Goal: Task Accomplishment & Management: Manage account settings

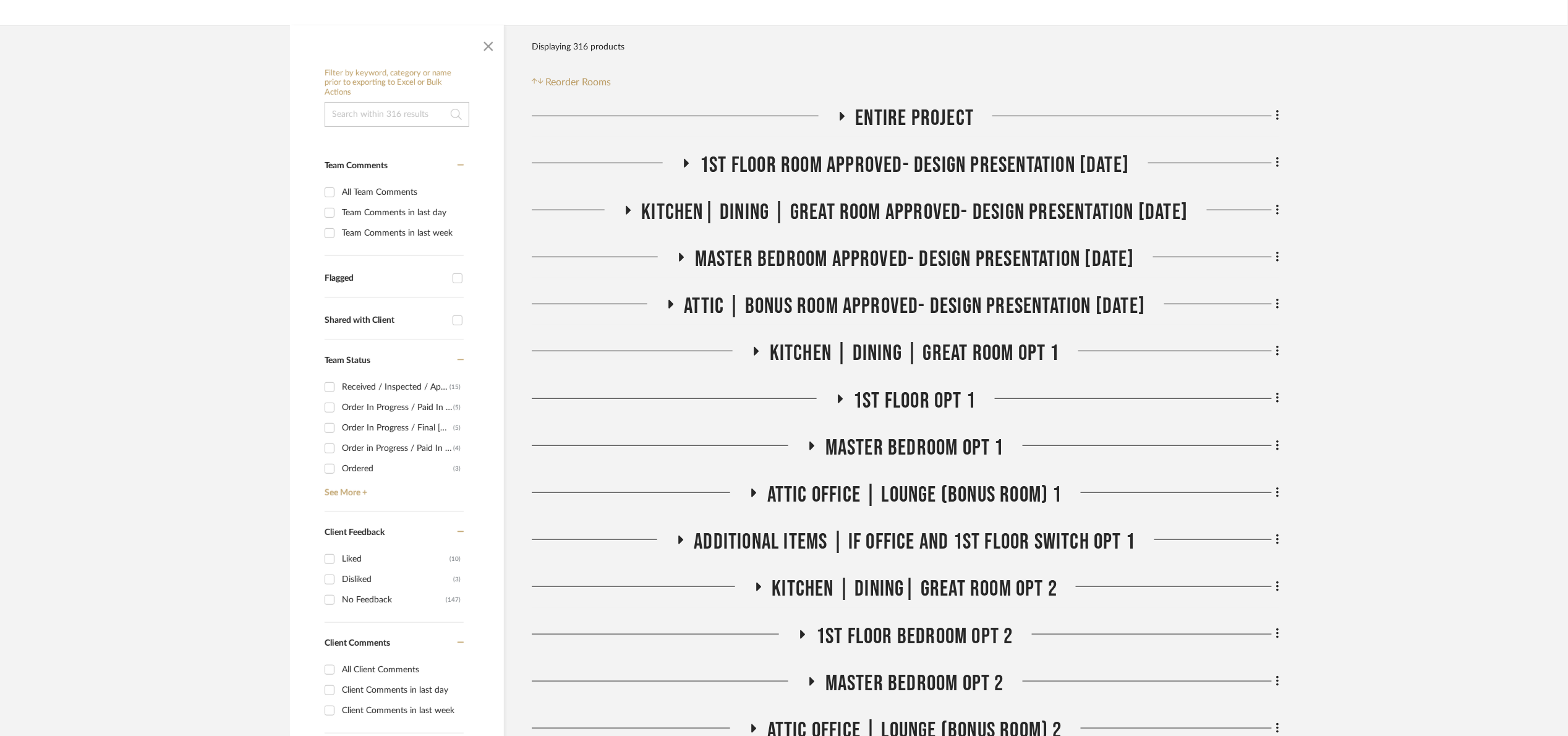
click at [345, 120] on input at bounding box center [397, 114] width 145 height 25
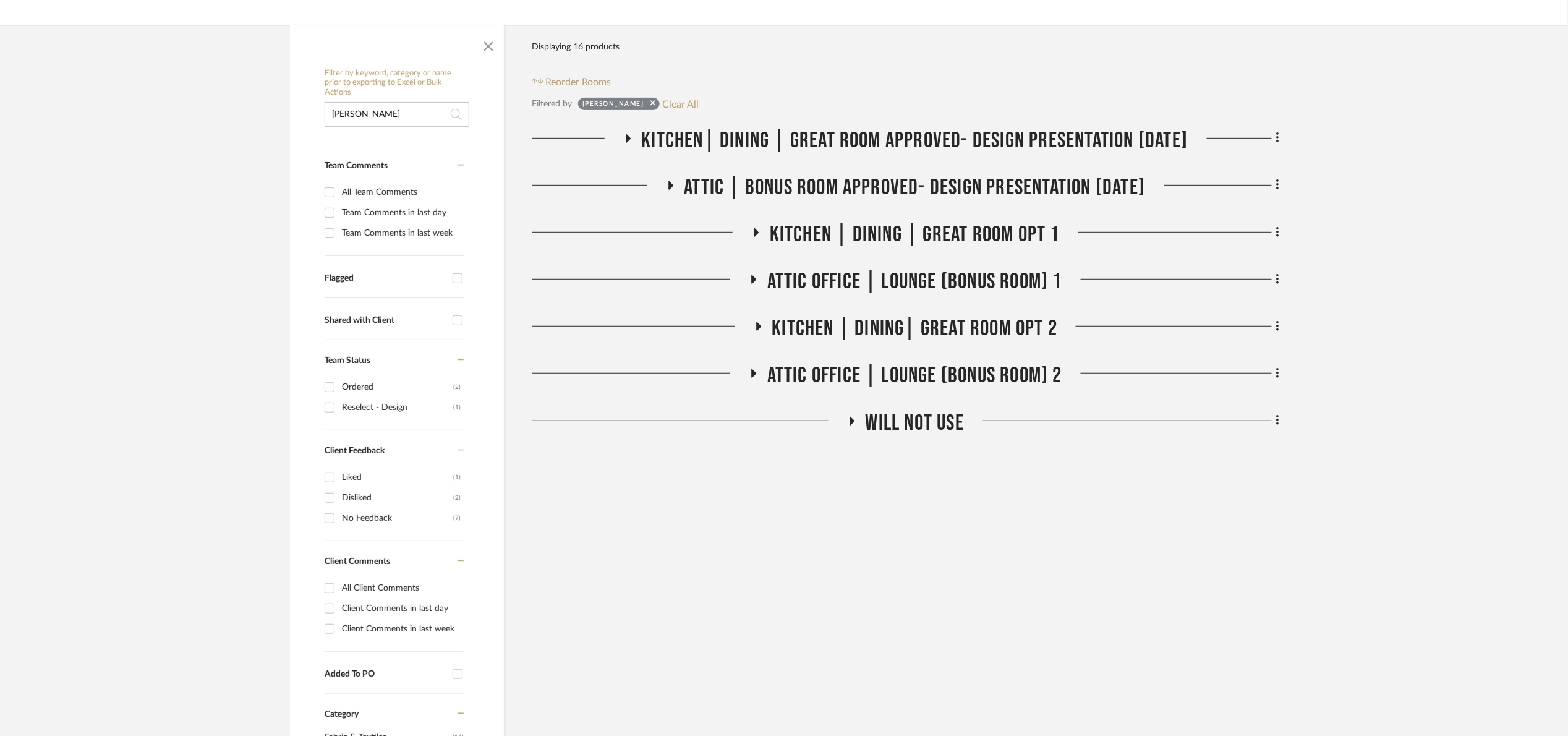
type input "stout"
click at [889, 140] on span "Kitchen| Dining | Great room Approved- Design Presentation 06/06/25" at bounding box center [915, 140] width 547 height 27
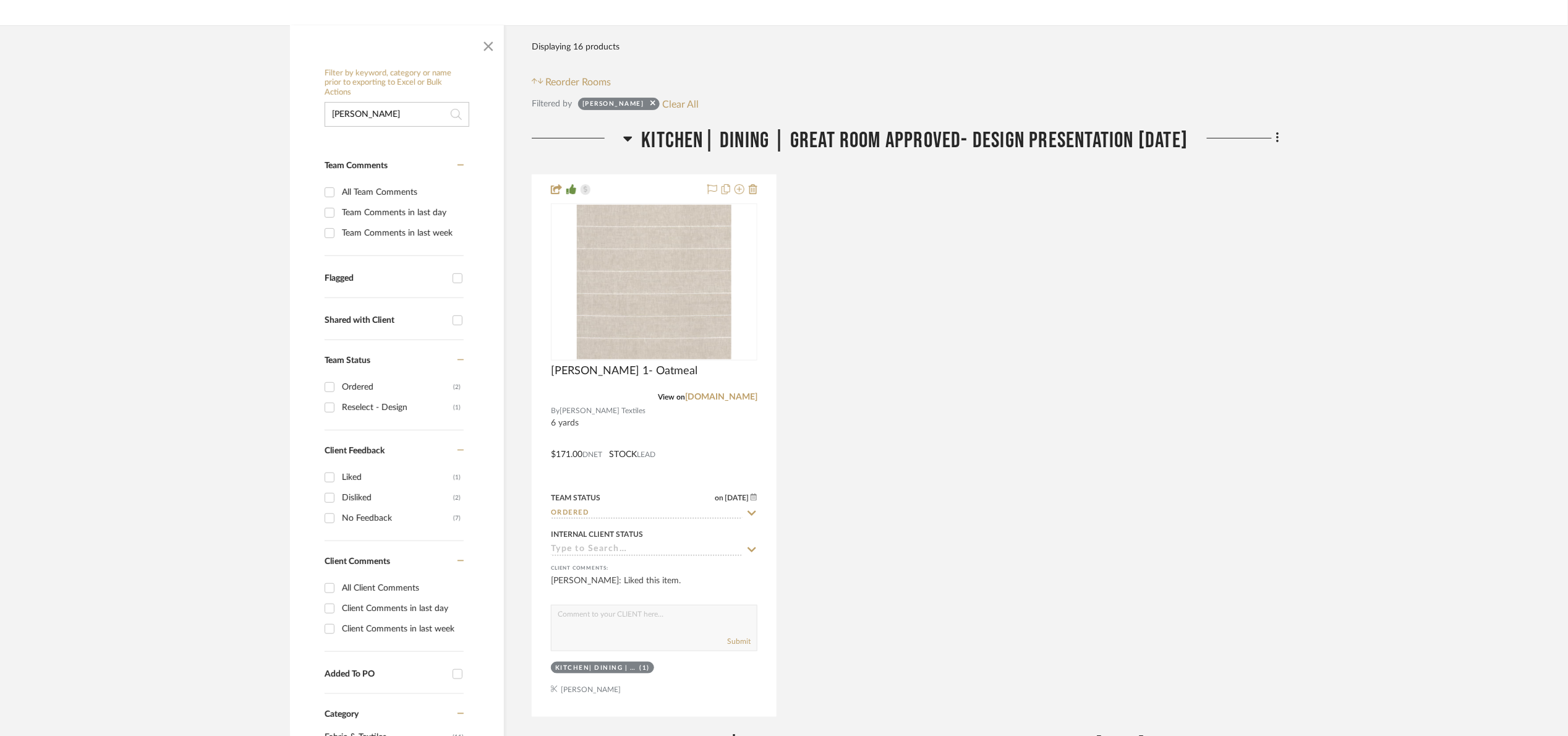
drag, startPoint x: 961, startPoint y: 119, endPoint x: 953, endPoint y: 127, distance: 11.3
click at [959, 120] on div "Filter Products Displaying 16 products Reorder Rooms Filtered by stout Clear Al…" at bounding box center [906, 665] width 747 height 1279
click at [948, 135] on span "Kitchen| Dining | Great room Approved- Design Presentation 06/06/25" at bounding box center [915, 140] width 547 height 27
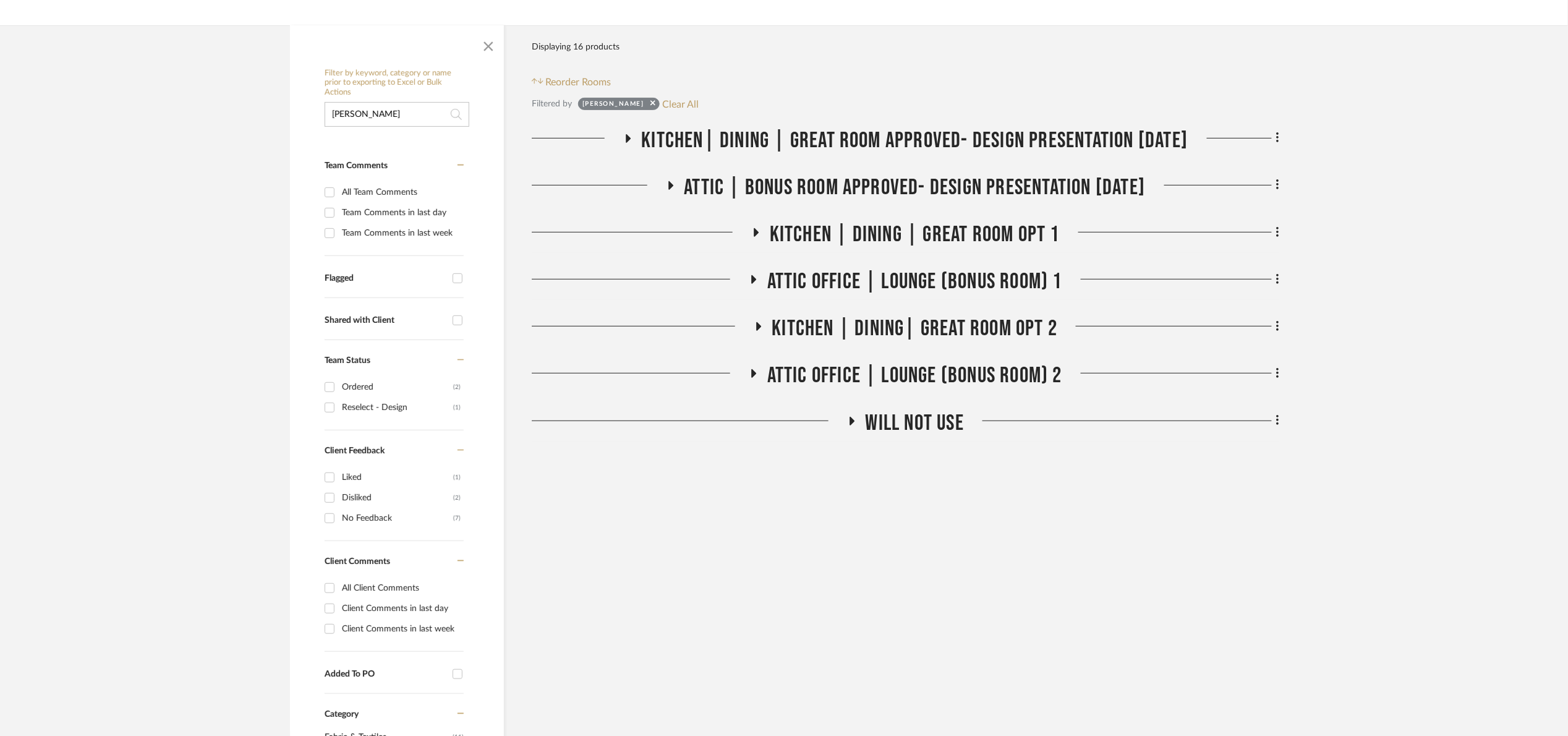
click at [894, 178] on span "Attic | Bonus room Approved- Design Presentation 06/06/25" at bounding box center [915, 187] width 461 height 27
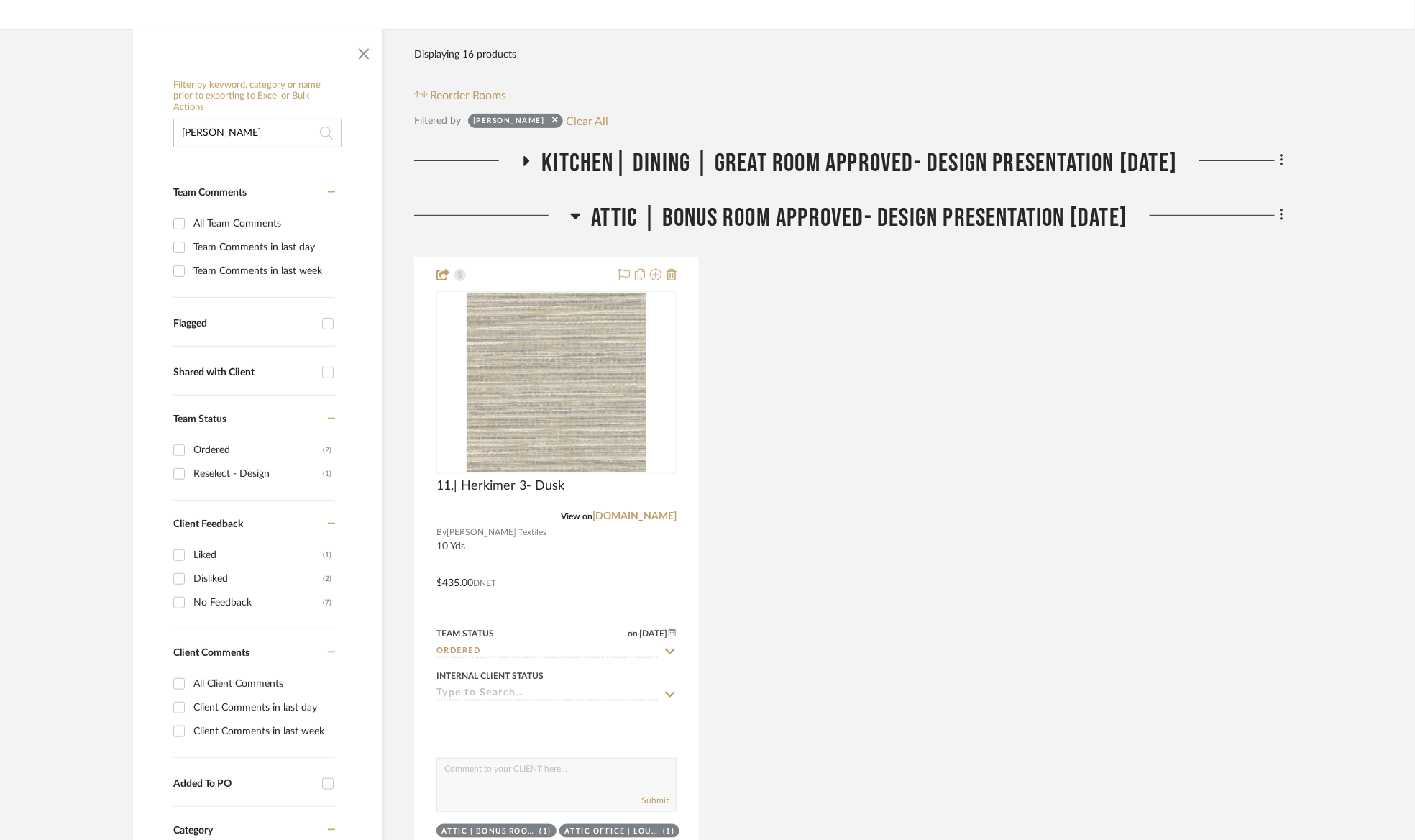
click at [709, 205] on span "Attic | Bonus room Approved- Design Presentation 06/06/25" at bounding box center [859, 218] width 536 height 31
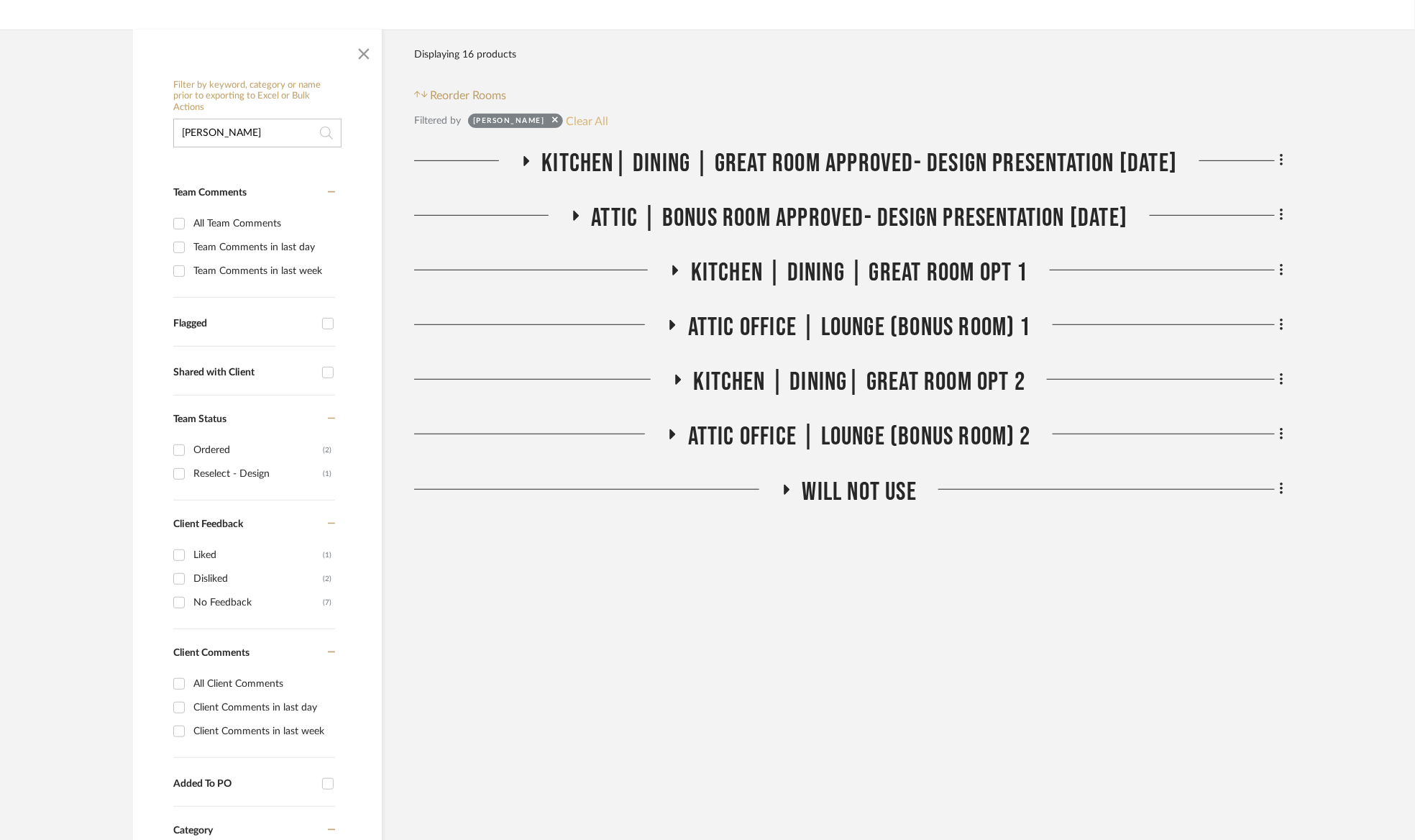
click at [566, 112] on button "Clear All" at bounding box center [587, 121] width 43 height 19
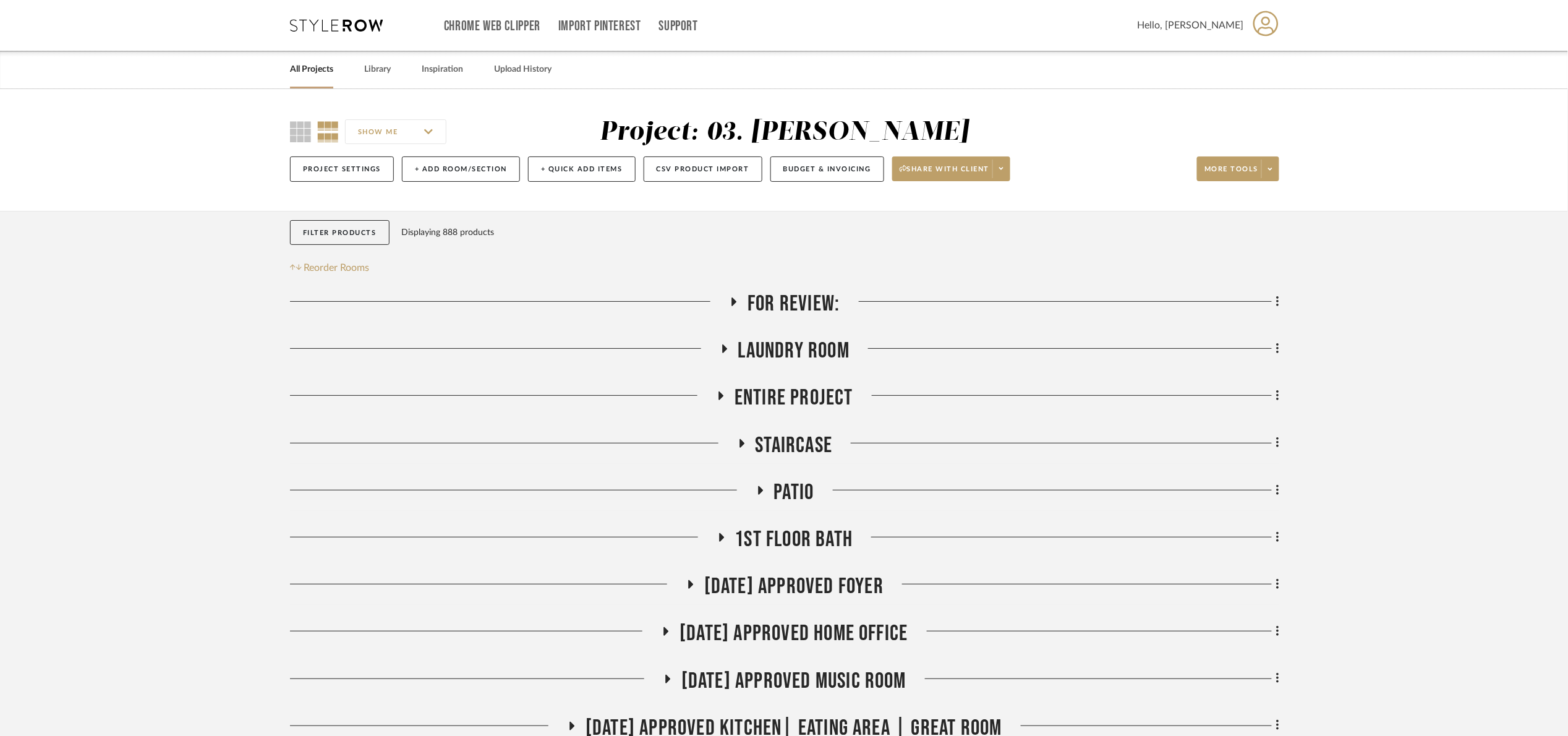
click at [315, 66] on link "All Projects" at bounding box center [312, 70] width 43 height 17
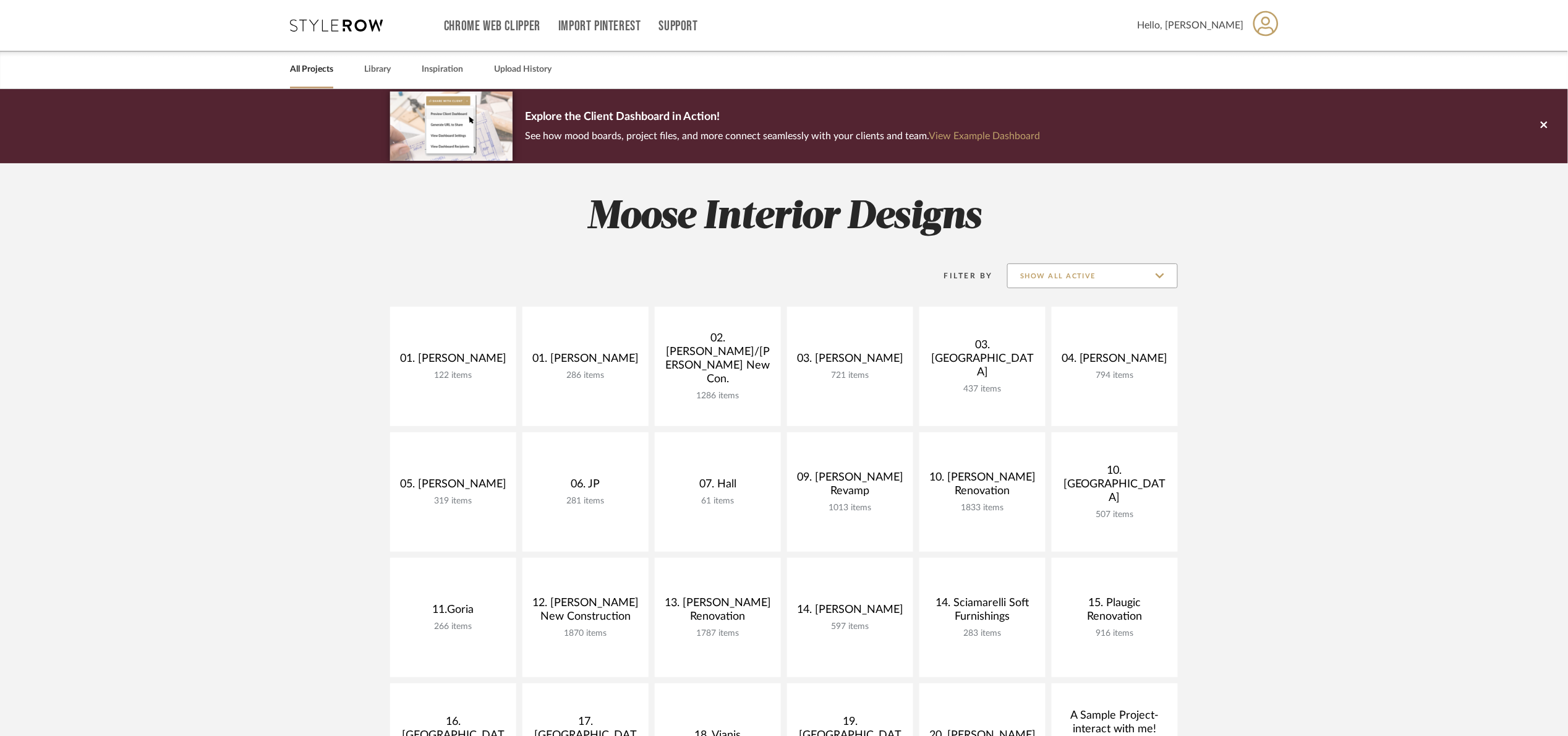
click at [1075, 272] on input "Show All Active" at bounding box center [1093, 276] width 171 height 25
click at [1067, 361] on span "Archived" at bounding box center [1094, 366] width 146 height 11
type input "Archived"
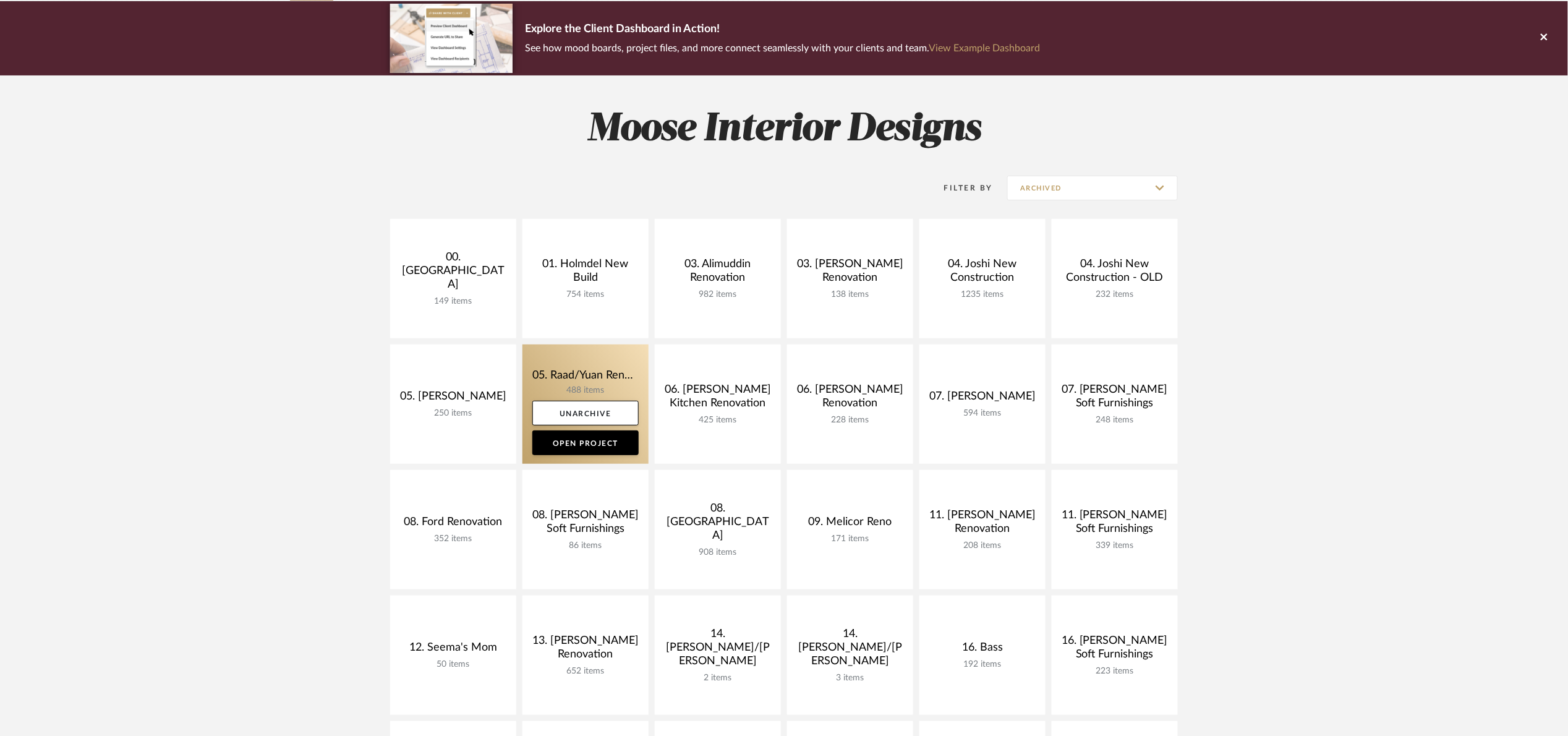
scroll to position [92, 0]
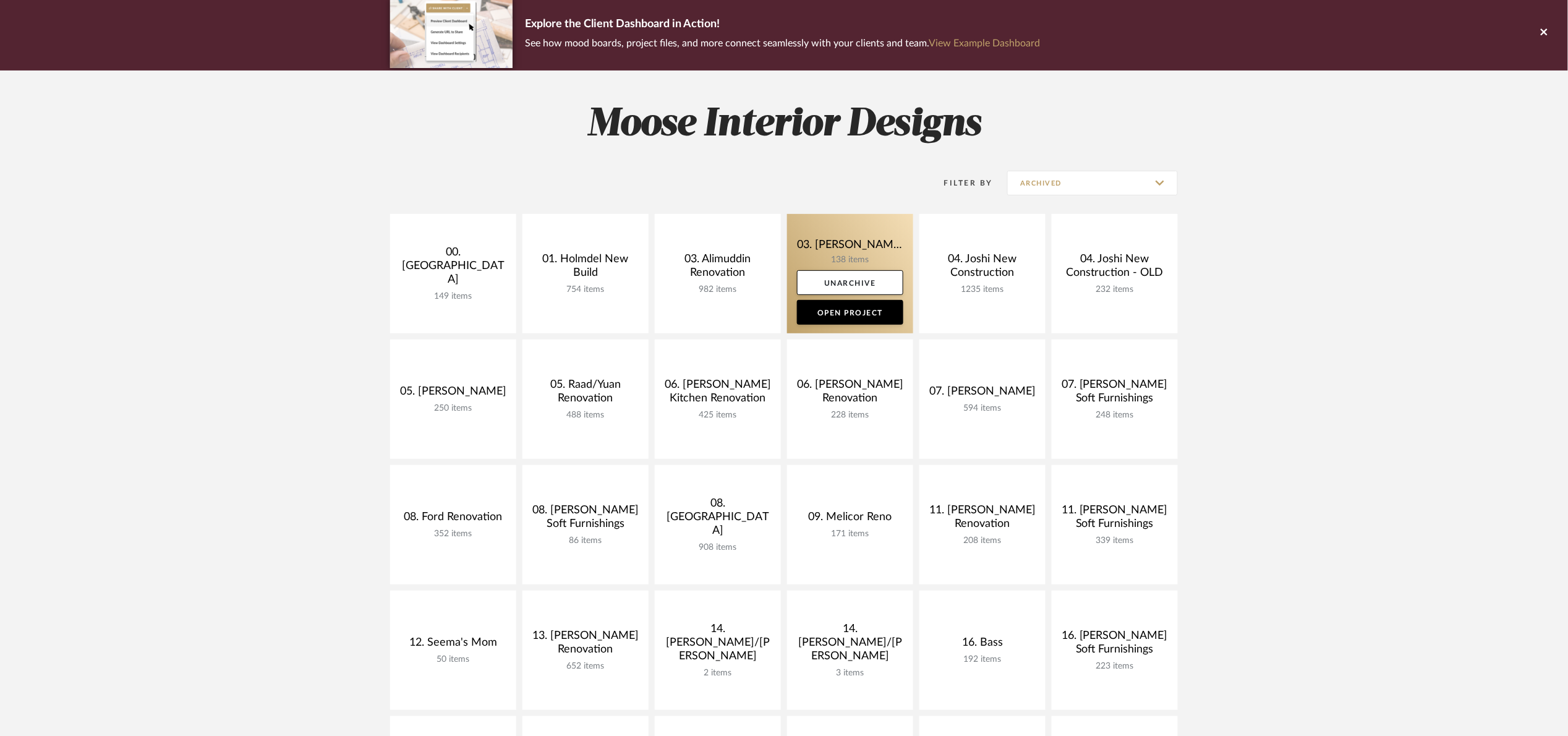
click at [800, 239] on link at bounding box center [850, 274] width 126 height 119
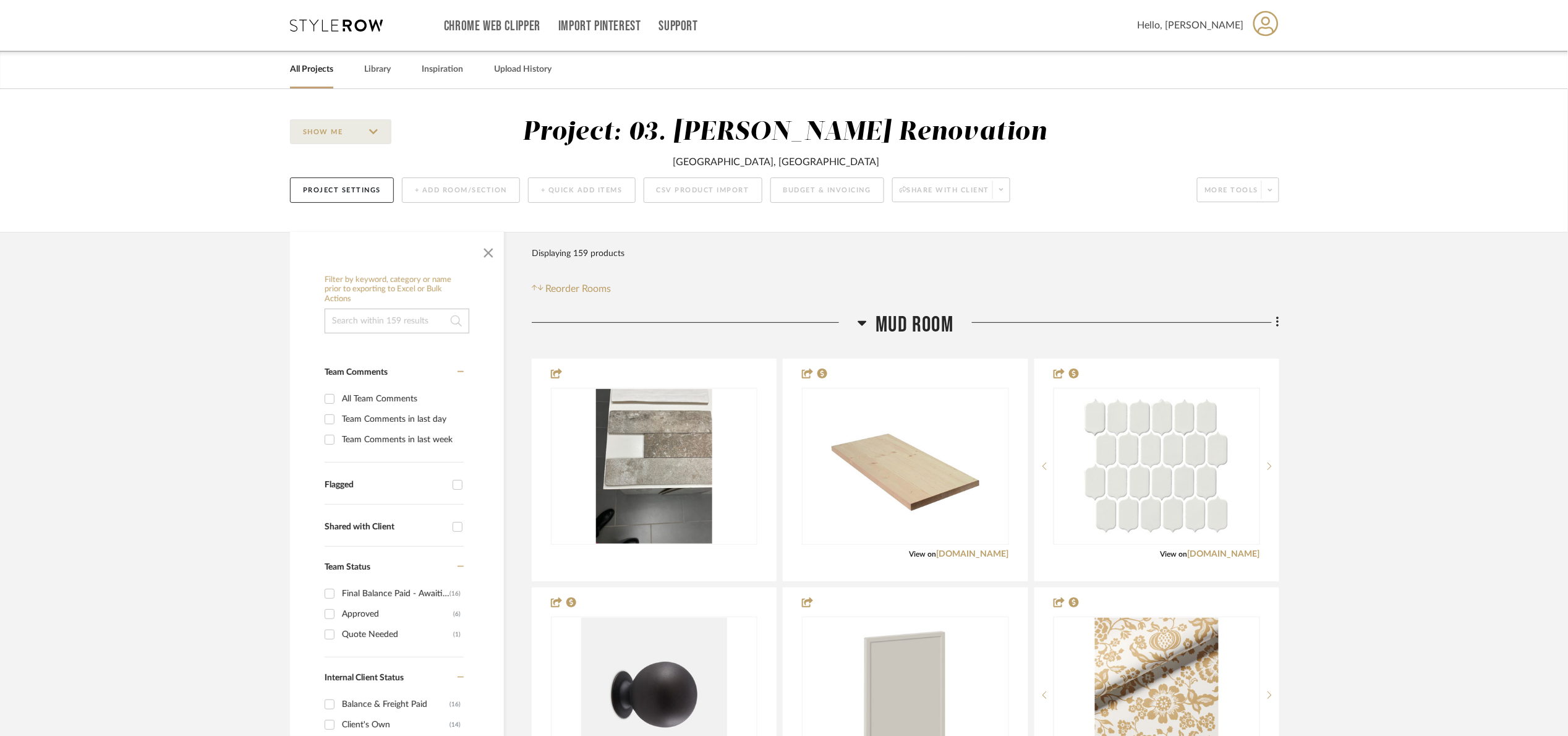
click at [936, 312] on span "Mud Room" at bounding box center [916, 325] width 78 height 27
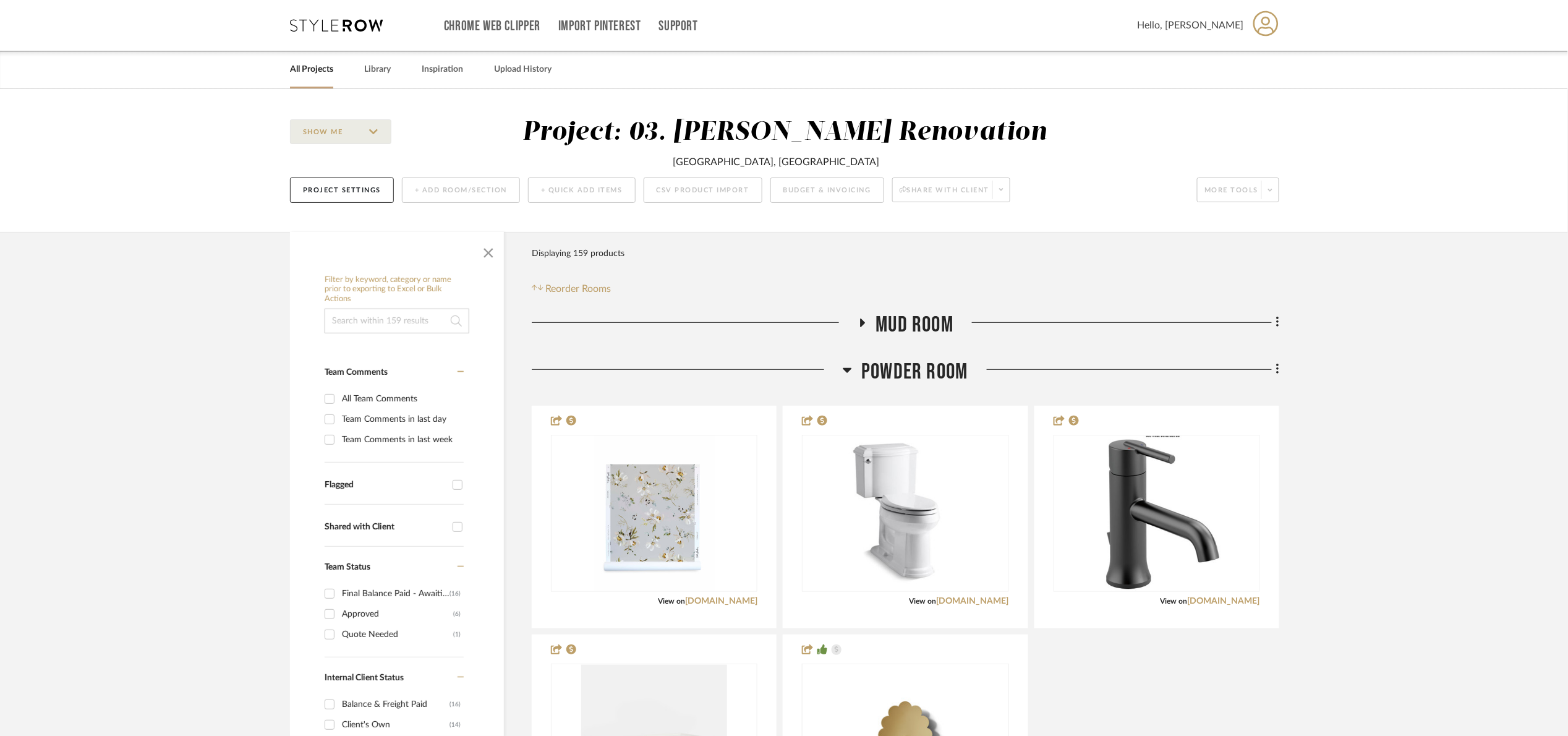
click at [923, 373] on span "Powder Room" at bounding box center [914, 372] width 106 height 27
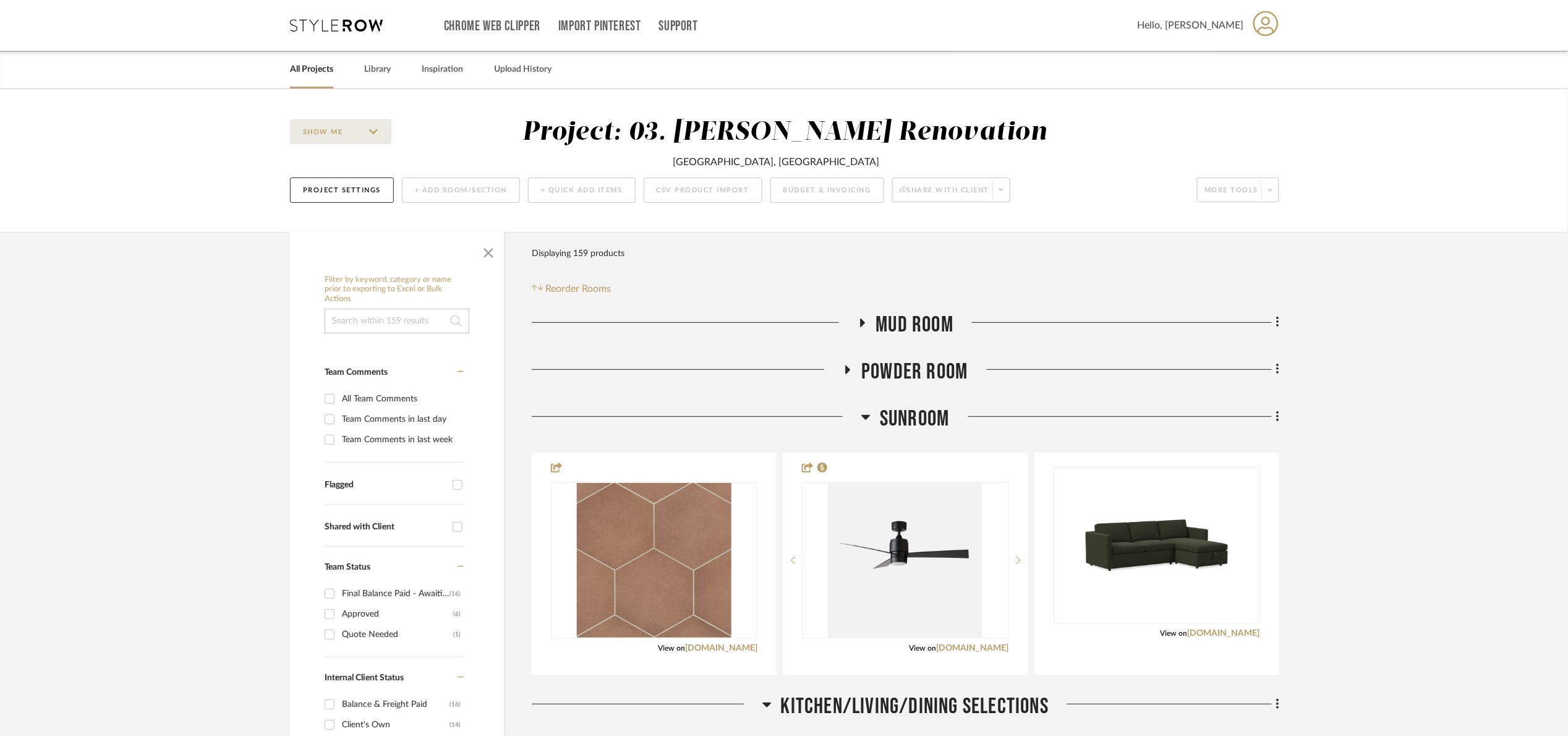
click at [908, 424] on span "Sunroom" at bounding box center [915, 419] width 70 height 27
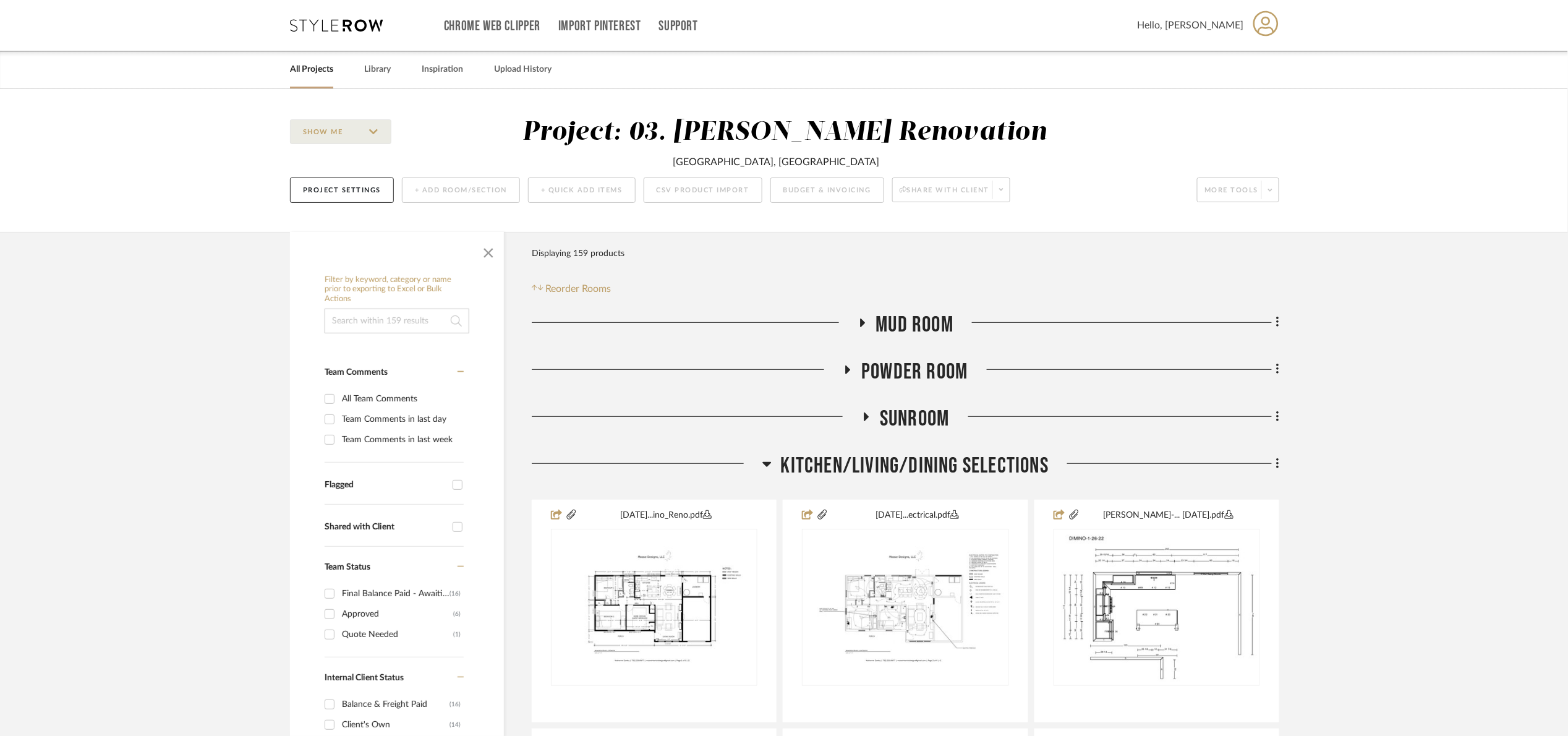
click at [908, 461] on span "Kitchen/Living/Dining Selections" at bounding box center [914, 465] width 268 height 27
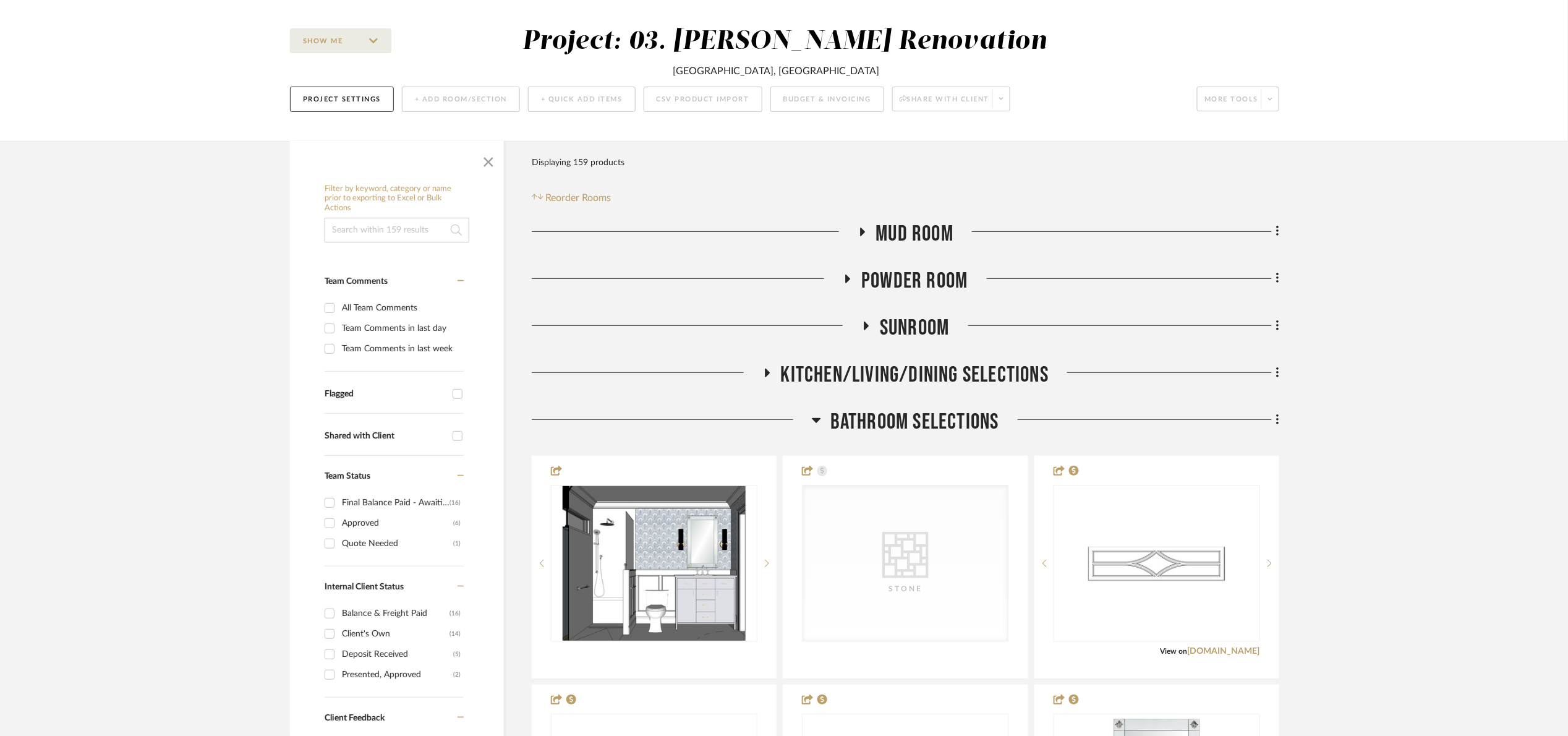
scroll to position [92, 0]
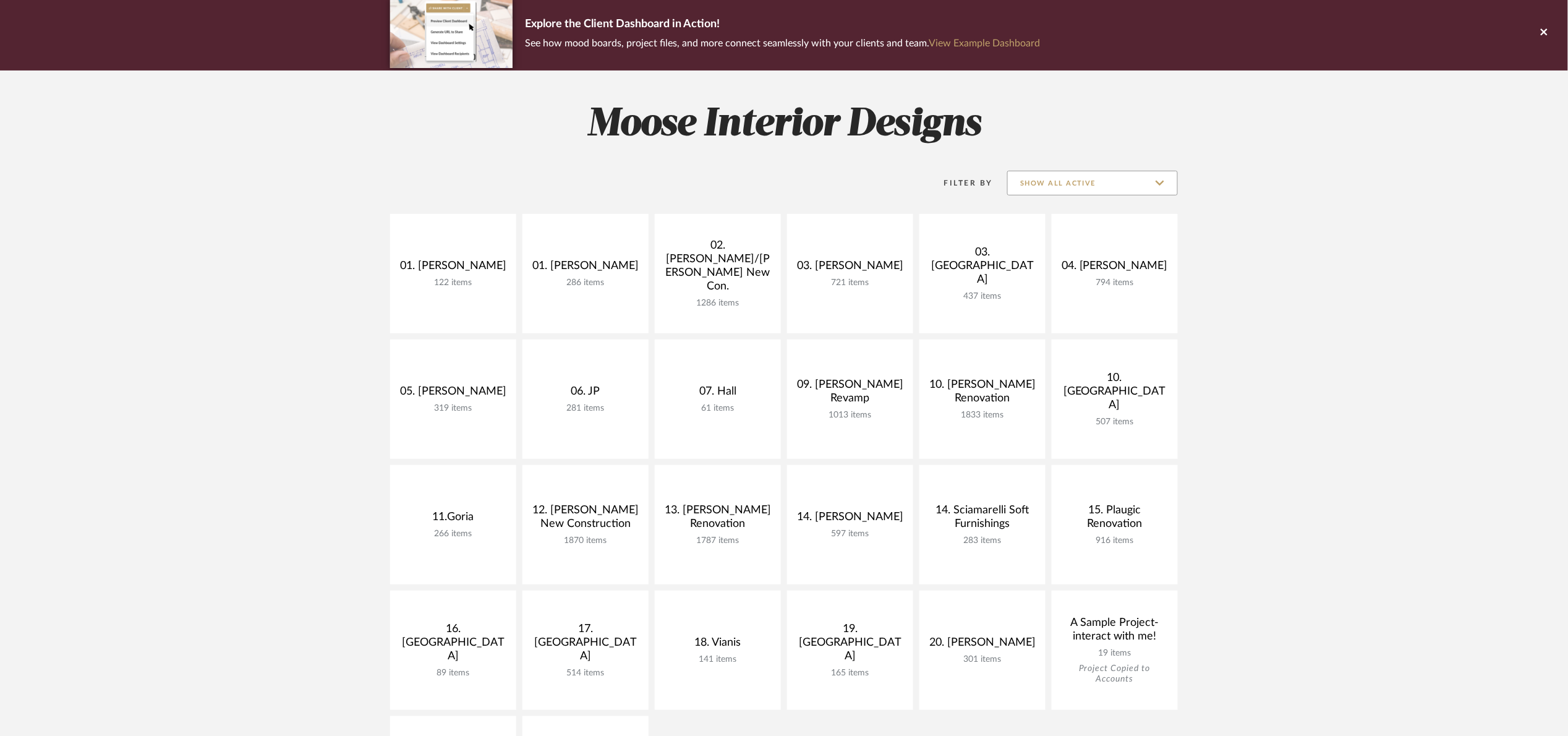
click at [1096, 178] on input "Show All Active" at bounding box center [1093, 183] width 171 height 25
click at [1083, 267] on span "Archived" at bounding box center [1094, 272] width 146 height 11
type input "Archived"
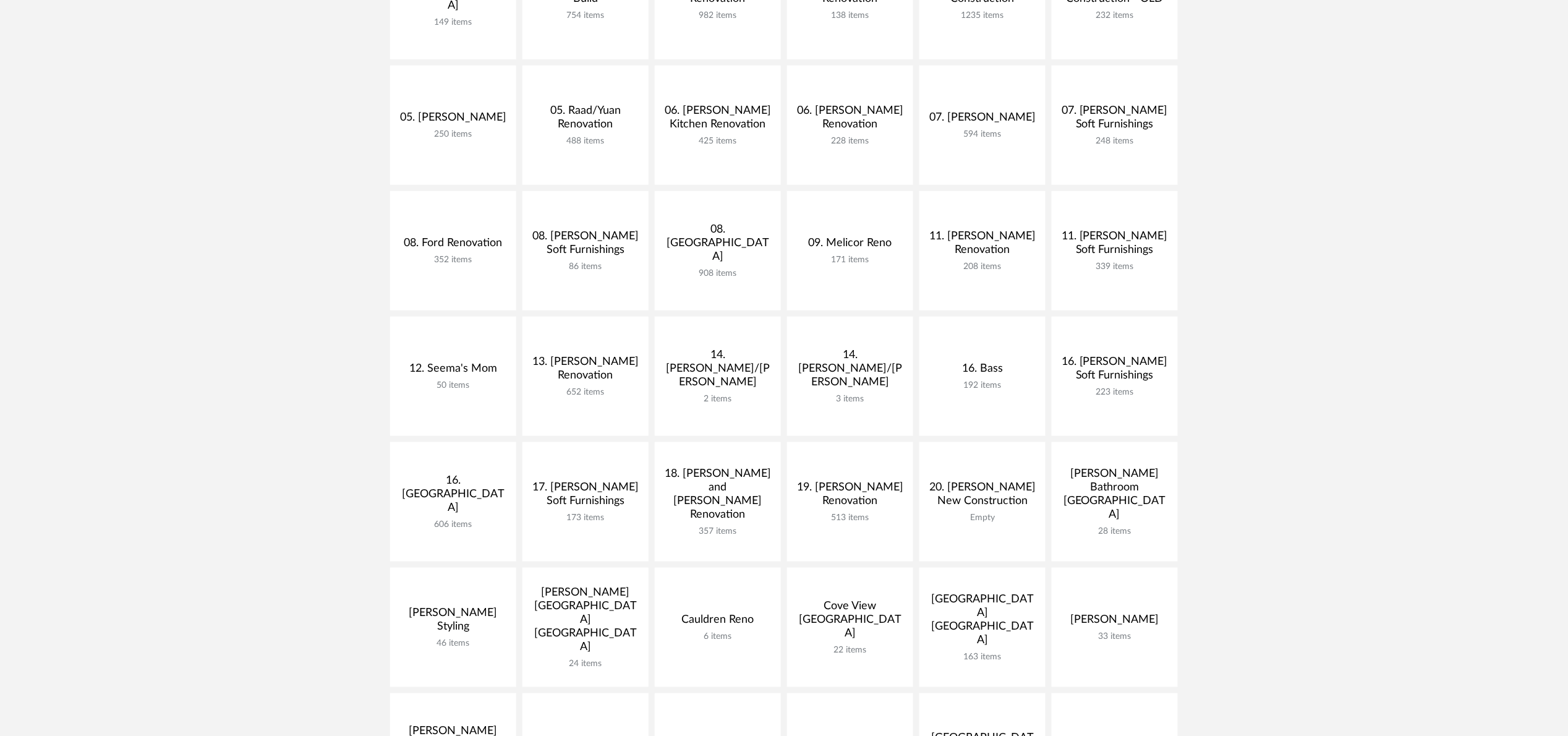
scroll to position [742, 0]
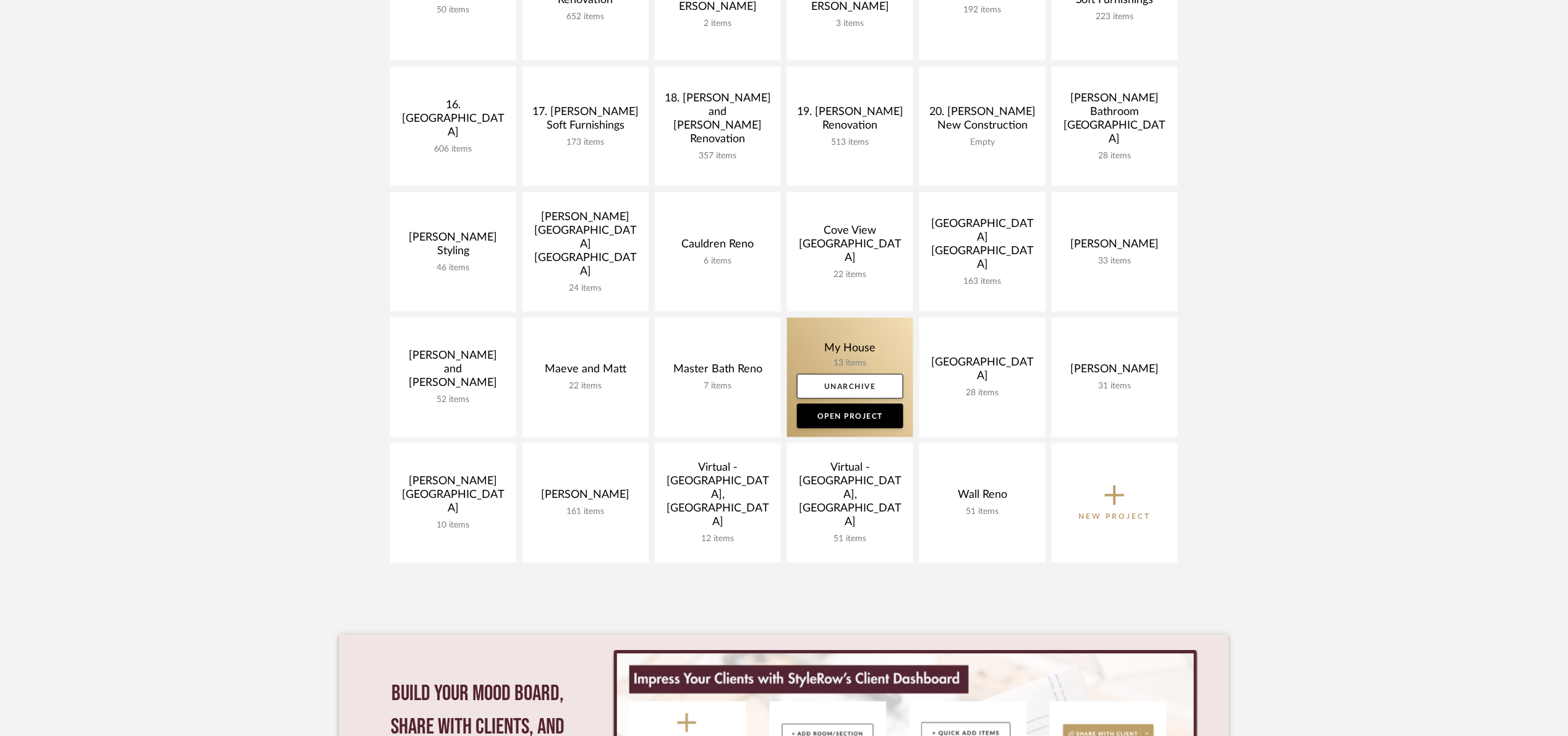
click at [806, 339] on link at bounding box center [850, 377] width 126 height 119
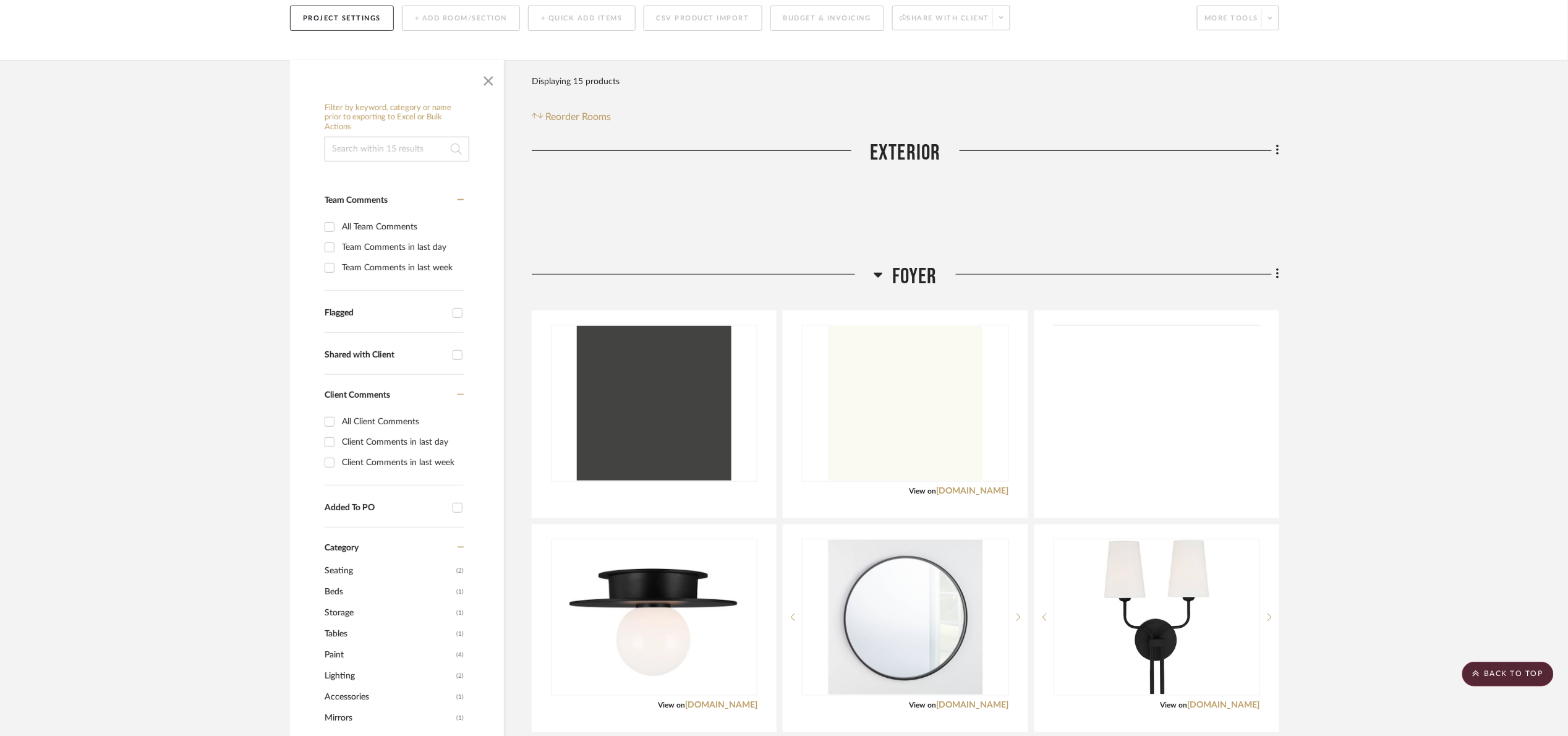
scroll to position [92, 0]
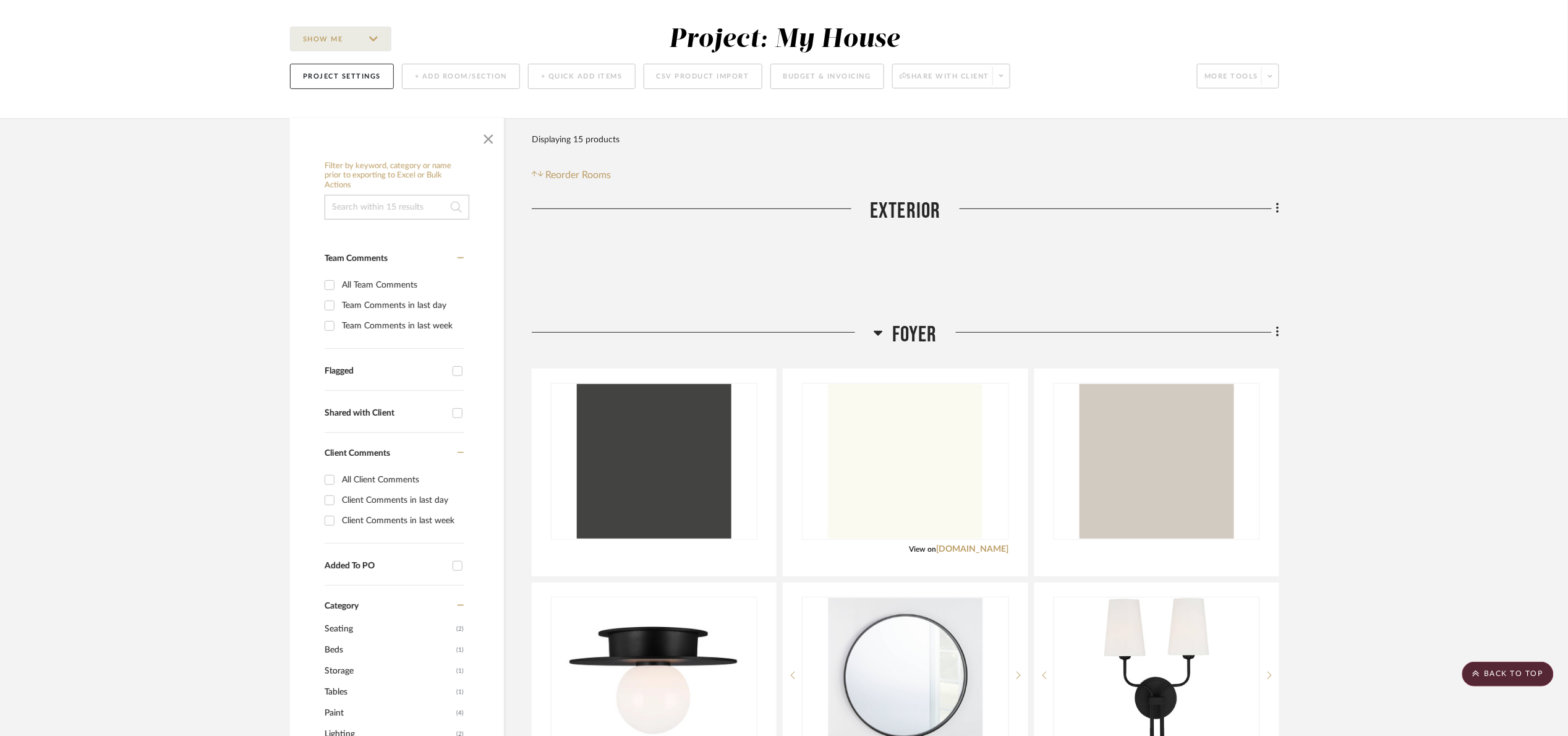
drag, startPoint x: 897, startPoint y: 338, endPoint x: 909, endPoint y: 290, distance: 49.5
click at [899, 331] on span "Foyer" at bounding box center [915, 334] width 45 height 27
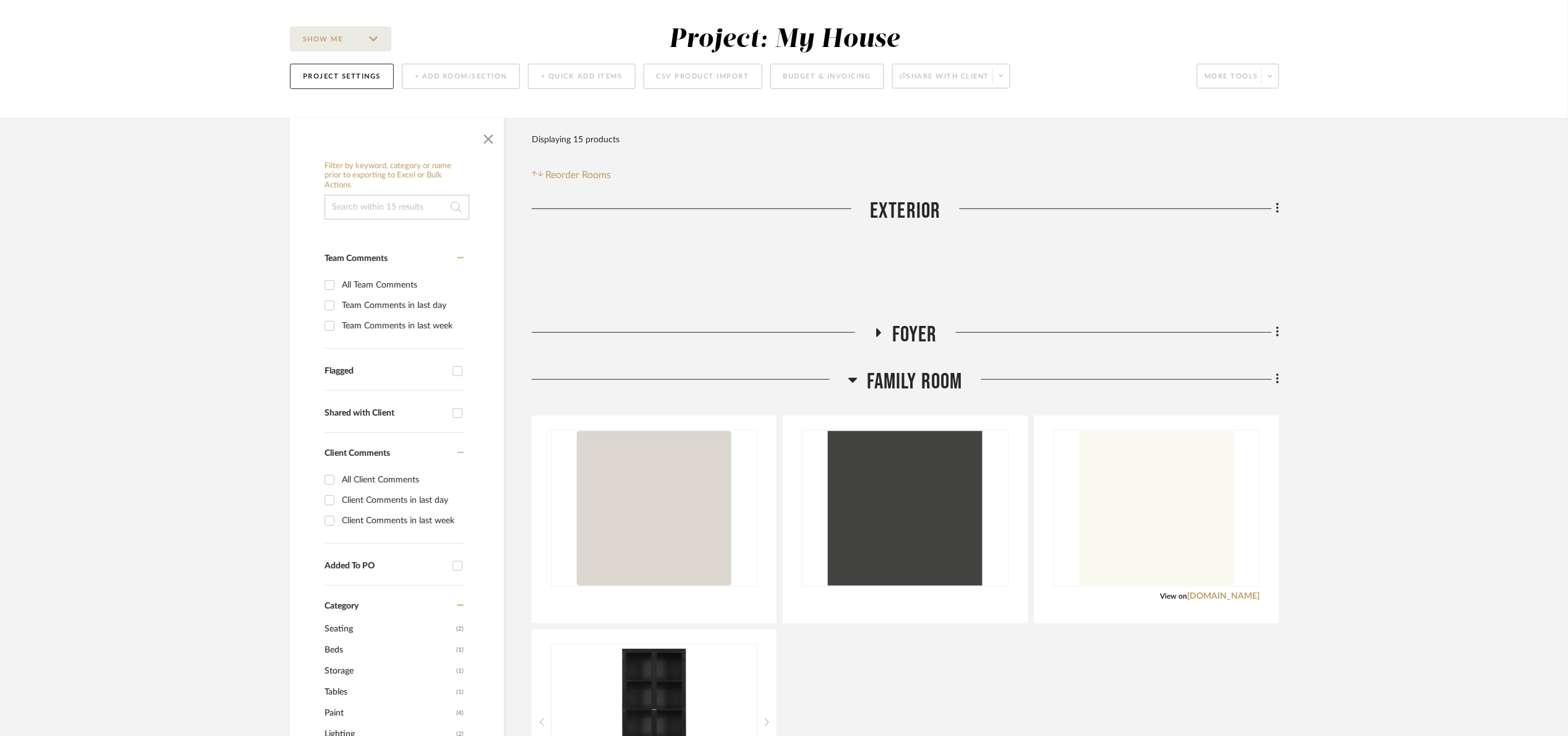
click at [921, 373] on span "Family Room" at bounding box center [915, 382] width 96 height 27
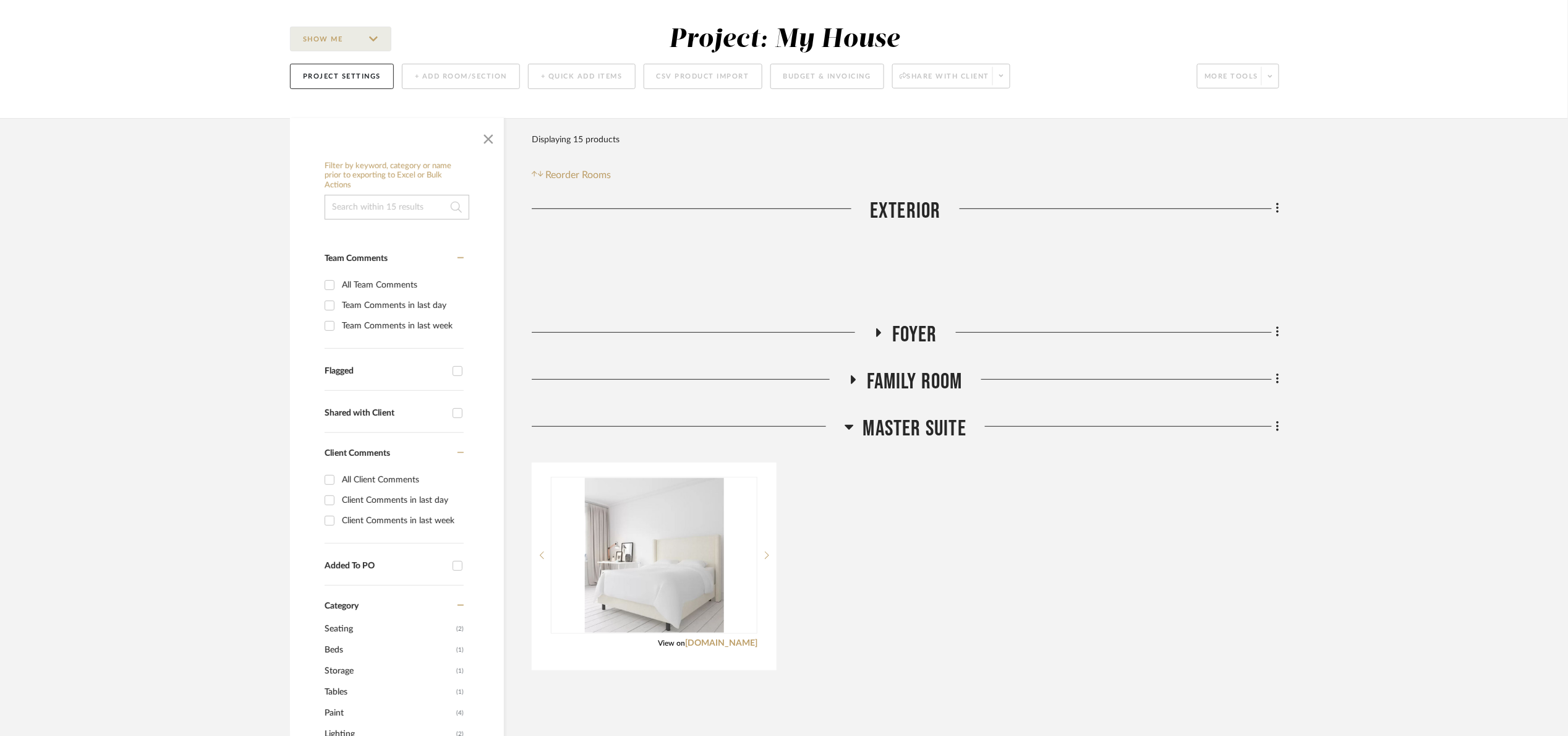
click at [911, 432] on span "Master Suite" at bounding box center [915, 428] width 103 height 27
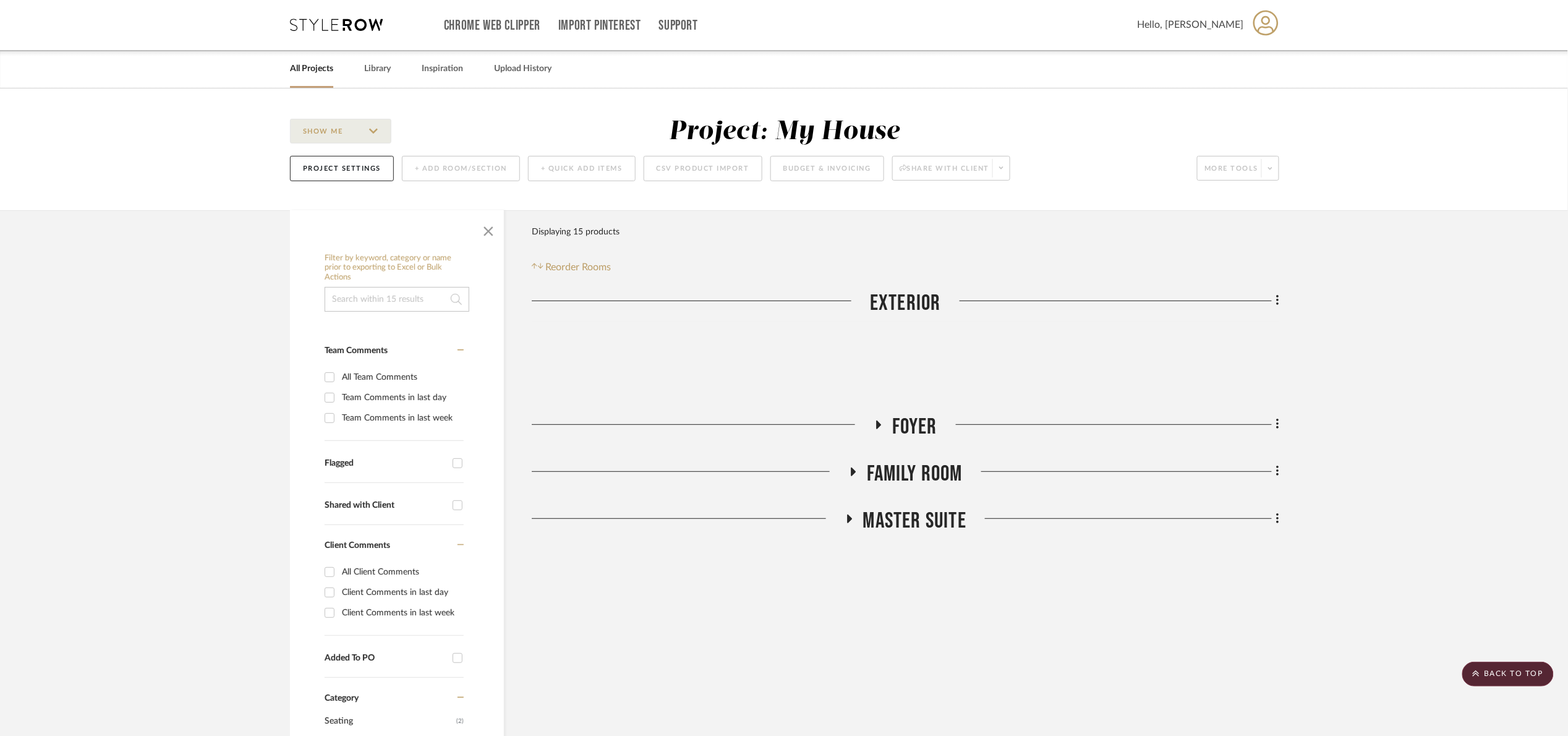
scroll to position [0, 0]
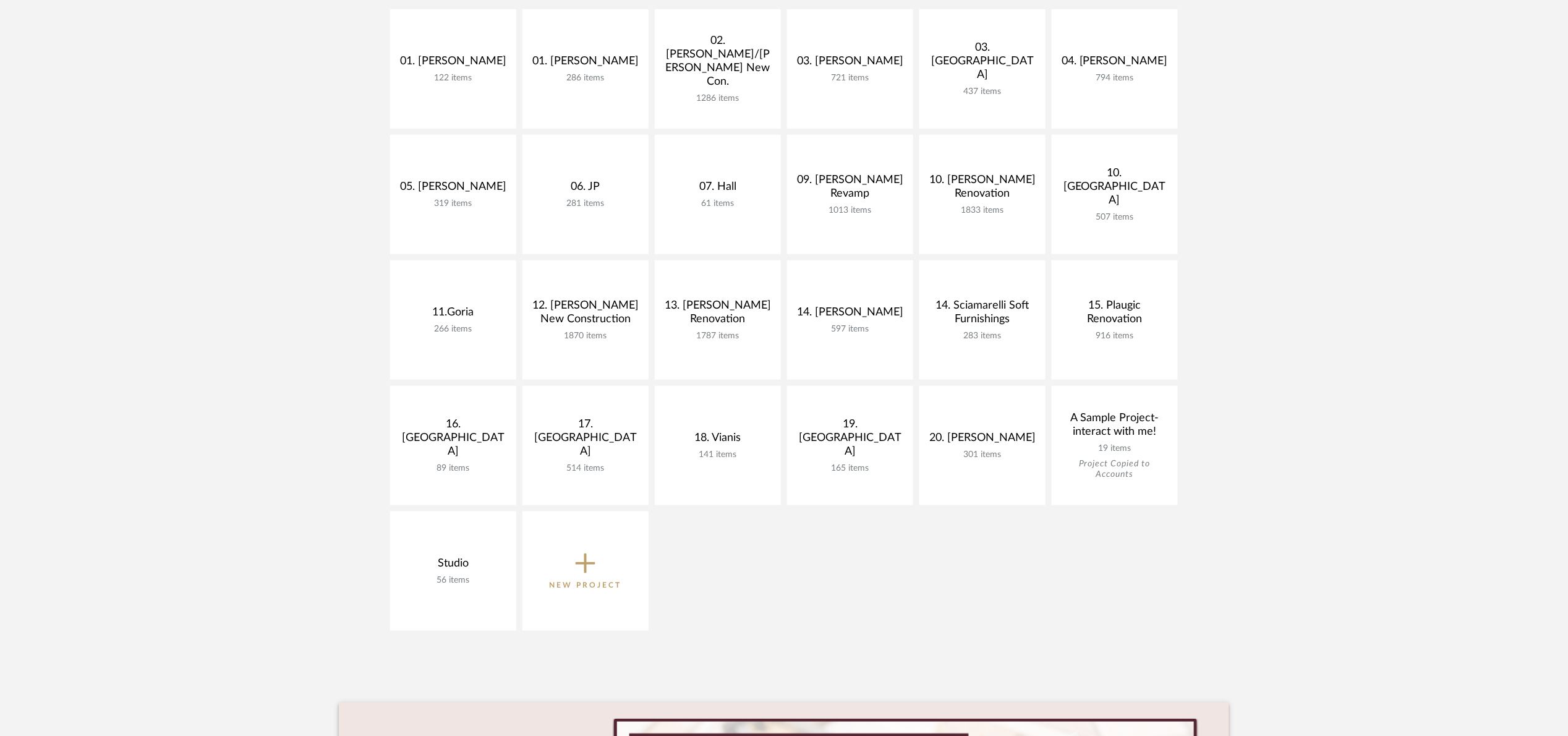
scroll to position [220, 0]
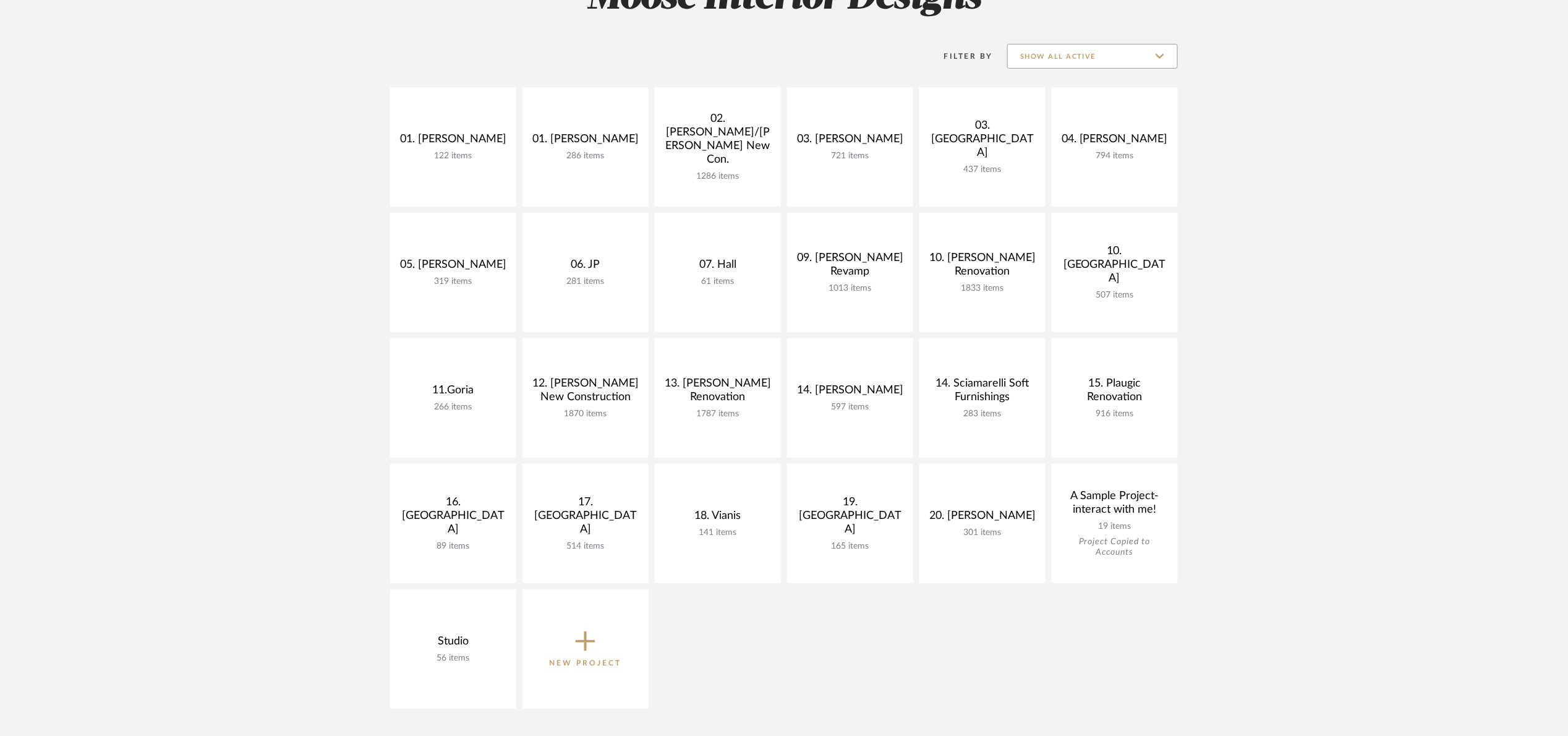
click at [1048, 45] on input "Show All Active" at bounding box center [1093, 56] width 171 height 25
click at [1053, 143] on span "Archived" at bounding box center [1094, 146] width 146 height 11
type input "Archived"
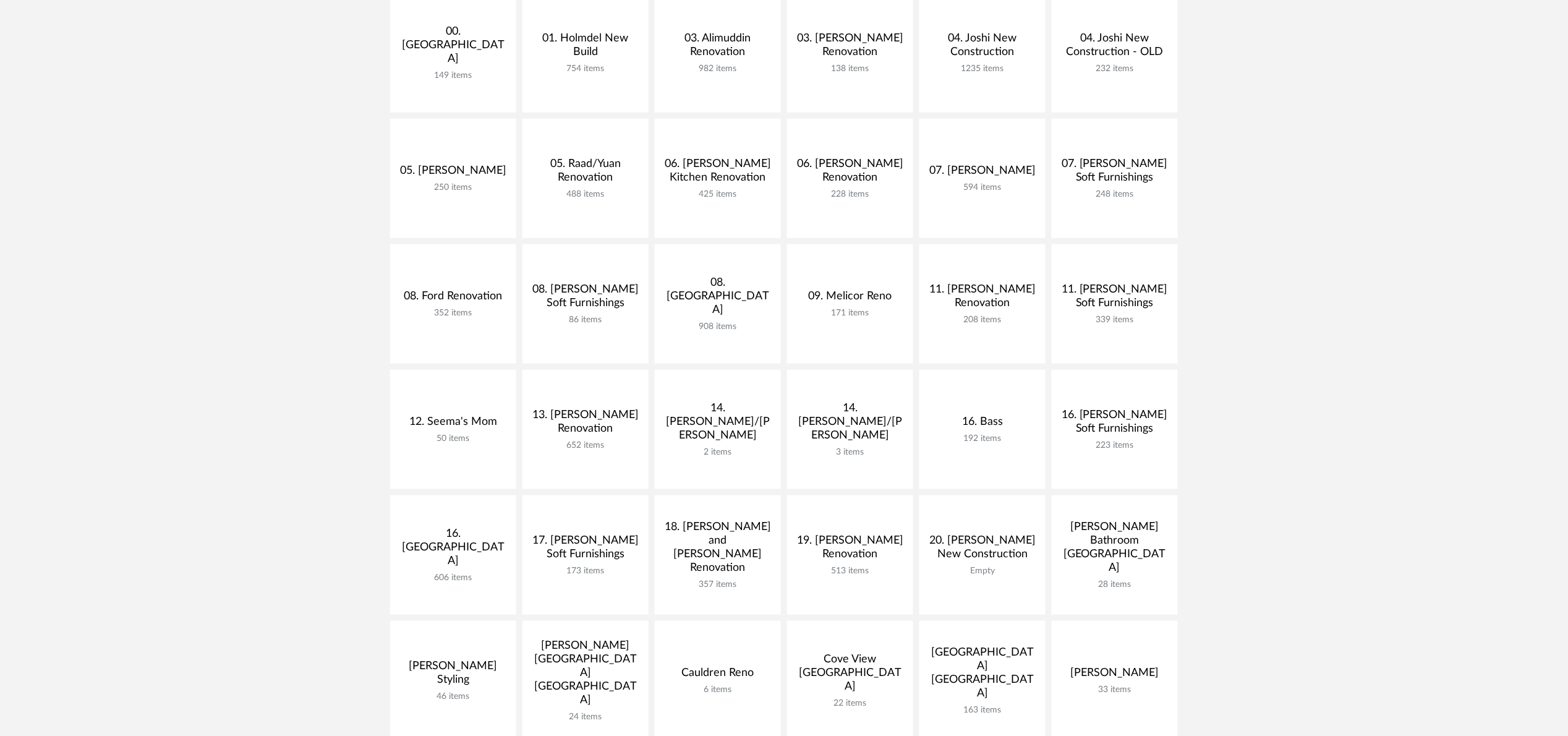
scroll to position [776, 0]
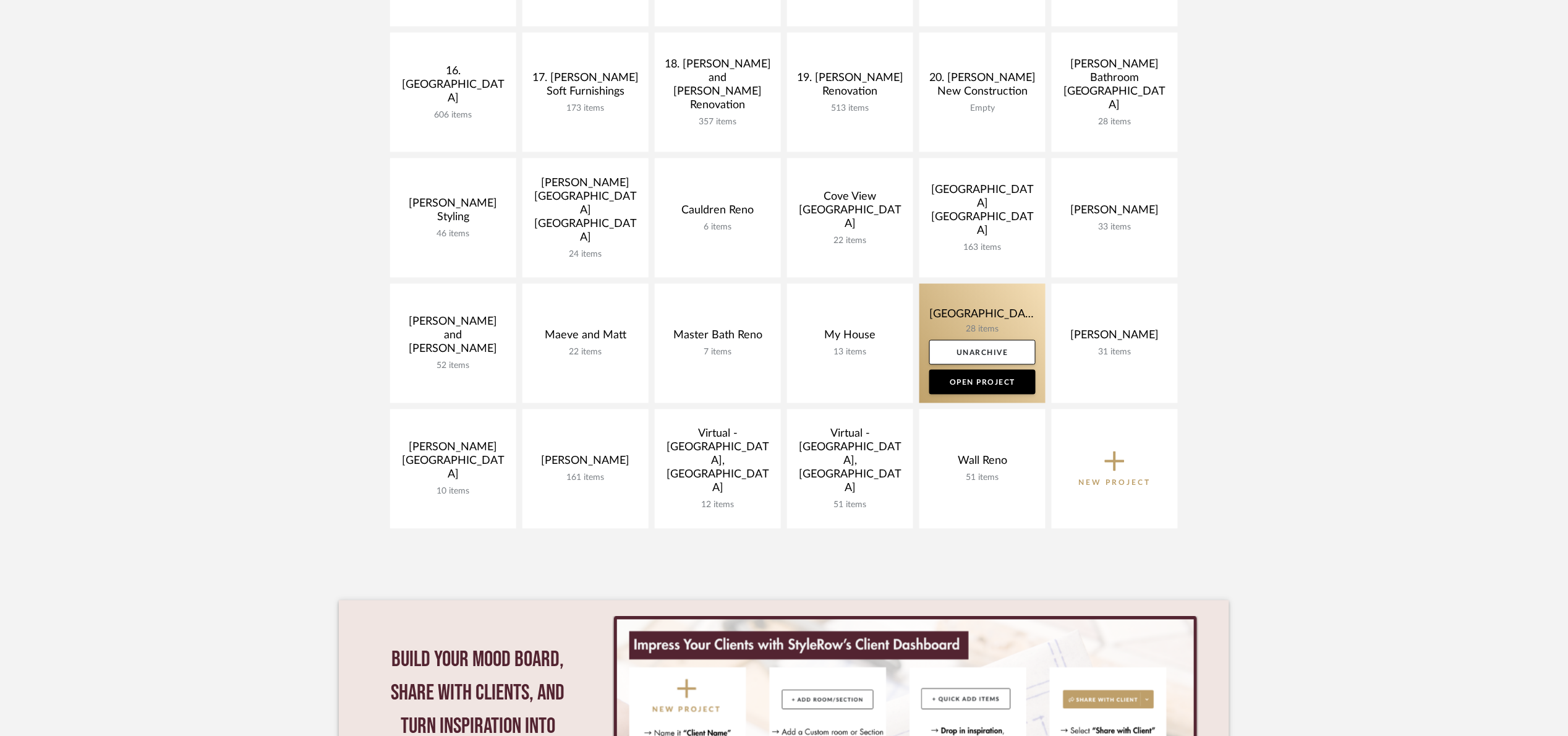
click at [953, 314] on link at bounding box center [982, 343] width 126 height 119
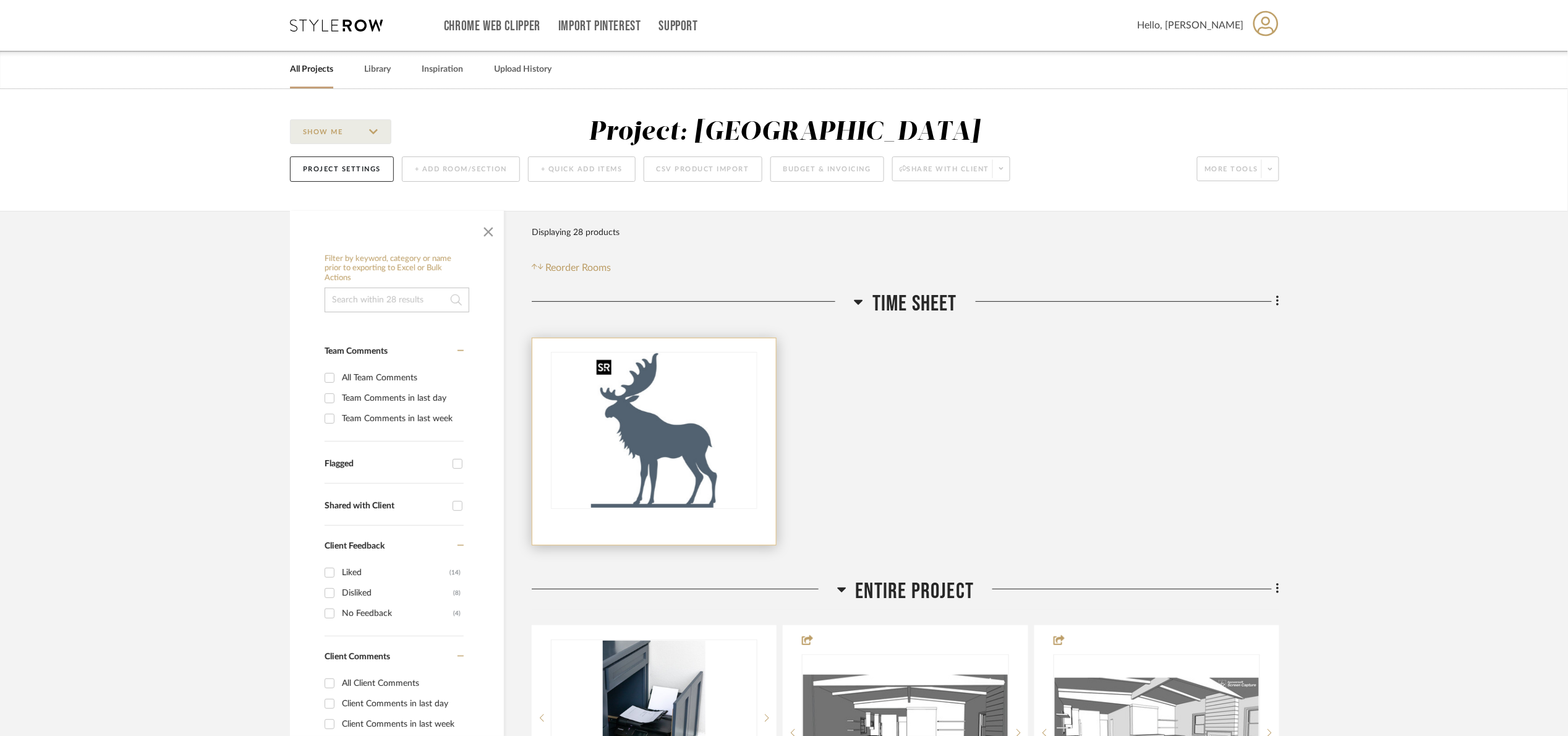
click at [0, 0] on img at bounding box center [0, 0] width 0 height 0
click at [731, 395] on div "0" at bounding box center [654, 430] width 205 height 156
click at [668, 407] on img "0" at bounding box center [654, 430] width 126 height 155
click at [885, 310] on span "Time Sheet" at bounding box center [915, 303] width 84 height 27
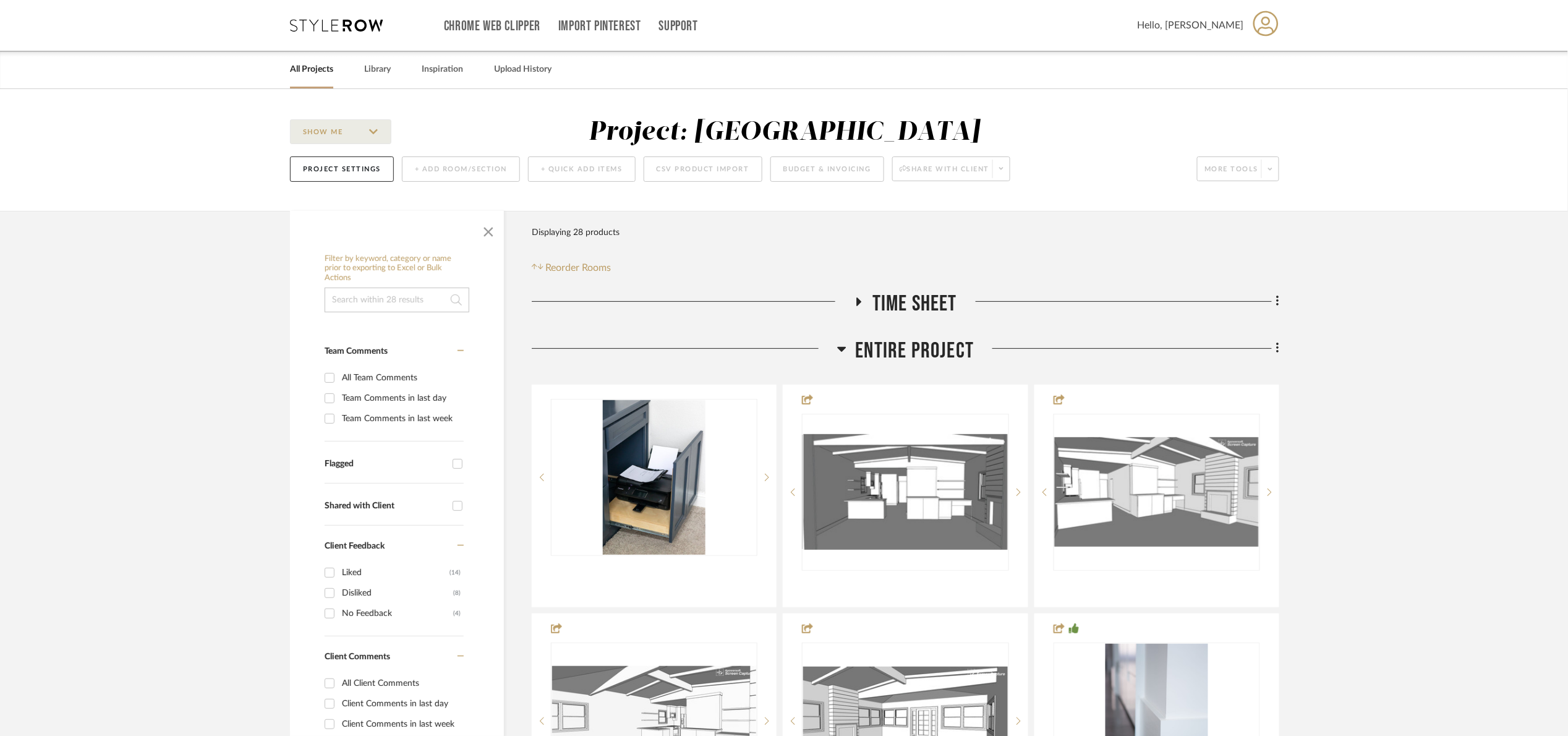
click at [910, 351] on span "Entire Project" at bounding box center [915, 351] width 119 height 27
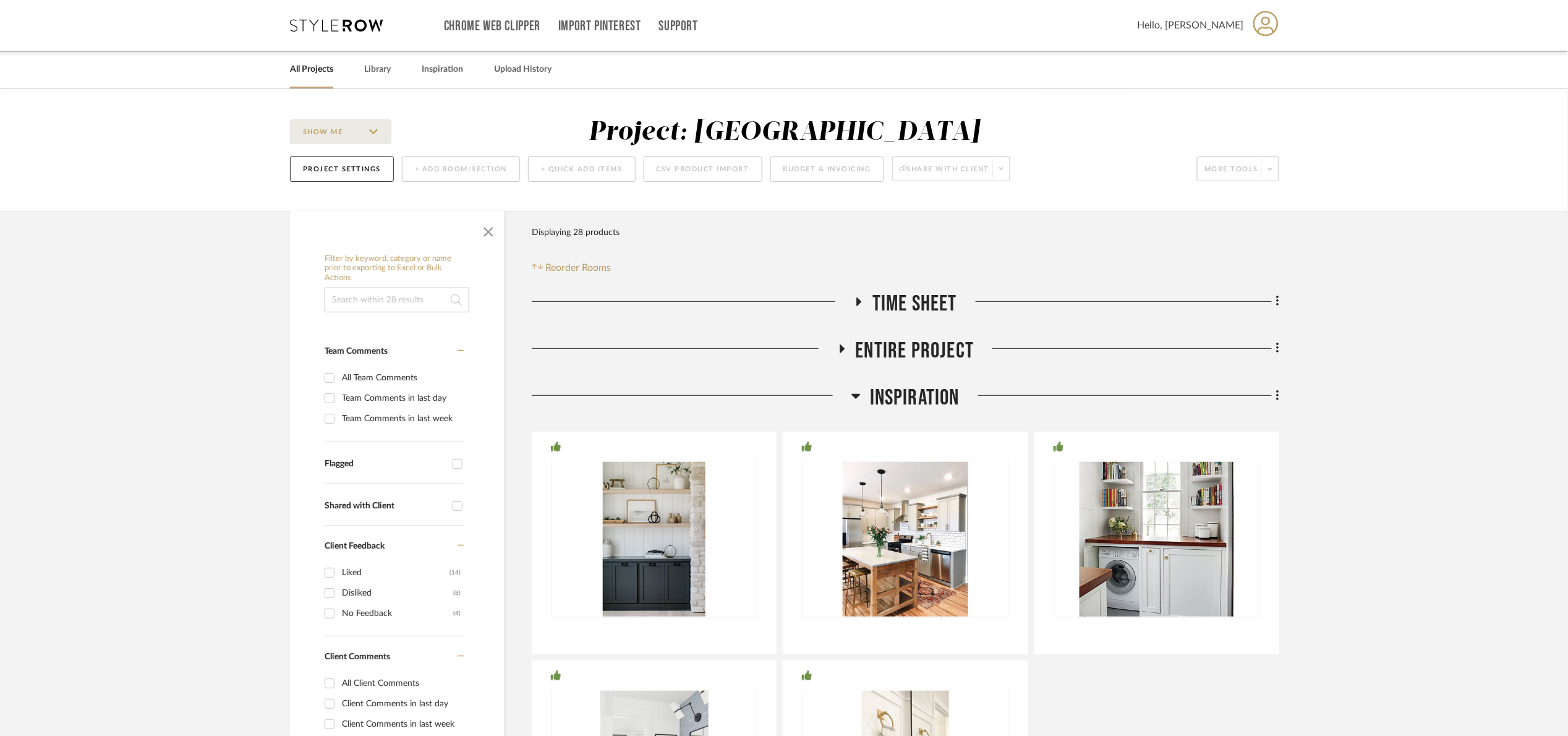
click at [888, 400] on span "Inspiration" at bounding box center [915, 398] width 89 height 27
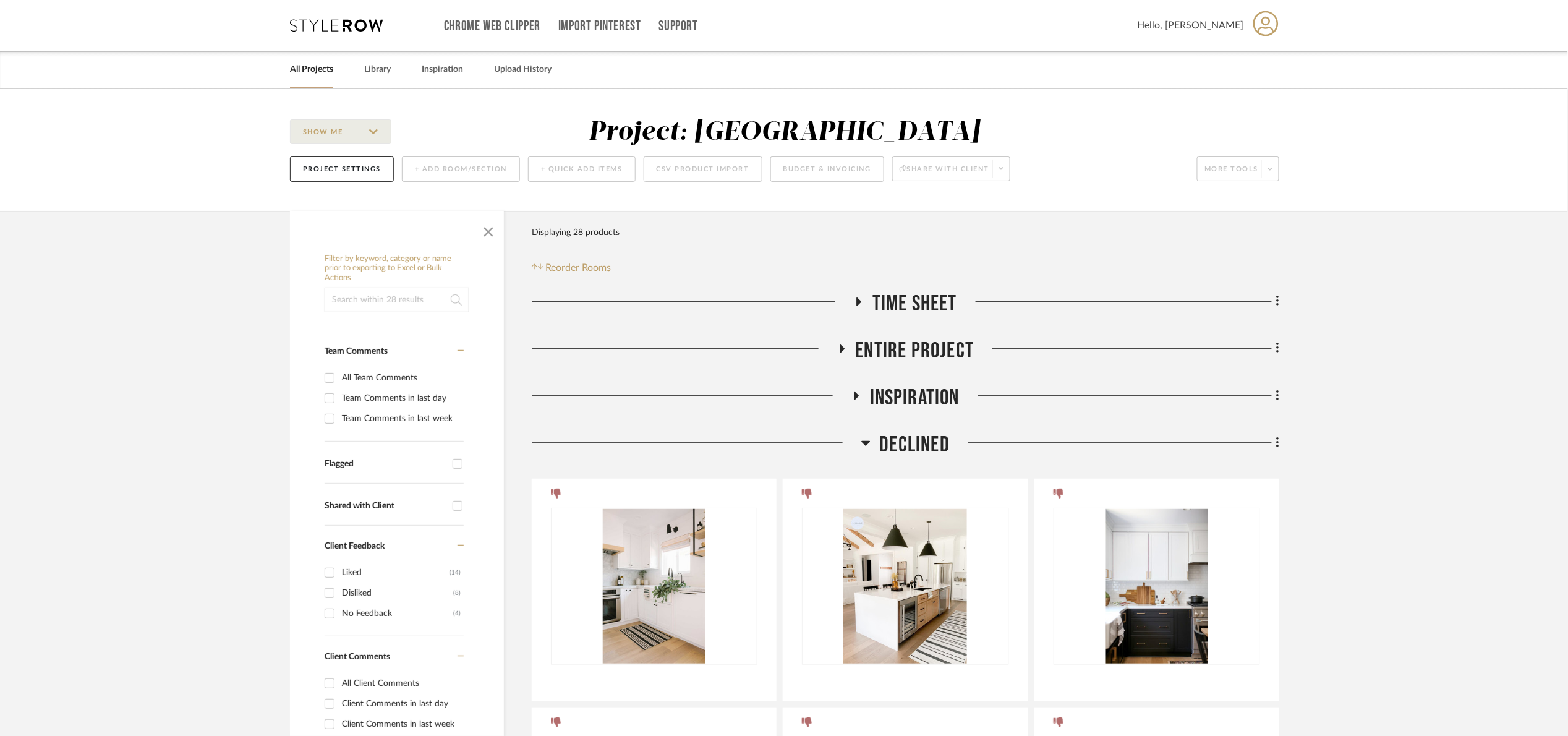
click at [894, 449] on span "Declined" at bounding box center [916, 444] width 71 height 27
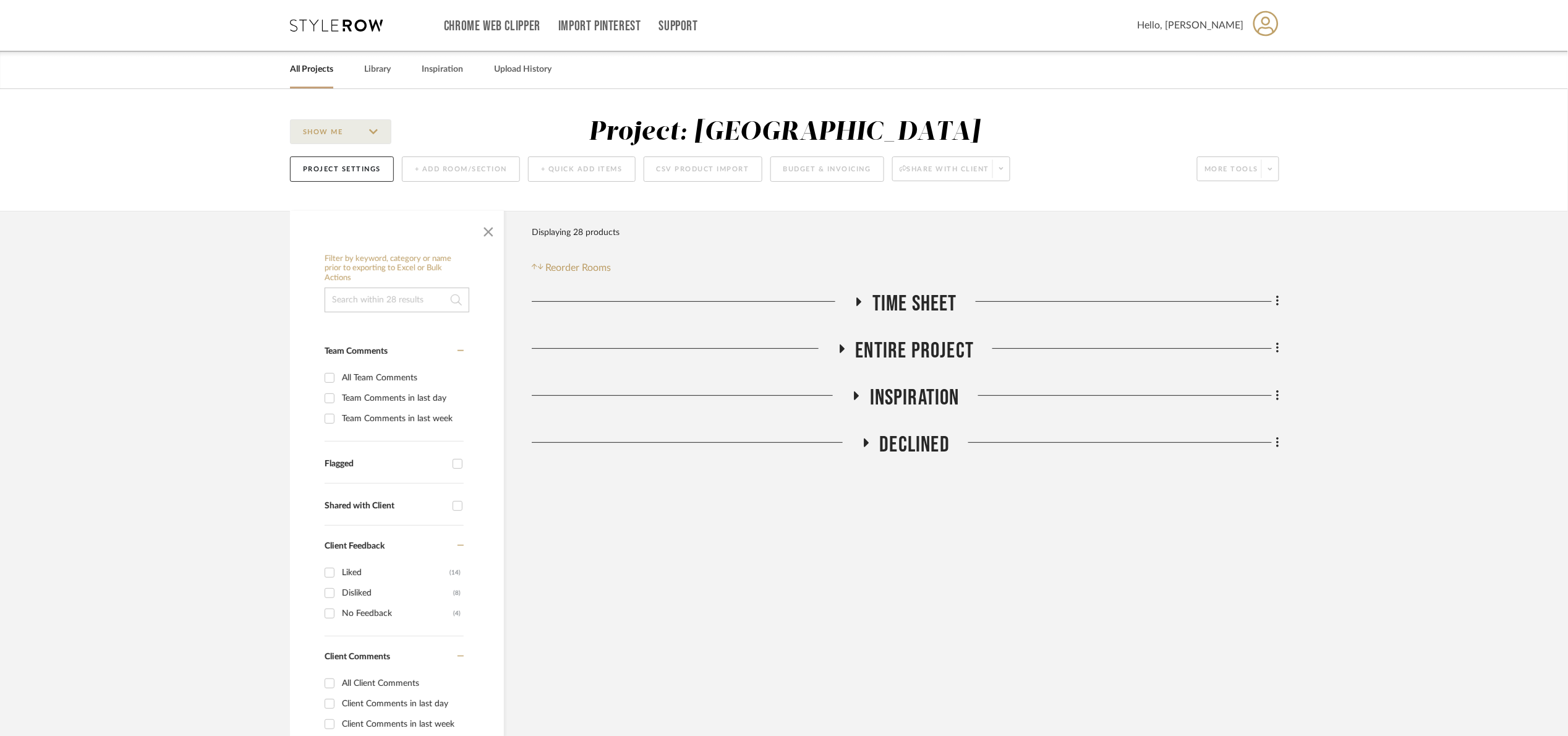
drag, startPoint x: 891, startPoint y: 300, endPoint x: 822, endPoint y: 334, distance: 76.9
click at [891, 301] on span "Time Sheet" at bounding box center [915, 303] width 84 height 27
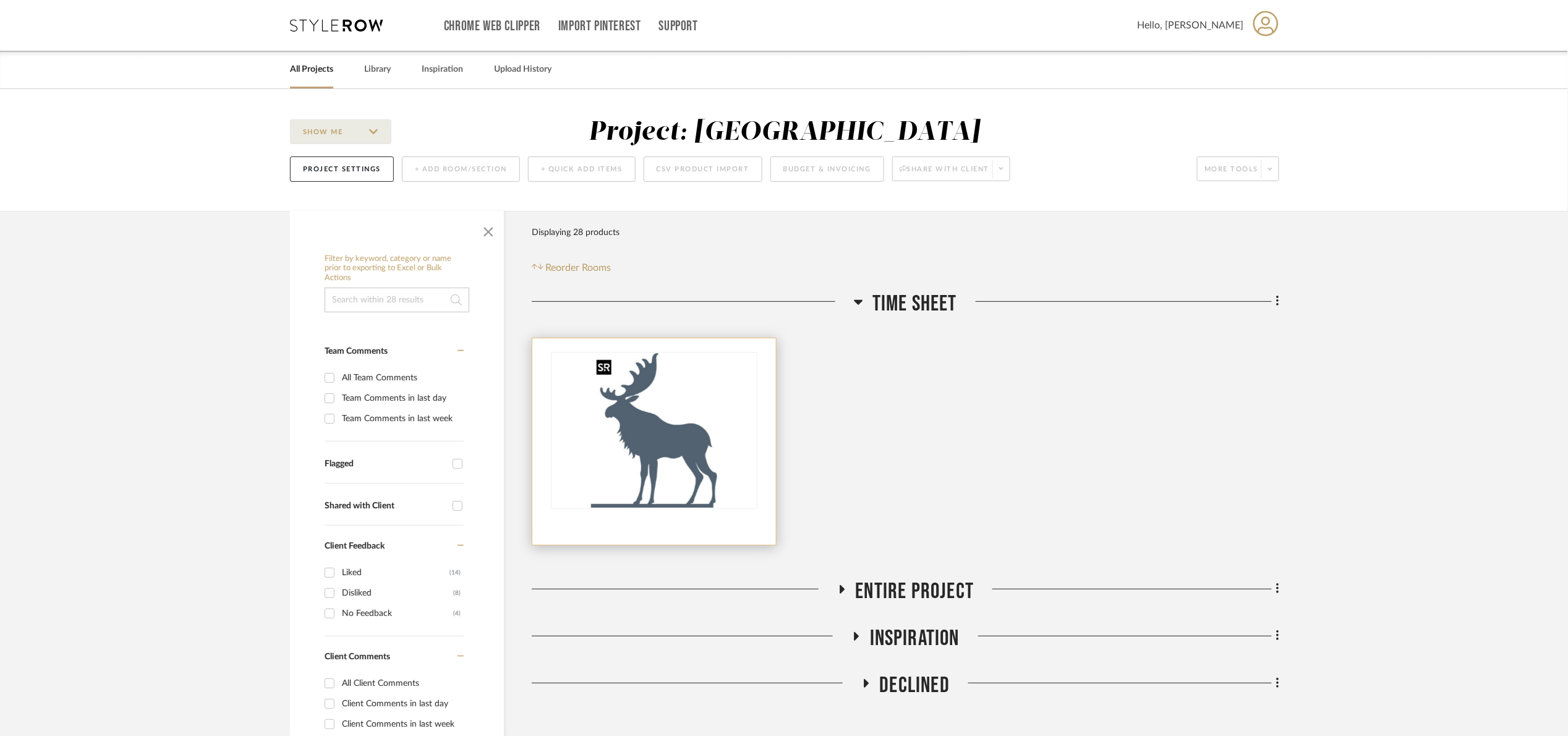
click at [0, 0] on img at bounding box center [0, 0] width 0 height 0
click at [762, 339] on div at bounding box center [654, 441] width 244 height 207
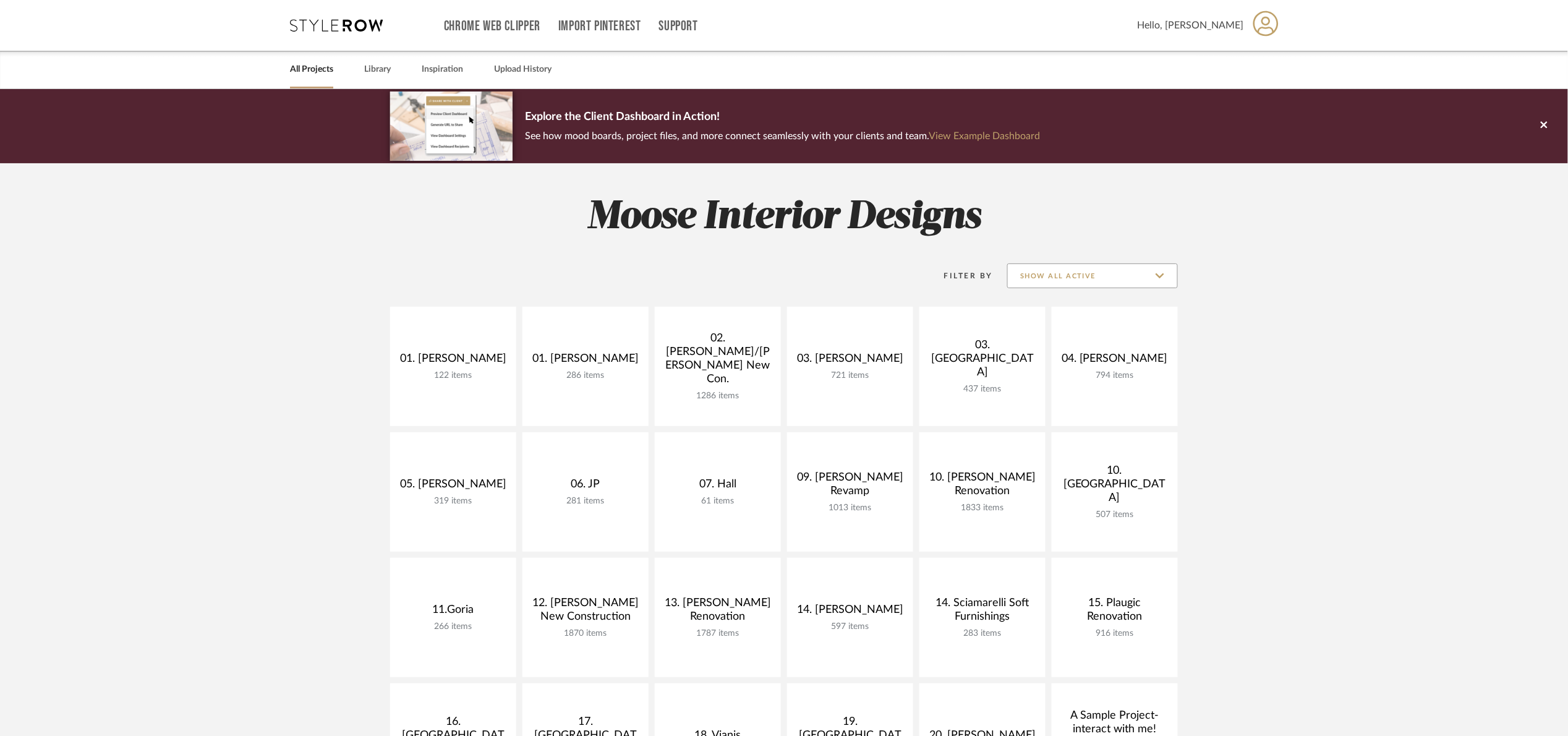
click at [1055, 275] on input "Show All Active" at bounding box center [1093, 276] width 171 height 25
click at [1052, 364] on span "Archived" at bounding box center [1094, 366] width 146 height 11
type input "Archived"
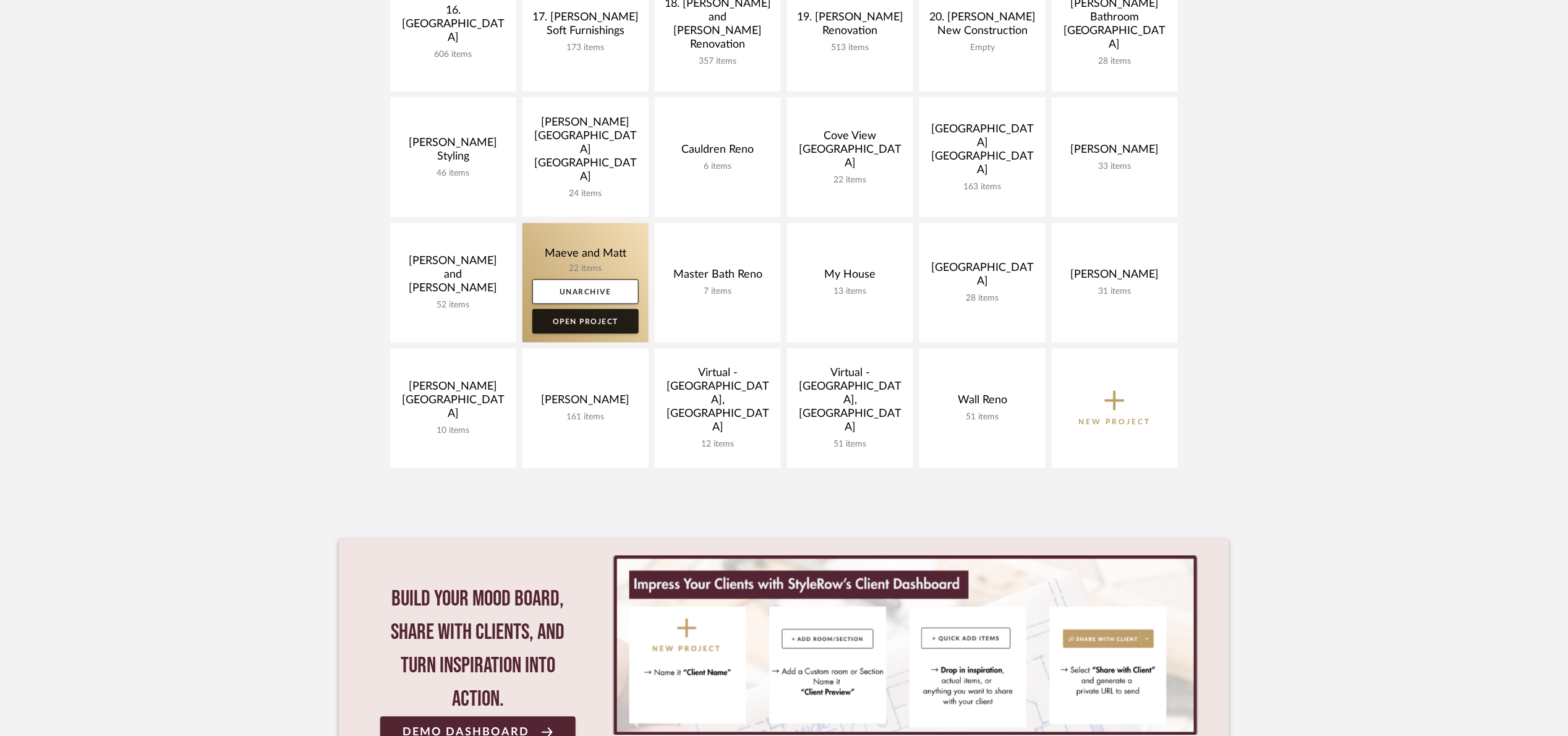
scroll to position [835, 0]
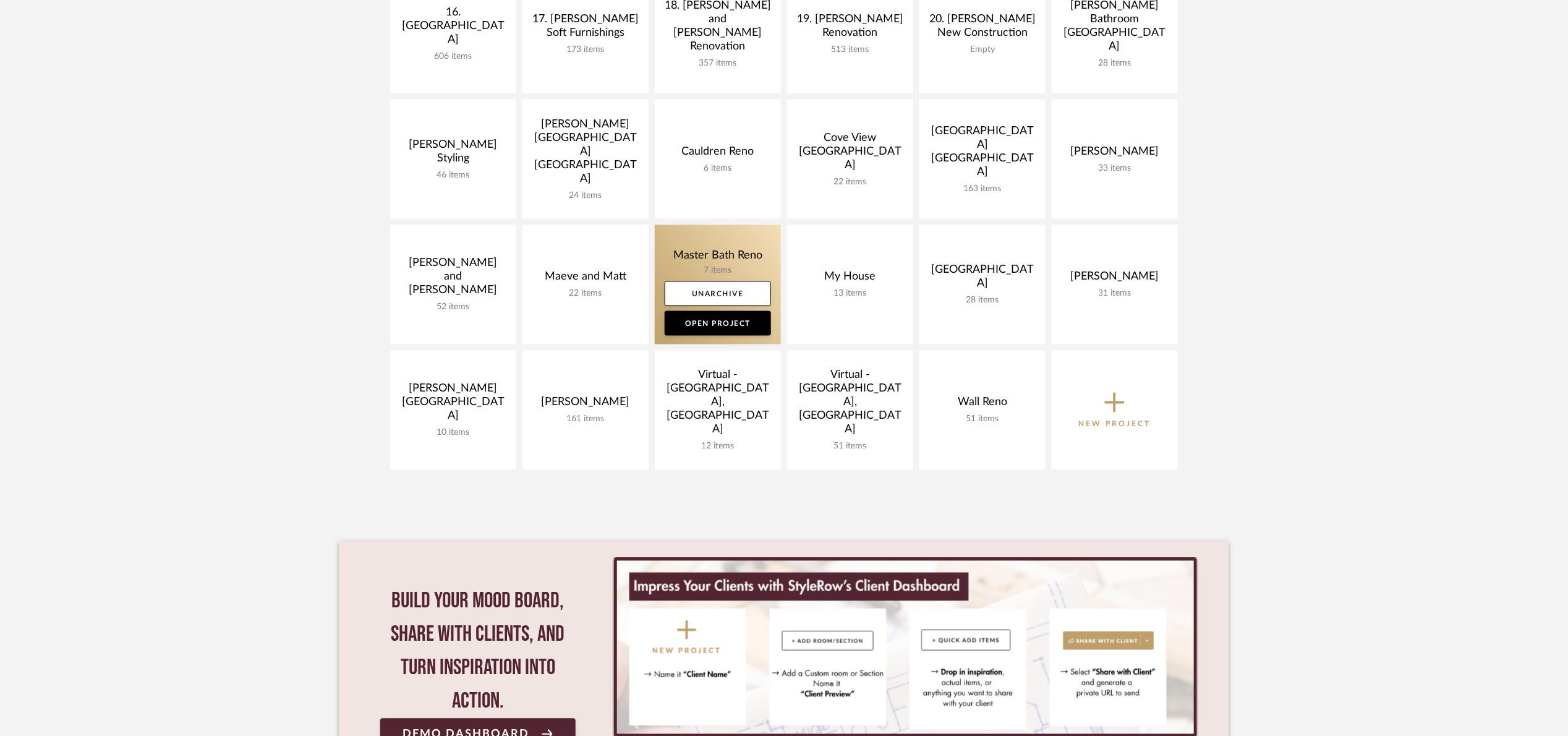
click at [681, 258] on link at bounding box center [718, 285] width 126 height 119
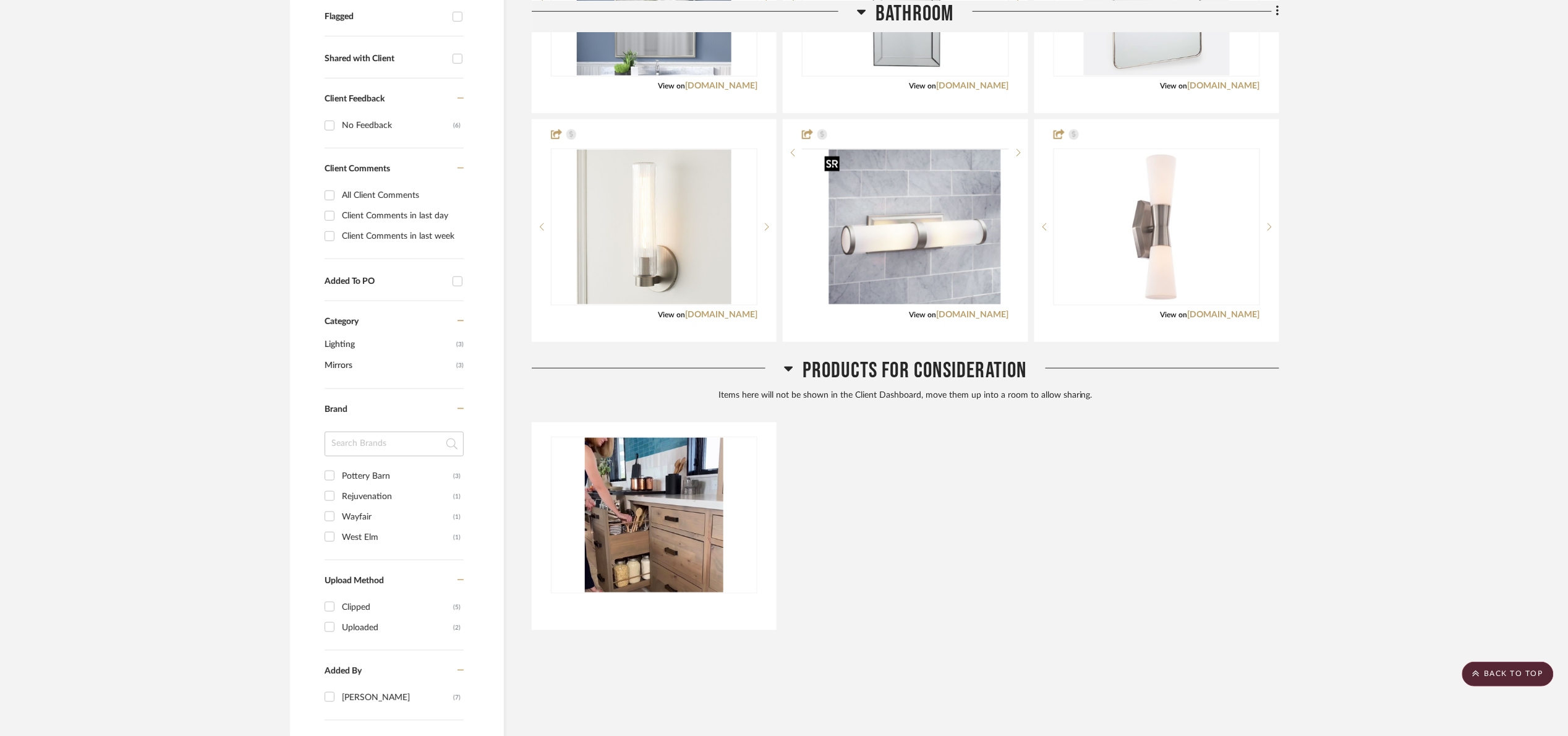
scroll to position [92, 0]
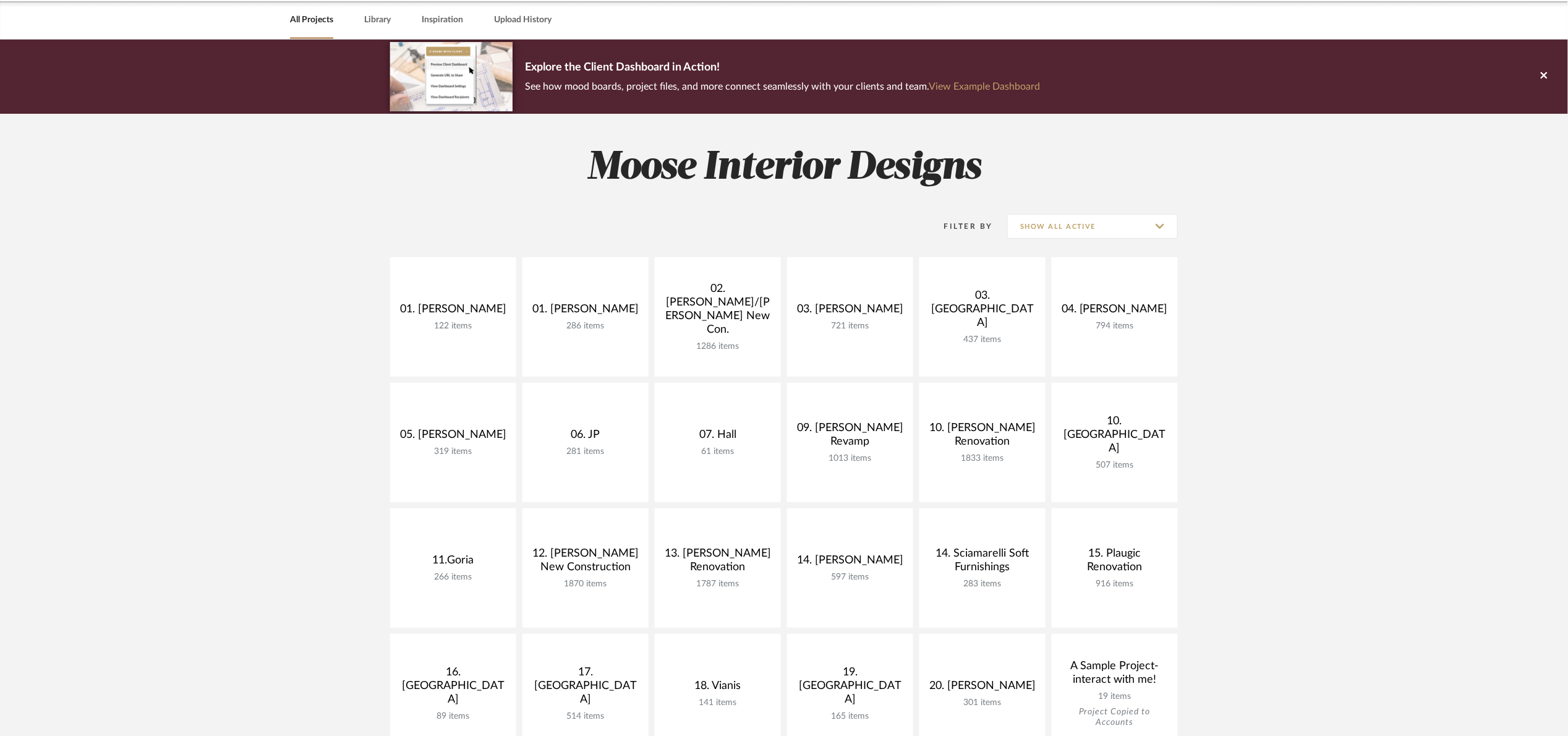
scroll to position [34, 0]
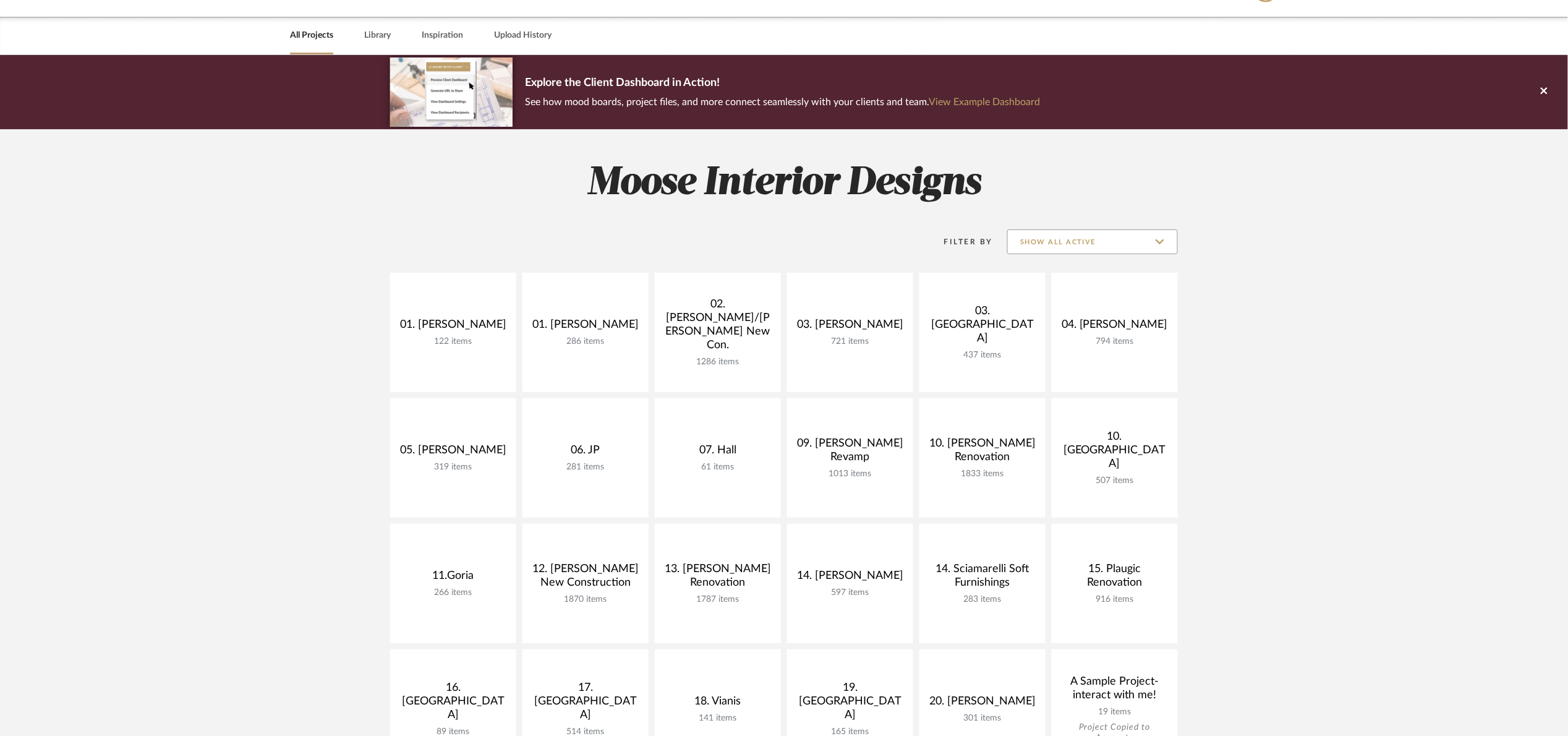
click at [1098, 234] on input "Show All Active" at bounding box center [1093, 242] width 171 height 25
click at [1058, 316] on span "Archived" at bounding box center [1093, 331] width 169 height 30
type input "Archived"
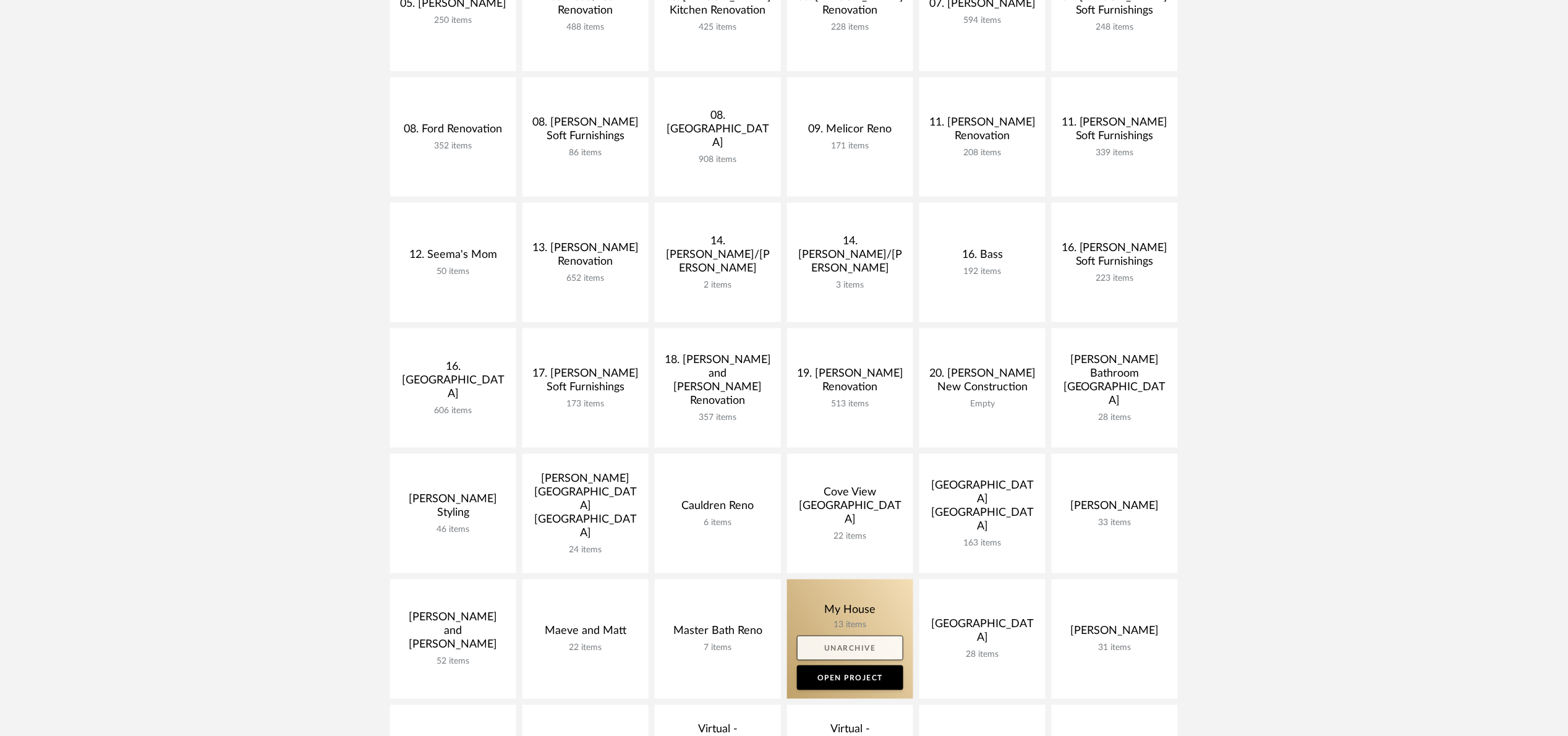
scroll to position [590, 0]
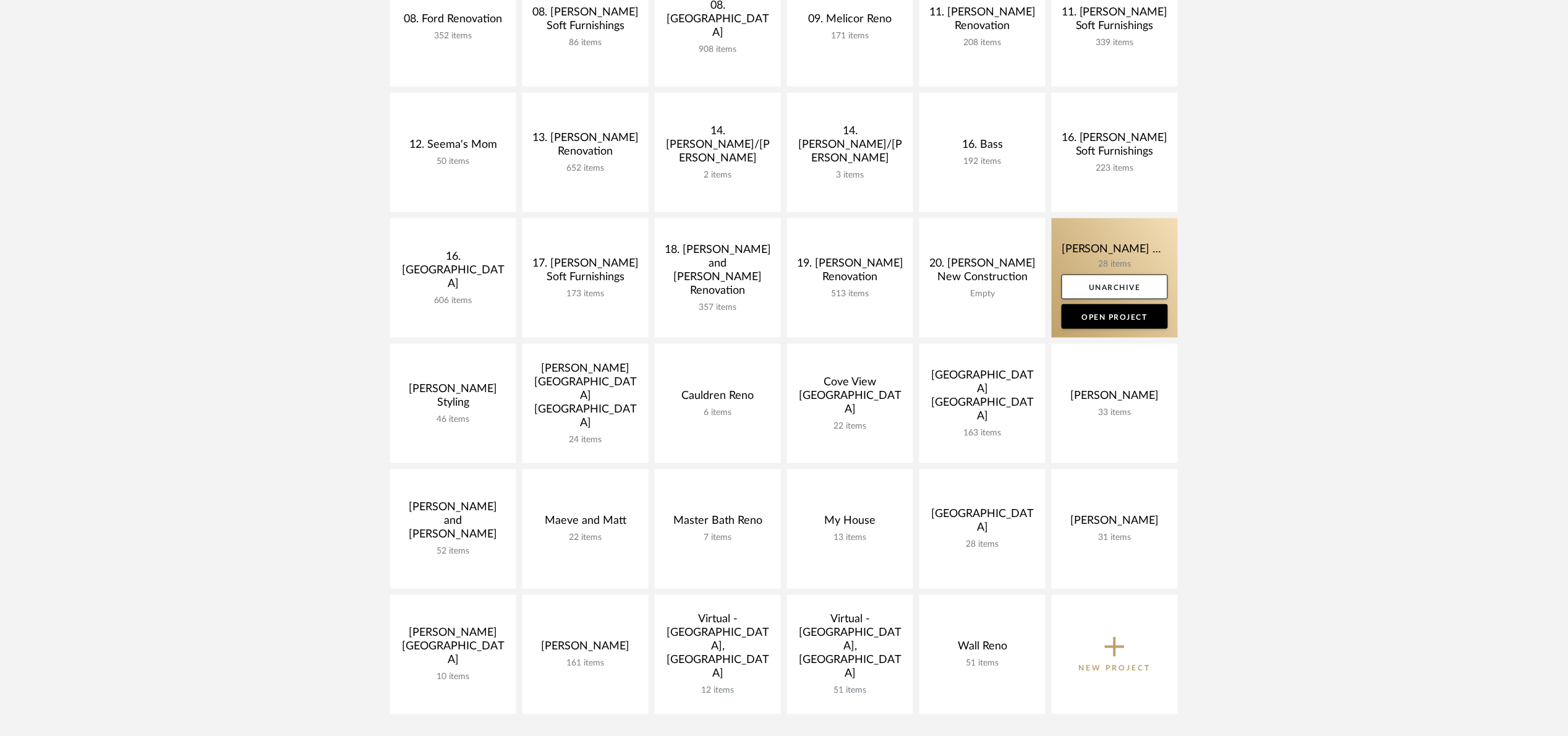
click at [1062, 243] on link at bounding box center [1115, 278] width 126 height 119
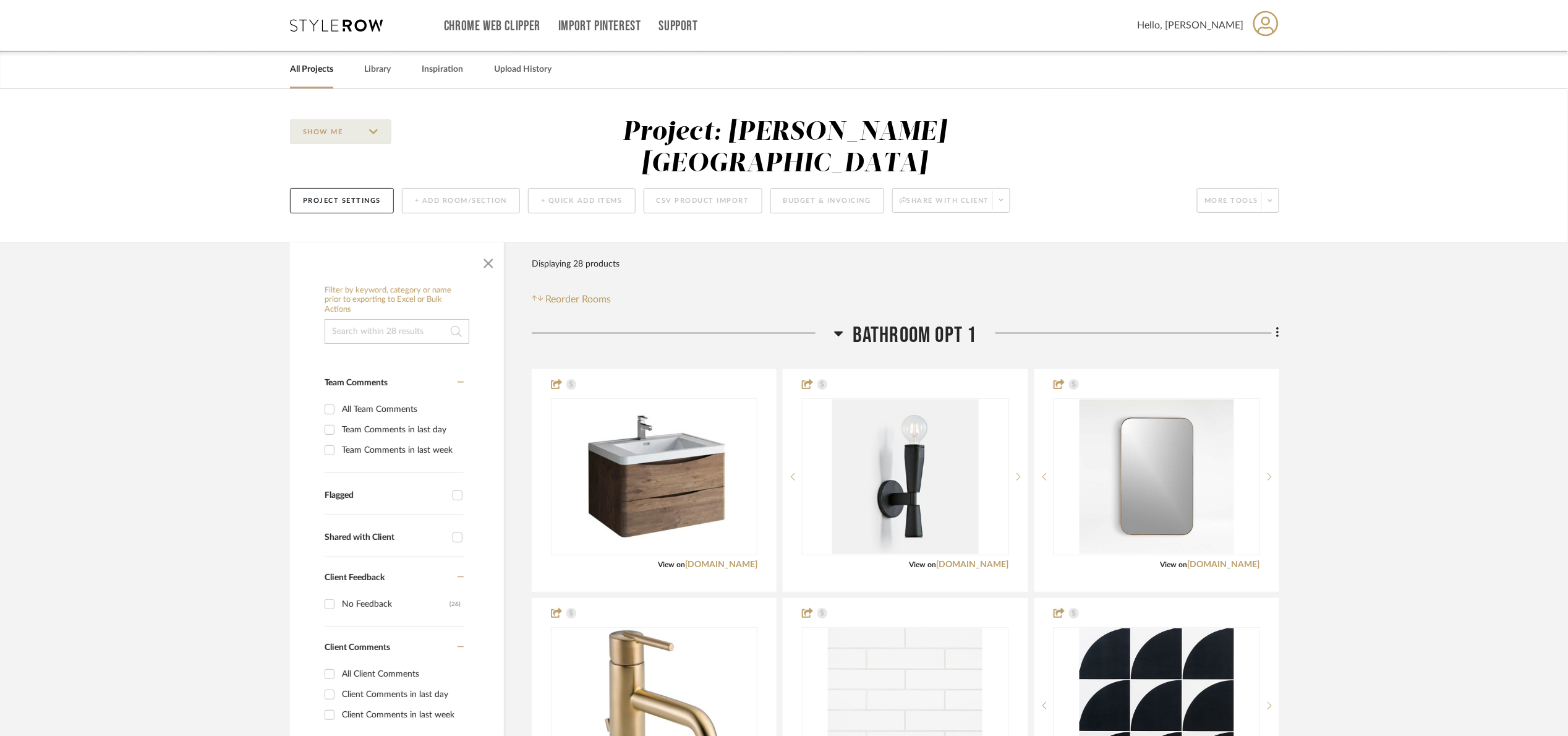
click at [938, 322] on span "Bathroom Opt 1" at bounding box center [915, 335] width 124 height 27
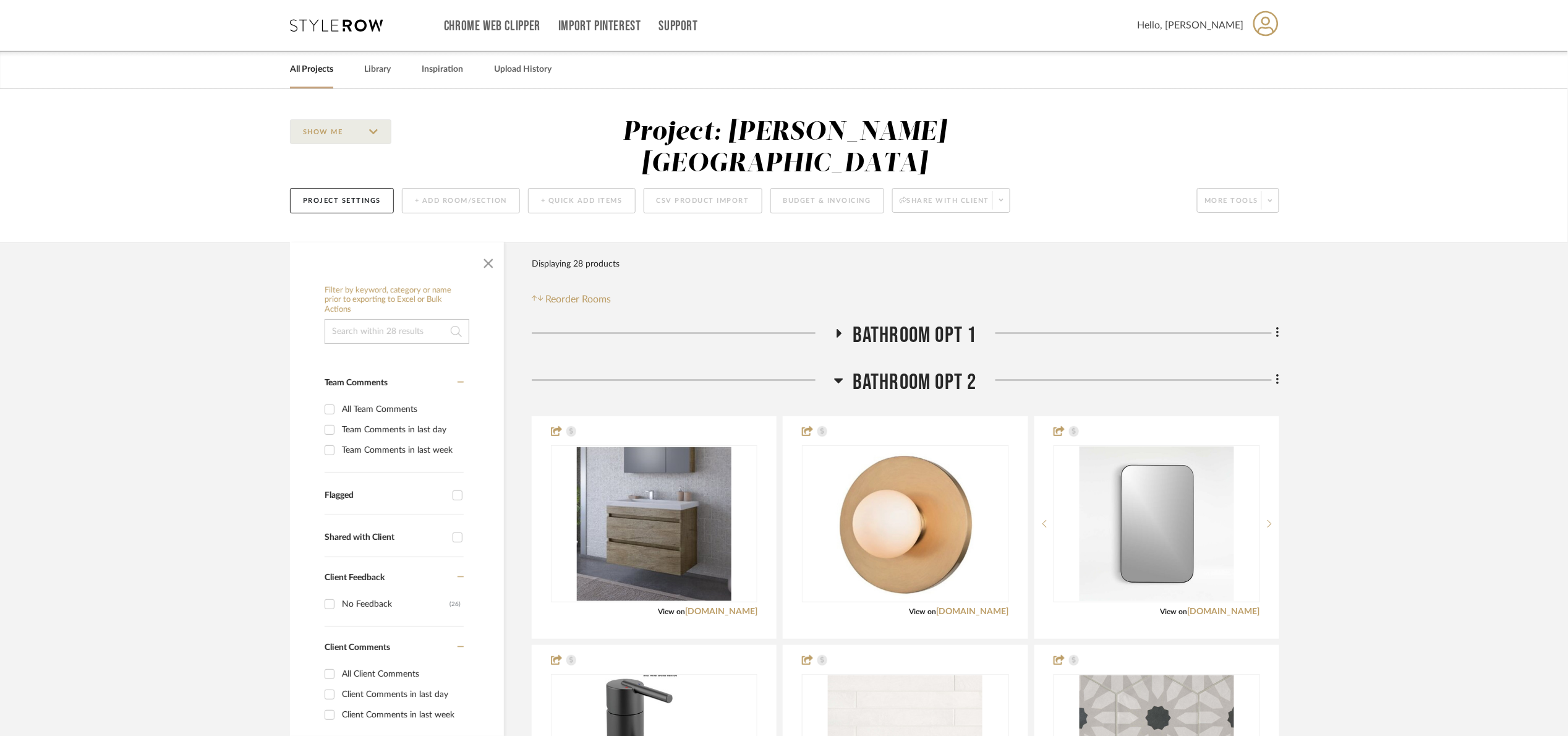
click at [920, 369] on span "Bathroom Opt 2" at bounding box center [915, 382] width 124 height 27
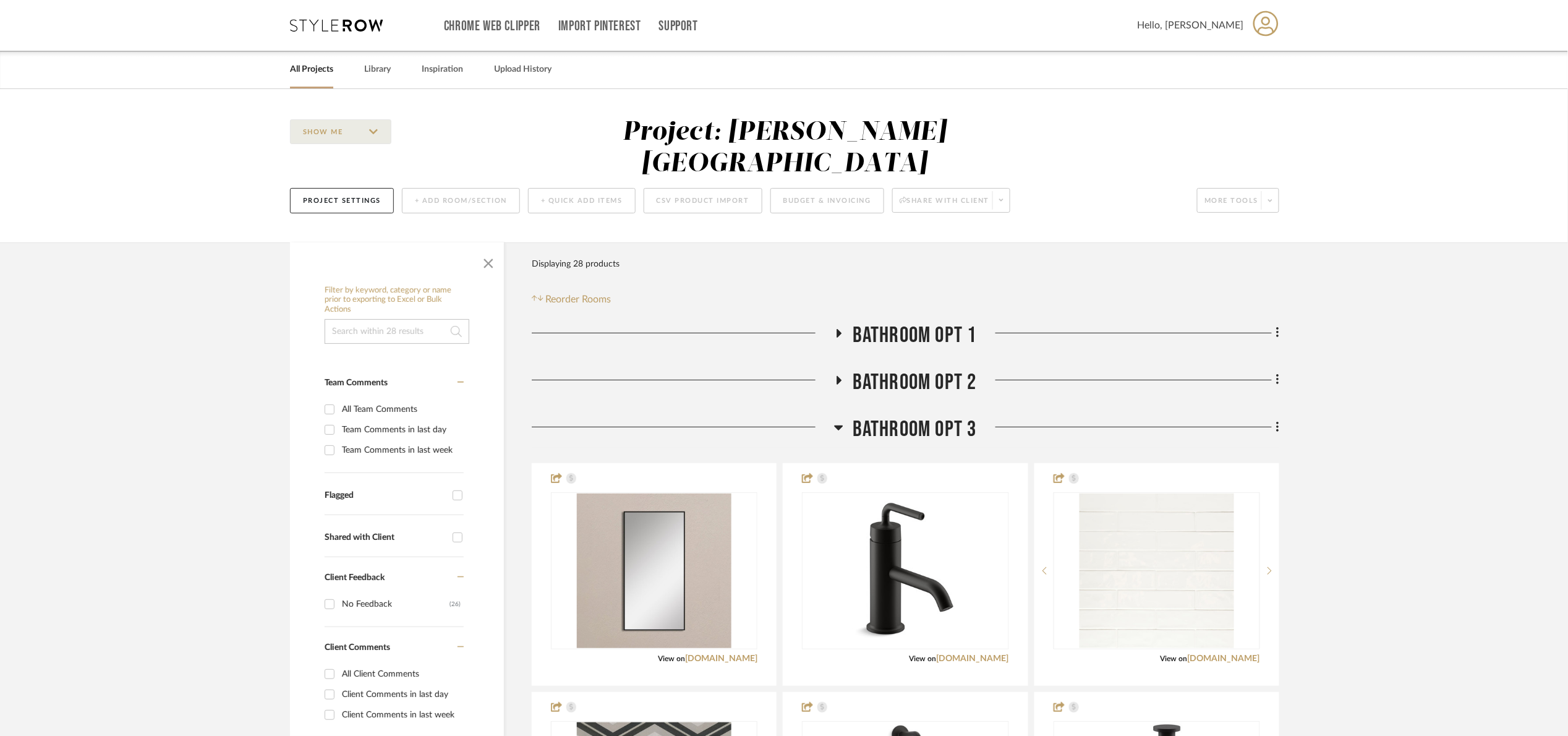
click at [911, 416] on span "Bathroom Opt 3" at bounding box center [915, 429] width 124 height 27
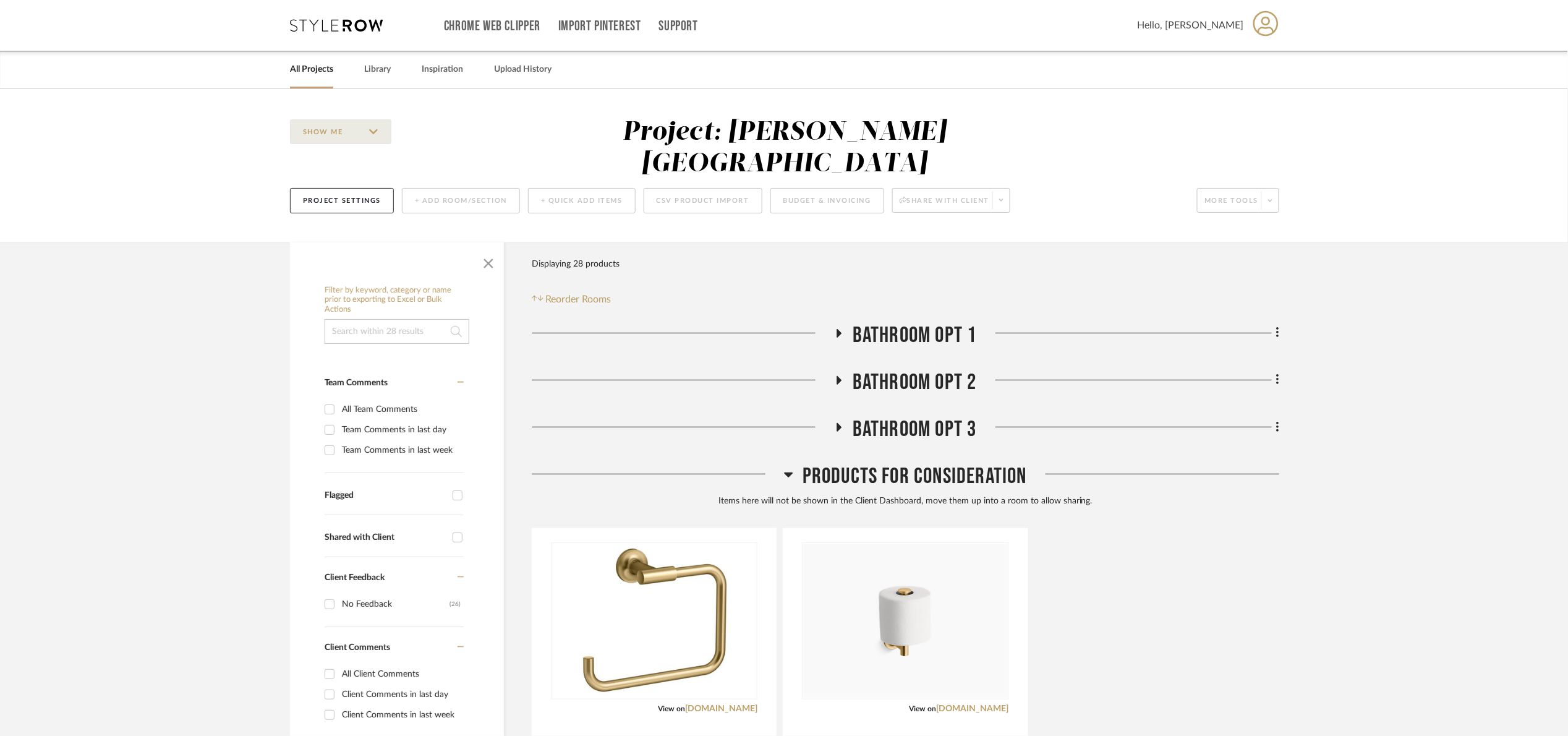
click at [319, 65] on link "All Projects" at bounding box center [312, 70] width 43 height 17
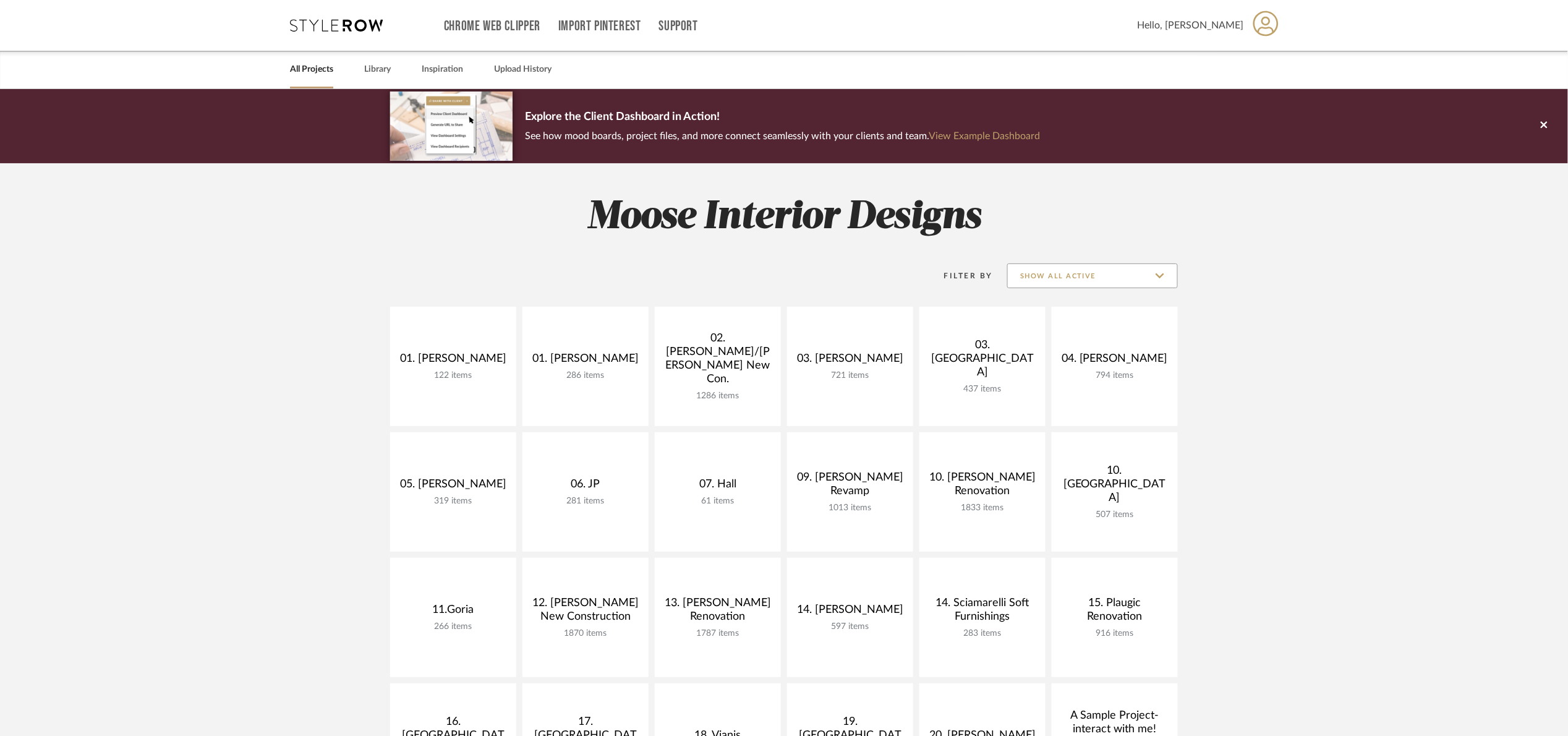
click at [1087, 277] on input "Show All Active" at bounding box center [1093, 276] width 171 height 25
click at [1065, 337] on span "Private Only" at bounding box center [1094, 336] width 146 height 11
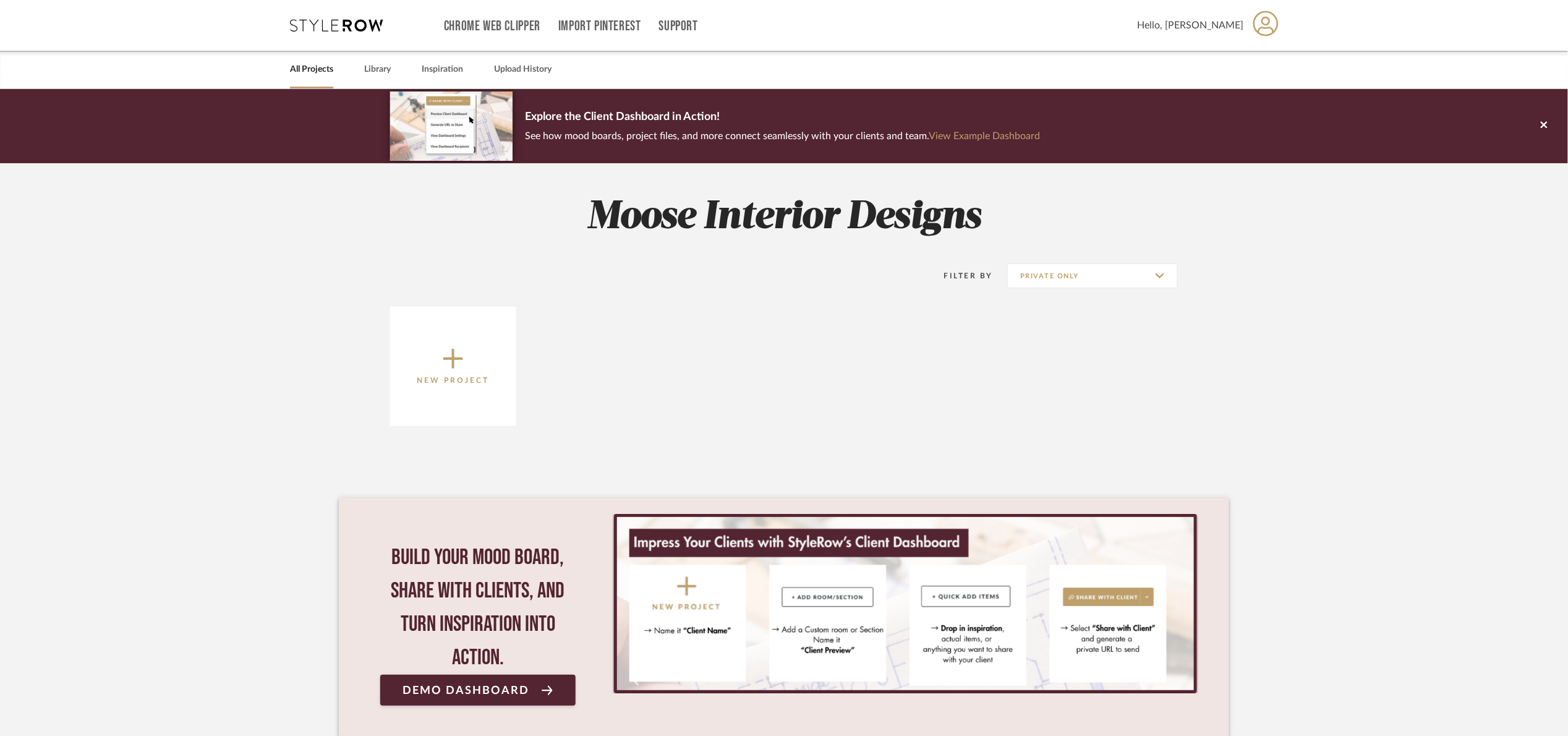
click at [1079, 289] on div "Filter By Private Only" at bounding box center [1045, 276] width 264 height 31
click at [1078, 282] on input "Private Only" at bounding box center [1093, 276] width 171 height 25
click at [1072, 358] on span "Archived" at bounding box center [1093, 366] width 169 height 30
type input "Archived"
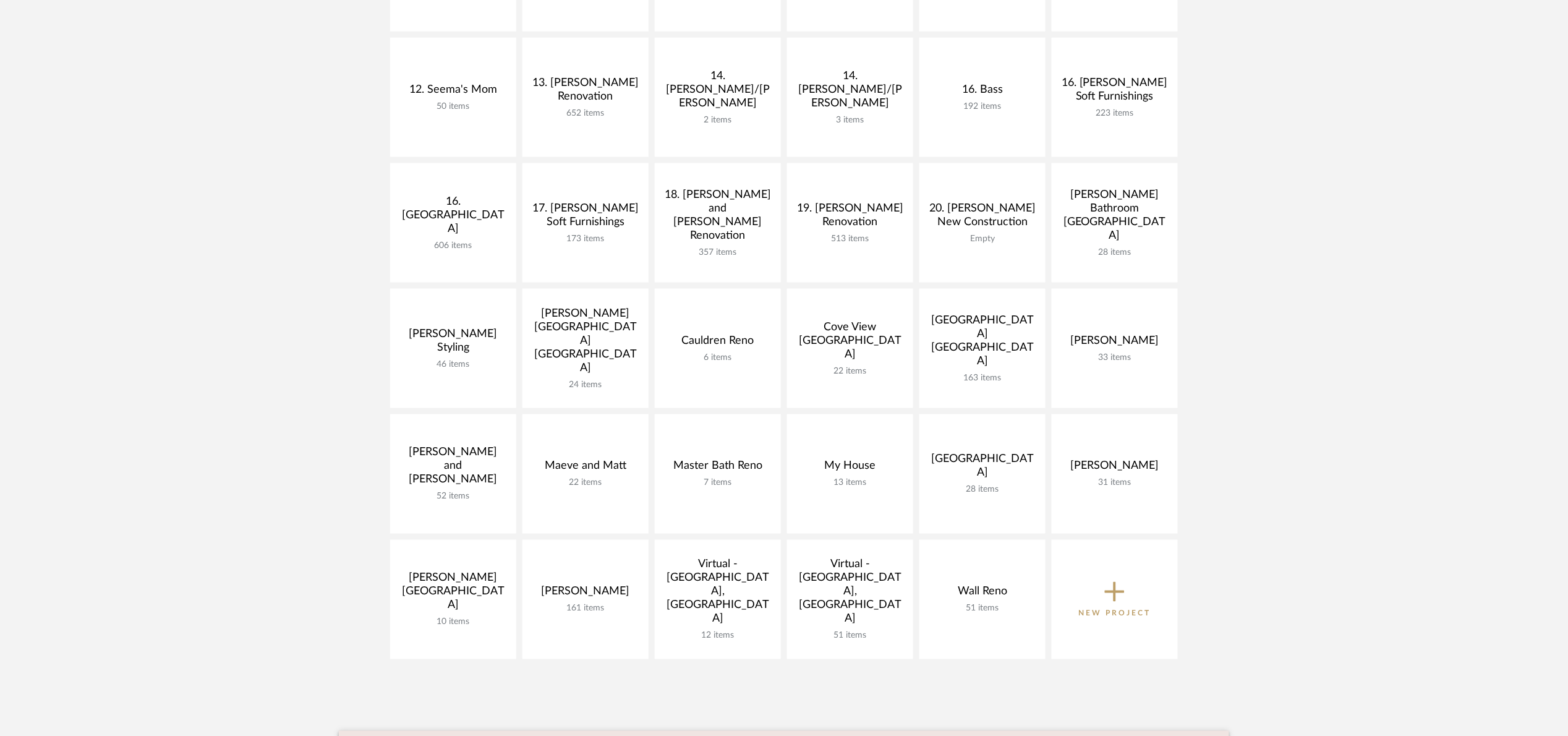
scroll to position [649, 0]
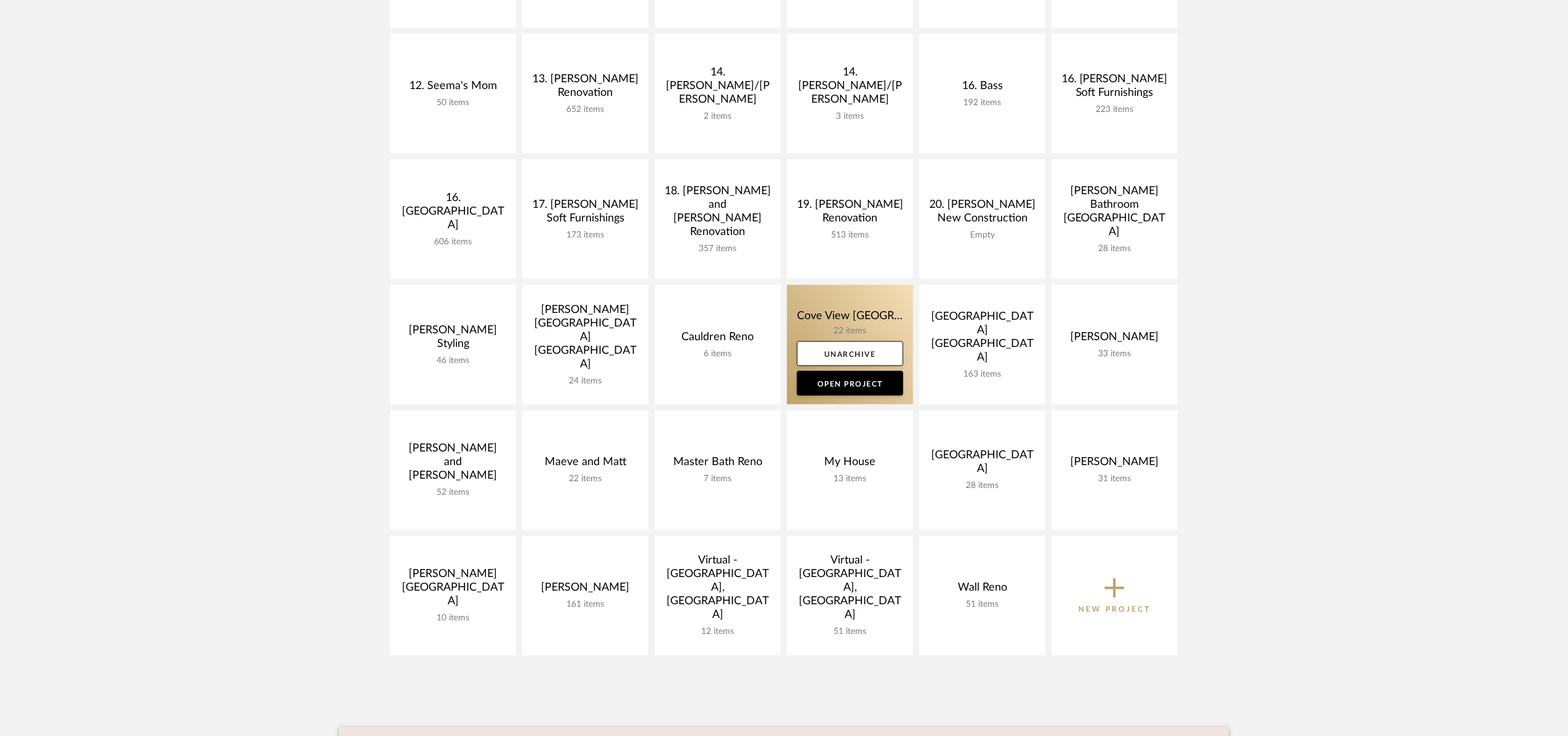
click at [829, 307] on link at bounding box center [850, 344] width 126 height 119
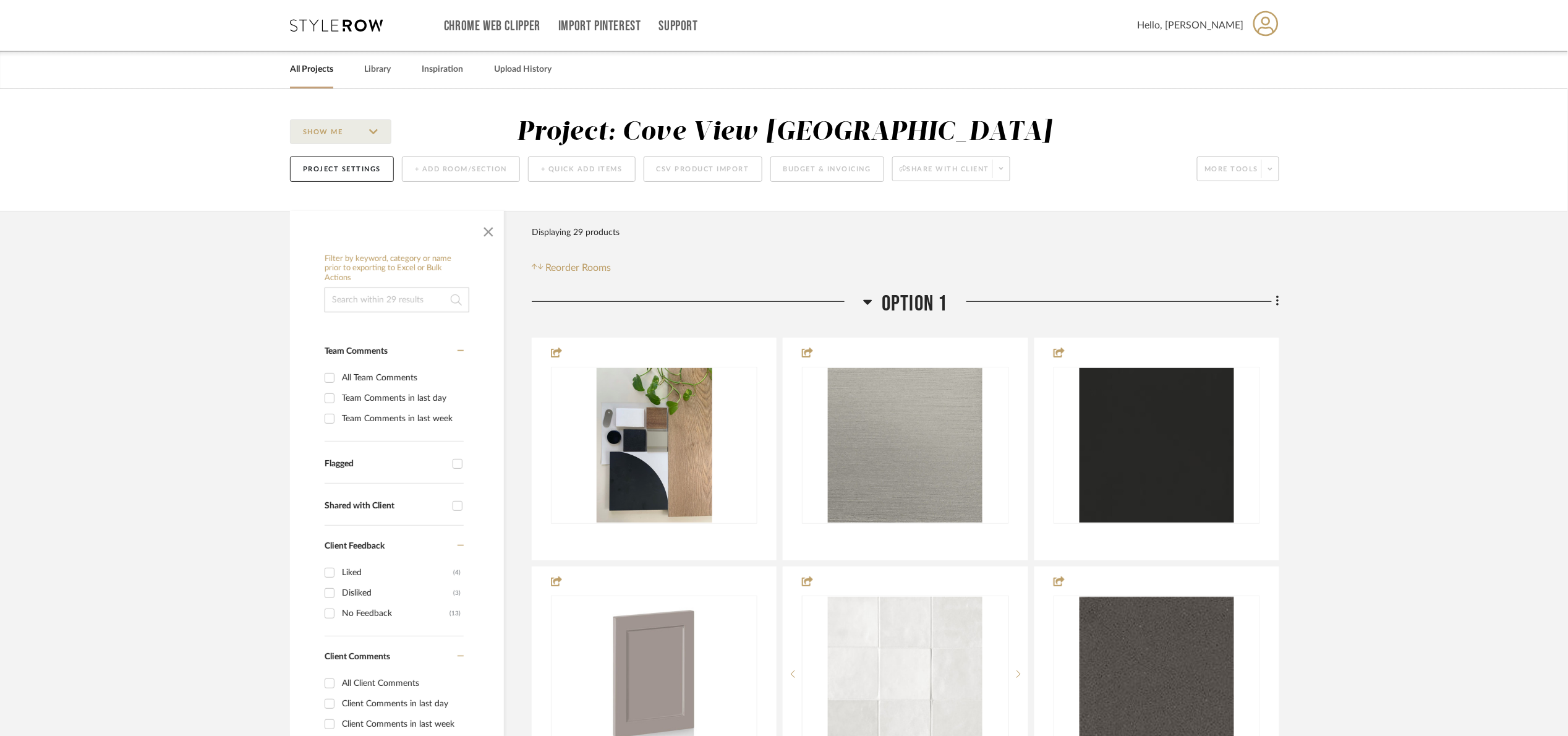
click at [934, 295] on span "Option 1" at bounding box center [915, 303] width 66 height 27
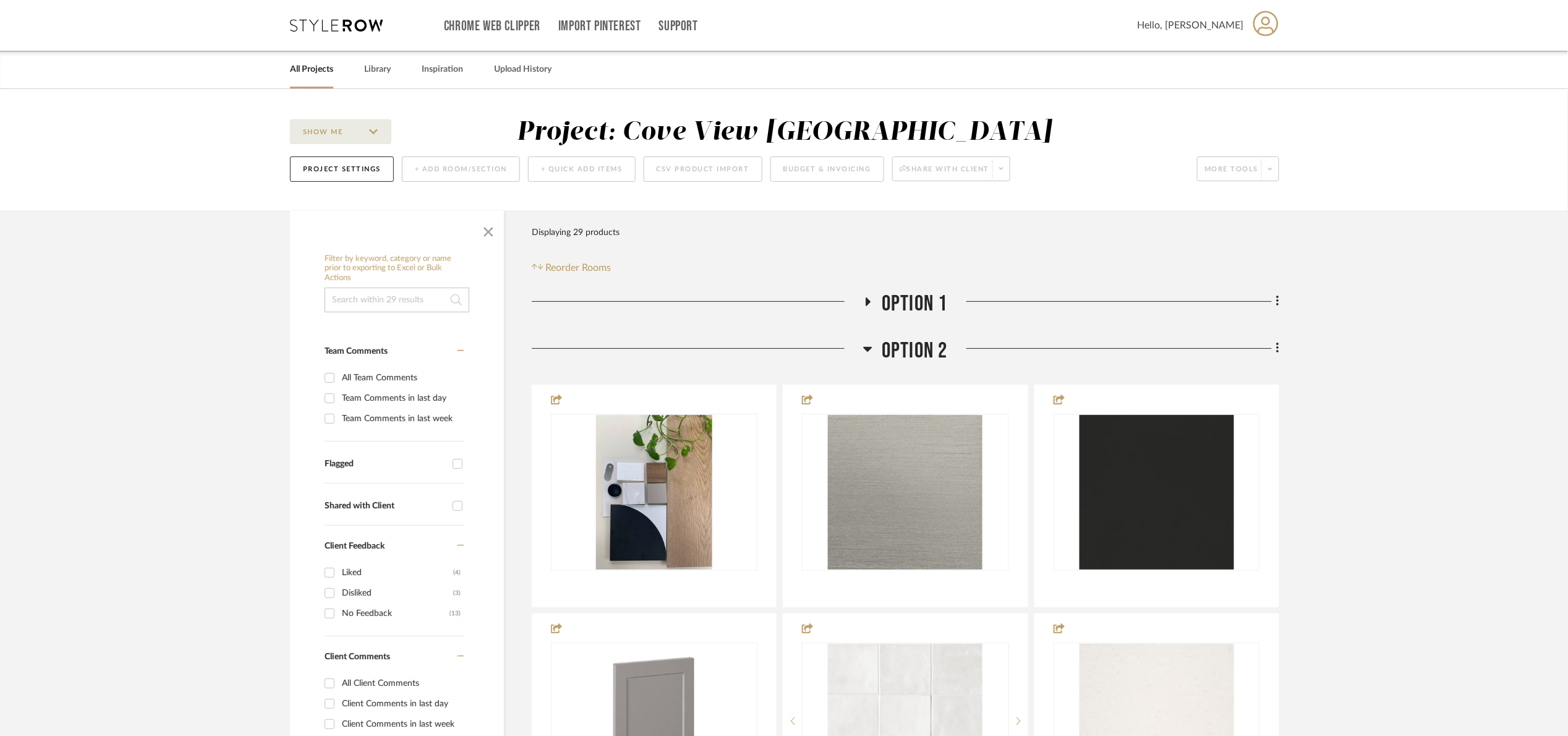
click at [922, 349] on span "Option 2" at bounding box center [915, 351] width 66 height 27
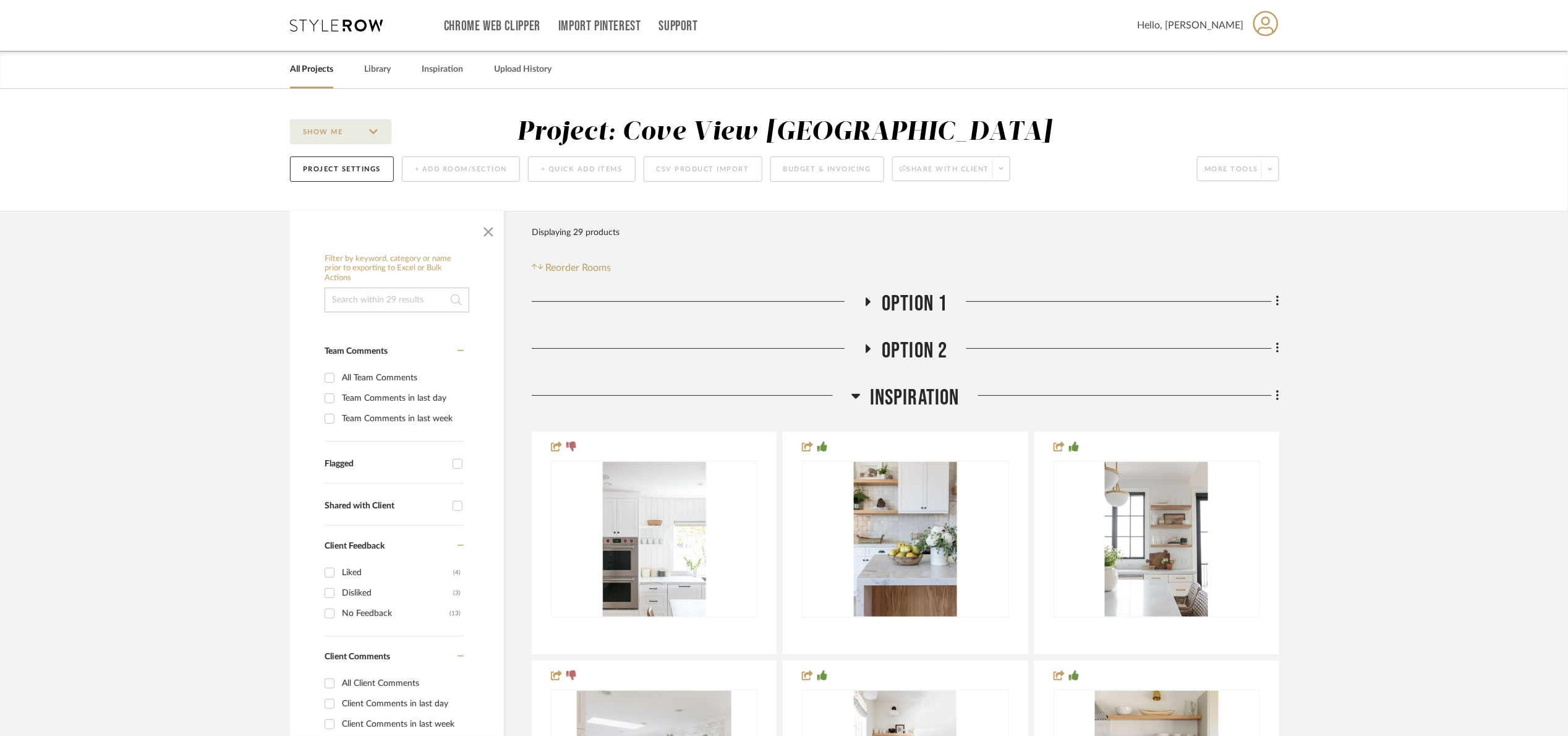
click at [894, 393] on span "Inspiration" at bounding box center [915, 398] width 89 height 27
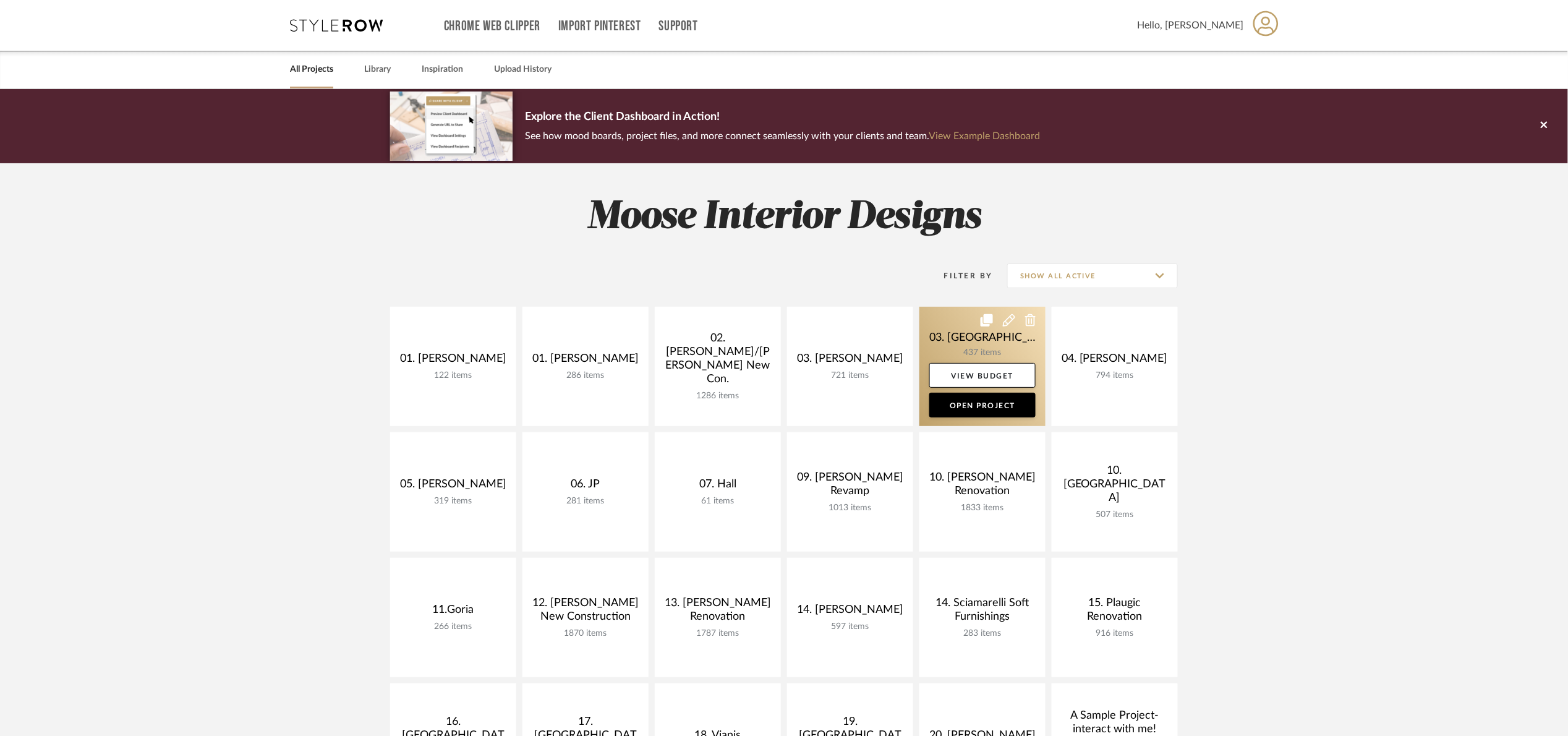
click at [948, 329] on link at bounding box center [982, 366] width 126 height 119
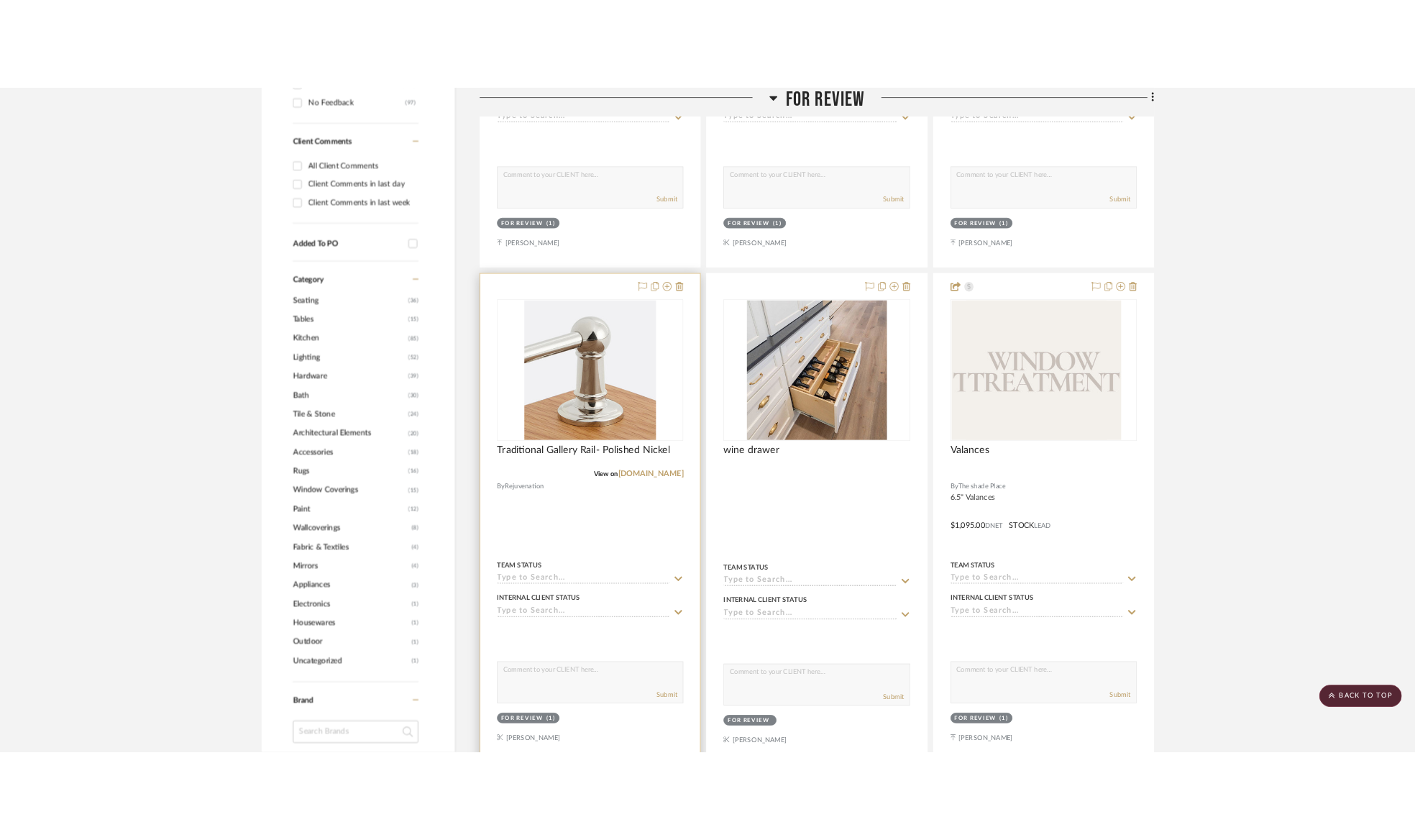
scroll to position [863, 0]
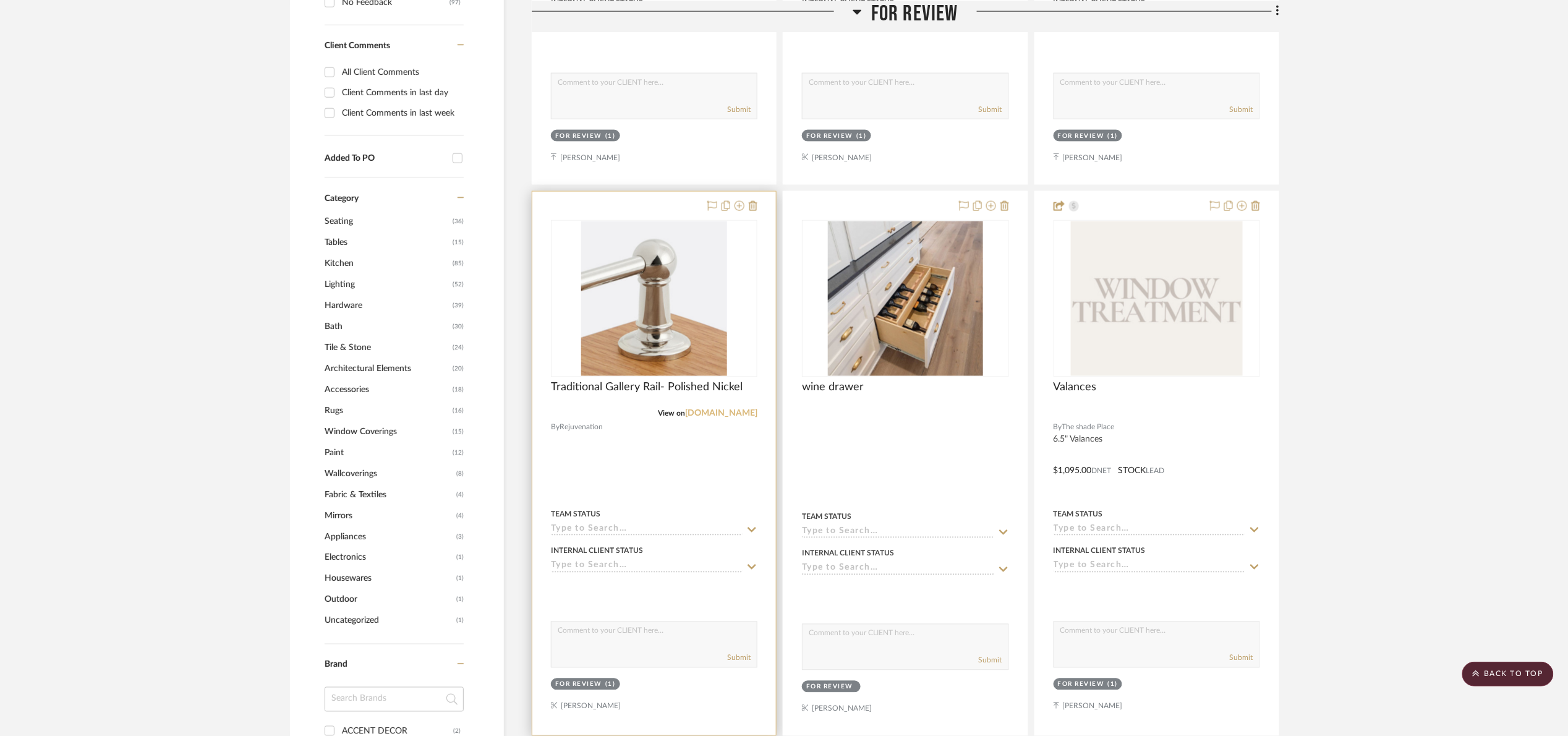
click at [706, 416] on link "[DOMAIN_NAME]" at bounding box center [721, 414] width 73 height 9
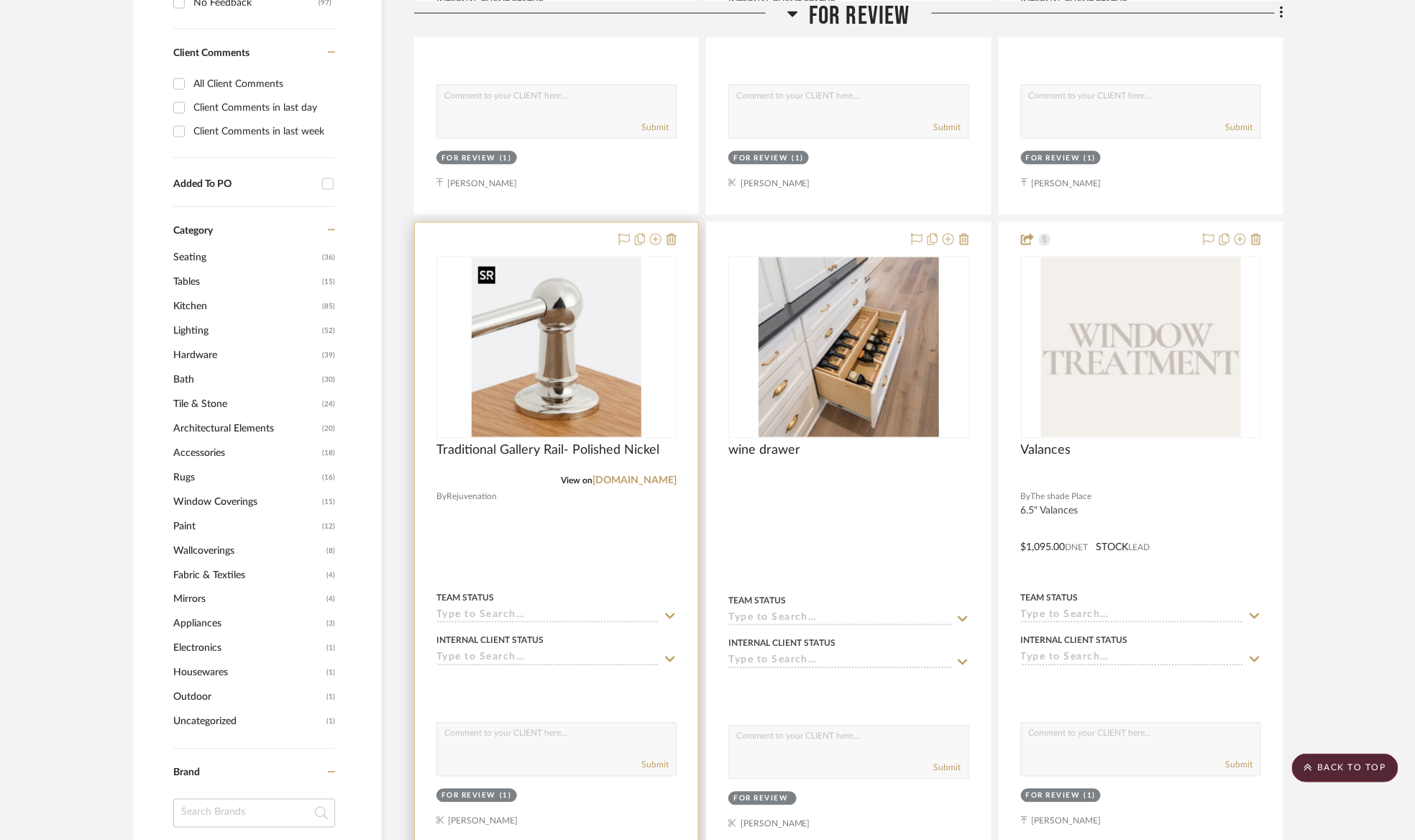
click at [564, 330] on img "0" at bounding box center [556, 347] width 170 height 180
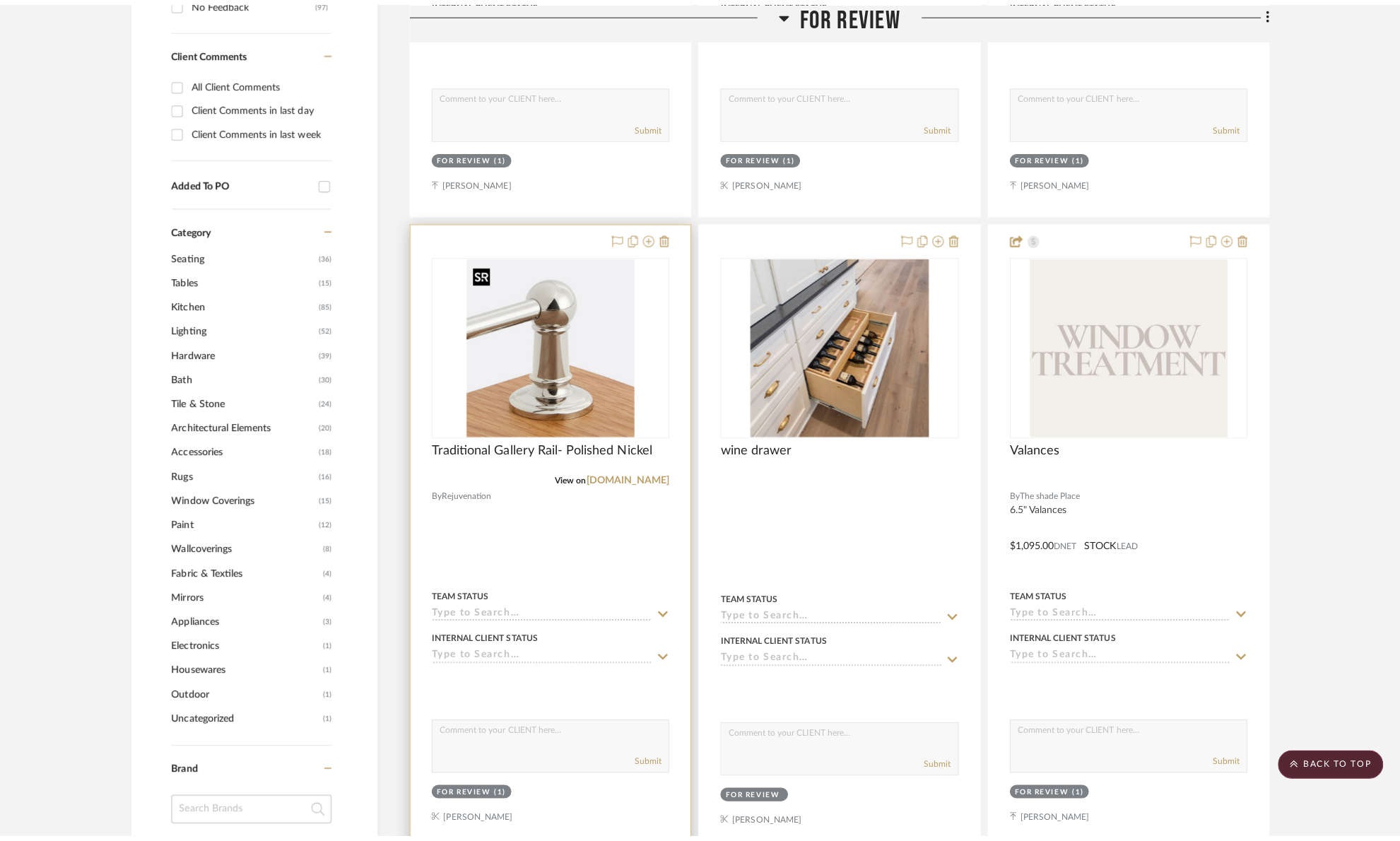
scroll to position [0, 0]
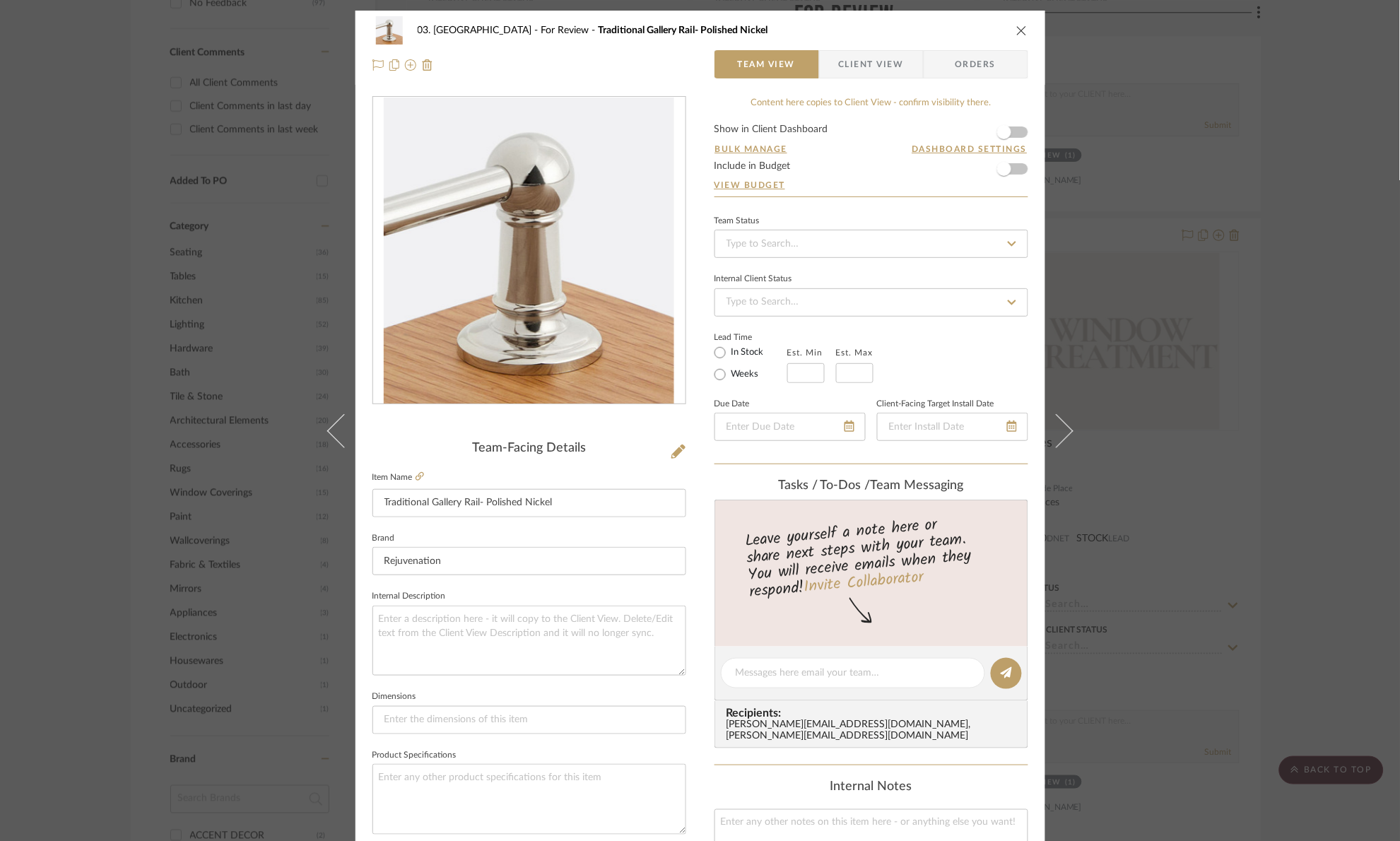
click at [674, 445] on icon at bounding box center [678, 452] width 14 height 14
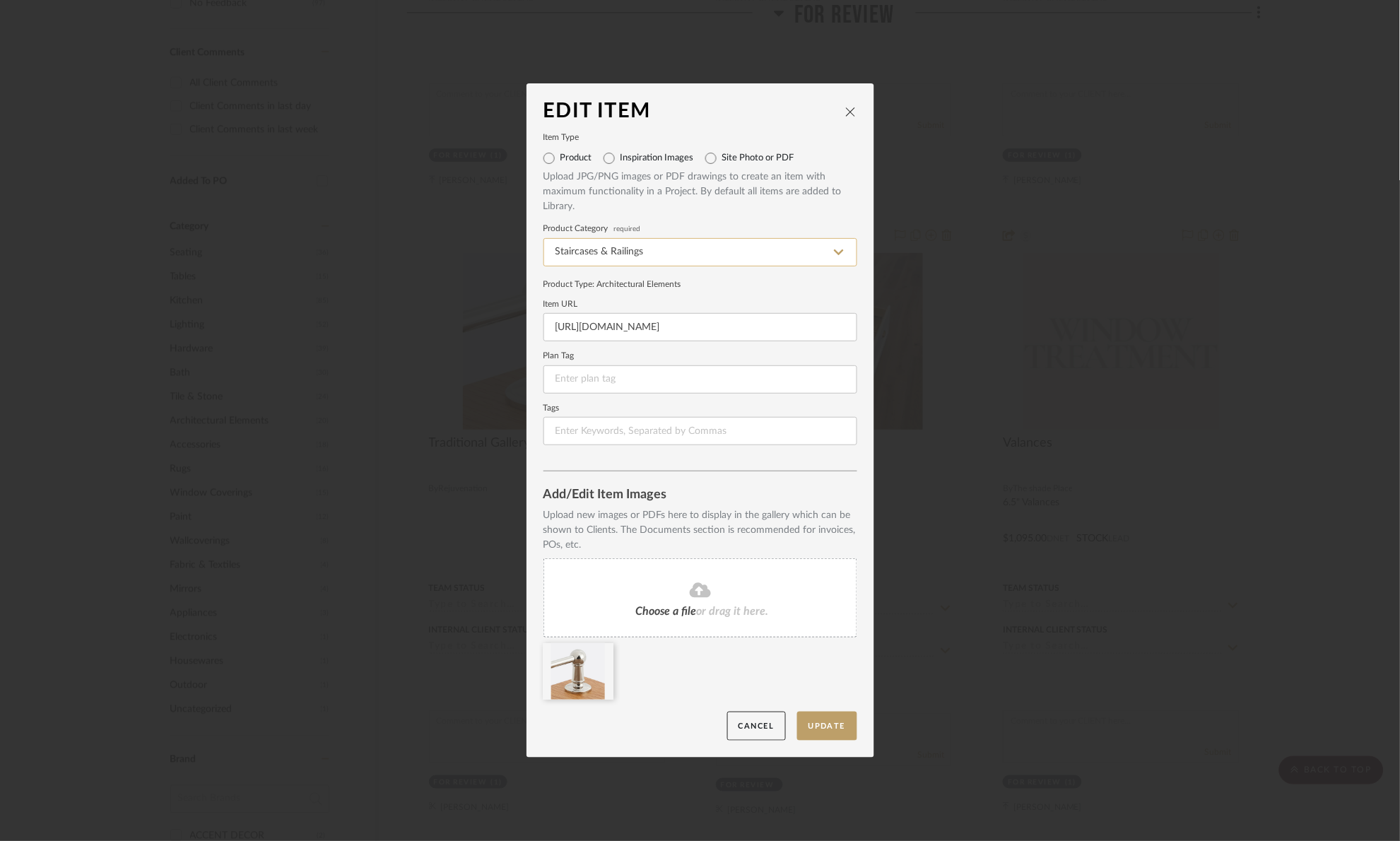
click at [809, 245] on input "Staircases & Railings" at bounding box center [700, 252] width 313 height 28
type input "\"
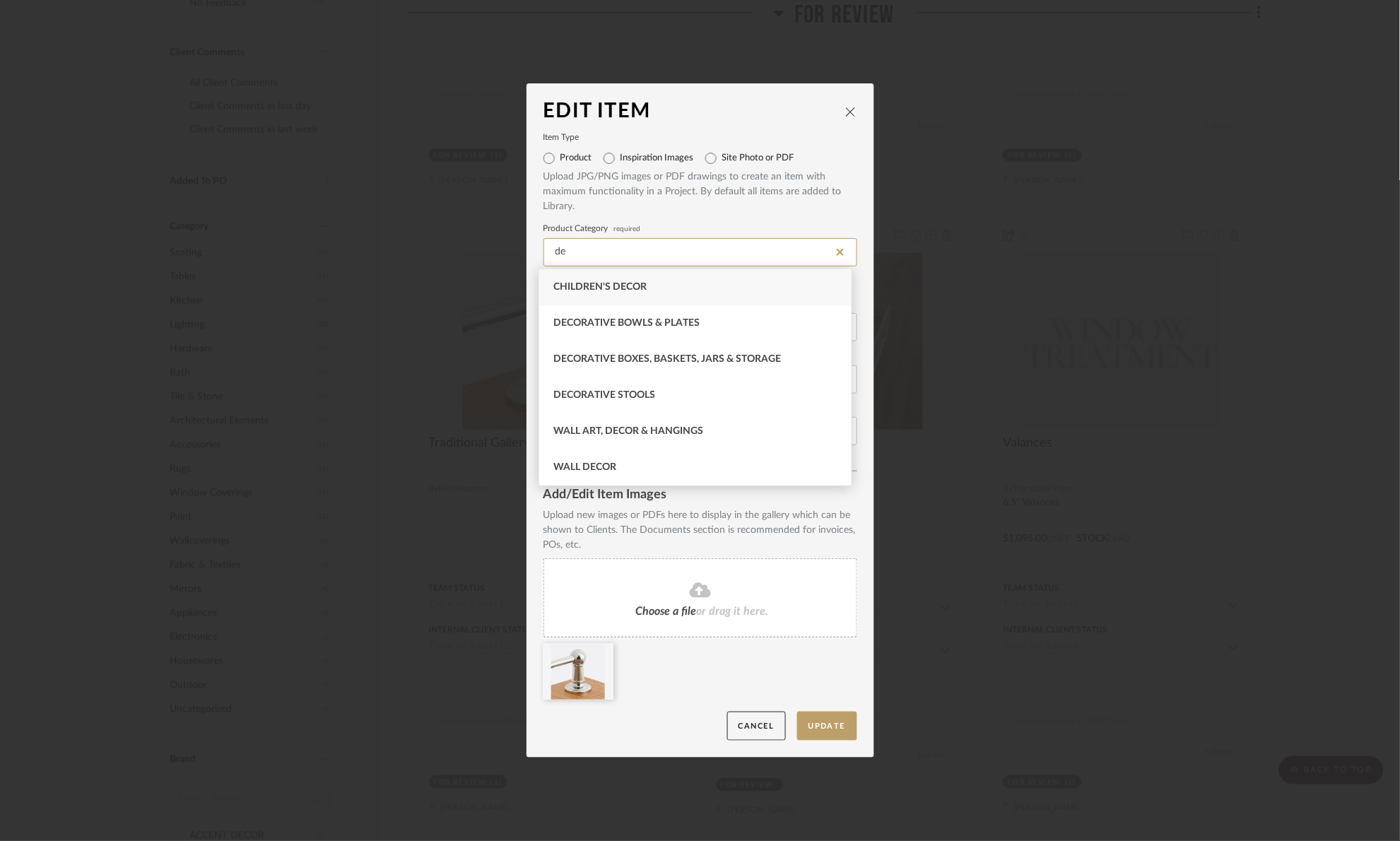
type input "d"
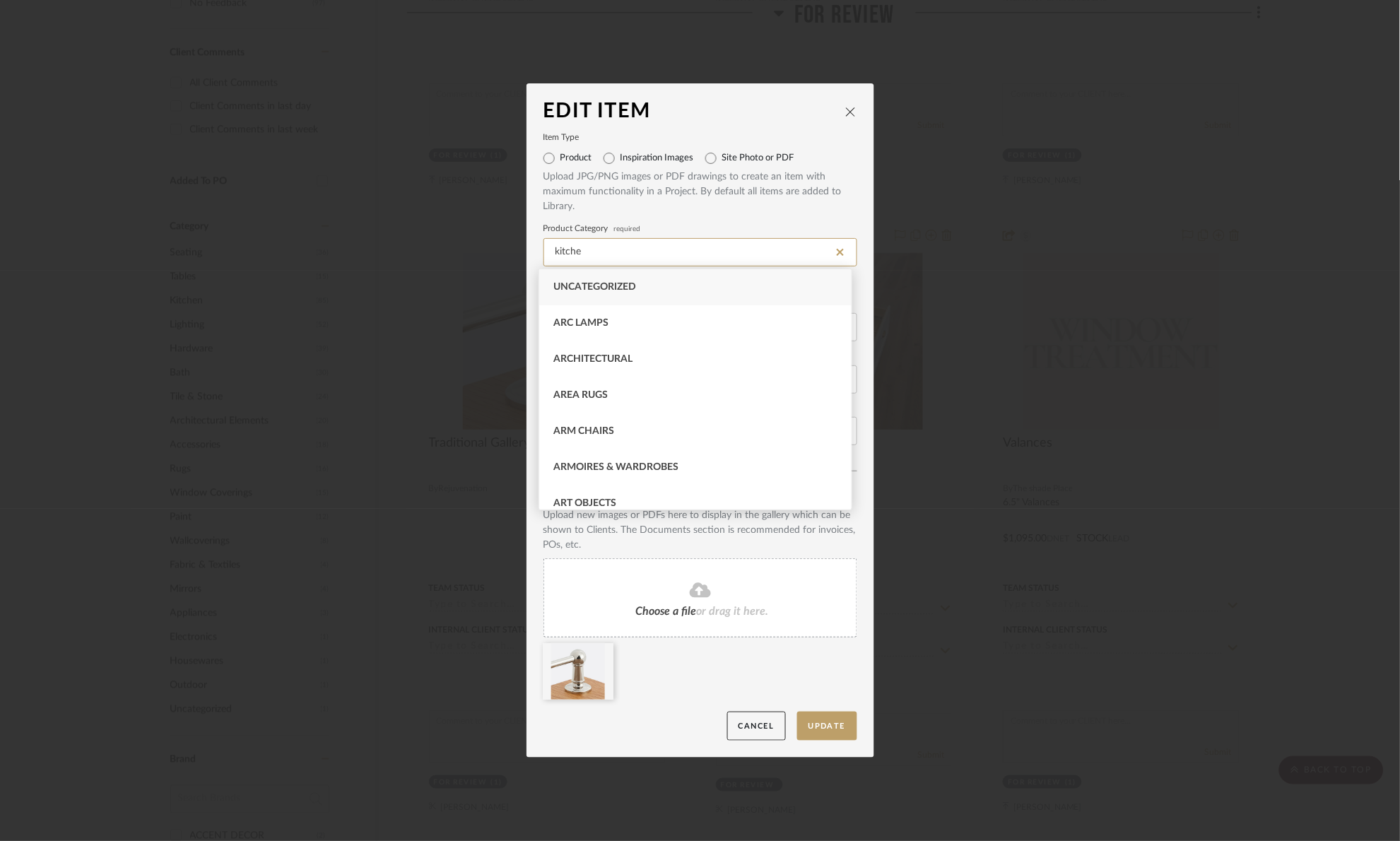
type input "kitchen"
drag, startPoint x: 679, startPoint y: 252, endPoint x: 489, endPoint y: 274, distance: 191.3
click at [489, 274] on div "Edit Item Item Type Product Inspiration Images Site Photo or PDF Upload JPG/PNG…" at bounding box center [700, 420] width 1400 height 841
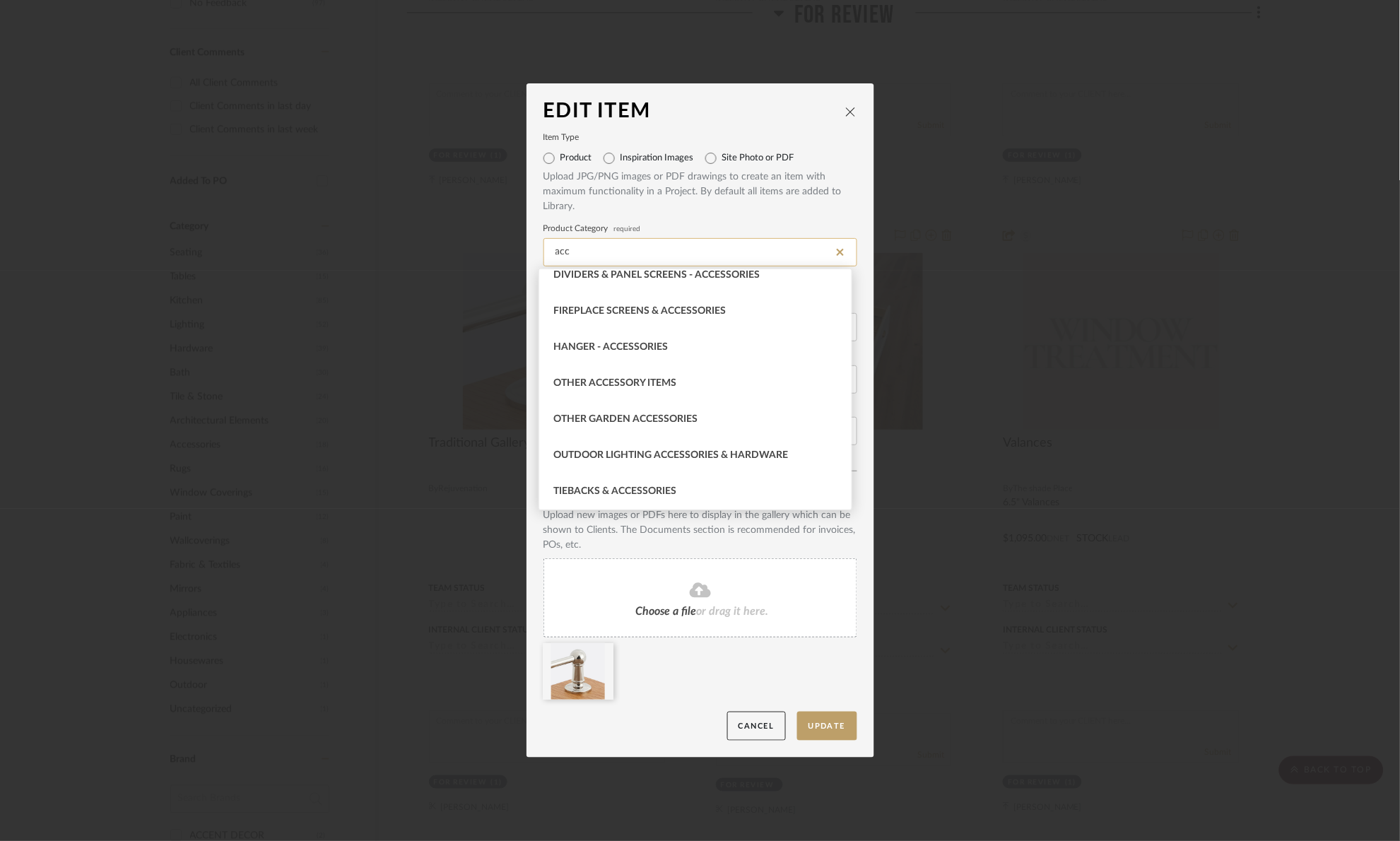
scroll to position [119, 0]
click at [765, 374] on div "Other Accessory Items" at bounding box center [695, 384] width 312 height 36
type input "Other Accessory Items"
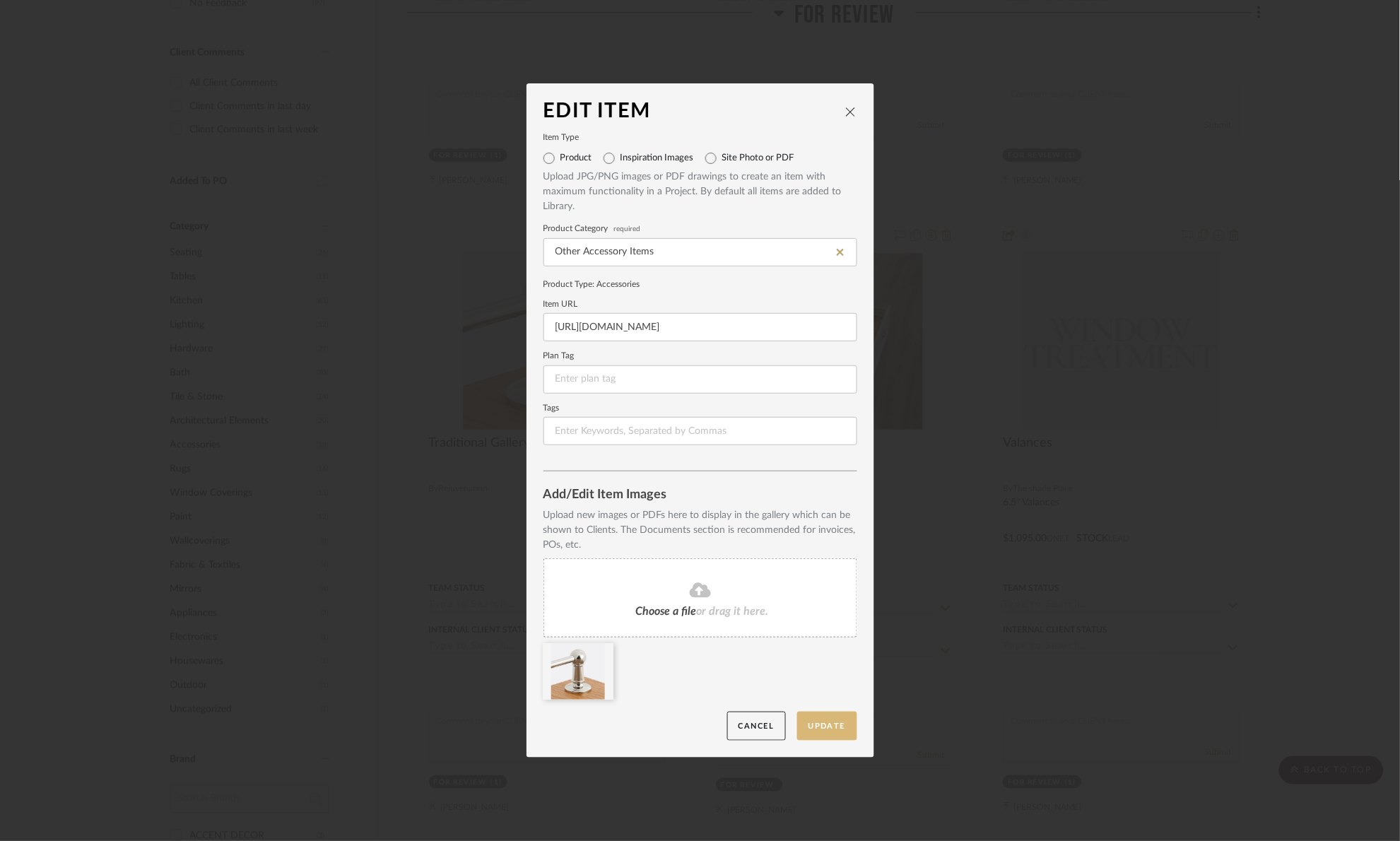
drag, startPoint x: 832, startPoint y: 707, endPoint x: 838, endPoint y: 716, distance: 10.8
click at [832, 707] on edit-item-images "Upload new images or PDFs here to display in the gallery which can be shown to …" at bounding box center [700, 609] width 313 height 204
click at [840, 724] on button "Update" at bounding box center [827, 725] width 60 height 29
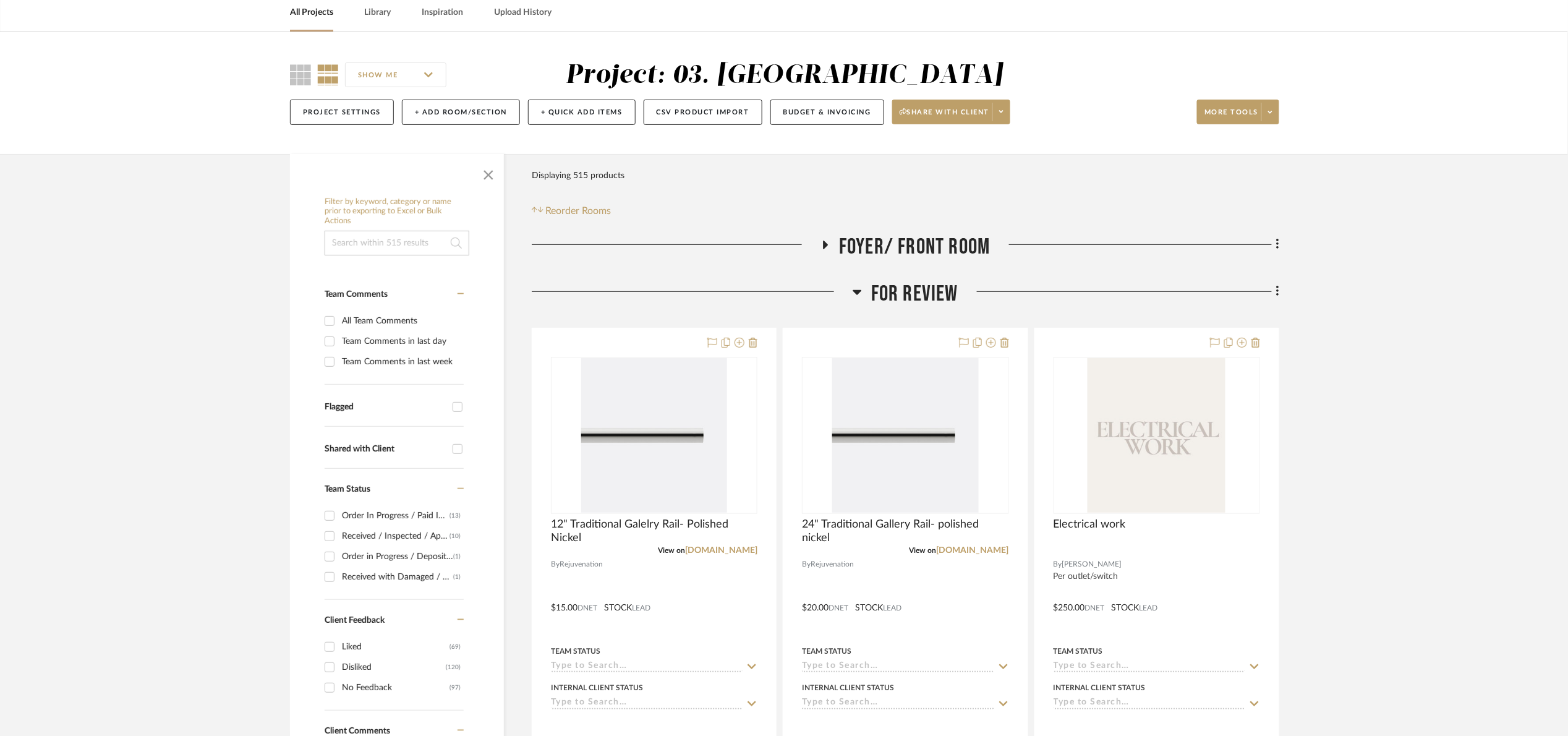
scroll to position [186, 0]
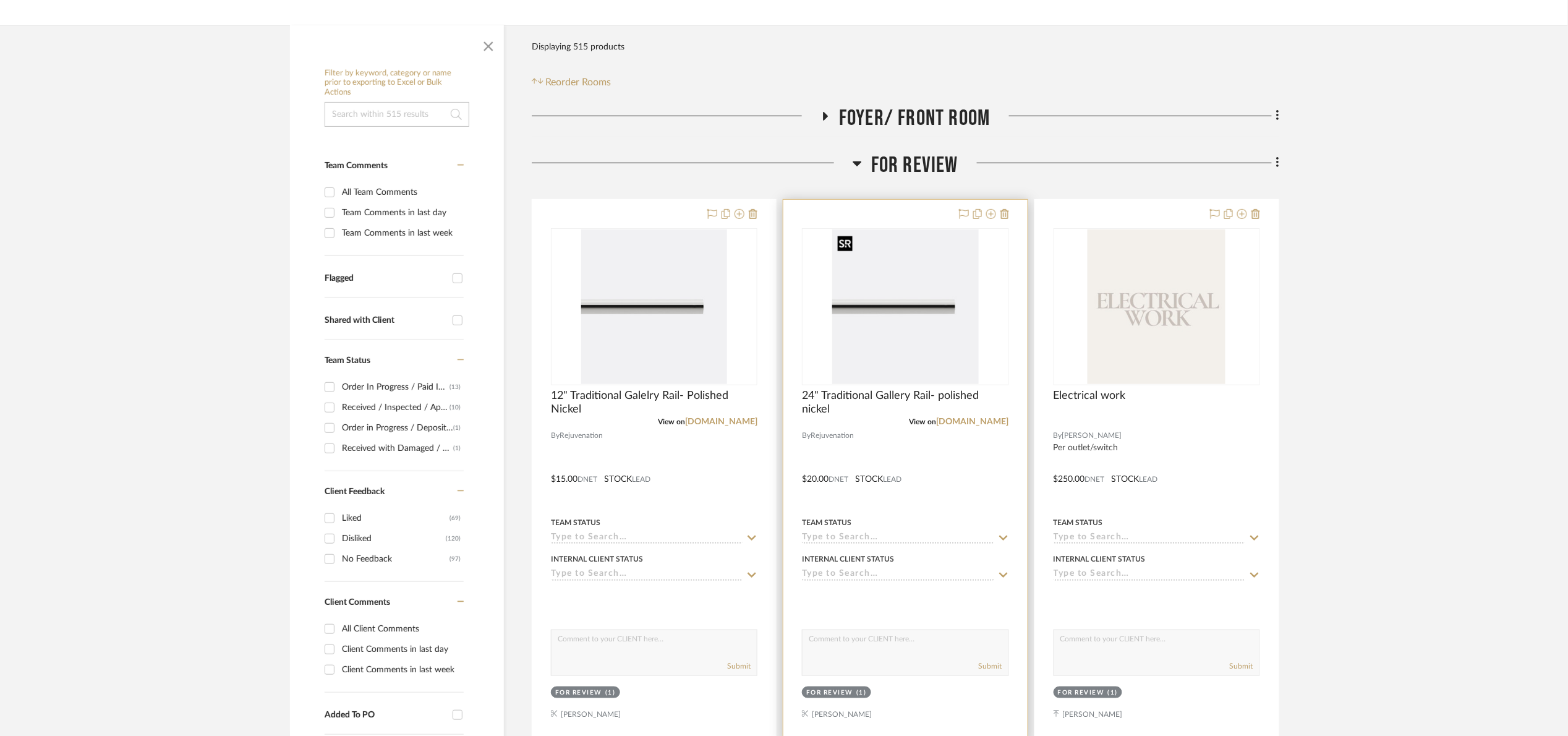
click at [0, 0] on img at bounding box center [0, 0] width 0 height 0
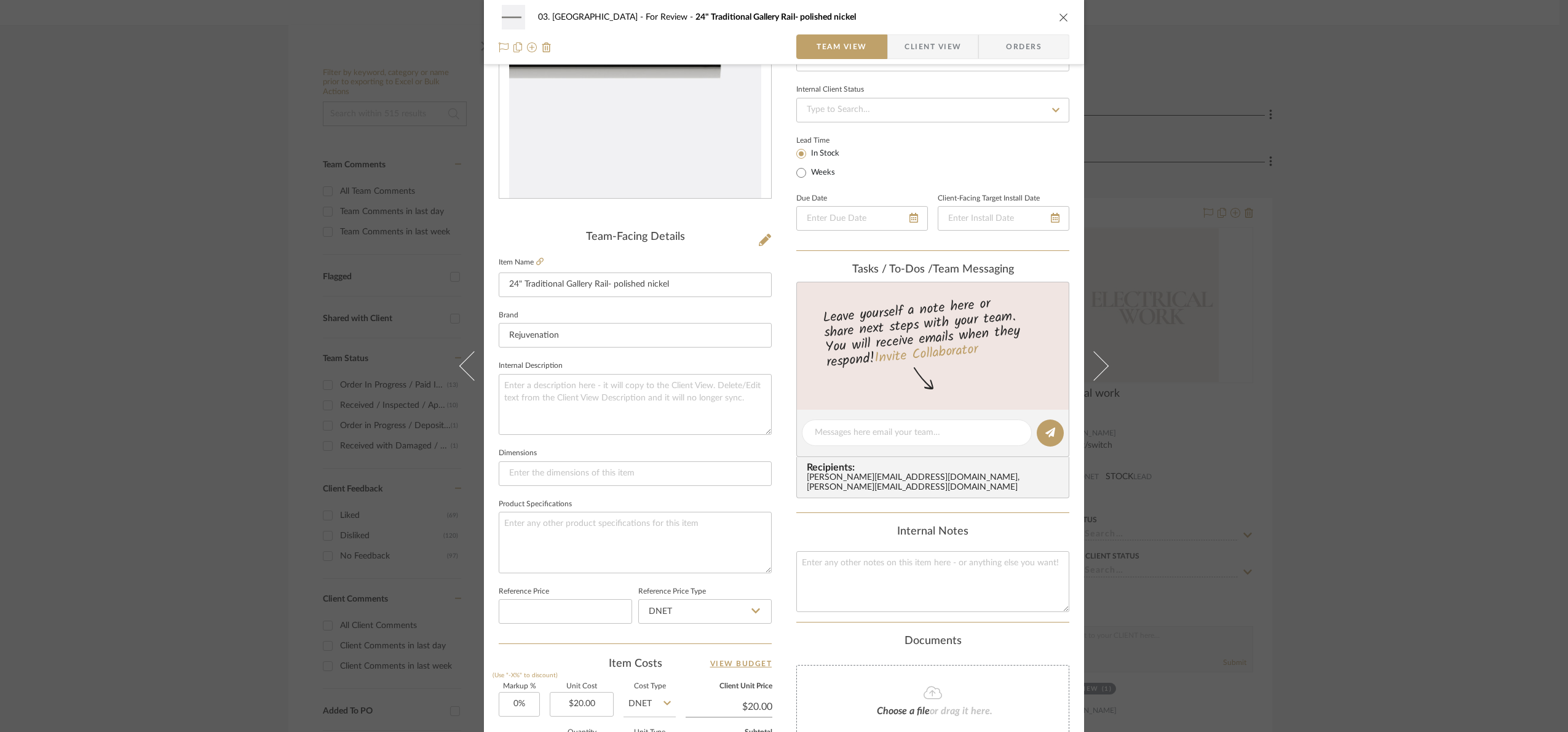
scroll to position [414, 0]
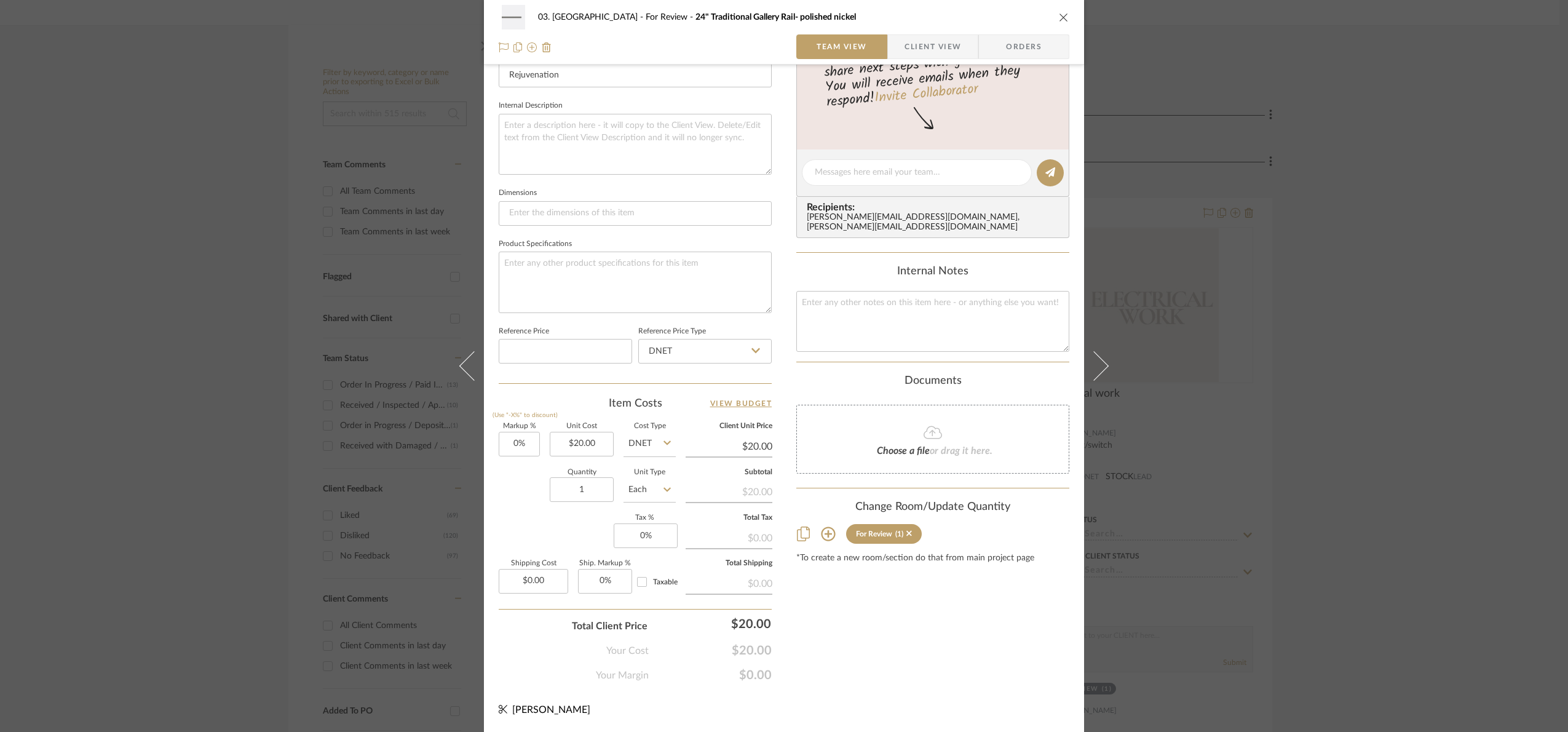
click at [650, 448] on input "DNET" at bounding box center [649, 444] width 52 height 25
click at [650, 507] on span "Retail" at bounding box center [643, 507] width 21 height 9
type input "Retail"
drag, startPoint x: 1388, startPoint y: 339, endPoint x: 1382, endPoint y: 337, distance: 6.3
click at [1387, 339] on div "03. Schilling For Review 24" Traditional Gallery Rail- polished nickel Team Vie…" at bounding box center [784, 366] width 1568 height 732
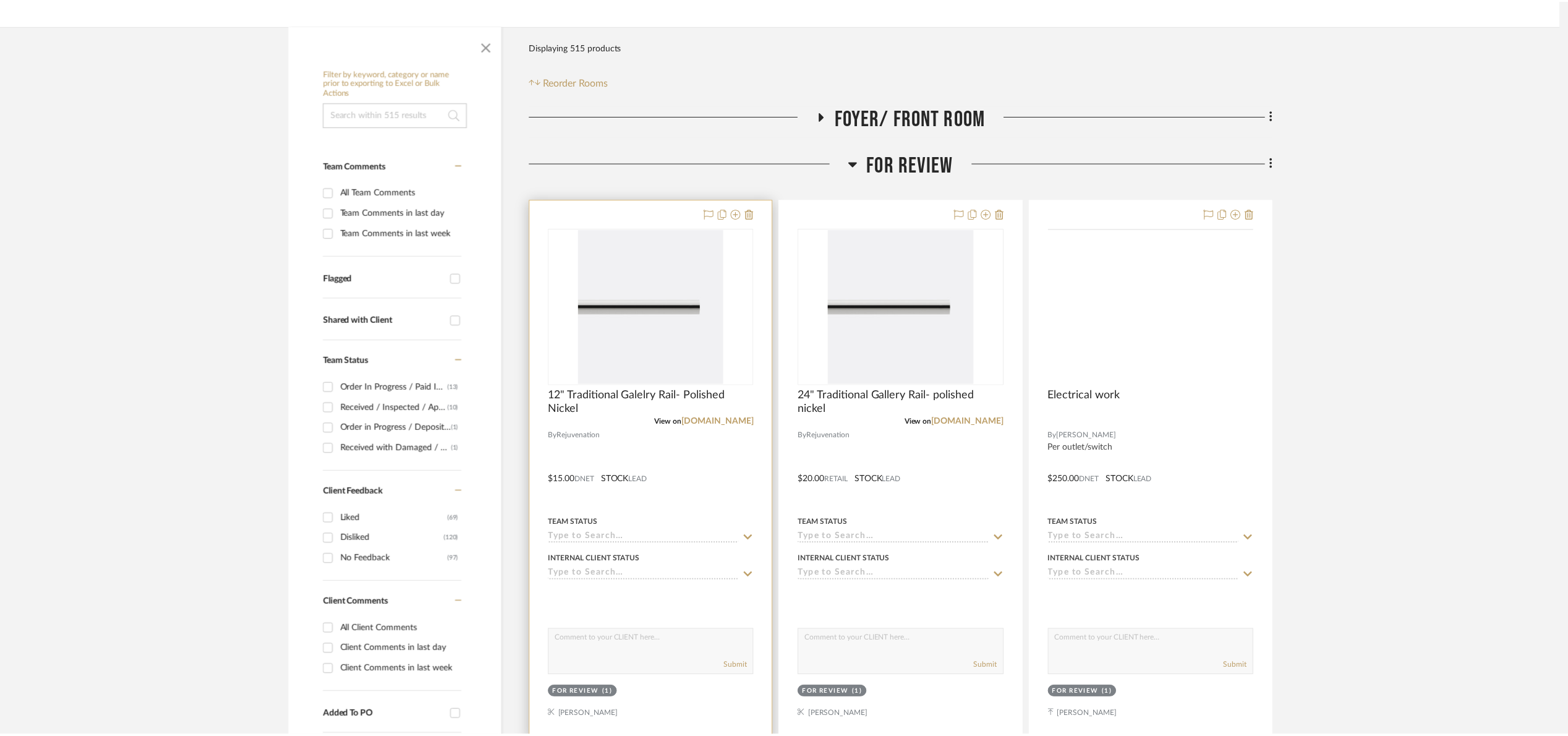
scroll to position [186, 0]
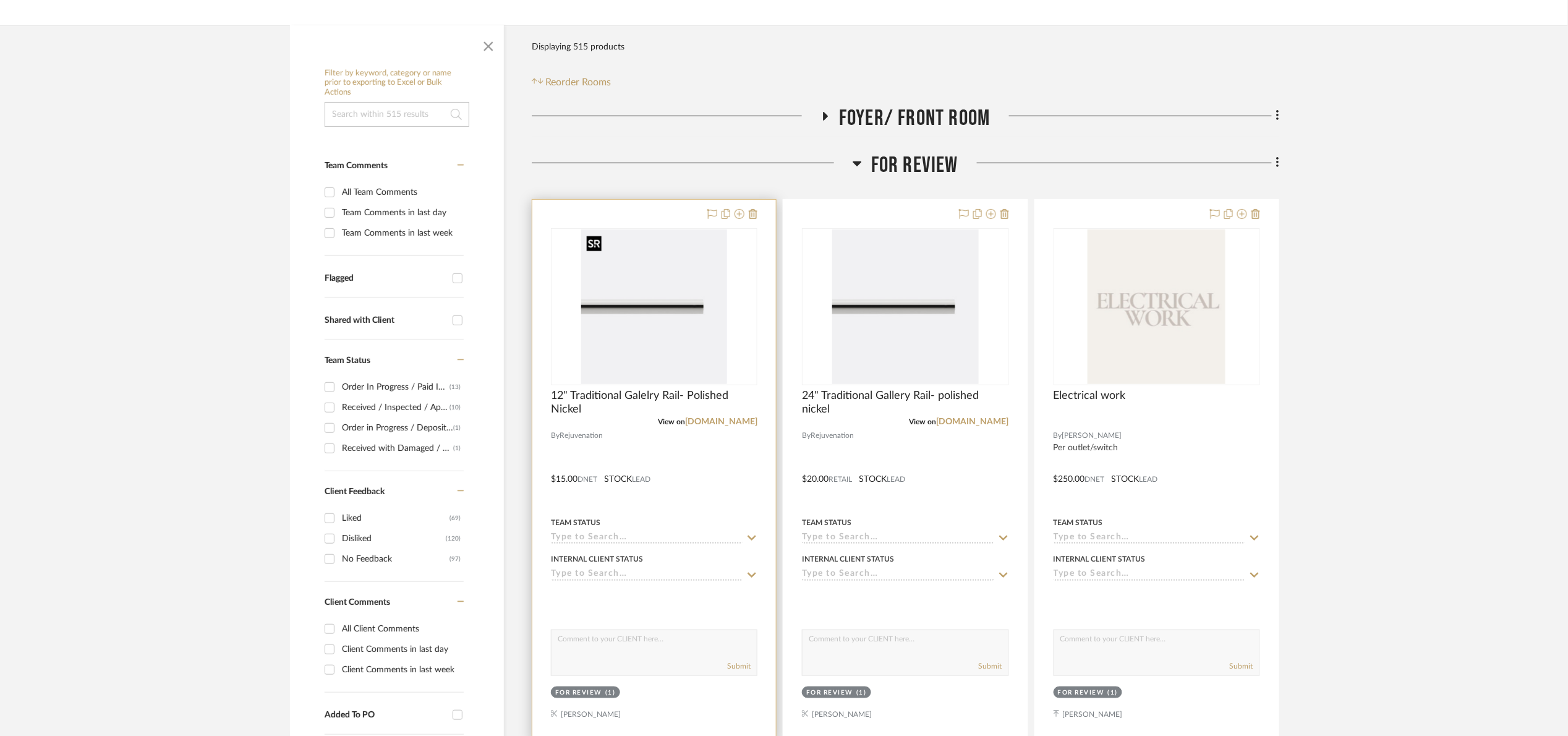
click at [0, 0] on img at bounding box center [0, 0] width 0 height 0
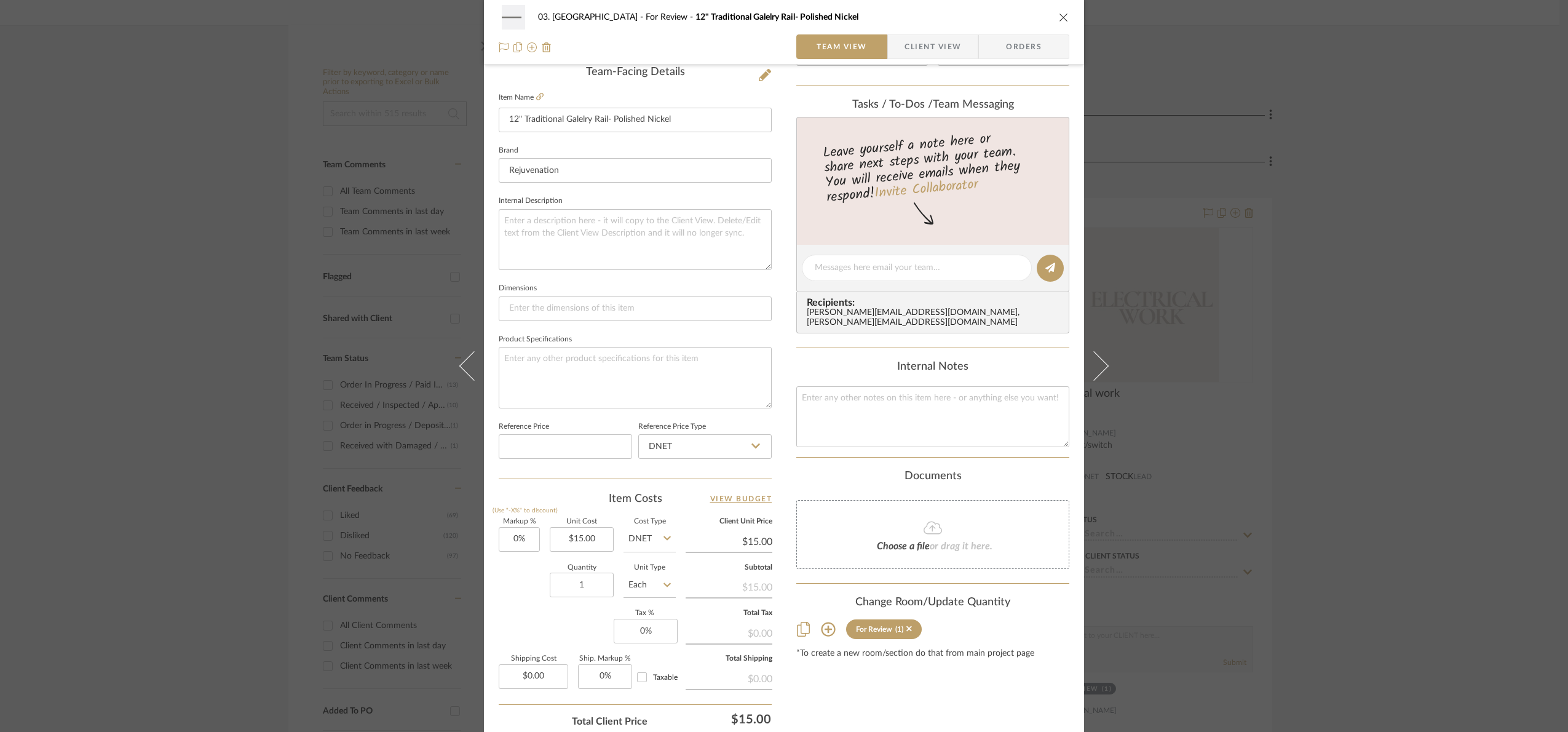
scroll to position [369, 0]
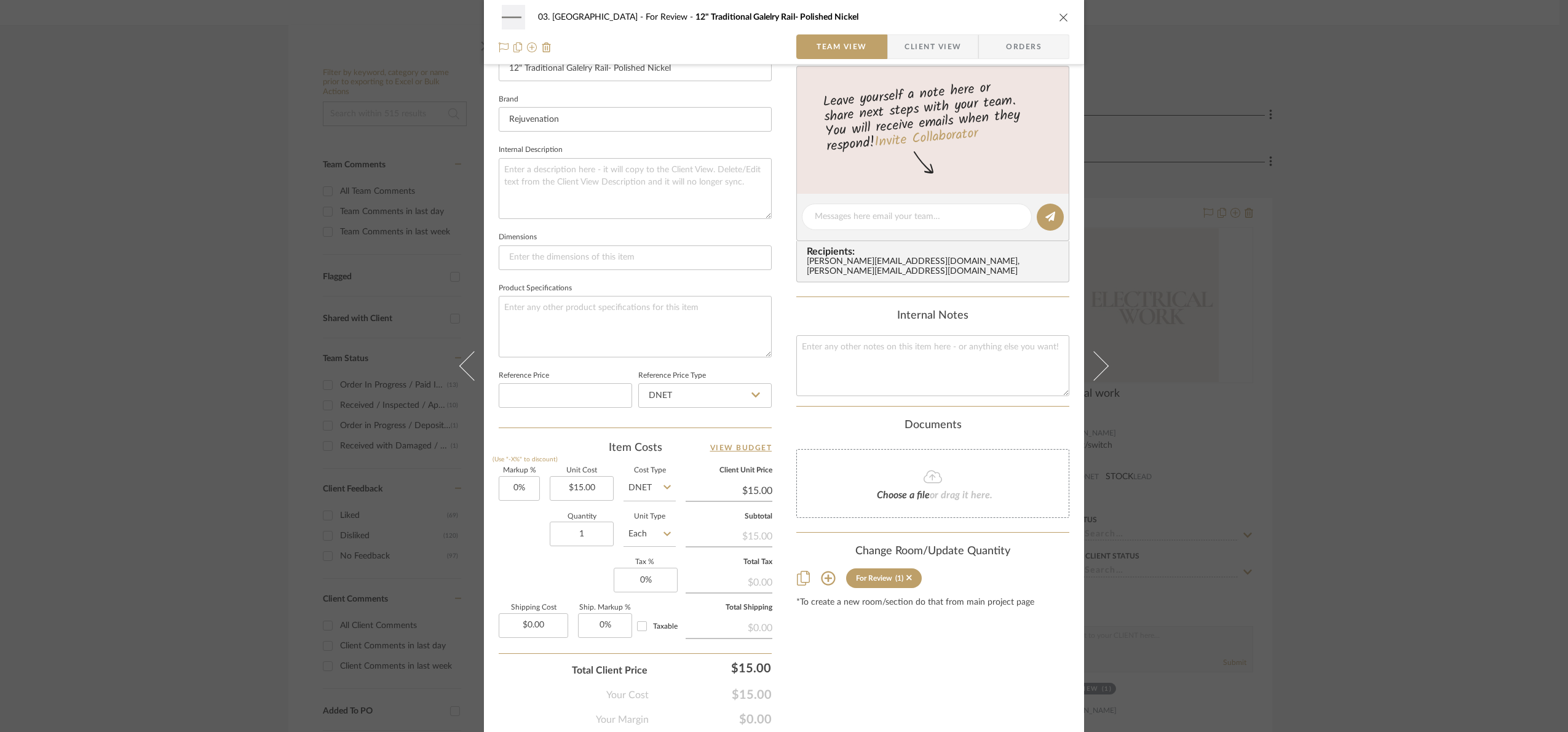
click at [664, 492] on icon at bounding box center [667, 487] width 7 height 10
click at [649, 552] on span "Retail" at bounding box center [643, 552] width 21 height 9
type input "Retail"
click at [1433, 447] on div "03. Schilling For Review 12" Traditional Galelry Rail- Polished Nickel Team Vie…" at bounding box center [784, 366] width 1568 height 732
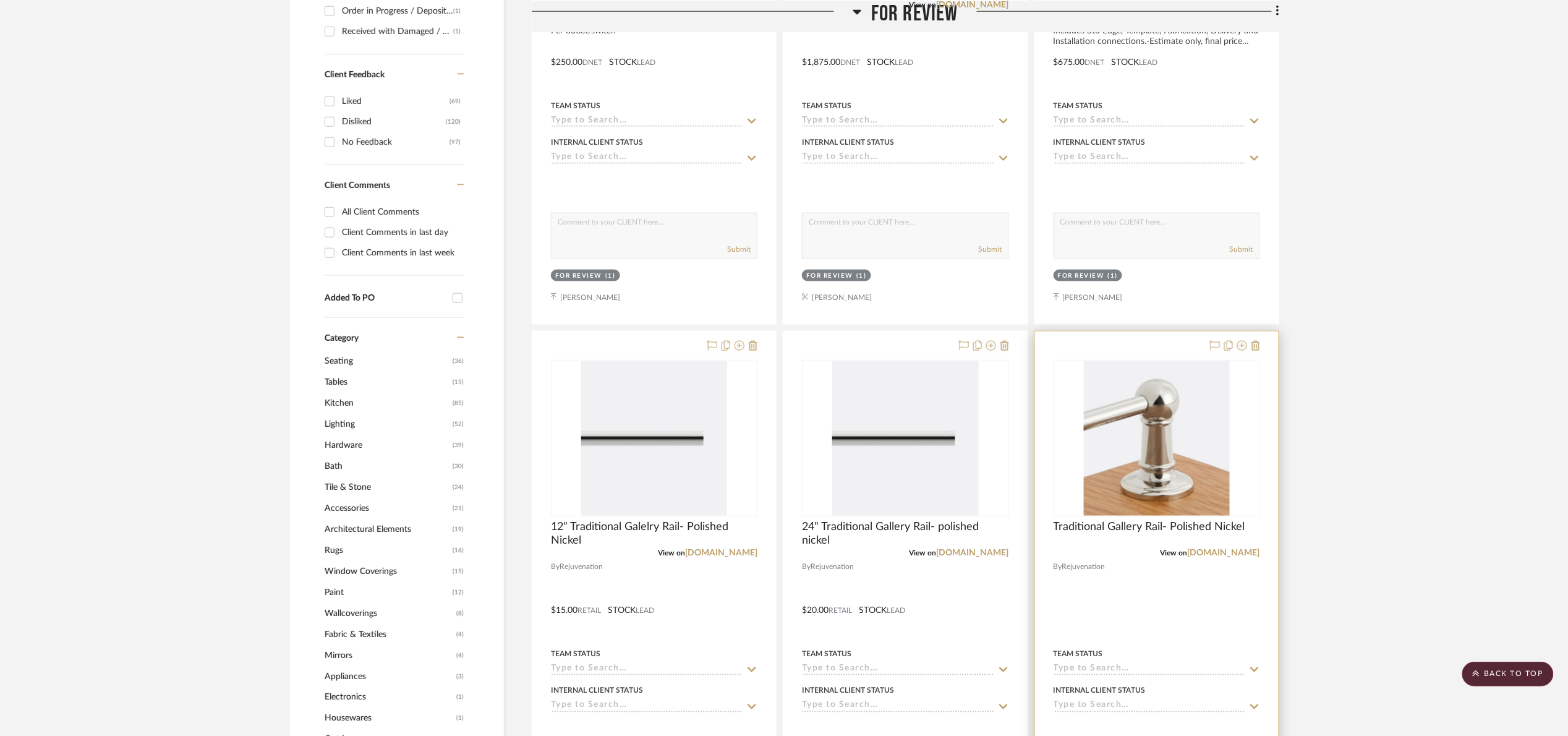
scroll to position [649, 0]
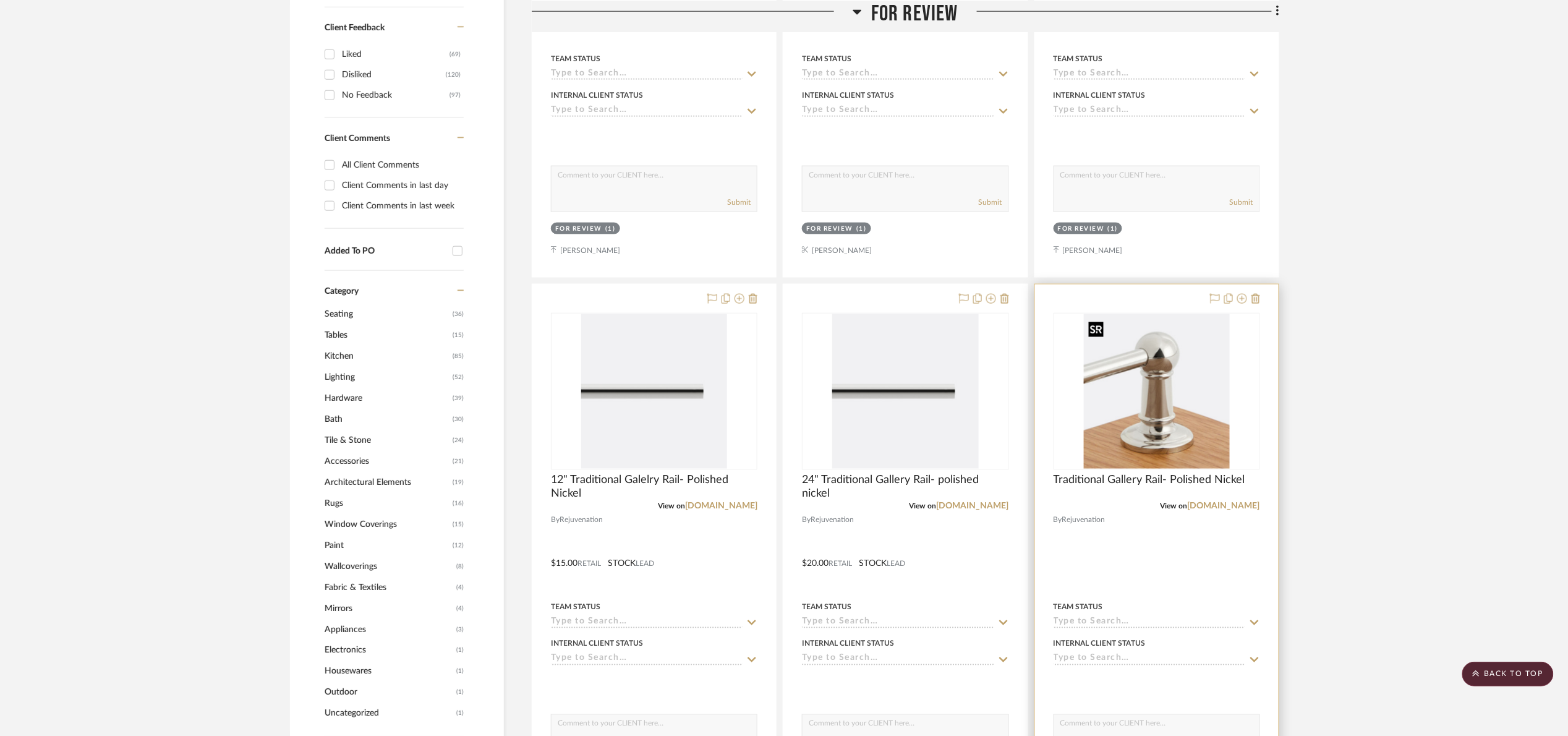
click at [1125, 409] on img "0" at bounding box center [1156, 391] width 146 height 155
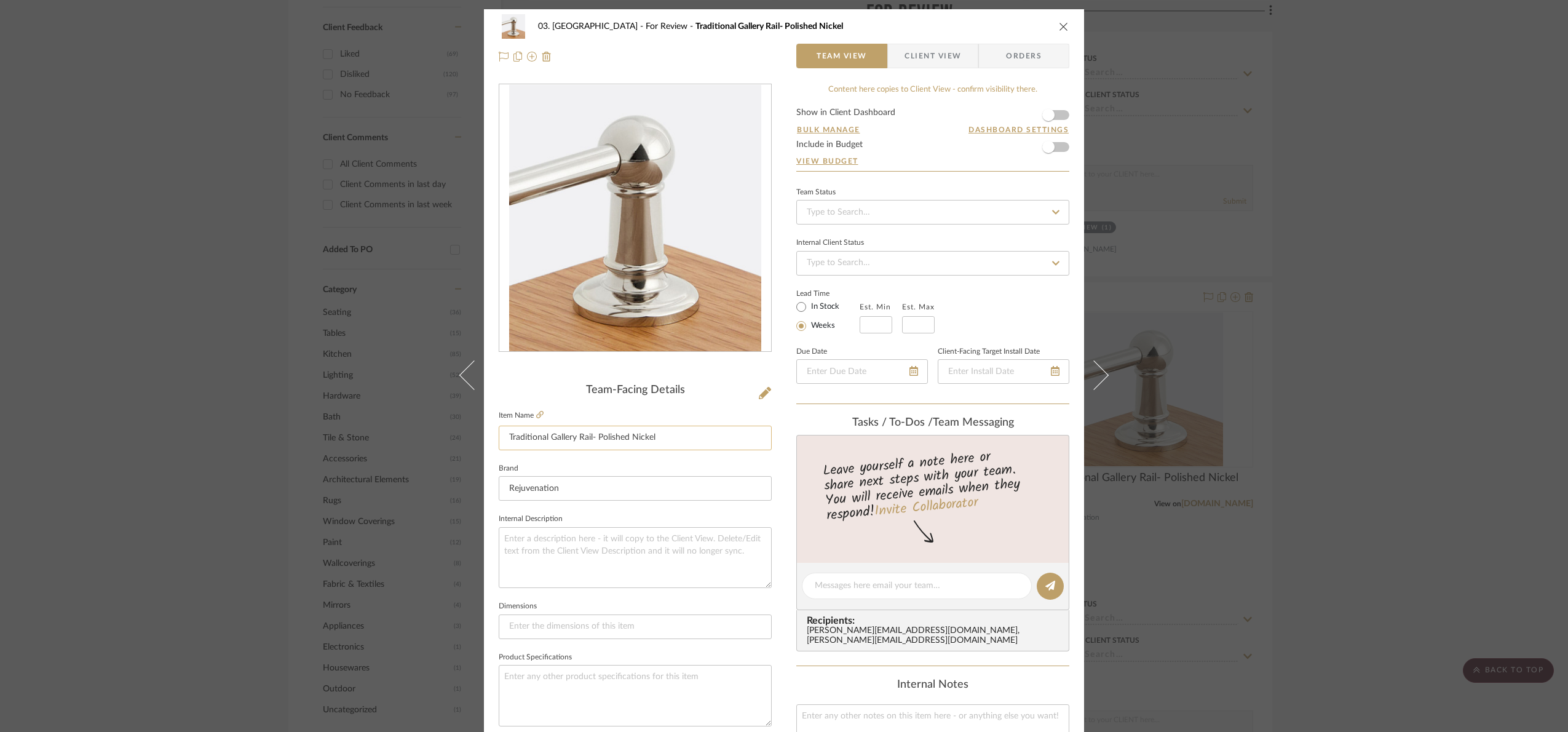
click at [504, 435] on input "Traditional Gallery Rail- Polished Nickel" at bounding box center [635, 438] width 273 height 25
type input "End post Traditional Gallery Rail- Polished Nickel"
click at [557, 401] on div "Team-Facing Details Item Name End post Traditional Gallery Rail- Polished Nicke…" at bounding box center [635, 590] width 273 height 412
click at [1374, 346] on div "03. Schilling For Review End post Traditional Gallery Rail- Polished Nickel Tea…" at bounding box center [784, 366] width 1568 height 732
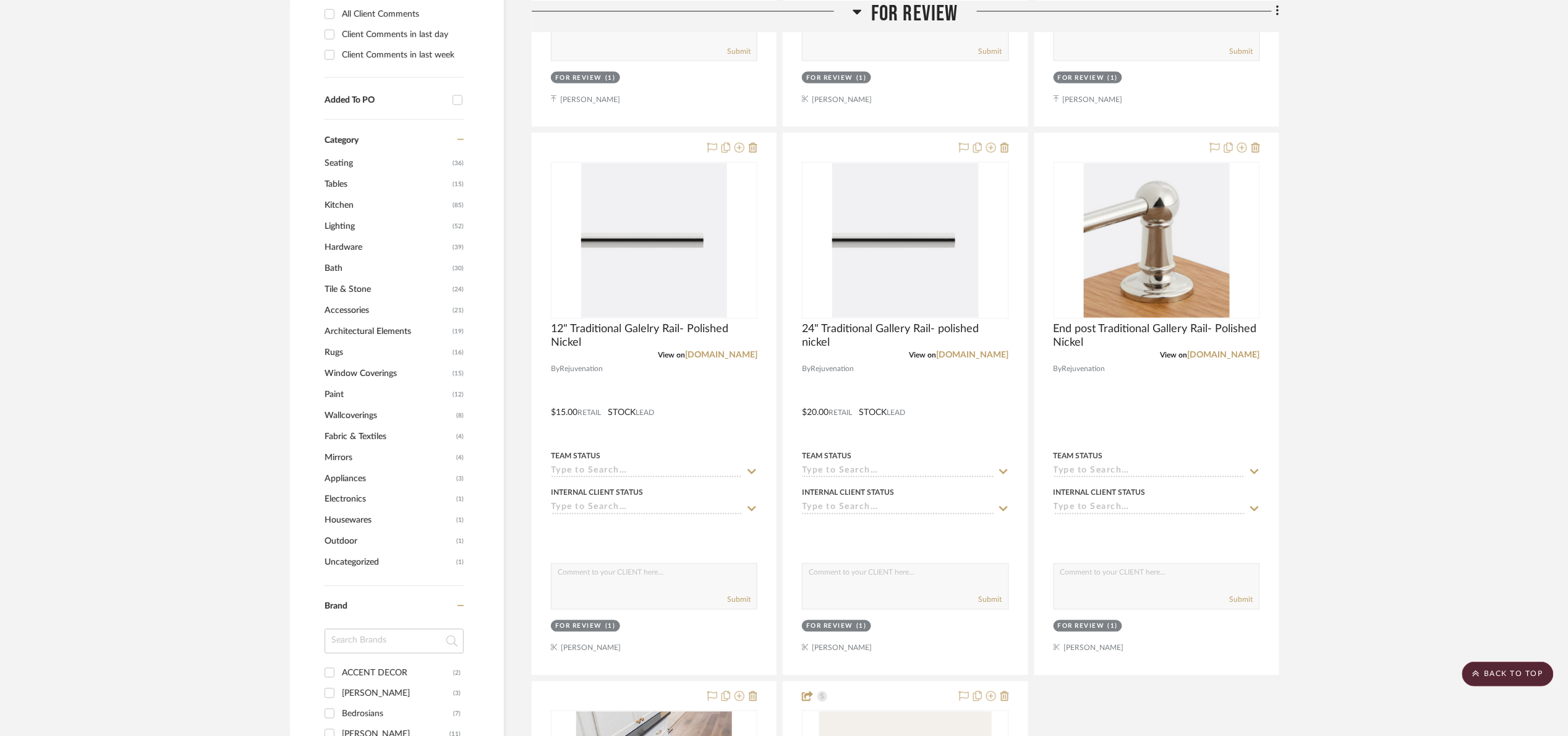
scroll to position [1298, 0]
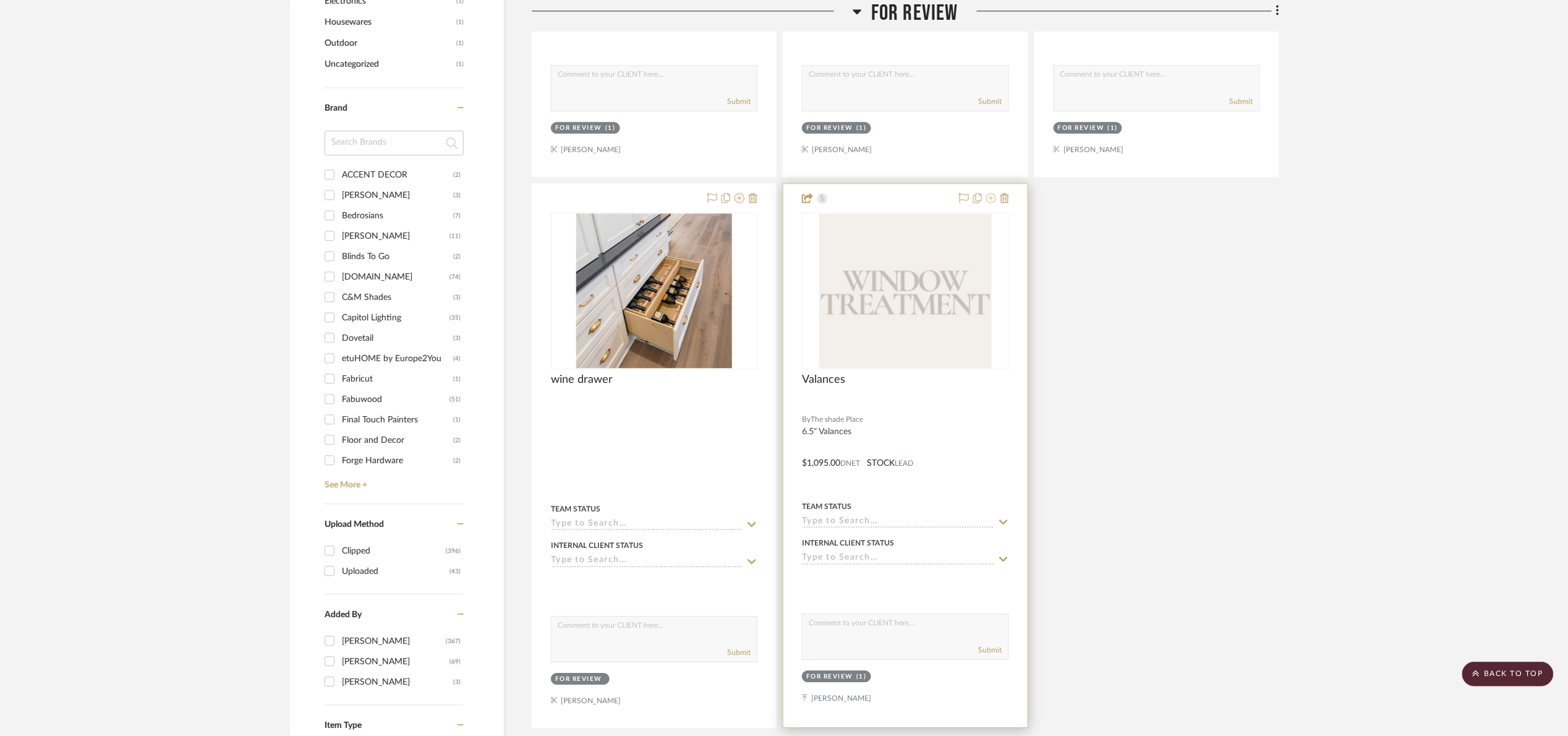
click at [987, 202] on icon at bounding box center [991, 198] width 10 height 10
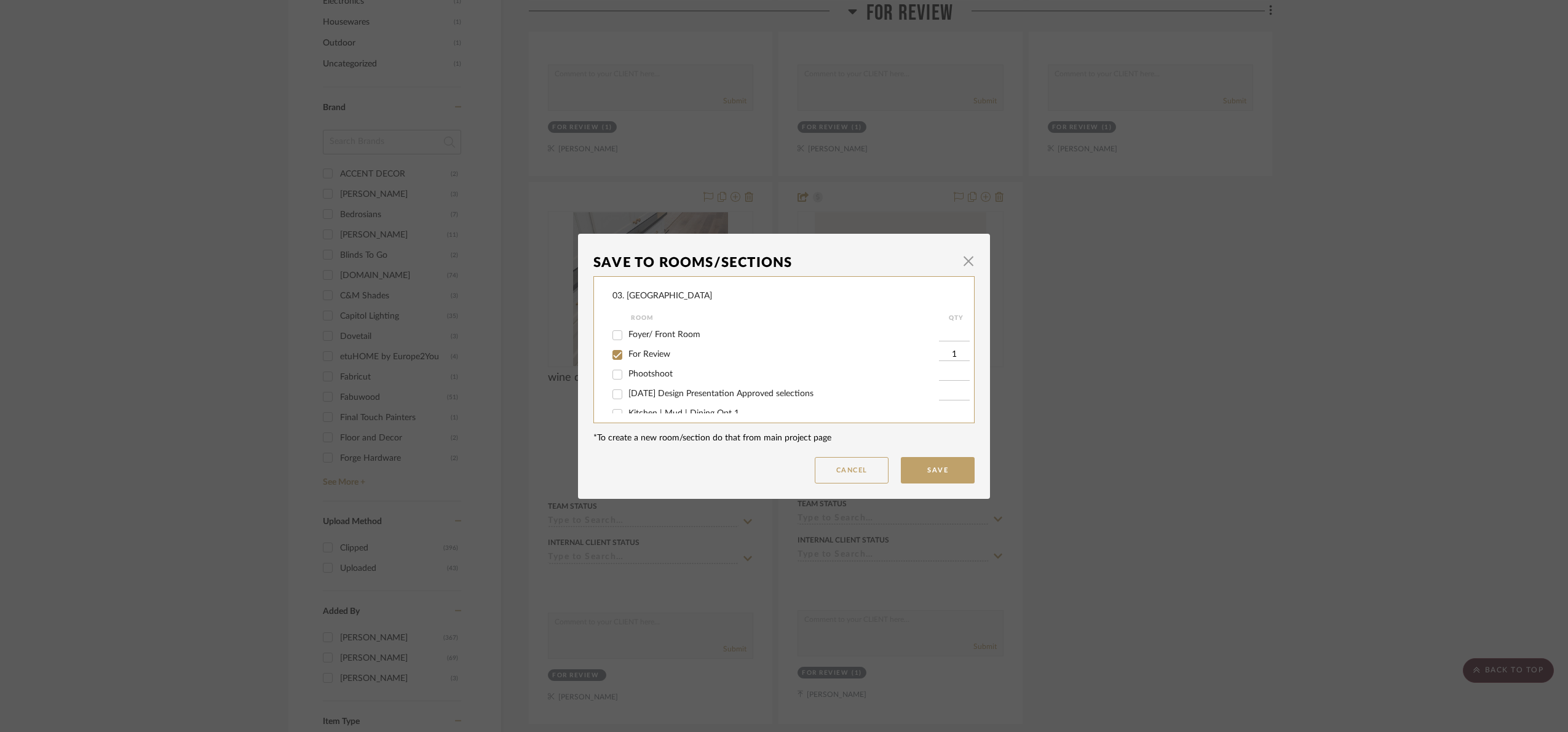
click at [620, 355] on input "For Review" at bounding box center [617, 355] width 20 height 20
checkbox input "false"
click at [646, 405] on label "Will NOT use" at bounding box center [783, 401] width 311 height 10
click at [627, 405] on input "Will NOT use" at bounding box center [617, 402] width 20 height 20
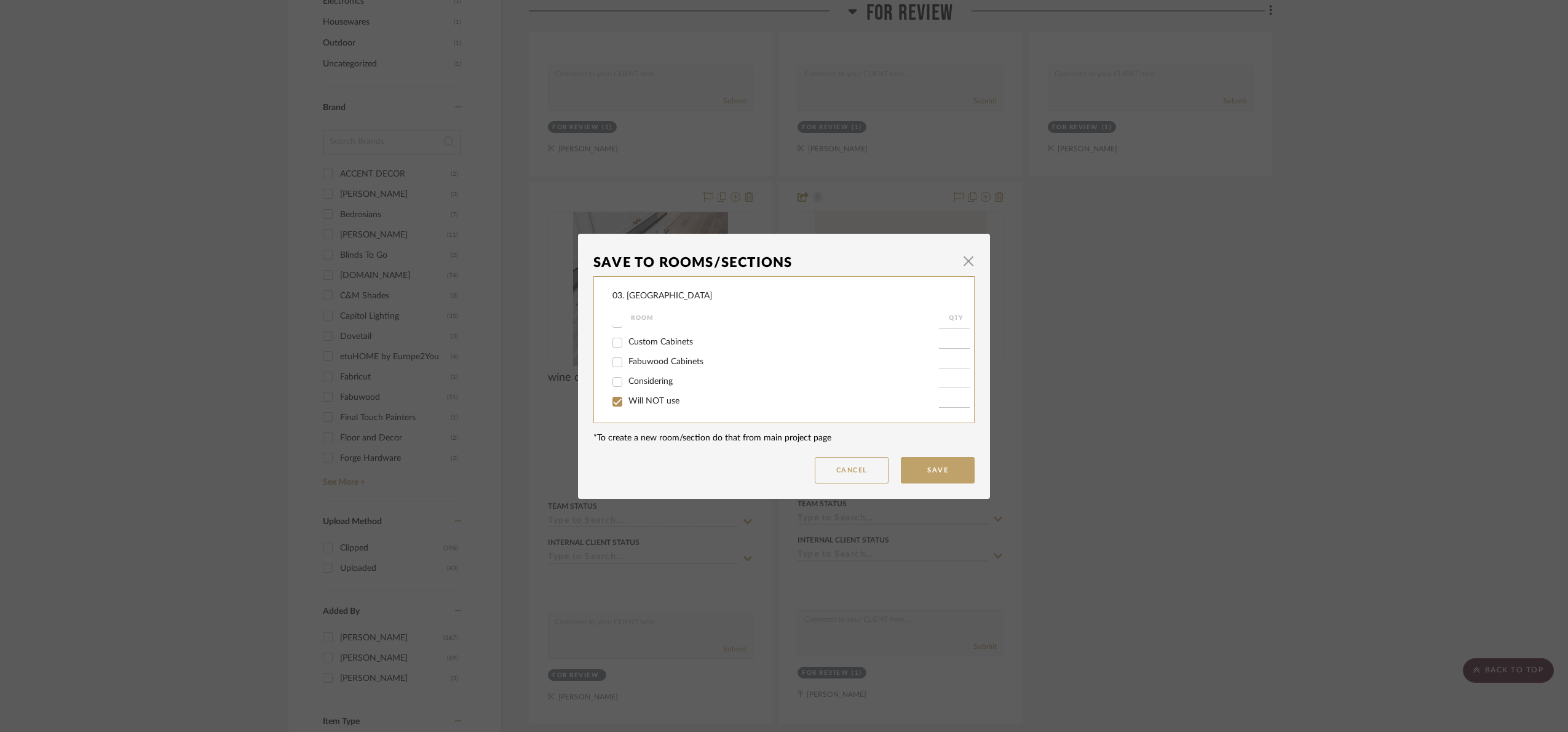
checkbox input "true"
type input "1"
click at [922, 477] on button "Save" at bounding box center [938, 470] width 74 height 27
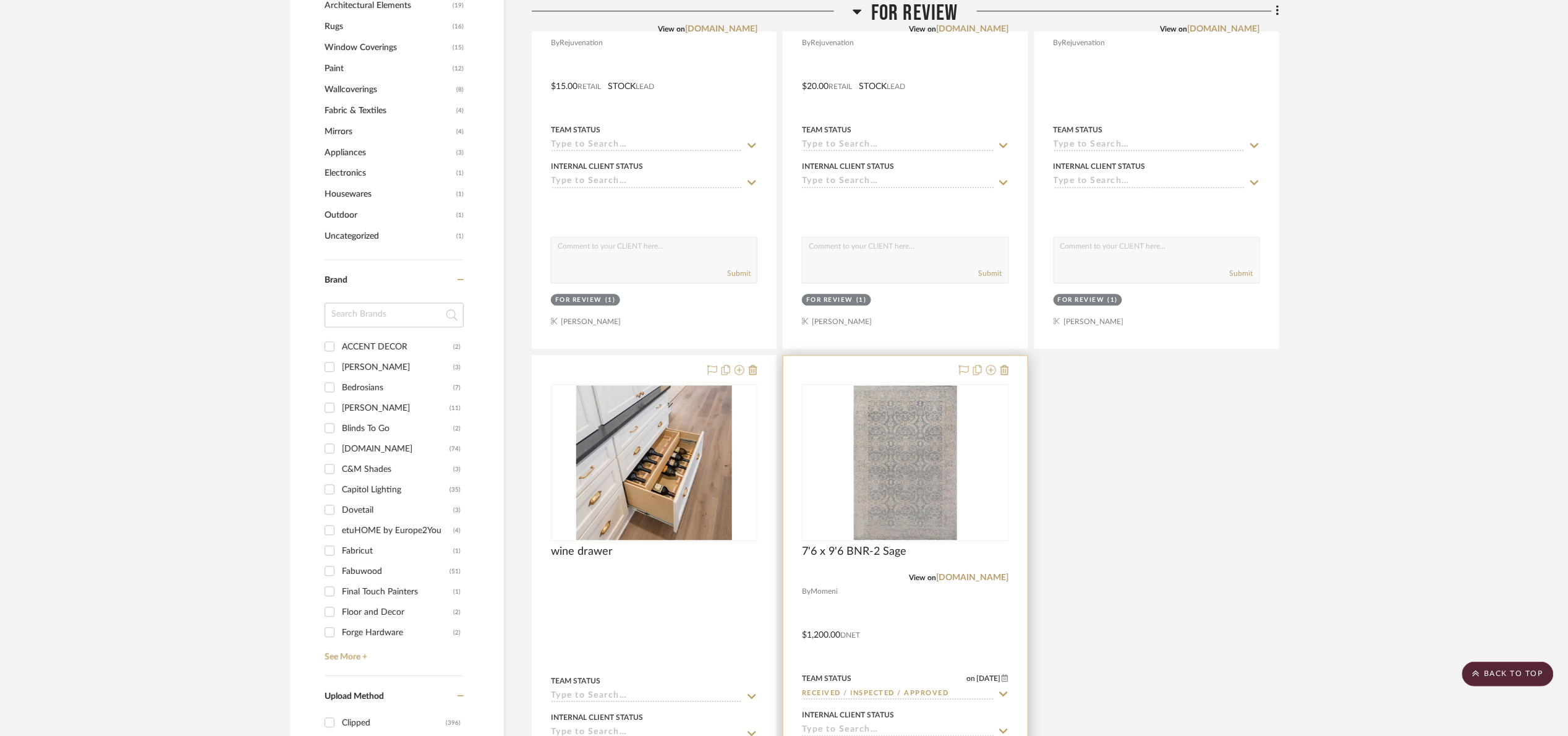
scroll to position [1206, 0]
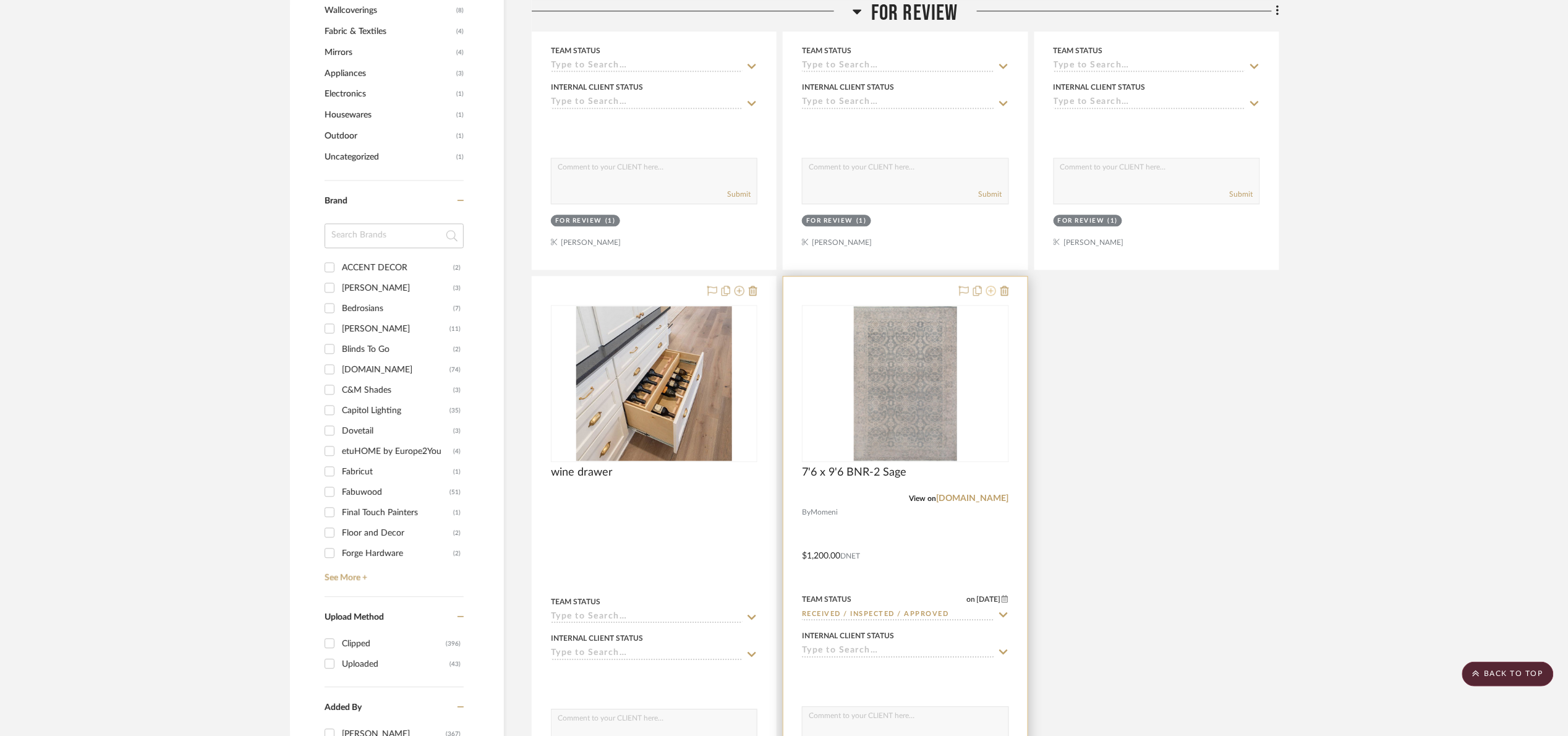
click at [989, 294] on icon at bounding box center [991, 290] width 10 height 10
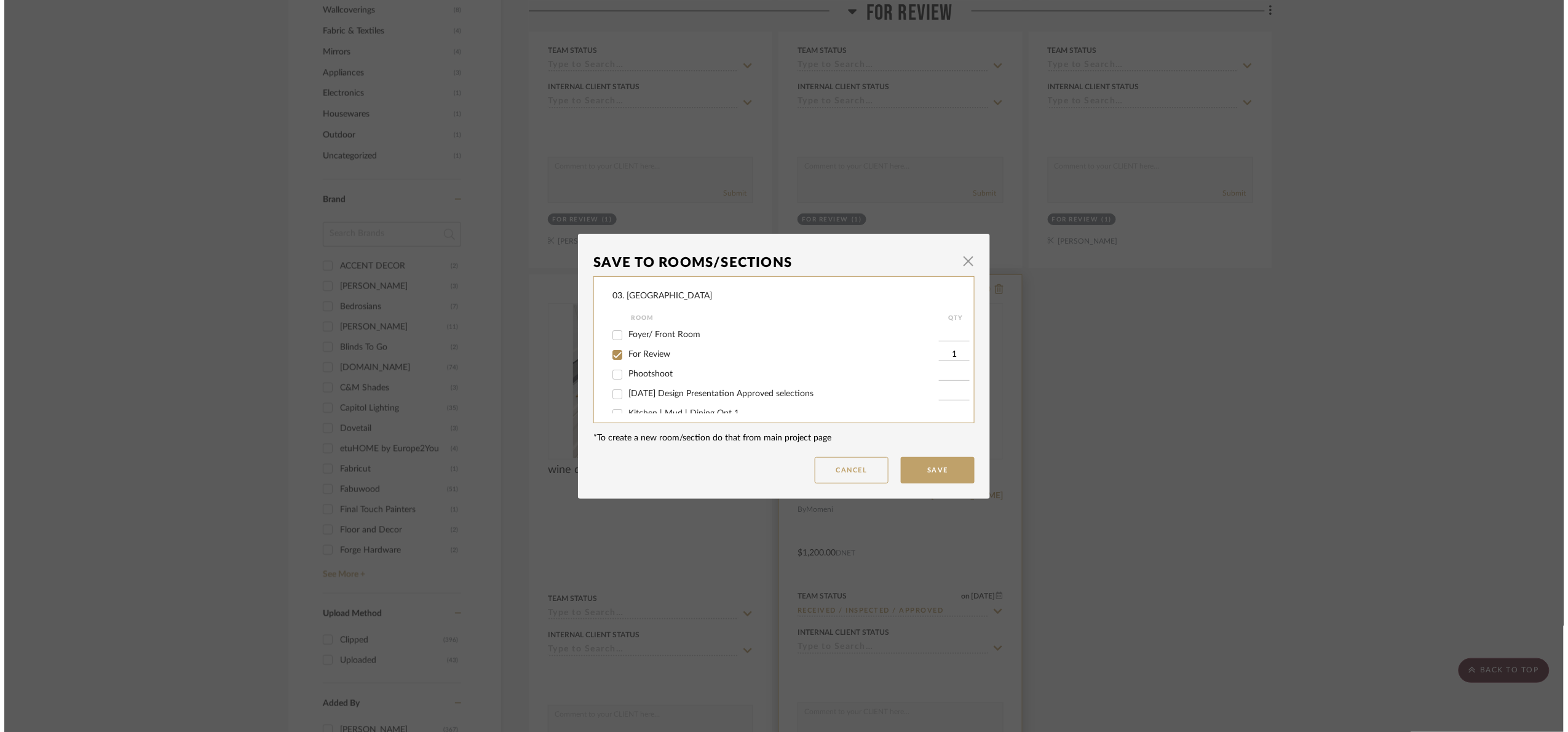
scroll to position [0, 0]
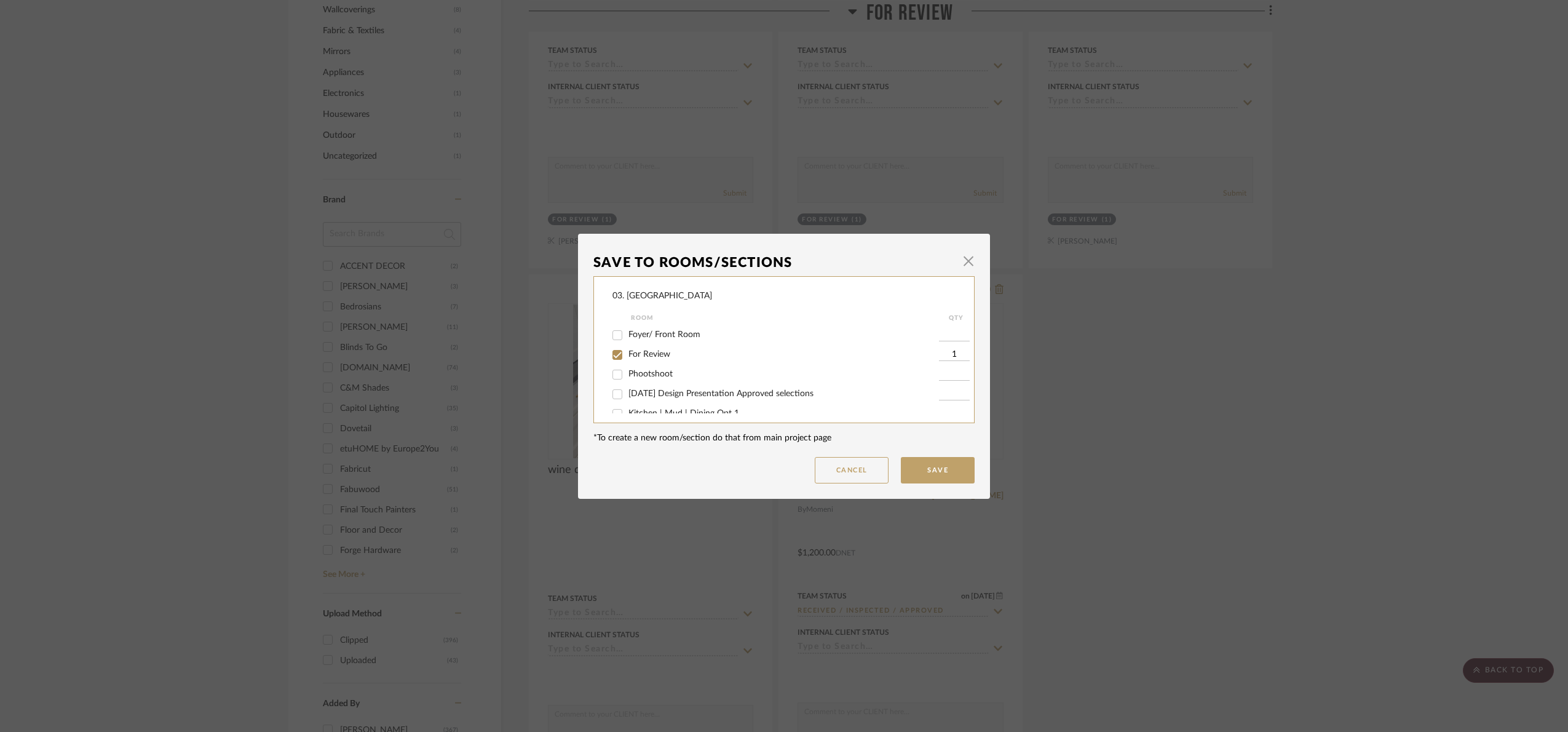
click at [619, 359] on input "For Review" at bounding box center [617, 355] width 20 height 20
checkbox input "false"
click at [632, 397] on span "Will NOT use" at bounding box center [654, 401] width 51 height 9
click at [627, 397] on input "Will NOT use" at bounding box center [617, 402] width 20 height 20
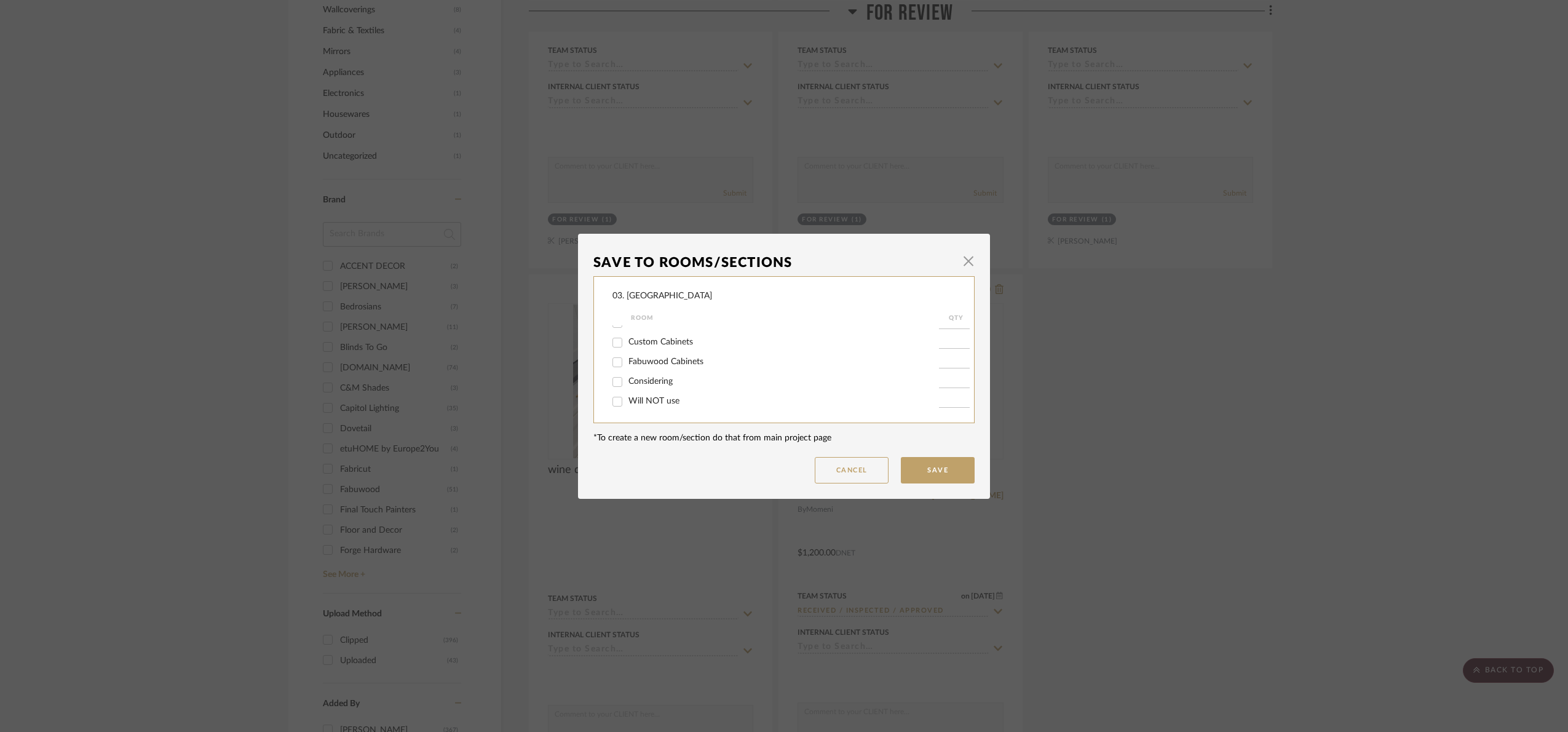
checkbox input "true"
type input "1"
click at [944, 474] on button "Save" at bounding box center [938, 470] width 74 height 27
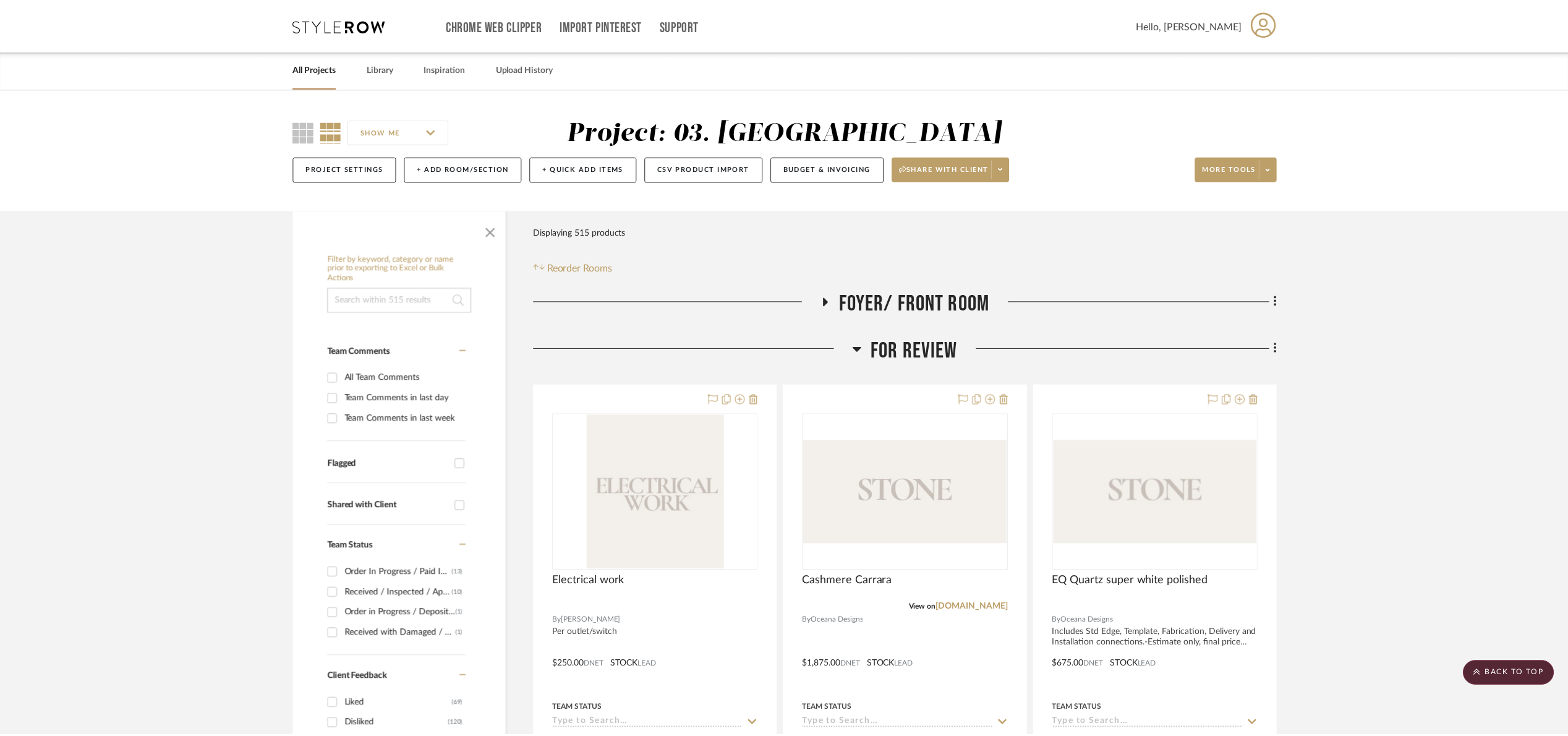
scroll to position [1206, 0]
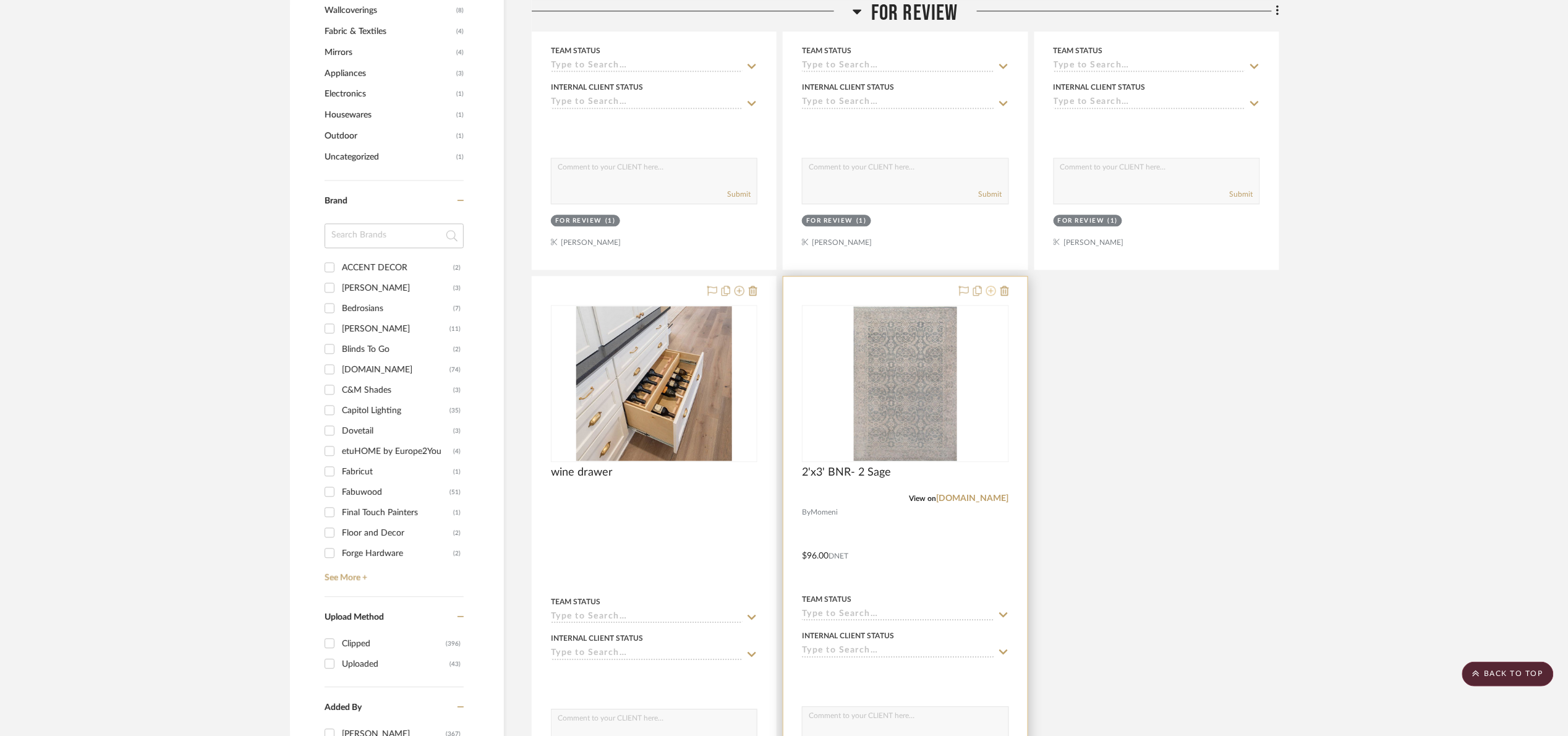
click at [989, 295] on icon at bounding box center [991, 290] width 10 height 10
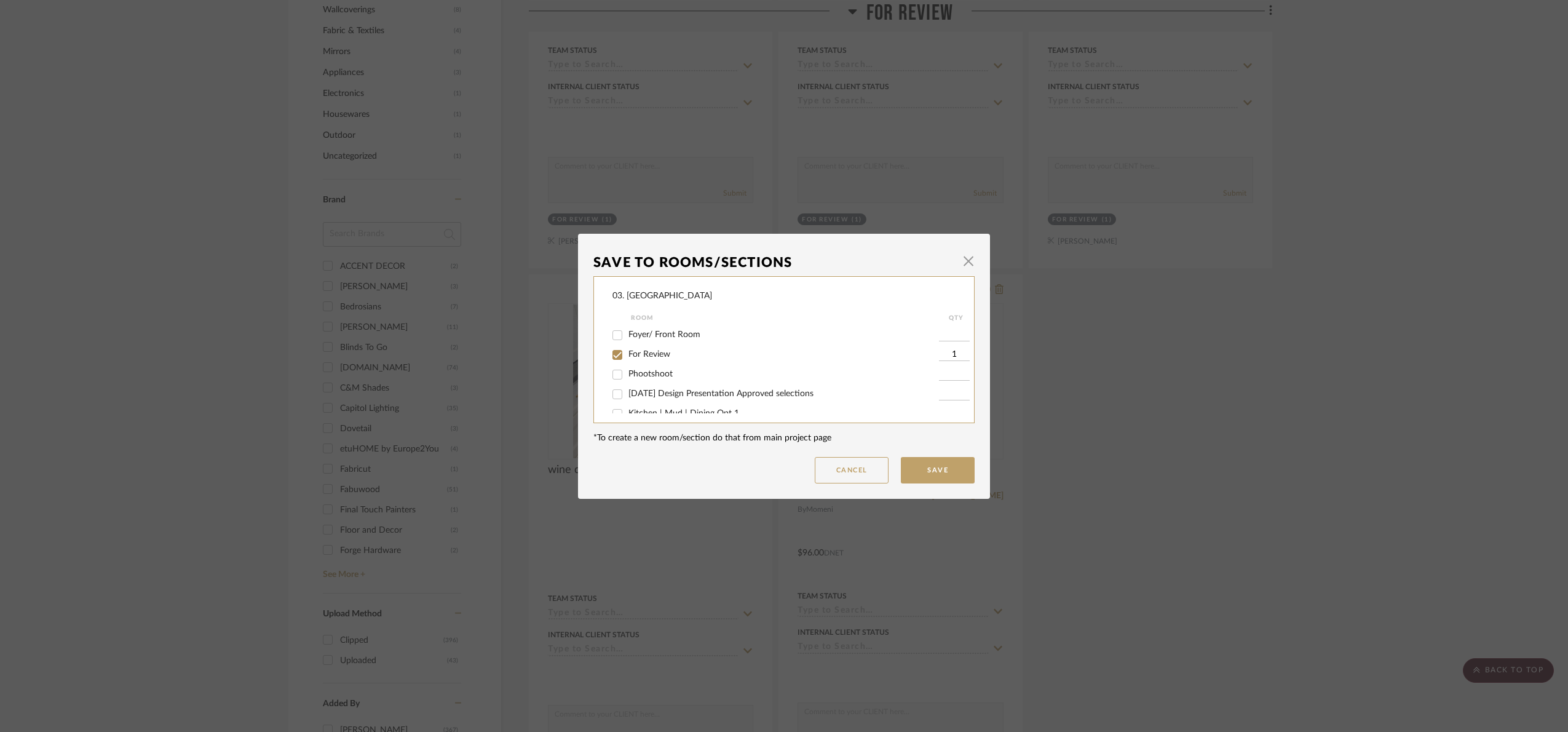
click at [628, 354] on span "For Review" at bounding box center [649, 354] width 42 height 9
click at [627, 354] on input "For Review" at bounding box center [617, 355] width 20 height 20
checkbox input "false"
click at [670, 391] on span "01.10.25 Design Presentation Approved selections" at bounding box center [721, 394] width 185 height 9
click at [627, 391] on input "01.10.25 Design Presentation Approved selections" at bounding box center [617, 394] width 20 height 20
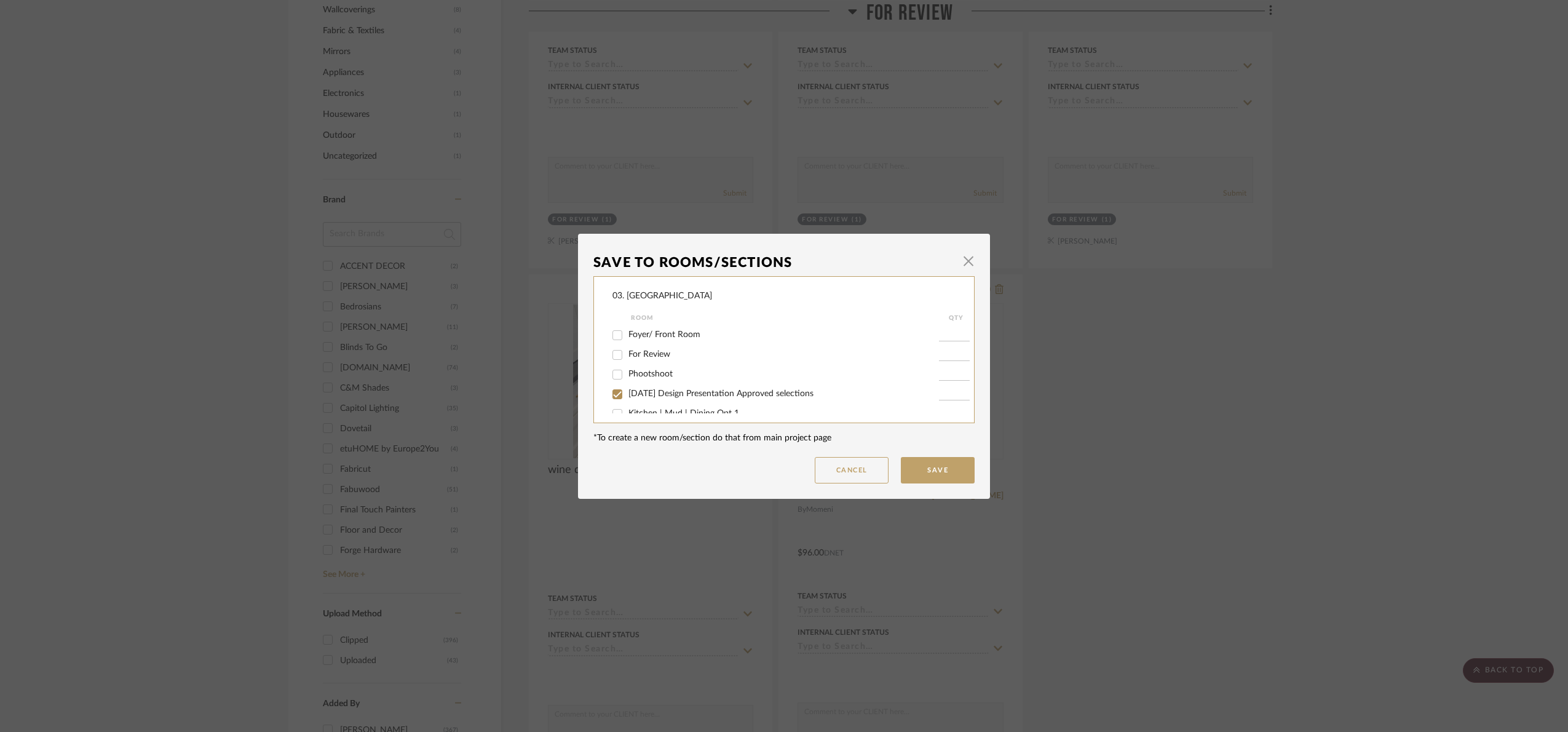
checkbox input "true"
type input "1"
click at [920, 472] on button "Save" at bounding box center [938, 470] width 74 height 27
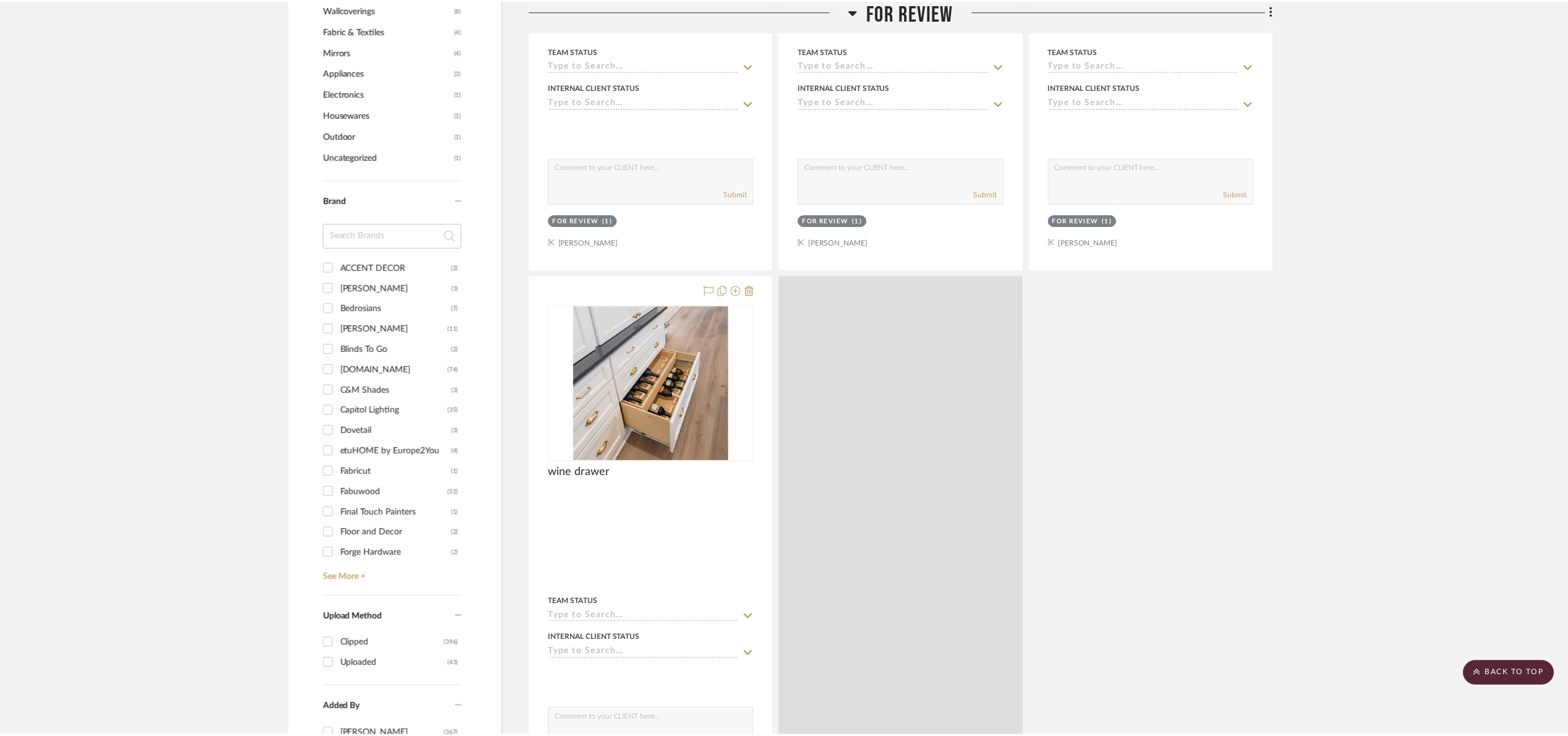
scroll to position [1206, 0]
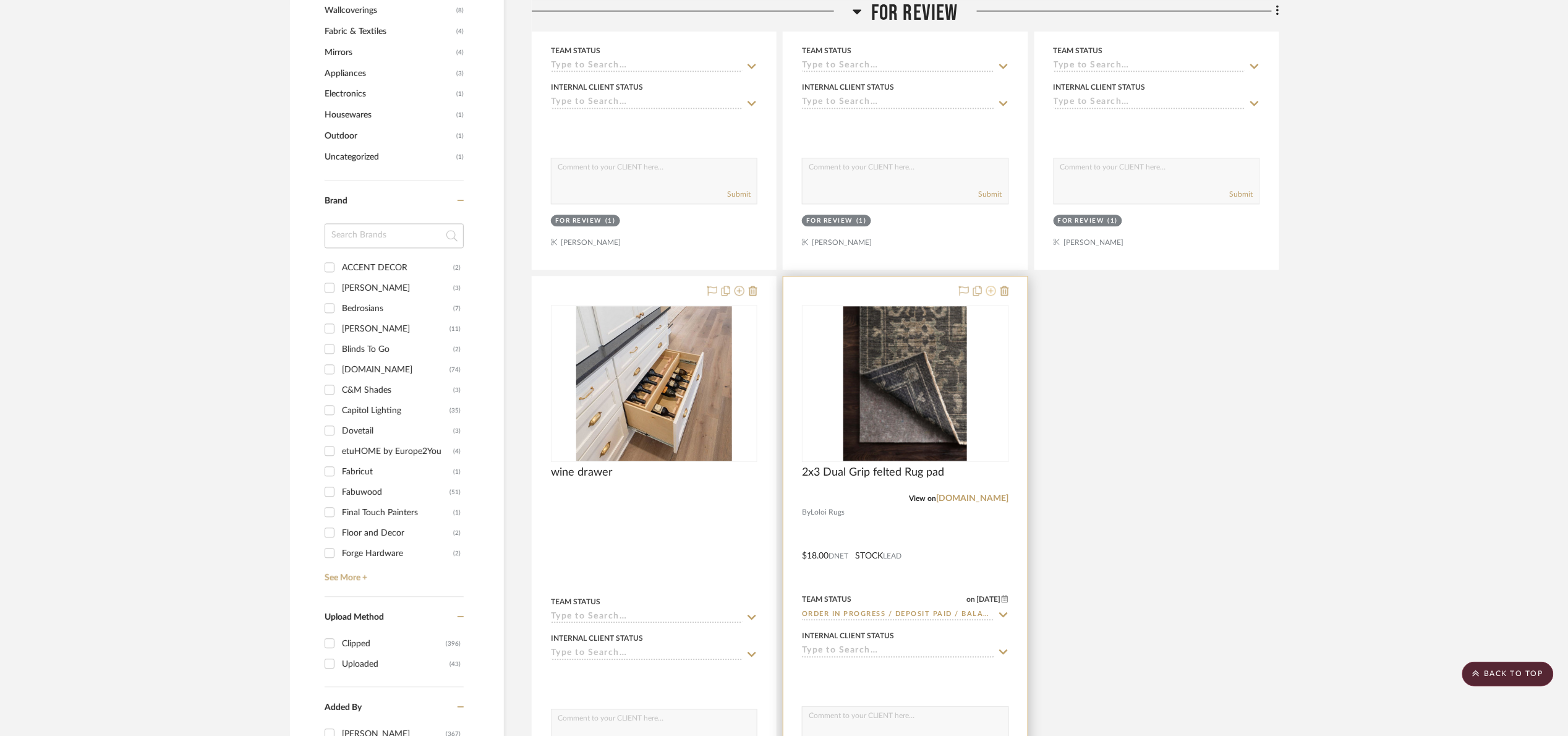
click at [988, 292] on icon at bounding box center [991, 290] width 10 height 10
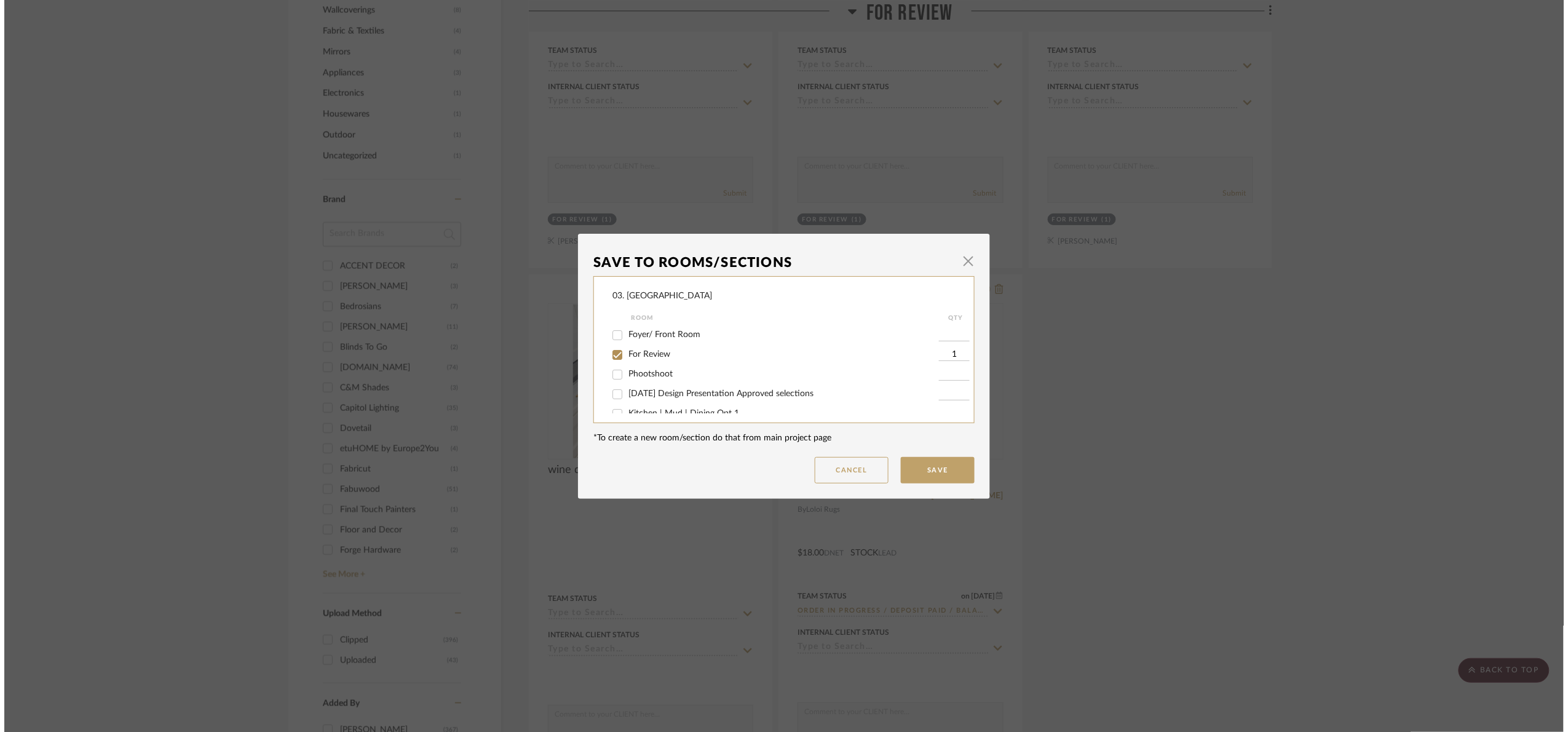
scroll to position [0, 0]
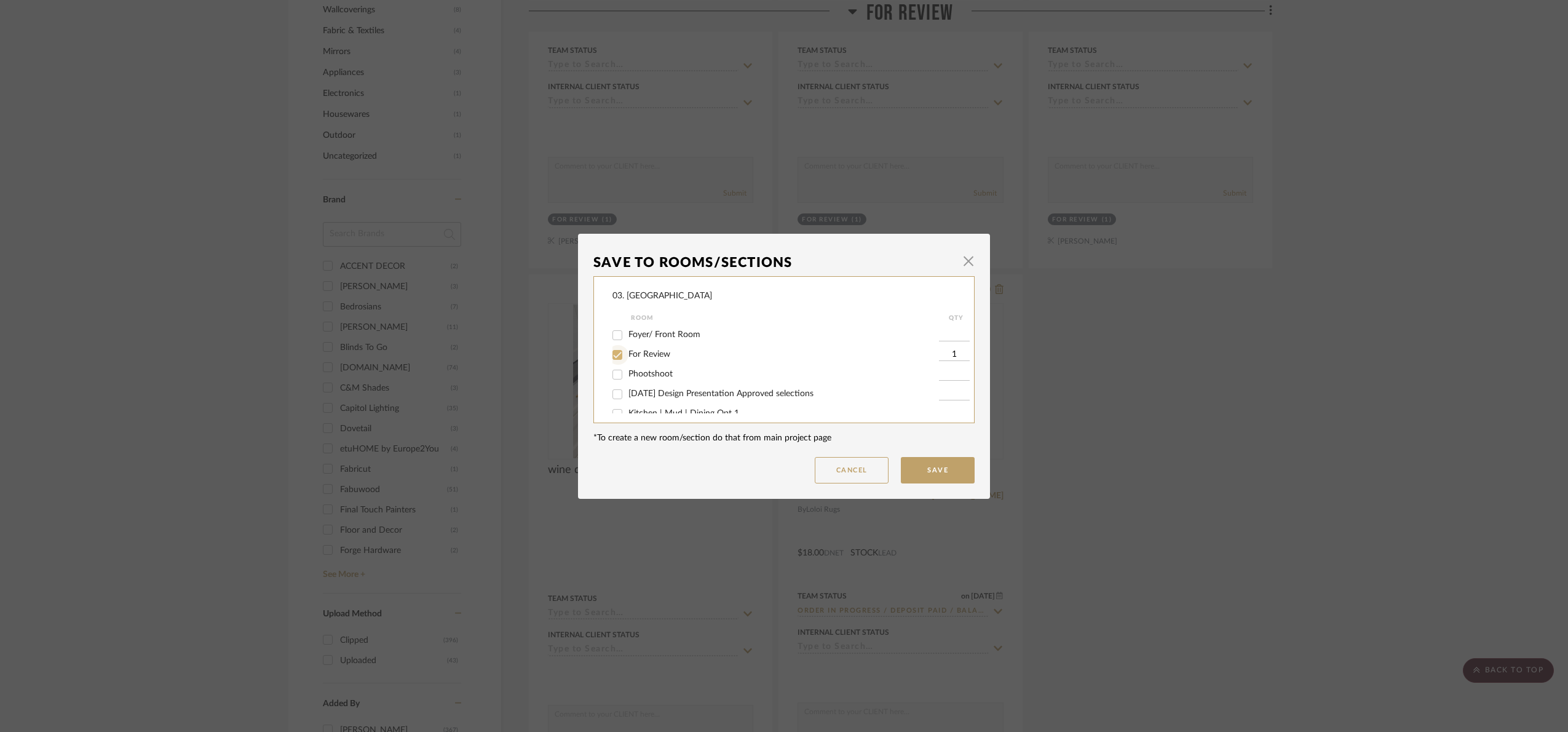
click at [624, 357] on div at bounding box center [618, 355] width 21 height 20
click at [641, 385] on div "01.10.25 Design Presentation Approved selections" at bounding box center [775, 394] width 327 height 20
click at [641, 389] on span "01.10.25 Design Presentation Approved selections" at bounding box center [721, 394] width 185 height 9
click at [627, 389] on input "01.10.25 Design Presentation Approved selections" at bounding box center [617, 394] width 20 height 20
checkbox input "true"
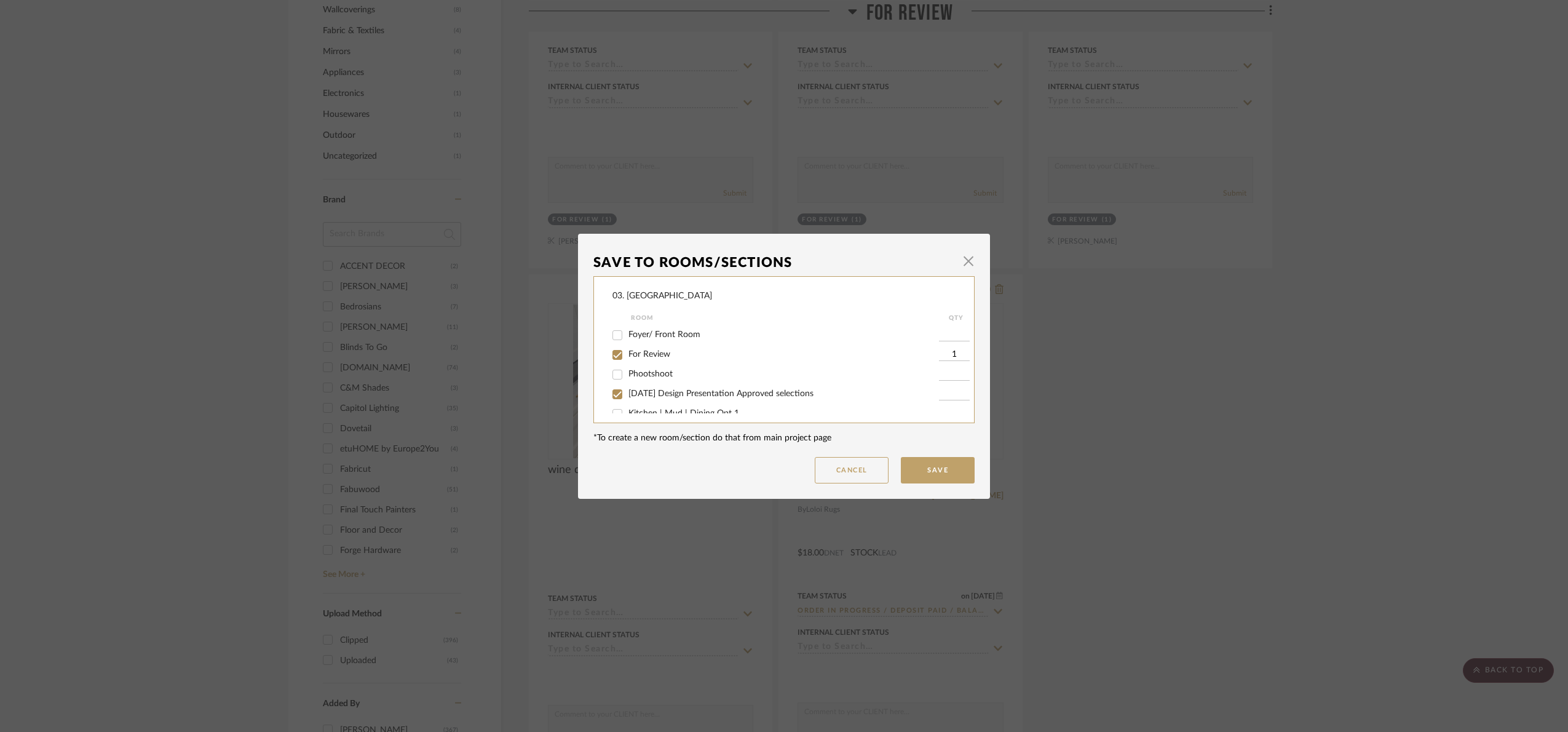
type input "1"
click at [628, 352] on span "For Review" at bounding box center [649, 354] width 42 height 9
click at [627, 352] on input "For Review" at bounding box center [617, 355] width 20 height 20
checkbox input "false"
drag, startPoint x: 936, startPoint y: 469, endPoint x: 944, endPoint y: 468, distance: 8.1
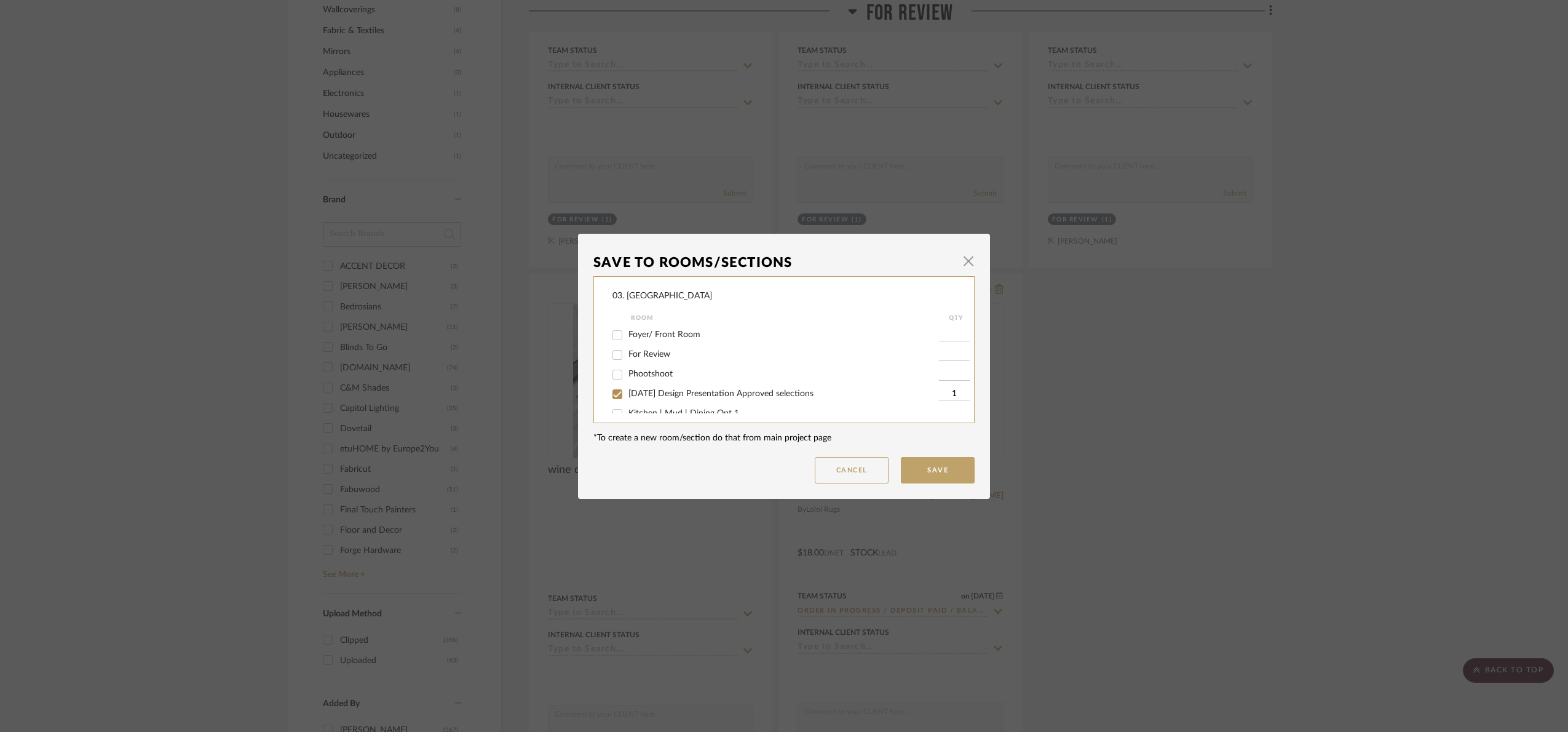
click at [936, 468] on button "Save" at bounding box center [938, 470] width 74 height 27
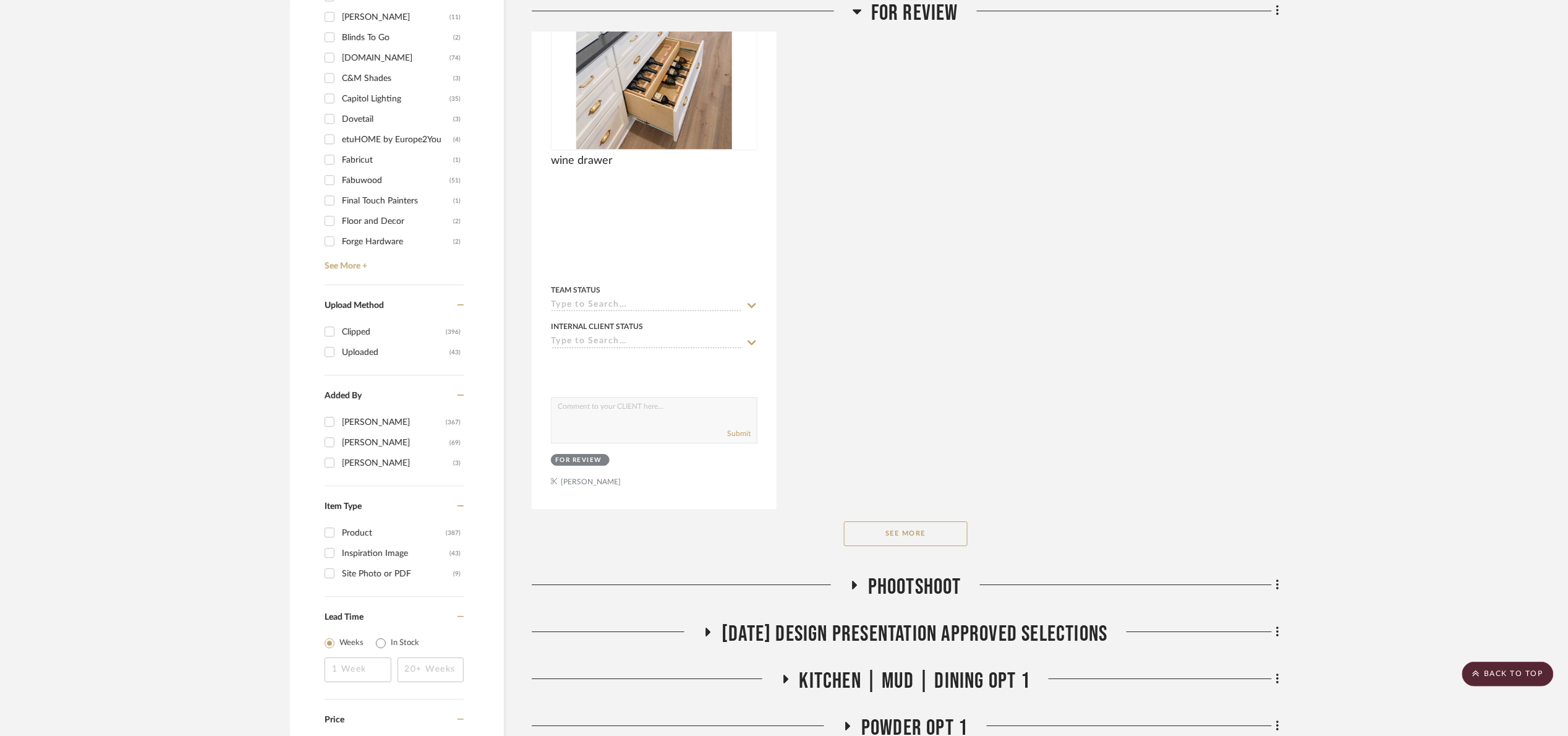
scroll to position [1484, 0]
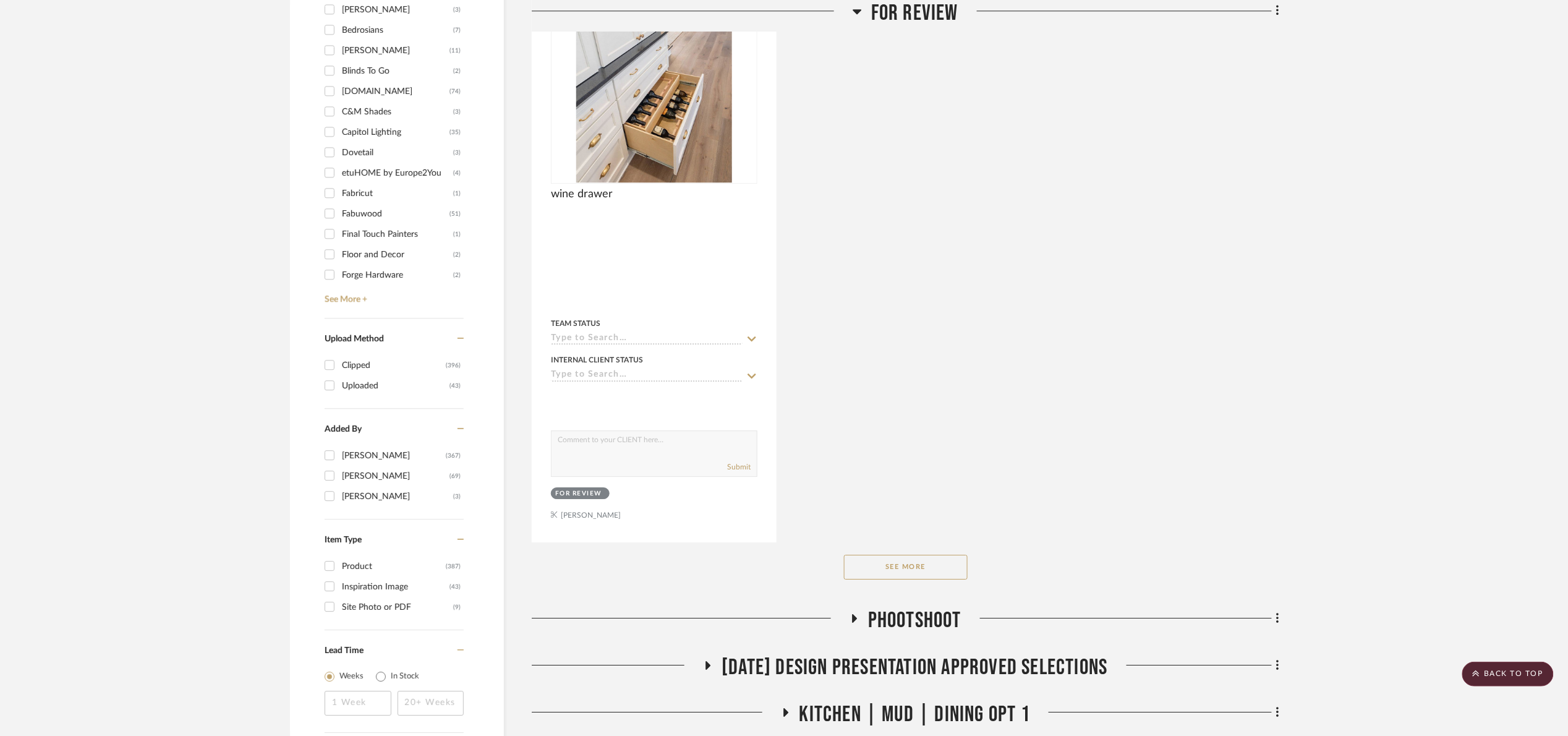
click at [953, 565] on button "See More" at bounding box center [906, 567] width 124 height 25
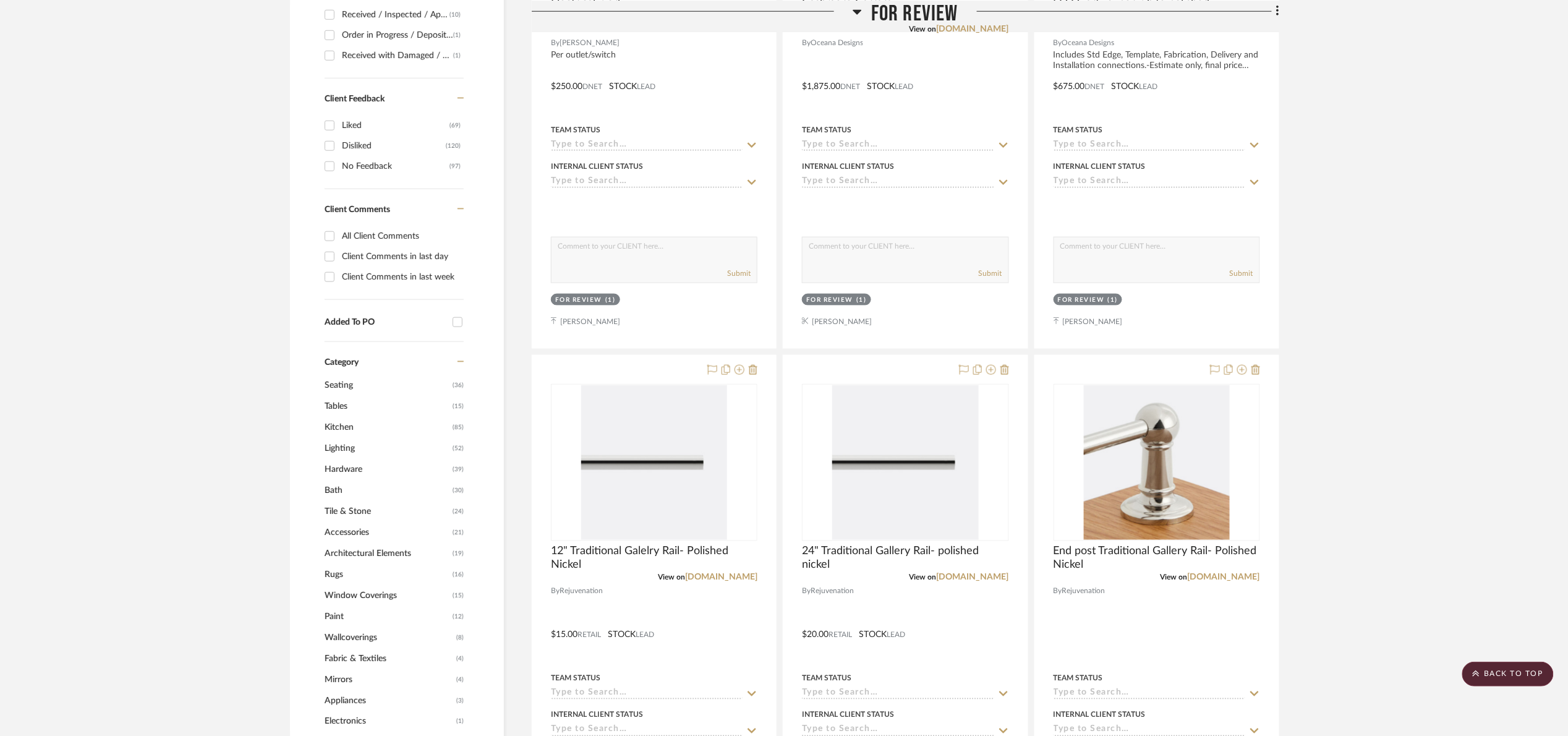
scroll to position [186, 0]
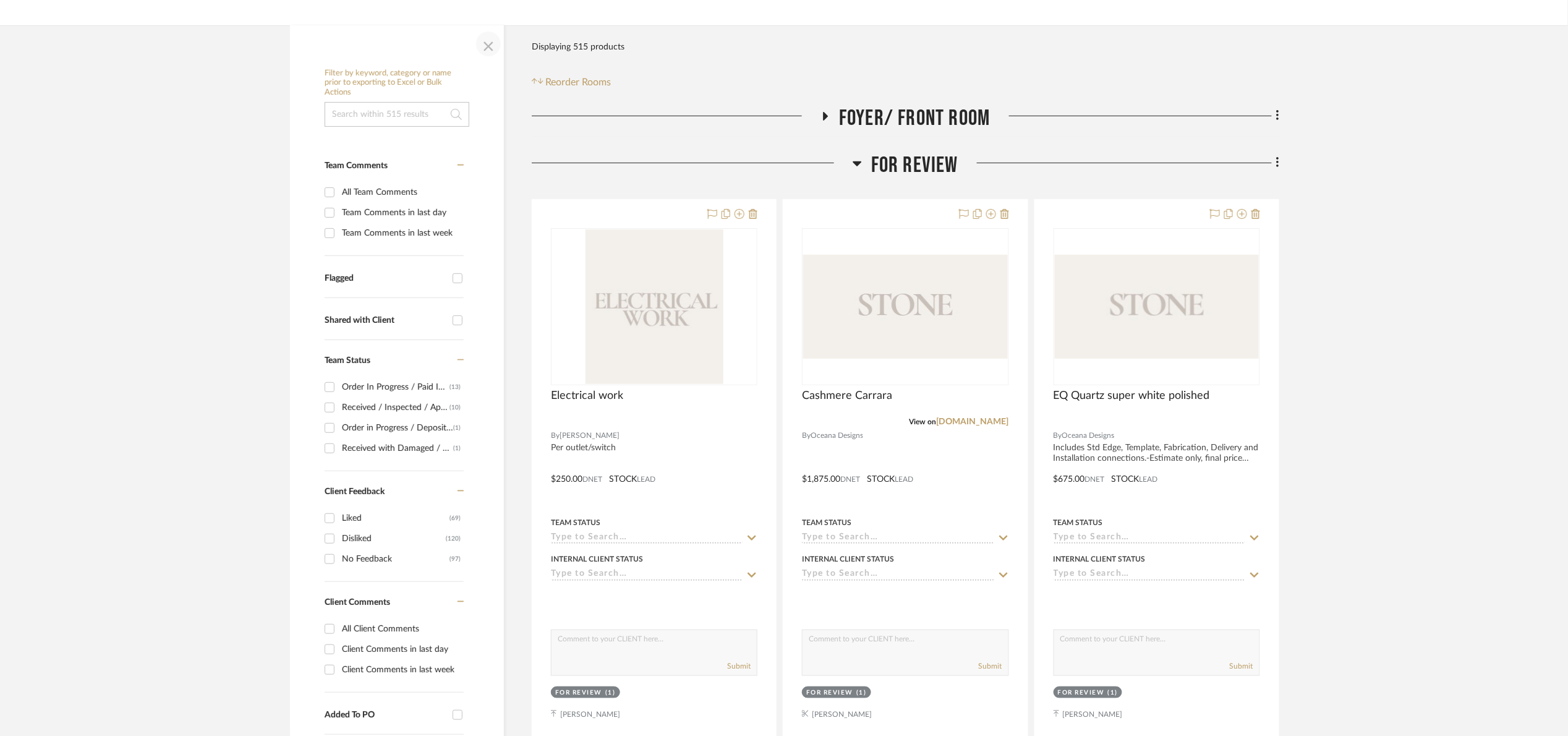
click at [480, 51] on span "button" at bounding box center [489, 44] width 30 height 30
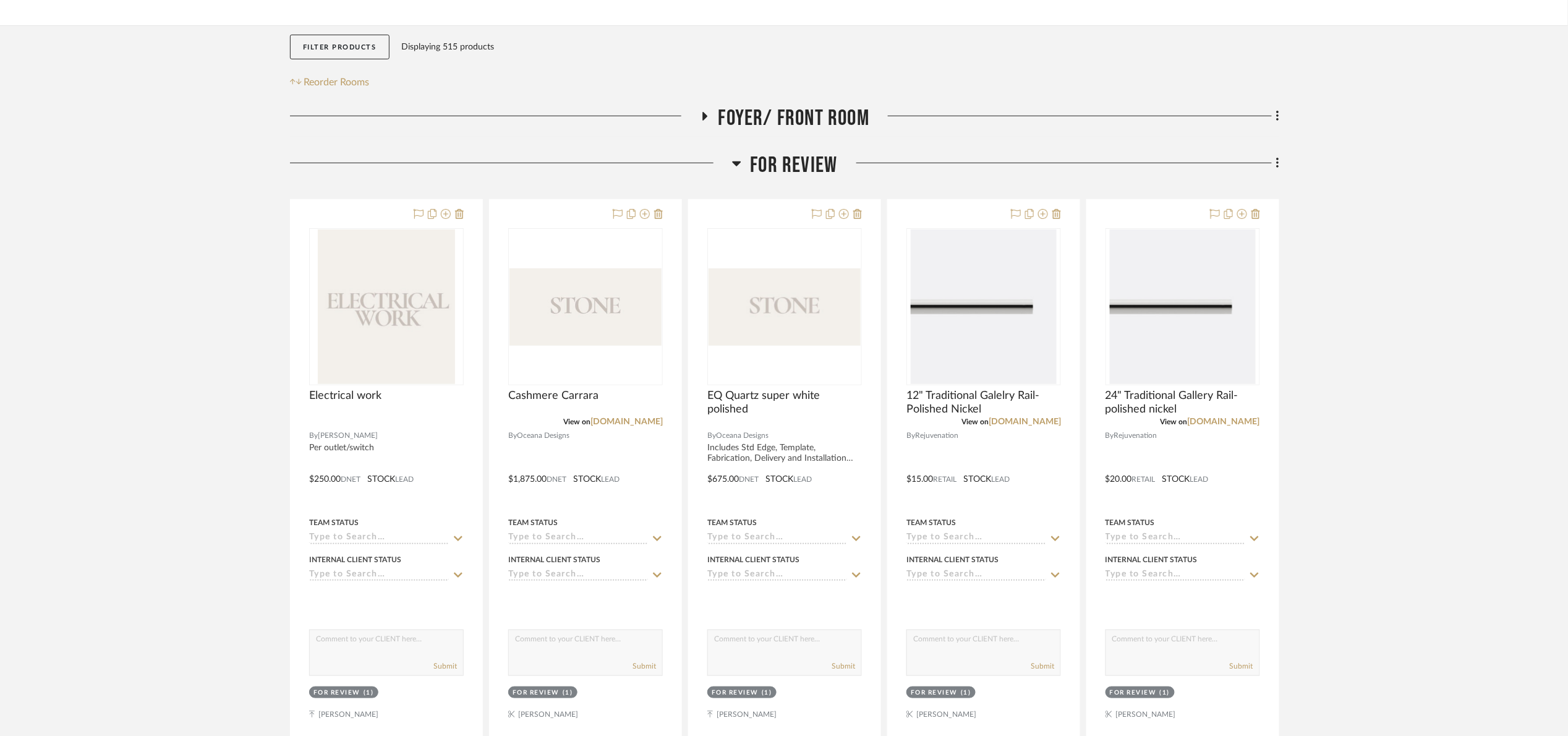
click at [795, 161] on span "For Review" at bounding box center [794, 165] width 87 height 27
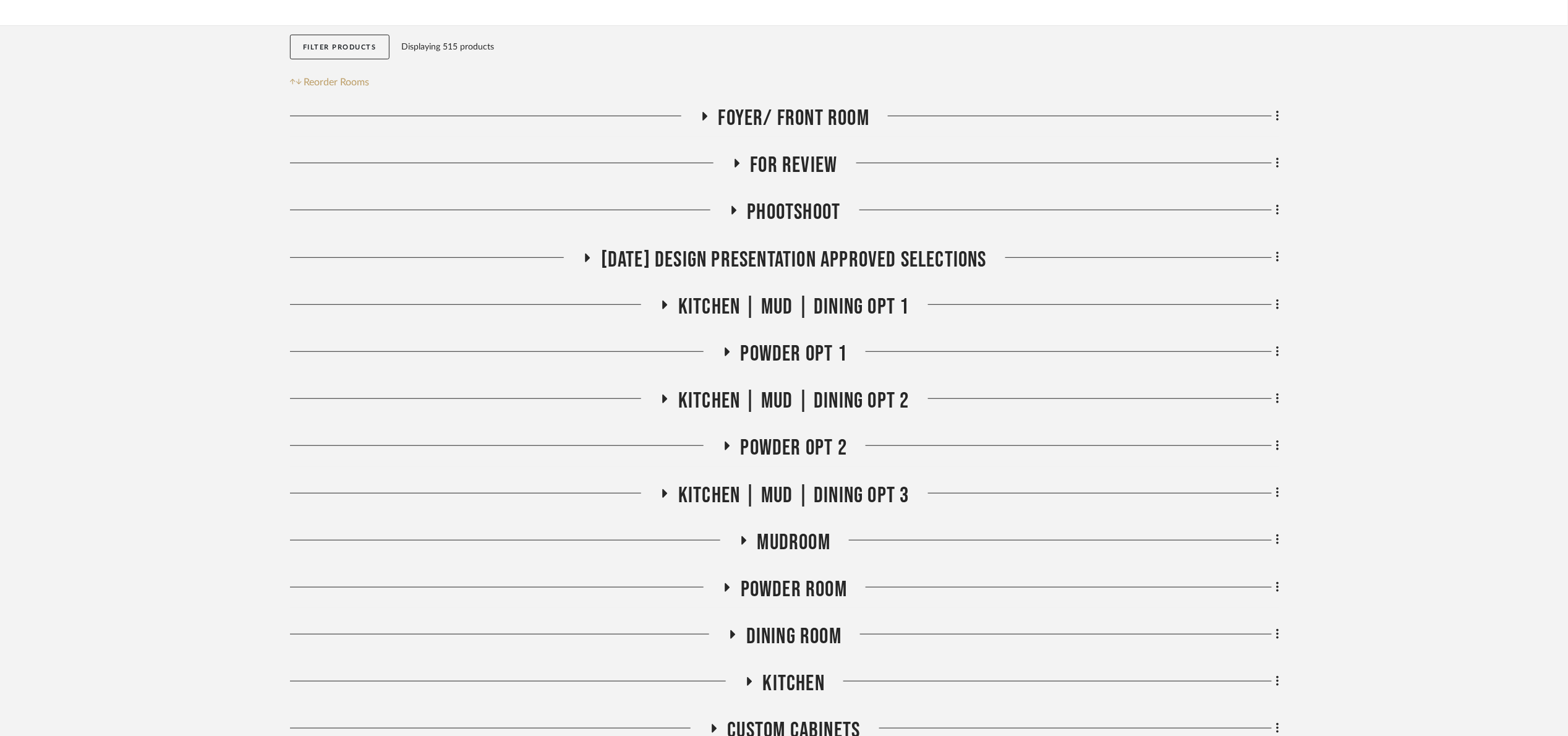
click at [755, 260] on span "01.10.25 Design Presentation Approved selections" at bounding box center [794, 260] width 386 height 27
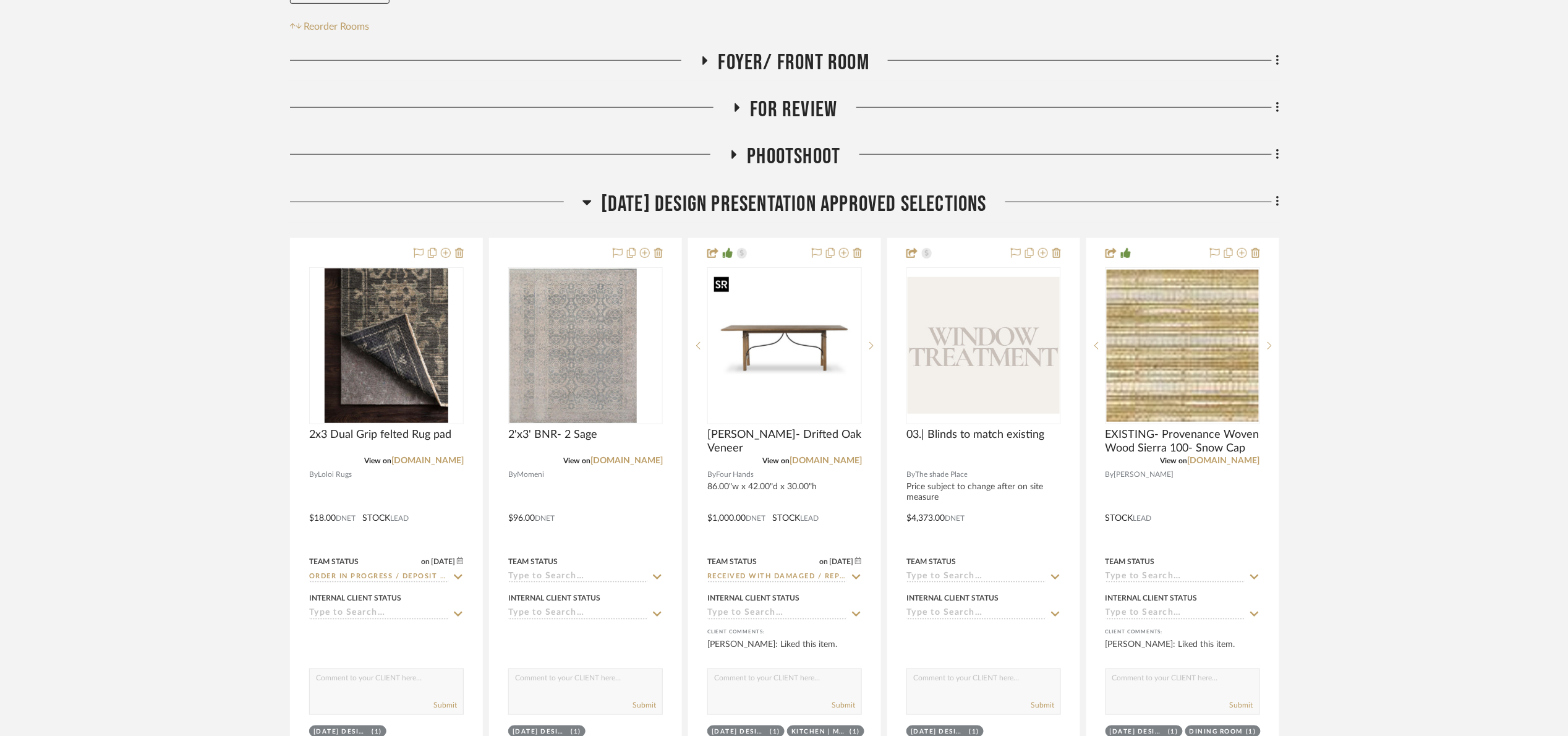
scroll to position [835, 0]
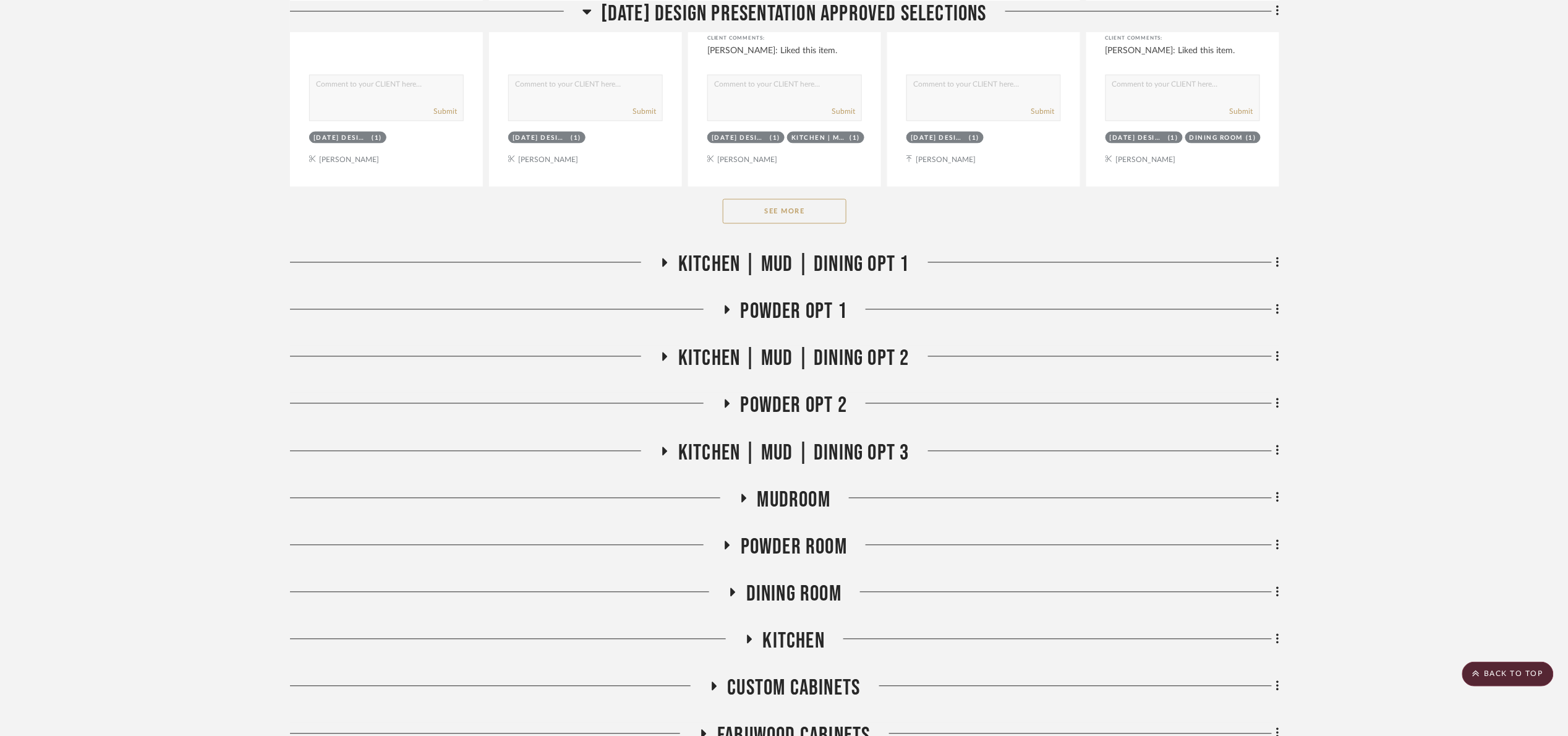
drag, startPoint x: 768, startPoint y: 208, endPoint x: 731, endPoint y: 222, distance: 39.6
click at [768, 207] on button "See More" at bounding box center [785, 212] width 124 height 25
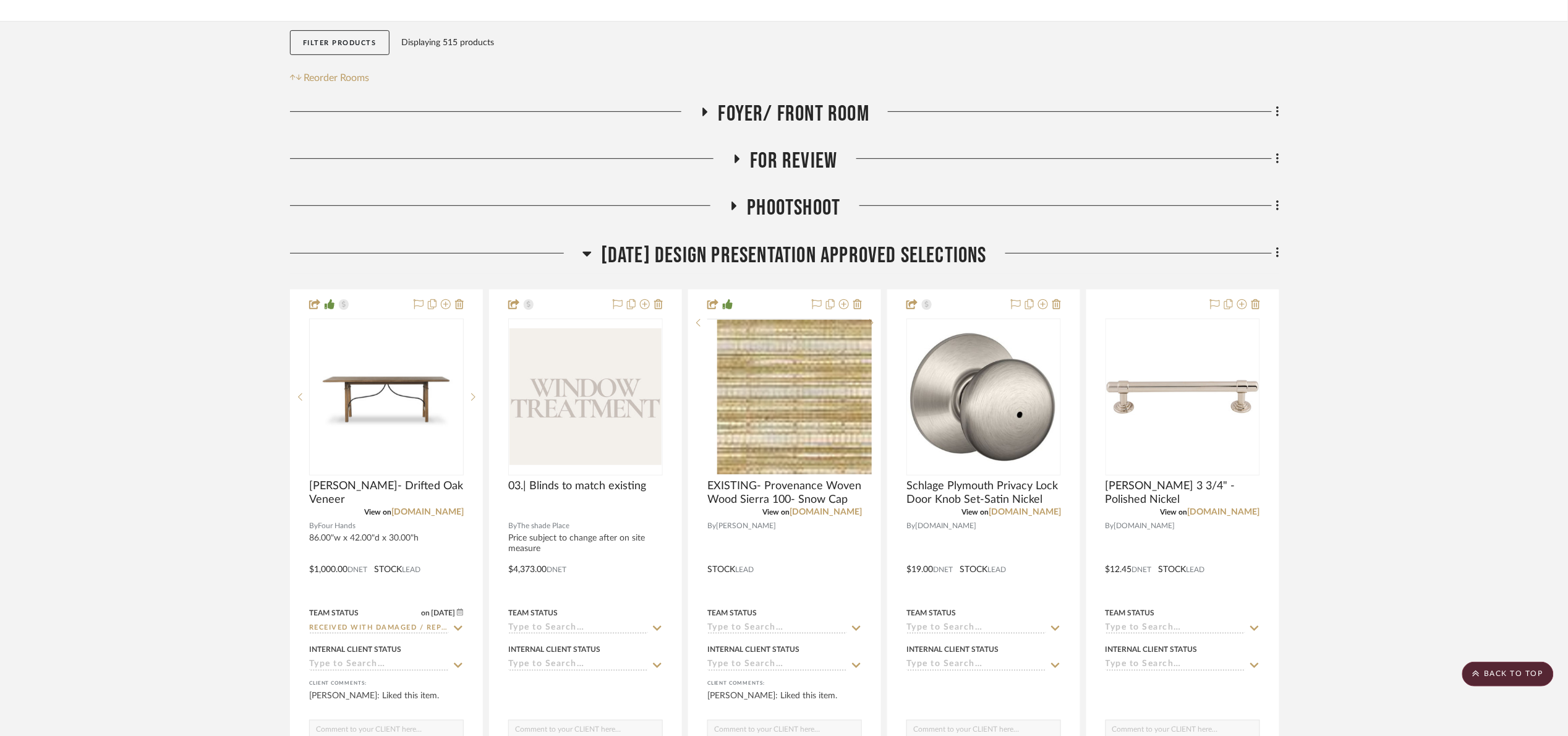
scroll to position [92, 0]
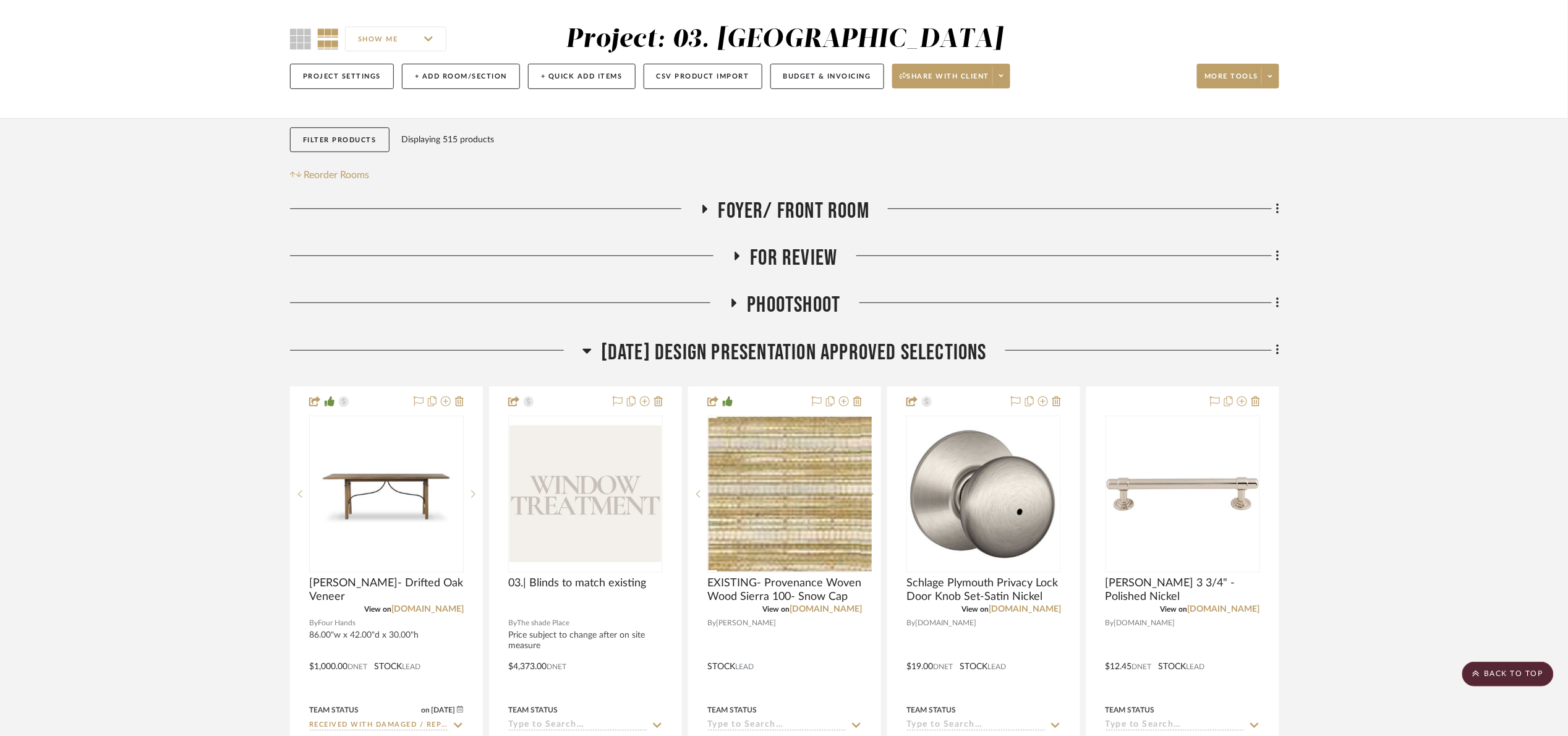
click at [724, 352] on span "01.10.25 Design Presentation Approved selections" at bounding box center [794, 352] width 386 height 27
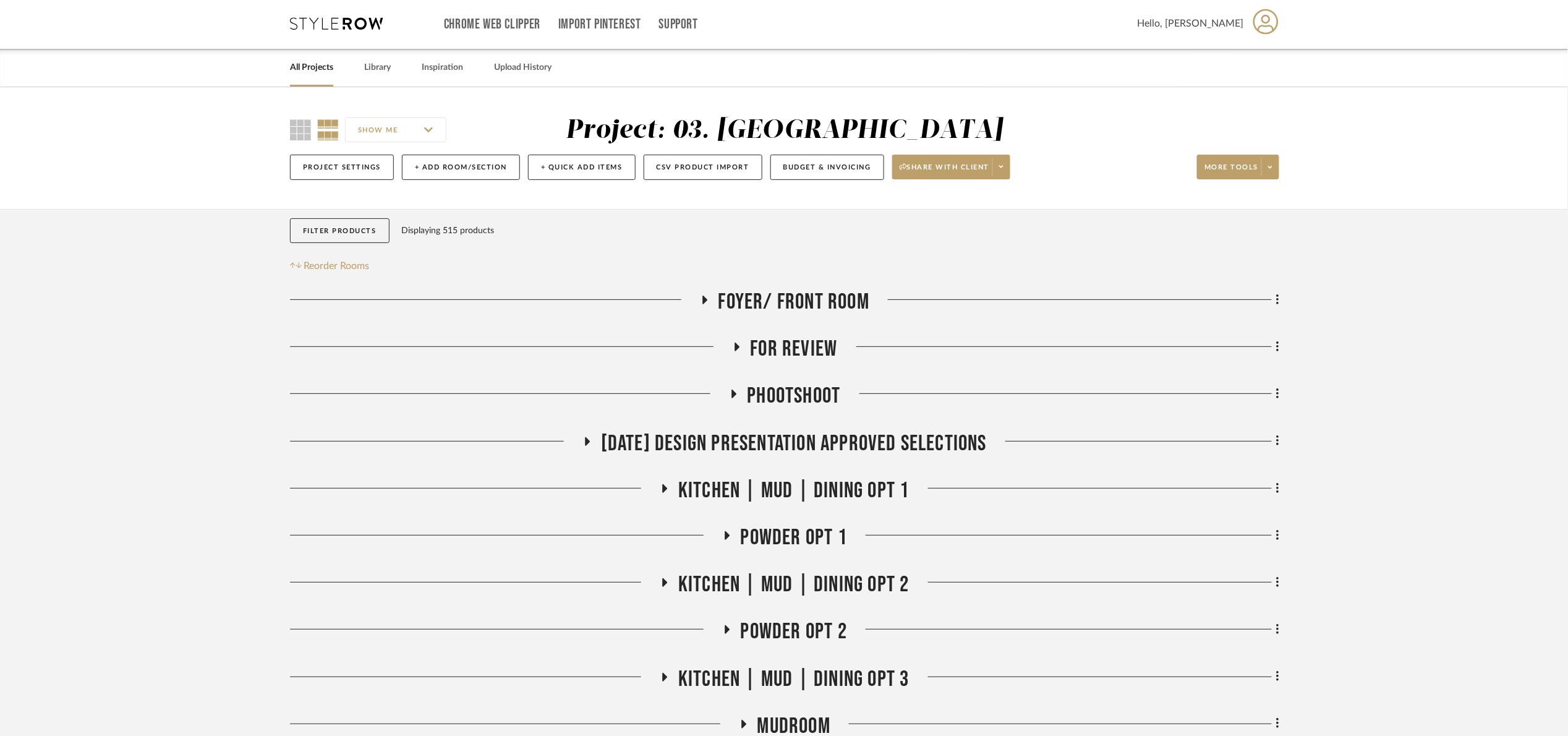
scroll to position [0, 0]
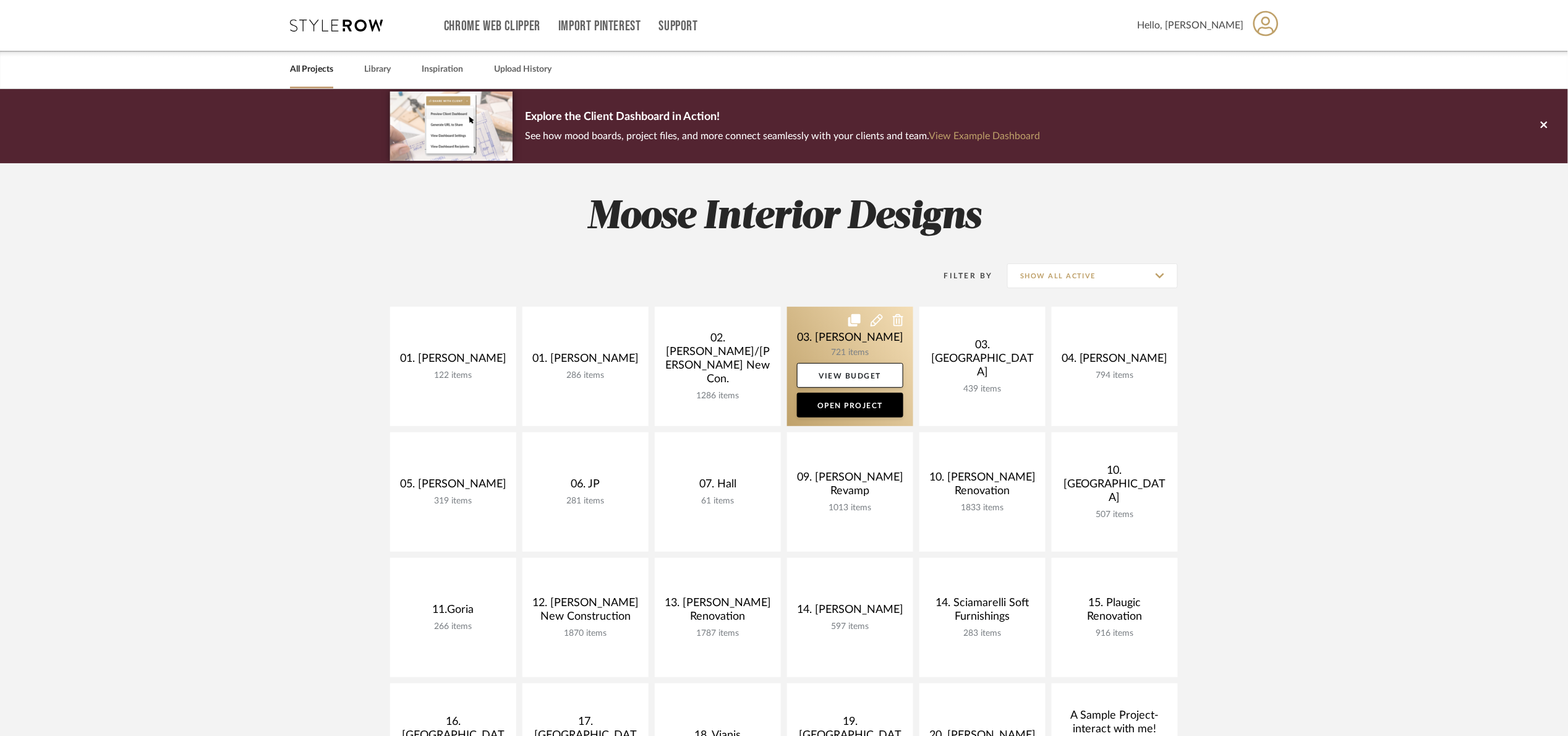
click at [816, 320] on link at bounding box center [850, 366] width 126 height 119
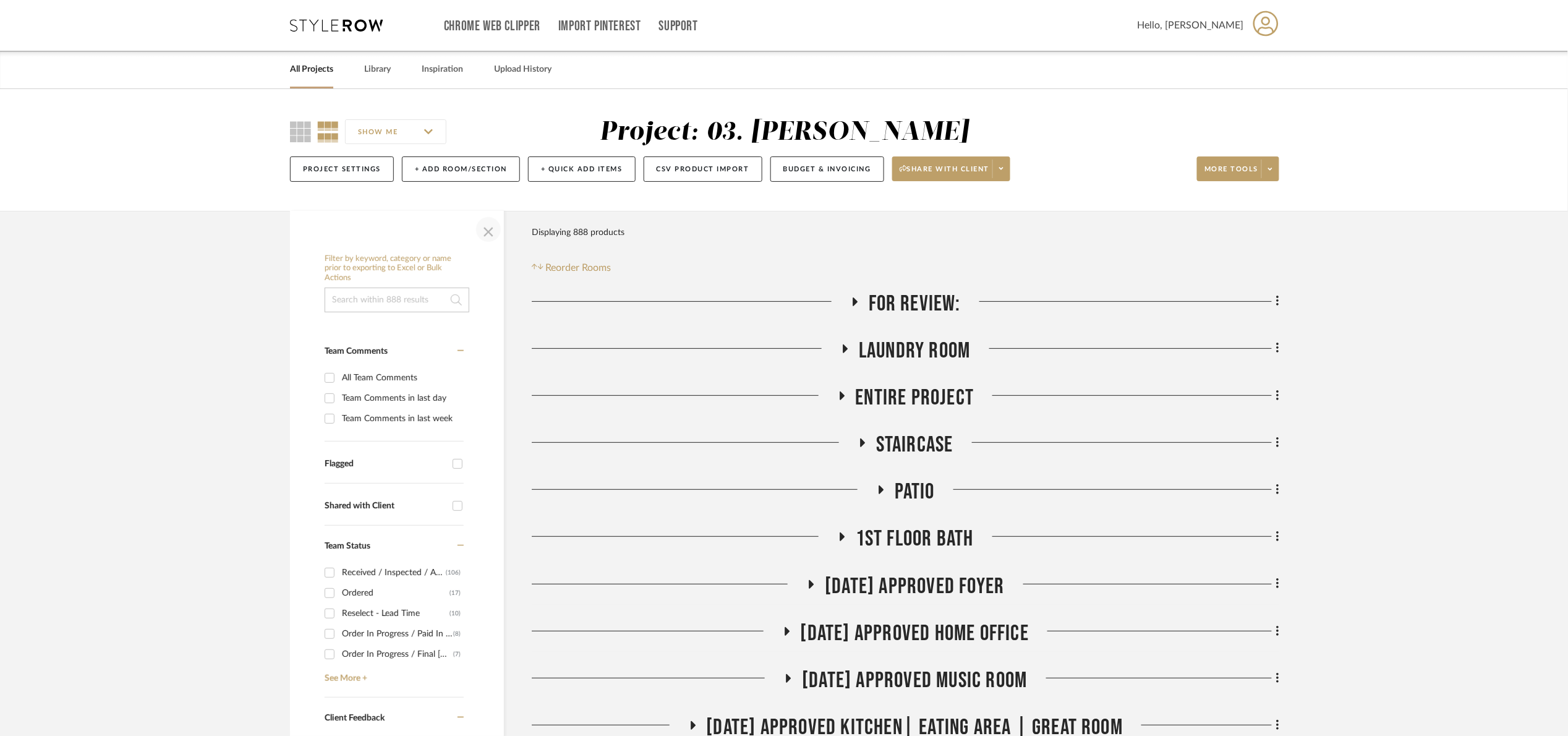
click at [493, 229] on span "button" at bounding box center [489, 230] width 30 height 30
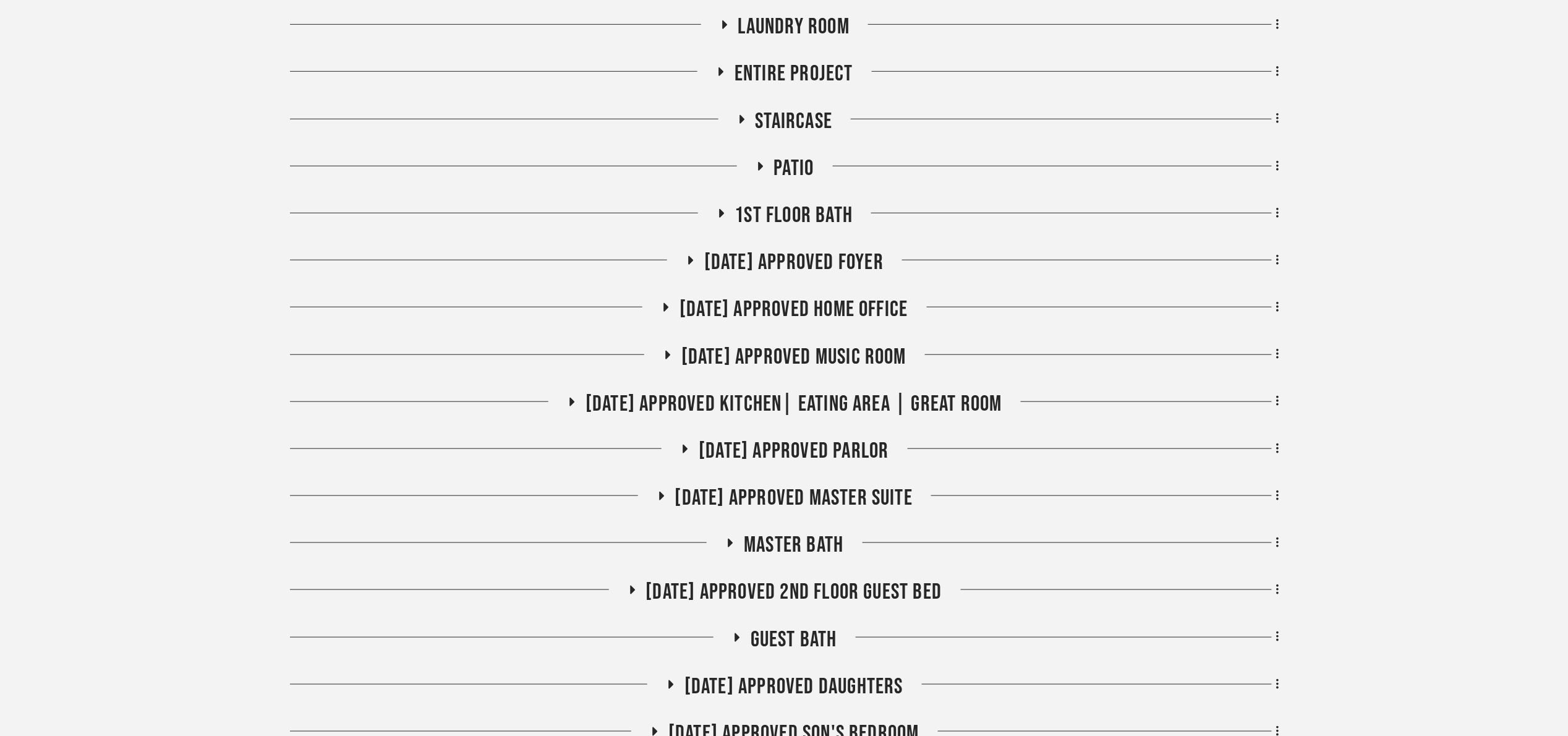
scroll to position [464, 0]
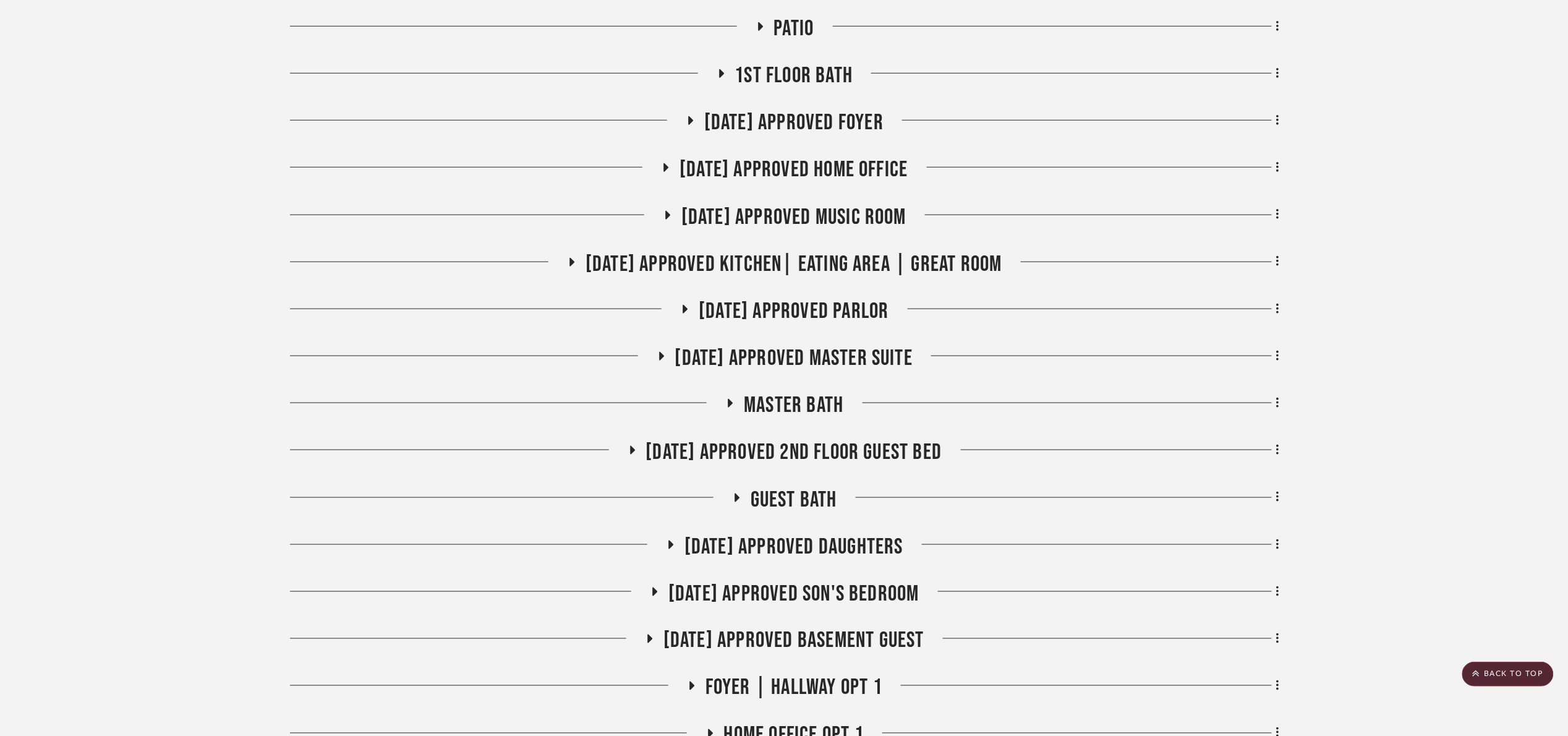
click at [843, 349] on span "[DATE] Approved Master Suite" at bounding box center [795, 358] width 238 height 27
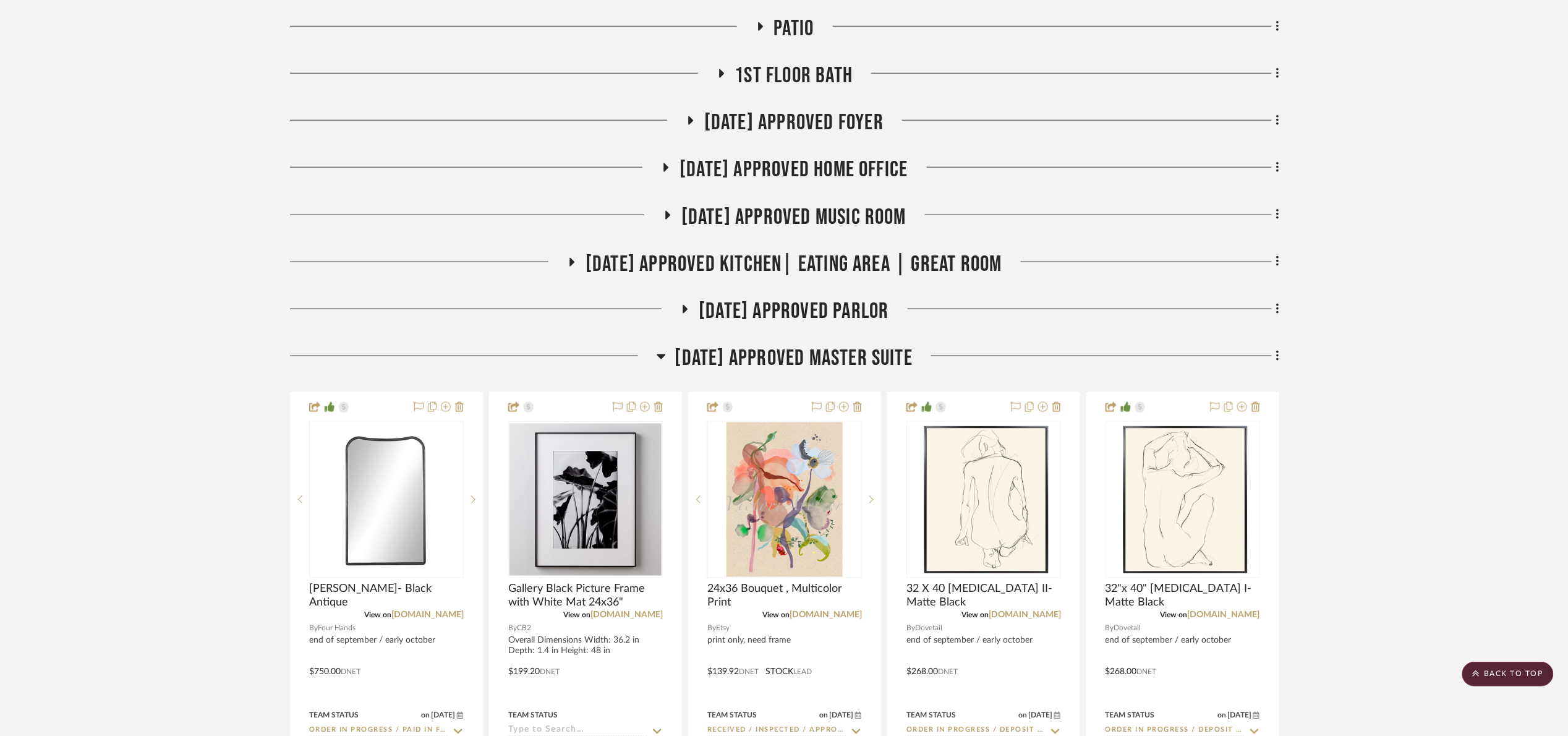
click at [751, 353] on span "[DATE] Approved Master Suite" at bounding box center [795, 358] width 238 height 27
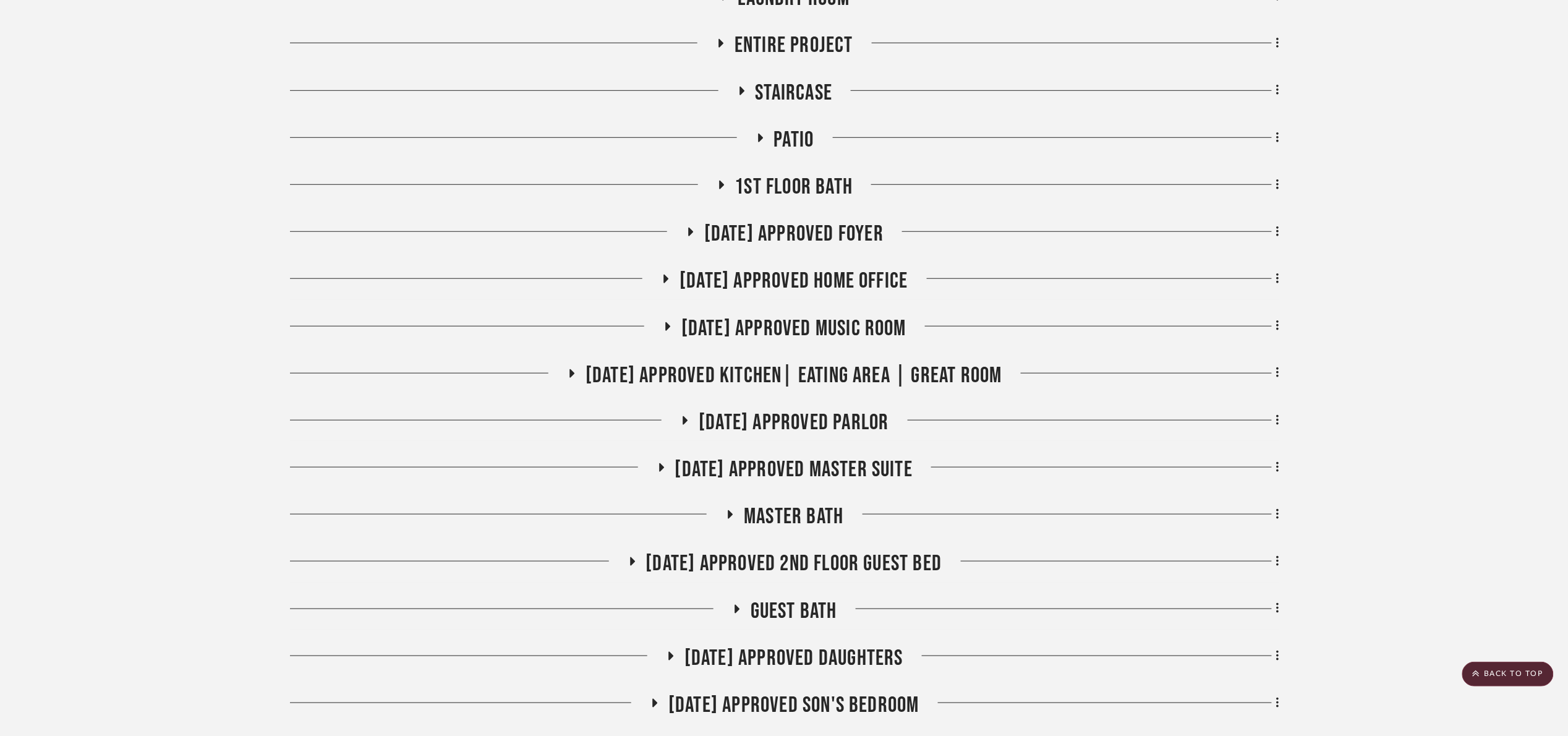
scroll to position [0, 0]
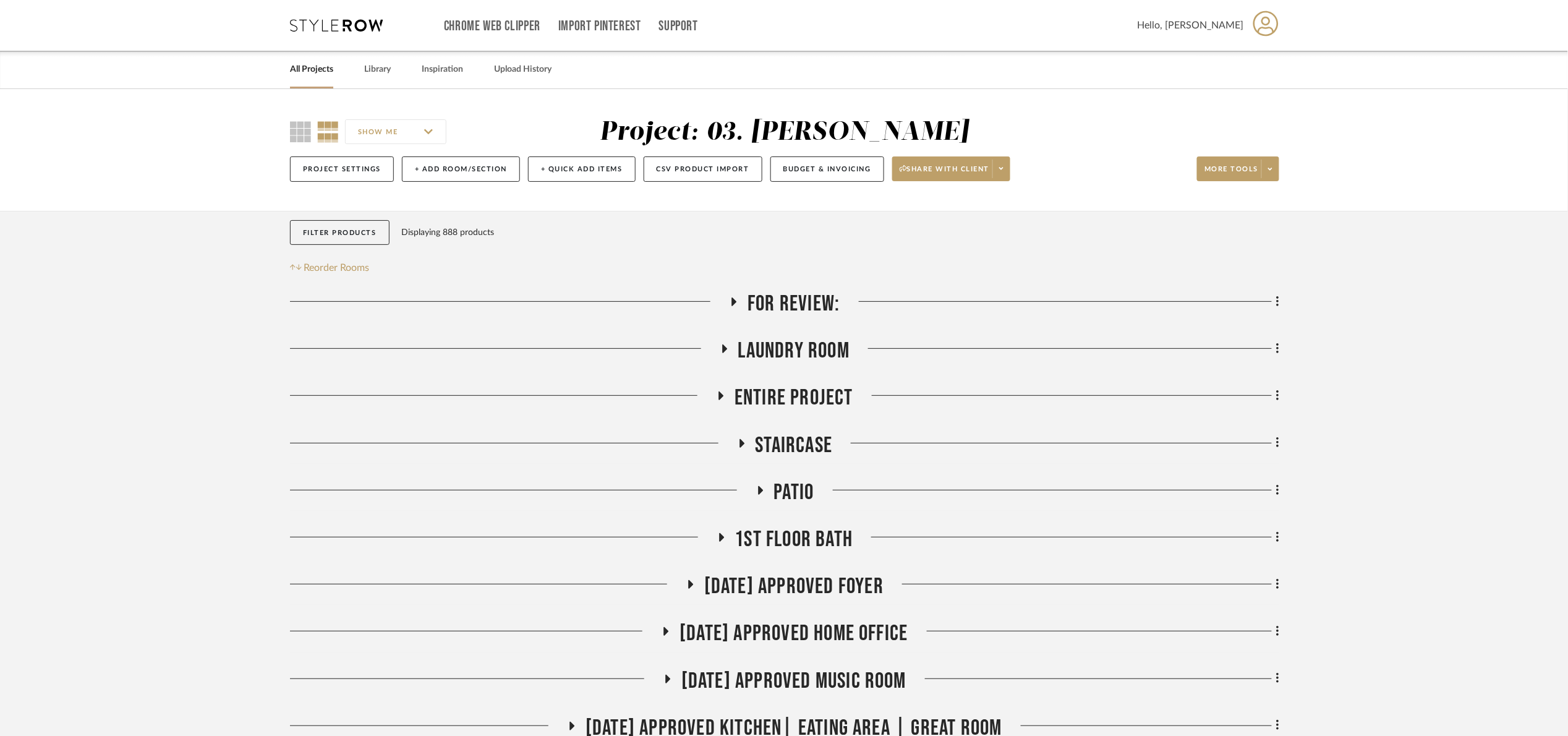
click at [816, 346] on span "Laundry Room" at bounding box center [794, 351] width 111 height 27
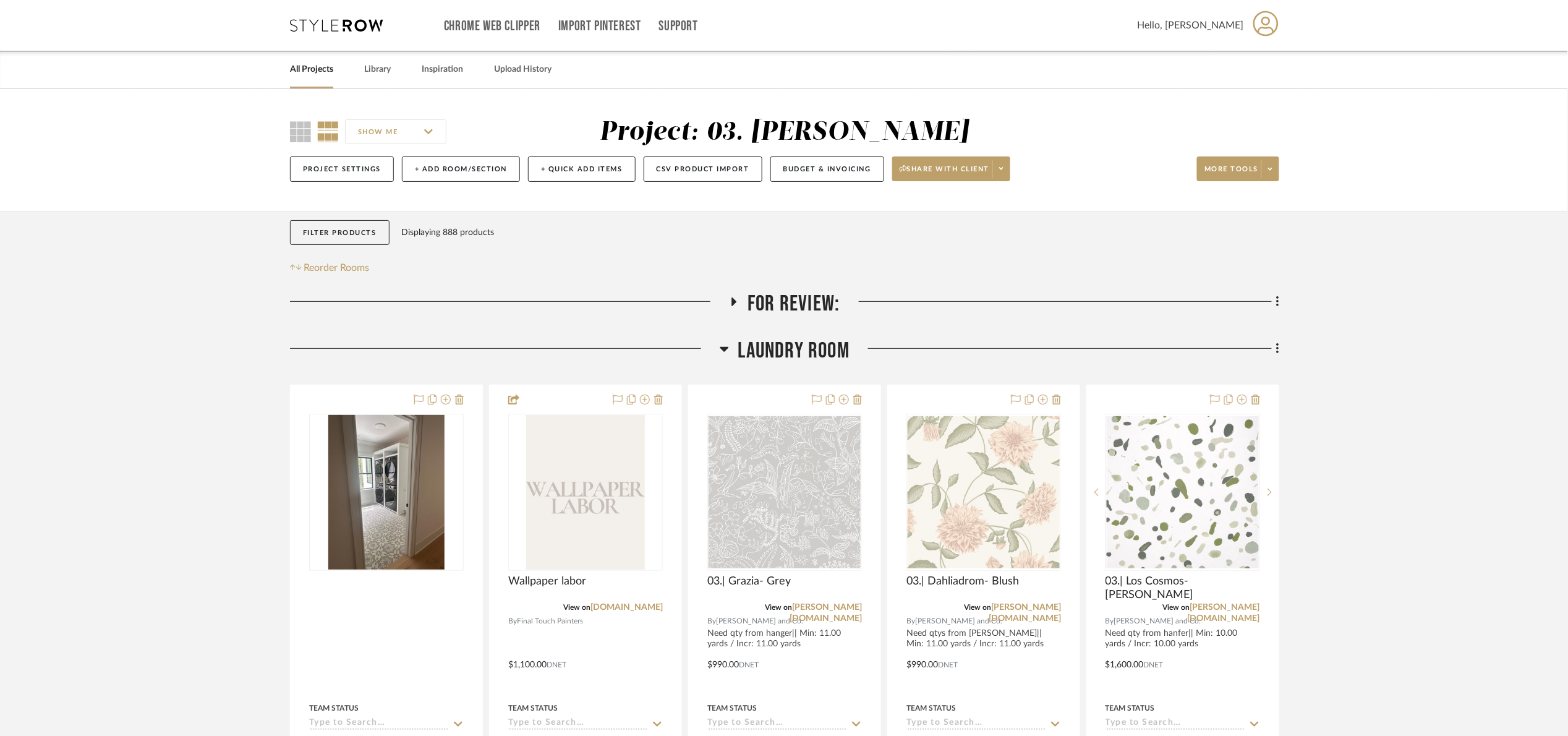
drag, startPoint x: 808, startPoint y: 346, endPoint x: 803, endPoint y: 325, distance: 21.6
click at [809, 346] on span "Laundry Room" at bounding box center [794, 351] width 111 height 27
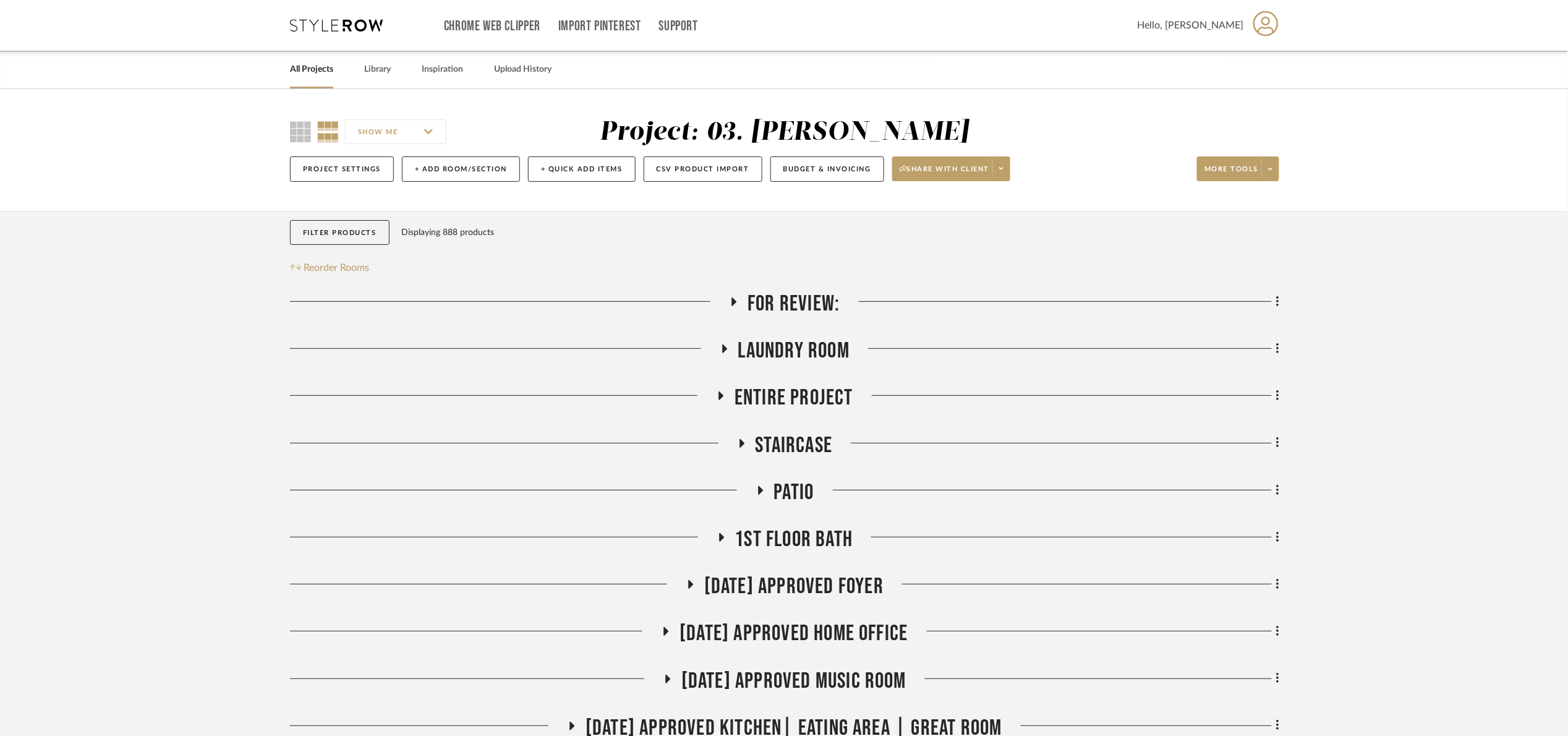
click at [785, 293] on span "For Review:" at bounding box center [793, 303] width 92 height 27
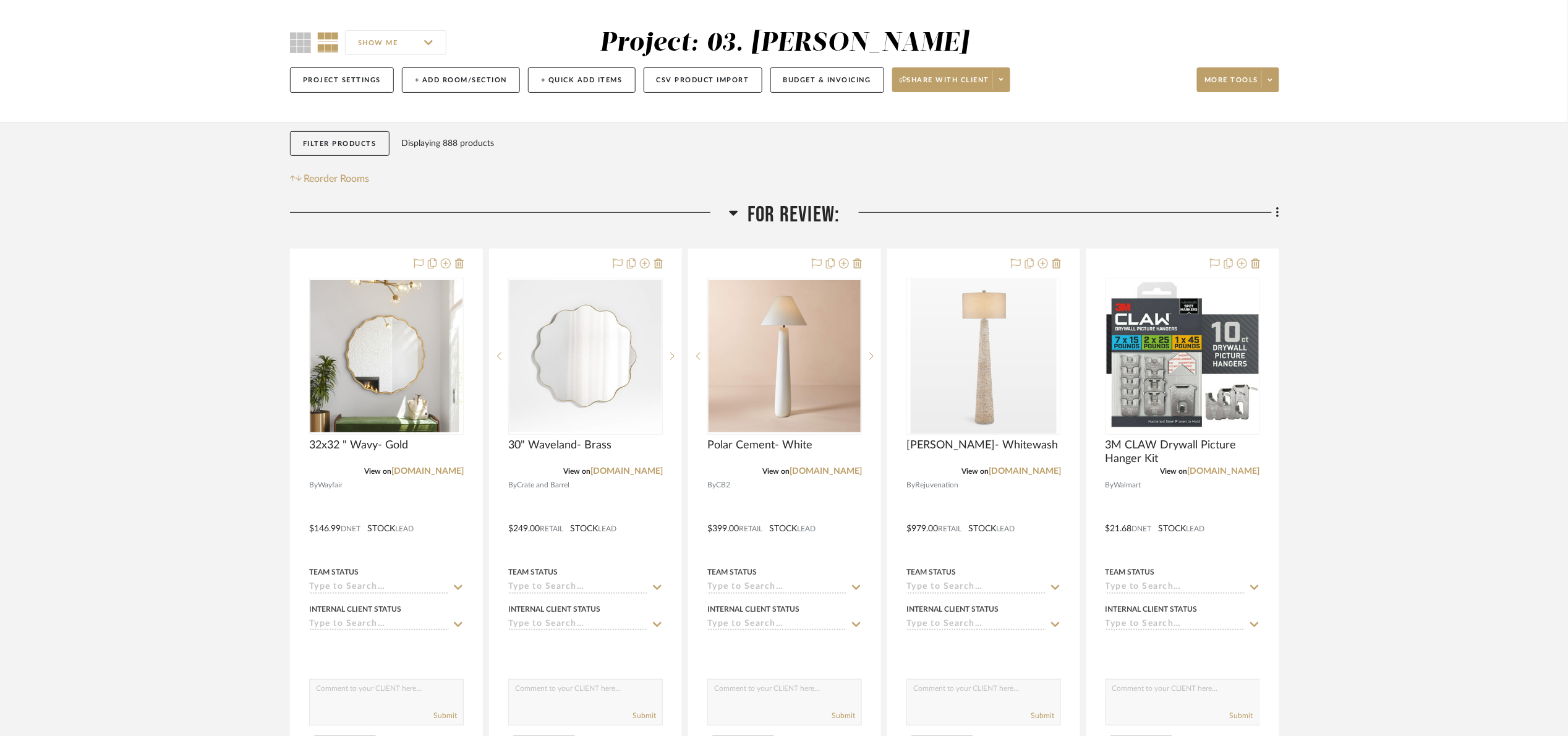
scroll to position [92, 0]
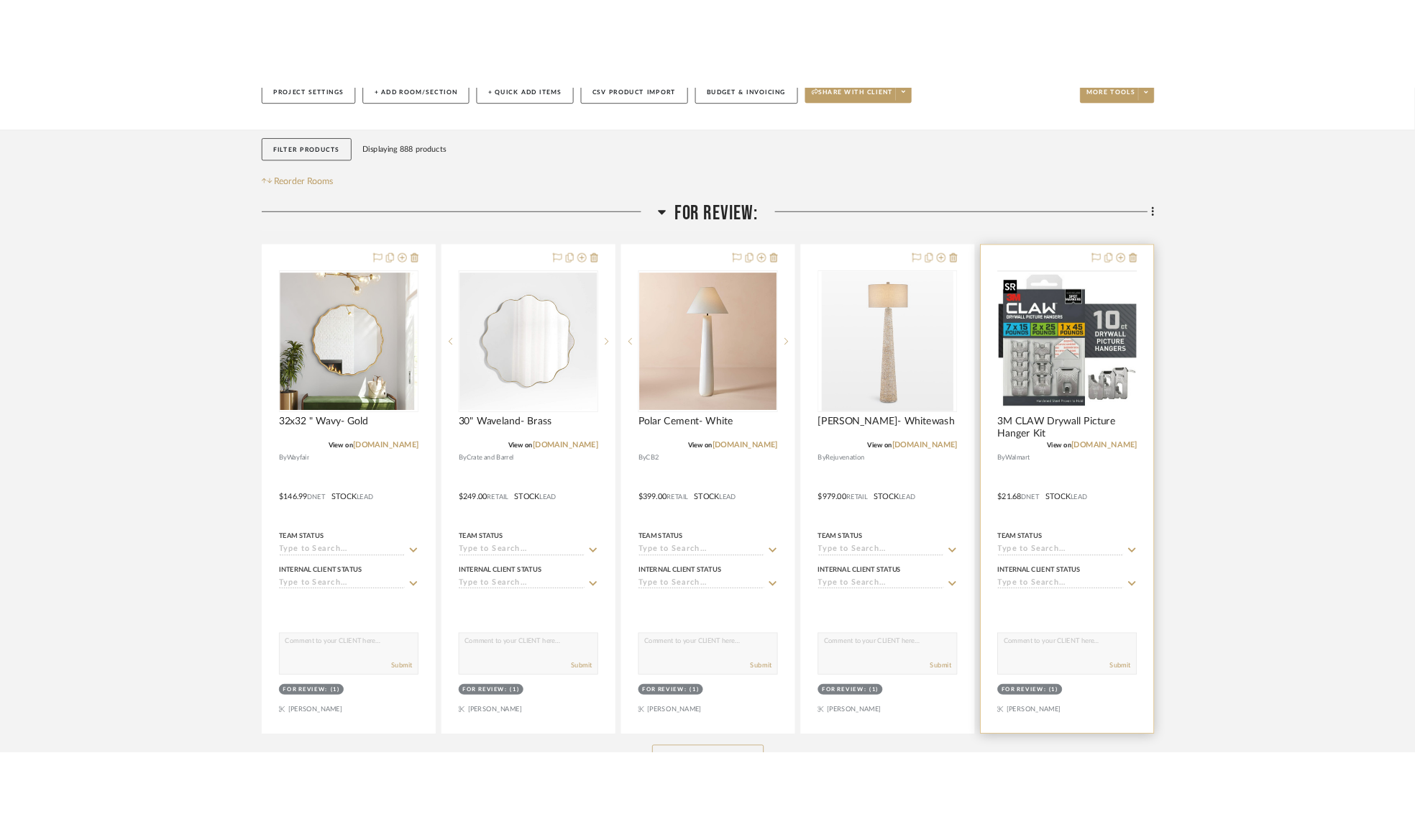
scroll to position [323, 0]
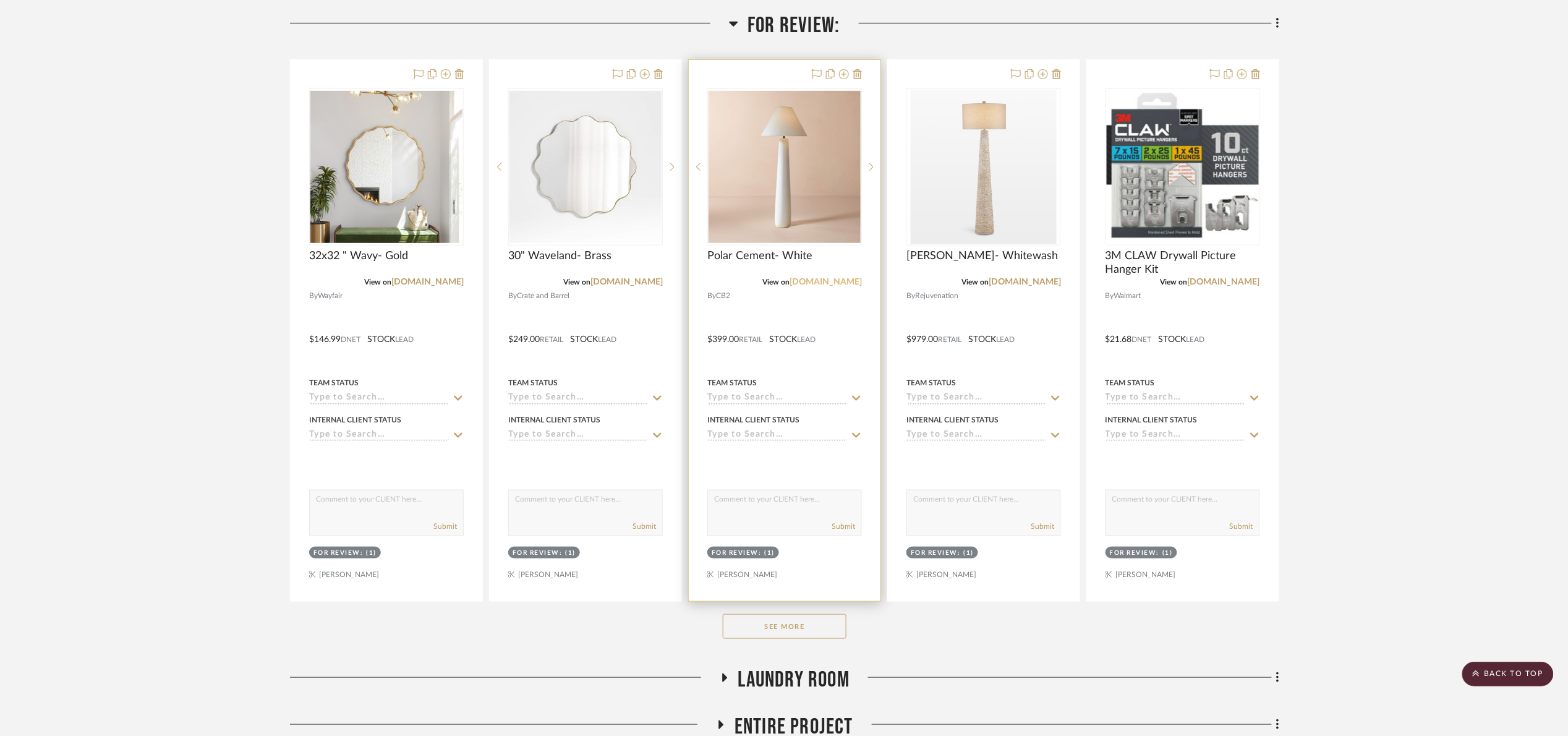
click at [835, 283] on link "[DOMAIN_NAME]" at bounding box center [826, 282] width 73 height 9
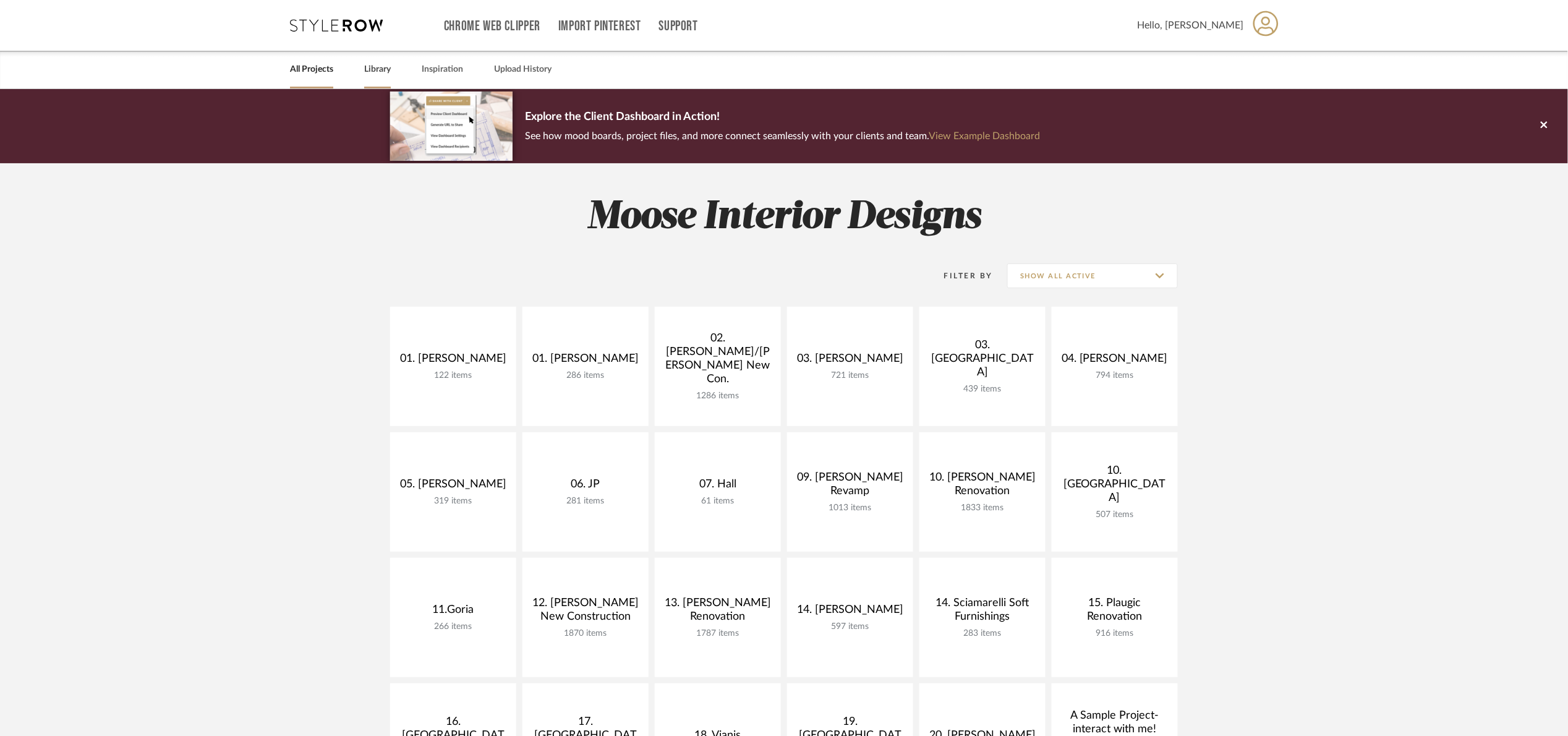
click at [372, 69] on link "Library" at bounding box center [377, 70] width 27 height 17
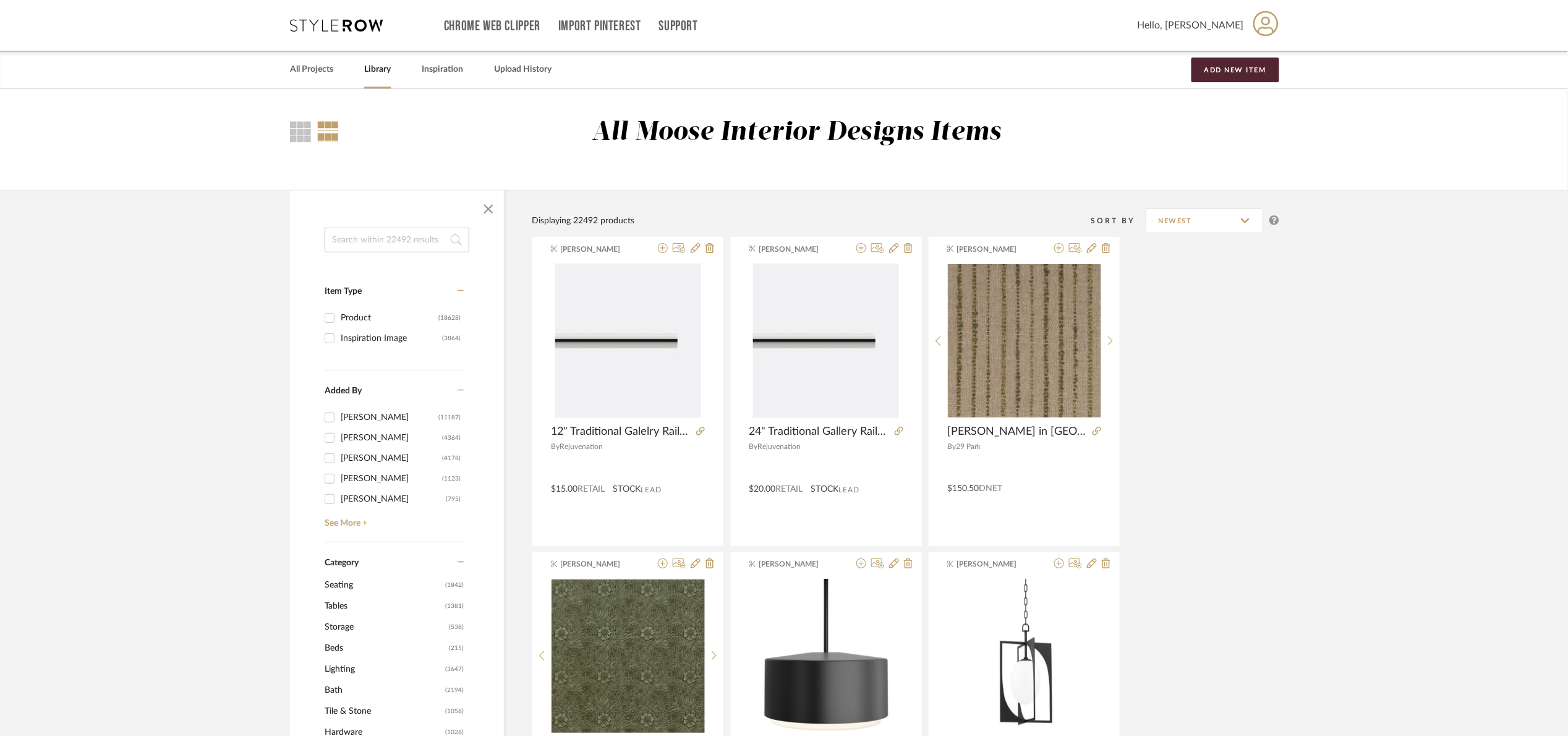
click at [414, 241] on input at bounding box center [397, 240] width 145 height 25
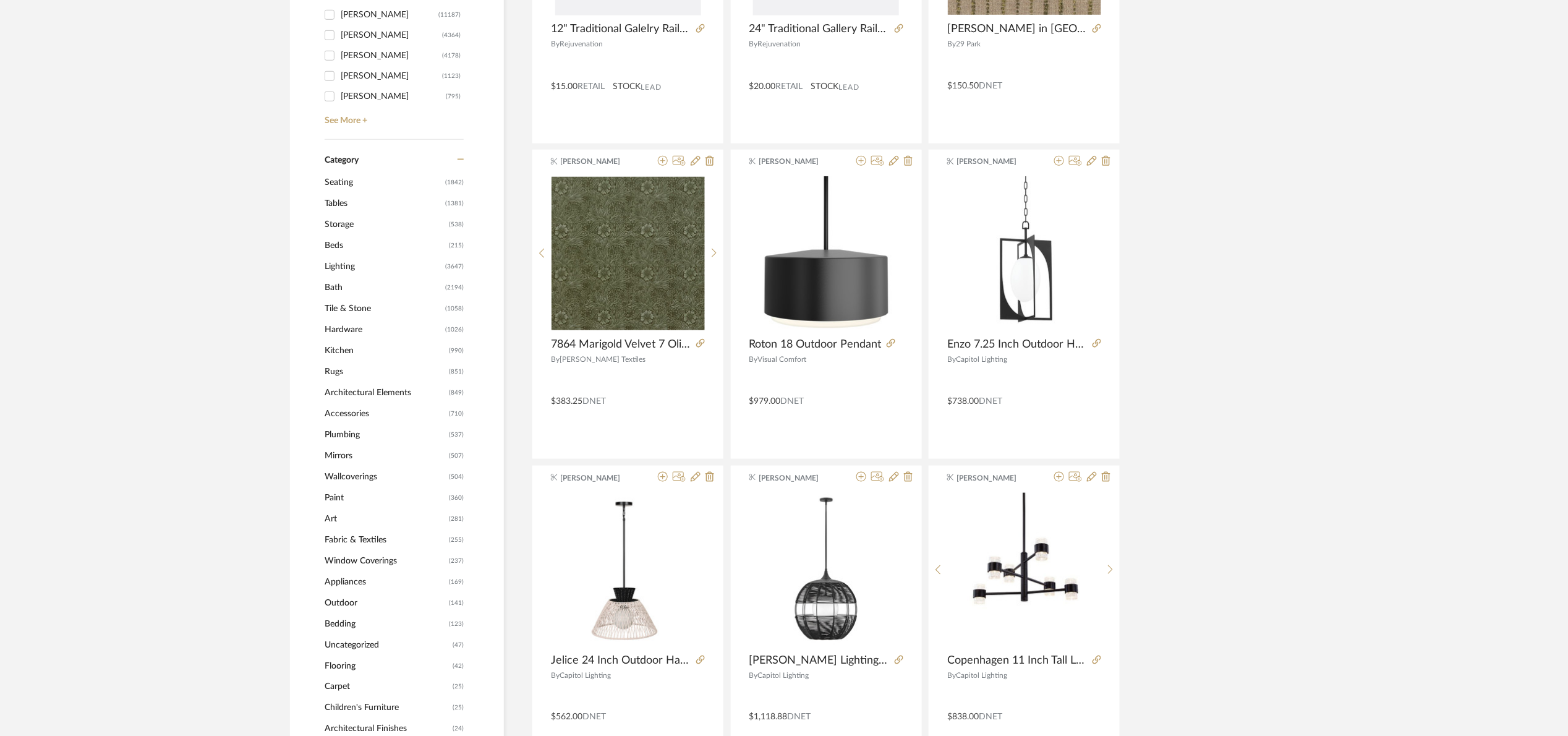
scroll to position [371, 0]
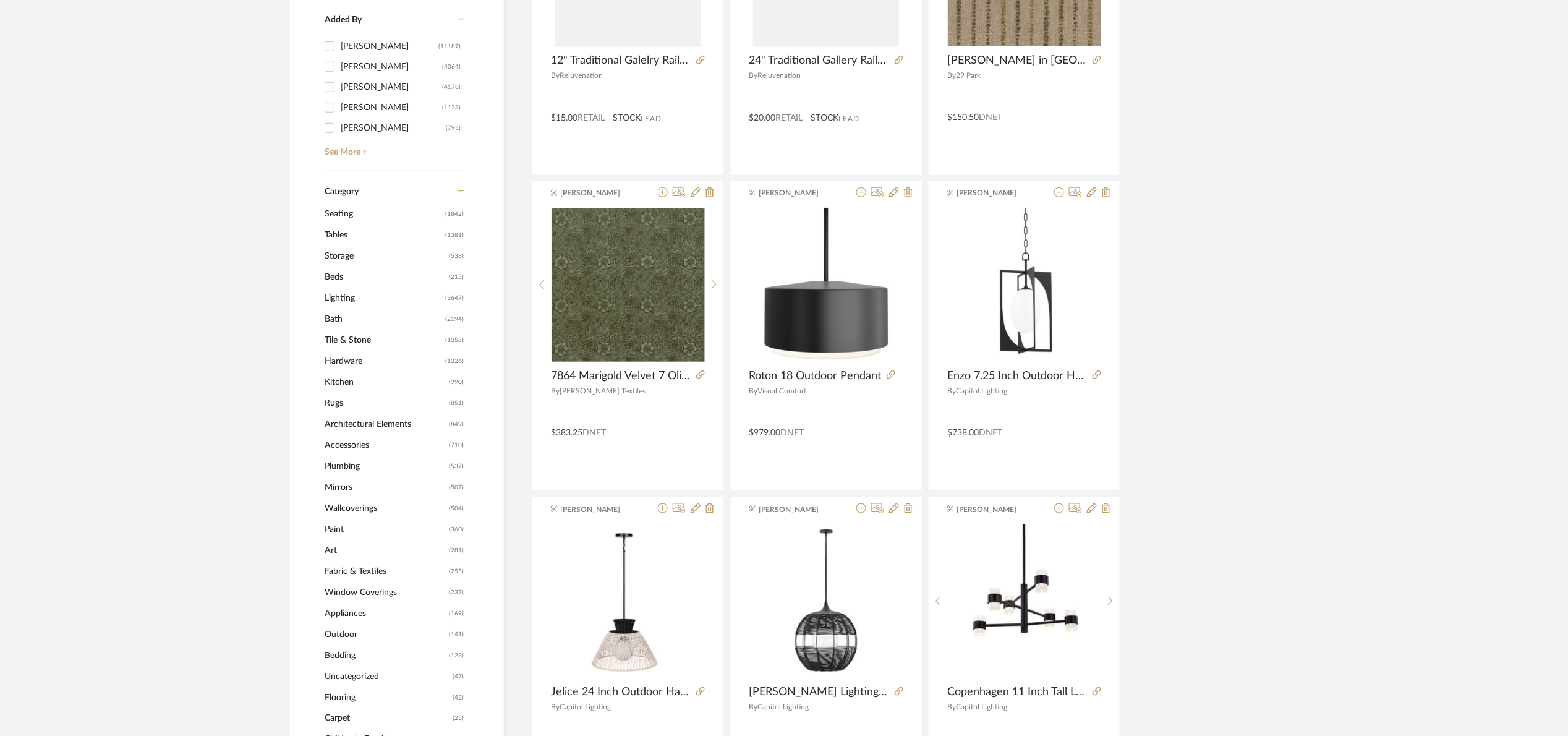
click at [351, 295] on span "Lighting" at bounding box center [383, 298] width 117 height 21
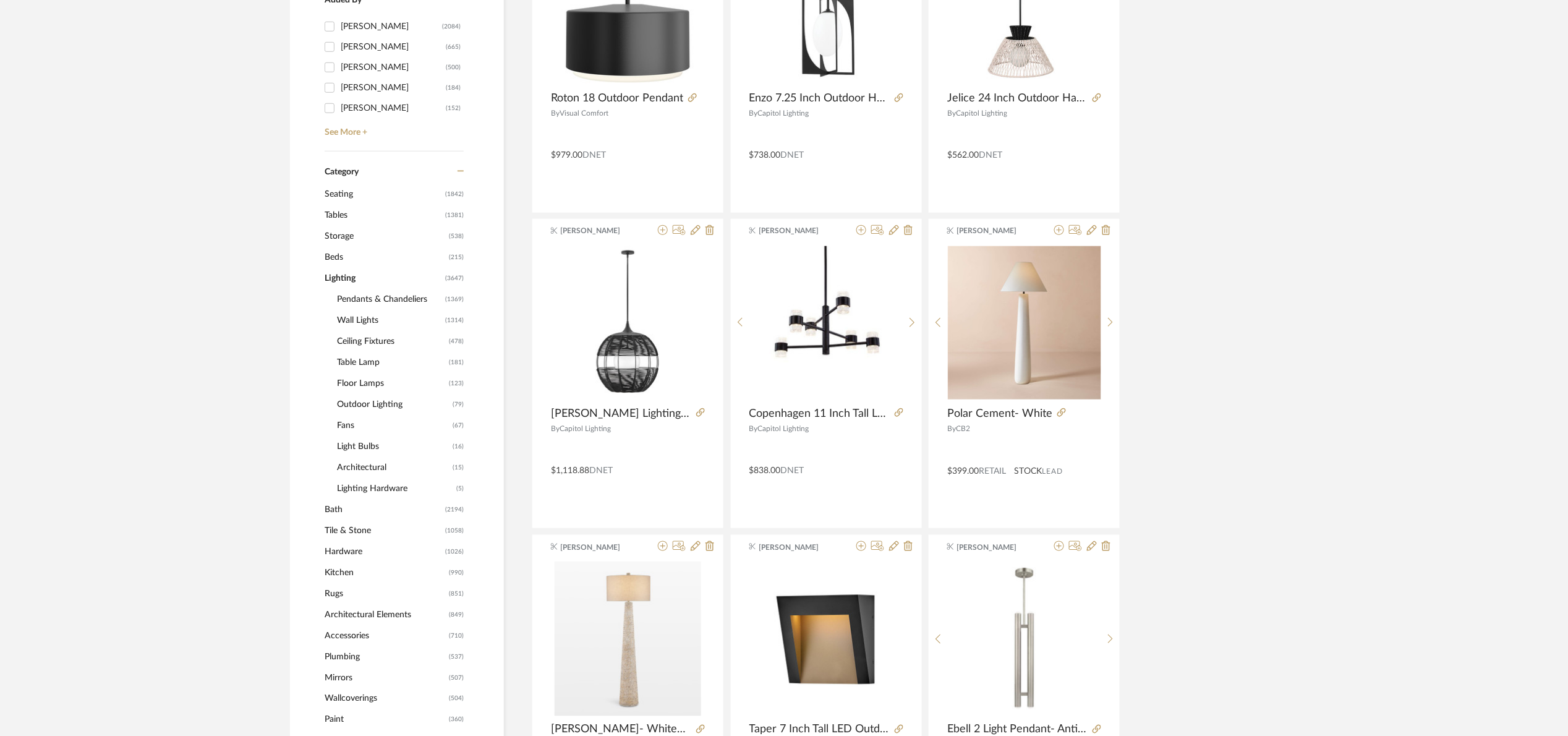
click at [367, 379] on span "Floor Lamps" at bounding box center [391, 384] width 109 height 21
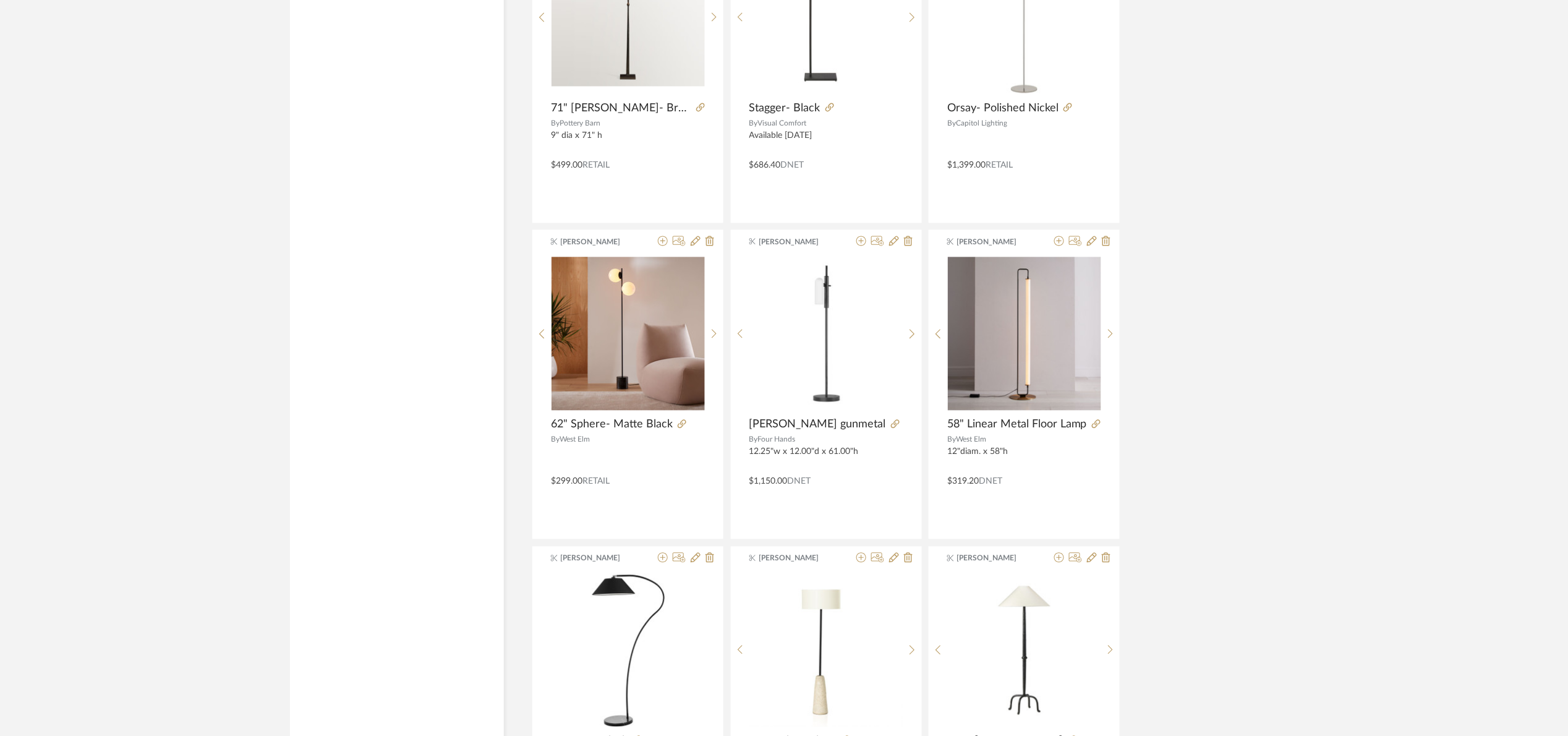
scroll to position [3478, 0]
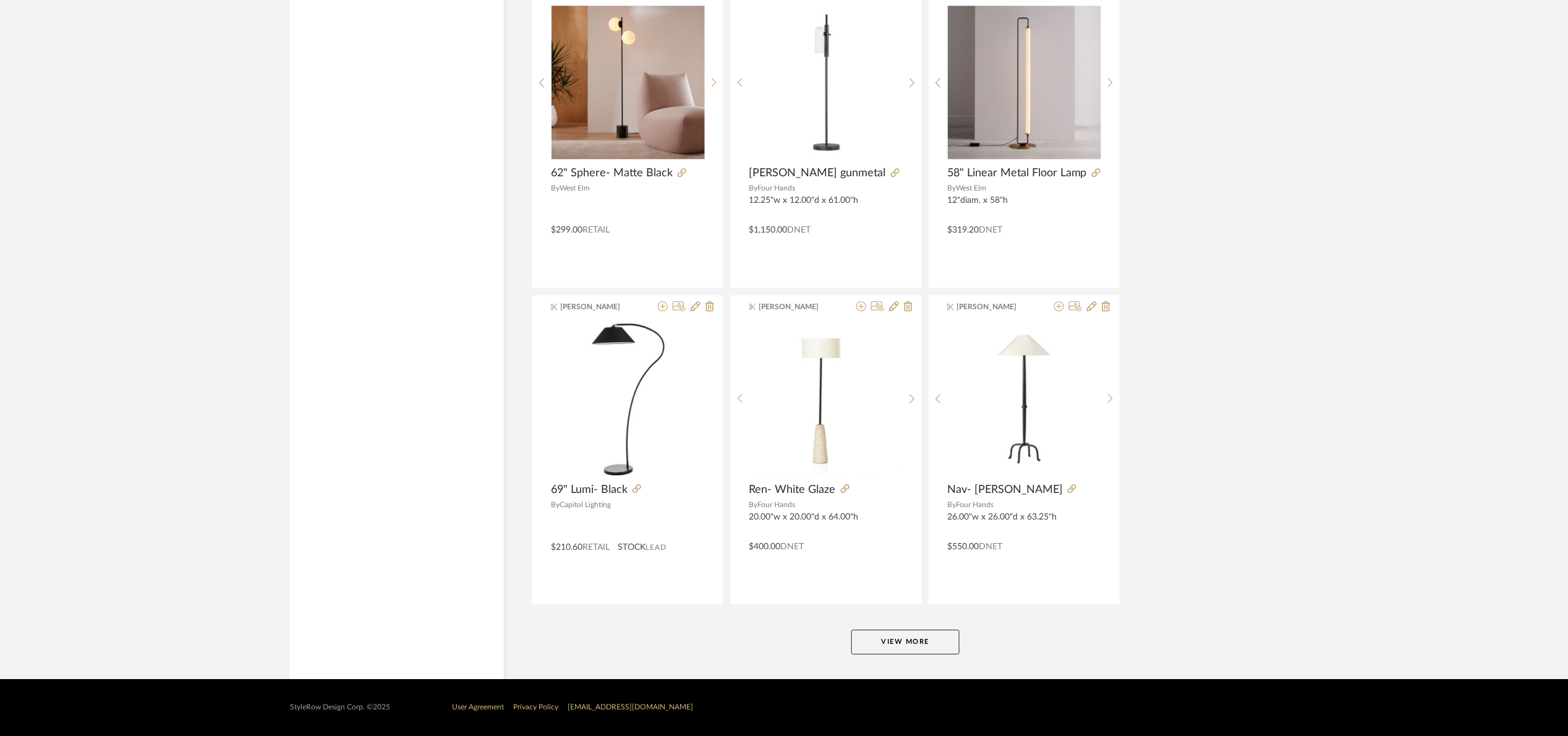
drag, startPoint x: 907, startPoint y: 640, endPoint x: 964, endPoint y: 609, distance: 64.9
click at [908, 639] on button "View More" at bounding box center [906, 642] width 108 height 25
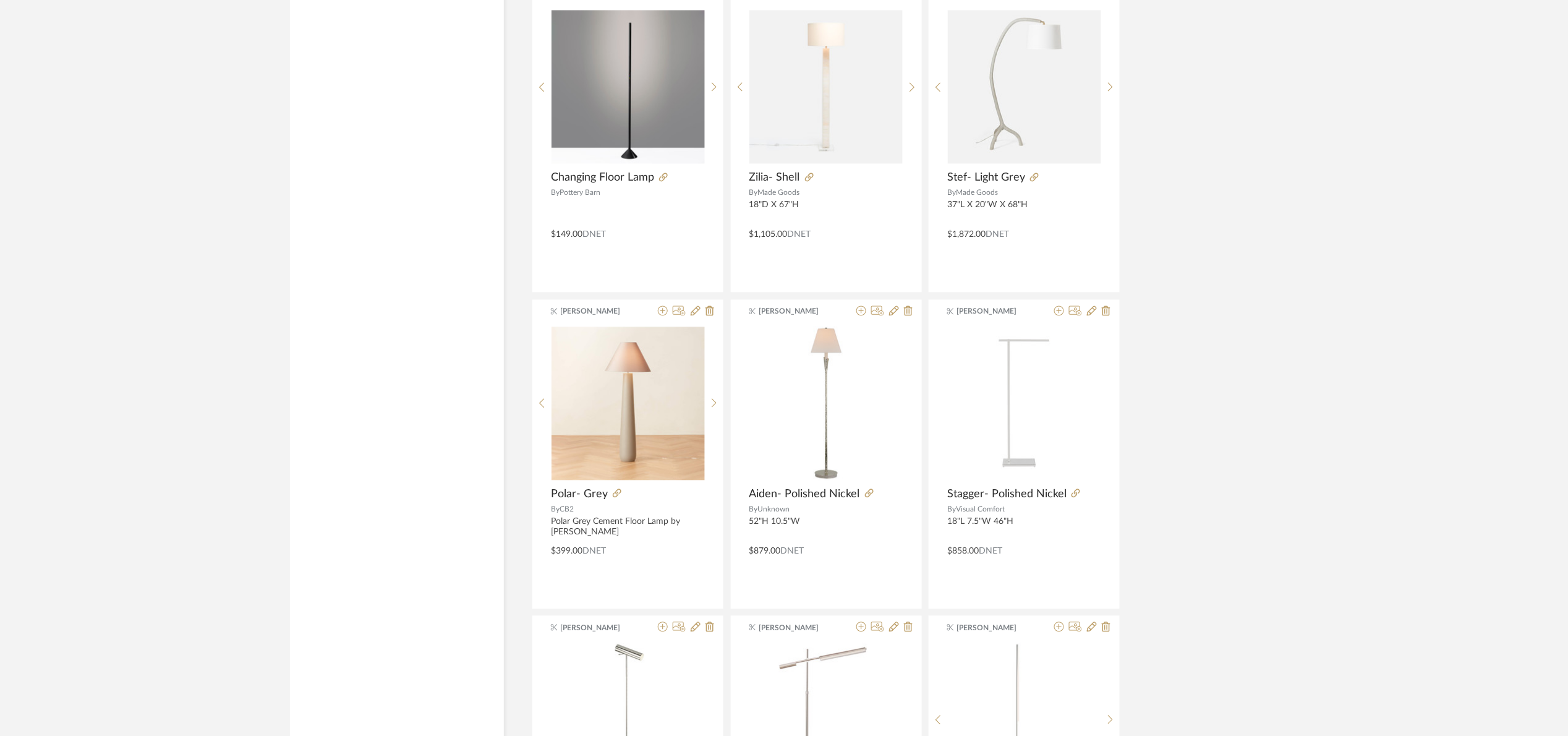
scroll to position [5426, 0]
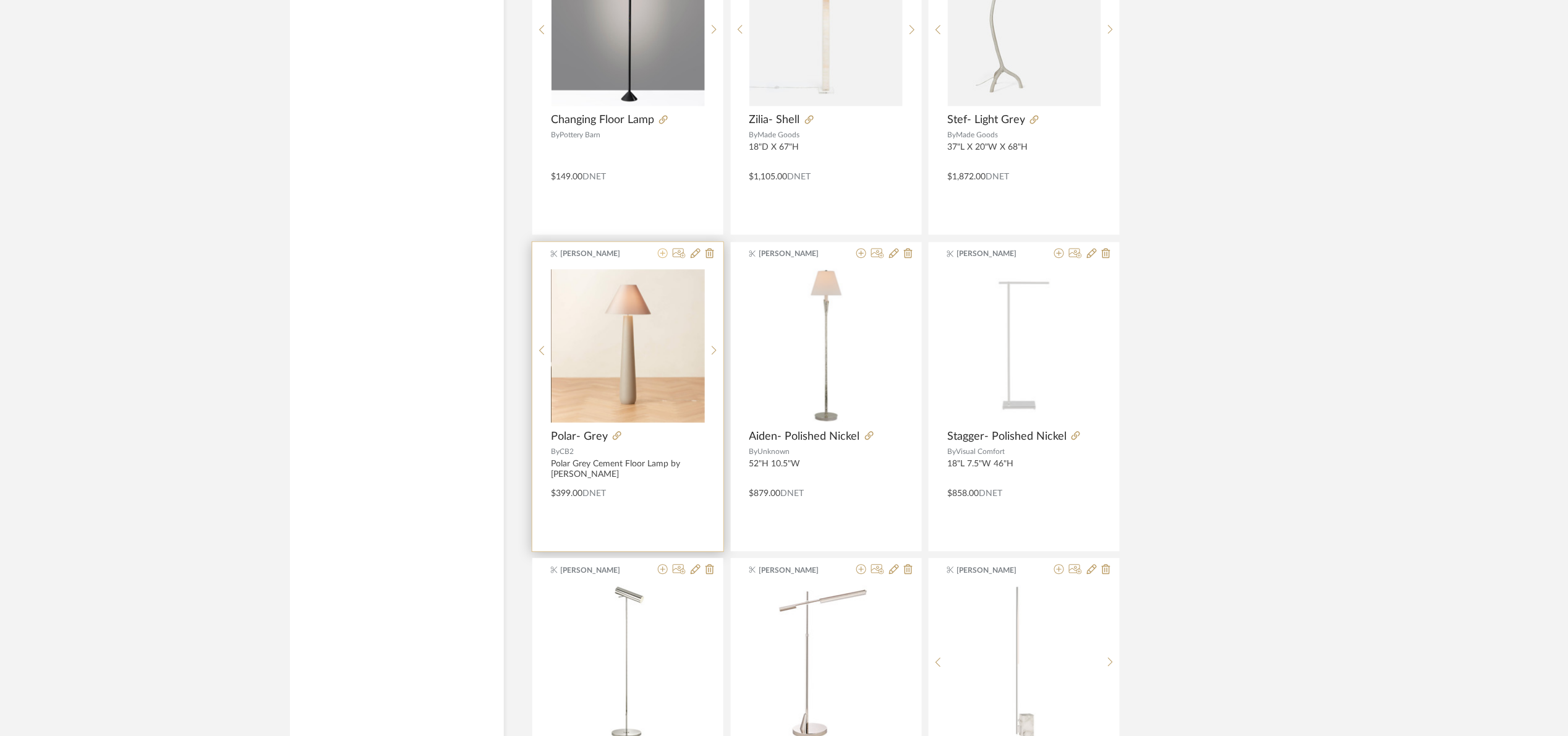
click at [660, 258] on icon at bounding box center [663, 253] width 10 height 10
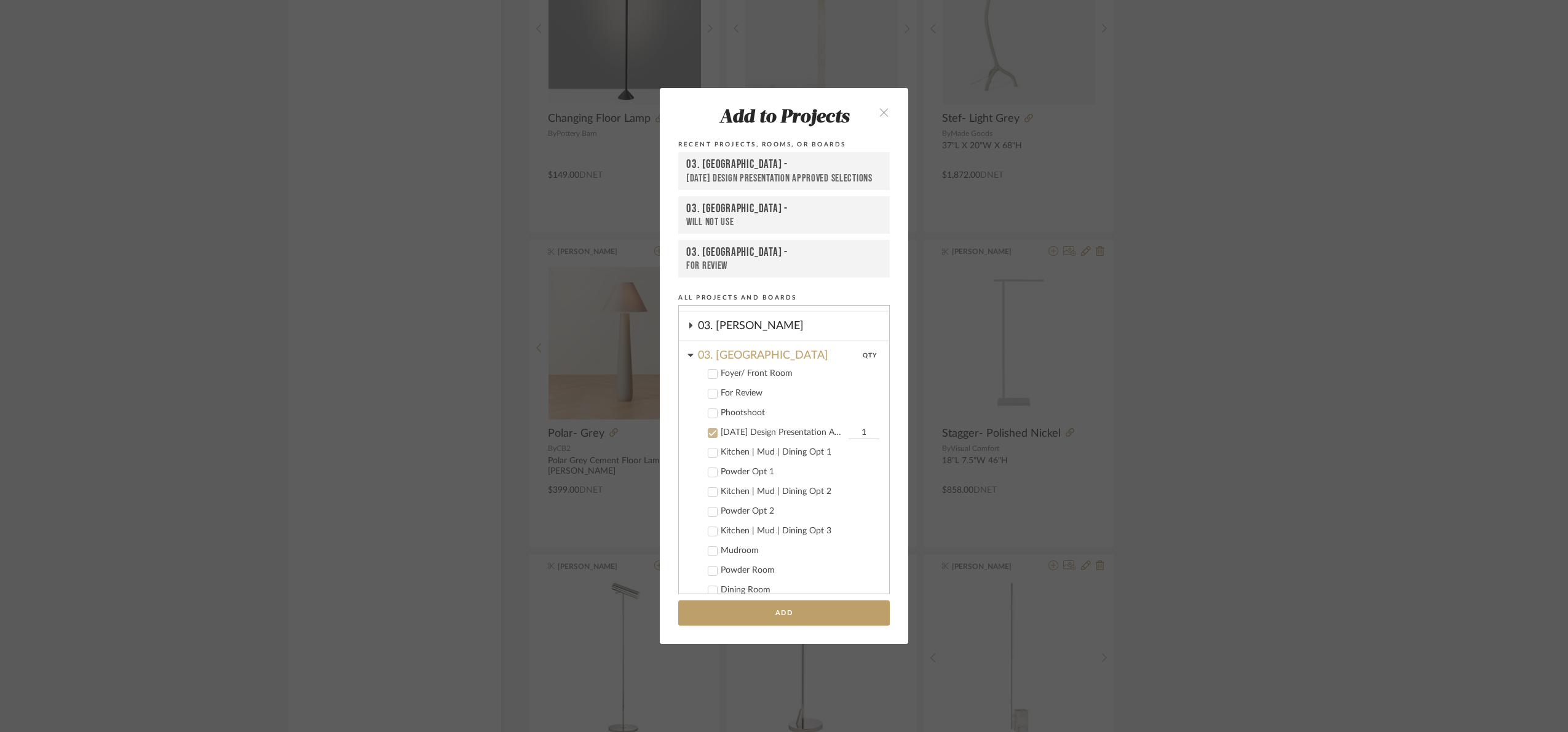
scroll to position [41, 0]
click at [744, 501] on div "01.10.25 Design Presentation Approved selections" at bounding box center [783, 502] width 125 height 10
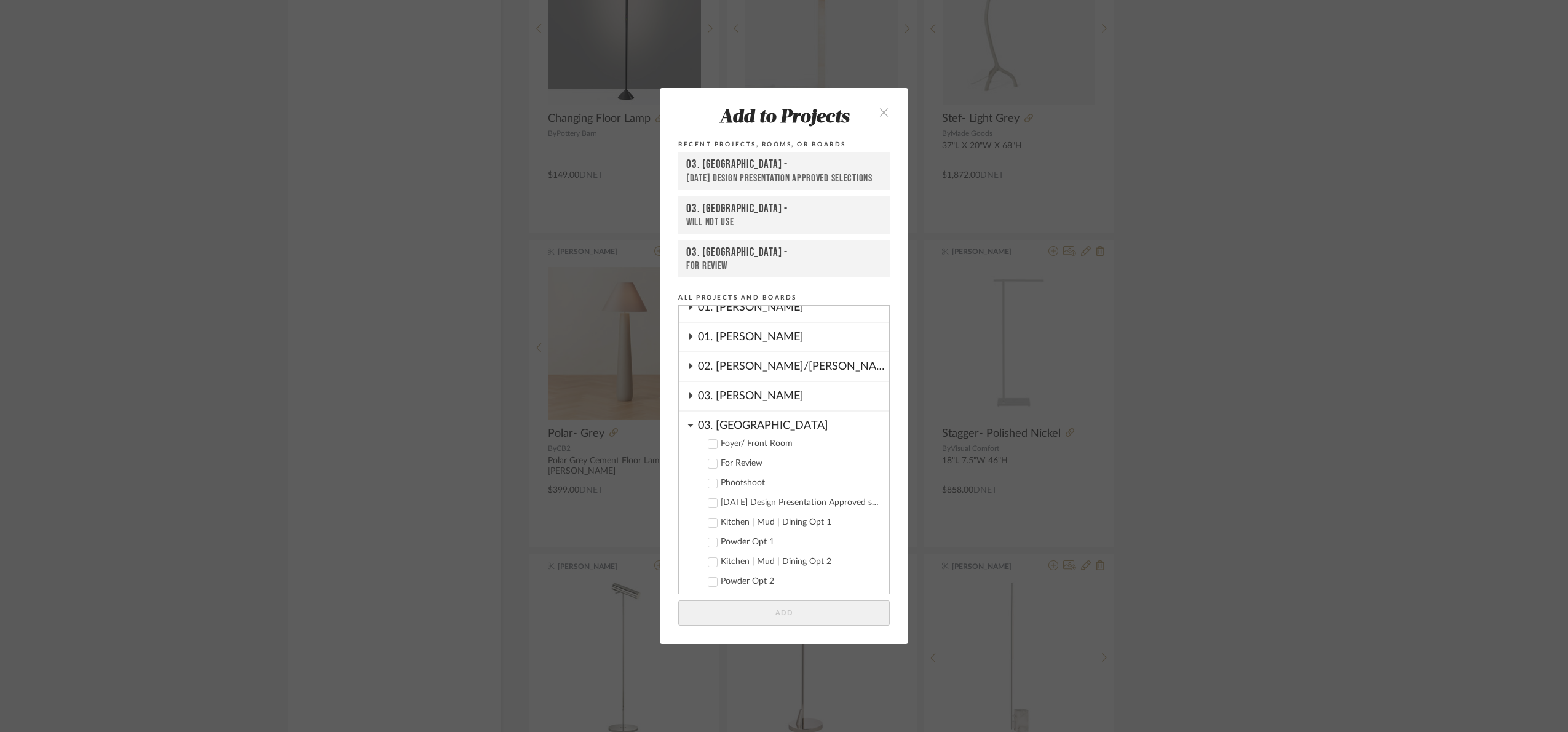
click at [735, 427] on div "03. [GEOGRAPHIC_DATA]" at bounding box center [794, 422] width 191 height 22
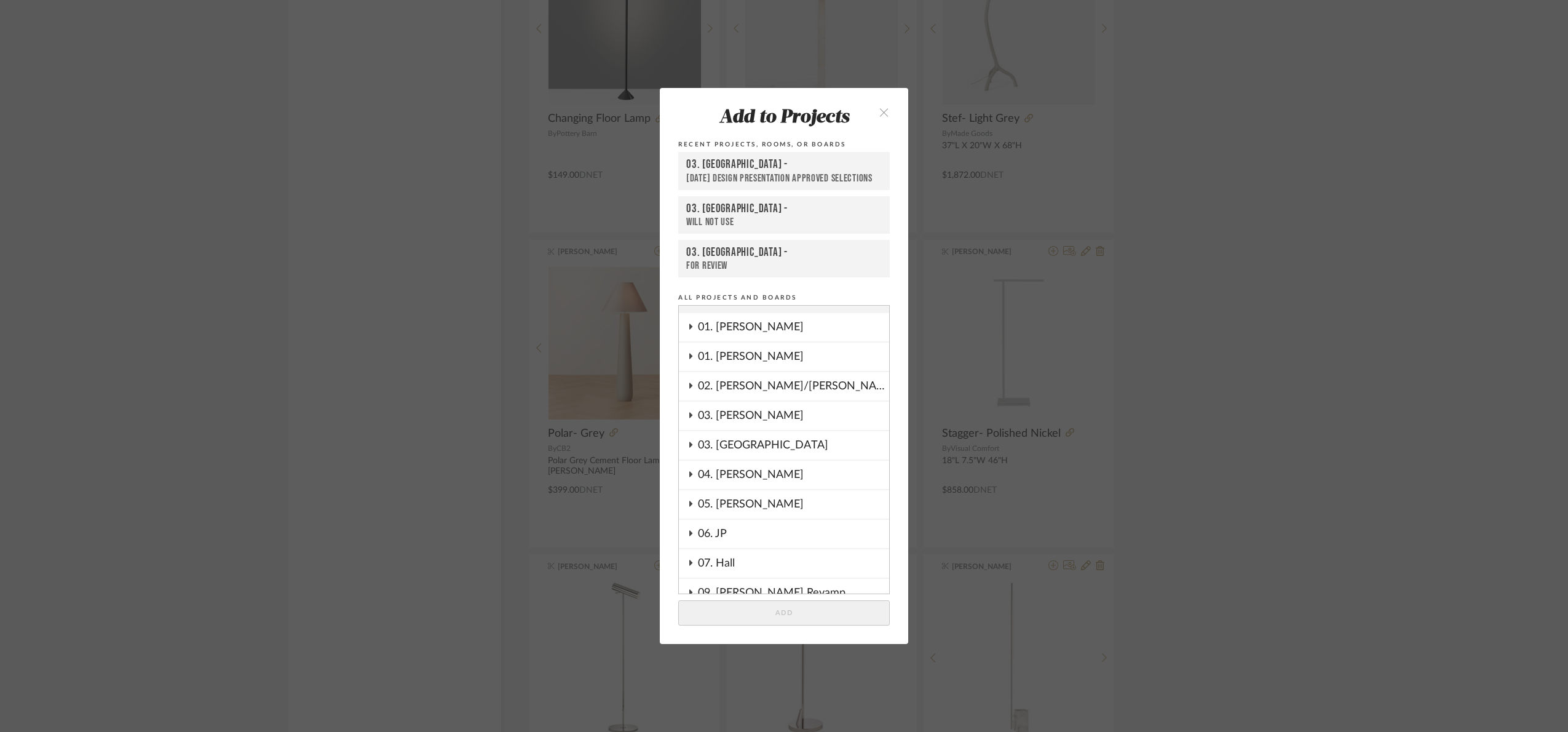
scroll to position [0, 0]
click at [732, 436] on div "03. [PERSON_NAME]" at bounding box center [794, 436] width 191 height 28
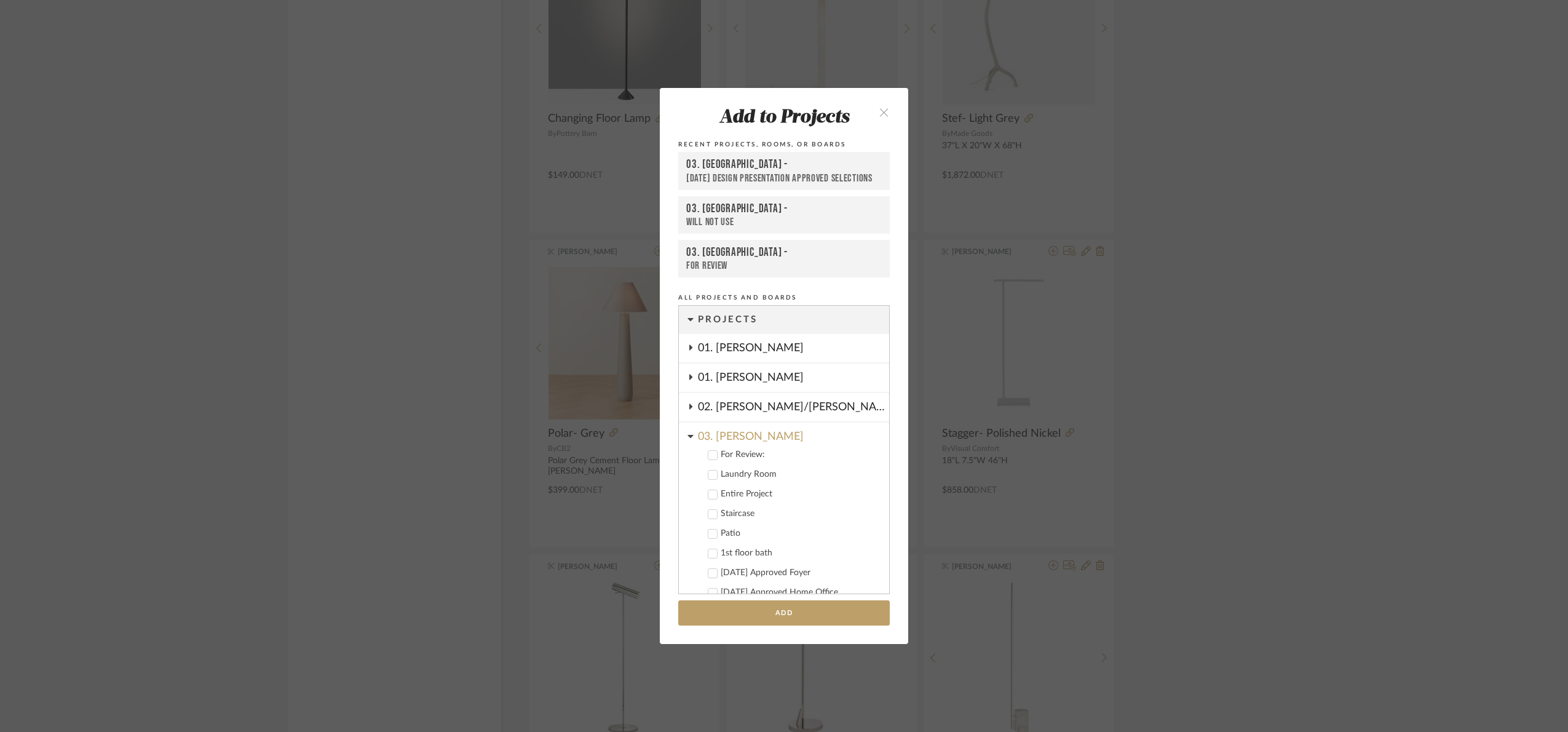
click at [726, 454] on div "For Review:" at bounding box center [800, 454] width 159 height 10
click at [814, 618] on button "Add" at bounding box center [784, 612] width 212 height 25
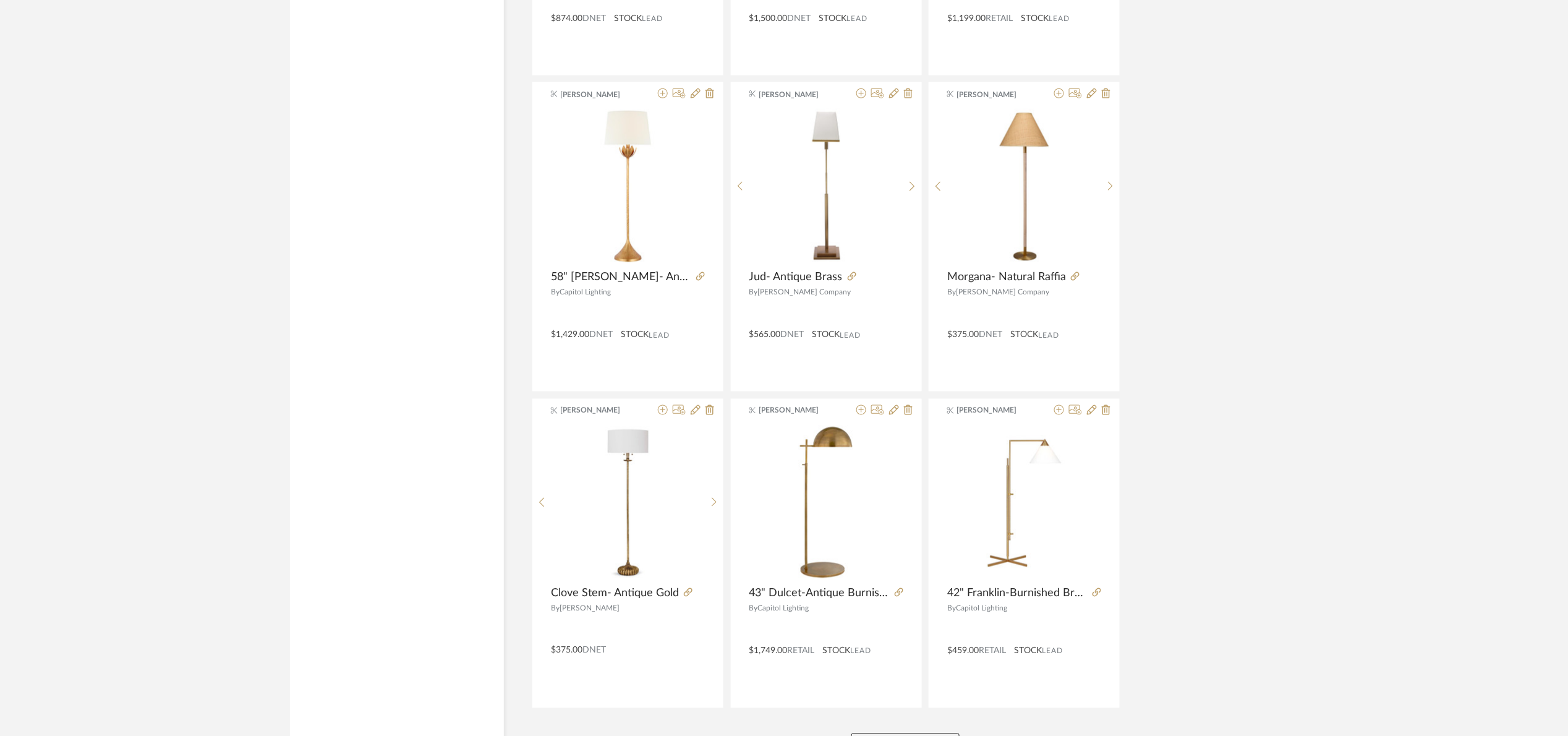
scroll to position [7279, 0]
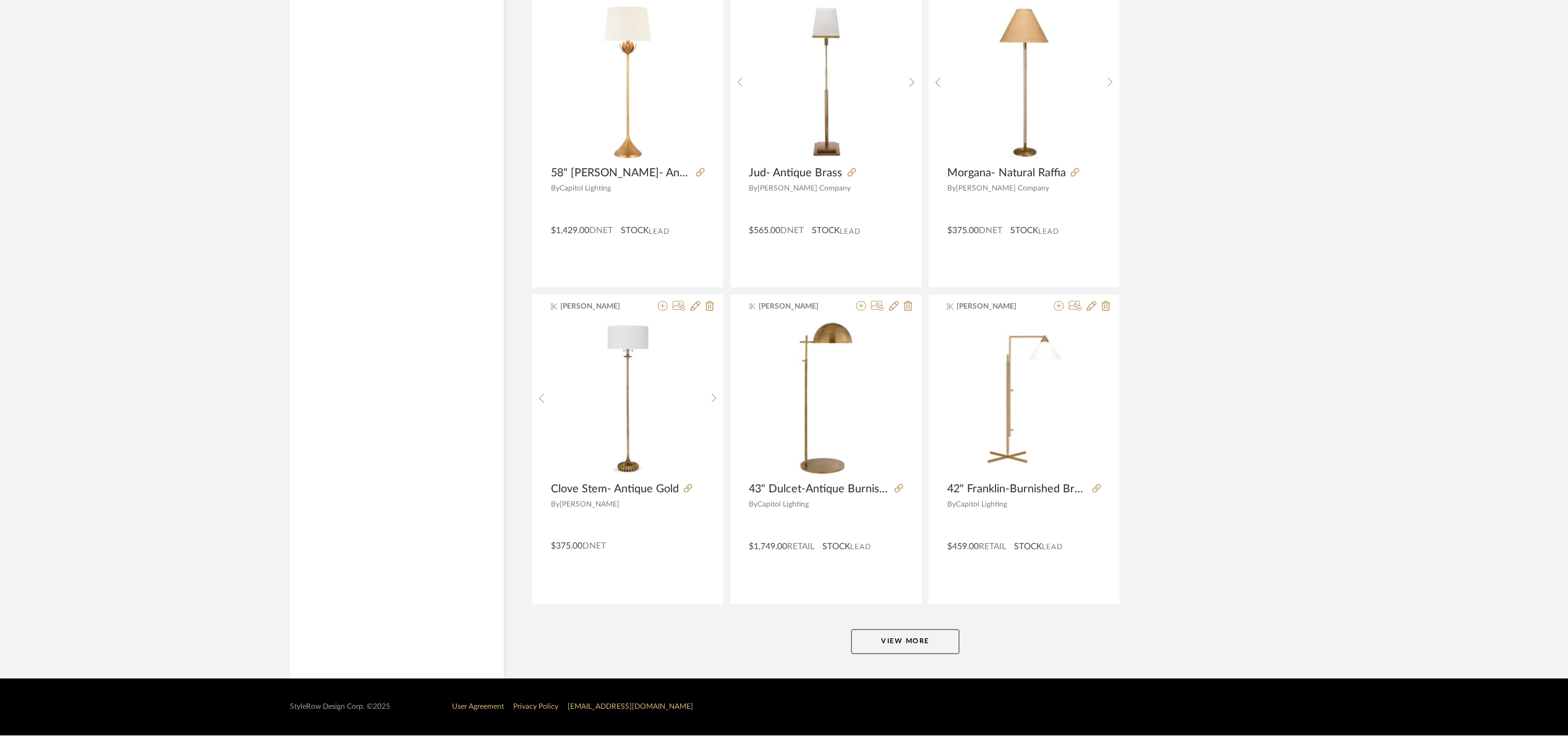
click at [902, 639] on button "View More" at bounding box center [906, 642] width 108 height 25
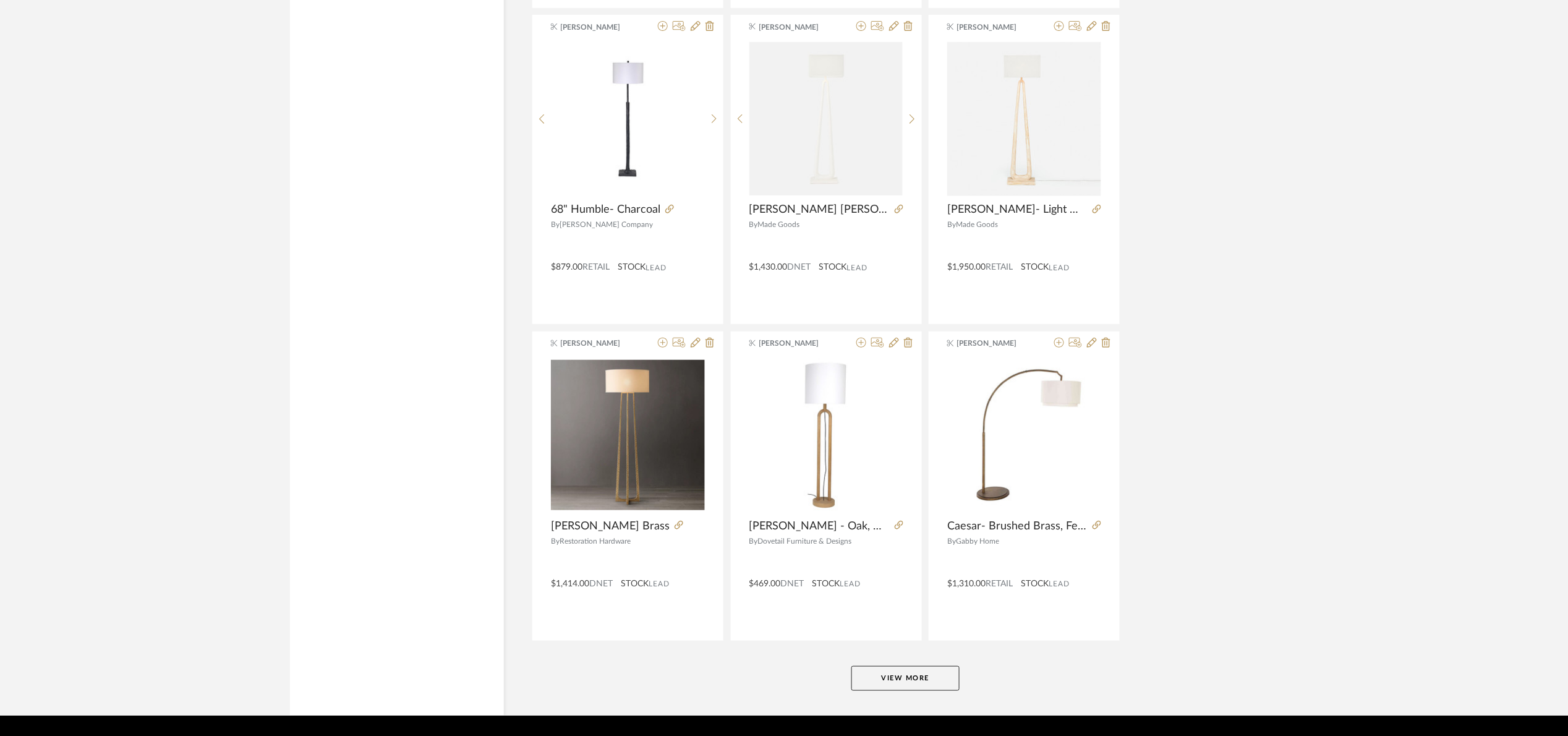
scroll to position [11078, 0]
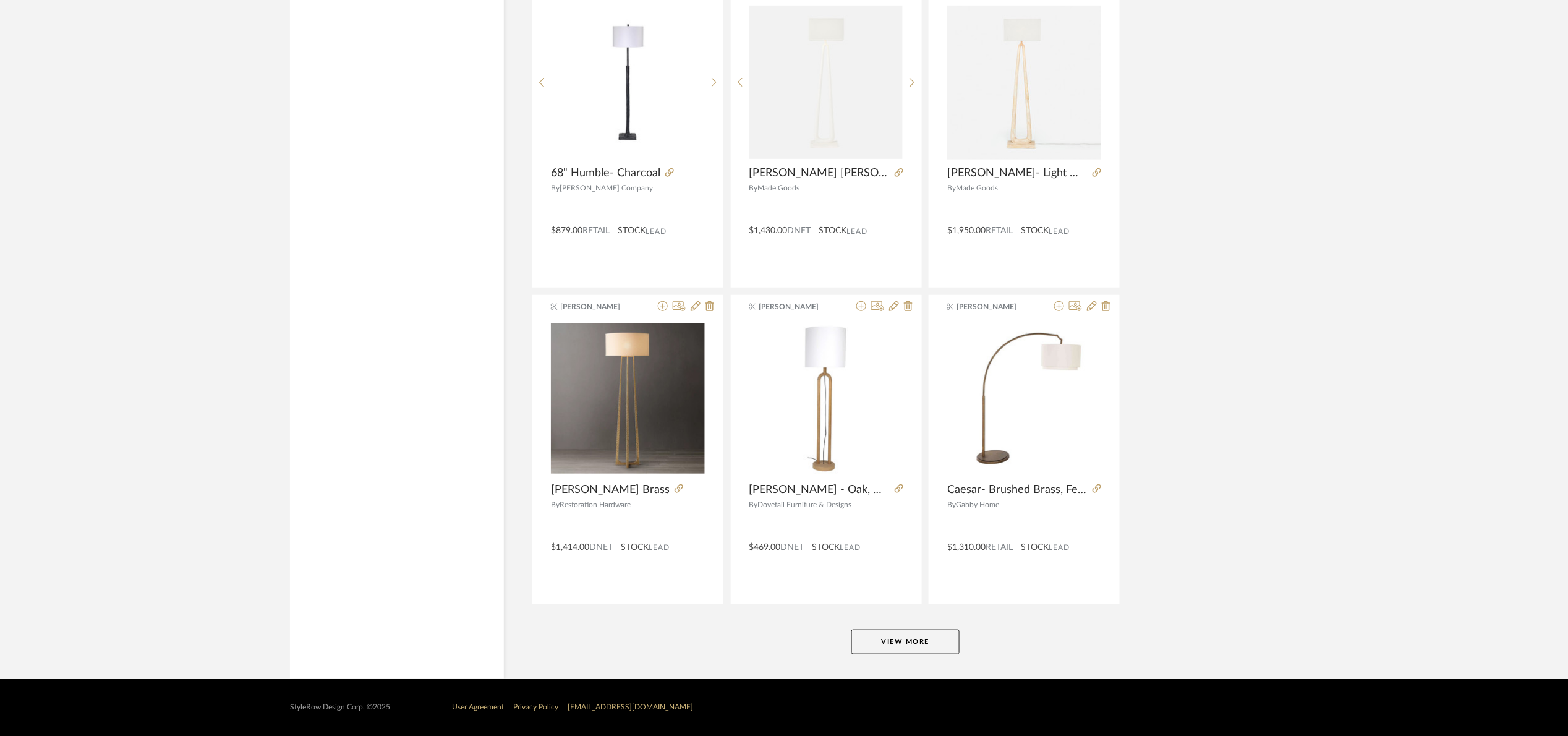
click at [928, 631] on button "View More" at bounding box center [906, 642] width 108 height 25
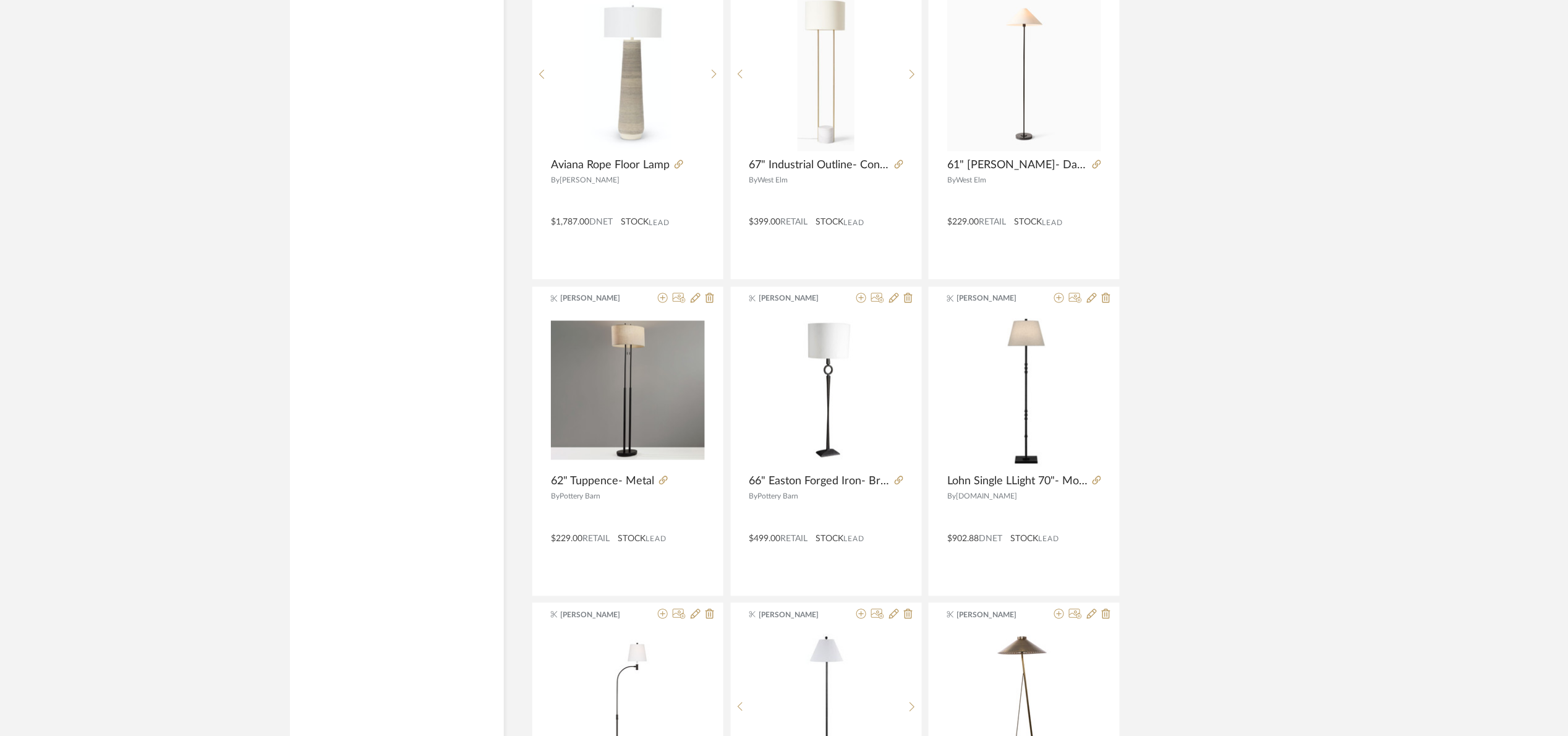
scroll to position [11635, 0]
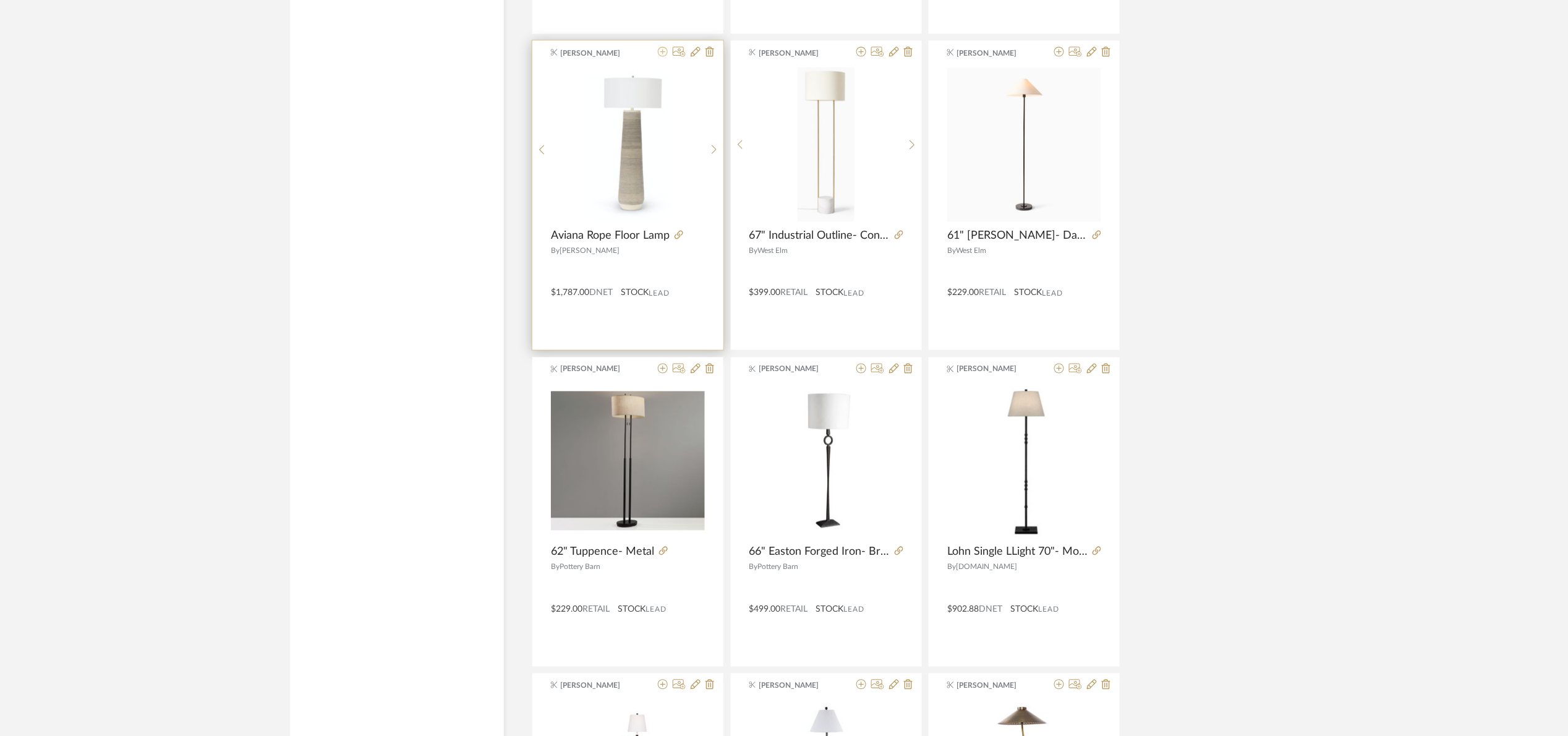
click at [665, 57] on icon at bounding box center [663, 52] width 10 height 10
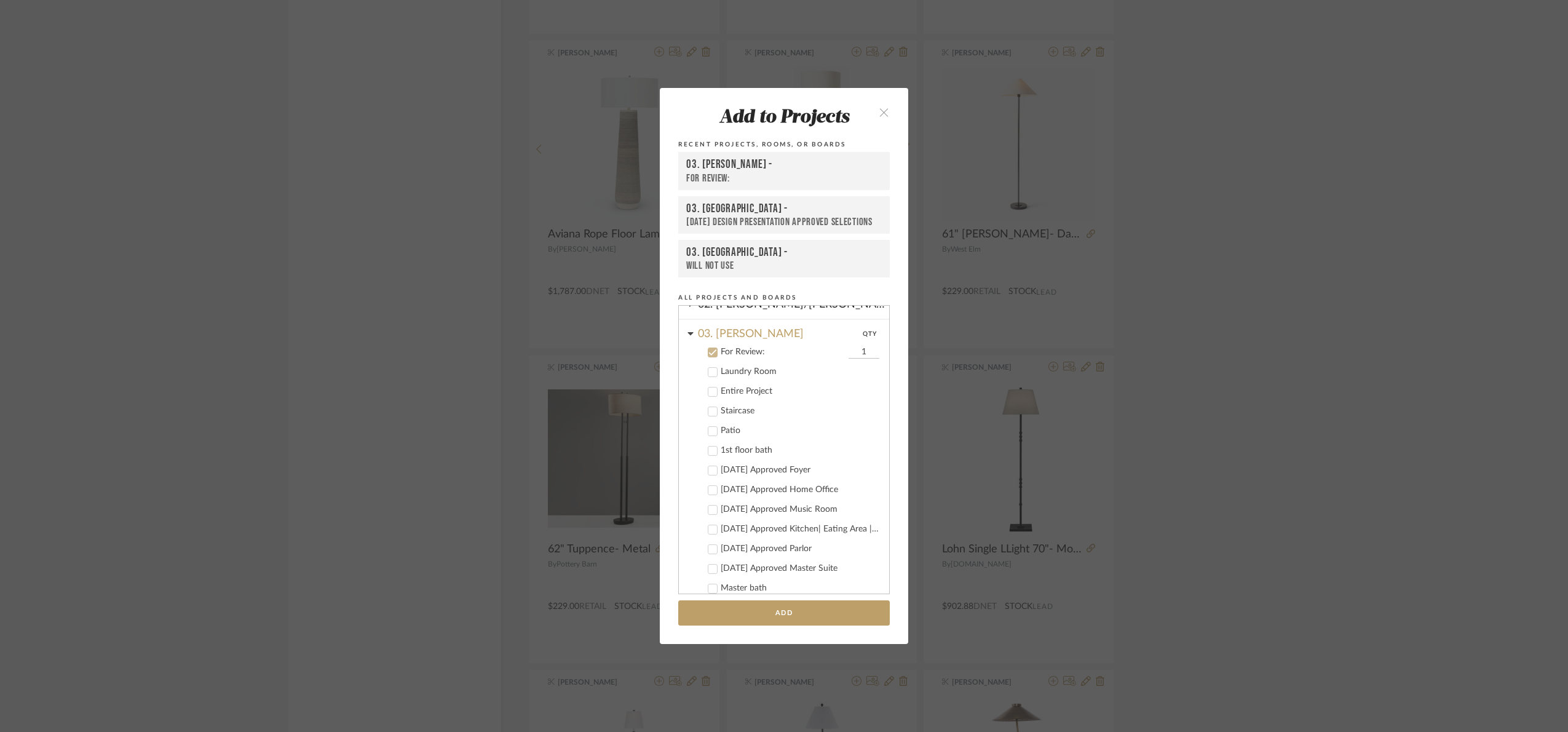
scroll to position [45, 0]
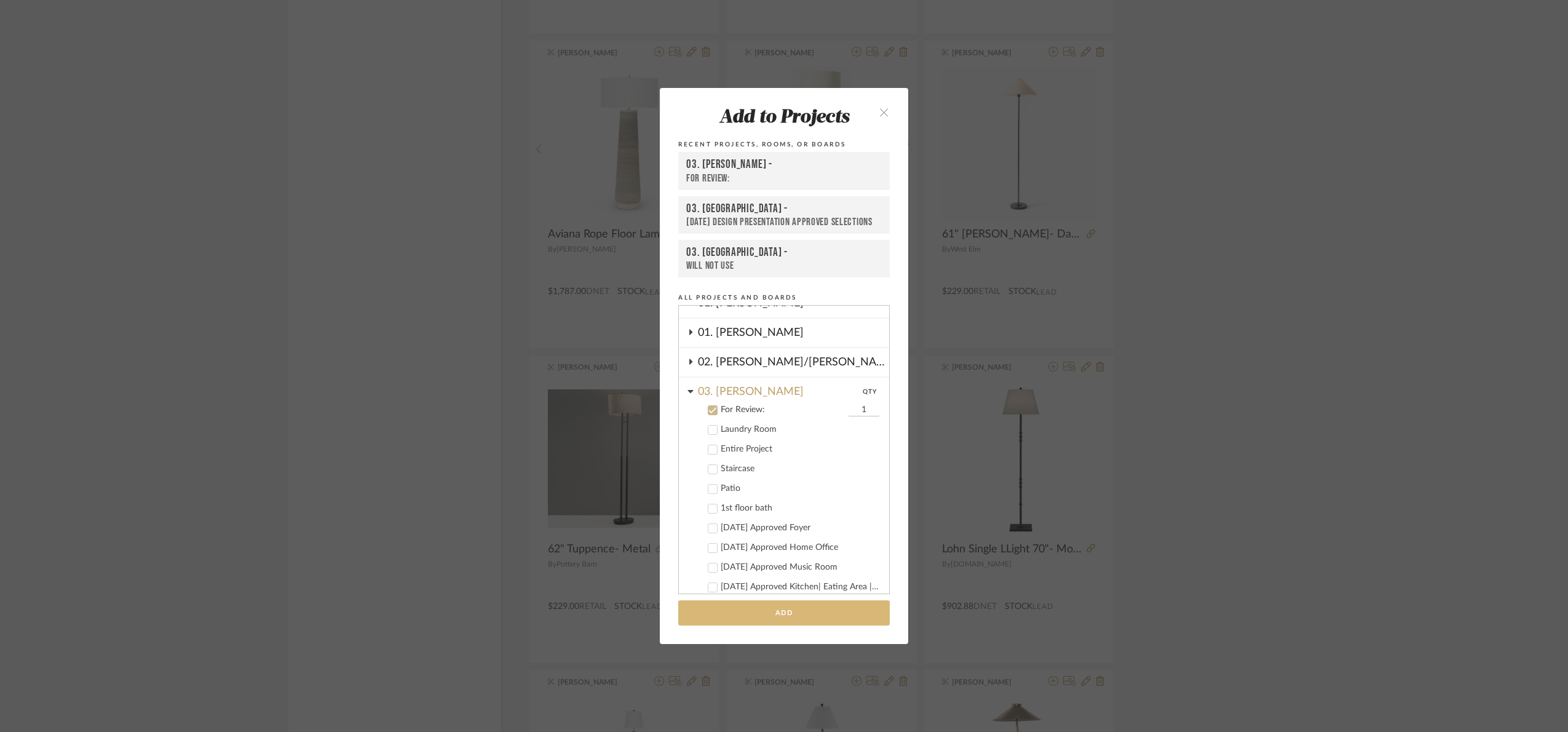
click at [816, 618] on button "Add" at bounding box center [784, 612] width 212 height 25
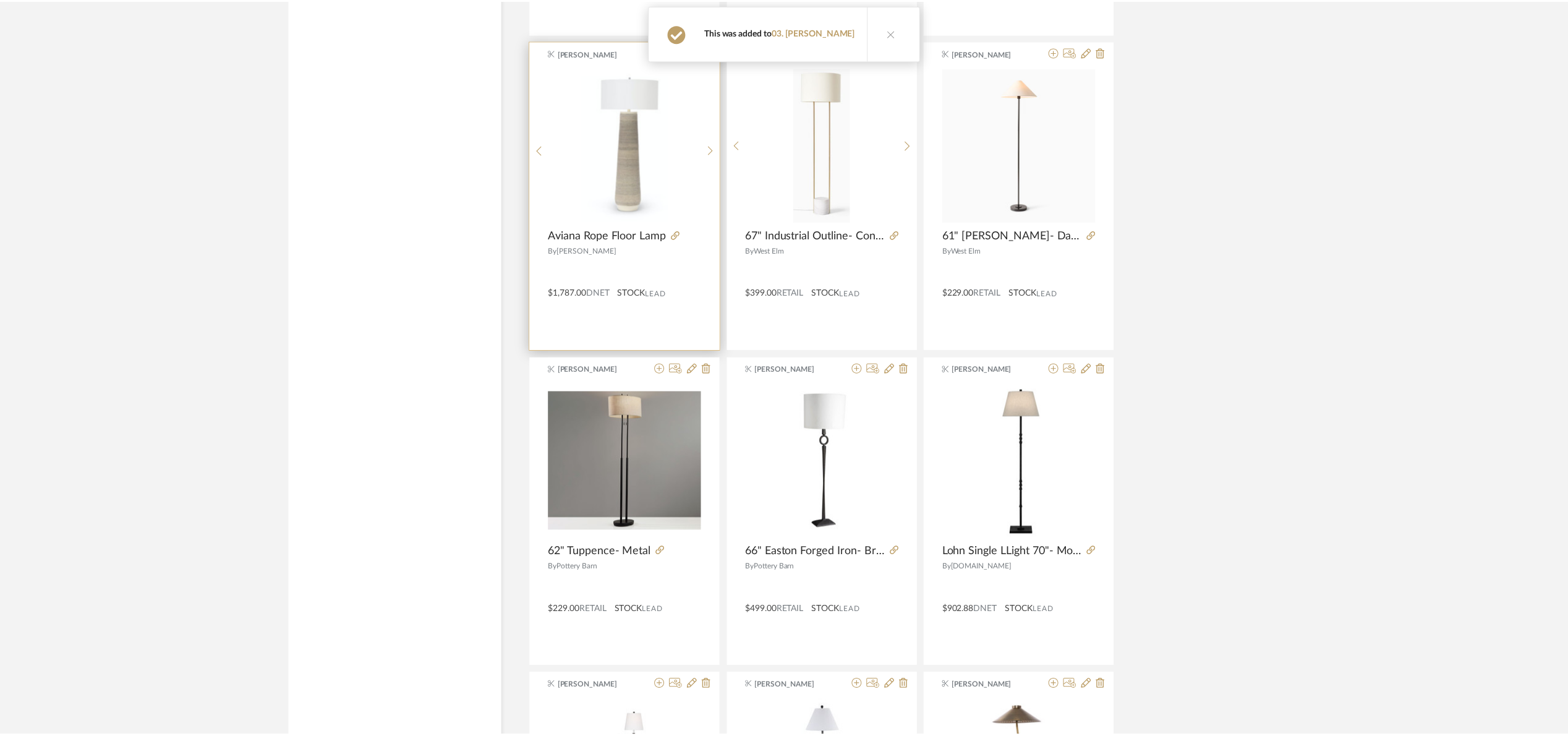
scroll to position [11635, 0]
click at [675, 240] on icon at bounding box center [679, 235] width 9 height 9
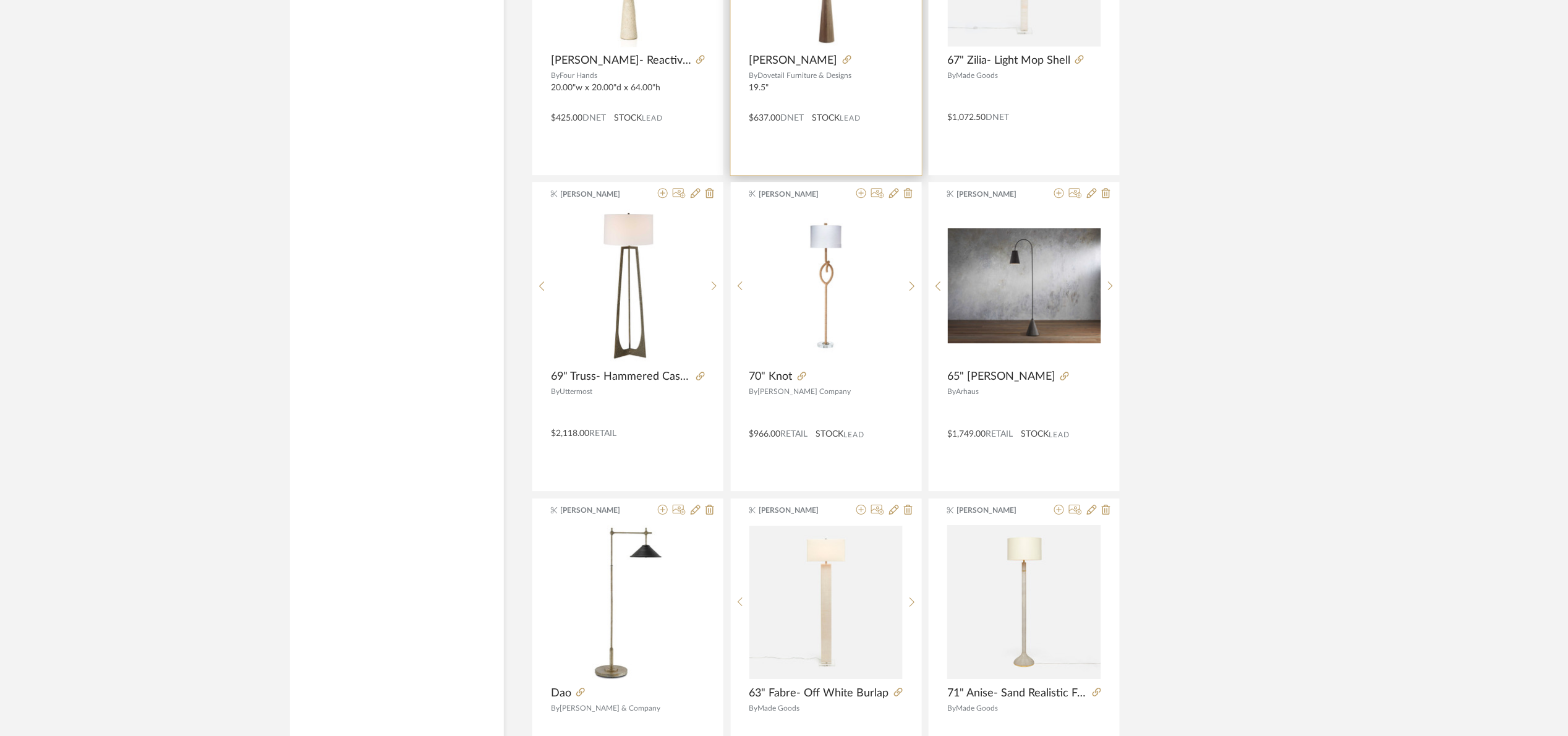
scroll to position [10109, 0]
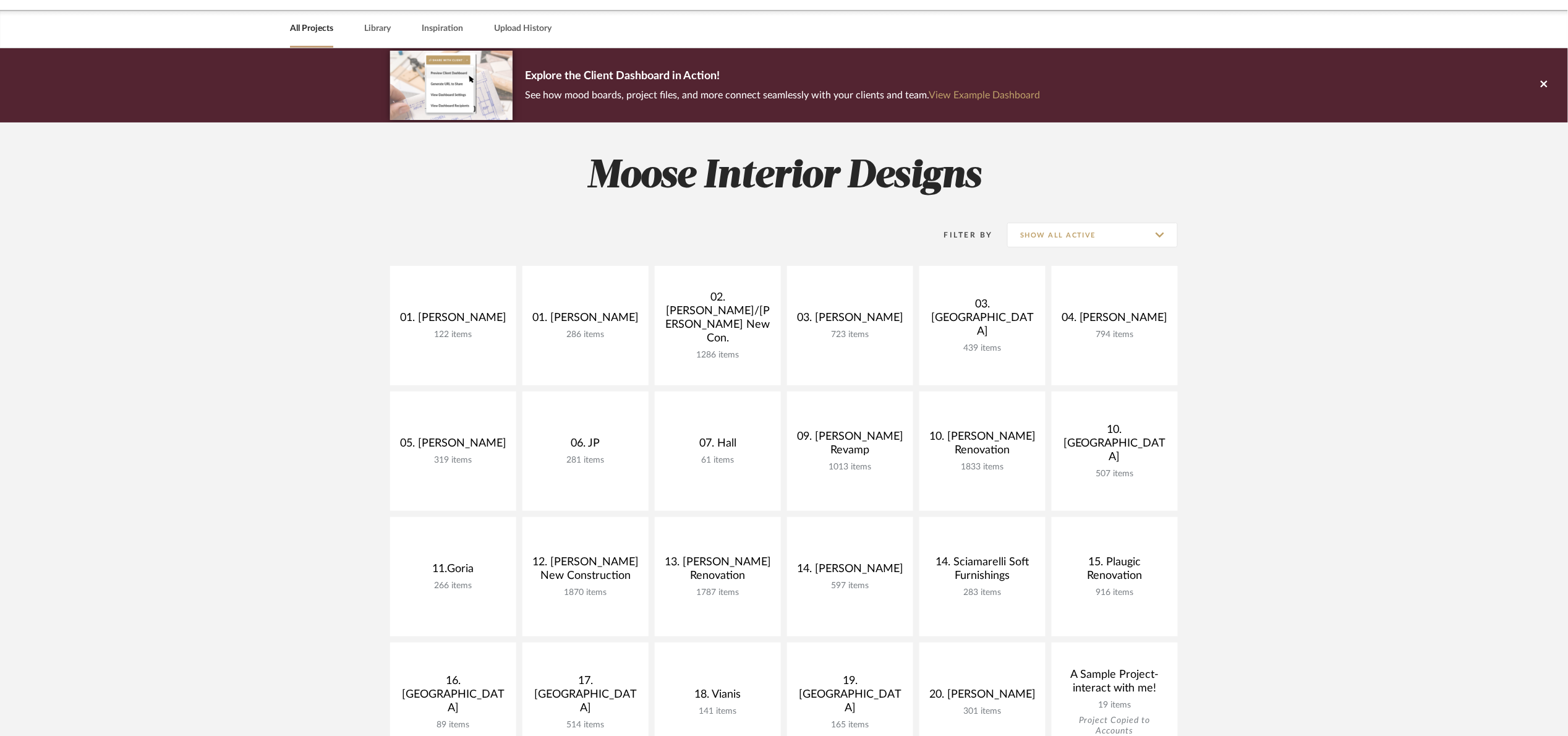
scroll to position [186, 0]
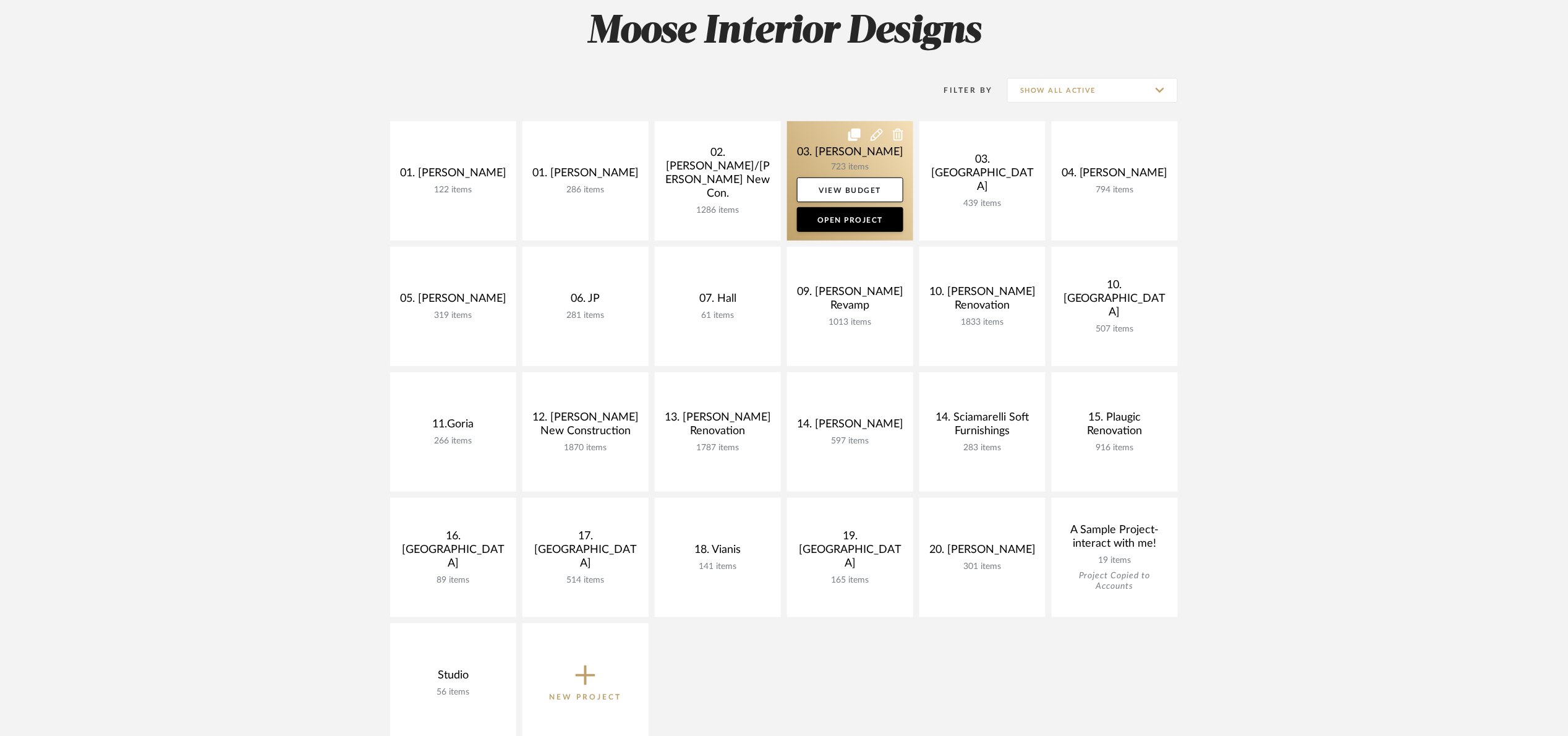
click at [813, 143] on link at bounding box center [850, 181] width 126 height 119
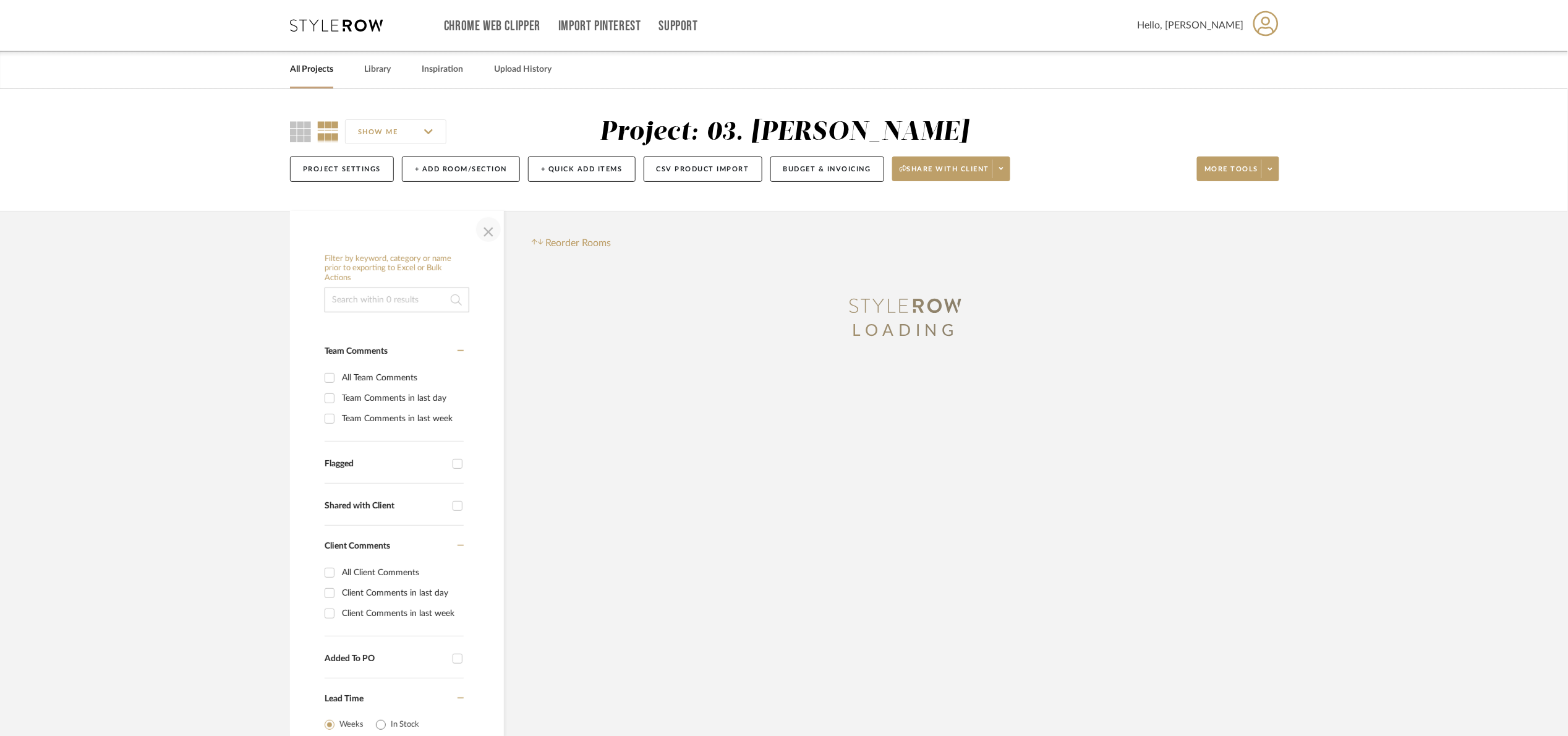
click at [480, 234] on span "button" at bounding box center [489, 230] width 30 height 30
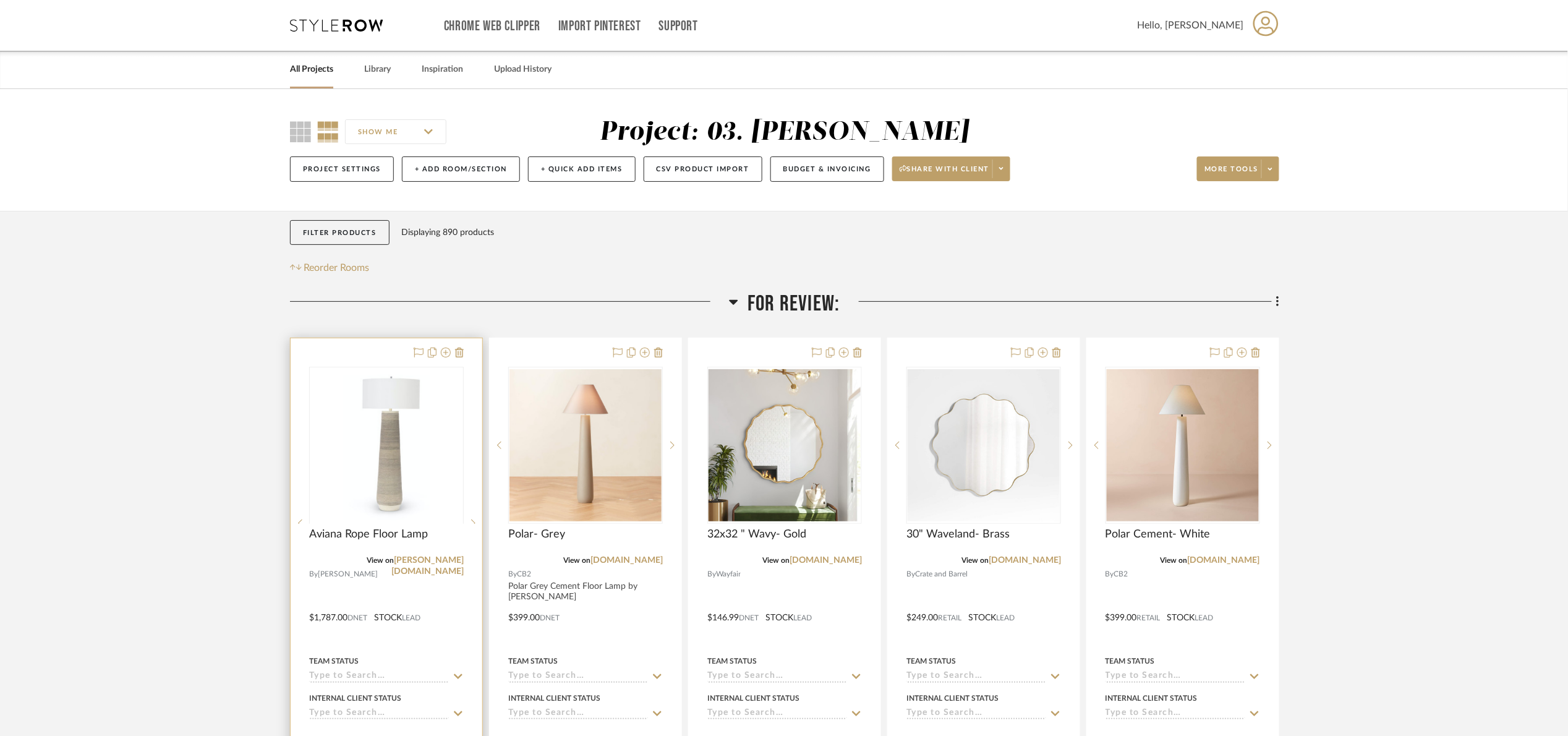
click at [431, 431] on div at bounding box center [386, 523] width 155 height 313
click at [421, 423] on img "0" at bounding box center [387, 445] width 87 height 155
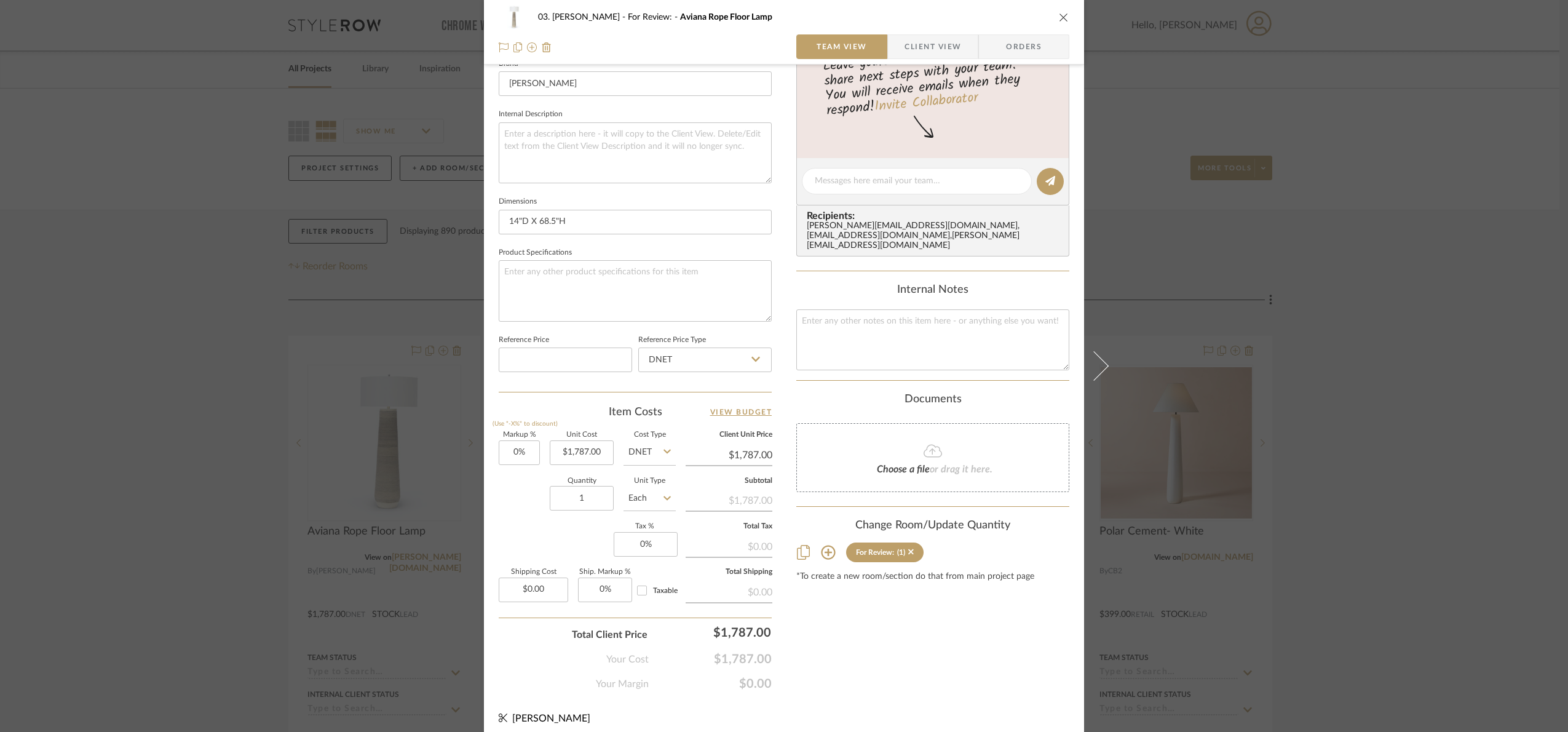
scroll to position [414, 0]
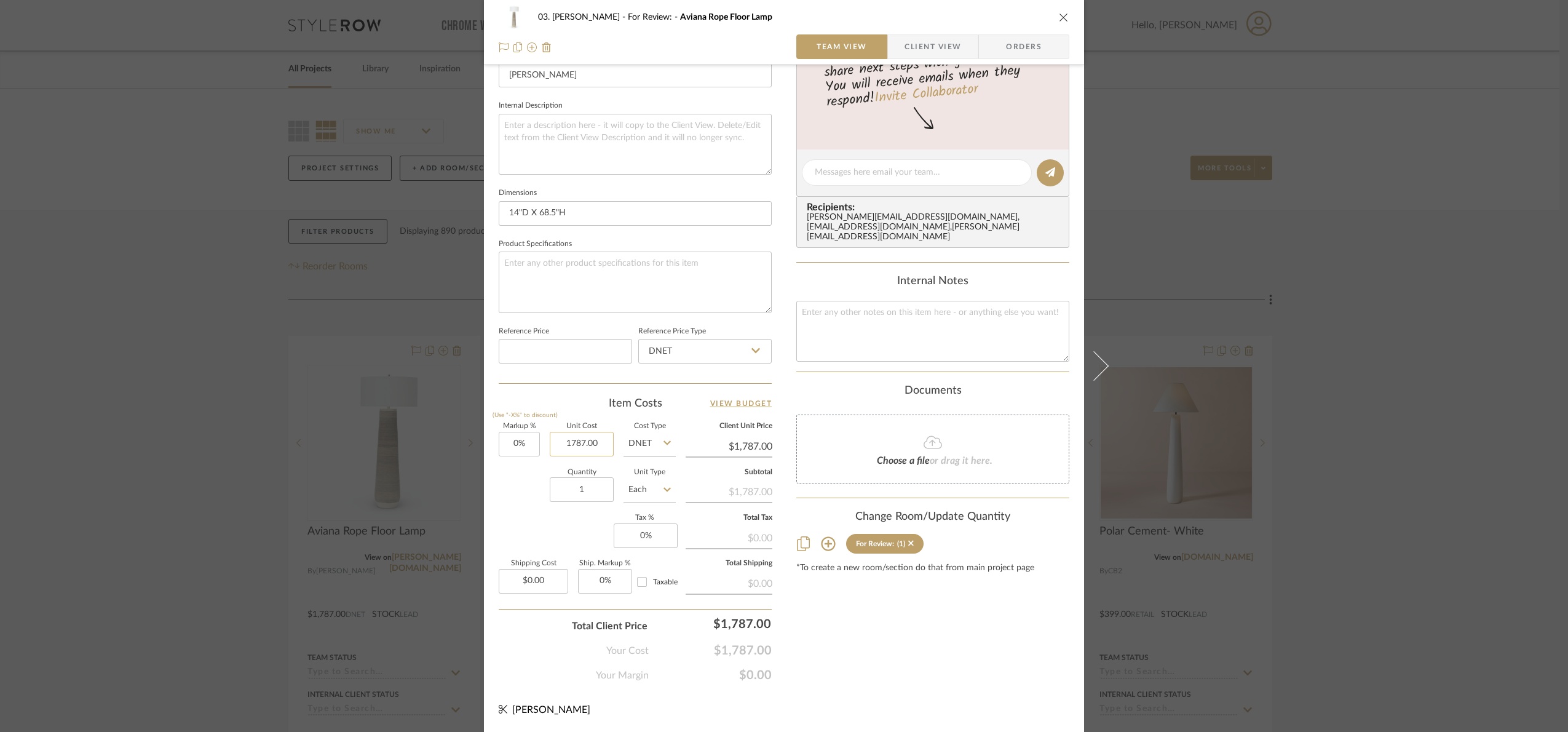
click at [585, 441] on input "1787.00" at bounding box center [582, 444] width 64 height 25
type input "$2,059.00"
click at [906, 694] on div "03. [PERSON_NAME] For Review: Aviana Rope Floor Lamp Team View Client View Orde…" at bounding box center [784, 164] width 600 height 1136
type input "$2,059.00"
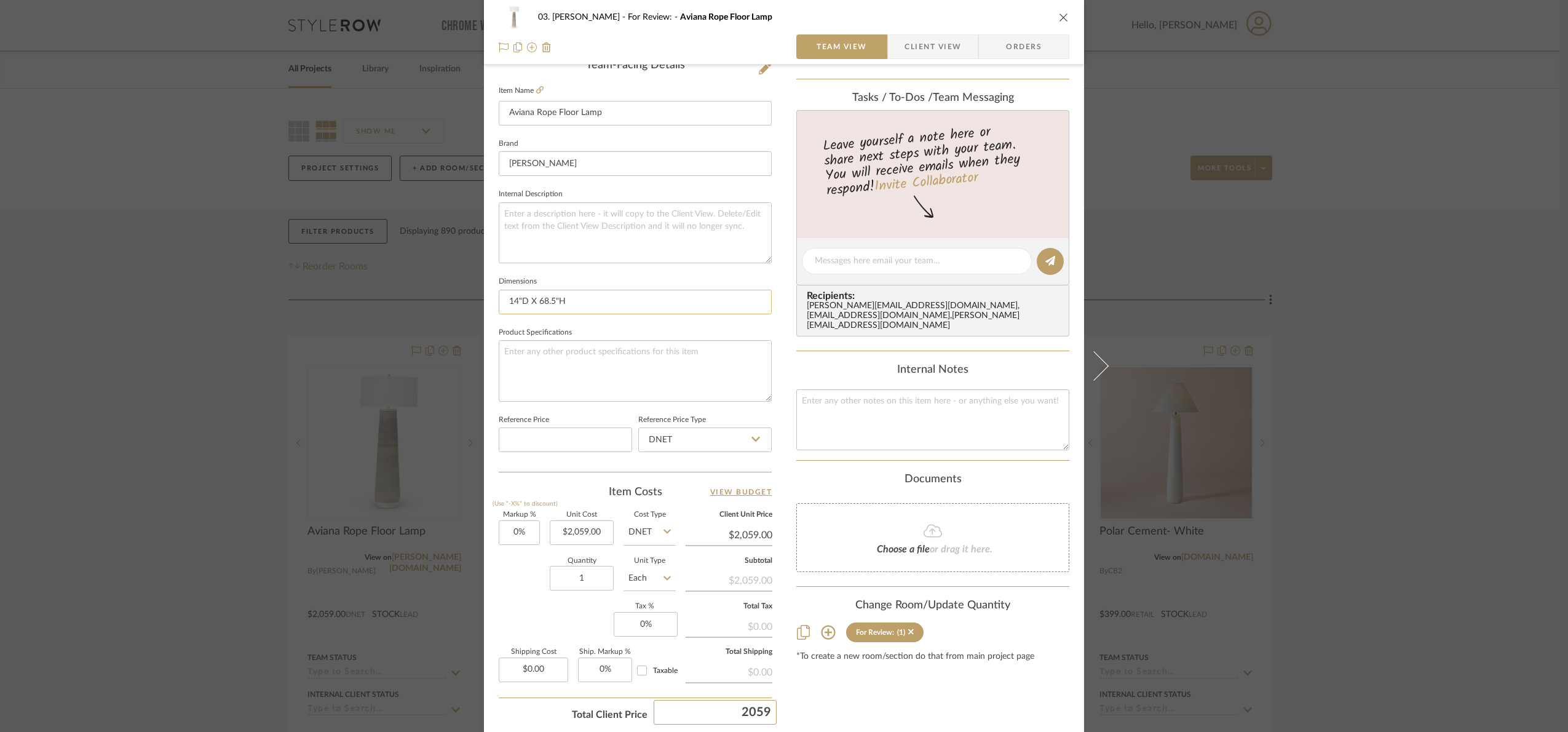
scroll to position [322, 0]
drag, startPoint x: 569, startPoint y: 307, endPoint x: 485, endPoint y: 312, distance: 84.1
click at [485, 312] on div "03. [PERSON_NAME] For Review: Aviana Rope Floor Lamp Team View Client View Orde…" at bounding box center [784, 255] width 600 height 1136
click at [545, 235] on textarea at bounding box center [635, 235] width 273 height 61
paste textarea "14"D X 68.5"H"
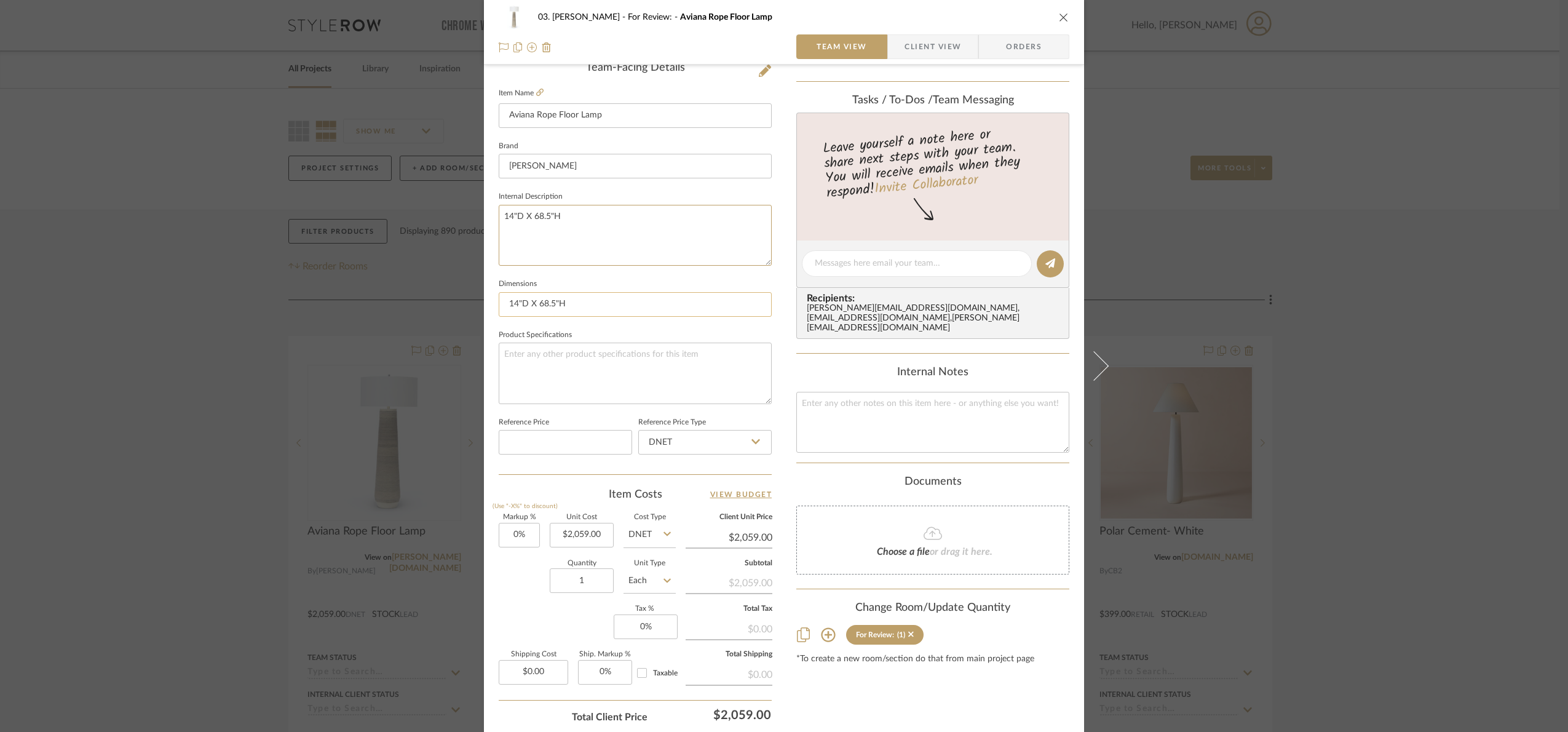
type textarea "14"D X 68.5"H"
drag, startPoint x: 567, startPoint y: 309, endPoint x: 427, endPoint y: 309, distance: 140.0
click at [428, 309] on div "03. [PERSON_NAME] For Review: Aviana Rope Floor Lamp Team View Client View Orde…" at bounding box center [784, 366] width 1568 height 732
click at [564, 419] on fieldset "Reference Price" at bounding box center [565, 434] width 133 height 41
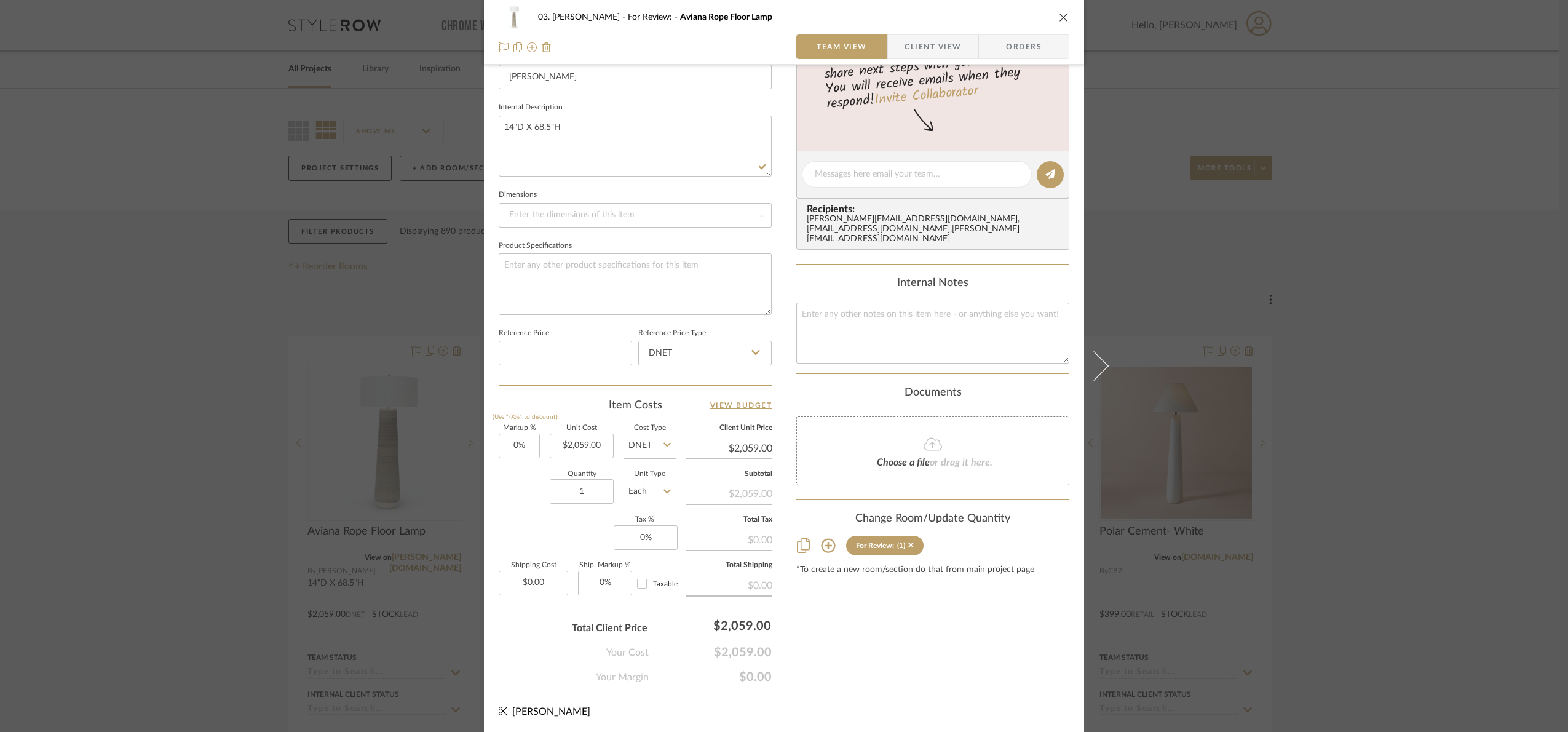
scroll to position [414, 0]
click at [534, 436] on input "0" at bounding box center [519, 444] width 41 height 25
type input "0%"
click at [740, 634] on div "Your Cost $2,059.00" at bounding box center [635, 646] width 273 height 25
type input "4118"
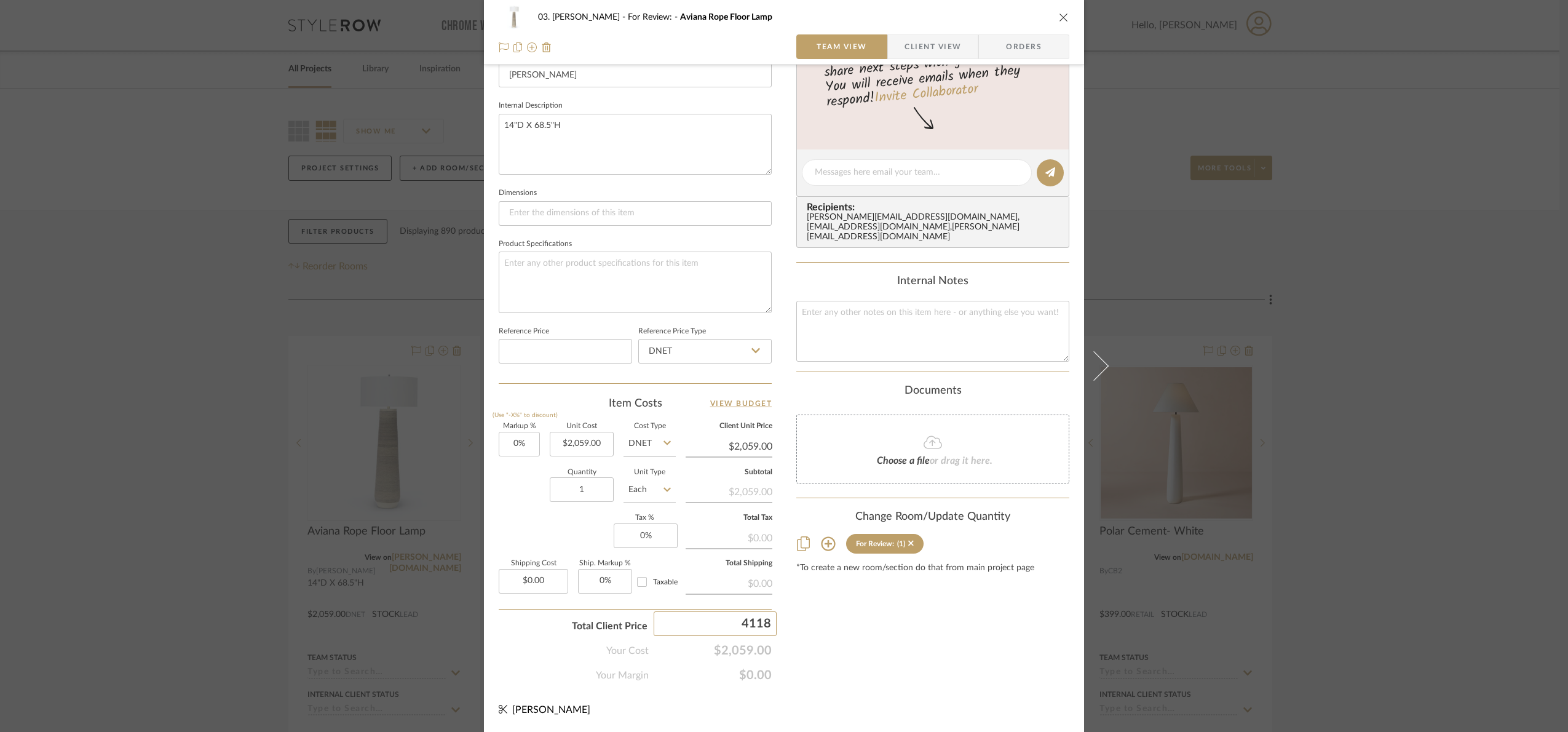
click at [881, 649] on div "03. Jennifer For Review: Aviana Rope Floor Lamp Team View Client View Orders 1 …" at bounding box center [784, 366] width 1568 height 732
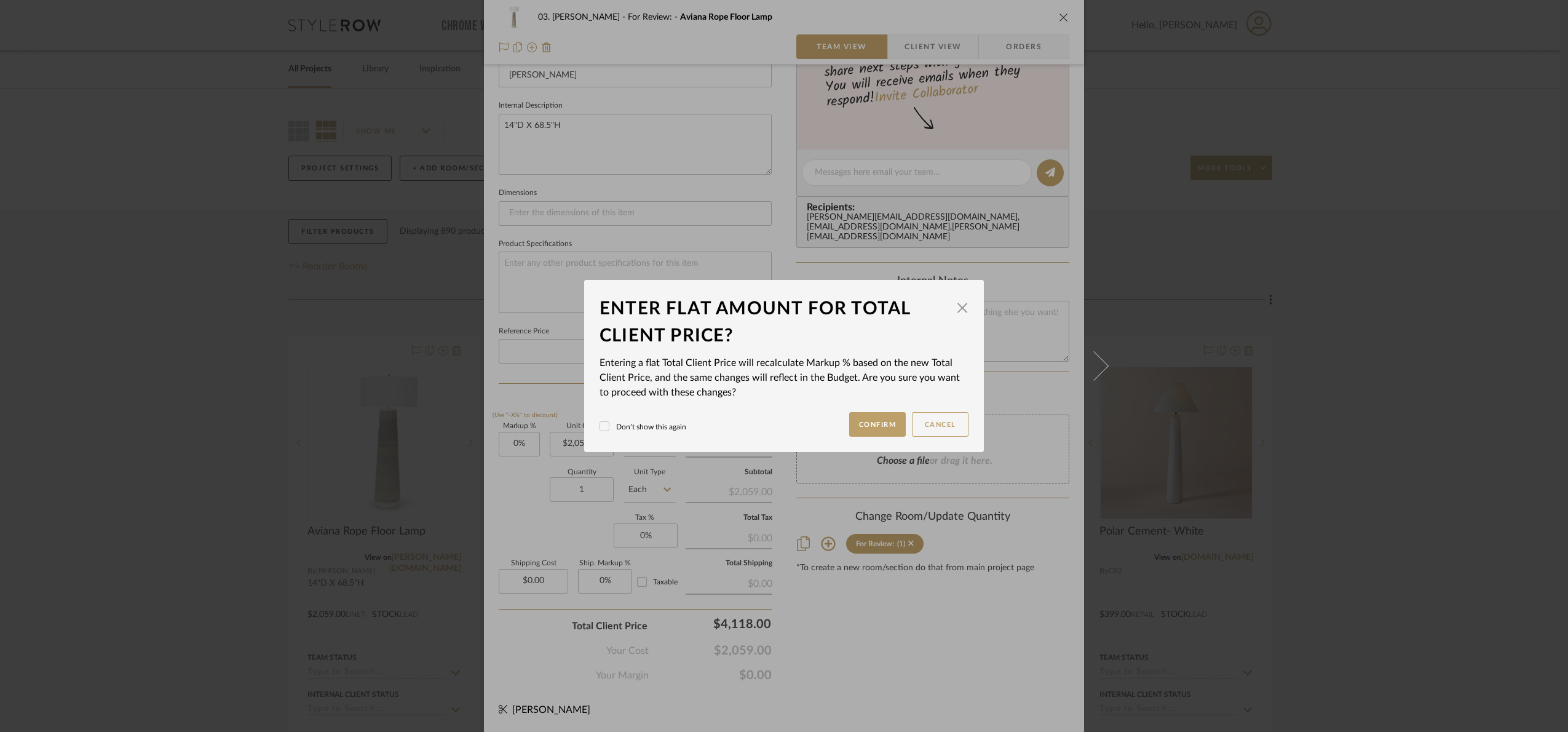
drag, startPoint x: 874, startPoint y: 422, endPoint x: 868, endPoint y: 409, distance: 14.3
click at [872, 415] on button "Confirm" at bounding box center [878, 424] width 57 height 25
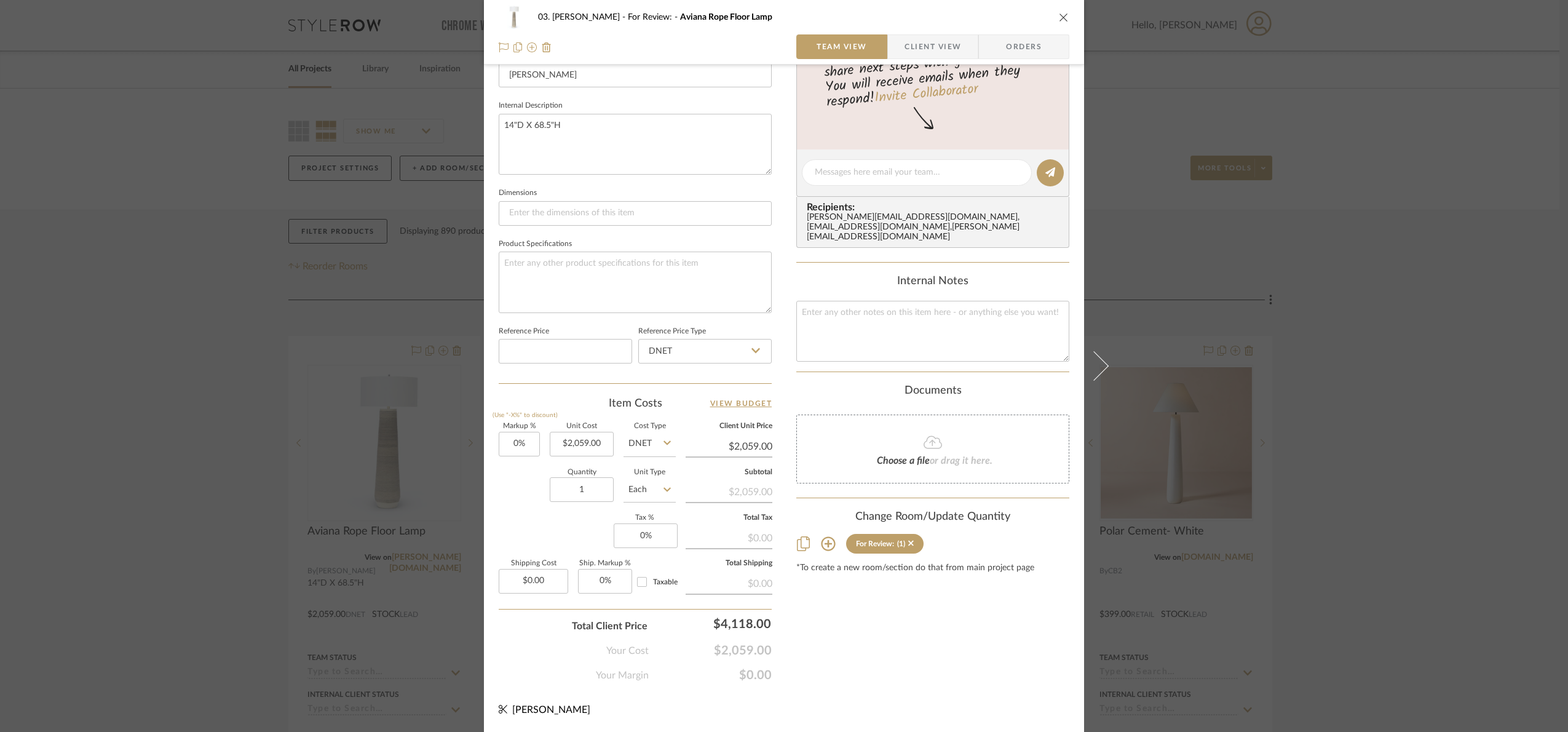
type input "100%"
type input "$4,118.00"
click at [518, 449] on input "100" at bounding box center [519, 444] width 41 height 25
type input "80%"
click at [517, 514] on div "Markup % (Use "-X%" to discount) 80% Unit Cost $2,059.00 Cost Type DNET Client …" at bounding box center [635, 512] width 273 height 180
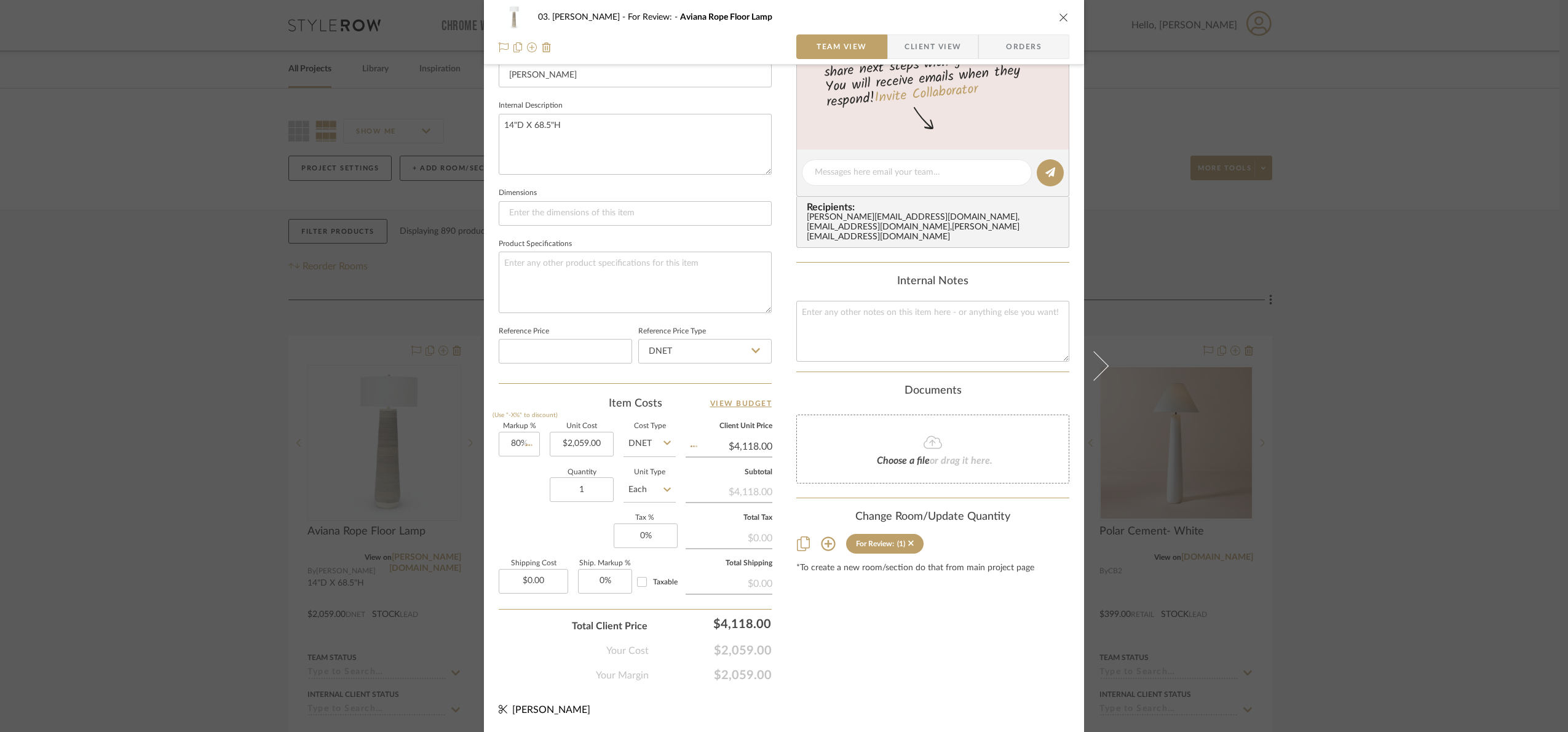
type input "$3,706.20"
click at [1362, 467] on div "03. Jennifer For Review: Aviana Rope Floor Lamp Team View Client View Orders 1 …" at bounding box center [784, 366] width 1568 height 732
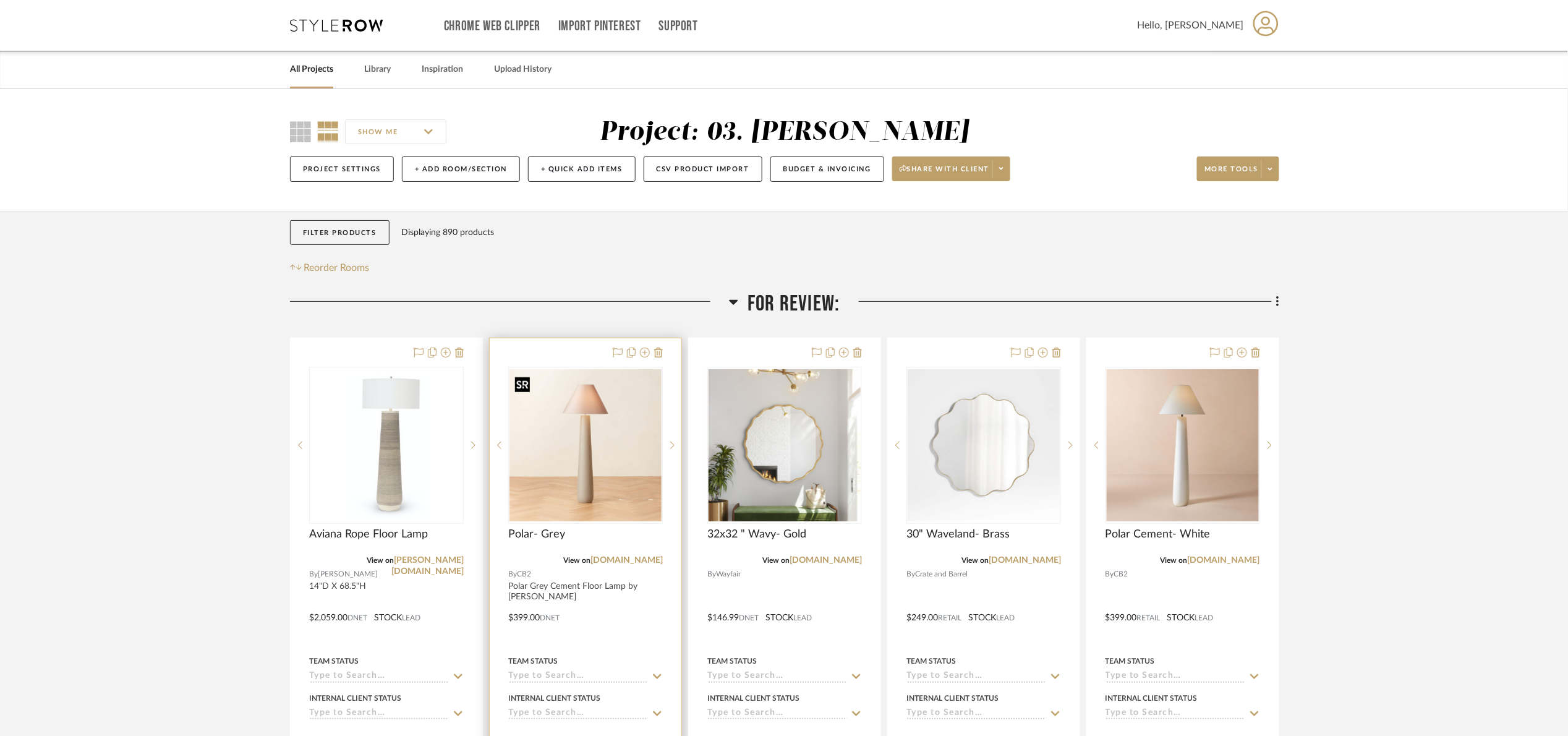
click at [621, 466] on img "0" at bounding box center [585, 445] width 152 height 152
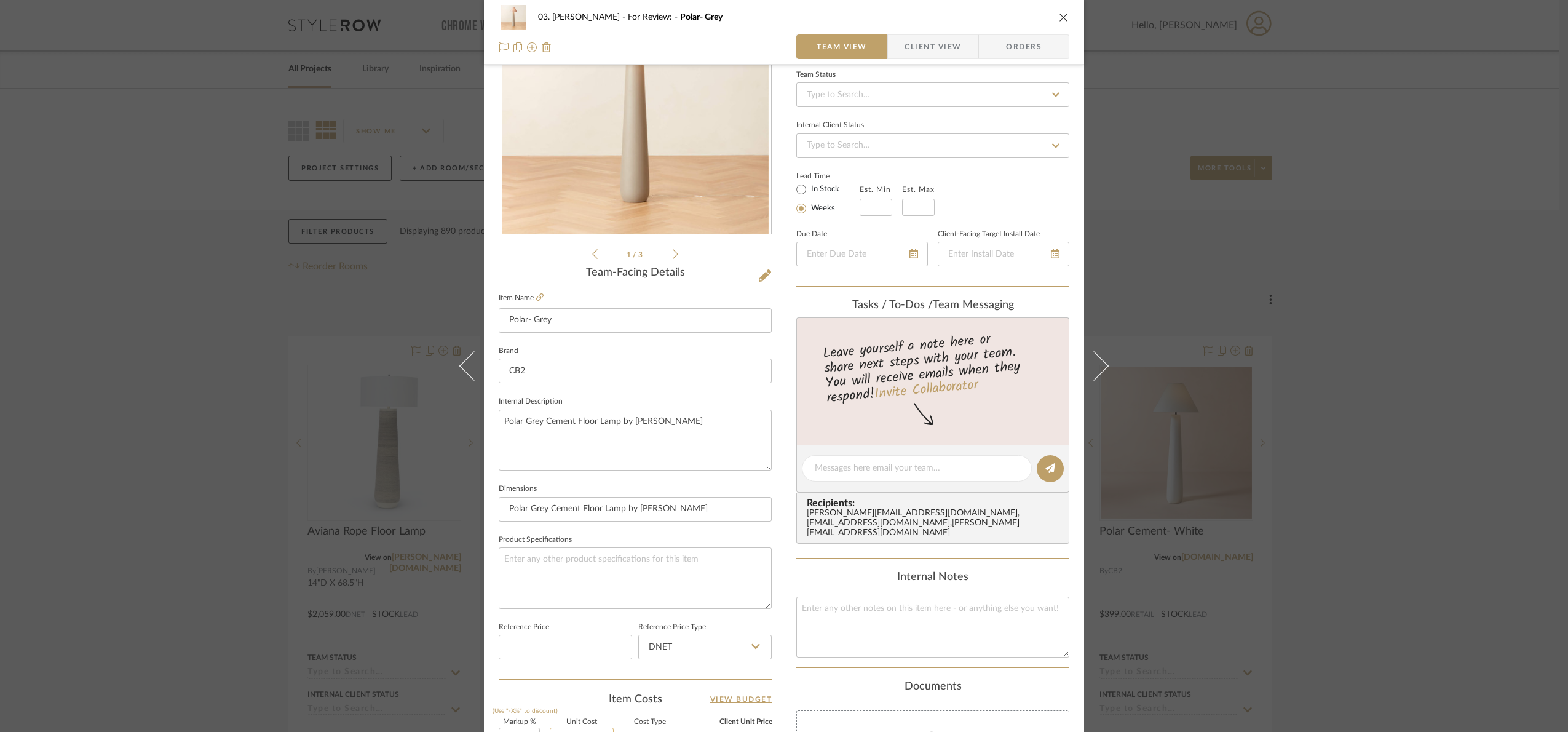
scroll to position [369, 0]
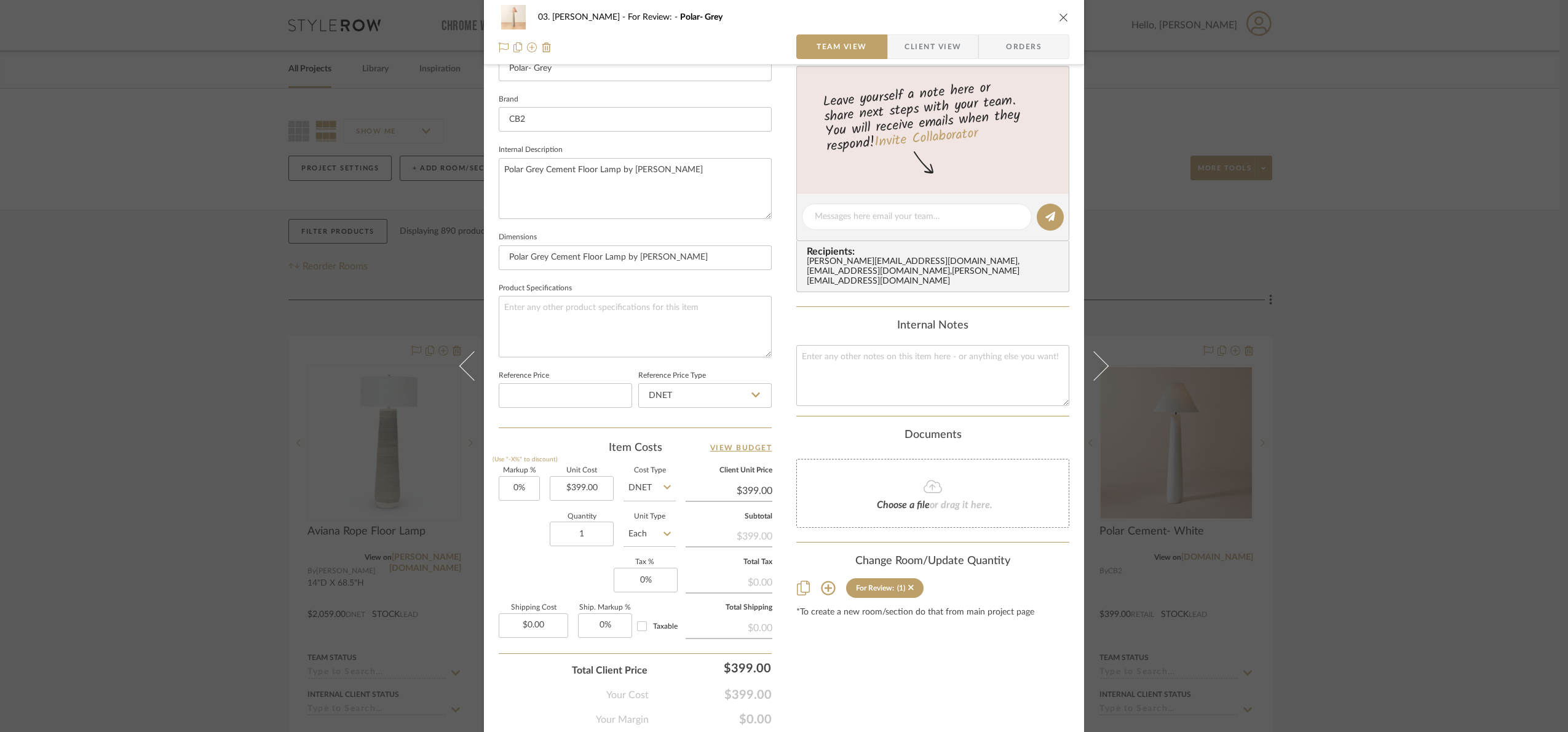
click at [650, 486] on input "DNET" at bounding box center [649, 488] width 52 height 25
click at [655, 556] on div "Retail" at bounding box center [696, 552] width 152 height 31
type input "Retail"
click at [922, 684] on div "Content here copies to Client View - confirm visibility there. Show in Client D…" at bounding box center [933, 221] width 273 height 1012
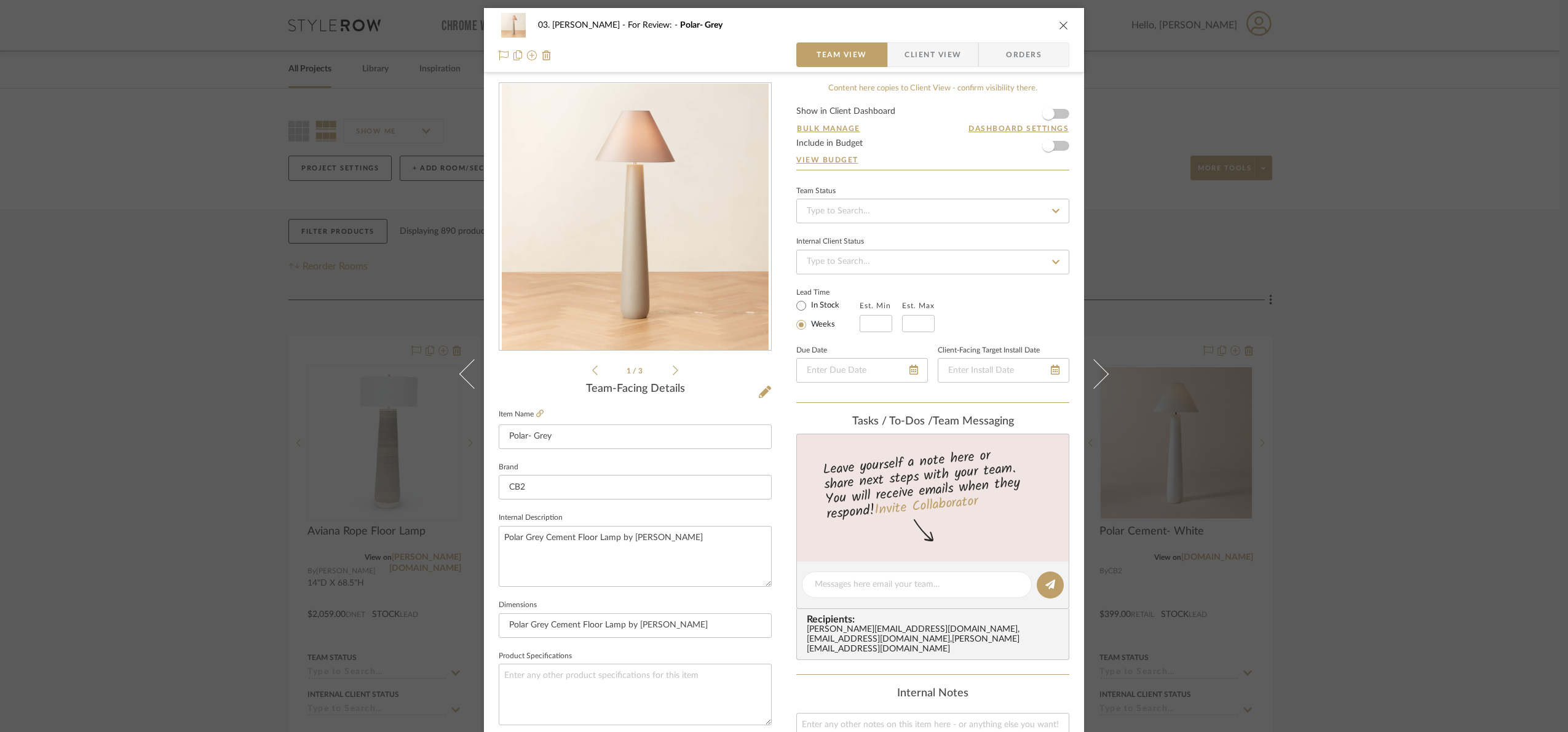
scroll to position [0, 0]
drag, startPoint x: 709, startPoint y: 560, endPoint x: 415, endPoint y: 537, distance: 294.9
click at [415, 537] on div "03. Jennifer For Review: Polar- Grey Team View Client View Orders 1 / 3 Team-Fa…" at bounding box center [784, 366] width 1568 height 732
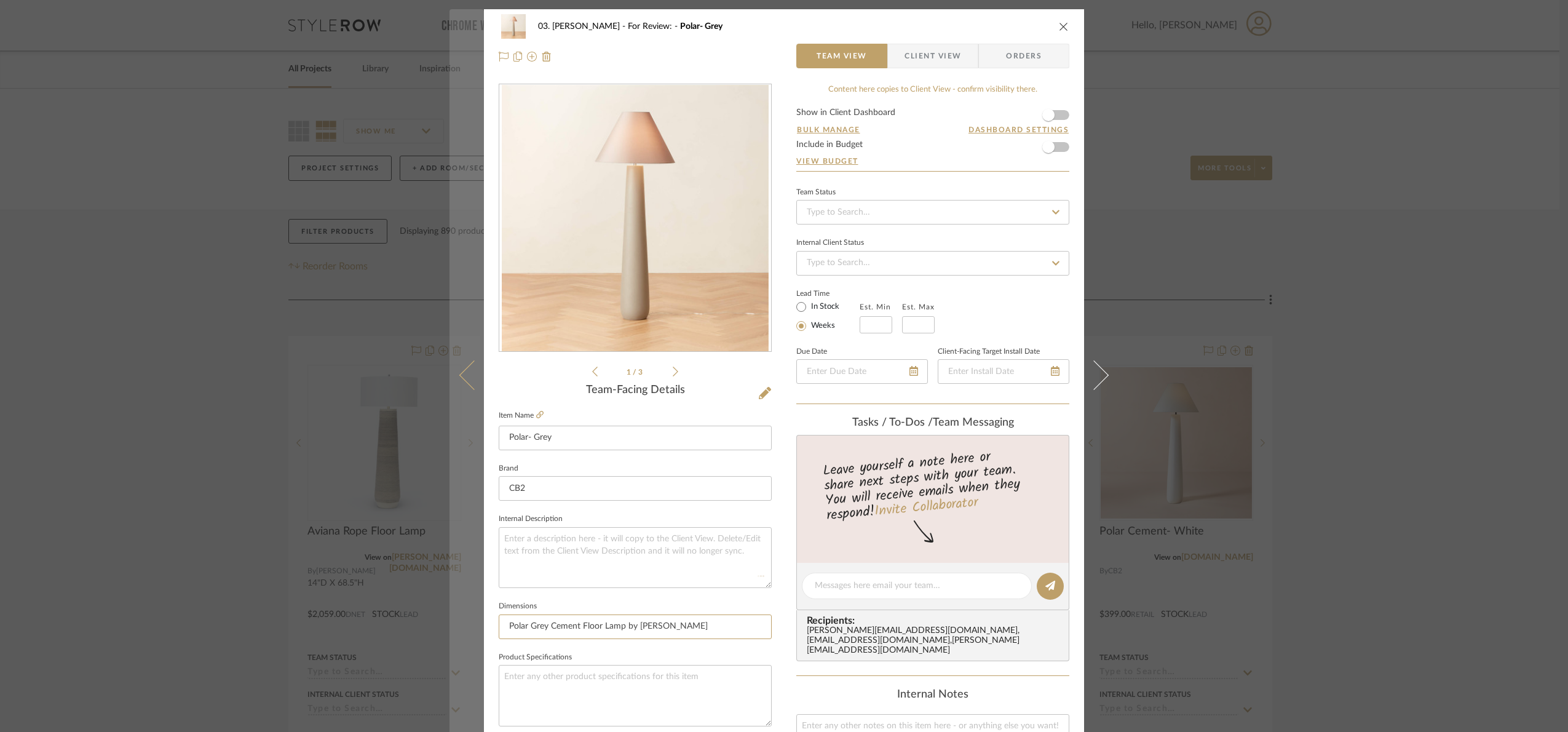
drag, startPoint x: 707, startPoint y: 628, endPoint x: 457, endPoint y: 618, distance: 250.2
click at [457, 618] on mat-dialog-content "03. Jennifer For Review: Polar- Grey Team View Client View Orders 1 / 3 Team-Fa…" at bounding box center [784, 577] width 669 height 1136
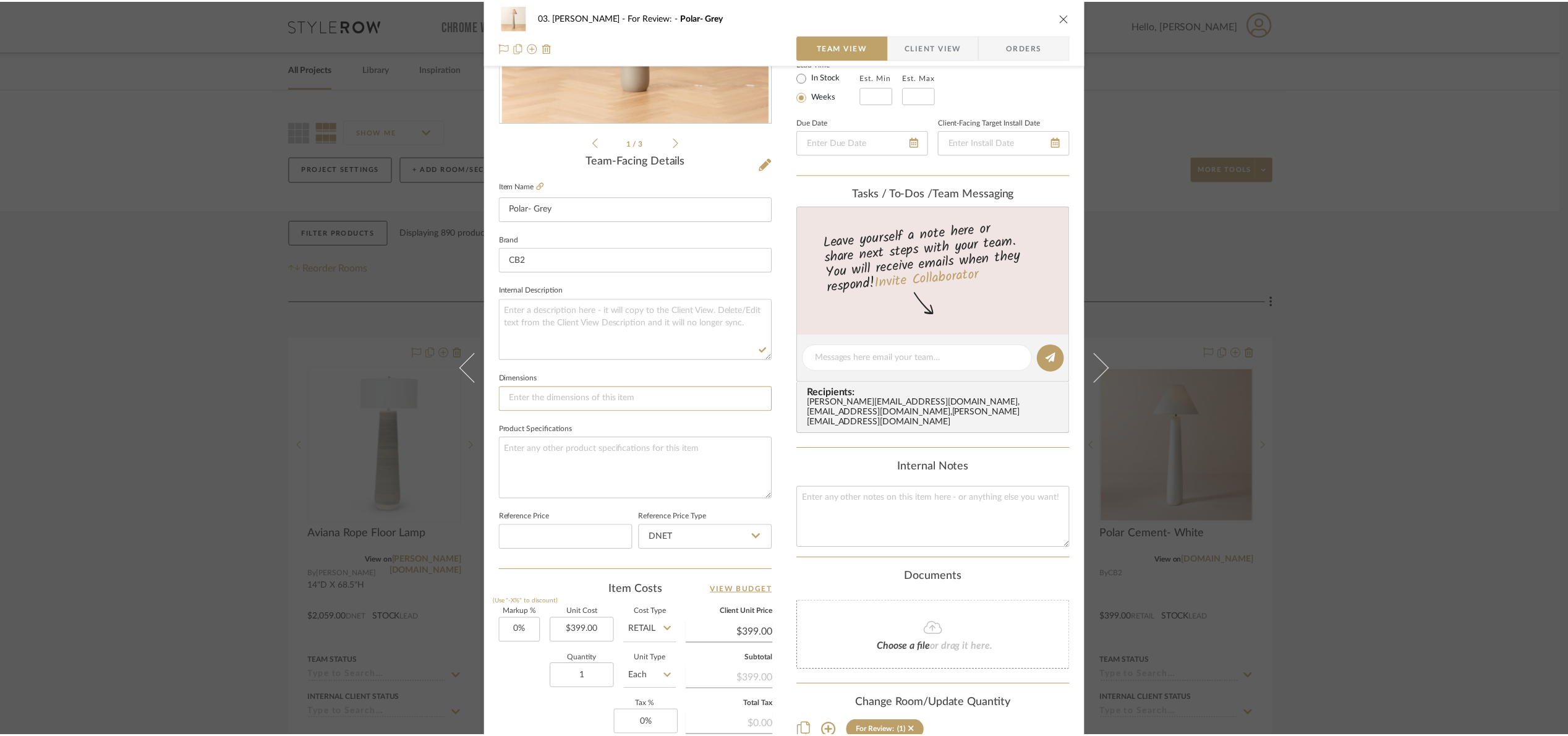
scroll to position [92, 0]
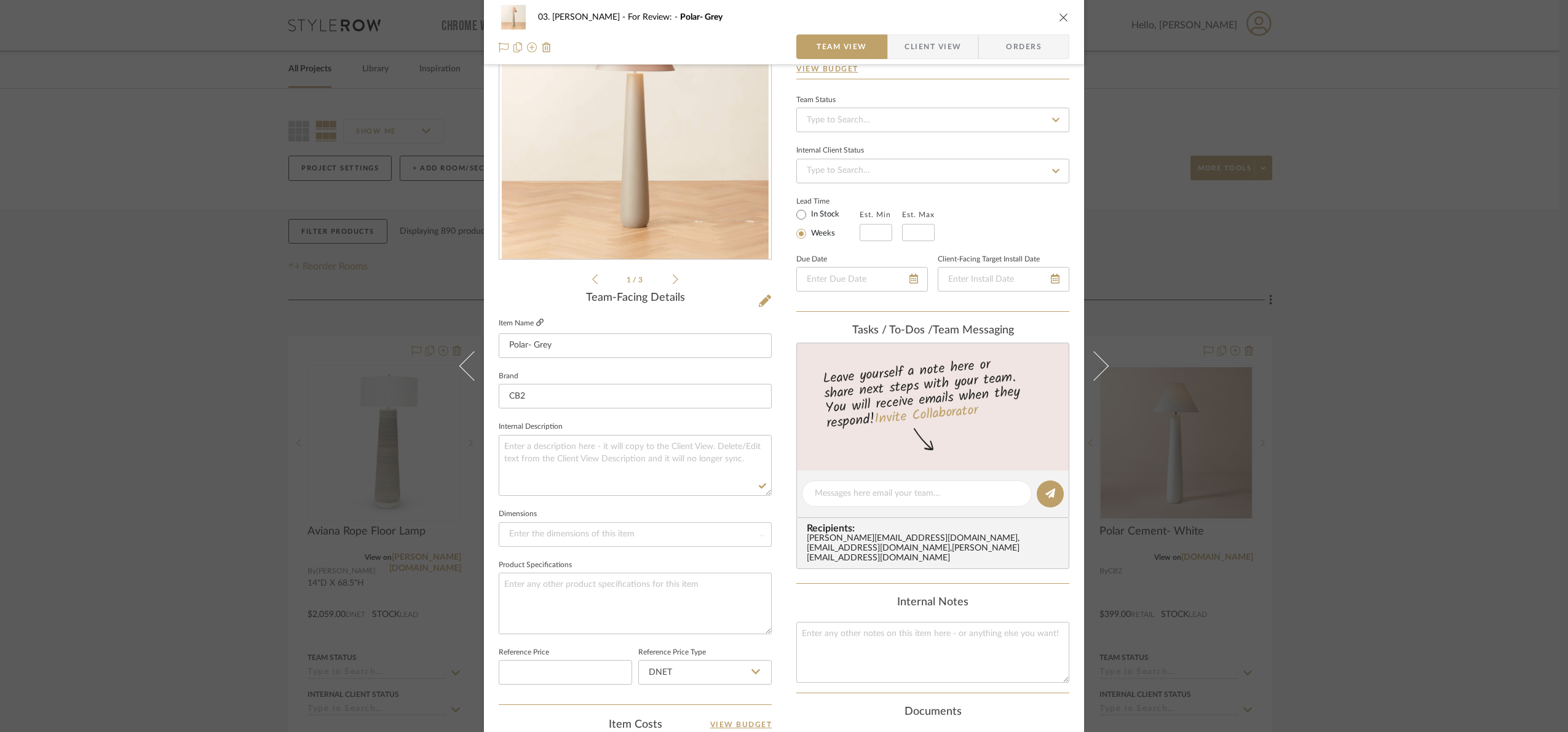
click at [539, 318] on icon at bounding box center [540, 322] width 7 height 7
click at [549, 469] on textarea at bounding box center [635, 465] width 273 height 61
paste textarea "Height: 57.1 in Diameter: 22 in"
type textarea "Height: 57.1 in Diameter: 22 in"
click at [592, 422] on fieldset "Internal Description Height: 57.1 in Diameter: 22 in" at bounding box center [635, 457] width 273 height 78
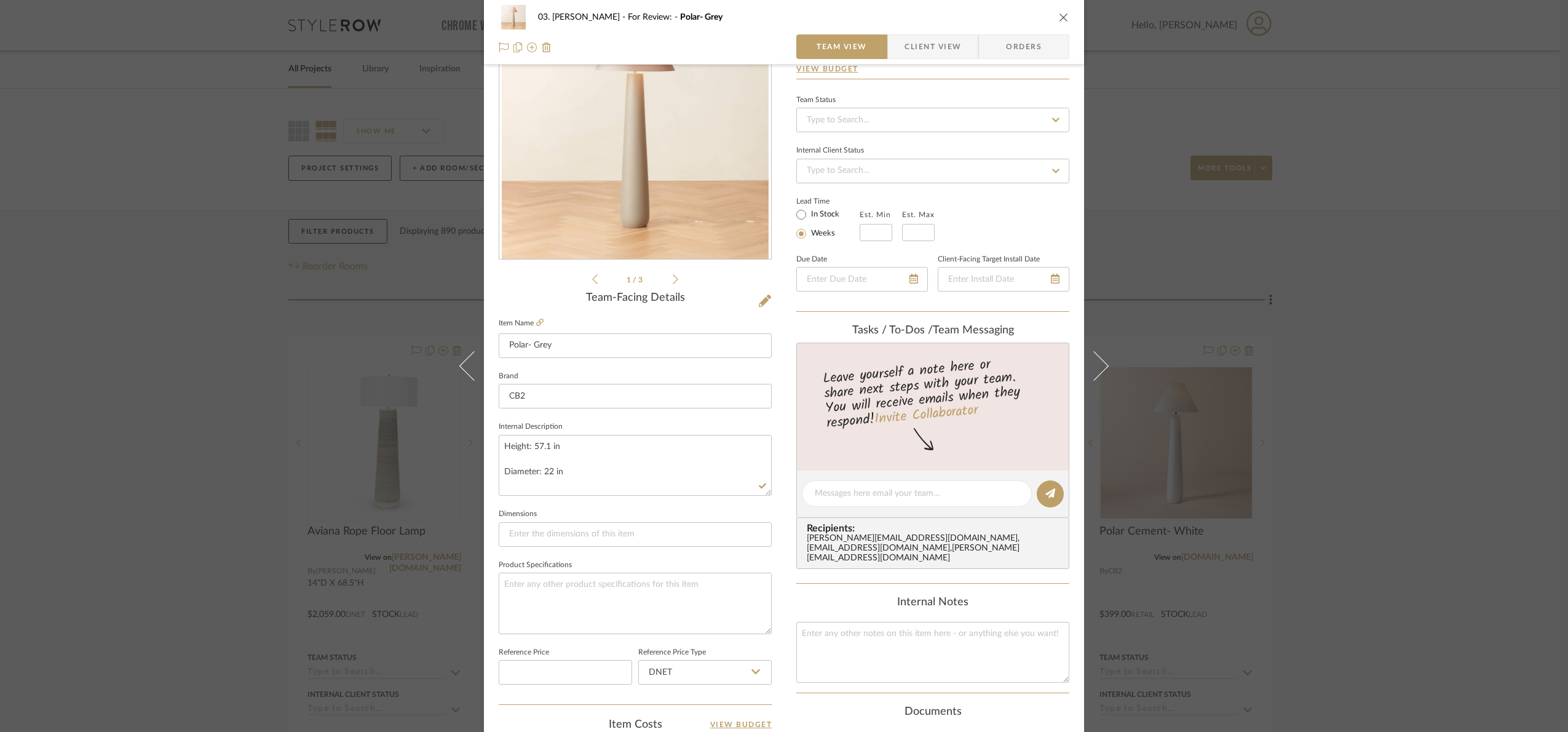
click at [1467, 498] on div "03. Jennifer For Review: Polar- Grey Team View Client View Orders 1 / 3 Team-Fa…" at bounding box center [784, 366] width 1568 height 732
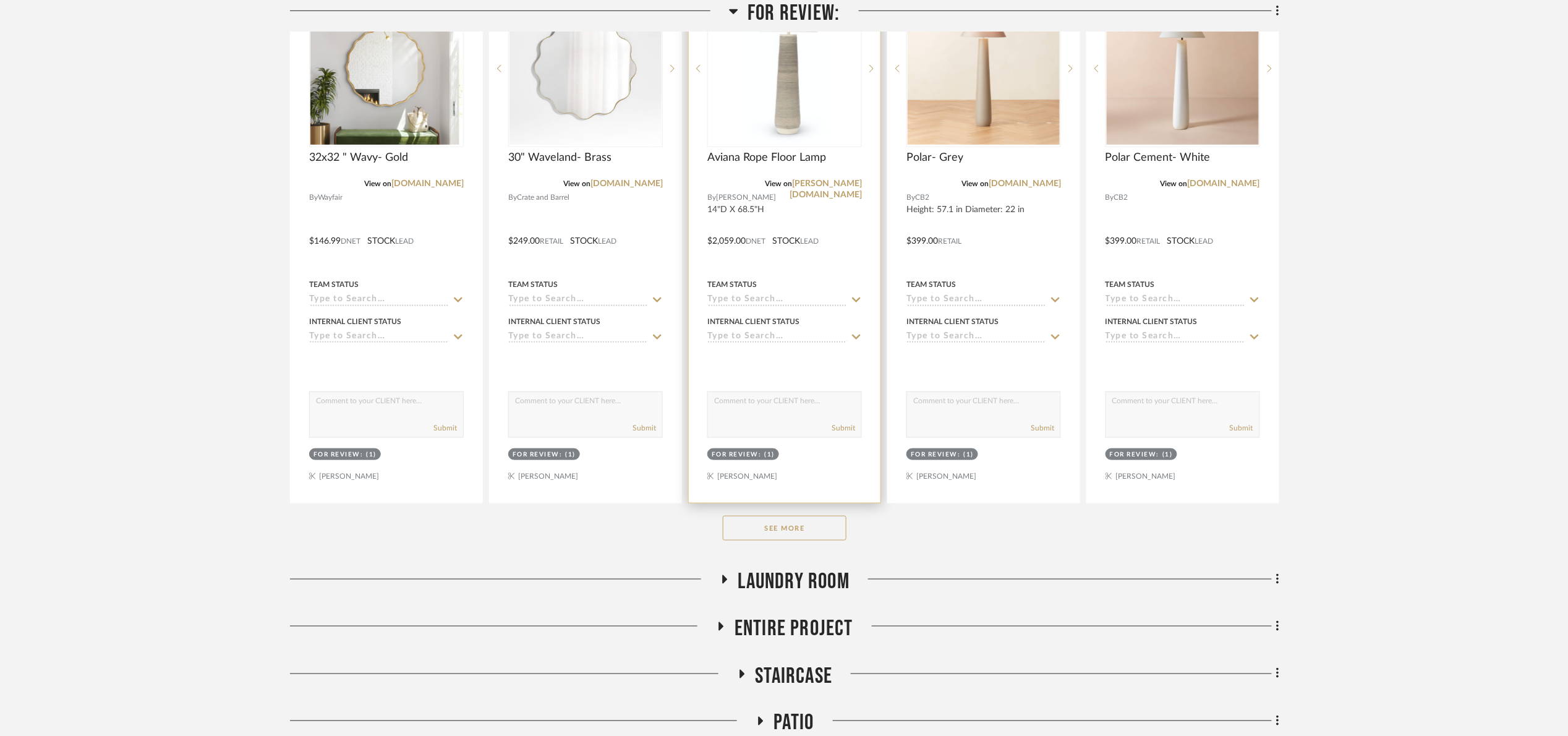
scroll to position [371, 0]
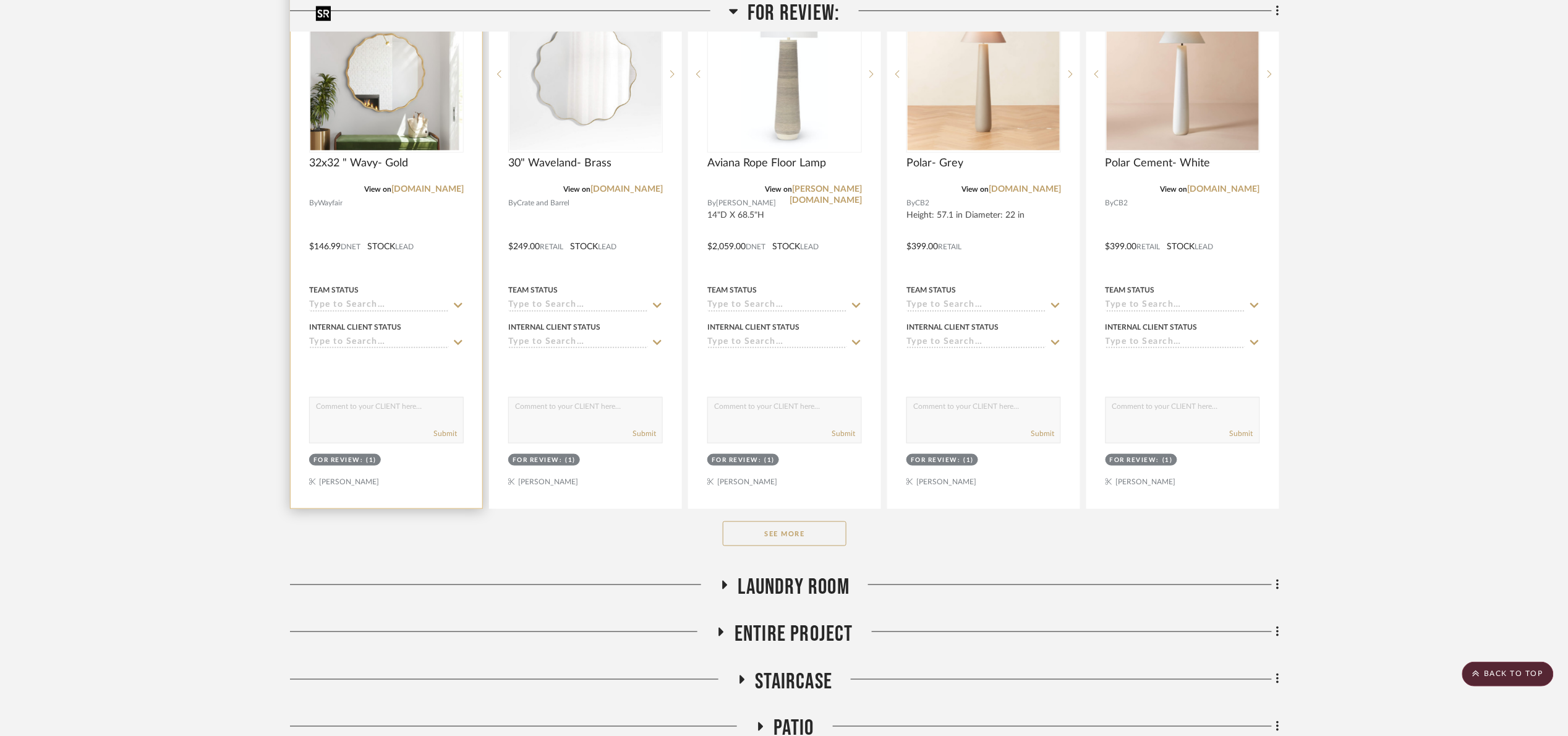
click at [372, 120] on img "0" at bounding box center [386, 74] width 152 height 152
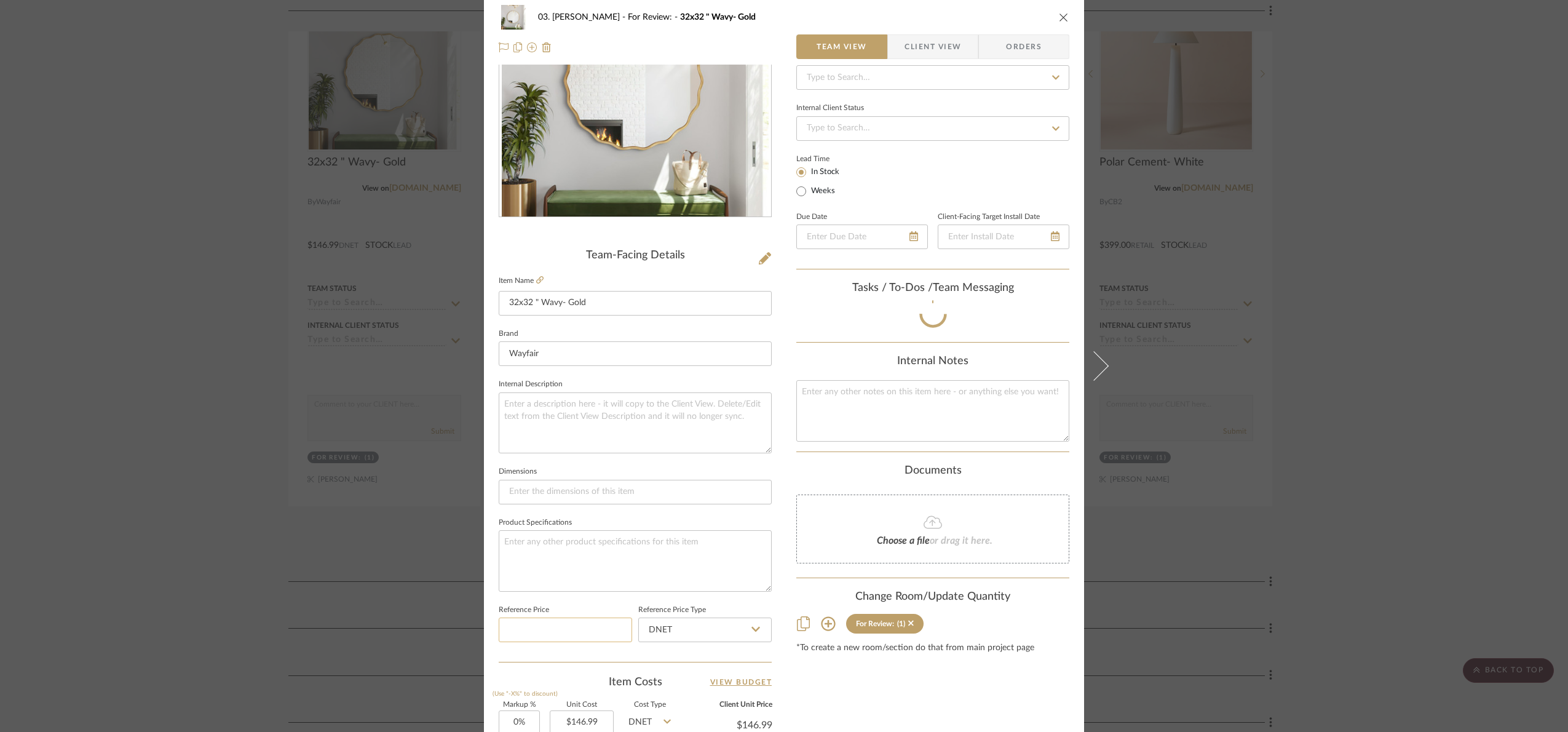
scroll to position [414, 0]
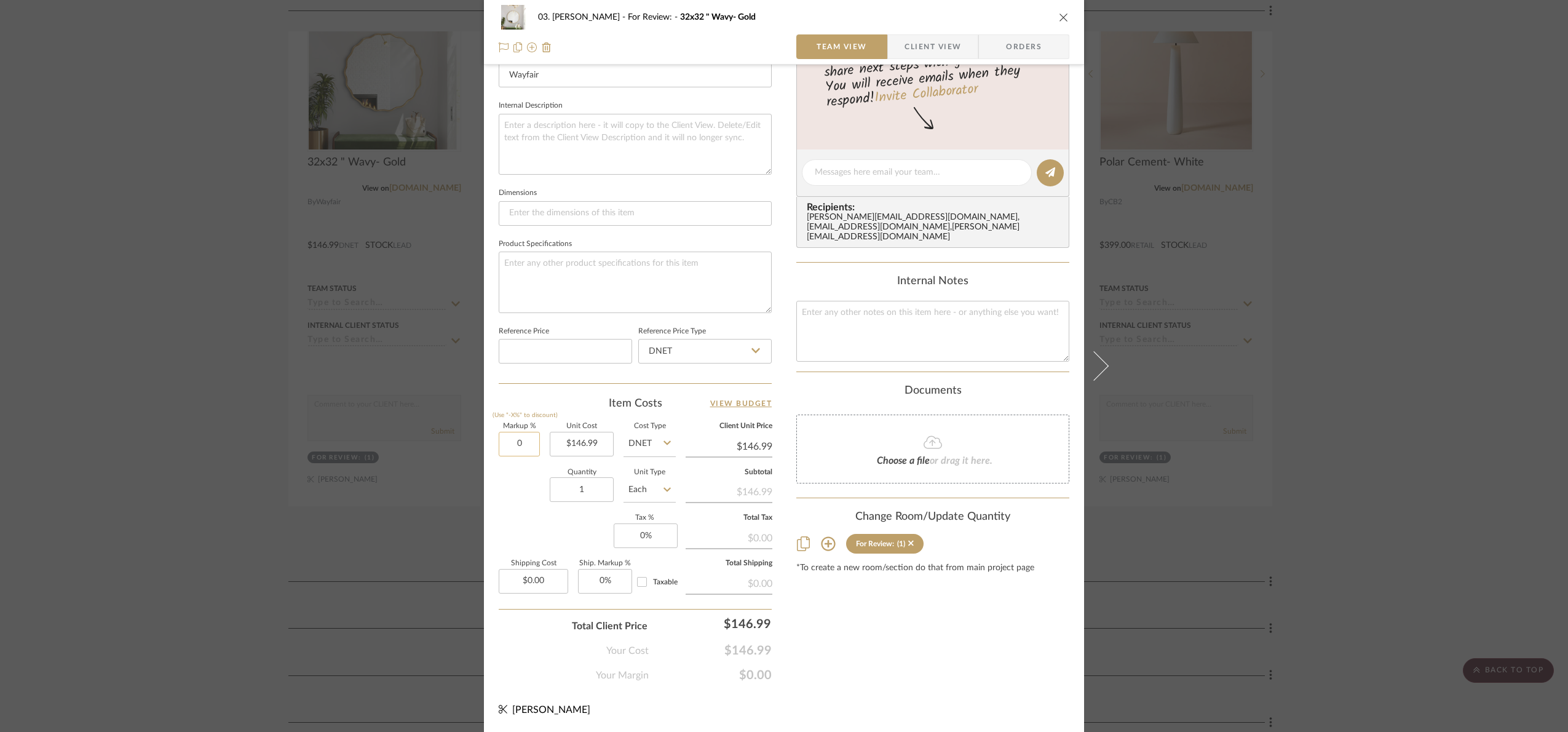
click at [522, 446] on input "0" at bounding box center [519, 444] width 41 height 25
type input "15%"
click at [524, 467] on sr-form-field "Markup % (Use "-X%" to discount) 15%" at bounding box center [519, 444] width 41 height 44
type input "$169.04"
click at [1474, 439] on div "03. Jennifer For Review: 32x32 " Wavy- Gold Team View Client View Orders Team-F…" at bounding box center [784, 366] width 1568 height 732
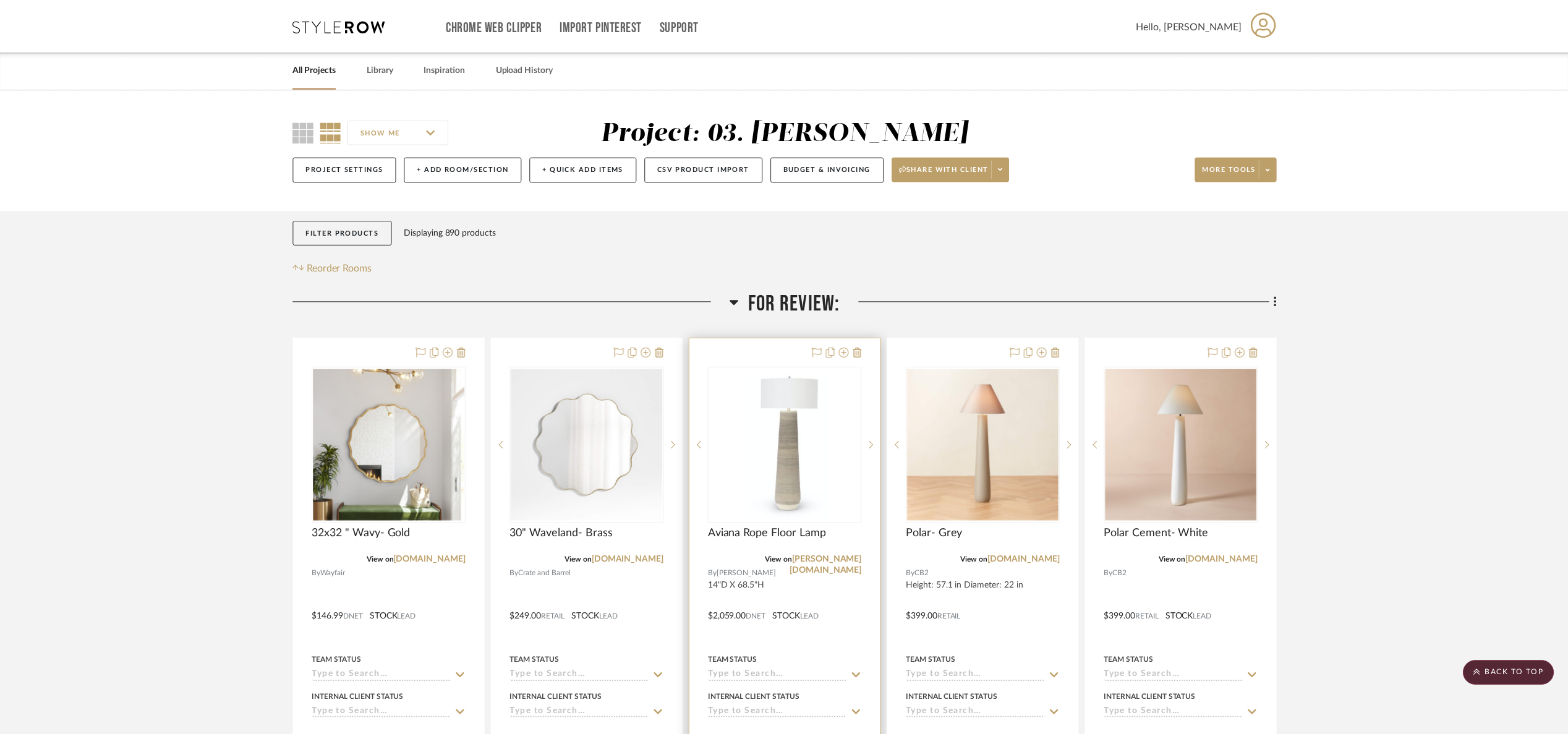
scroll to position [371, 0]
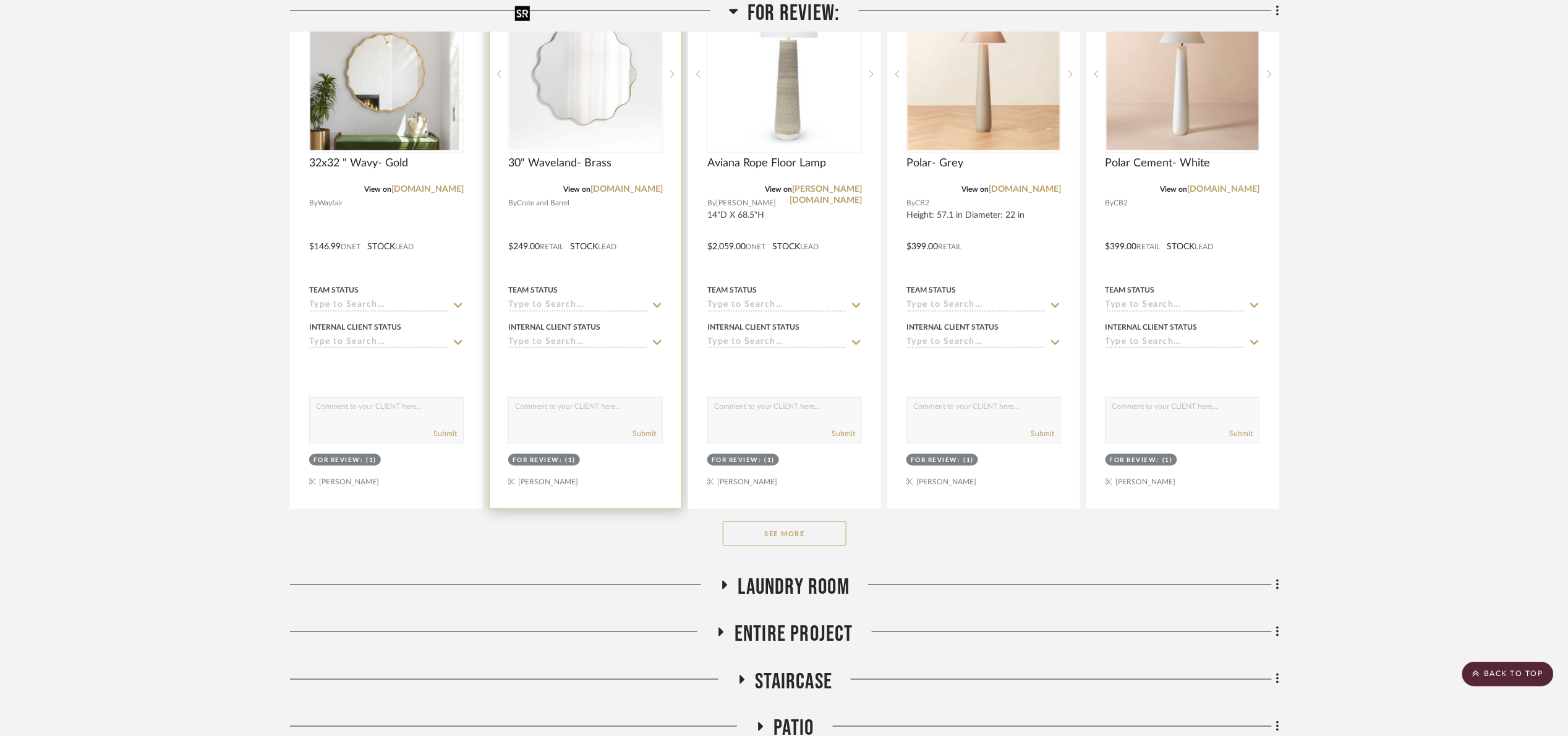
click at [575, 116] on img "0" at bounding box center [585, 74] width 152 height 152
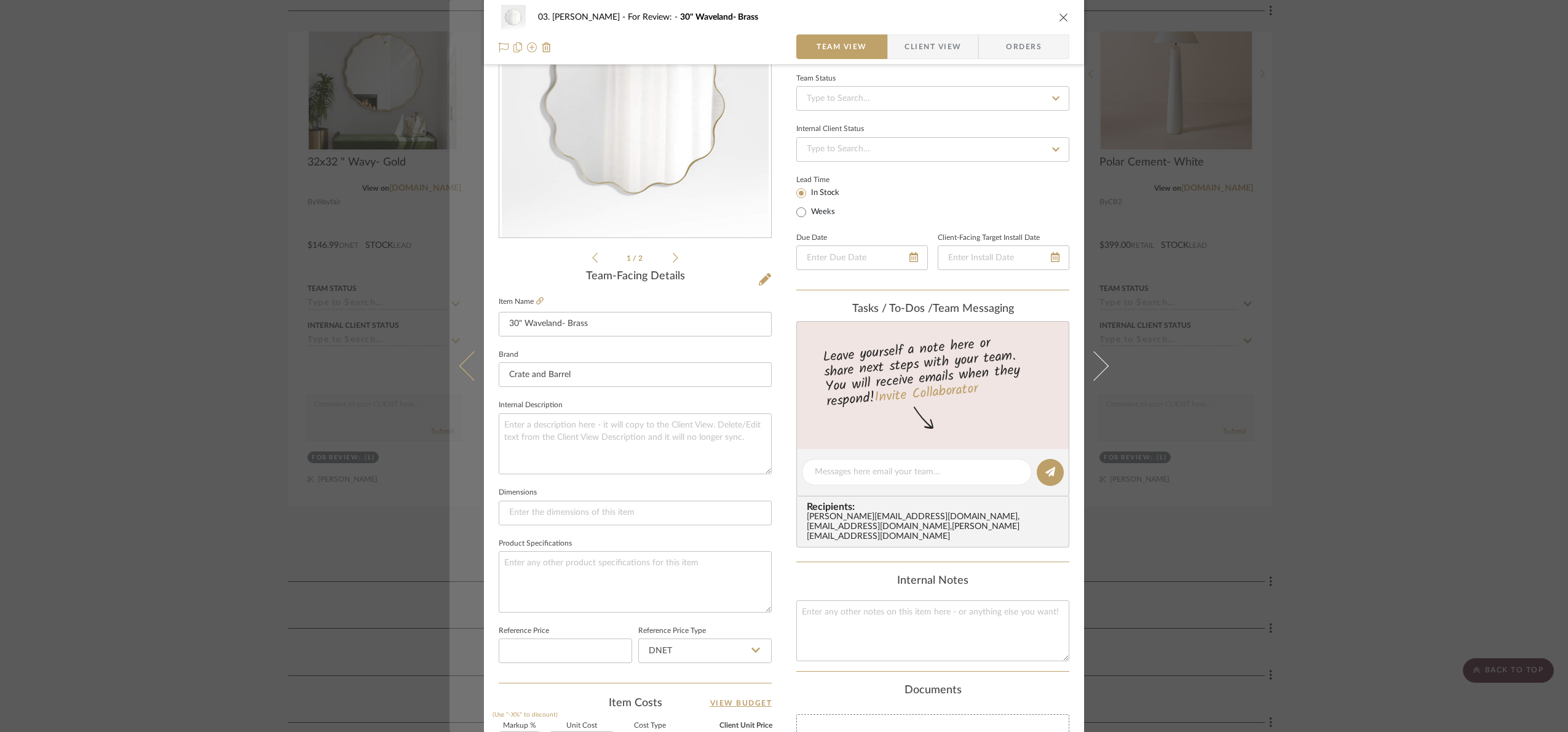
scroll to position [414, 0]
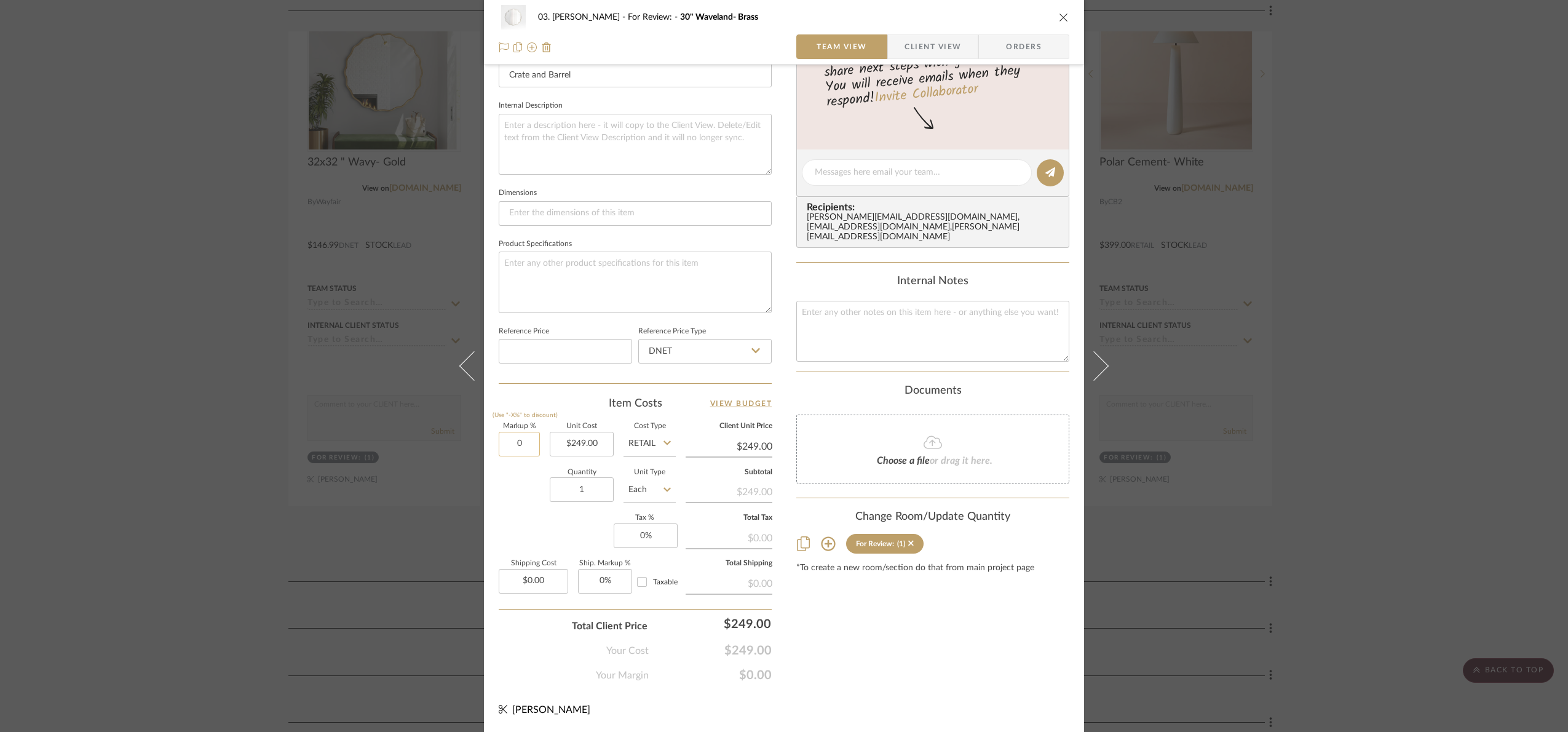
click at [522, 449] on input "0" at bounding box center [519, 444] width 41 height 25
type input "15%"
drag, startPoint x: 522, startPoint y: 526, endPoint x: 585, endPoint y: 536, distance: 63.8
click at [522, 526] on div "Markup % (Use "-X%" to discount) 15% Unit Cost $249.00 Cost Type Retail Client …" at bounding box center [635, 512] width 273 height 180
type input "$286.35"
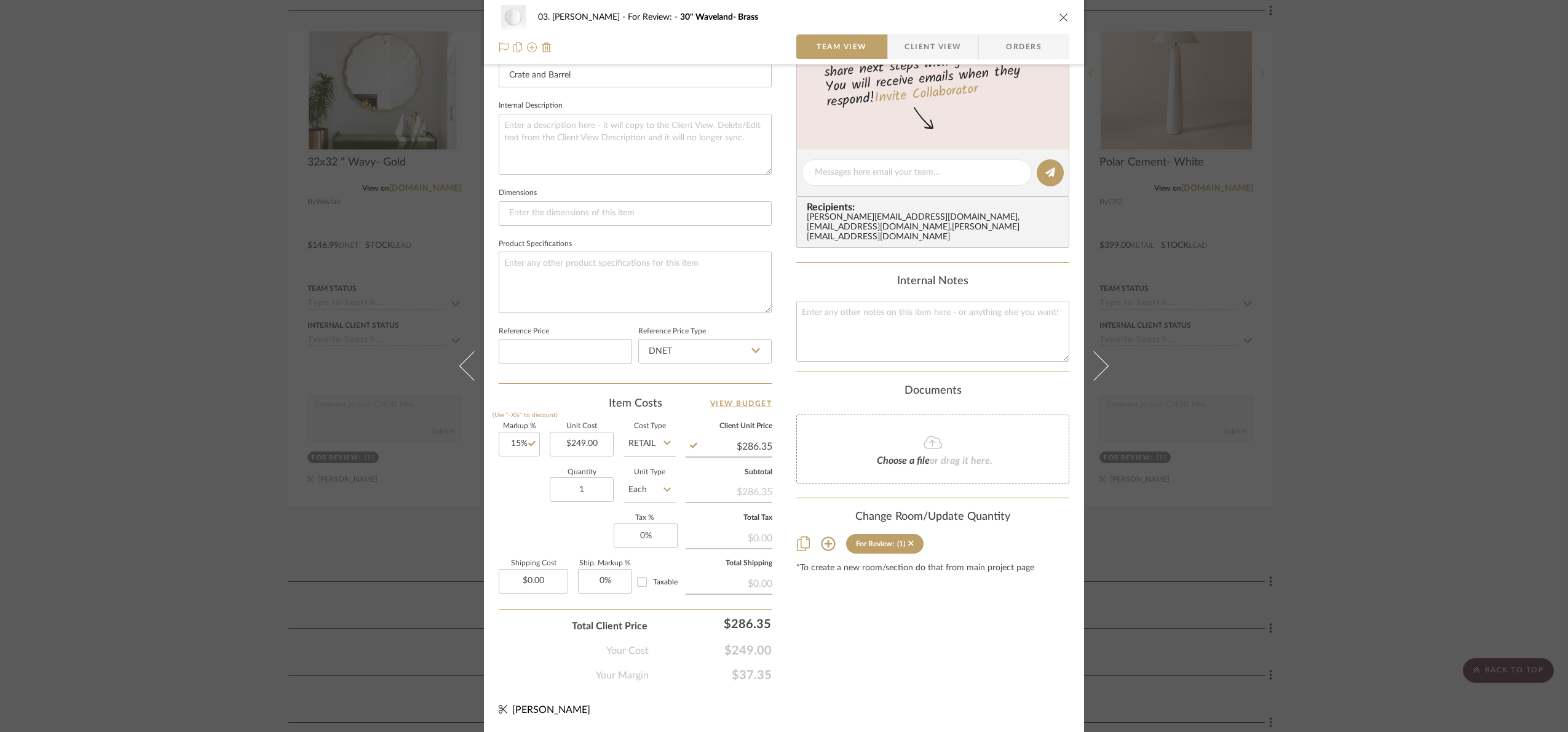
click at [1455, 539] on div "03. Jennifer For Review: 30" Waveland- Brass Team View Client View Orders 1 / 2…" at bounding box center [784, 366] width 1568 height 732
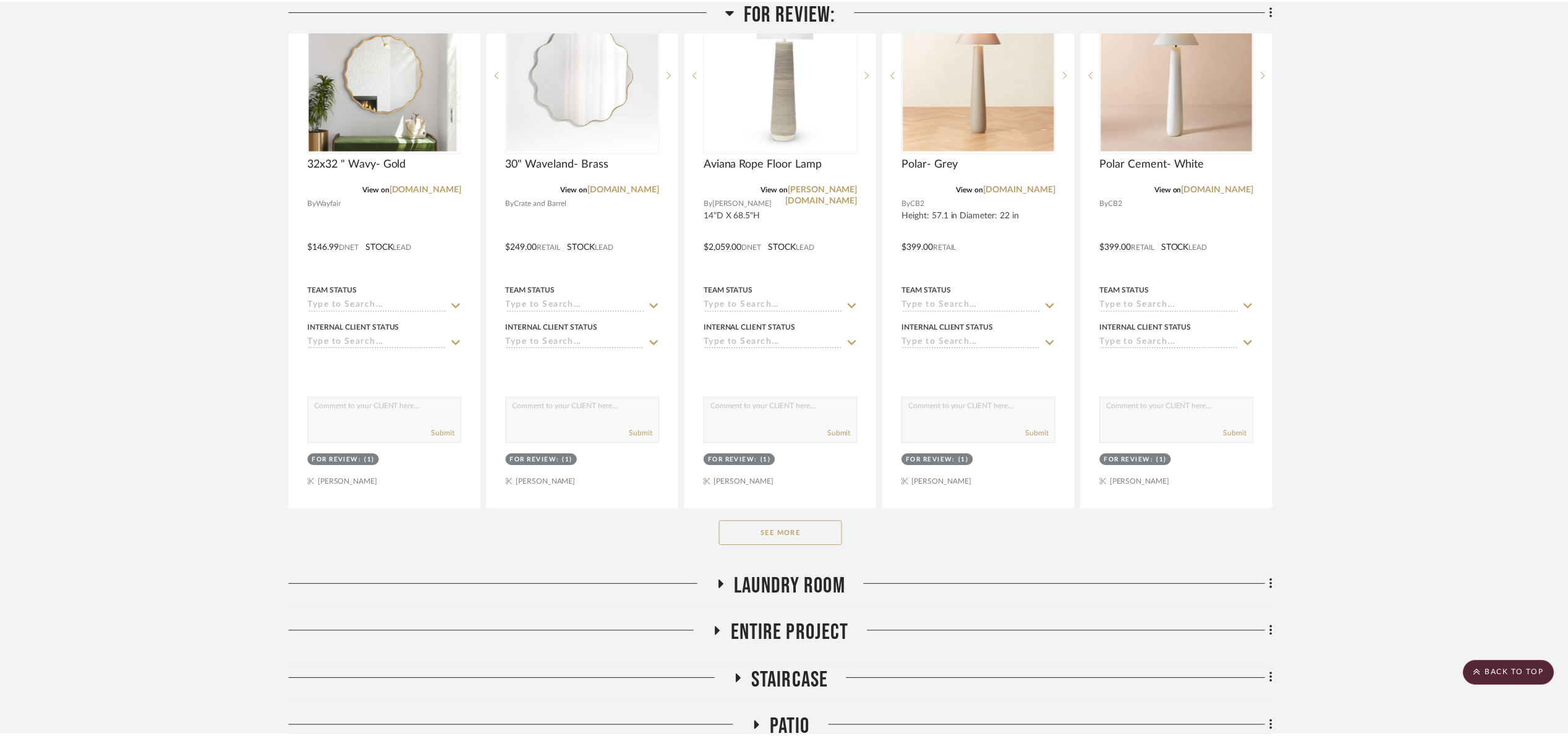
scroll to position [371, 0]
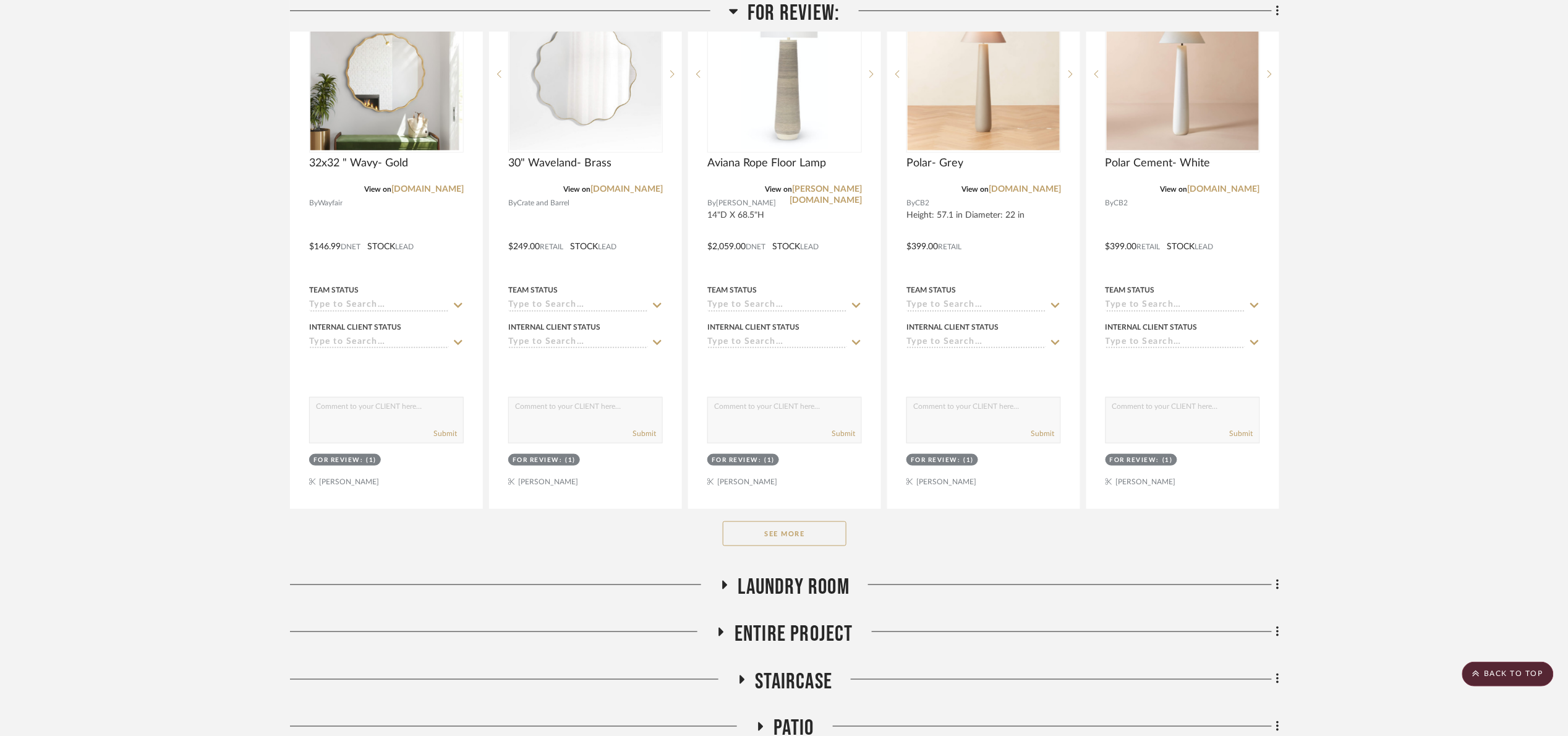
click at [801, 529] on button "See More" at bounding box center [785, 534] width 124 height 25
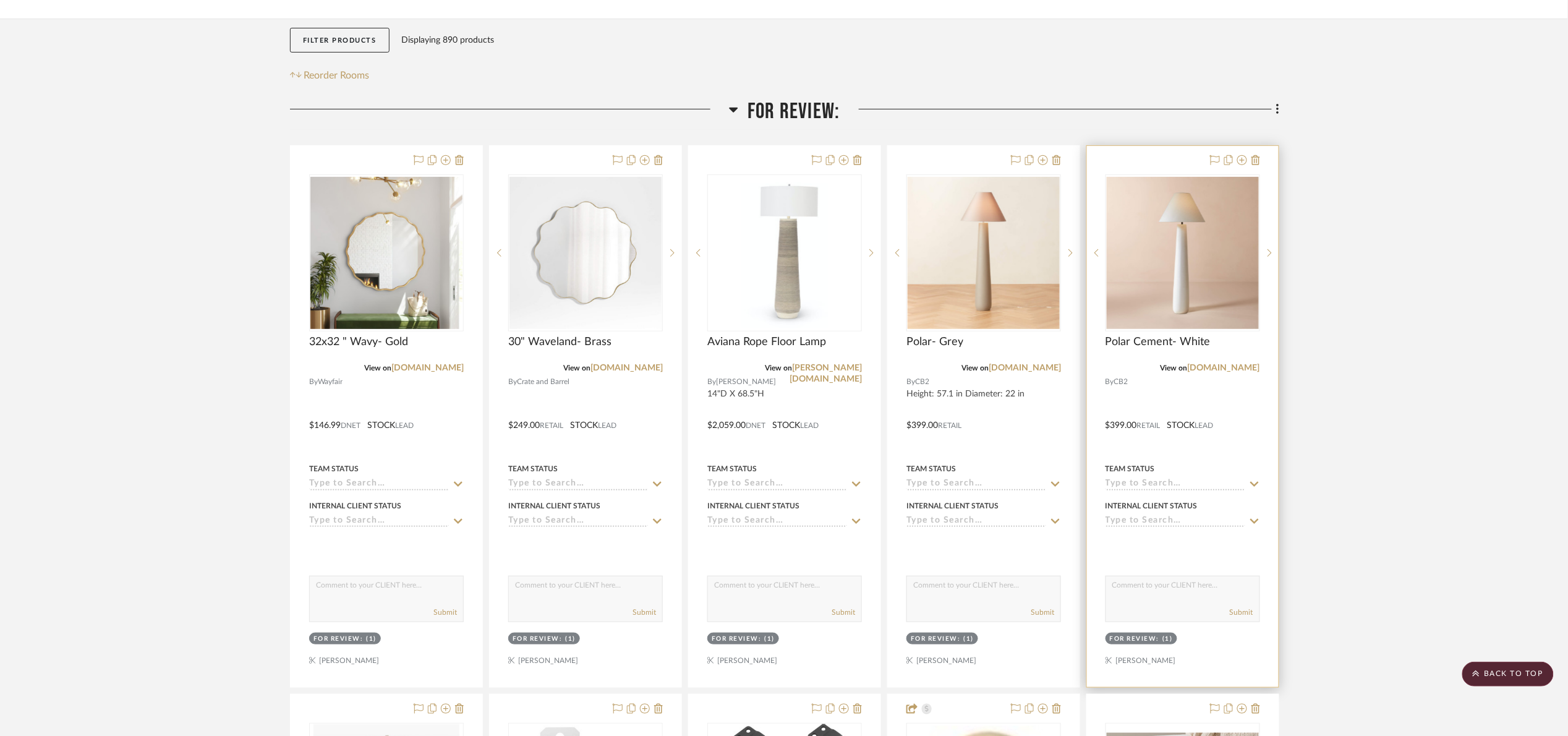
scroll to position [186, 0]
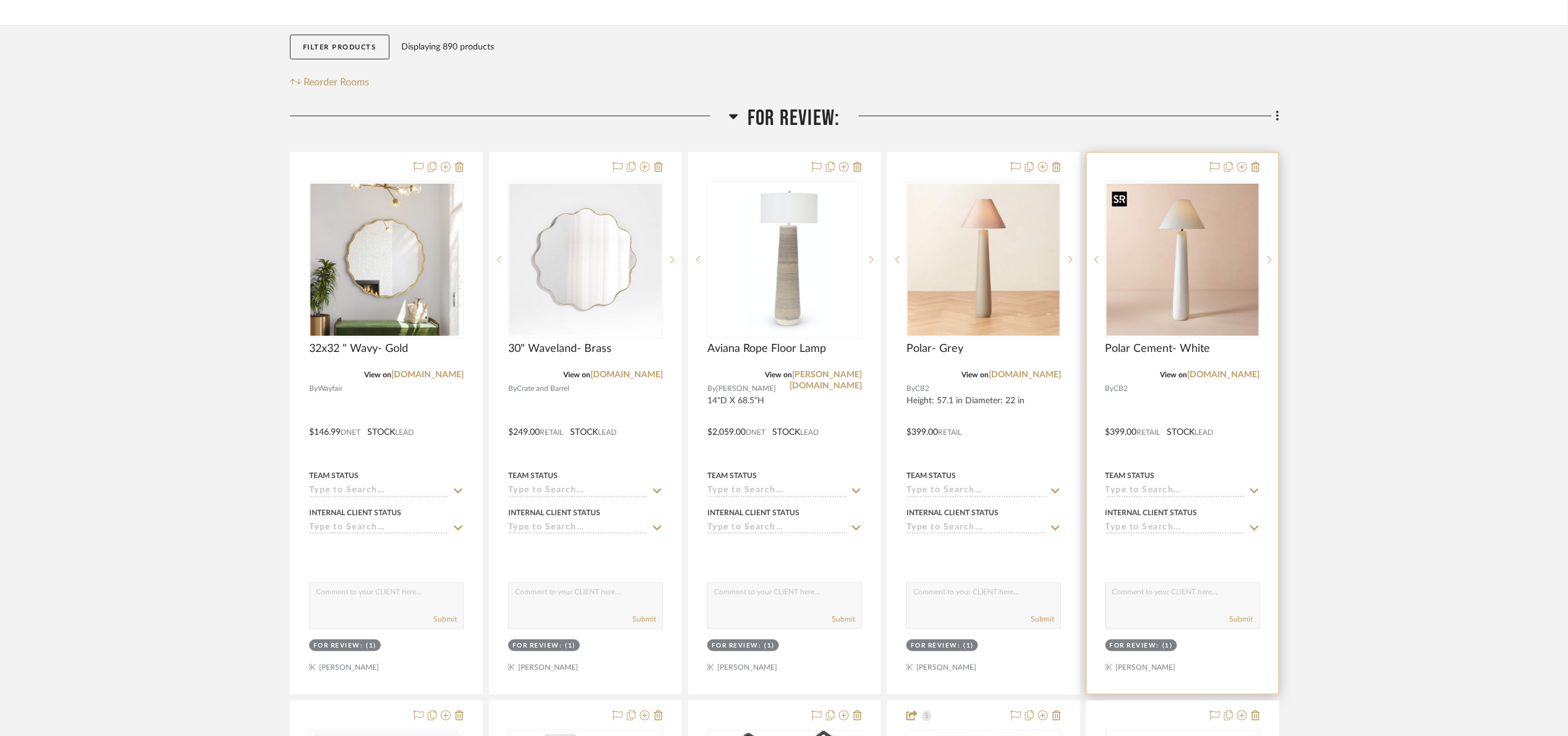
click at [1161, 271] on img "0" at bounding box center [1183, 259] width 152 height 152
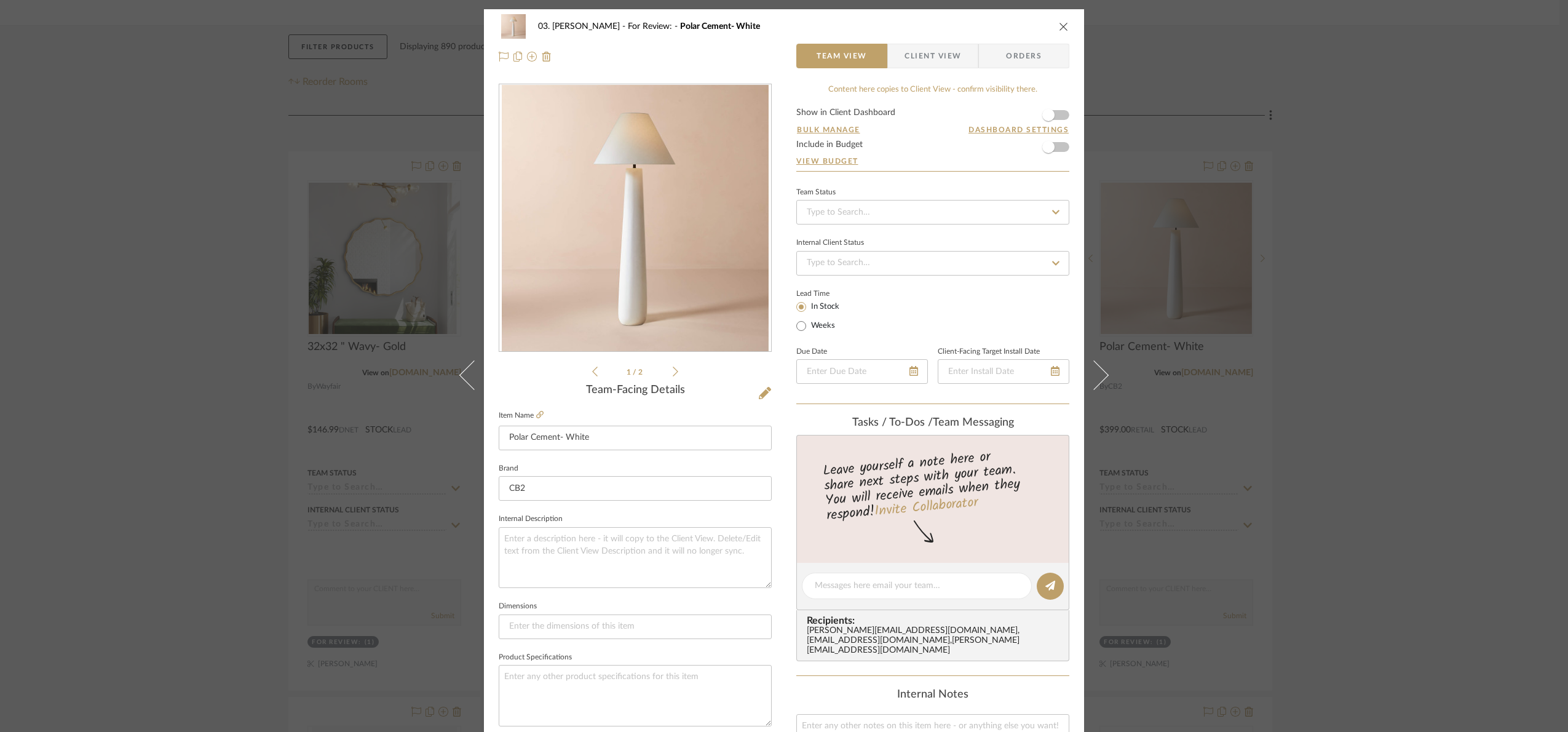
click at [1487, 395] on div "03. Jennifer For Review: Polar Cement- White Team View Client View Orders 1 / 2…" at bounding box center [784, 366] width 1568 height 732
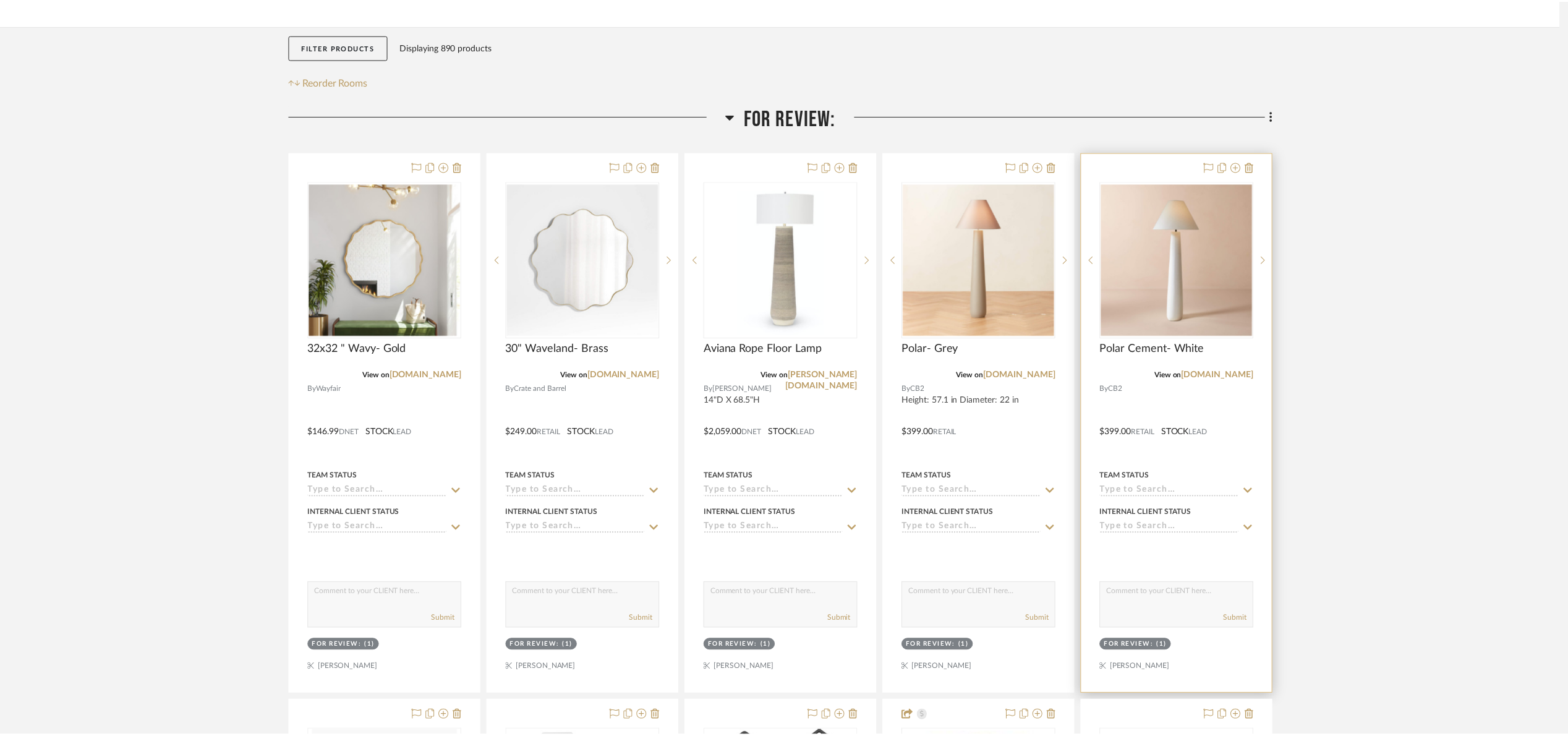
scroll to position [186, 0]
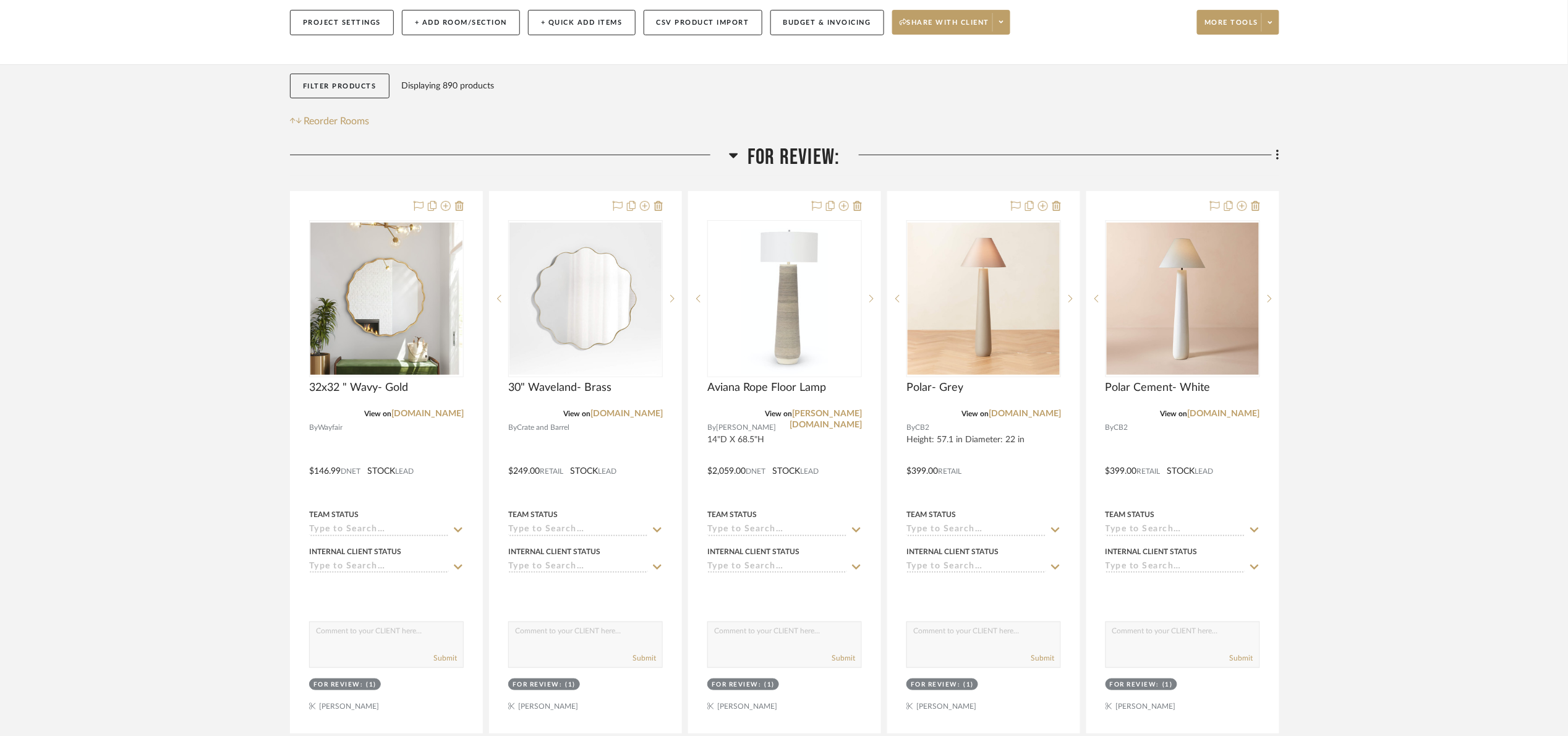
scroll to position [186, 0]
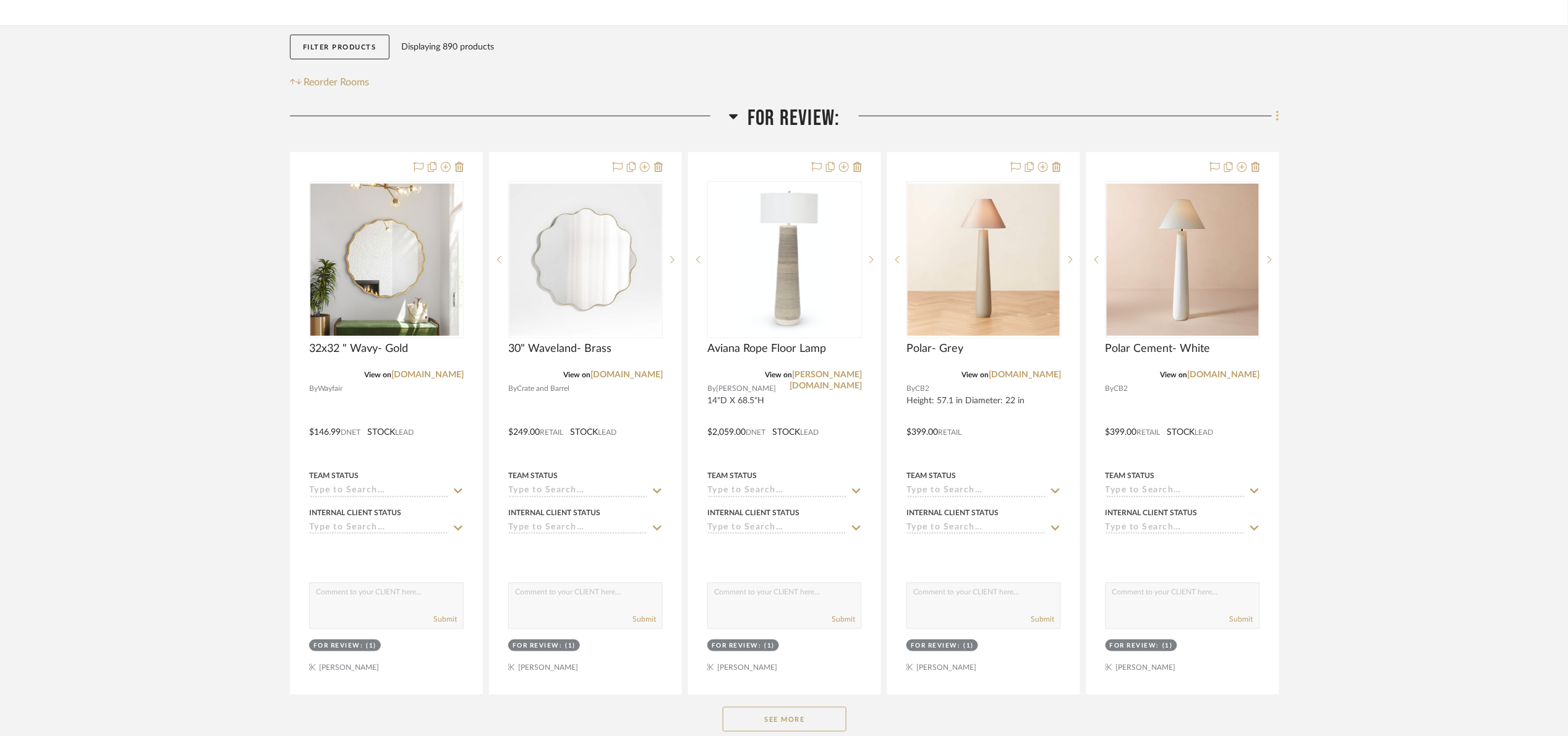
click at [1272, 110] on fa-icon at bounding box center [1276, 117] width 8 height 20
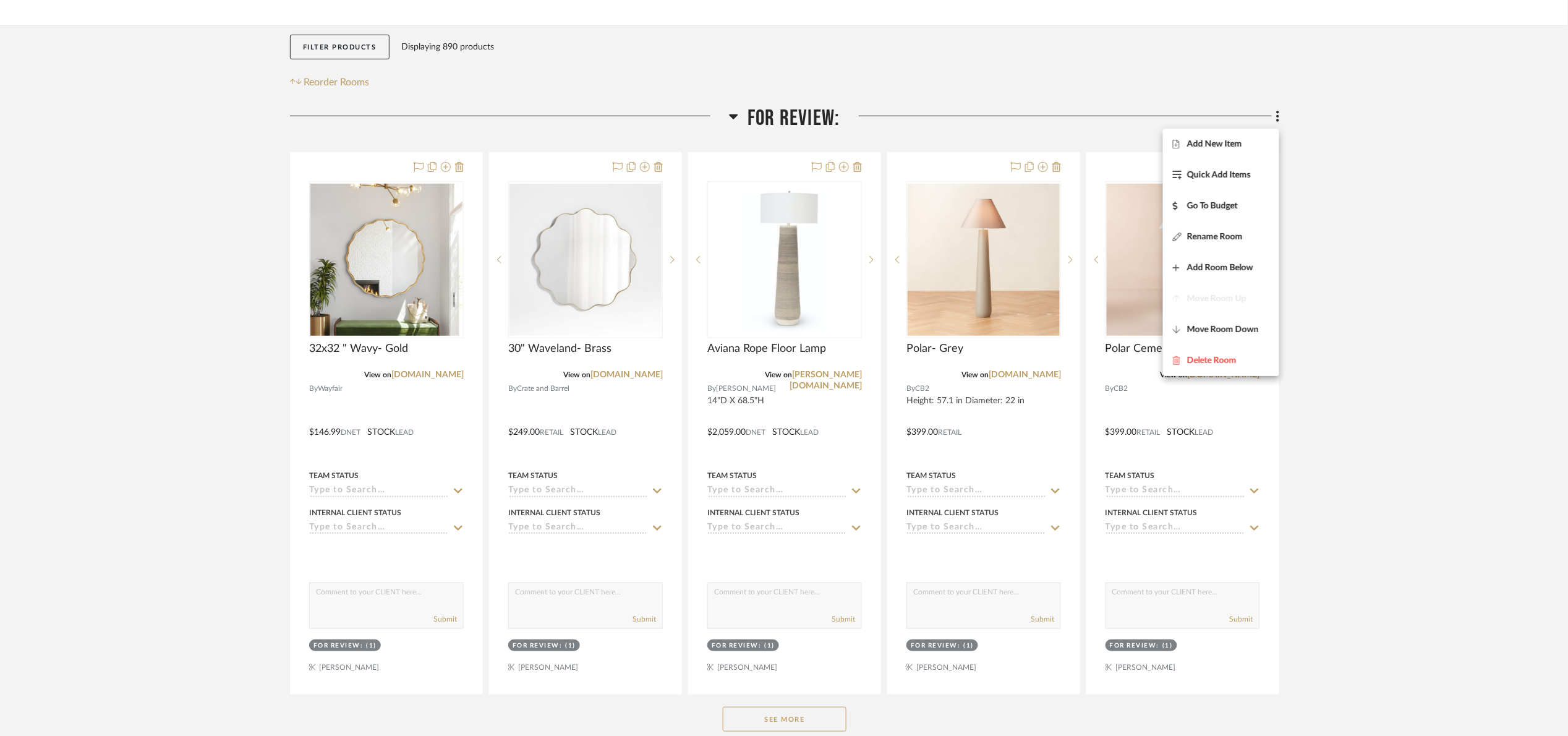
click at [1233, 141] on span "Add New Item" at bounding box center [1215, 143] width 55 height 11
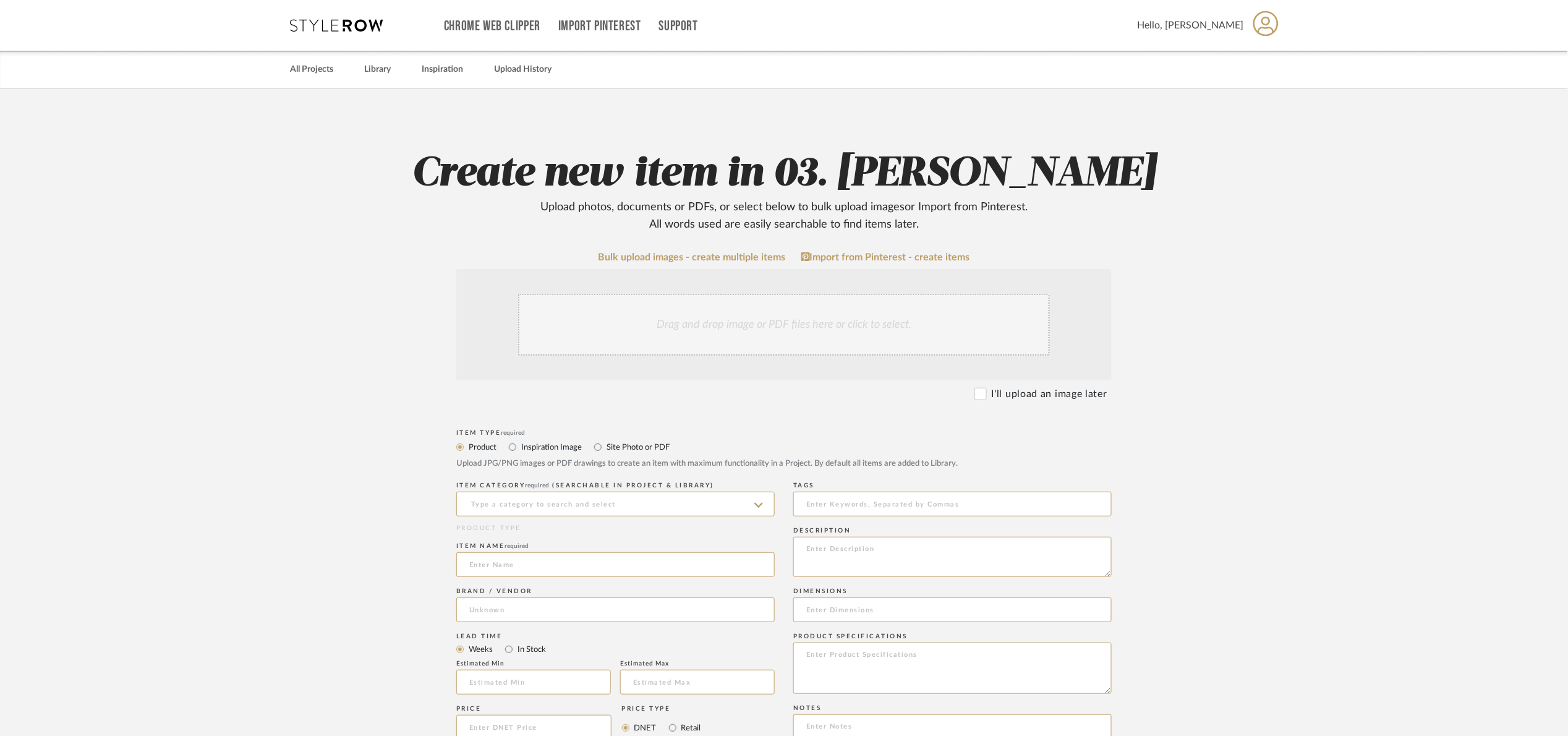
click at [810, 307] on div "Drag and drop image or PDF files here or click to select." at bounding box center [784, 325] width 532 height 62
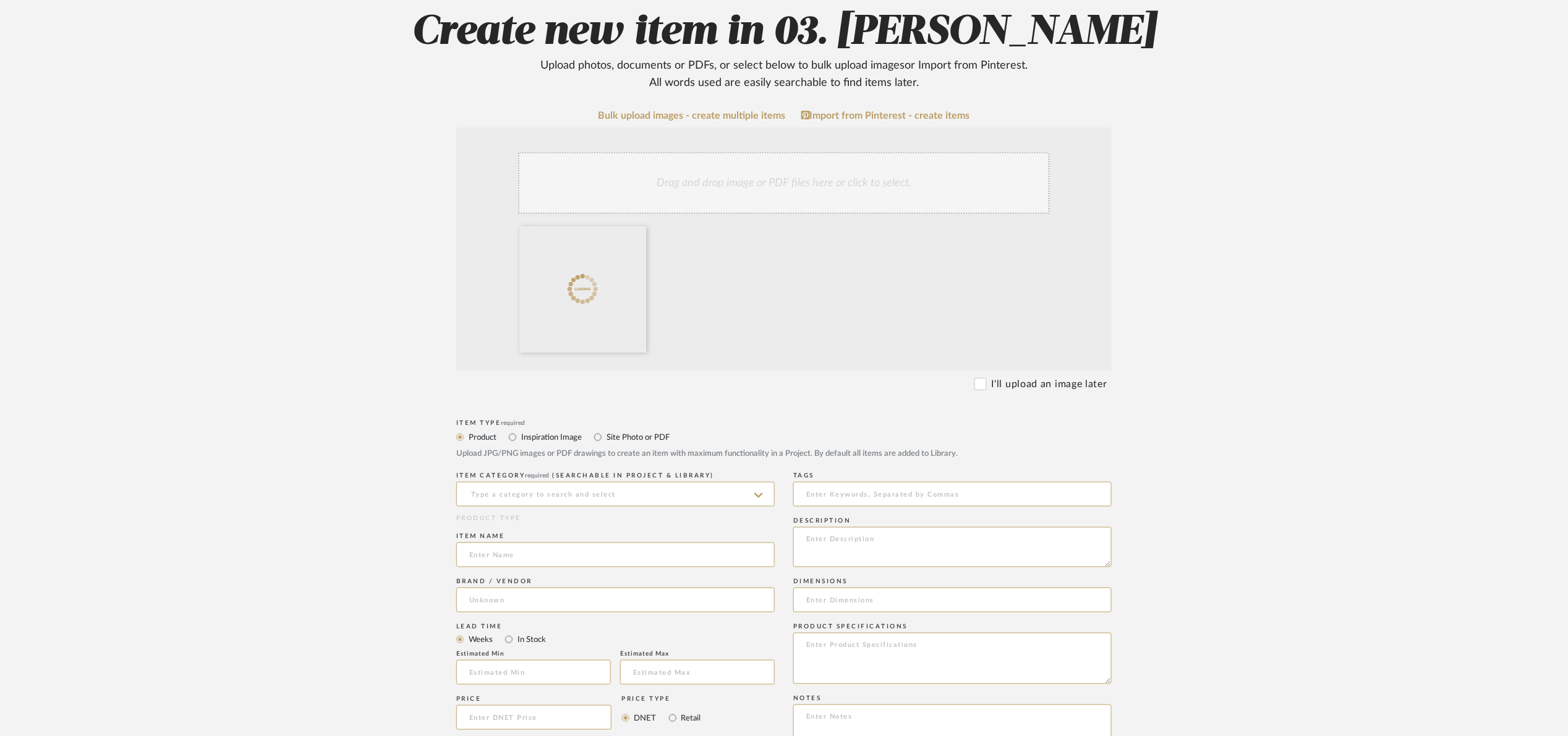
scroll to position [186, 0]
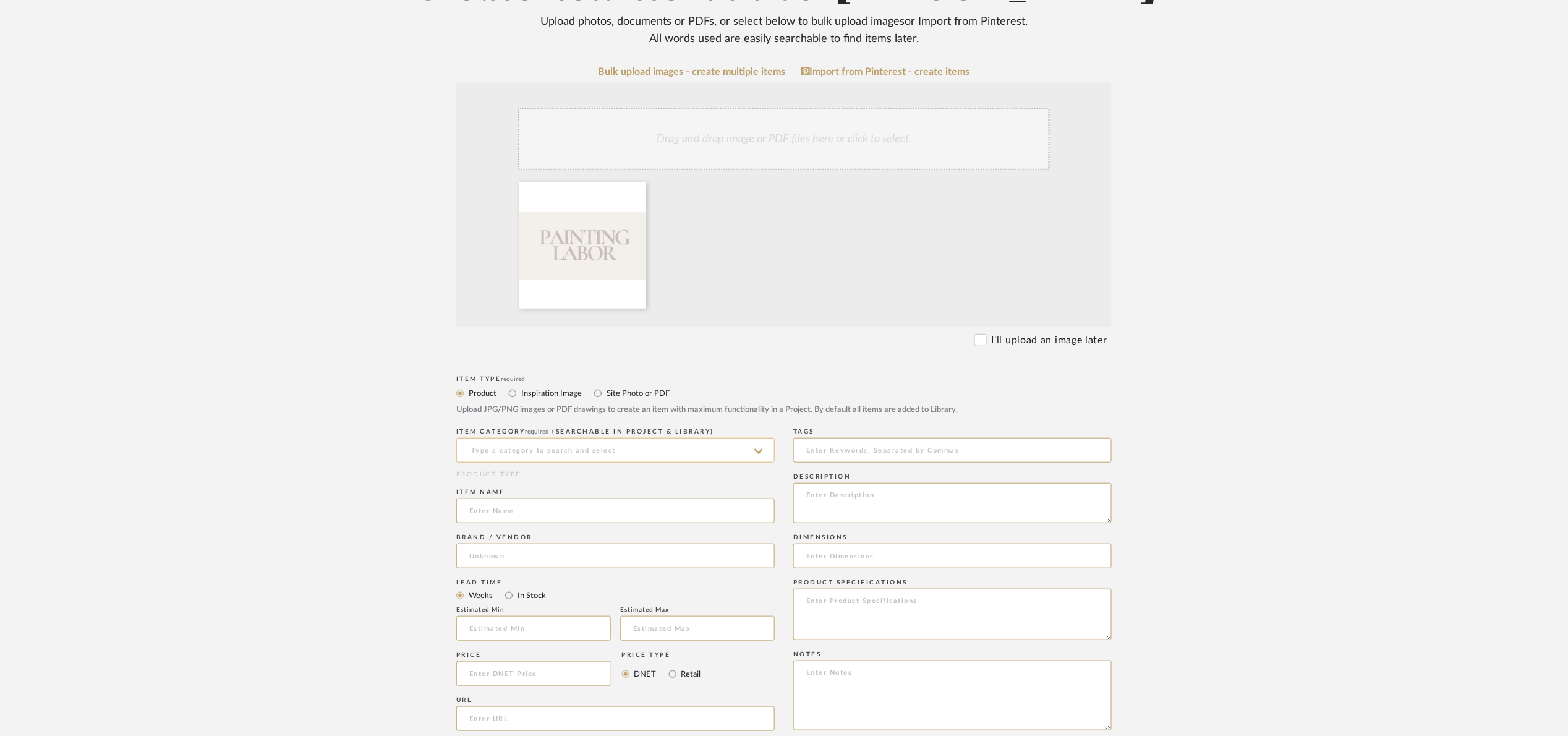
click at [589, 452] on input at bounding box center [615, 450] width 318 height 25
click at [495, 513] on span "Paint" at bounding box center [482, 513] width 25 height 9
type input "Paint"
drag, startPoint x: 495, startPoint y: 514, endPoint x: 505, endPoint y: 523, distance: 13.5
click at [495, 515] on input at bounding box center [615, 511] width 318 height 25
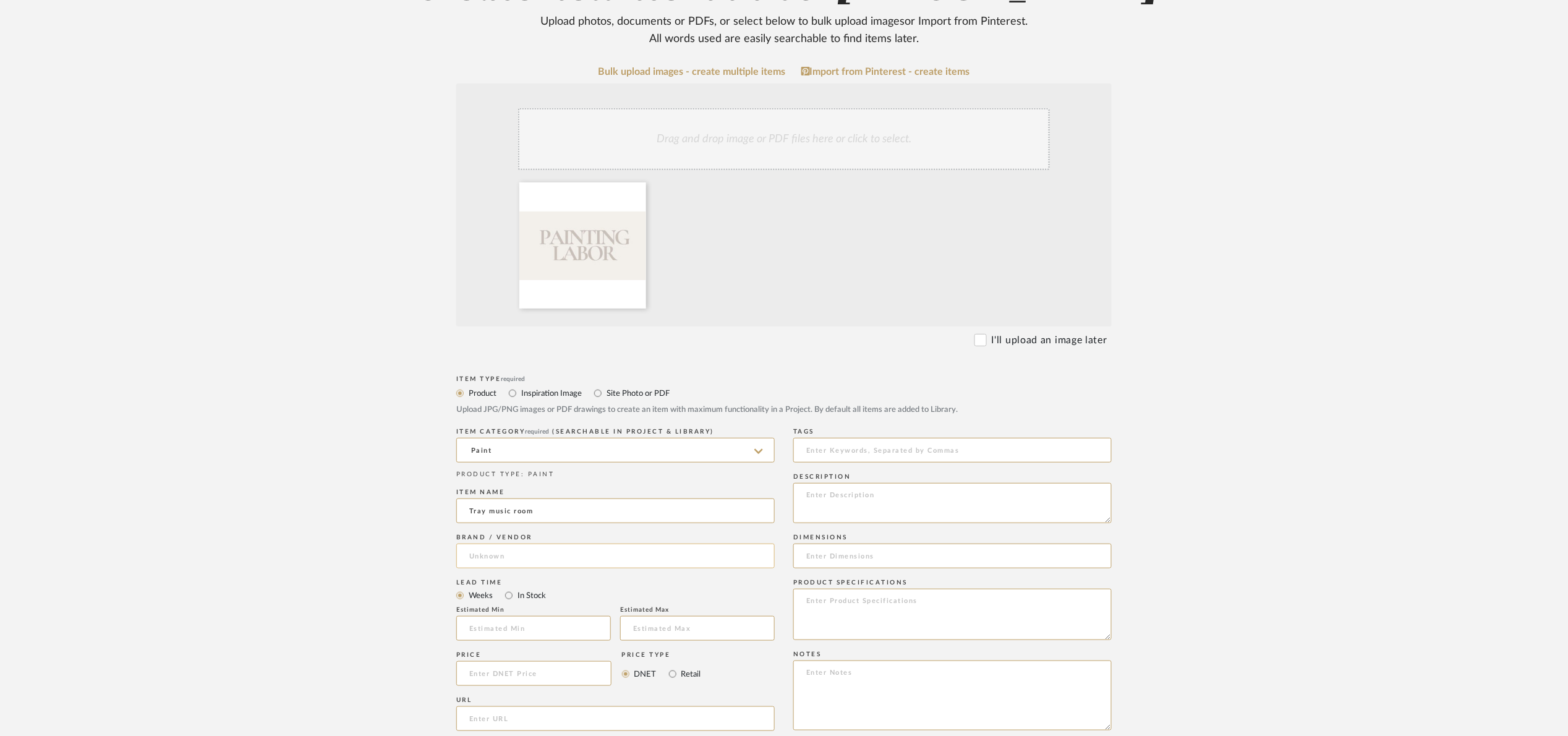
type input "Tray music room"
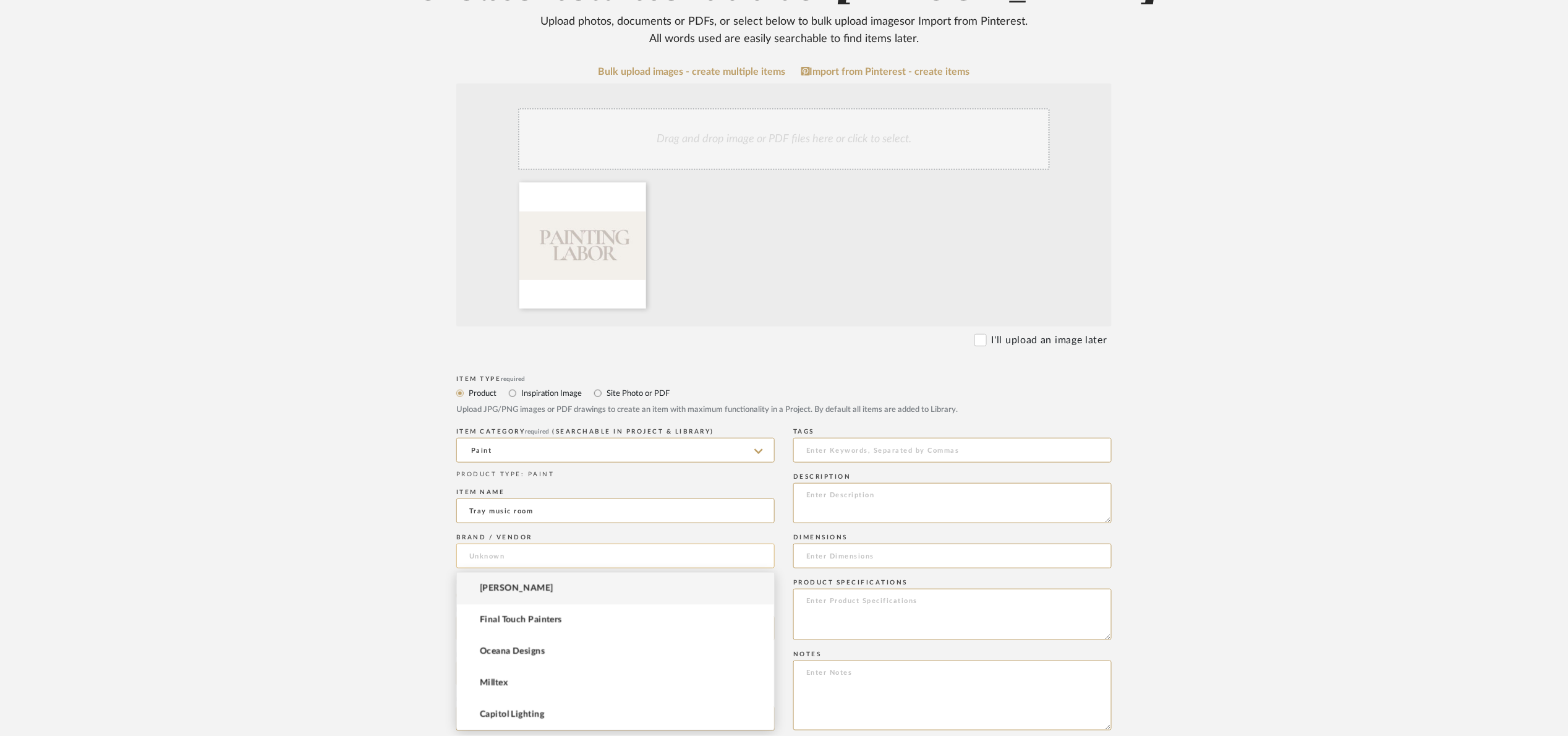
click at [520, 559] on input at bounding box center [615, 556] width 318 height 25
click at [555, 620] on span "Final Touch Painters" at bounding box center [521, 619] width 83 height 11
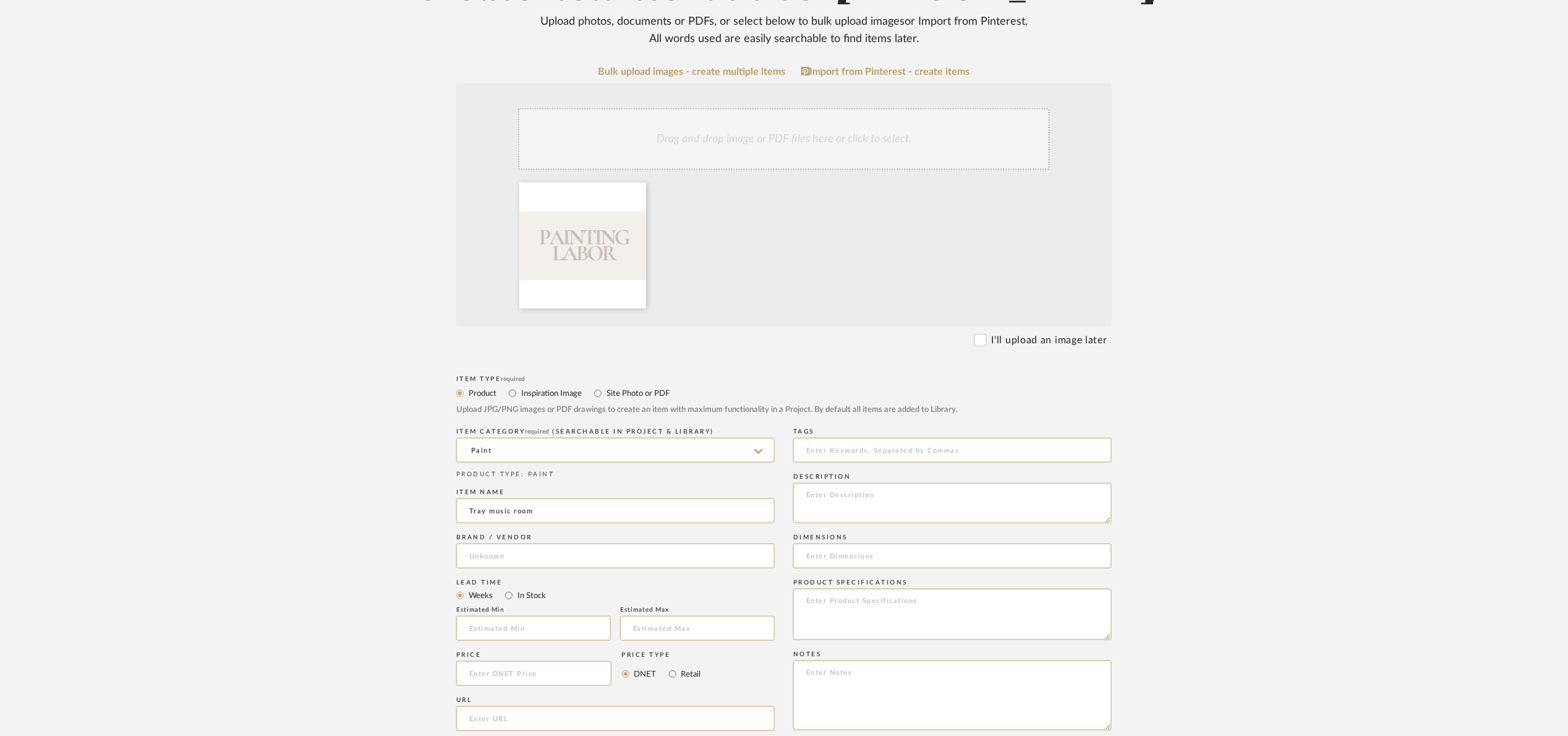
type input "Final Touch Painters"
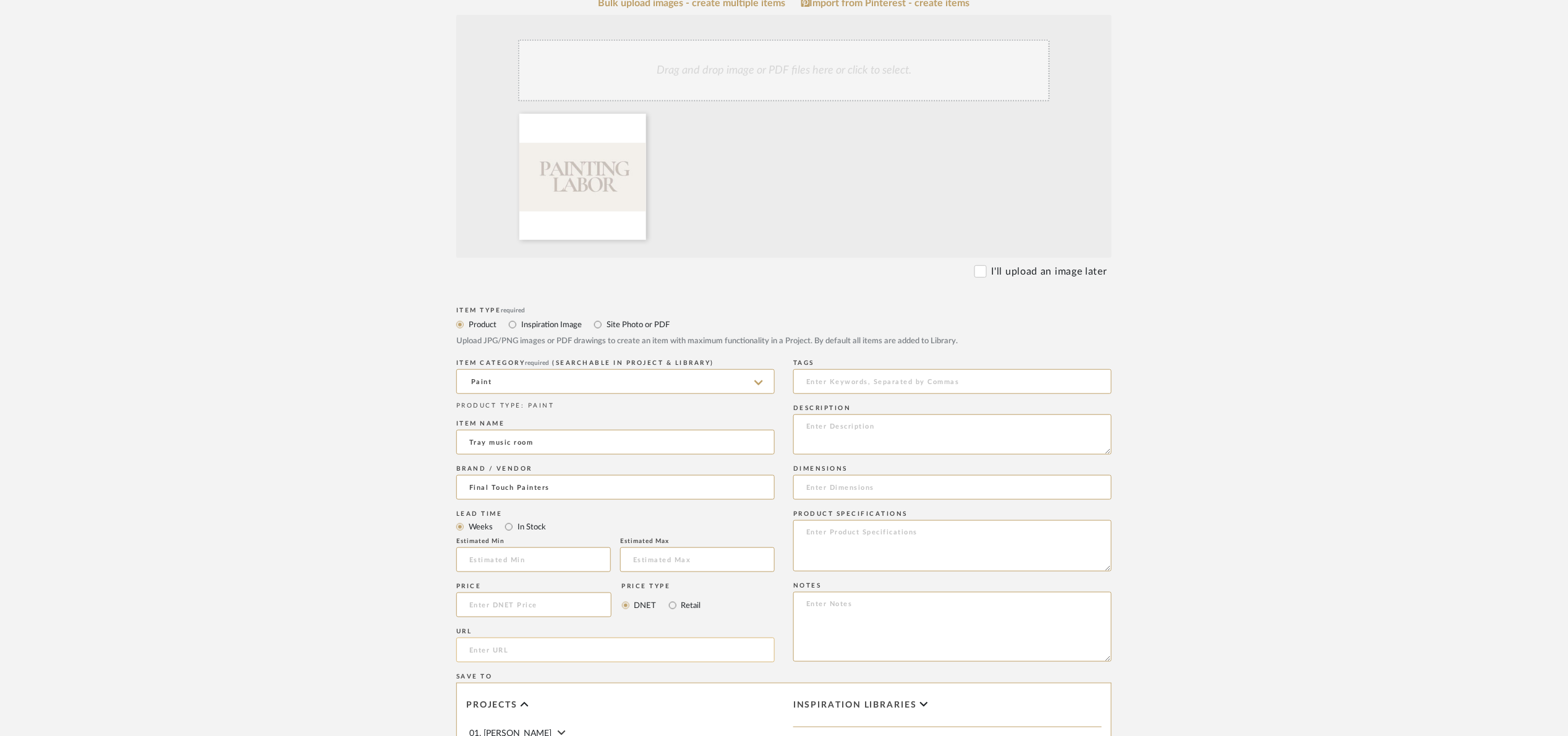
scroll to position [371, 0]
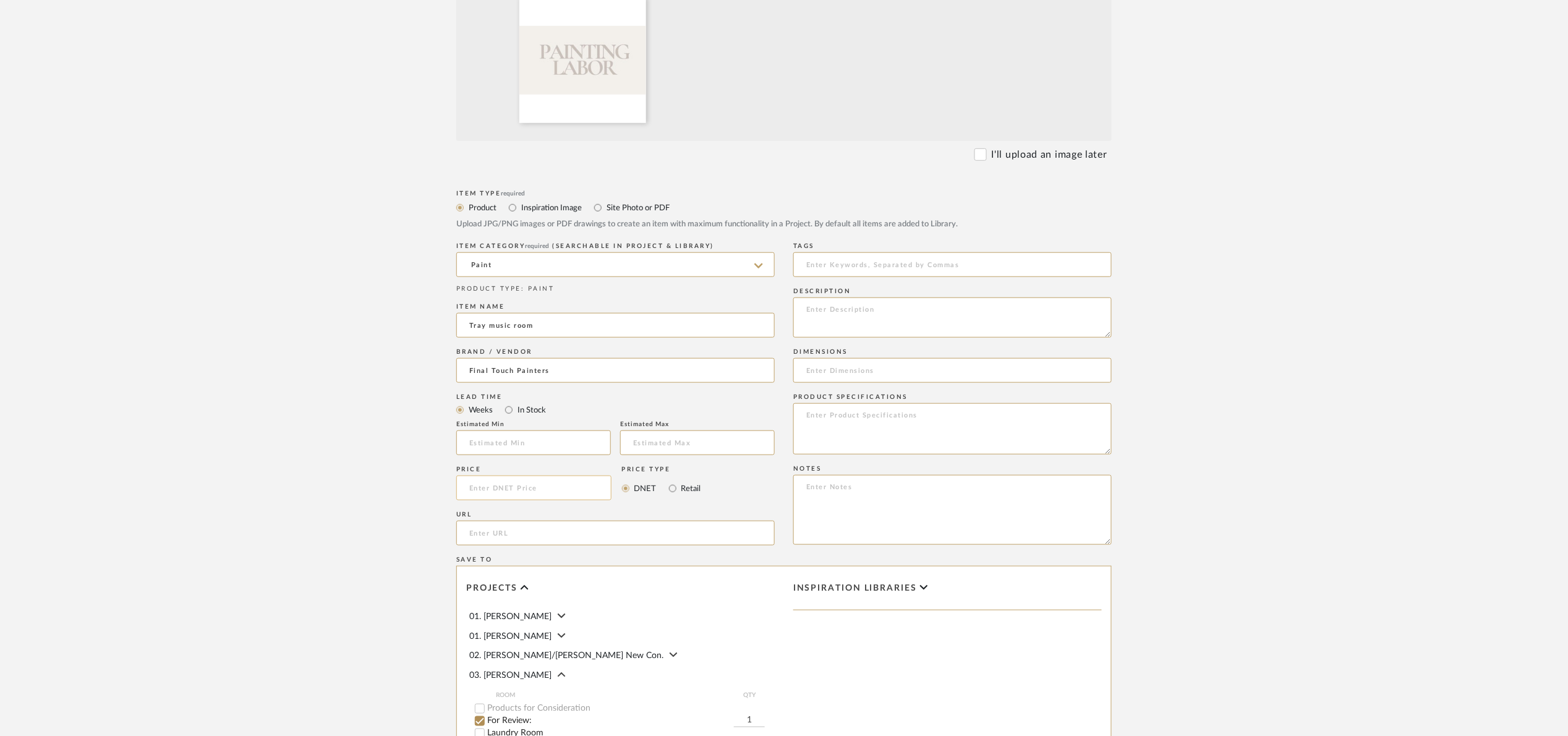
click at [511, 490] on input at bounding box center [534, 488] width 155 height 25
type input "$300.00"
click at [748, 499] on div "Price $300.00 Price Type DNET Retail" at bounding box center [615, 485] width 318 height 45
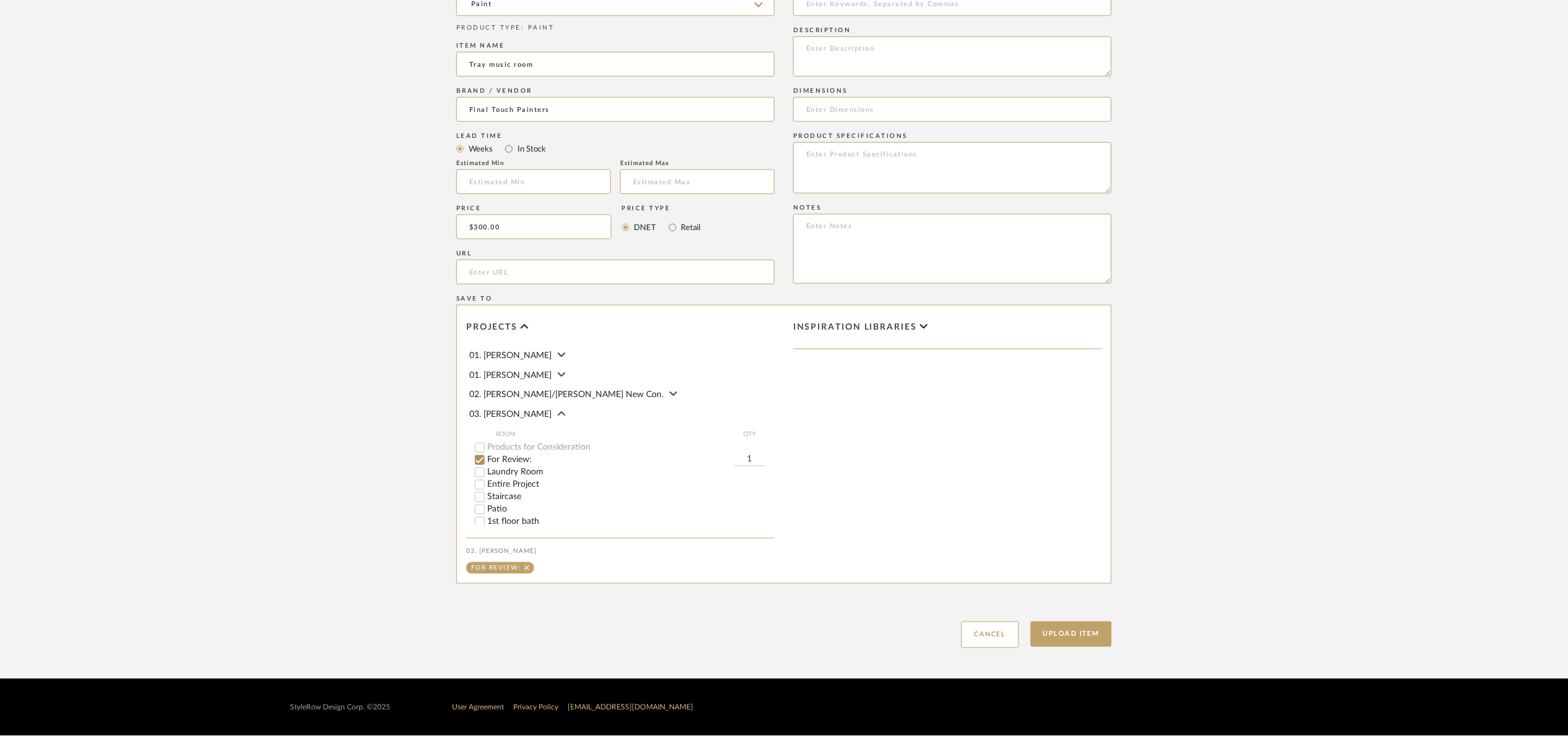
scroll to position [632, 0]
drag, startPoint x: 1068, startPoint y: 639, endPoint x: 1063, endPoint y: 629, distance: 11.2
click at [1061, 632] on button "Upload Item" at bounding box center [1072, 634] width 82 height 25
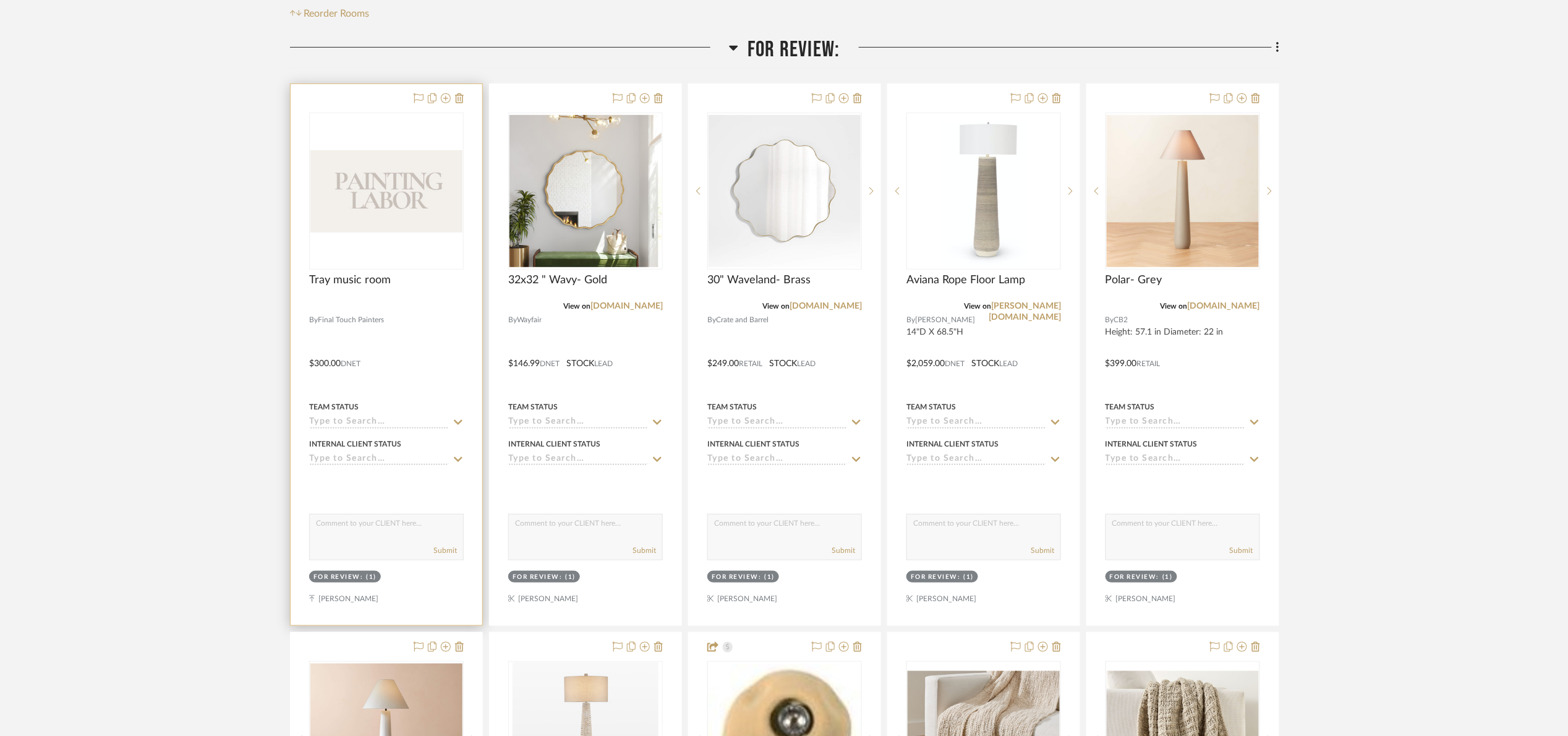
scroll to position [292, 0]
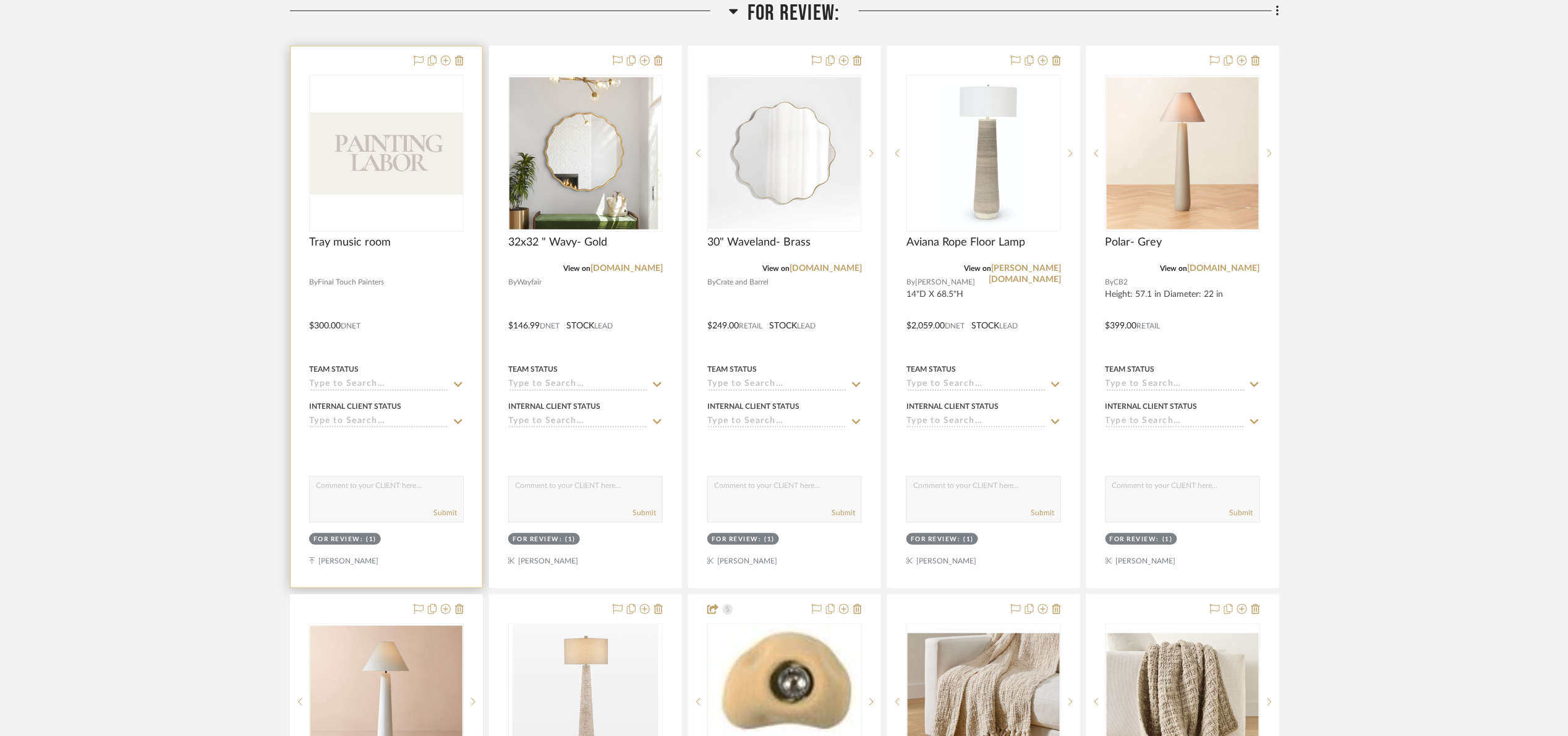
click at [383, 171] on div at bounding box center [386, 153] width 155 height 157
click at [428, 159] on img "0" at bounding box center [386, 153] width 152 height 83
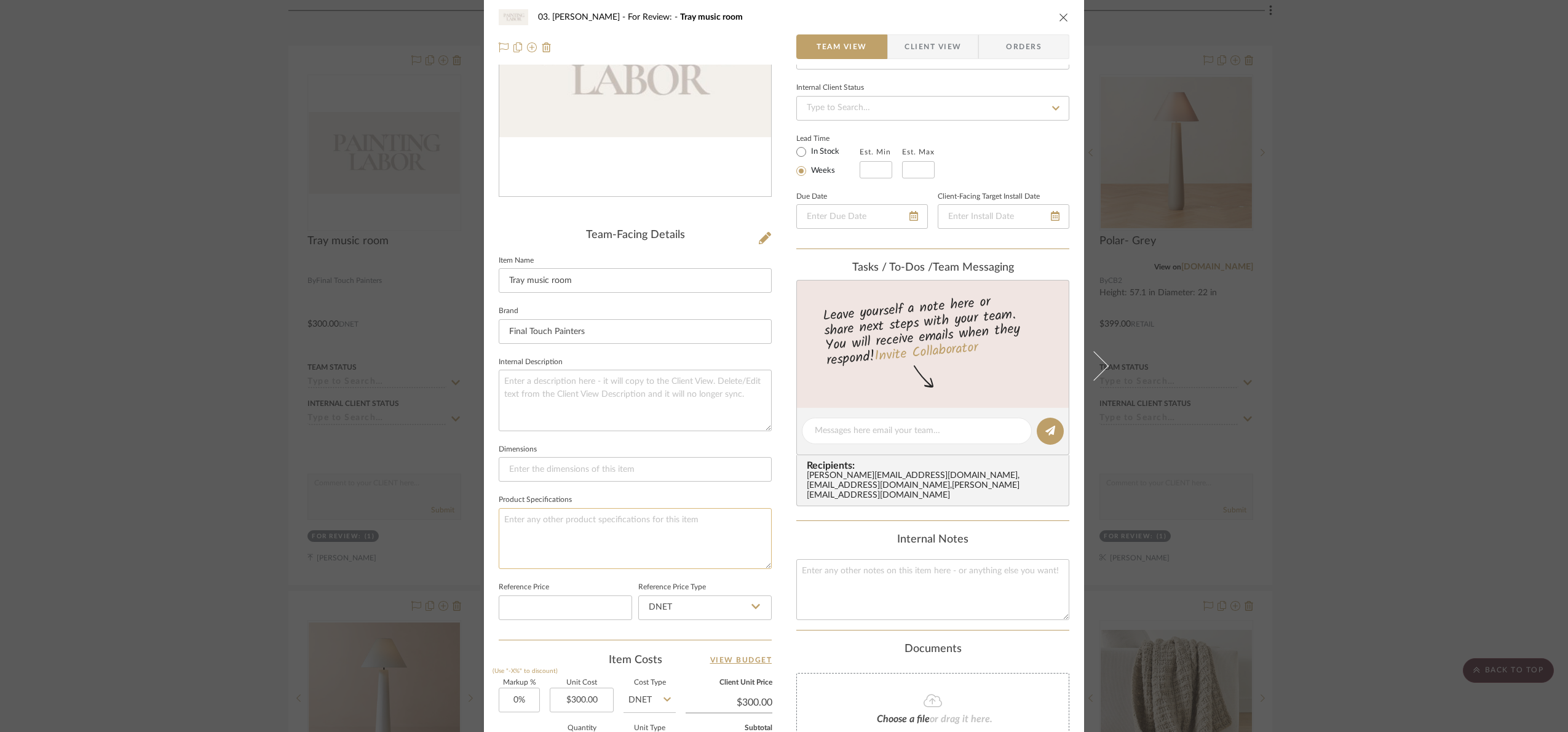
scroll to position [412, 0]
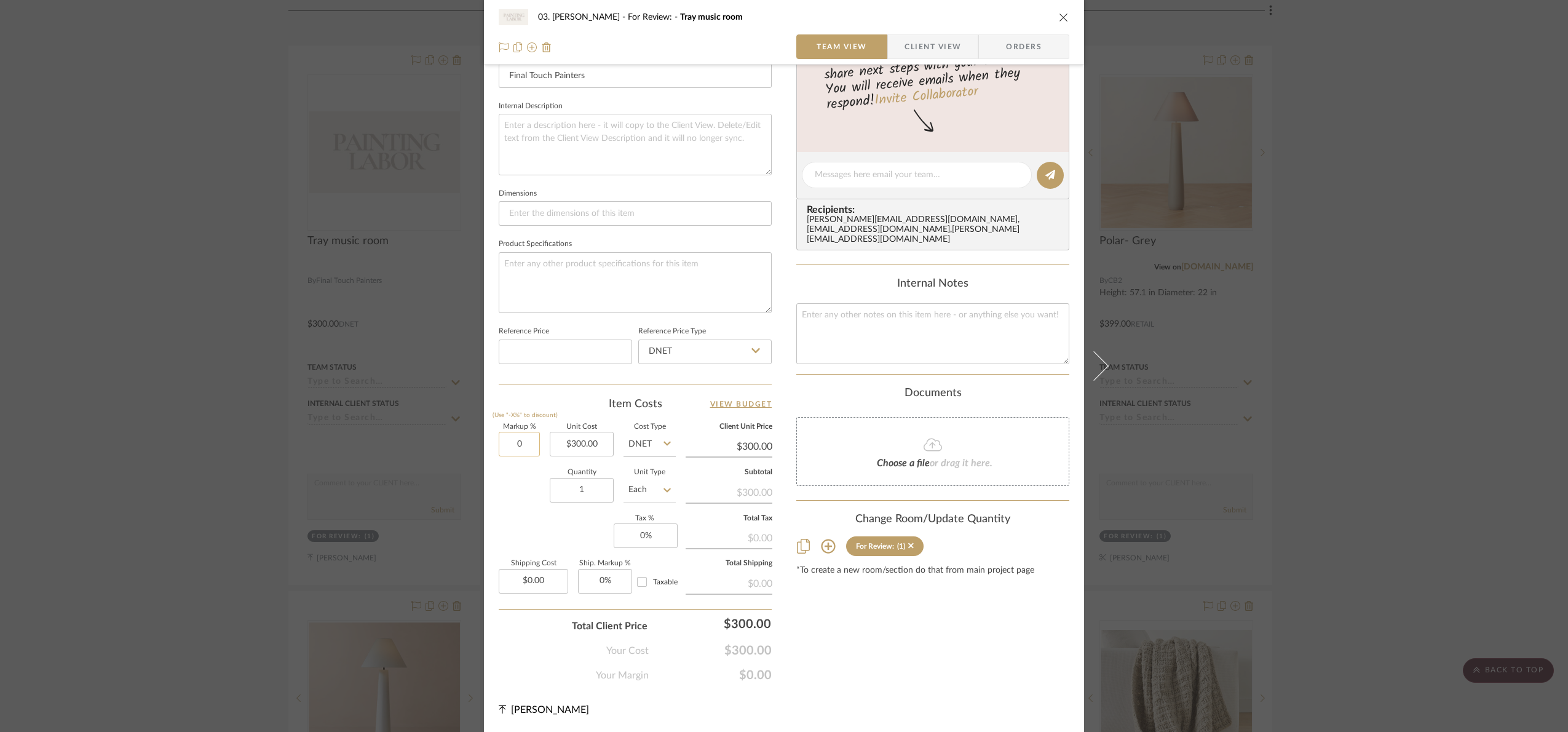
click at [527, 453] on input "0" at bounding box center [519, 444] width 41 height 25
type input "20%"
click at [525, 477] on div "Quantity 1 Unit Type Each" at bounding box center [587, 491] width 177 height 44
type input "$360.00"
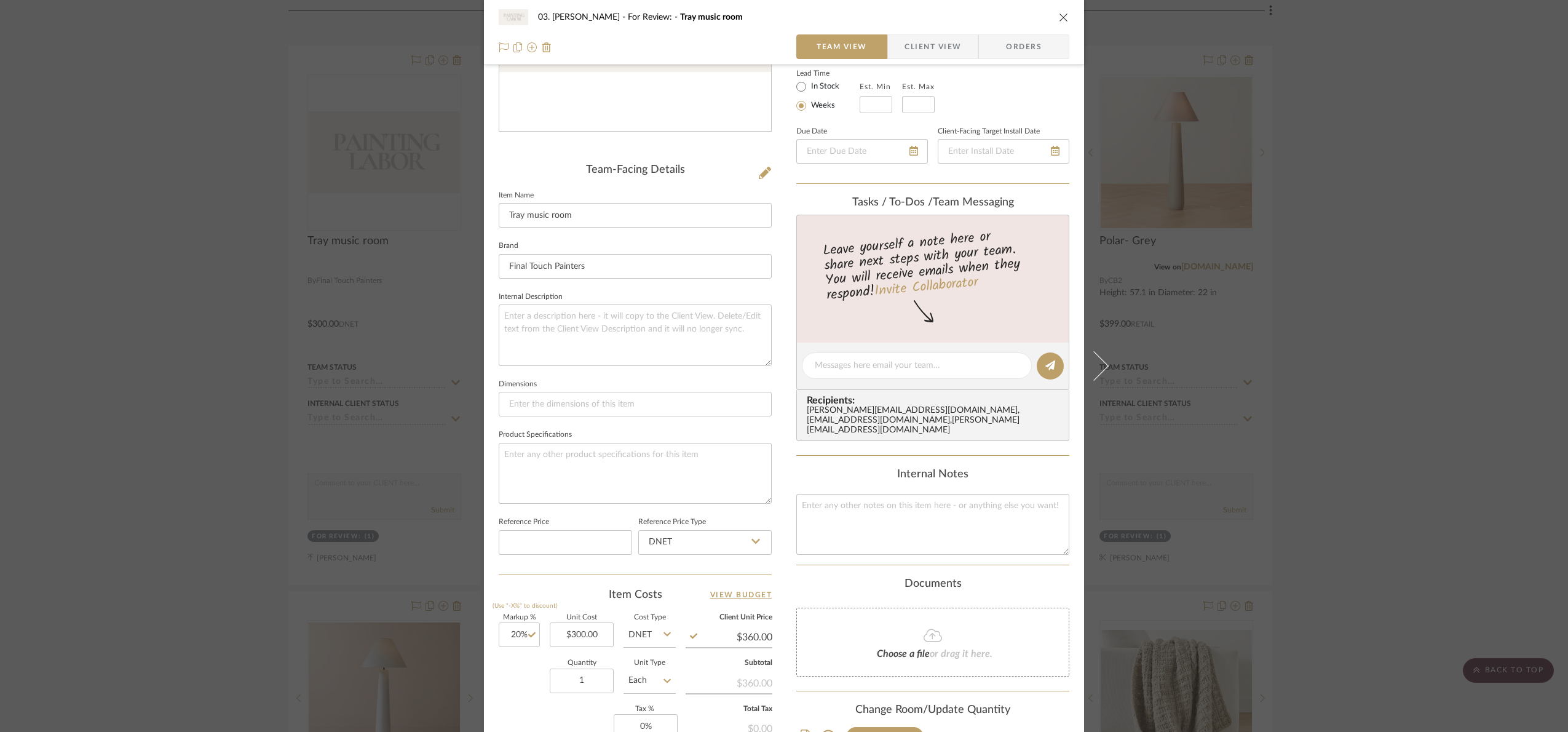
scroll to position [0, 0]
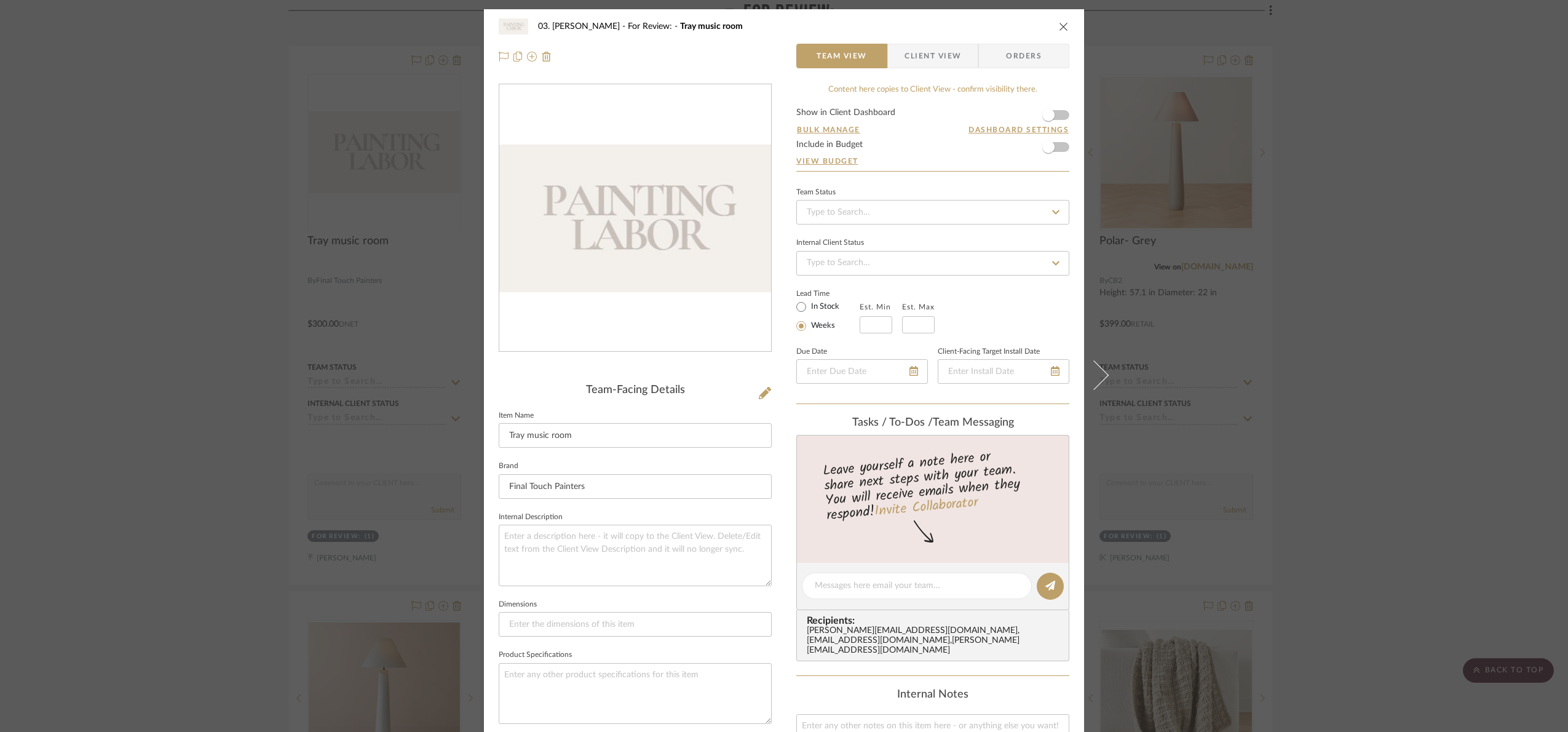
drag, startPoint x: 1439, startPoint y: 347, endPoint x: 1425, endPoint y: 332, distance: 20.5
click at [1432, 338] on div "03. Jennifer For Review: Tray music room Team View Client View Orders Team-Faci…" at bounding box center [784, 366] width 1568 height 732
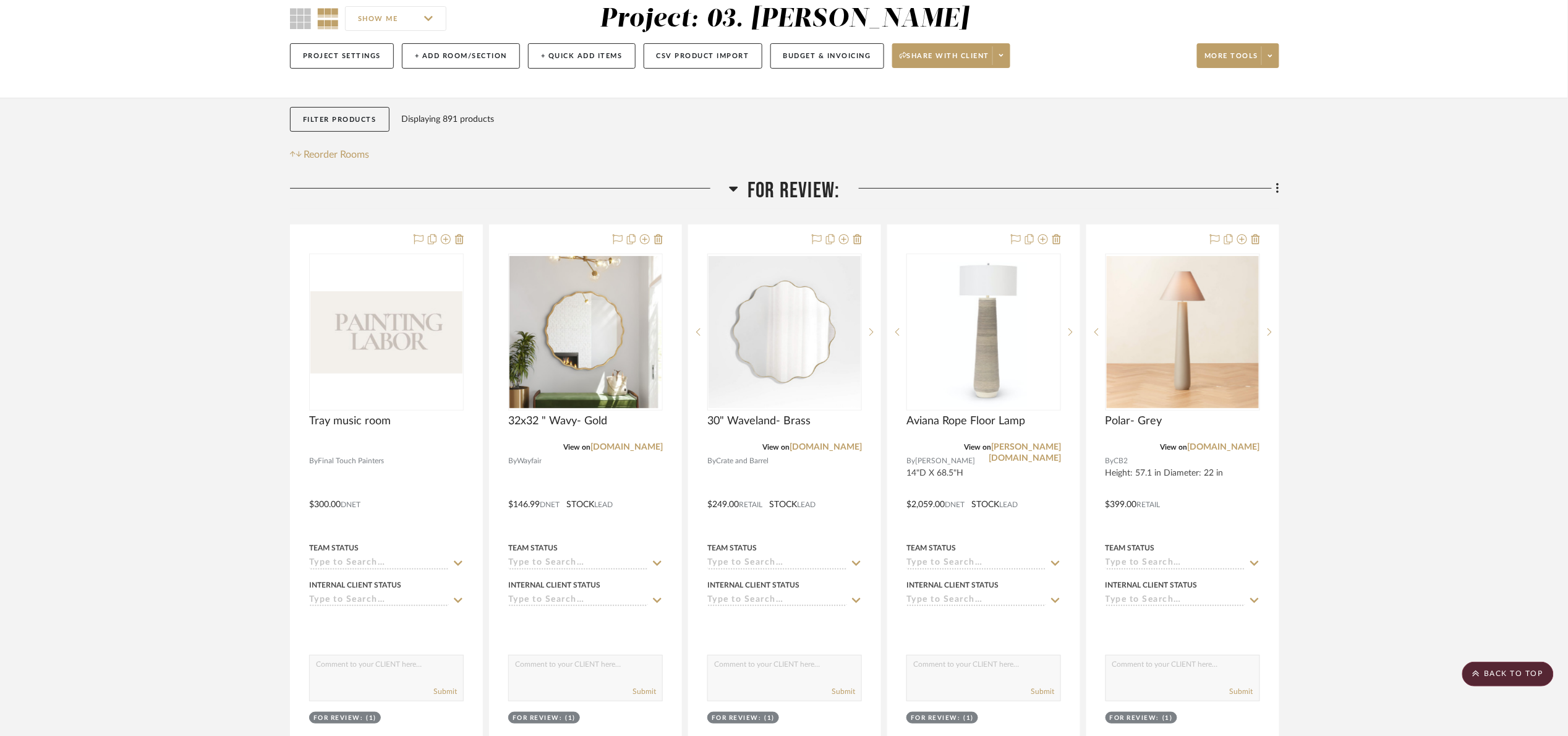
scroll to position [106, 0]
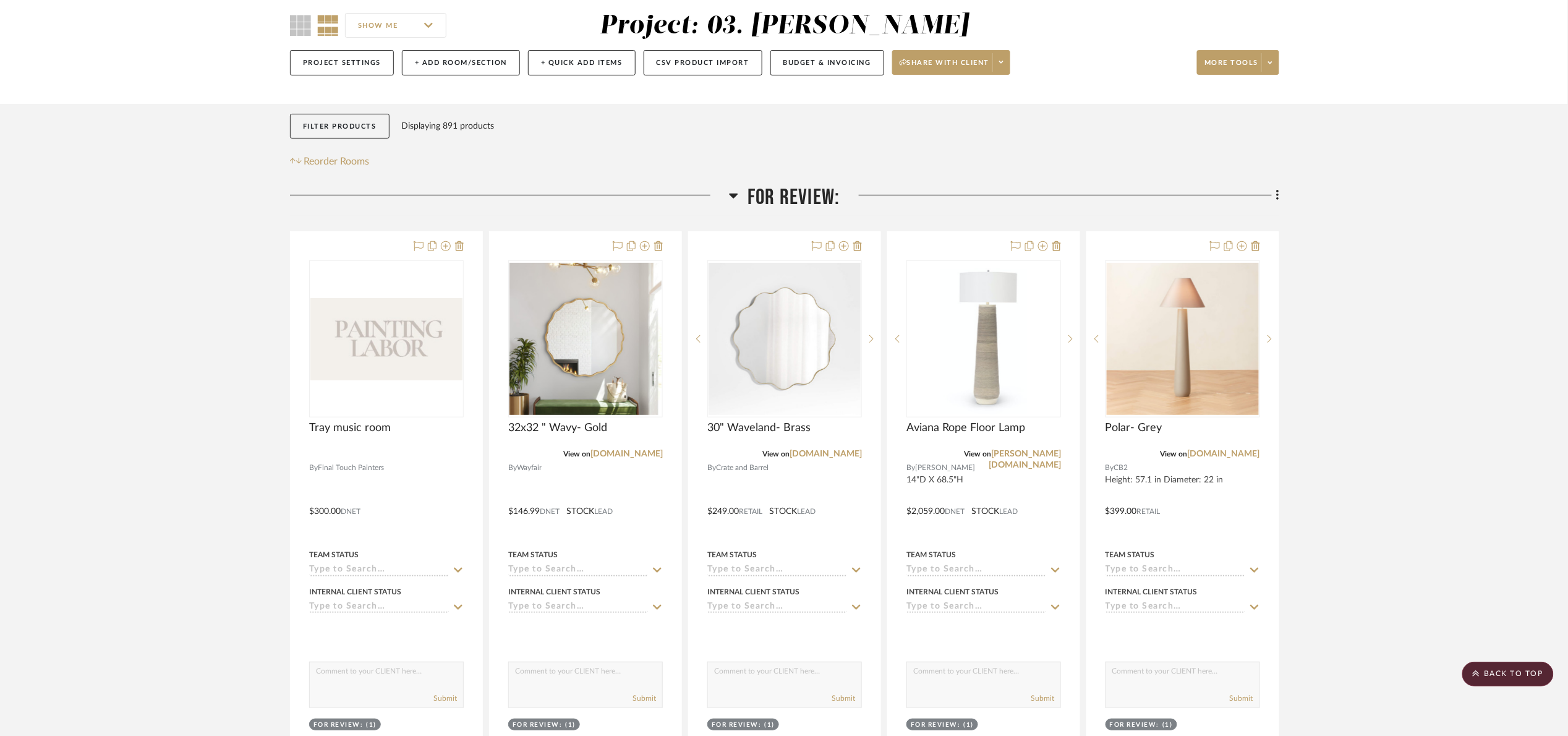
click at [798, 191] on span "For Review:" at bounding box center [793, 197] width 92 height 27
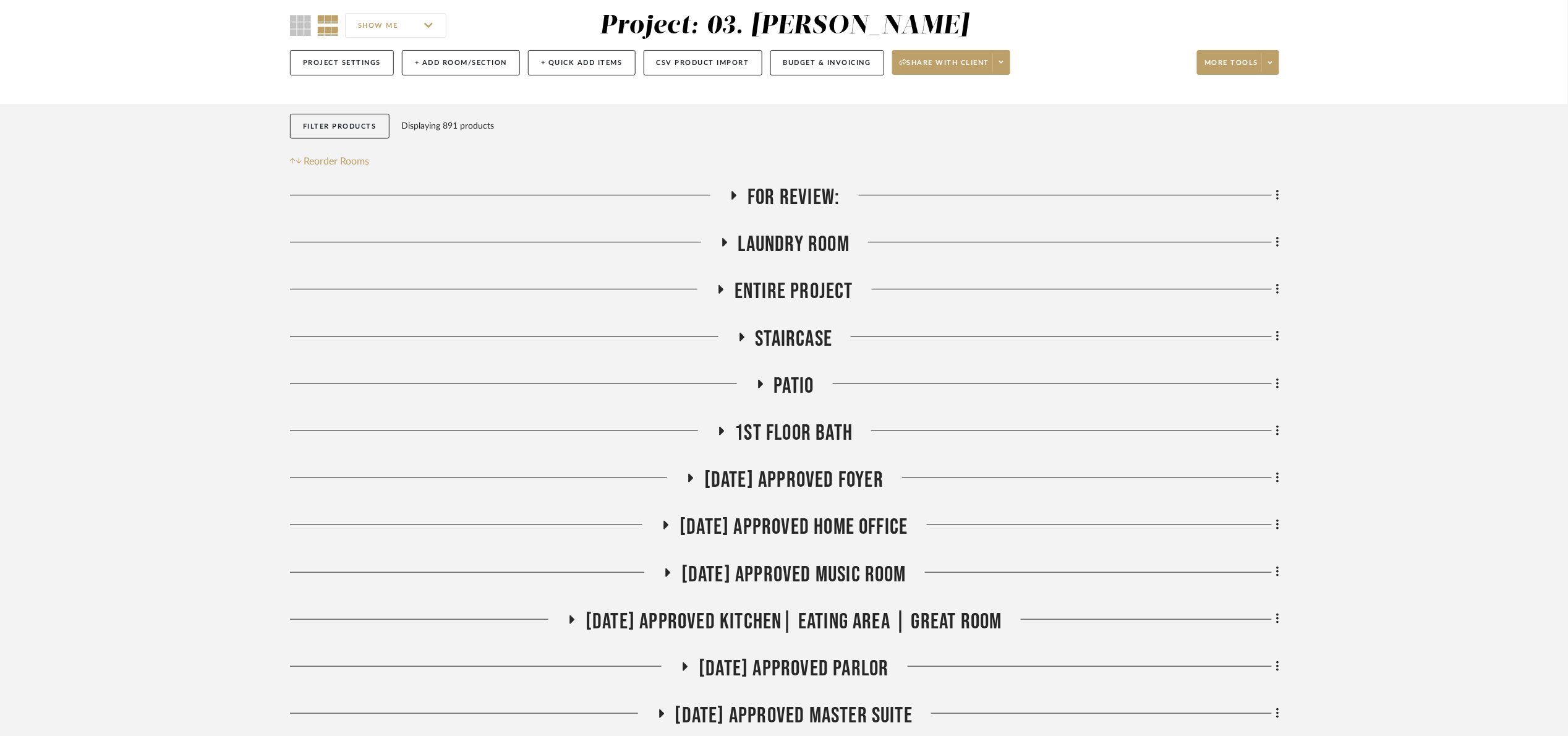
click at [806, 249] on span "Laundry Room" at bounding box center [794, 245] width 111 height 27
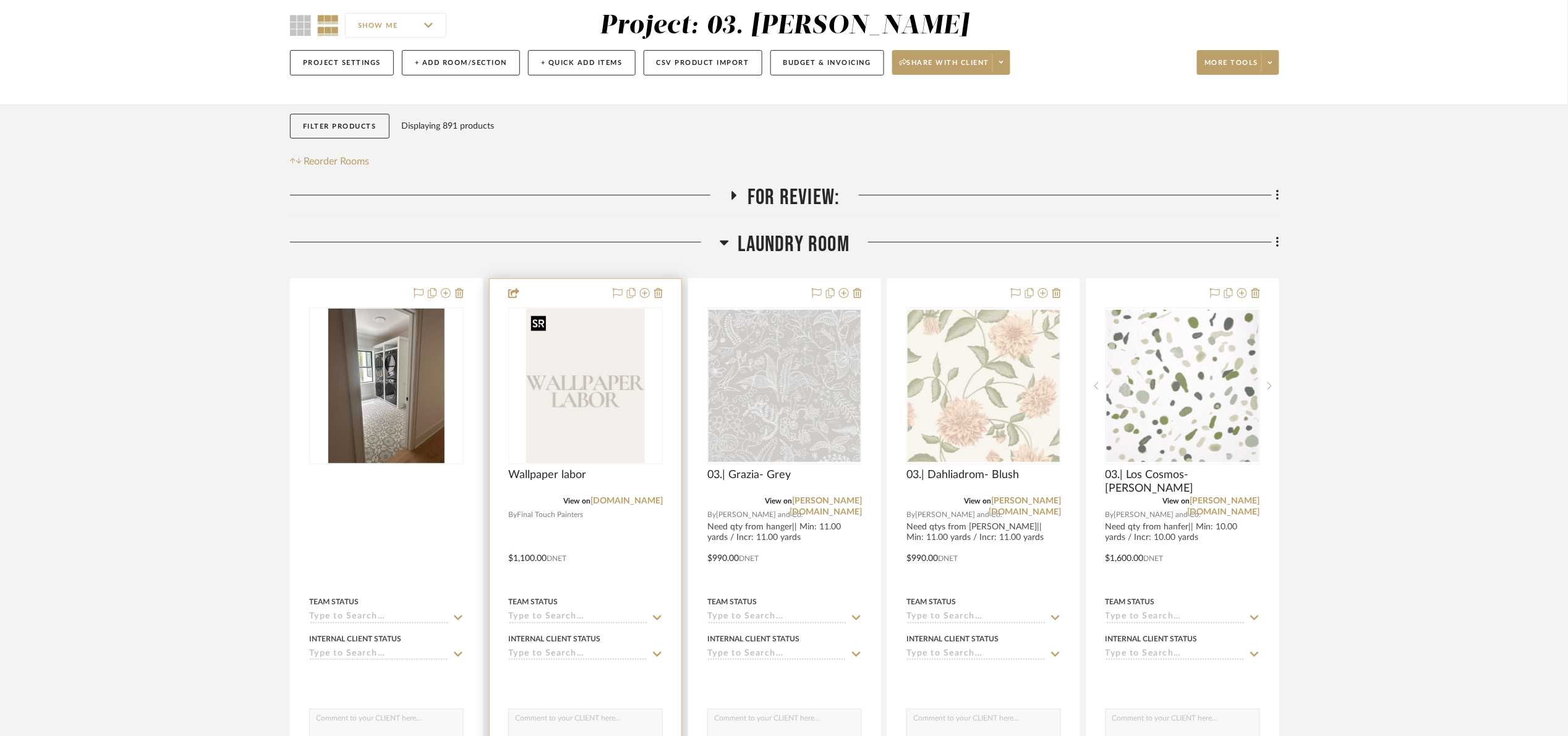
click at [0, 0] on img at bounding box center [0, 0] width 0 height 0
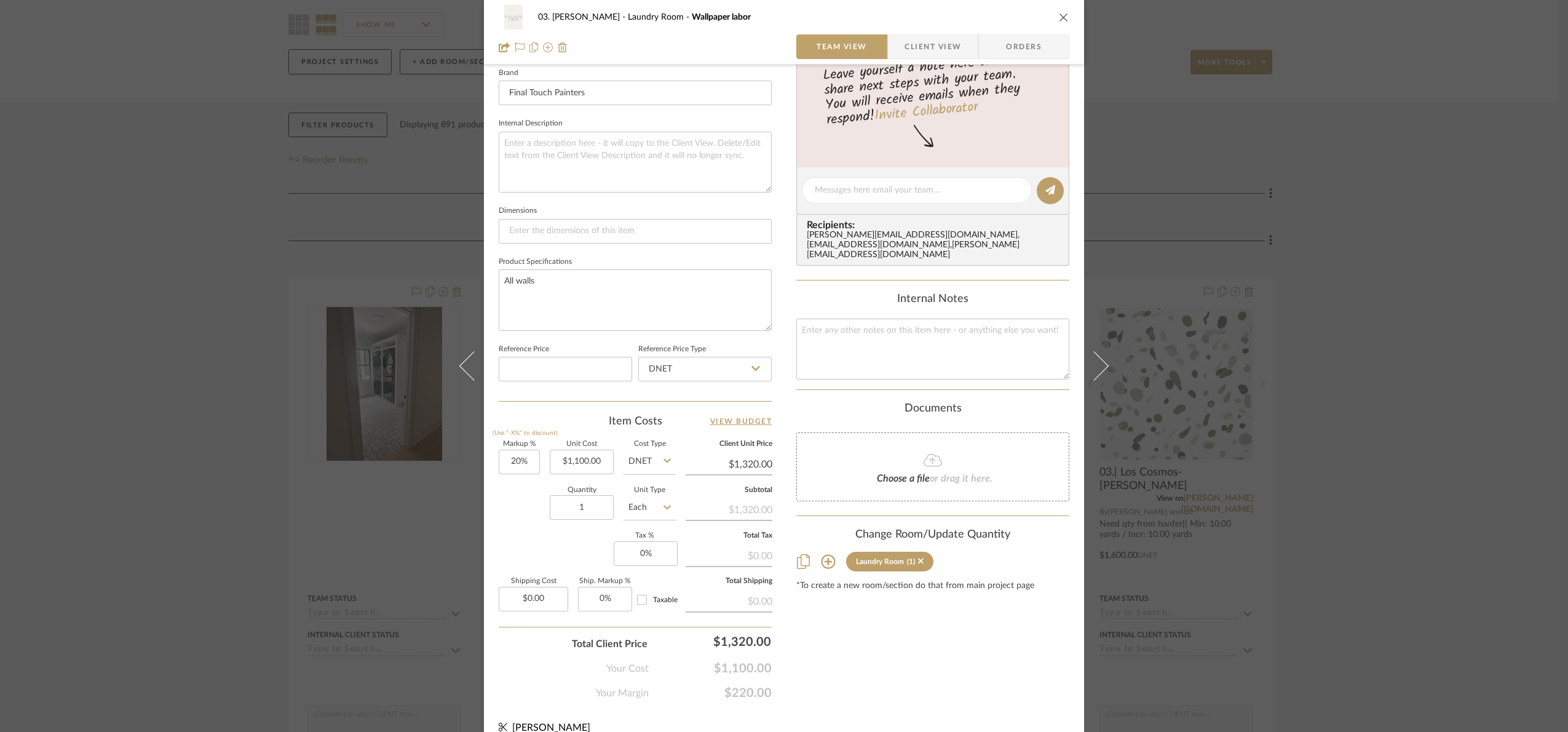
scroll to position [414, 0]
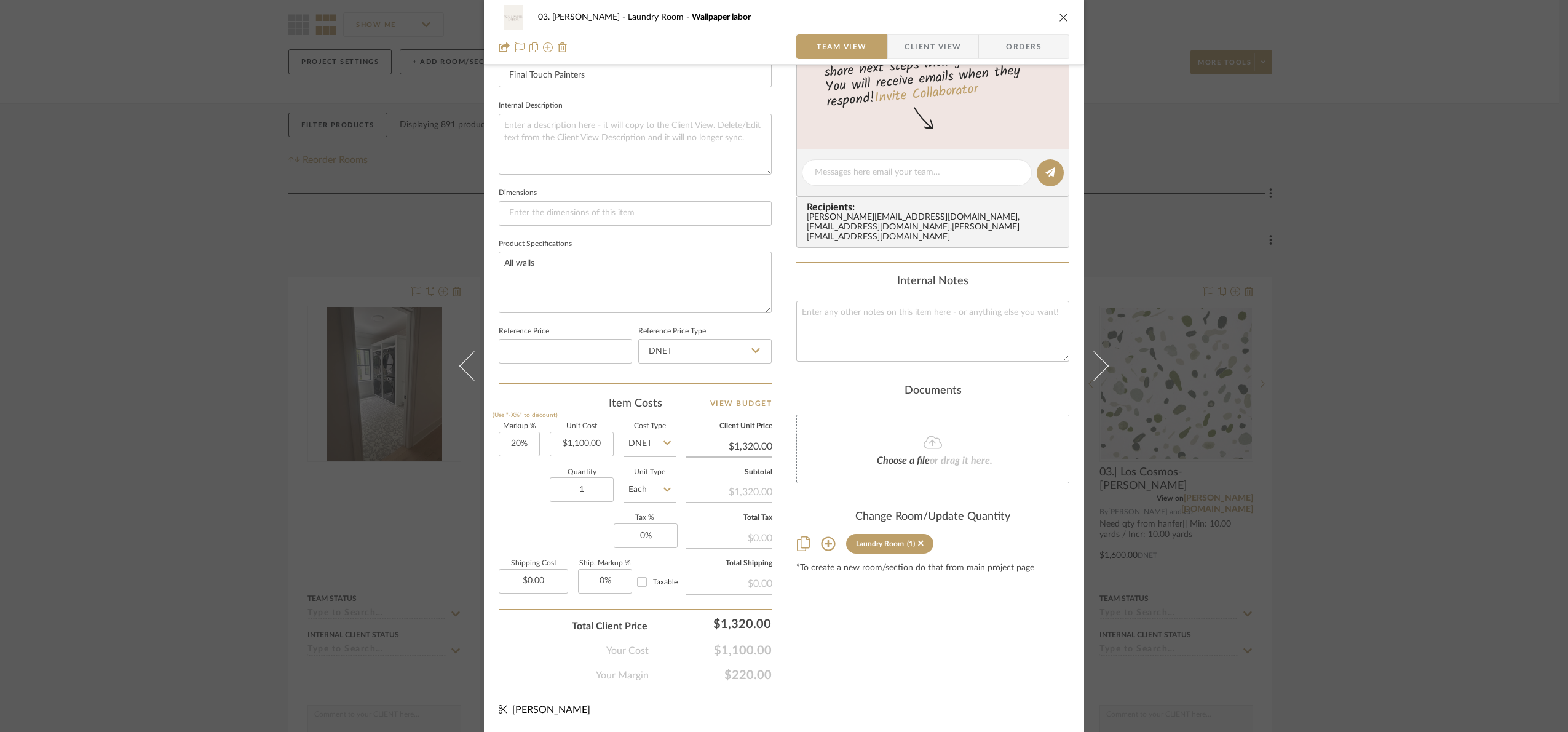
click at [1416, 301] on div "03. Jennifer Laundry Room Wallpaper labor Team View Client View Orders Team-Fac…" at bounding box center [784, 366] width 1568 height 732
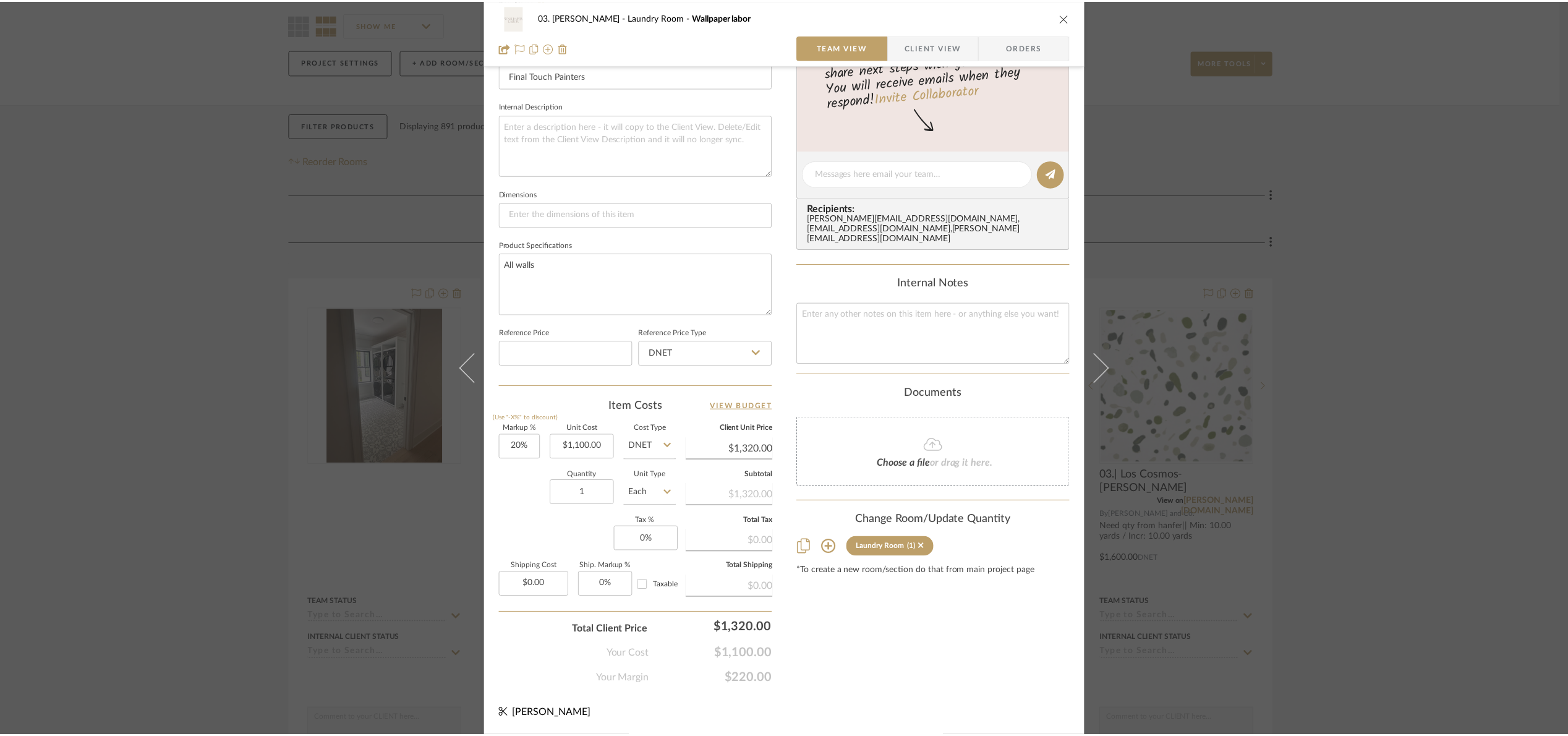
scroll to position [106, 0]
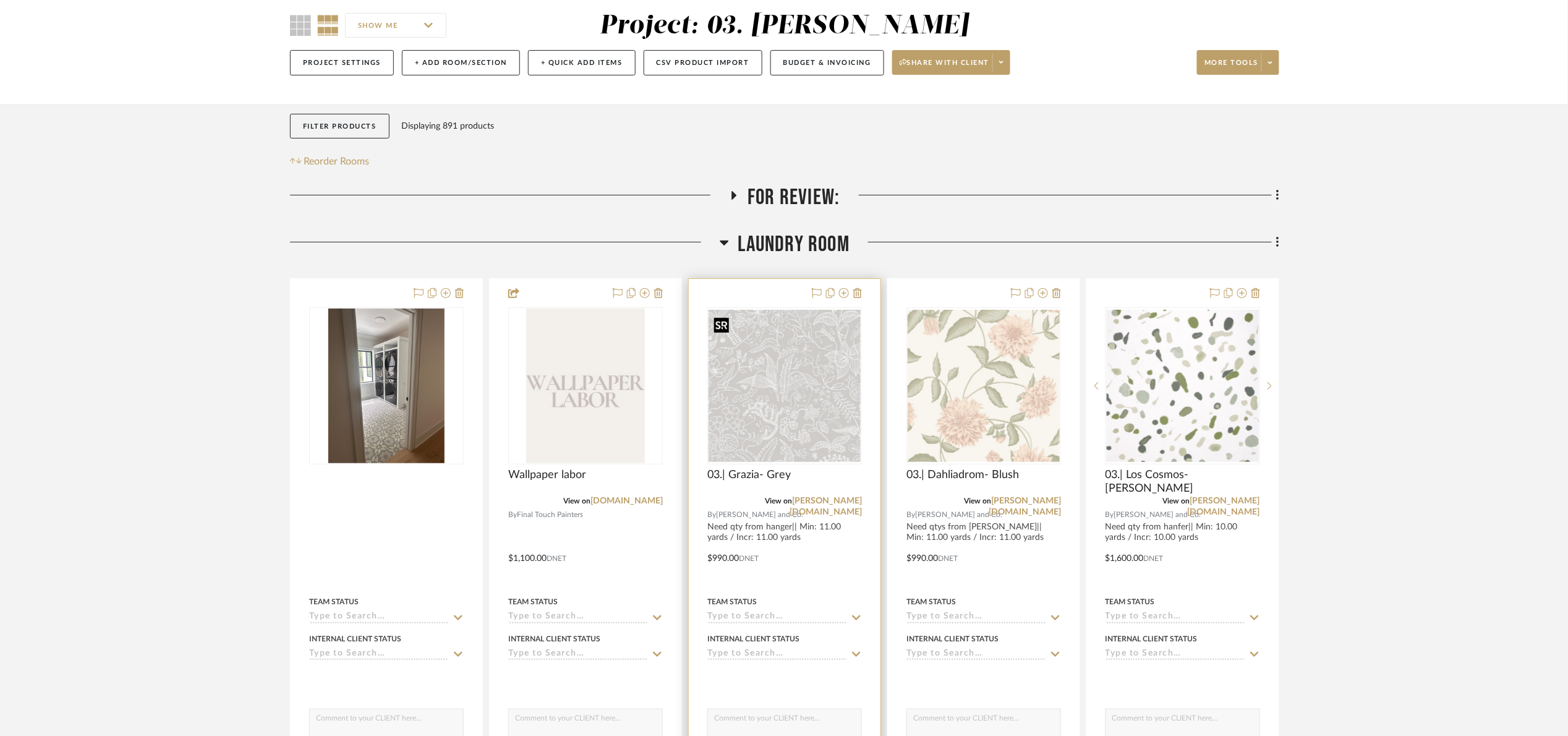
click at [799, 374] on img "0" at bounding box center [785, 385] width 152 height 152
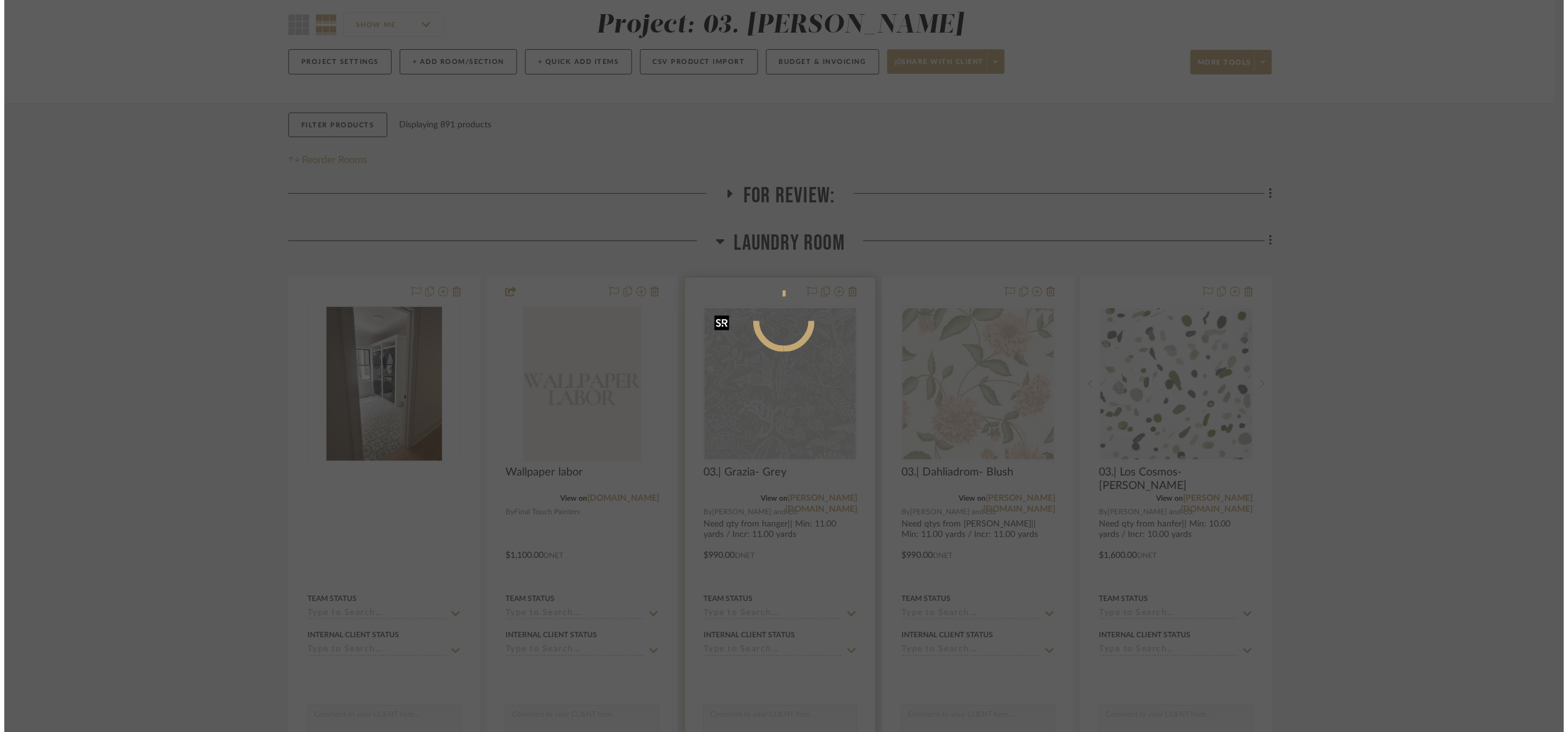
scroll to position [0, 0]
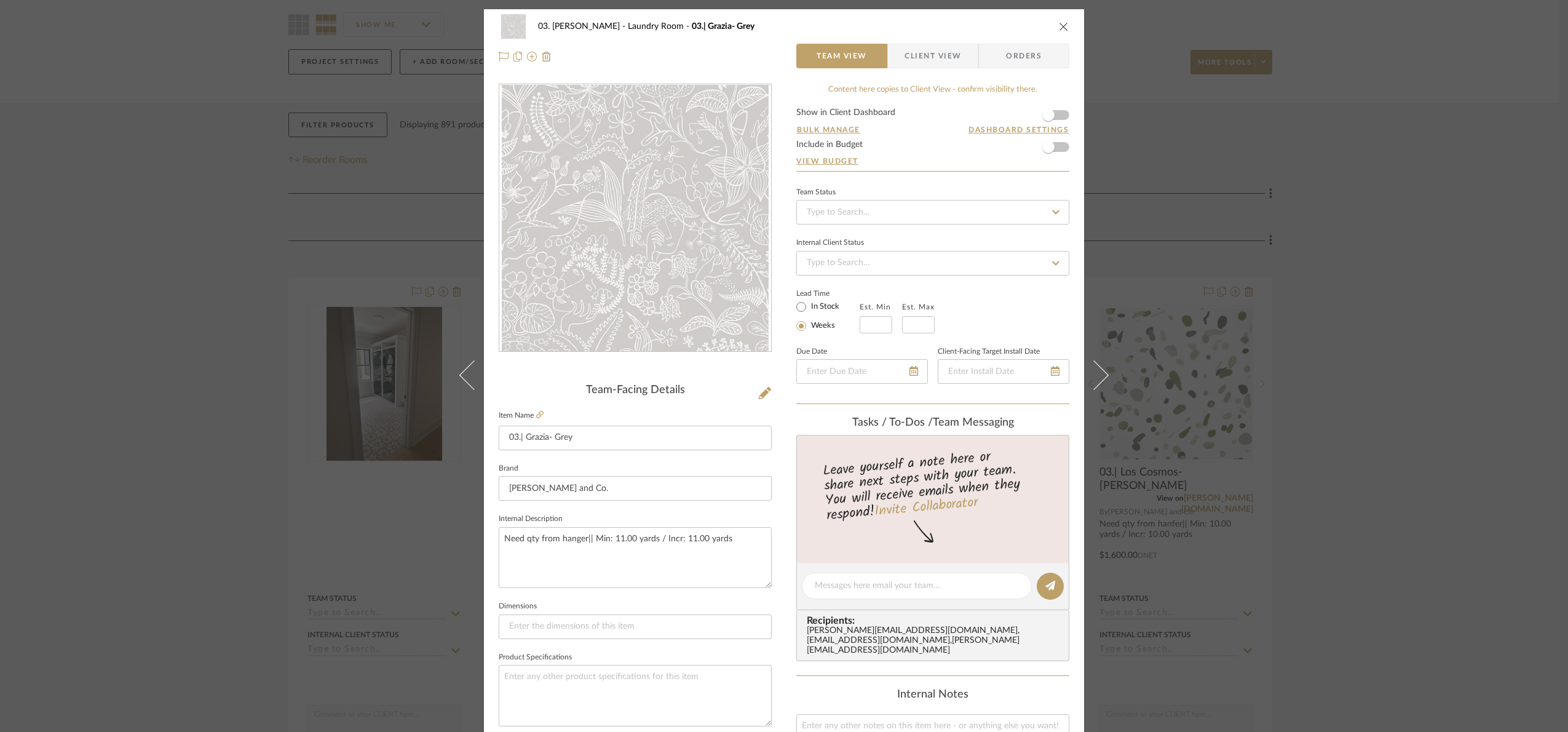
click at [1412, 387] on div "03. Jennifer Laundry Room 03.| Grazia- Grey Team View Client View Orders Team-F…" at bounding box center [784, 366] width 1568 height 732
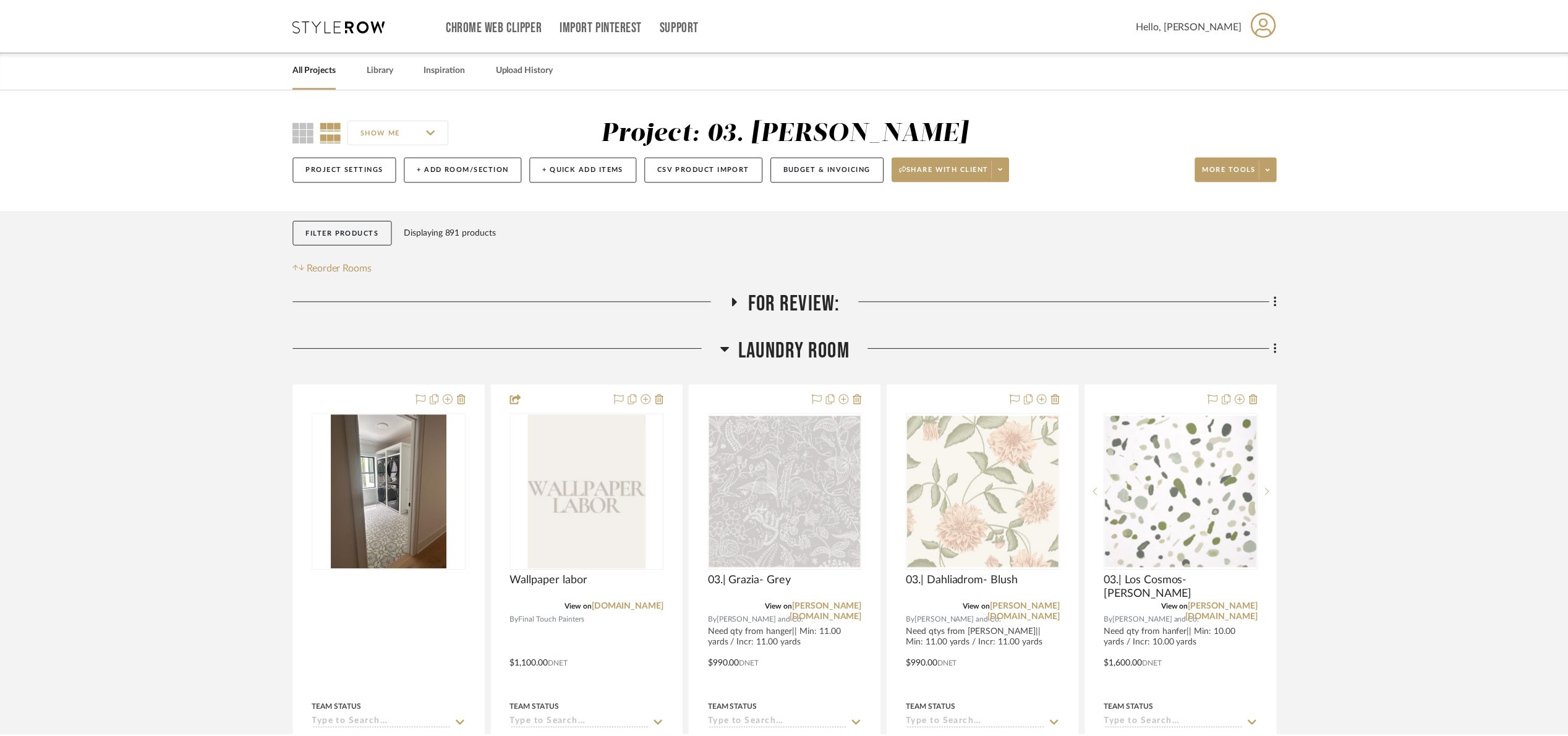
scroll to position [106, 0]
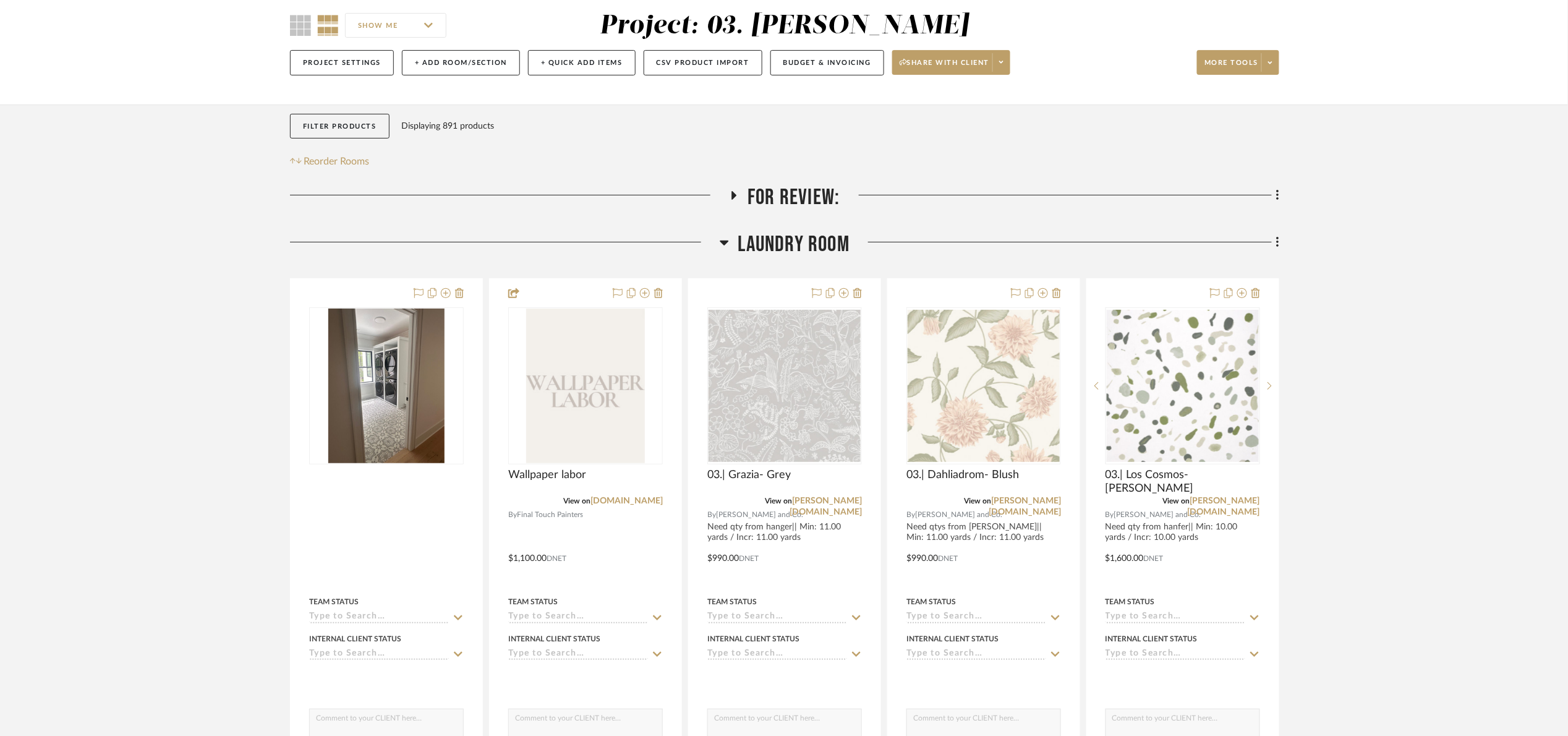
click at [783, 245] on span "Laundry Room" at bounding box center [794, 245] width 111 height 27
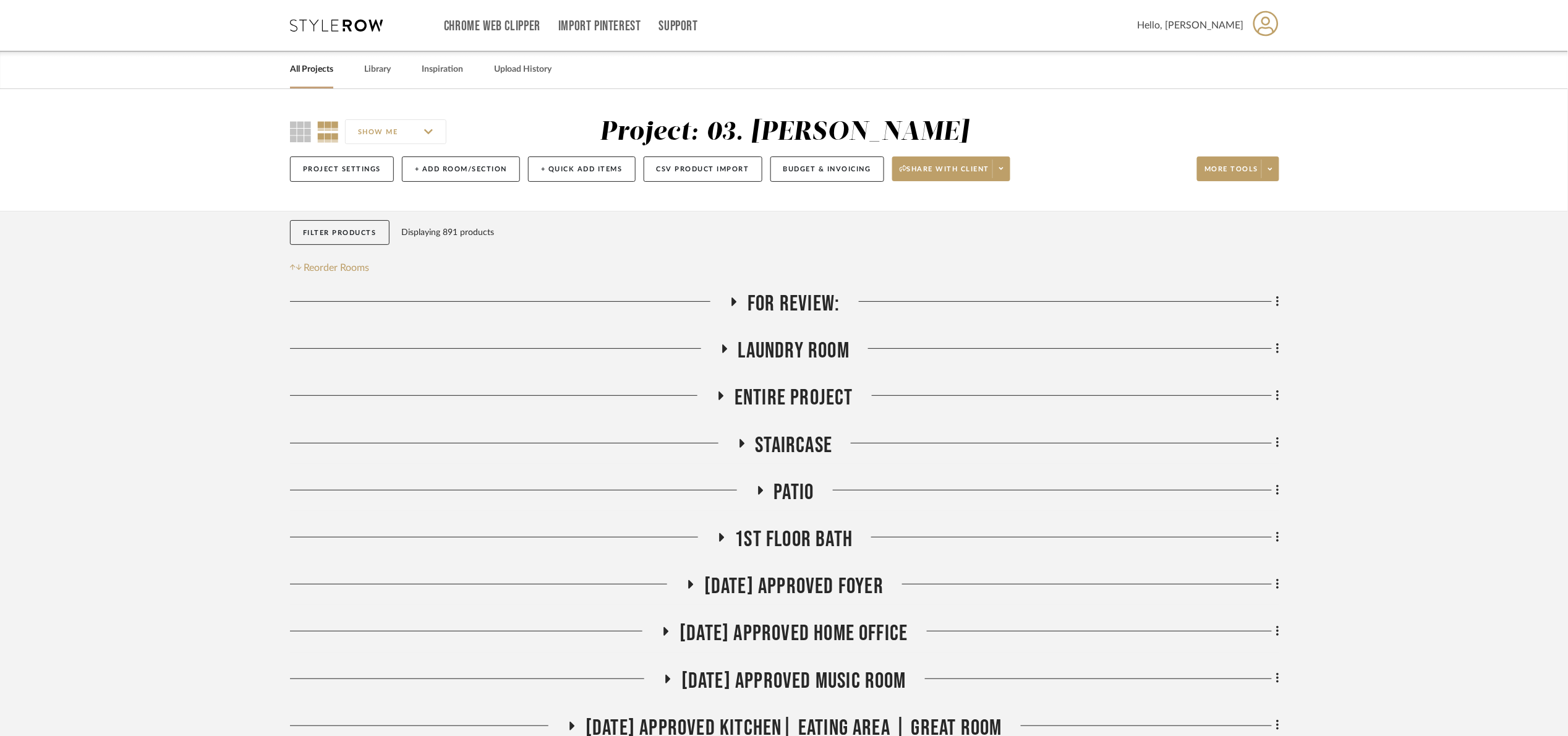
click at [818, 352] on span "Laundry Room" at bounding box center [794, 351] width 111 height 27
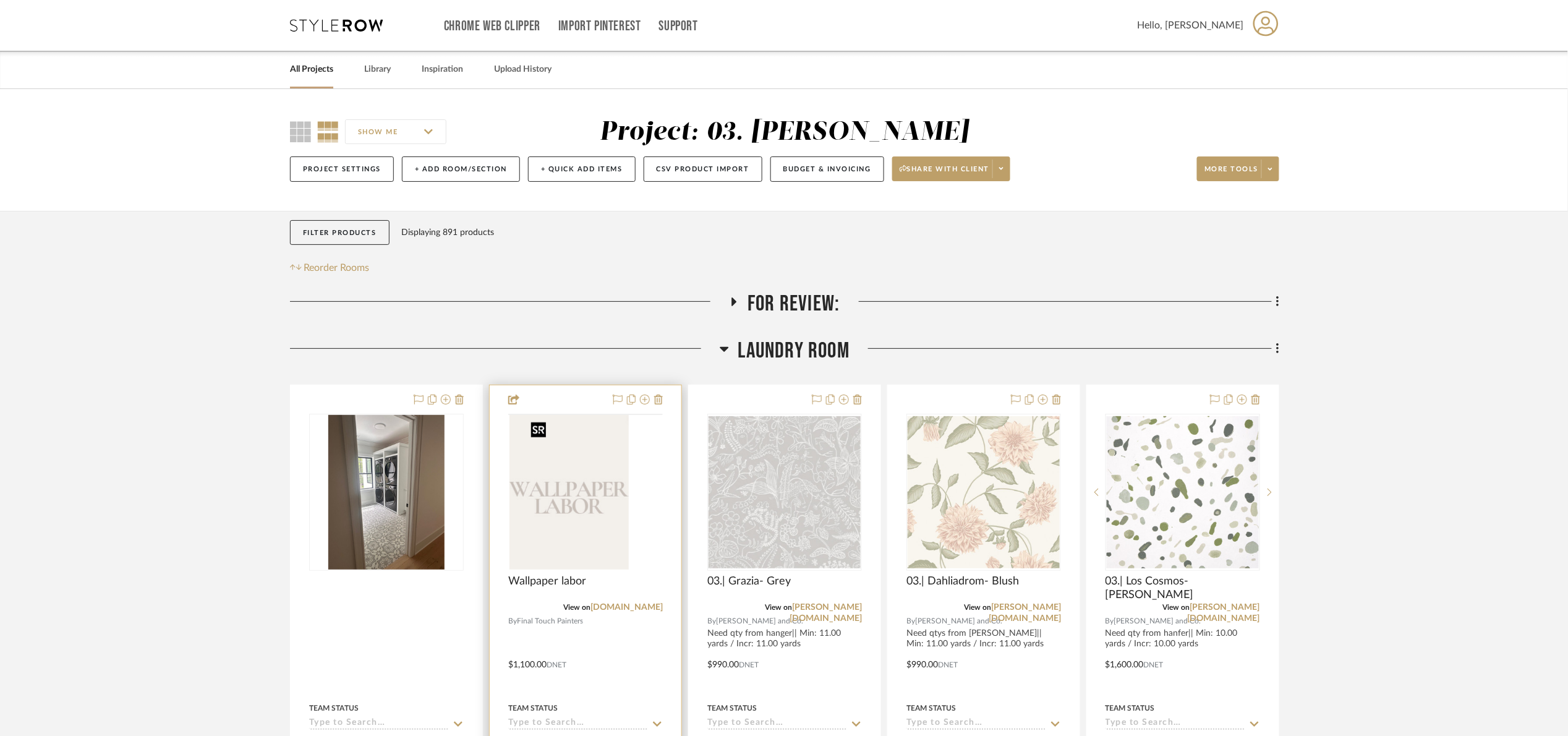
click at [0, 0] on img at bounding box center [0, 0] width 0 height 0
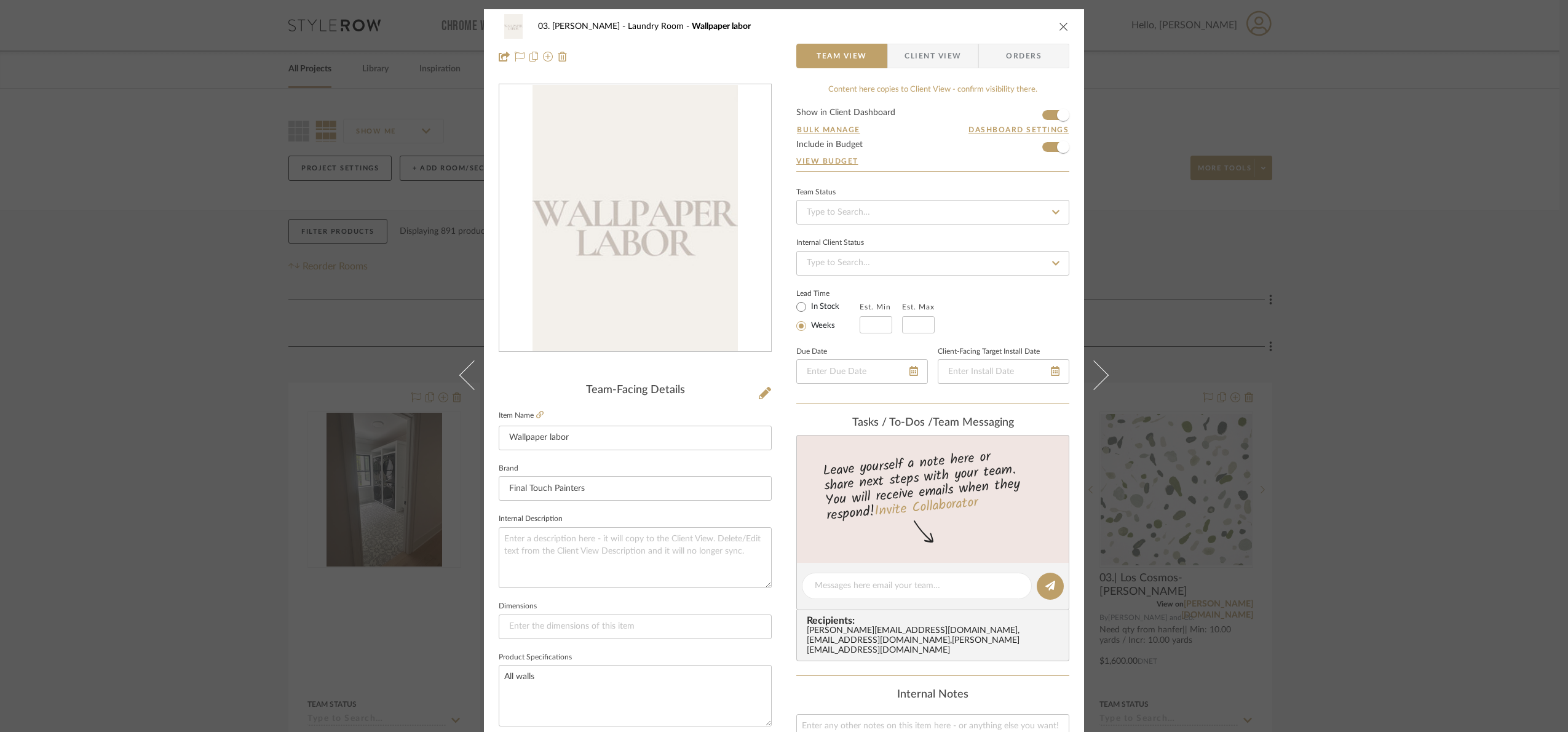
drag, startPoint x: 1390, startPoint y: 432, endPoint x: 1383, endPoint y: 431, distance: 7.1
click at [1388, 431] on div "03. [PERSON_NAME] Room Wallpaper labor Team View Client View Orders Team-Facing…" at bounding box center [784, 366] width 1568 height 732
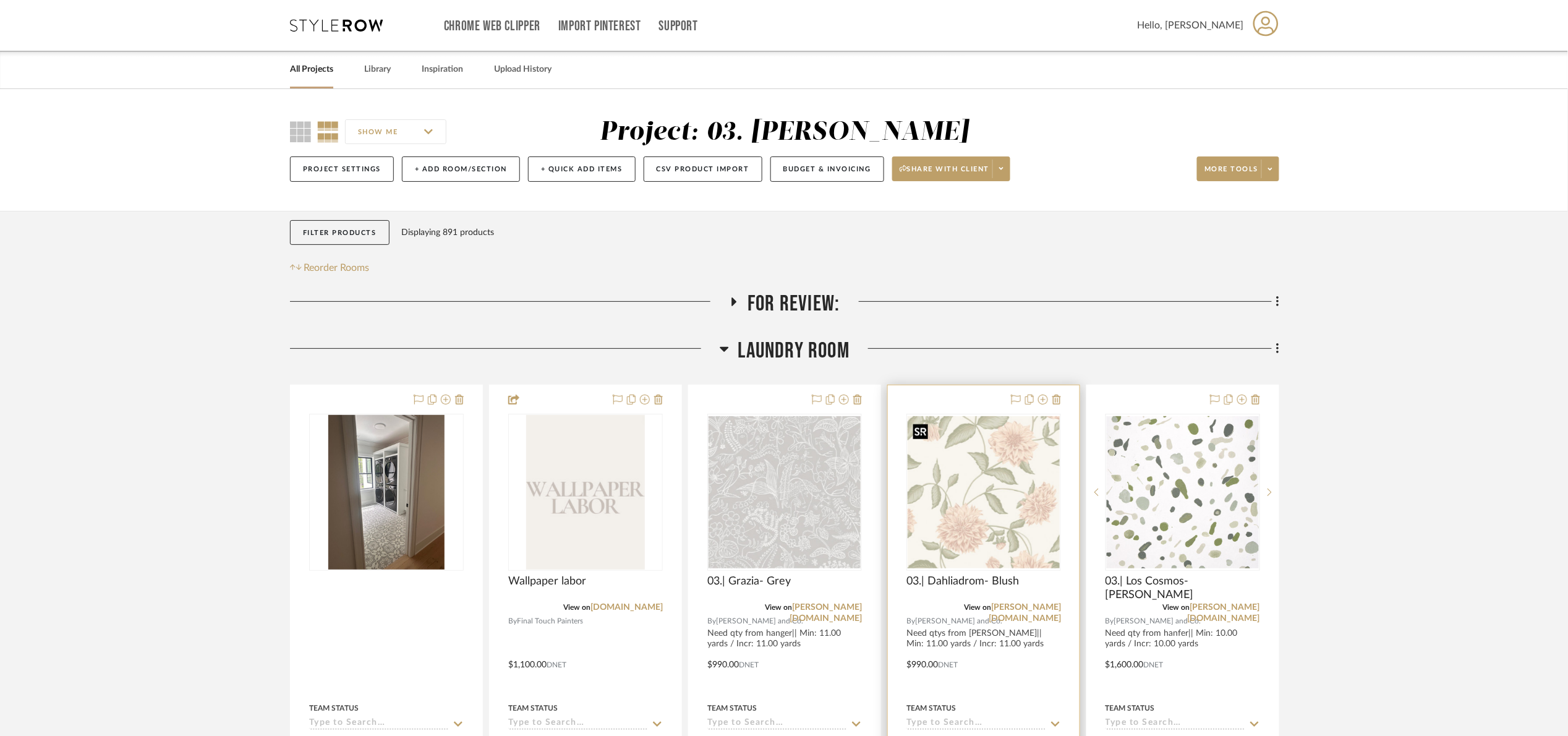
click at [0, 0] on img at bounding box center [0, 0] width 0 height 0
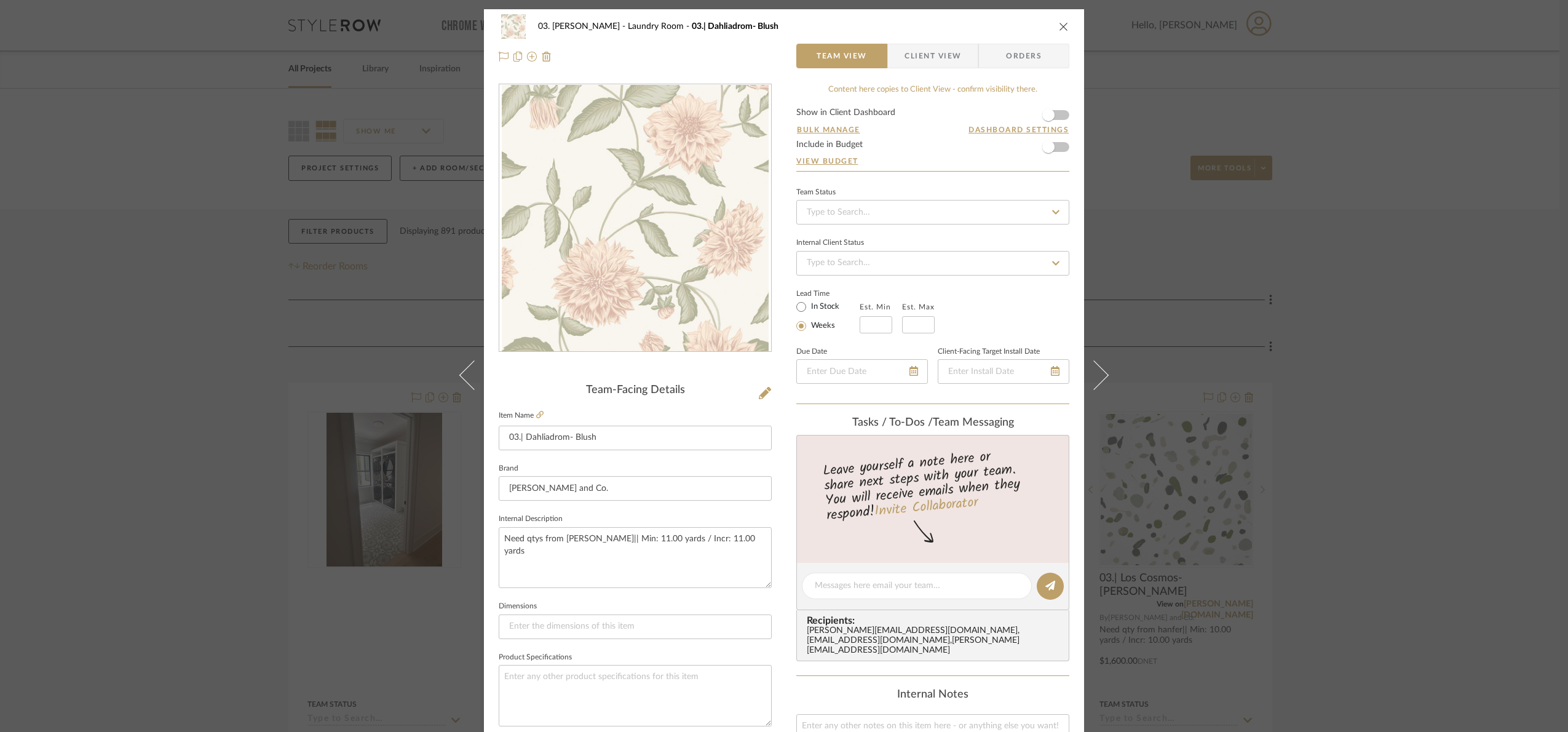
click at [1358, 442] on div "03. Jennifer Laundry Room 03.| Dahliadrom- Blush Team View Client View Orders T…" at bounding box center [784, 366] width 1568 height 732
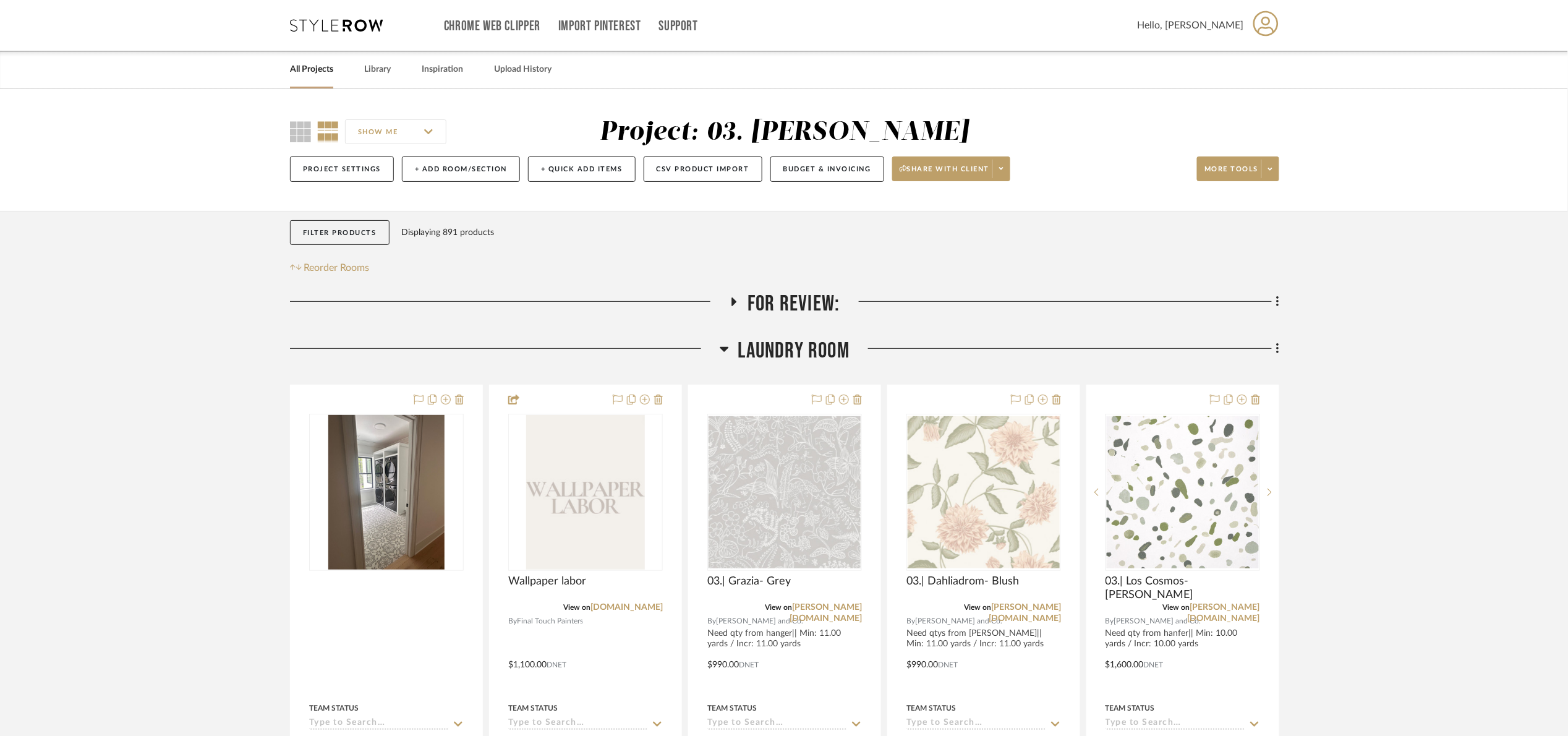
click at [783, 351] on span "Laundry Room" at bounding box center [794, 351] width 111 height 27
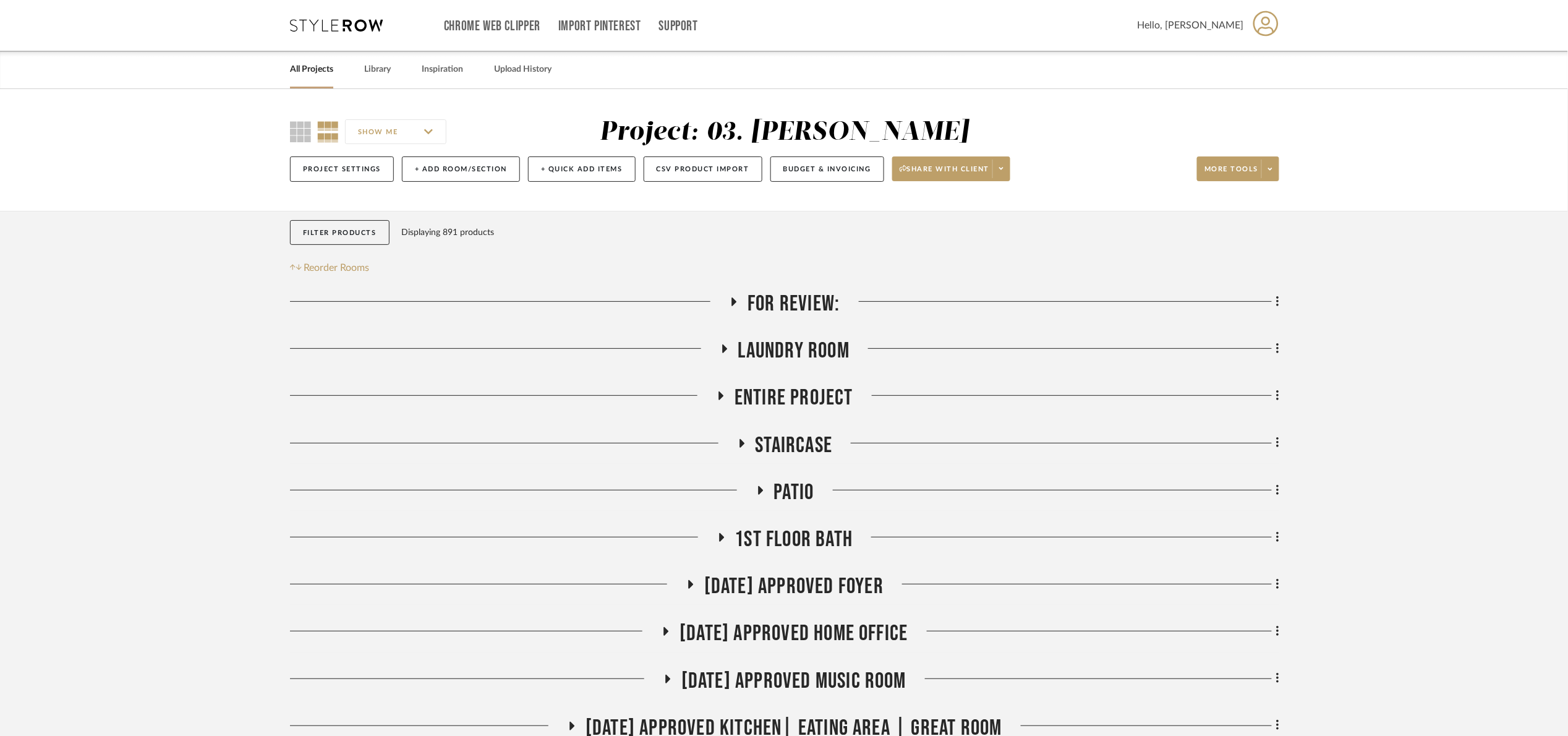
click at [793, 302] on span "For Review:" at bounding box center [793, 303] width 92 height 27
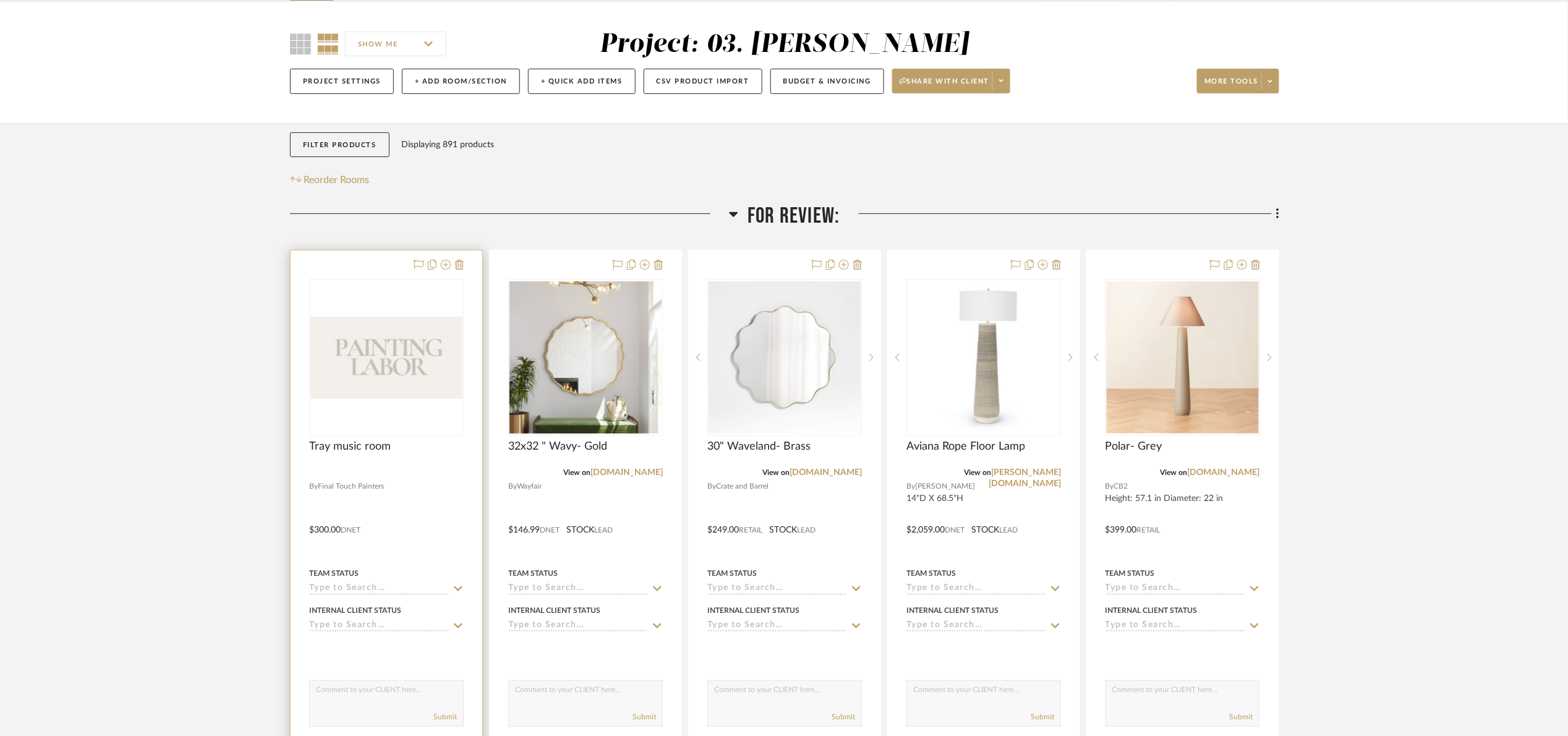
scroll to position [92, 0]
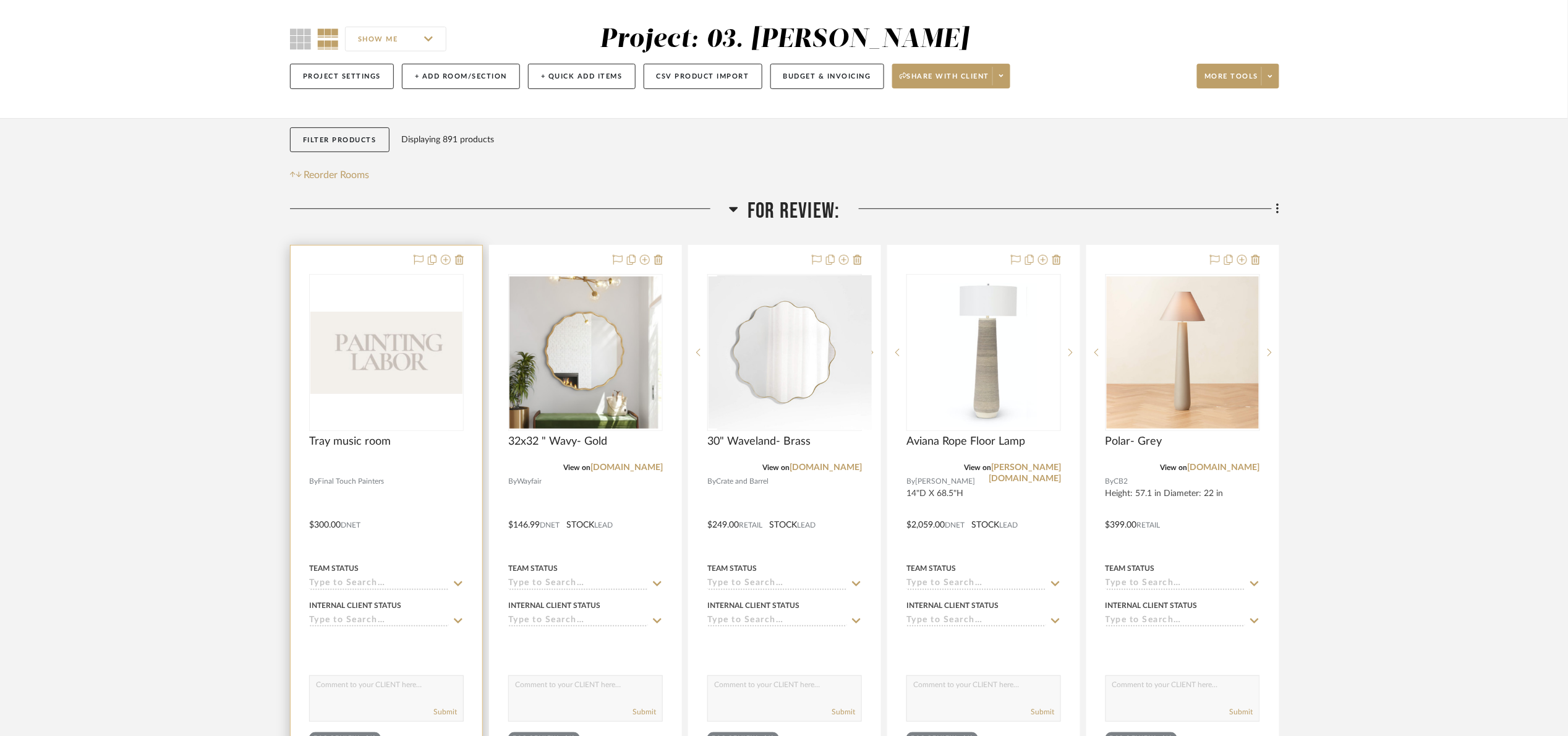
click at [395, 358] on img "0" at bounding box center [386, 352] width 152 height 83
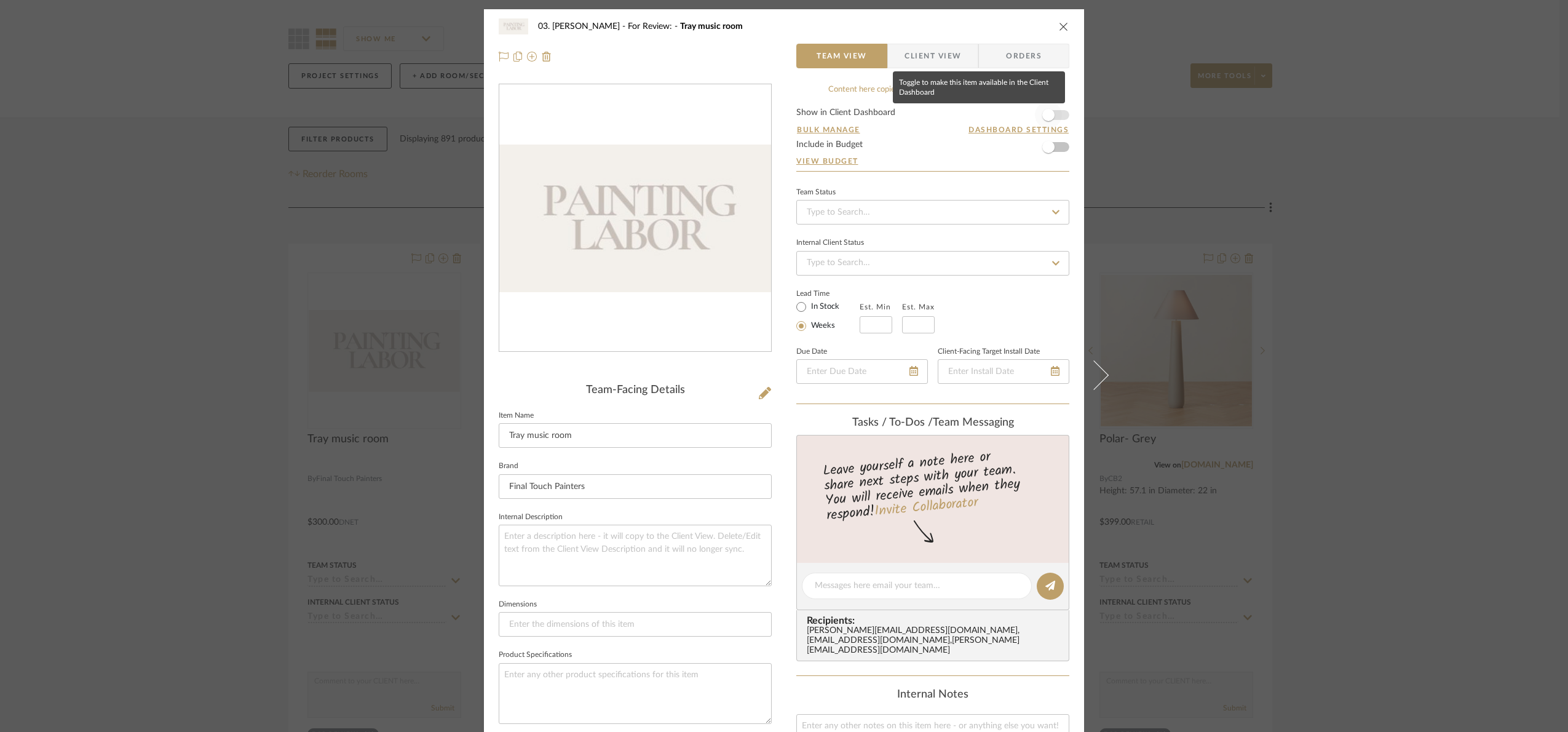
click at [1048, 113] on span "button" at bounding box center [1049, 115] width 12 height 12
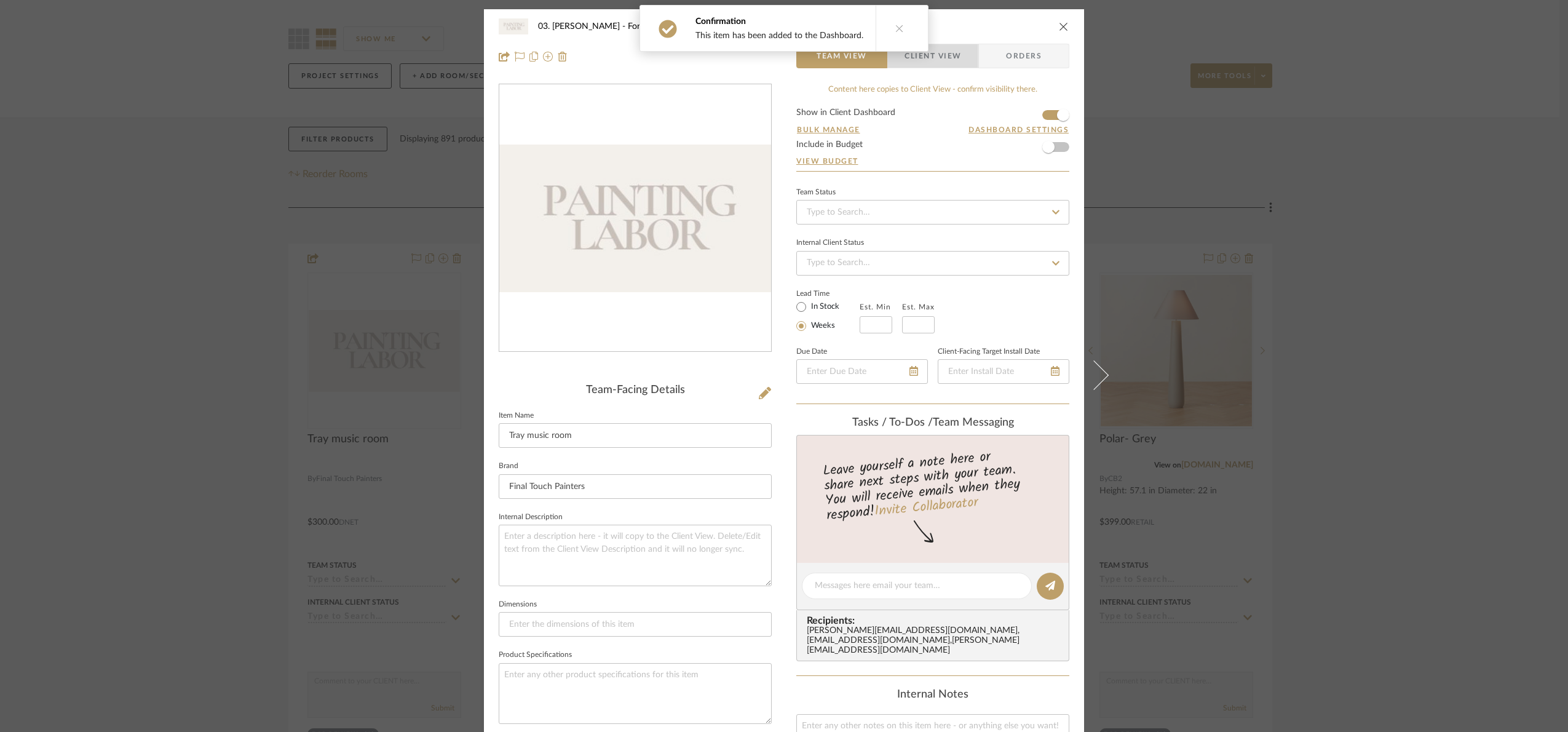
click at [933, 62] on span "Client View" at bounding box center [933, 56] width 57 height 25
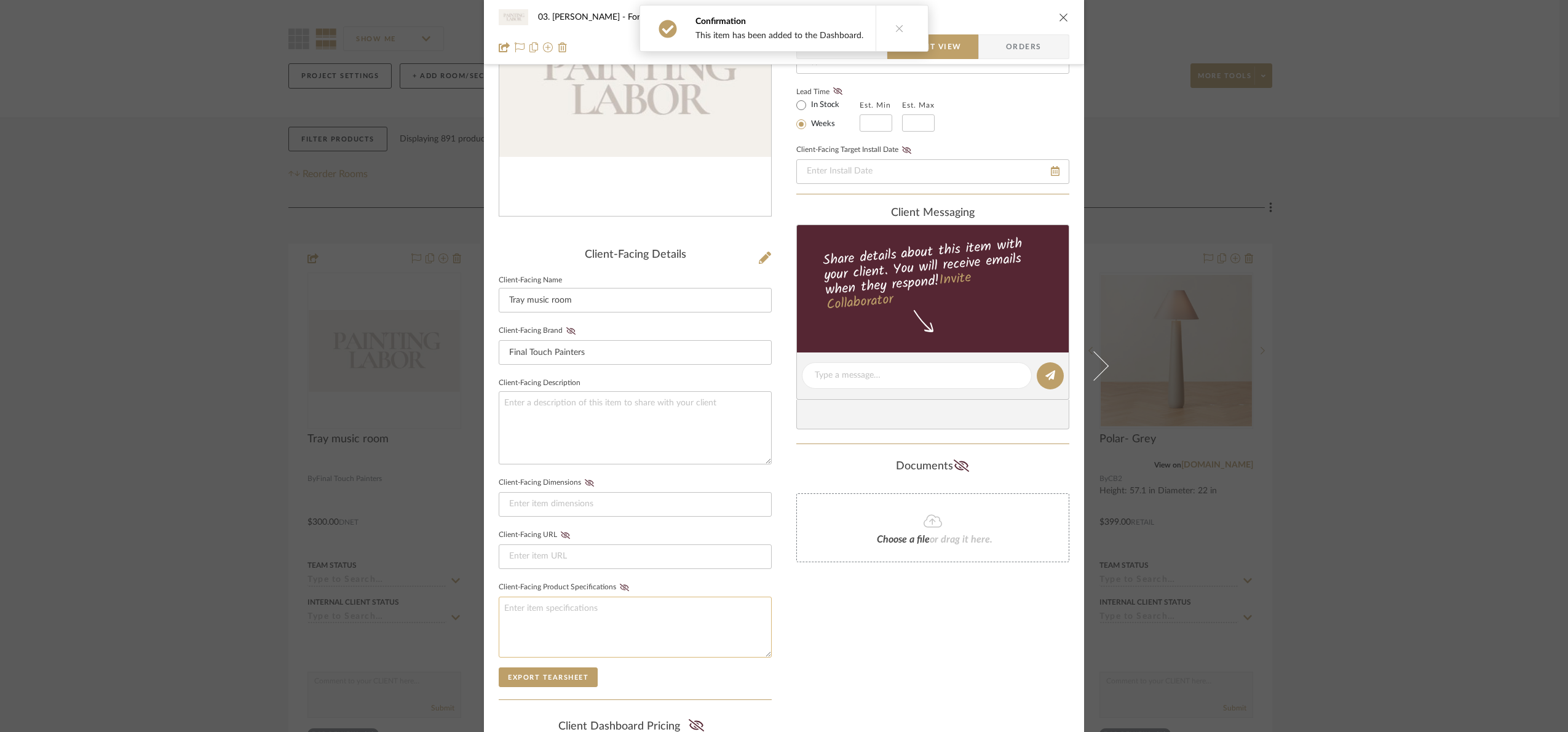
scroll to position [305, 0]
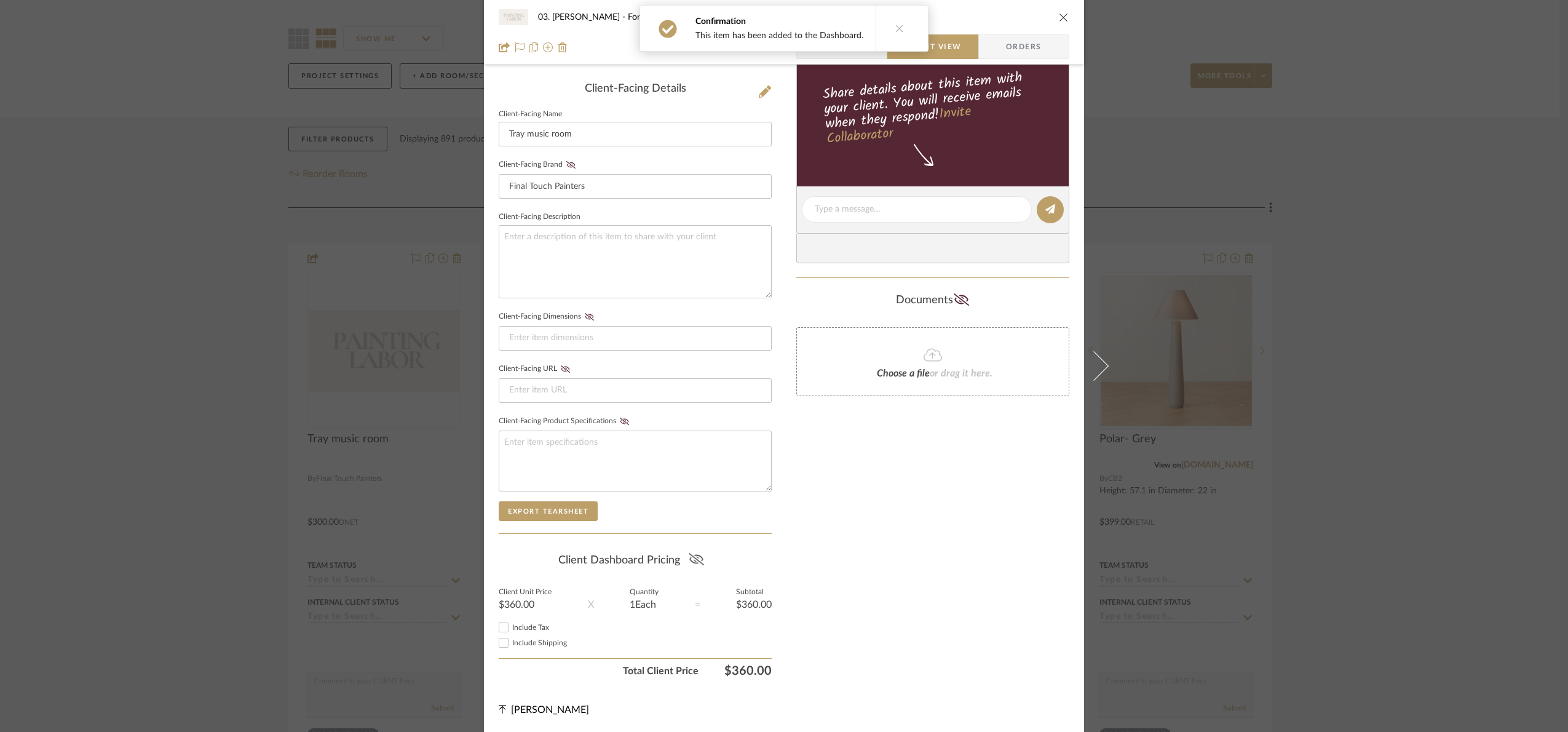
click at [689, 553] on icon at bounding box center [696, 559] width 15 height 12
click at [1368, 432] on div "03. Jennifer For Review: Tray music room Team View Client View Orders Client-Fa…" at bounding box center [784, 366] width 1568 height 732
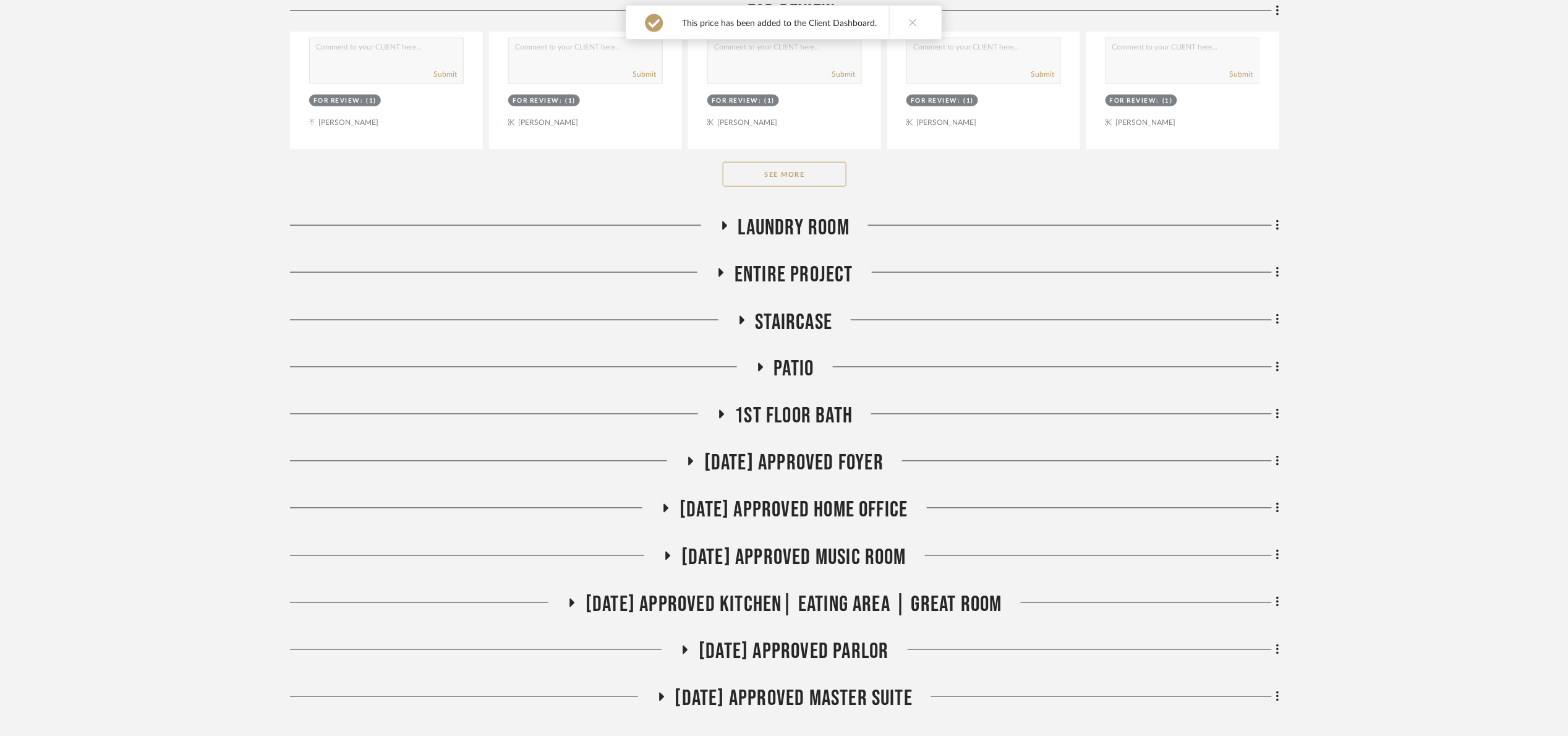
scroll to position [742, 0]
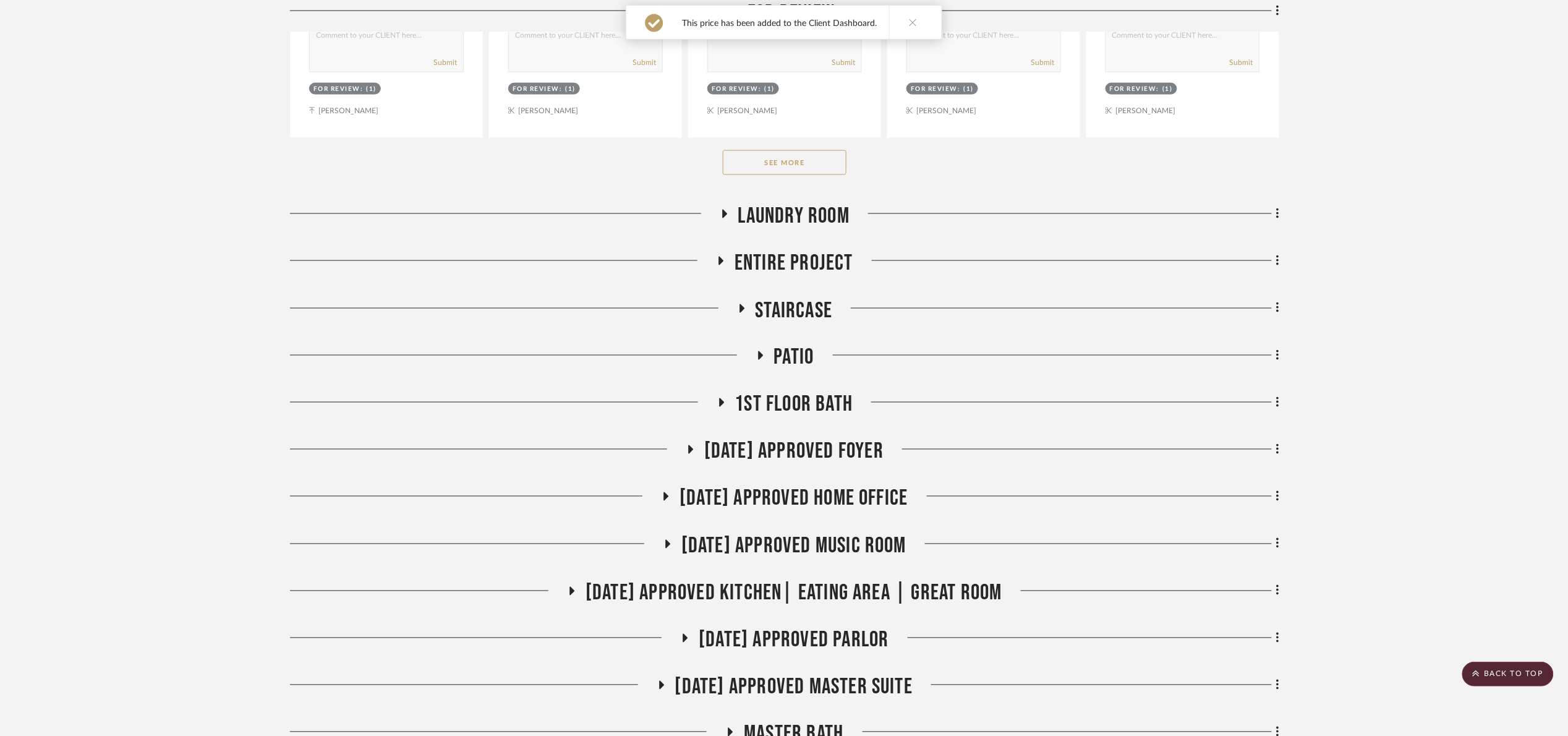
drag, startPoint x: 826, startPoint y: 159, endPoint x: 844, endPoint y: 155, distance: 18.4
click at [831, 158] on button "See More" at bounding box center [785, 163] width 124 height 25
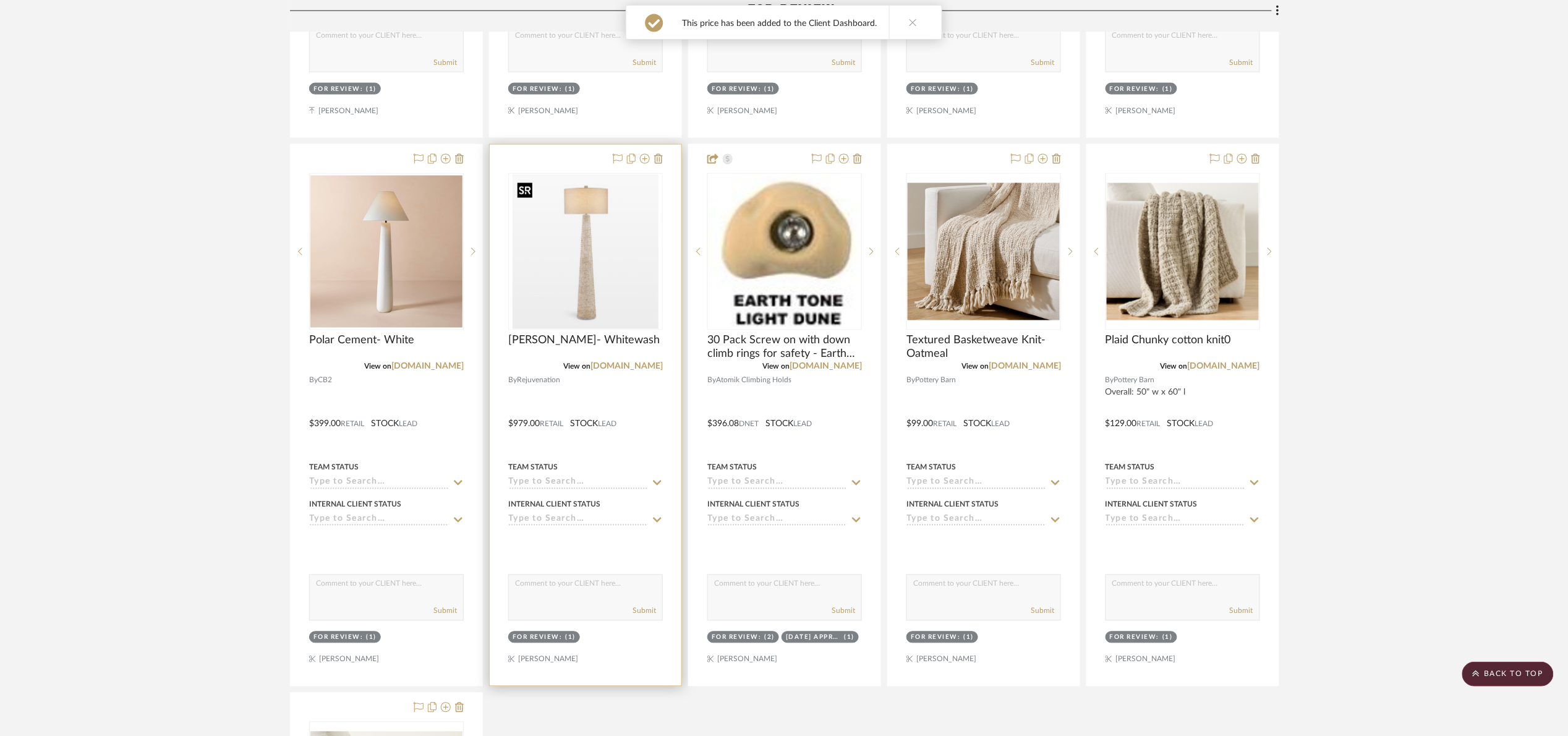
click at [0, 0] on img at bounding box center [0, 0] width 0 height 0
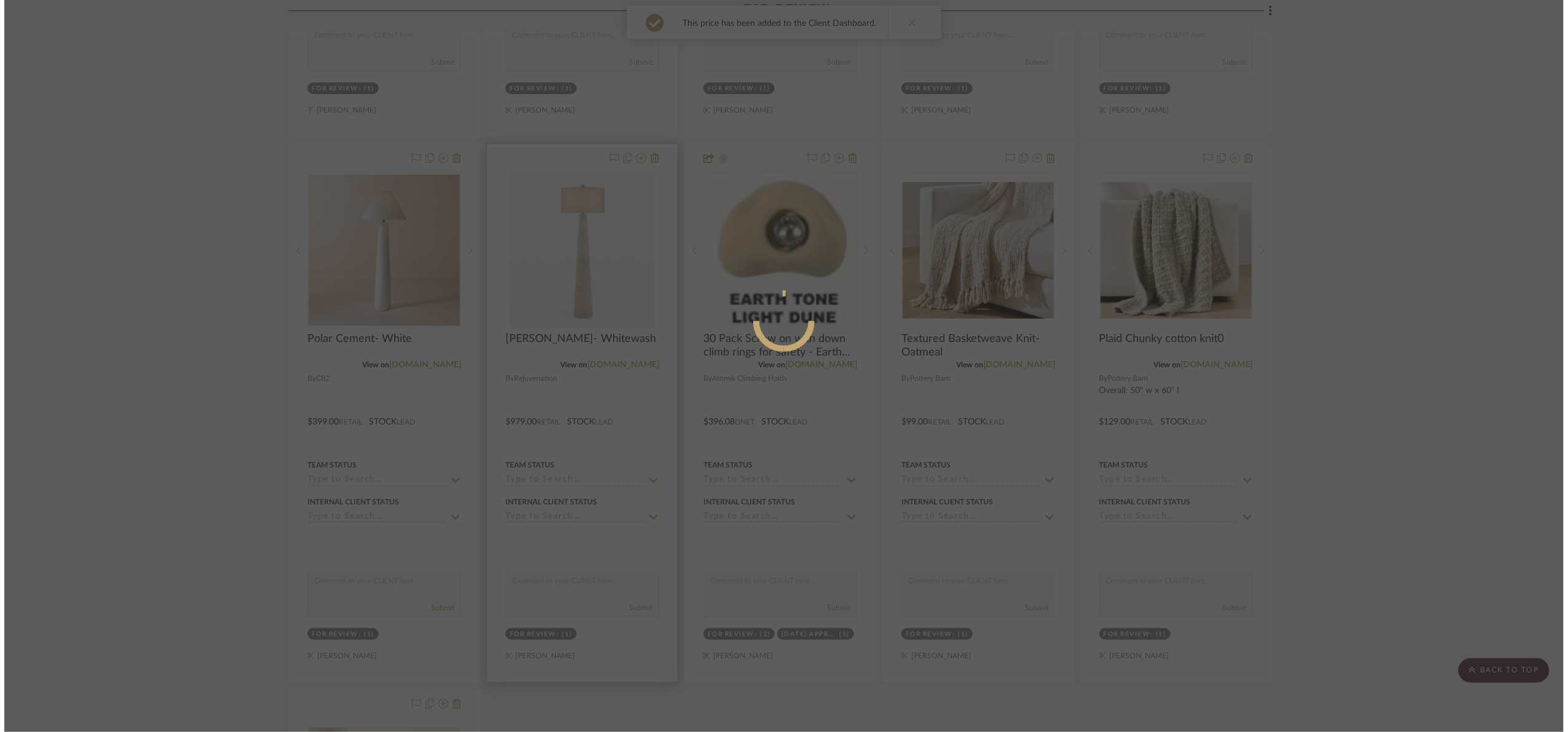
scroll to position [0, 0]
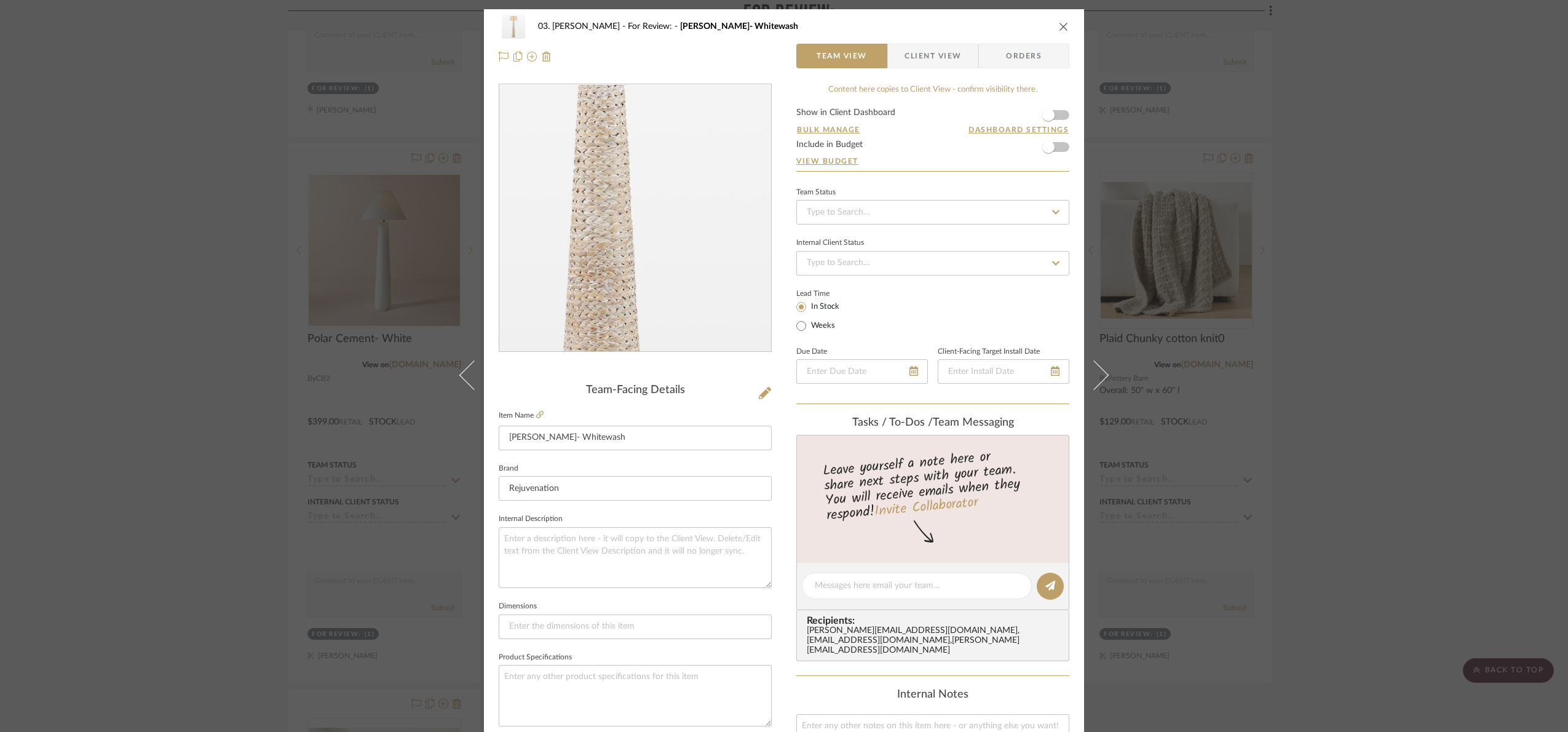
click at [644, 219] on img "0" at bounding box center [635, 218] width 252 height 267
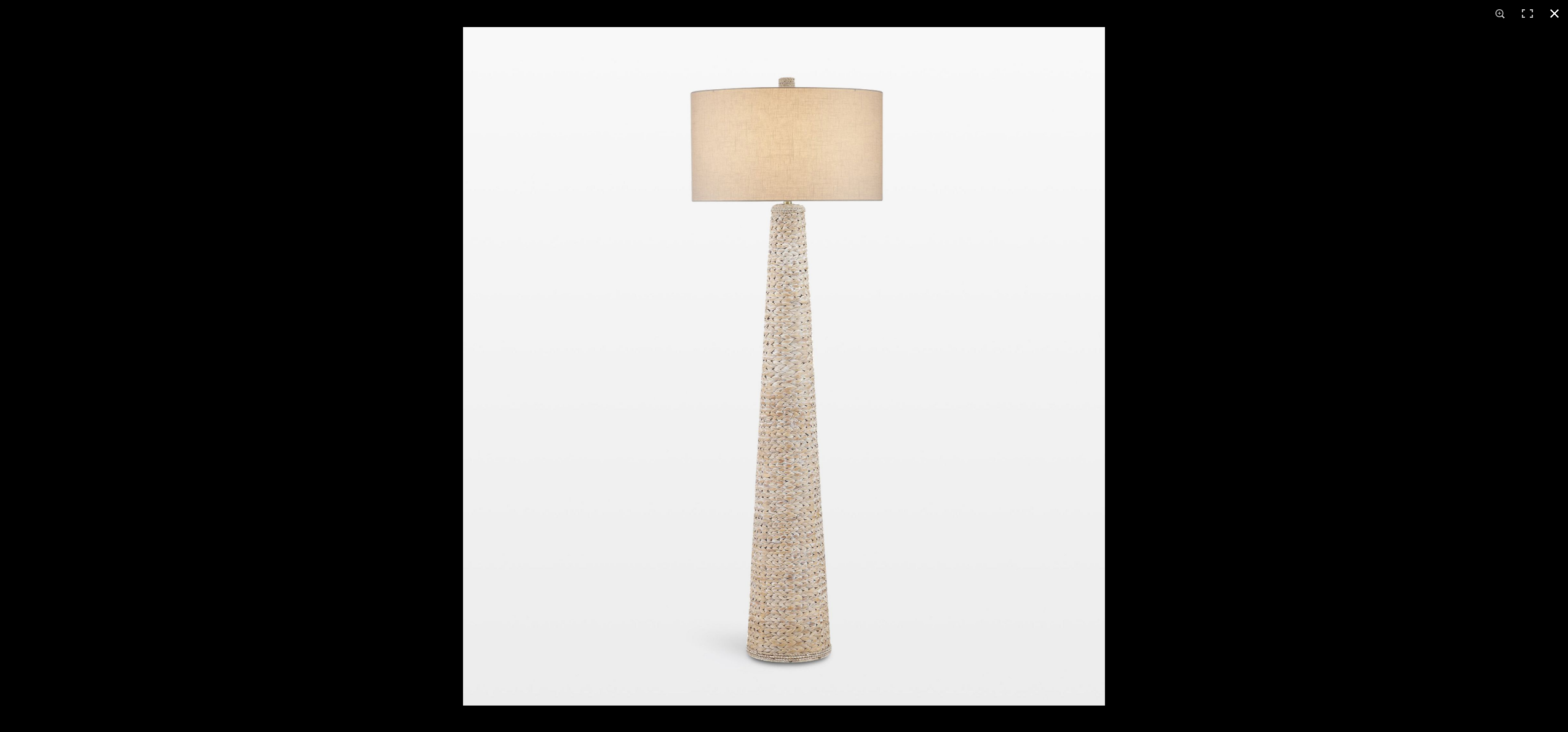
click at [1380, 512] on div at bounding box center [1247, 393] width 1568 height 732
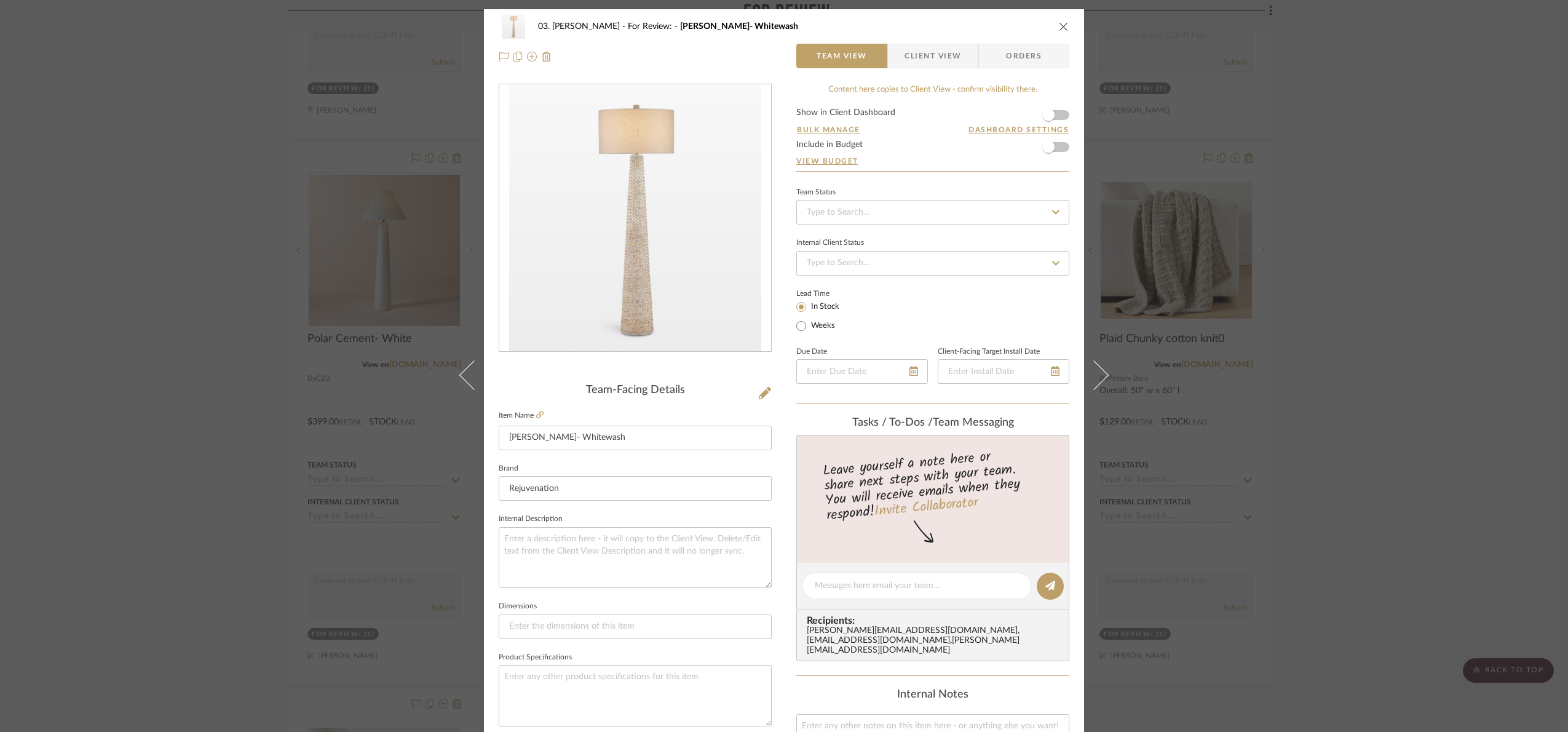
click at [1451, 491] on div "03. Jennifer For Review: Birdsong- Whitewash Team View Client View Orders Team-…" at bounding box center [784, 366] width 1568 height 732
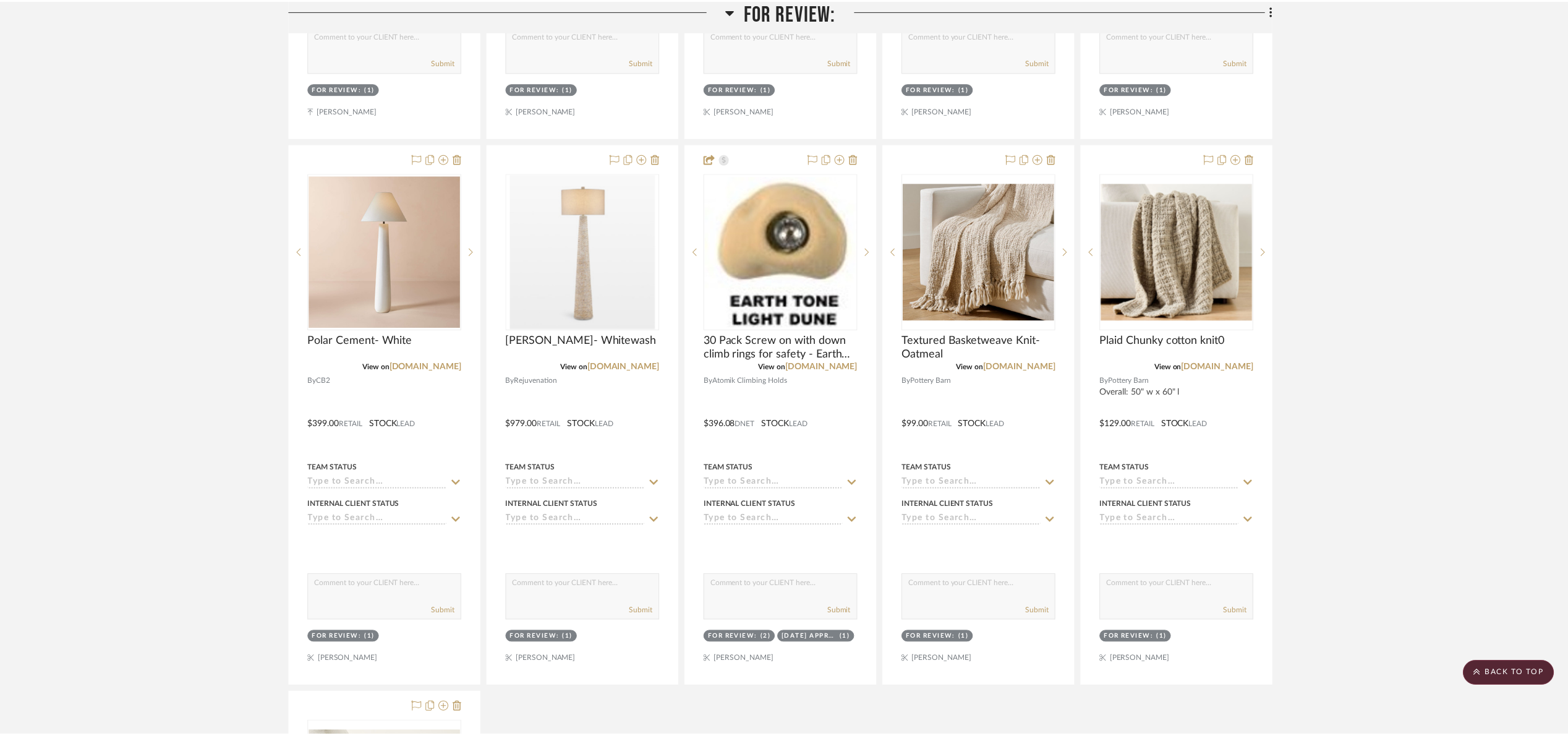
scroll to position [742, 0]
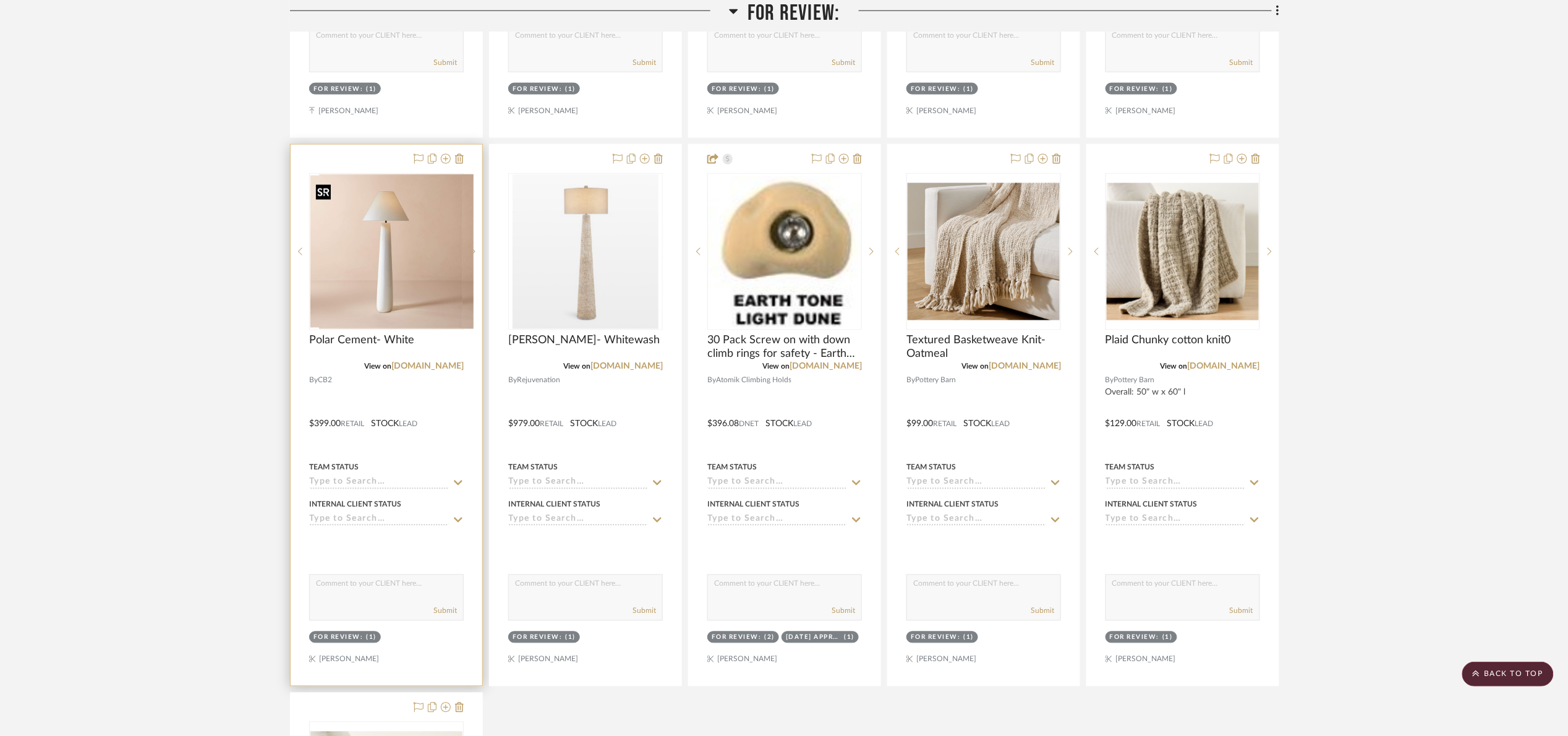
click at [358, 266] on div at bounding box center [386, 251] width 155 height 157
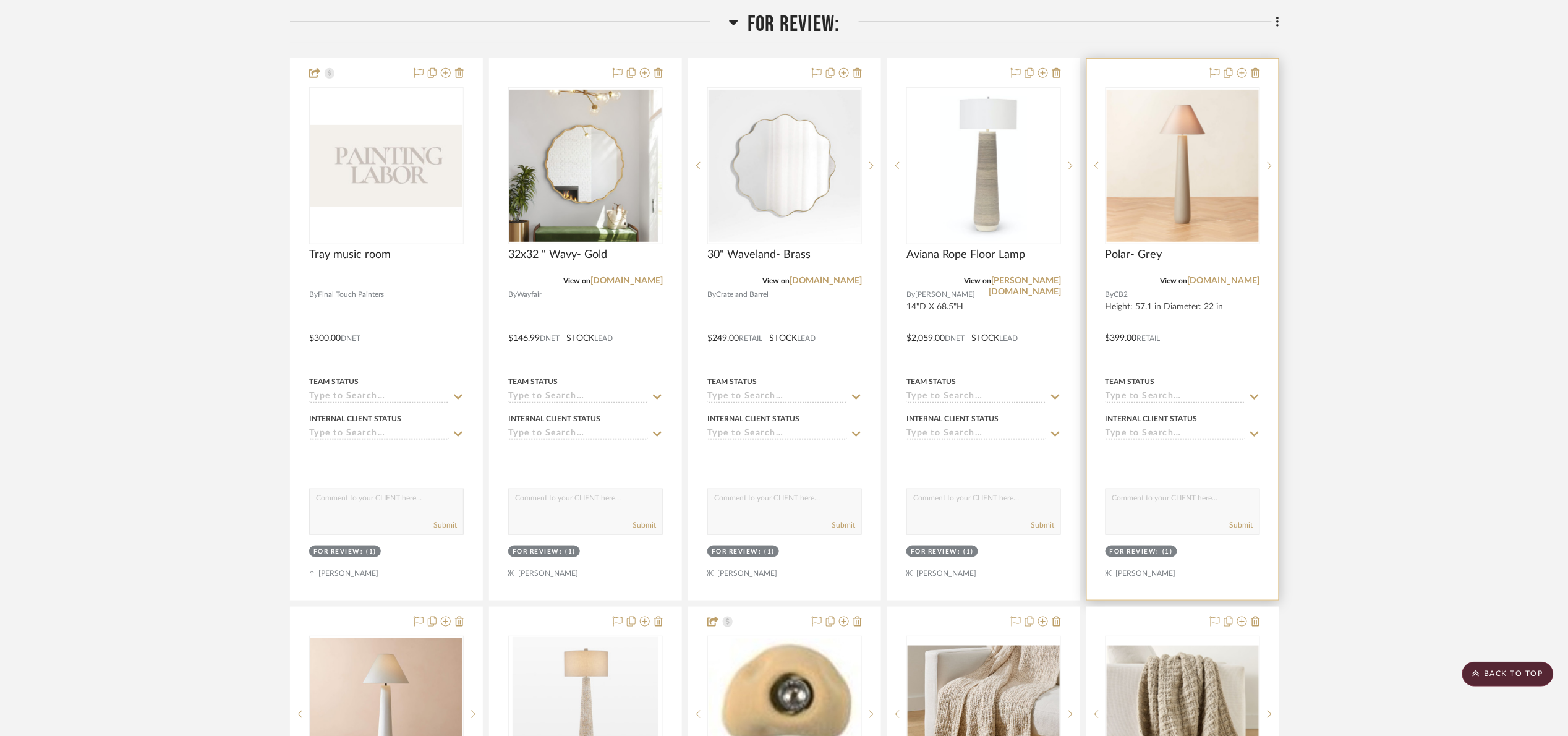
scroll to position [278, 0]
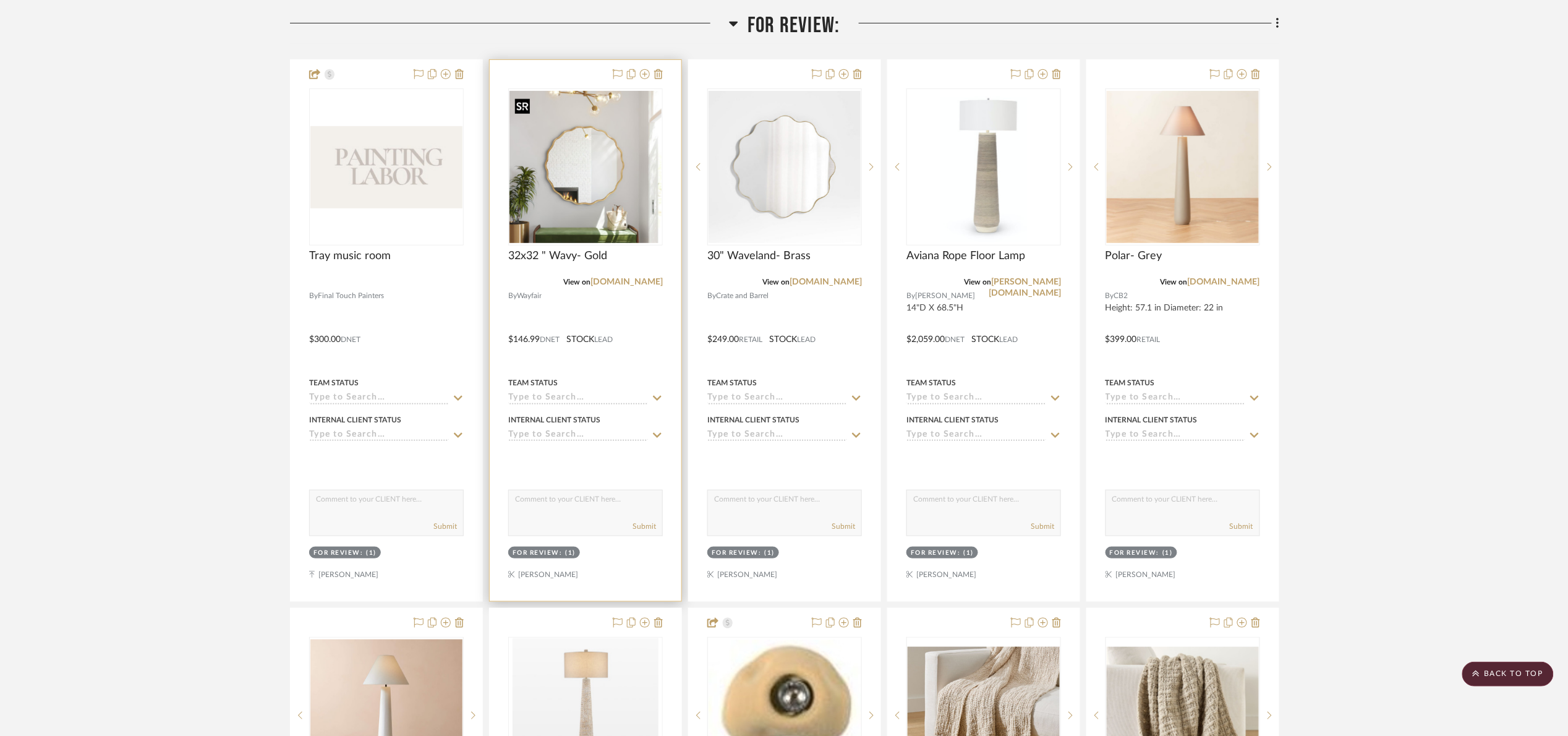
click at [642, 177] on img "0" at bounding box center [585, 166] width 152 height 152
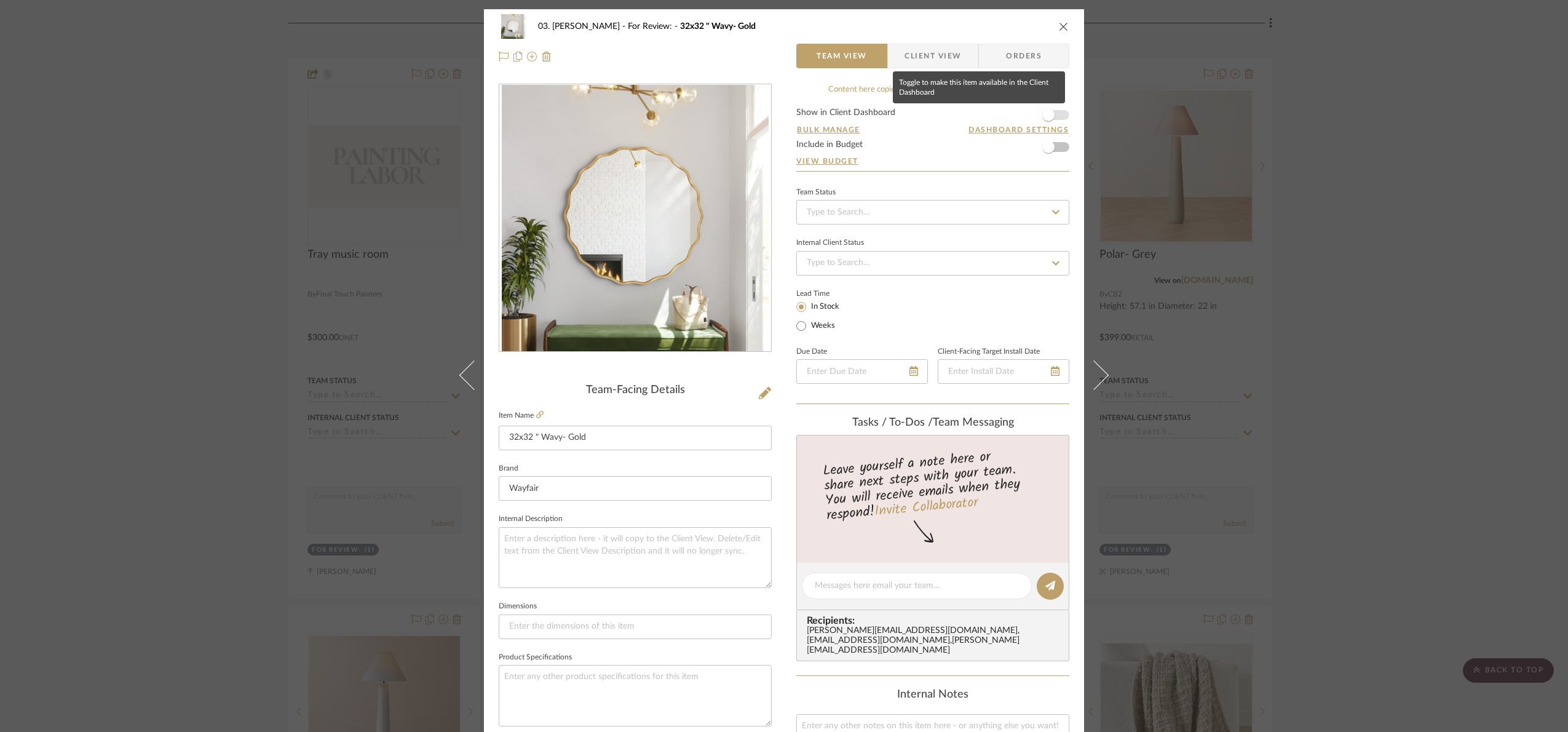
click at [1053, 108] on span "button" at bounding box center [1049, 115] width 27 height 27
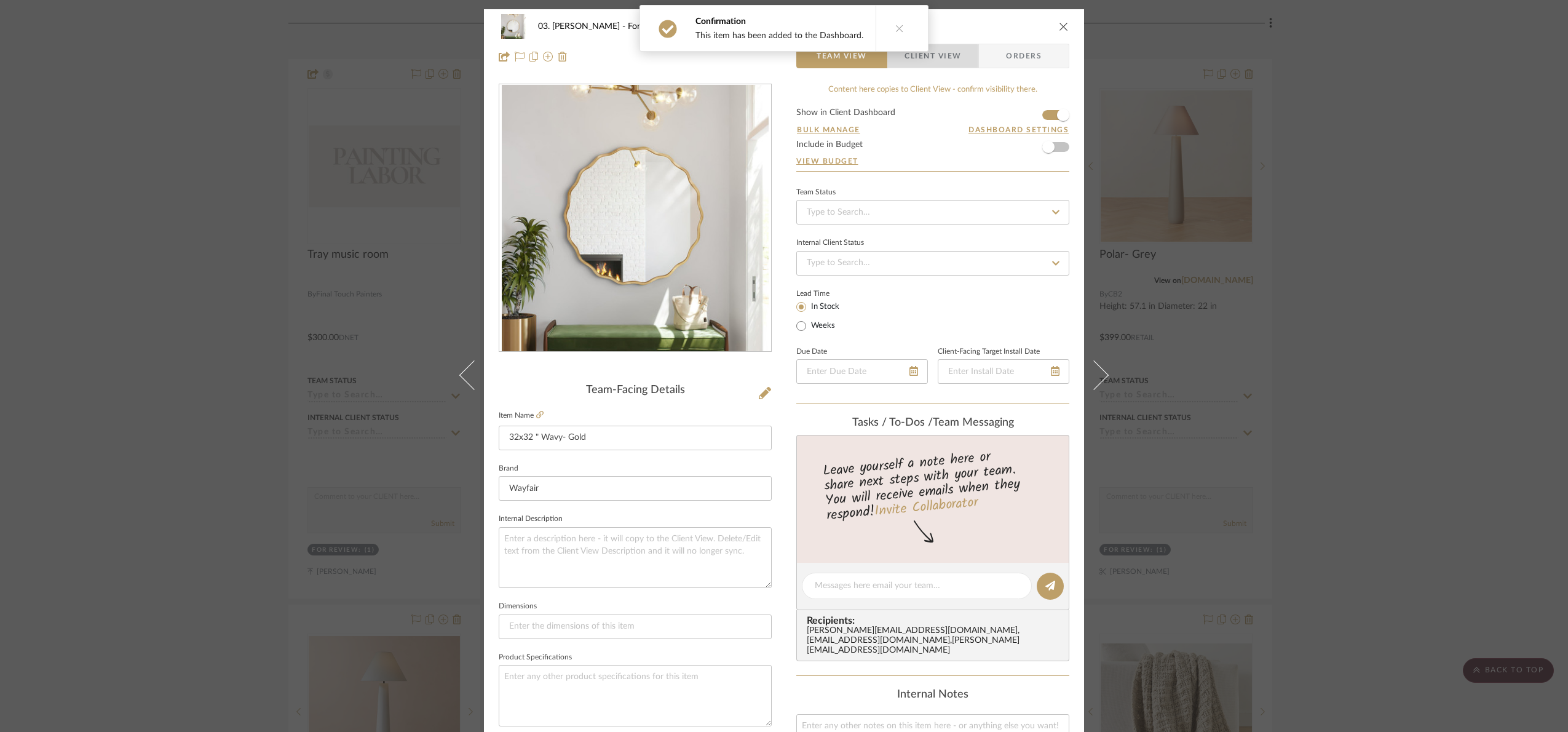
click at [925, 58] on span "Client View" at bounding box center [933, 56] width 57 height 25
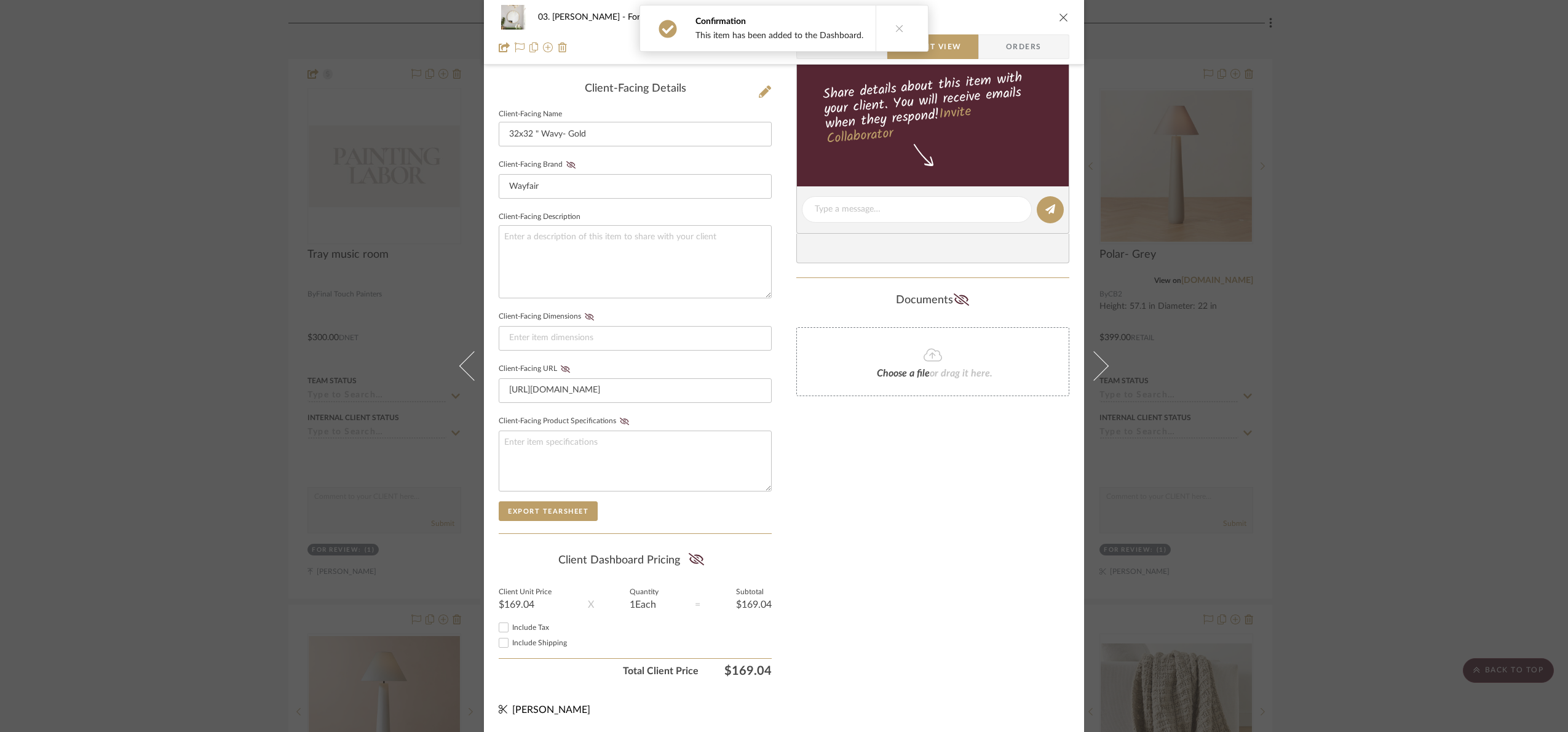
scroll to position [305, 0]
click at [694, 559] on icon at bounding box center [696, 559] width 15 height 12
click at [1485, 387] on div "03. Jennifer For Review: 32x32 " Wavy- Gold Team View Client View Orders Client…" at bounding box center [784, 366] width 1568 height 732
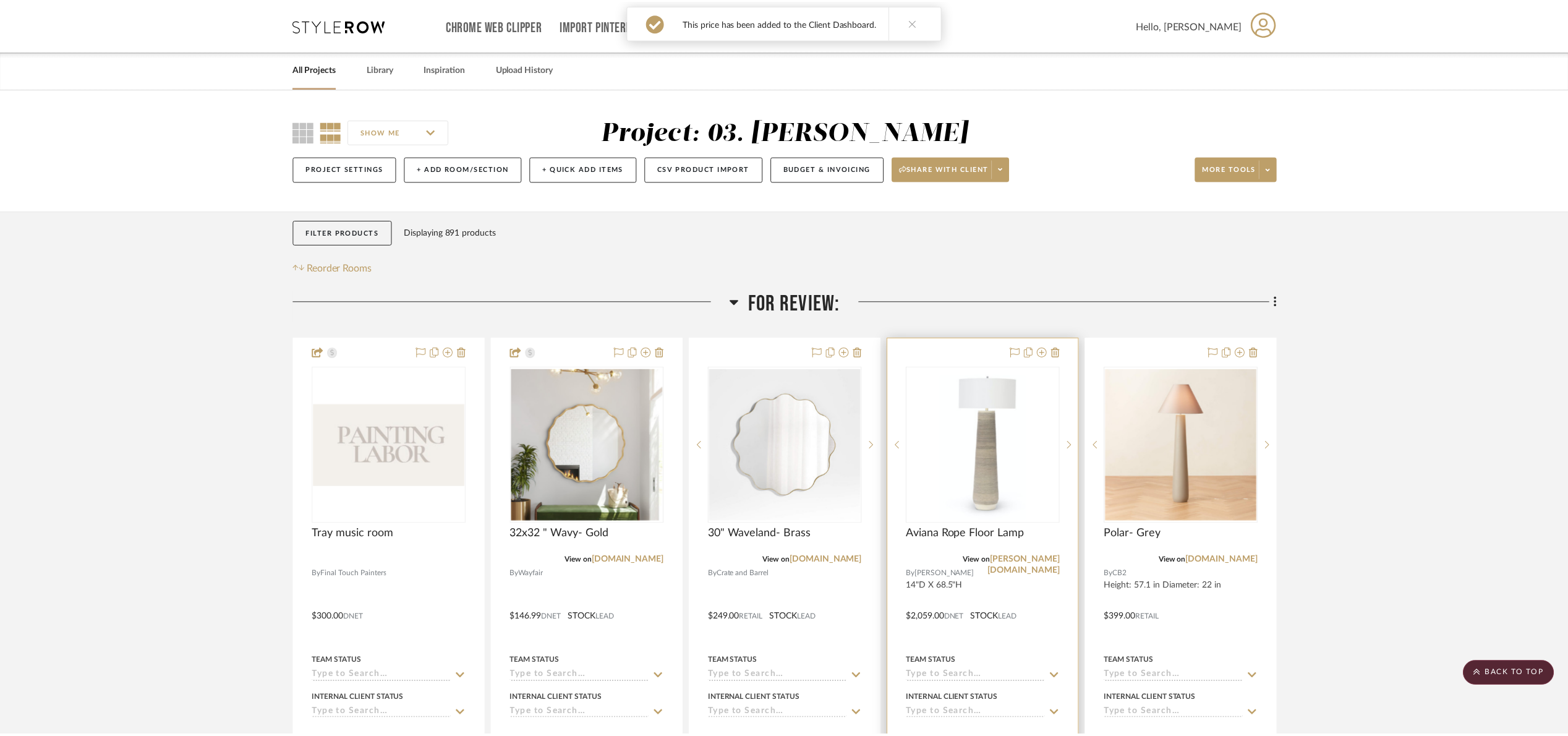
scroll to position [278, 0]
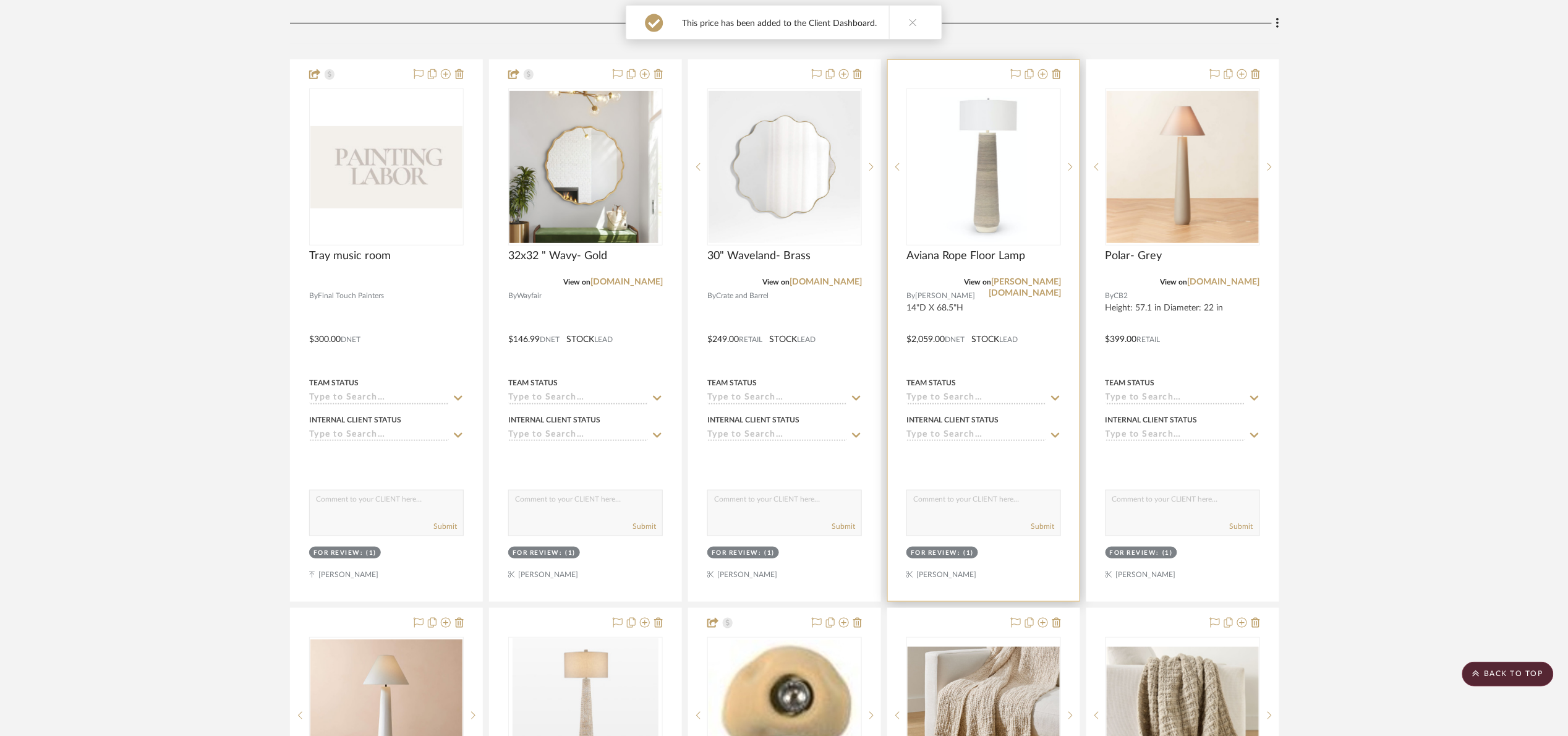
click at [996, 148] on img "0" at bounding box center [984, 166] width 87 height 155
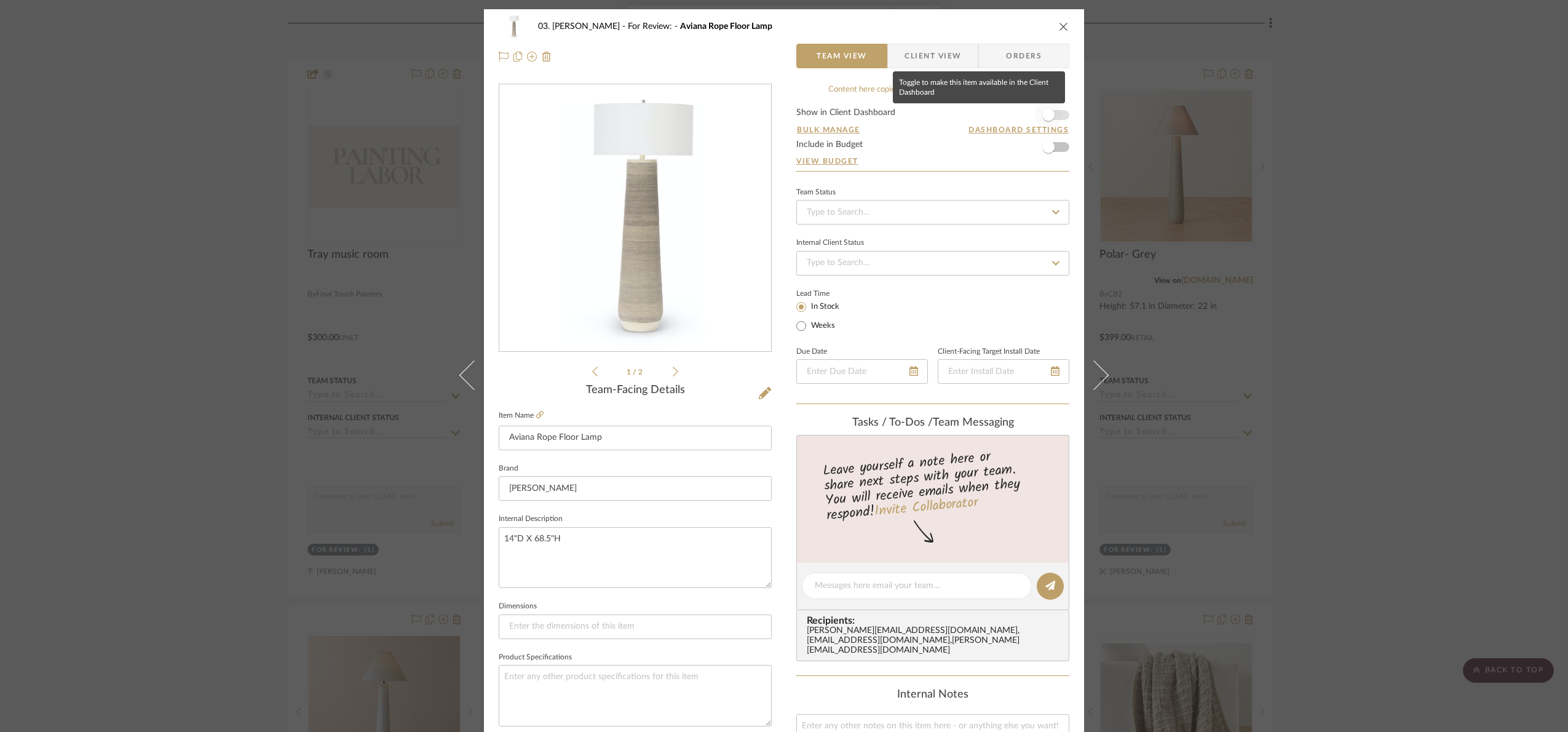
click at [1050, 114] on span "button" at bounding box center [1049, 115] width 12 height 12
click at [899, 53] on div "This price has been added to the Client Dashboard. 03. Jennifer For Review: Avi…" at bounding box center [784, 366] width 1568 height 732
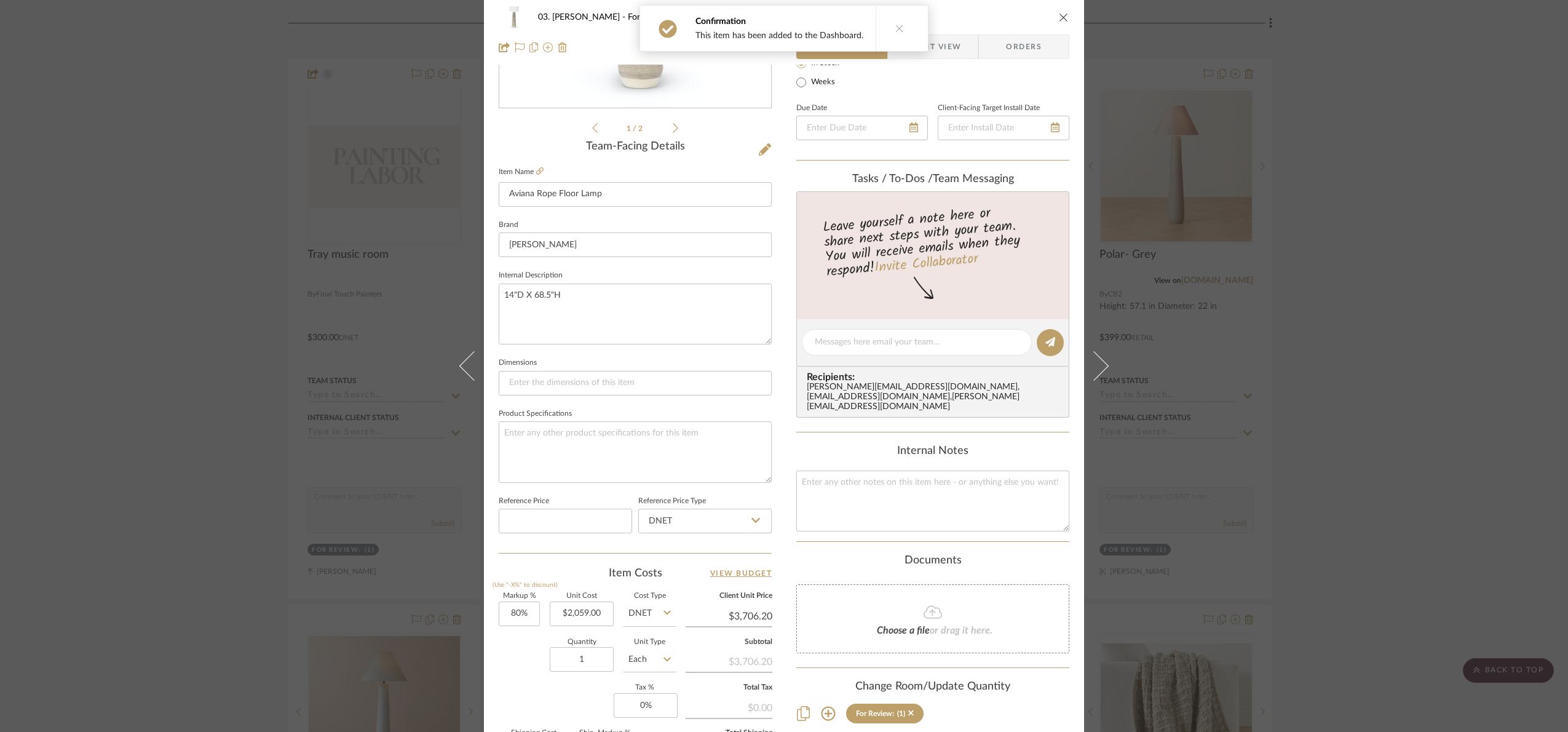
scroll to position [414, 0]
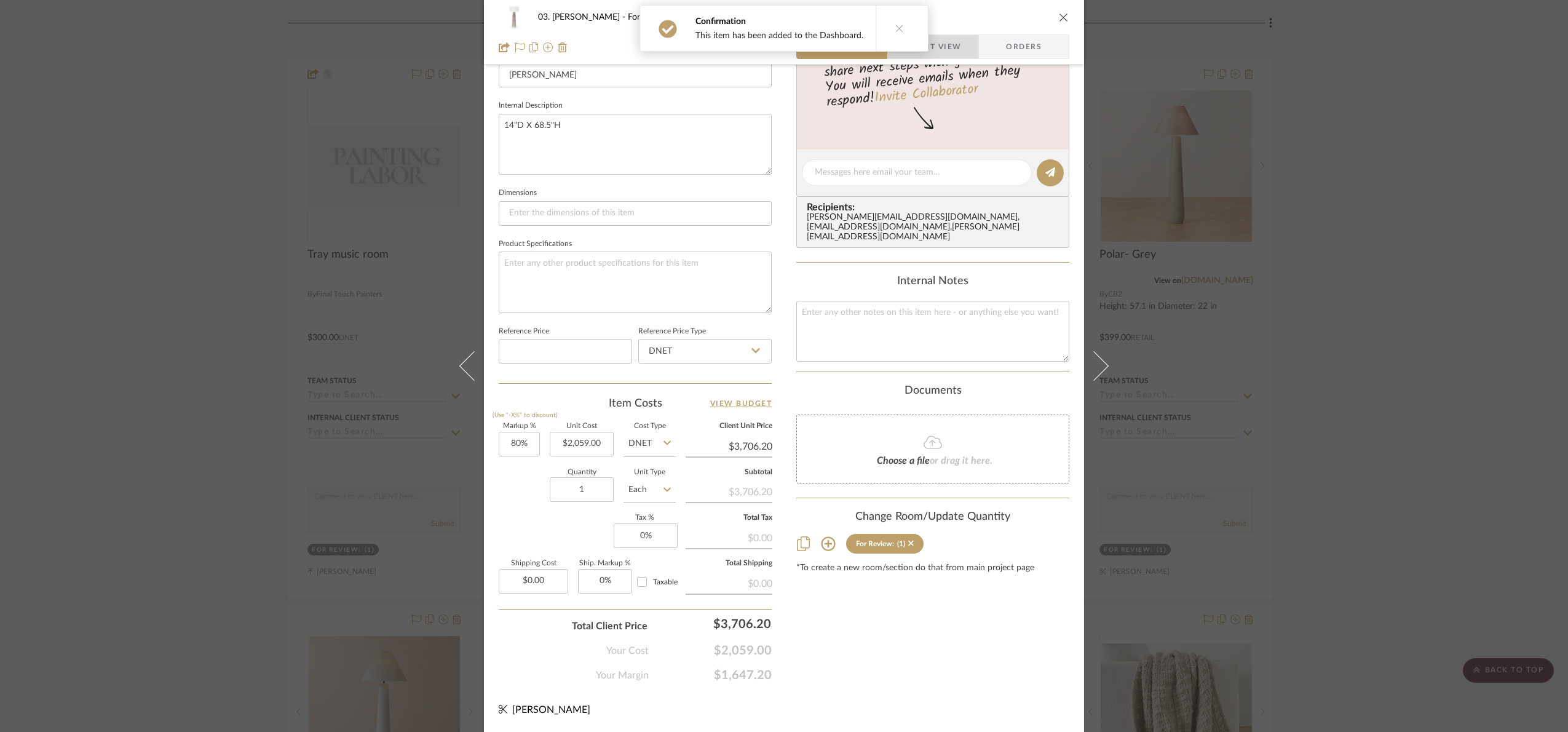
drag, startPoint x: 933, startPoint y: 45, endPoint x: 892, endPoint y: 102, distance: 70.2
click at [933, 46] on span "Client View" at bounding box center [933, 47] width 57 height 25
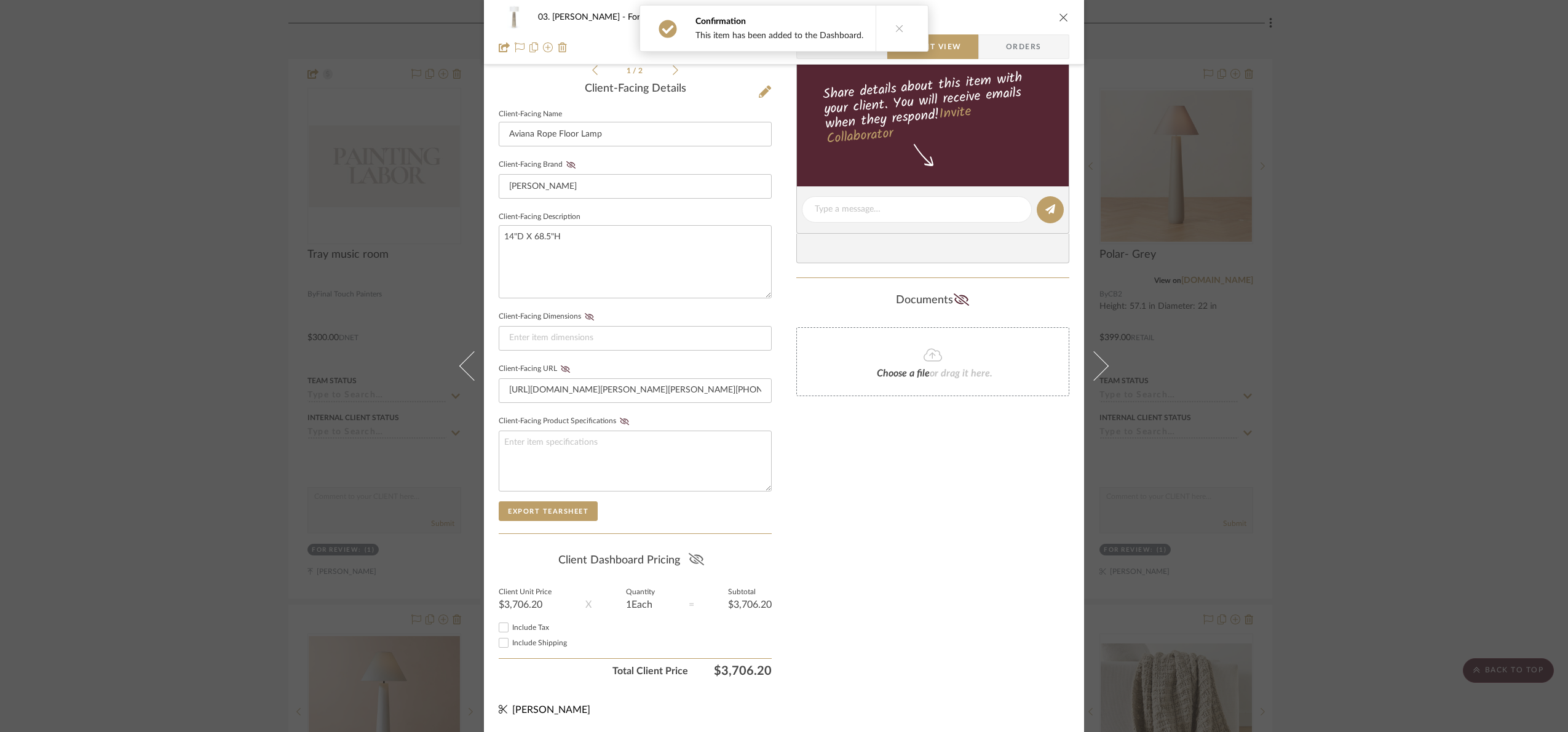
click at [692, 554] on icon at bounding box center [696, 559] width 15 height 12
click at [1432, 297] on div "03. Jennifer For Review: Aviana Rope Floor Lamp Team View Client View Orders 1 …" at bounding box center [784, 366] width 1568 height 732
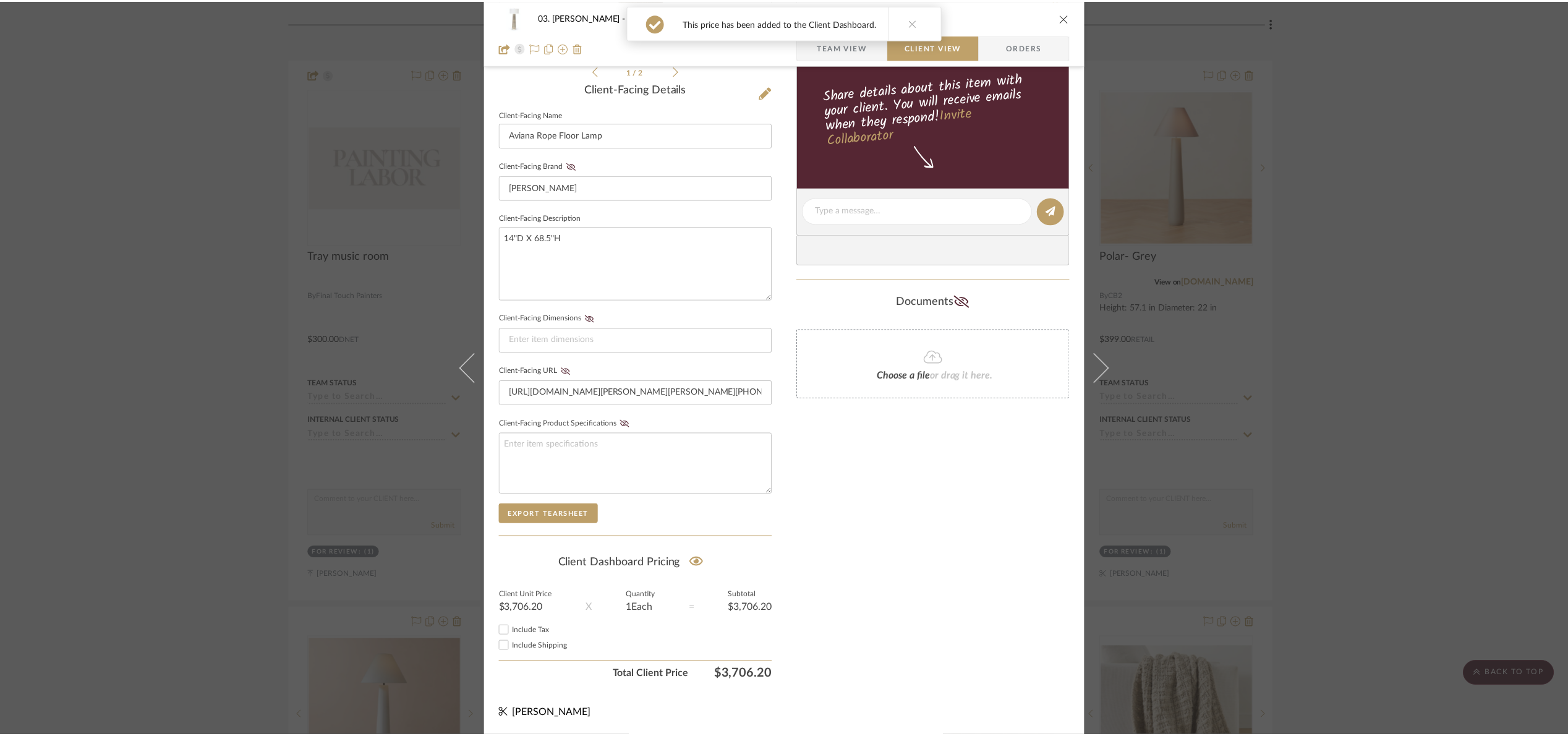
scroll to position [278, 0]
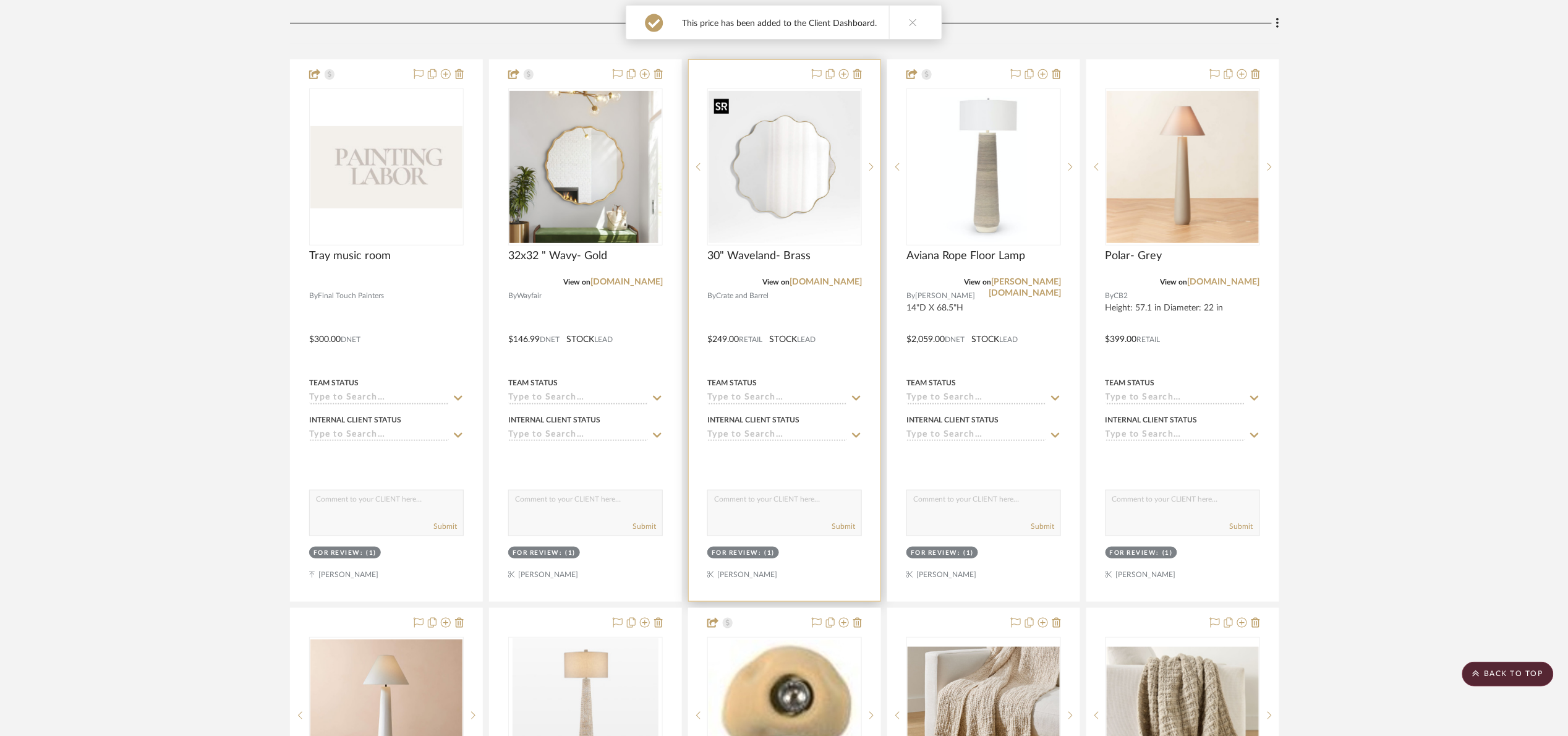
click at [826, 195] on img "0" at bounding box center [785, 166] width 152 height 152
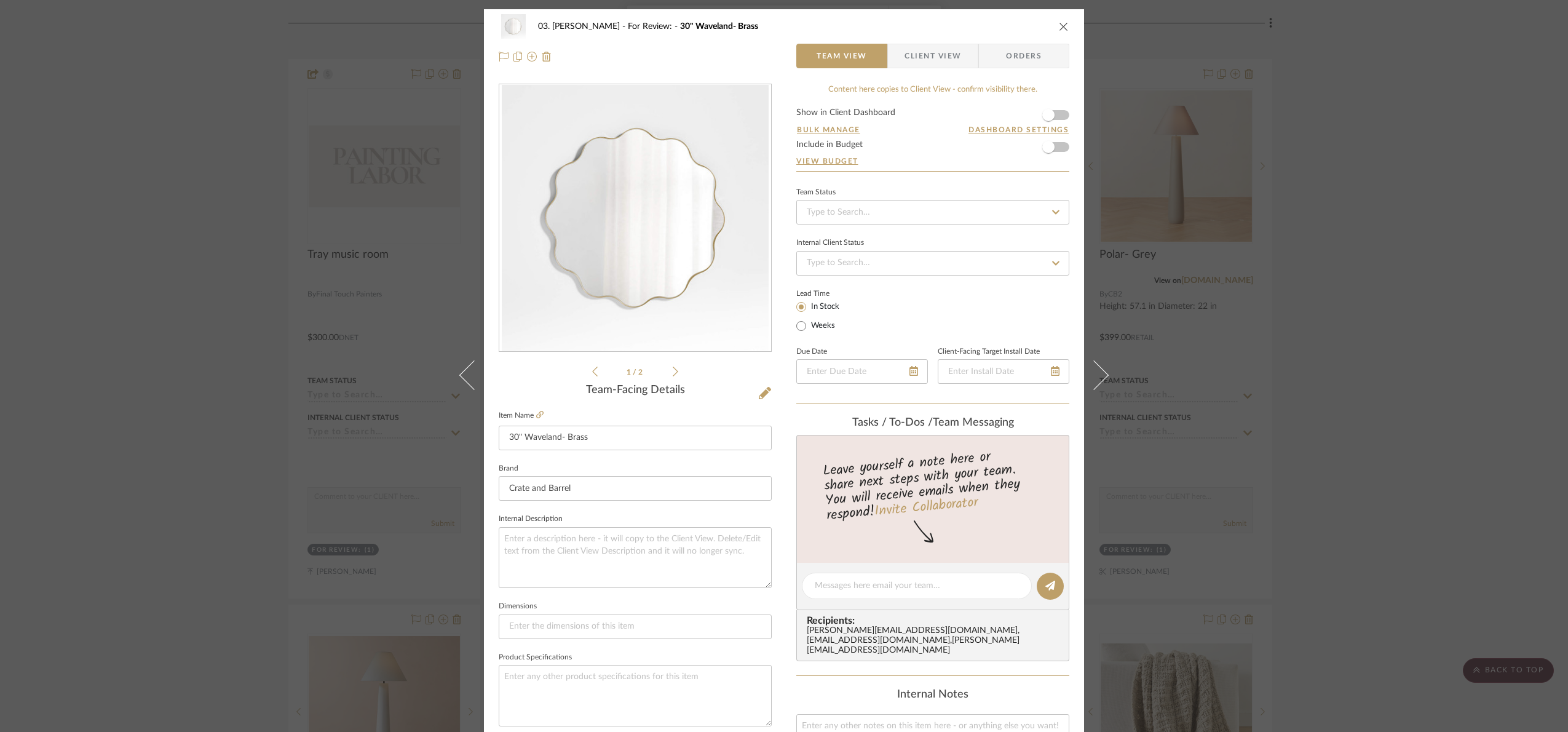
click at [965, 69] on div "03. Jennifer For Review: 30" Waveland- Brass Team View Client View Orders" at bounding box center [784, 41] width 600 height 65
click at [948, 59] on span "Client View" at bounding box center [933, 56] width 57 height 25
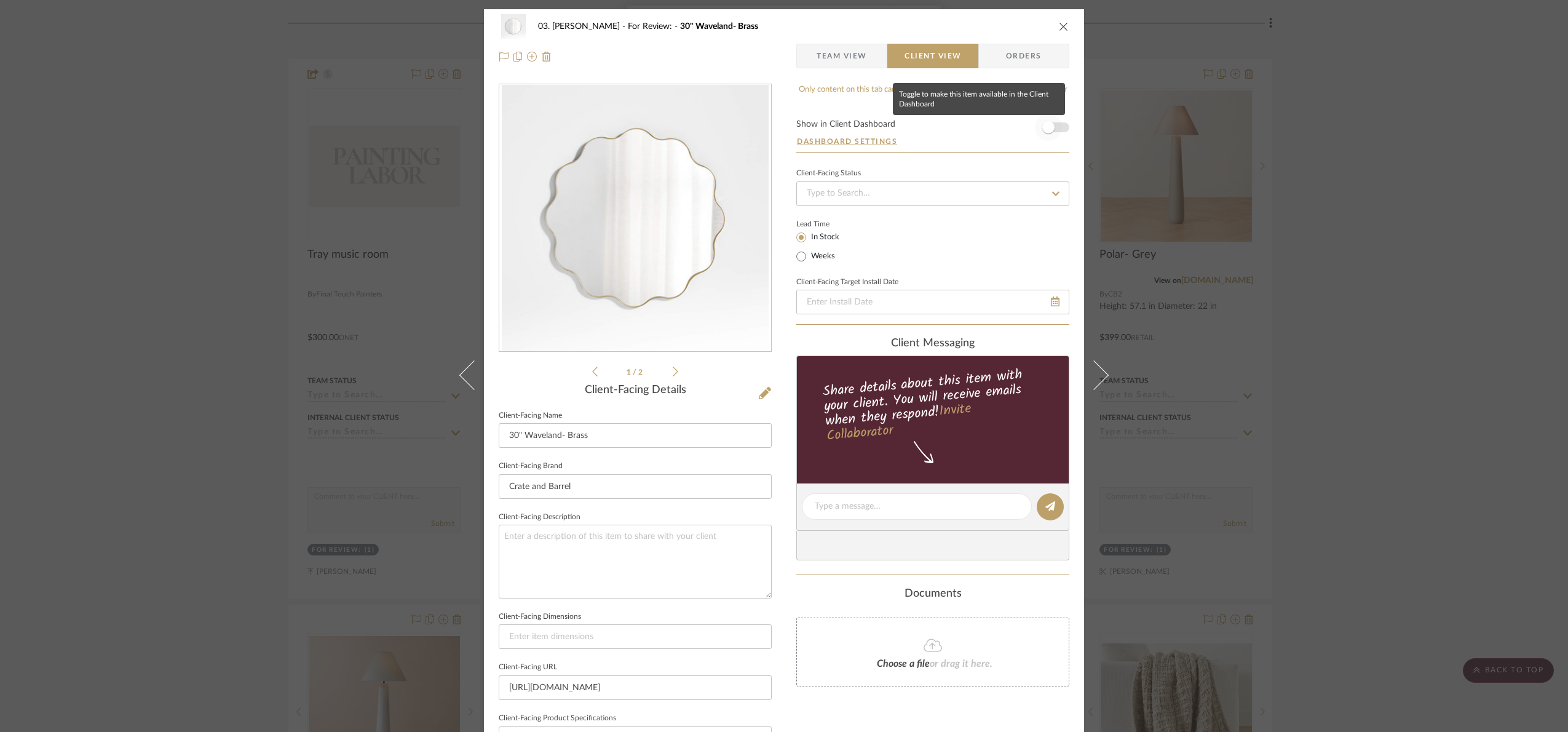
click at [1046, 125] on span "button" at bounding box center [1049, 127] width 12 height 12
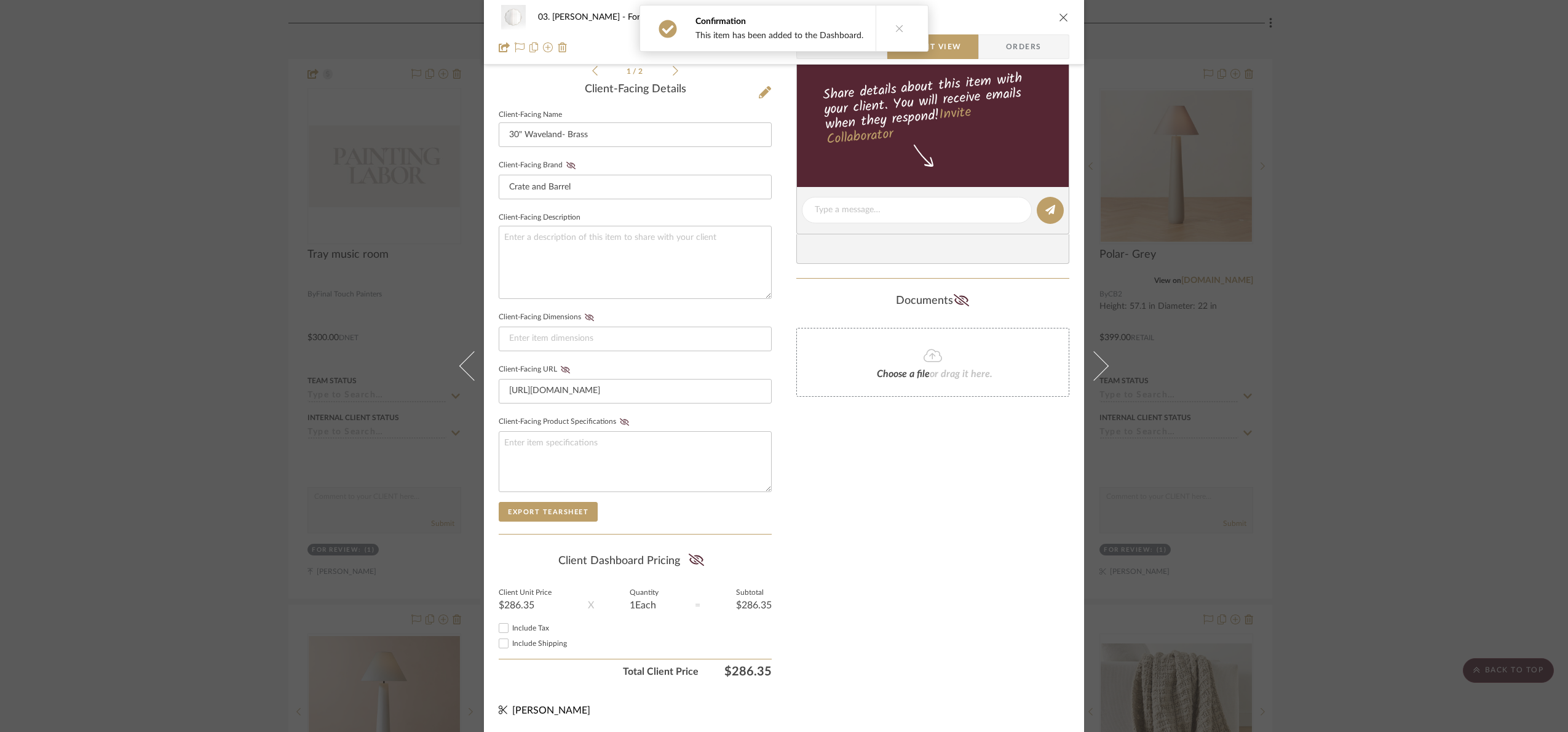
scroll to position [305, 0]
click at [694, 559] on icon at bounding box center [696, 559] width 15 height 12
click at [1502, 410] on div "03. Jennifer For Review: 30" Waveland- Brass Team View Client View Orders 1 / 2…" at bounding box center [784, 366] width 1568 height 732
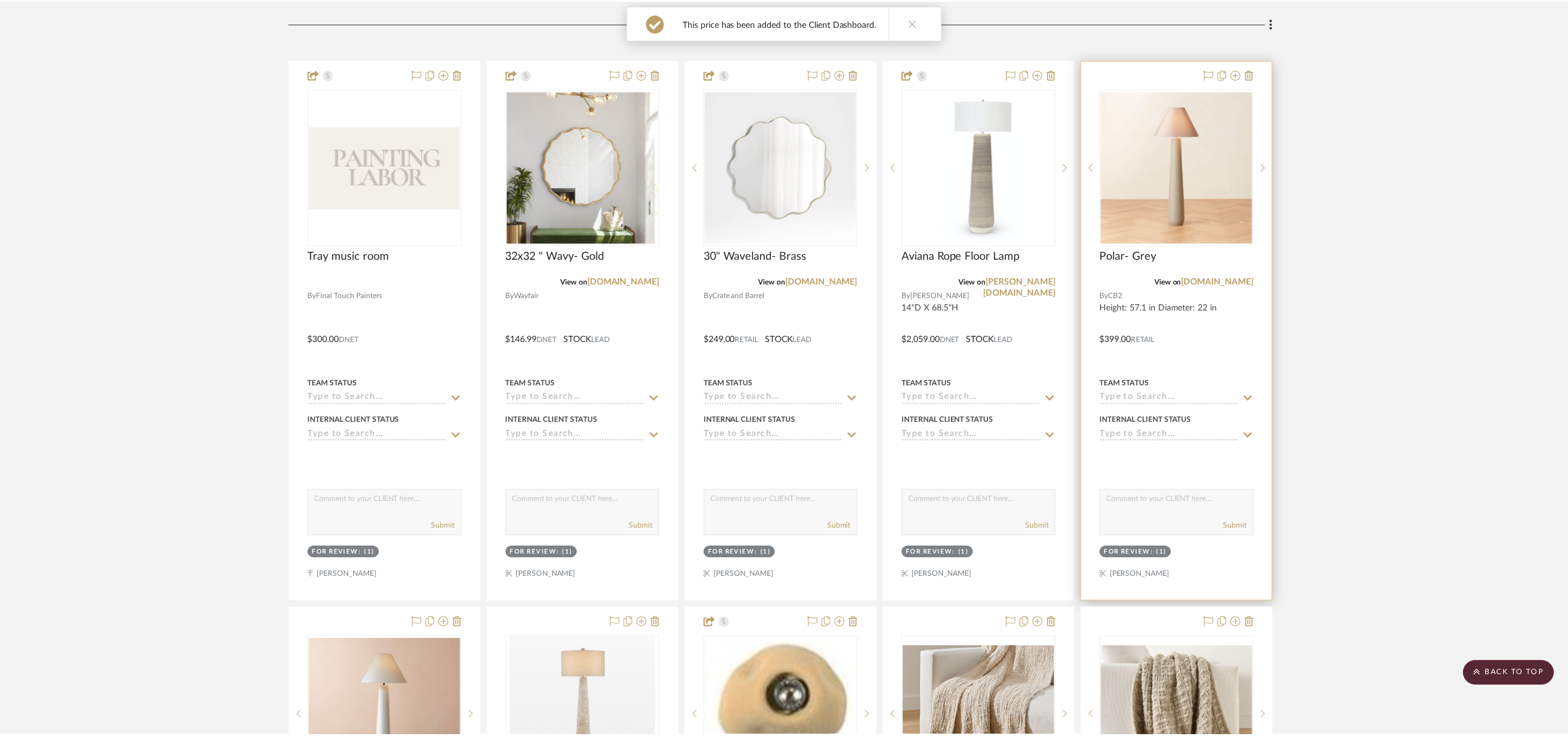
scroll to position [278, 0]
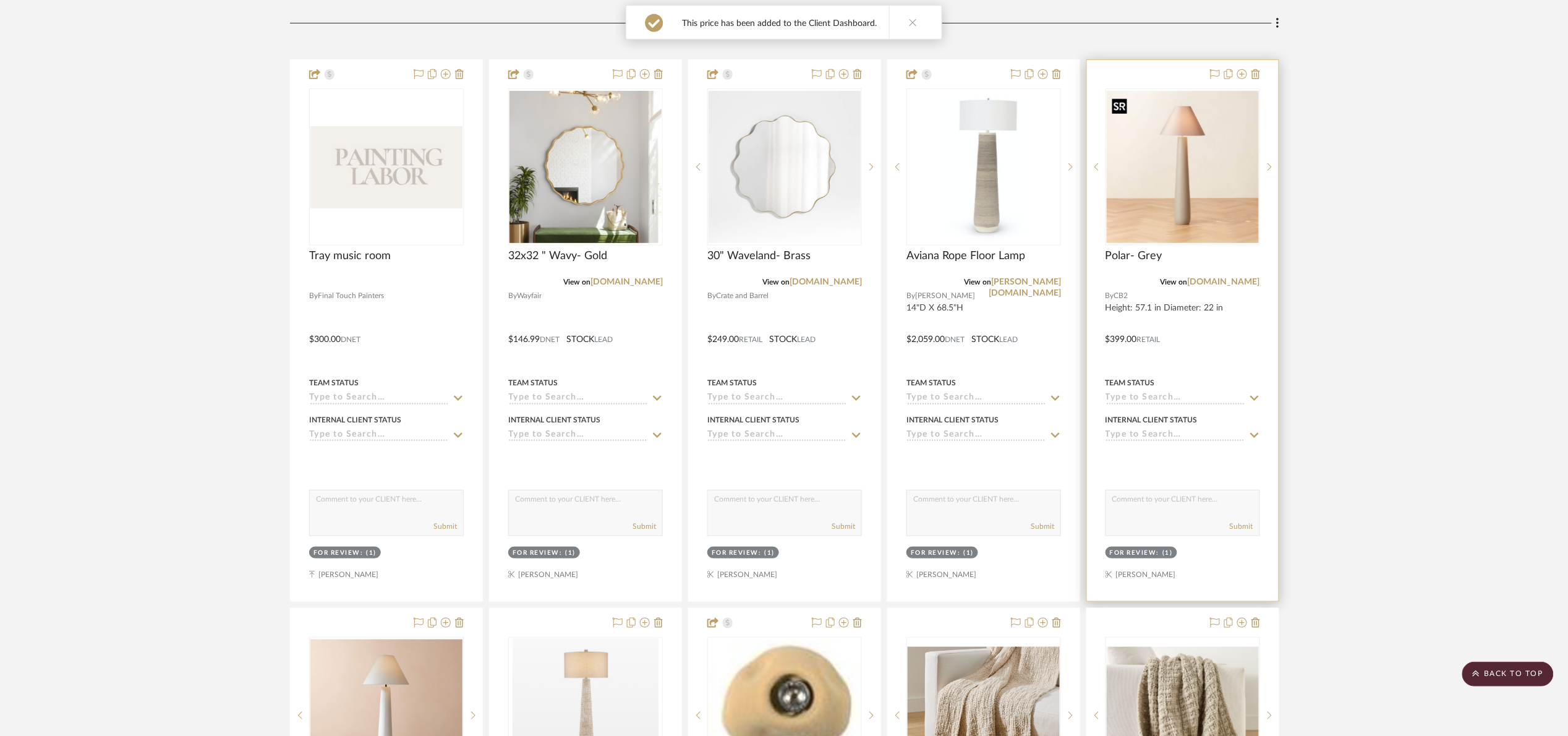
click at [1207, 233] on img "0" at bounding box center [1183, 166] width 152 height 152
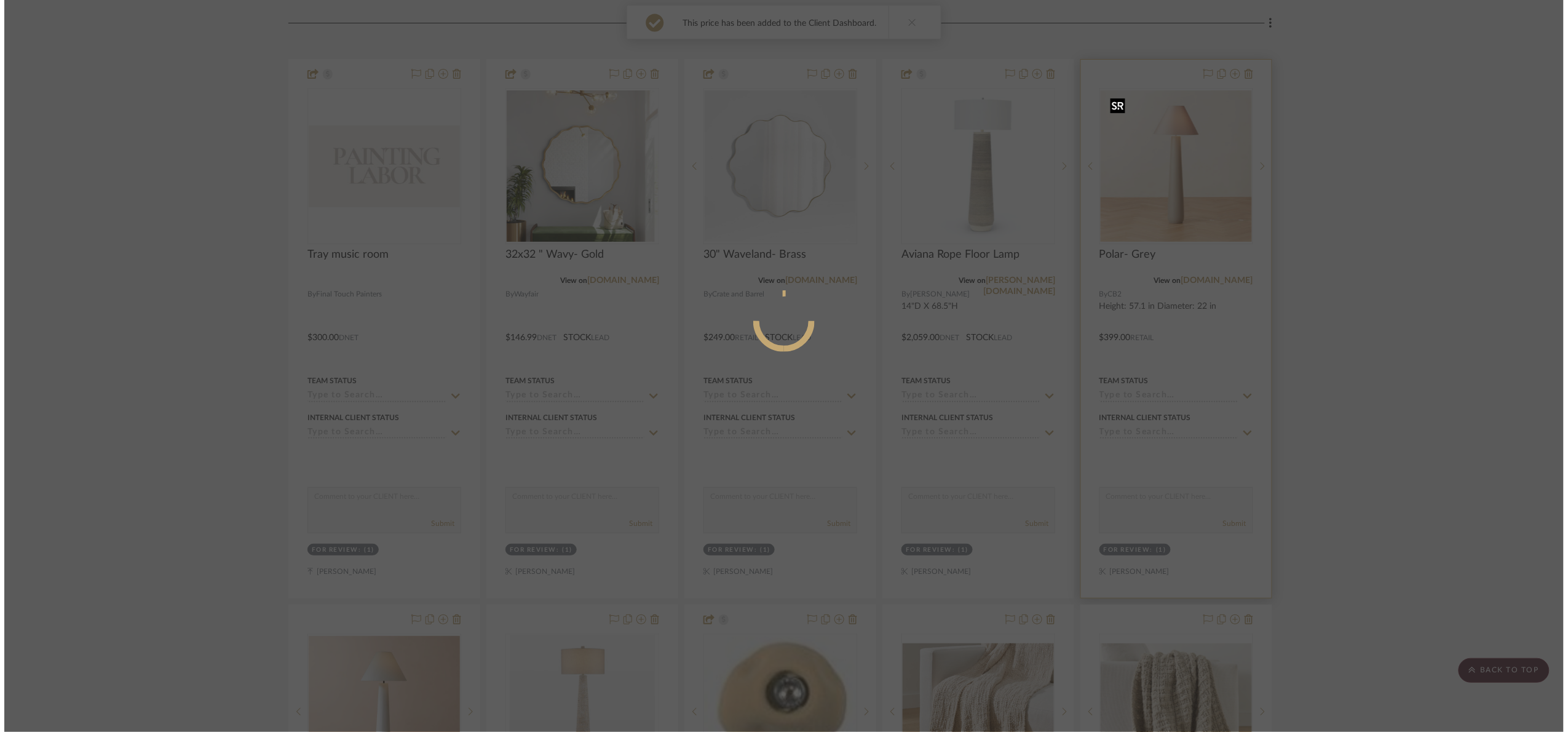
scroll to position [0, 0]
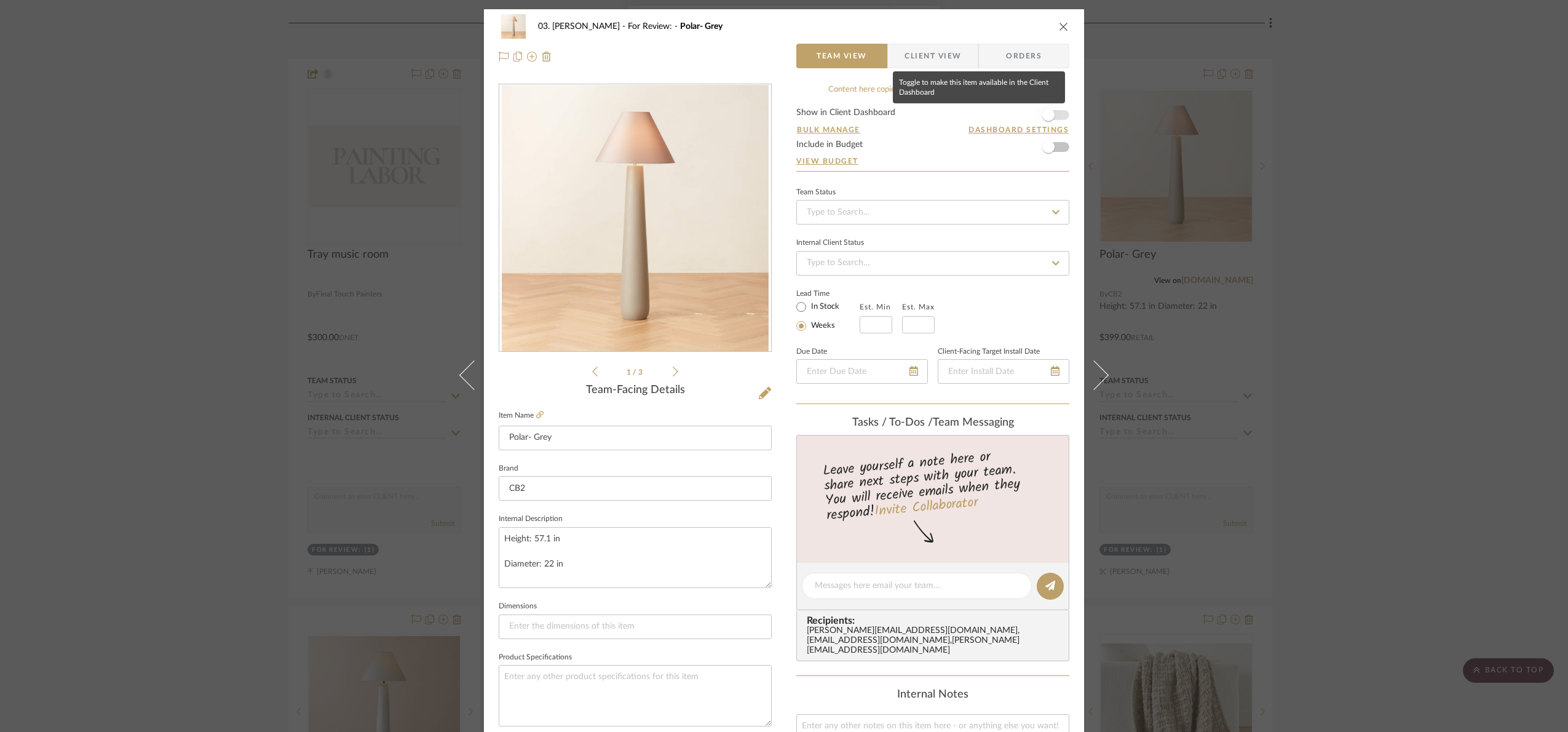
click at [1056, 119] on span "button" at bounding box center [1049, 115] width 27 height 27
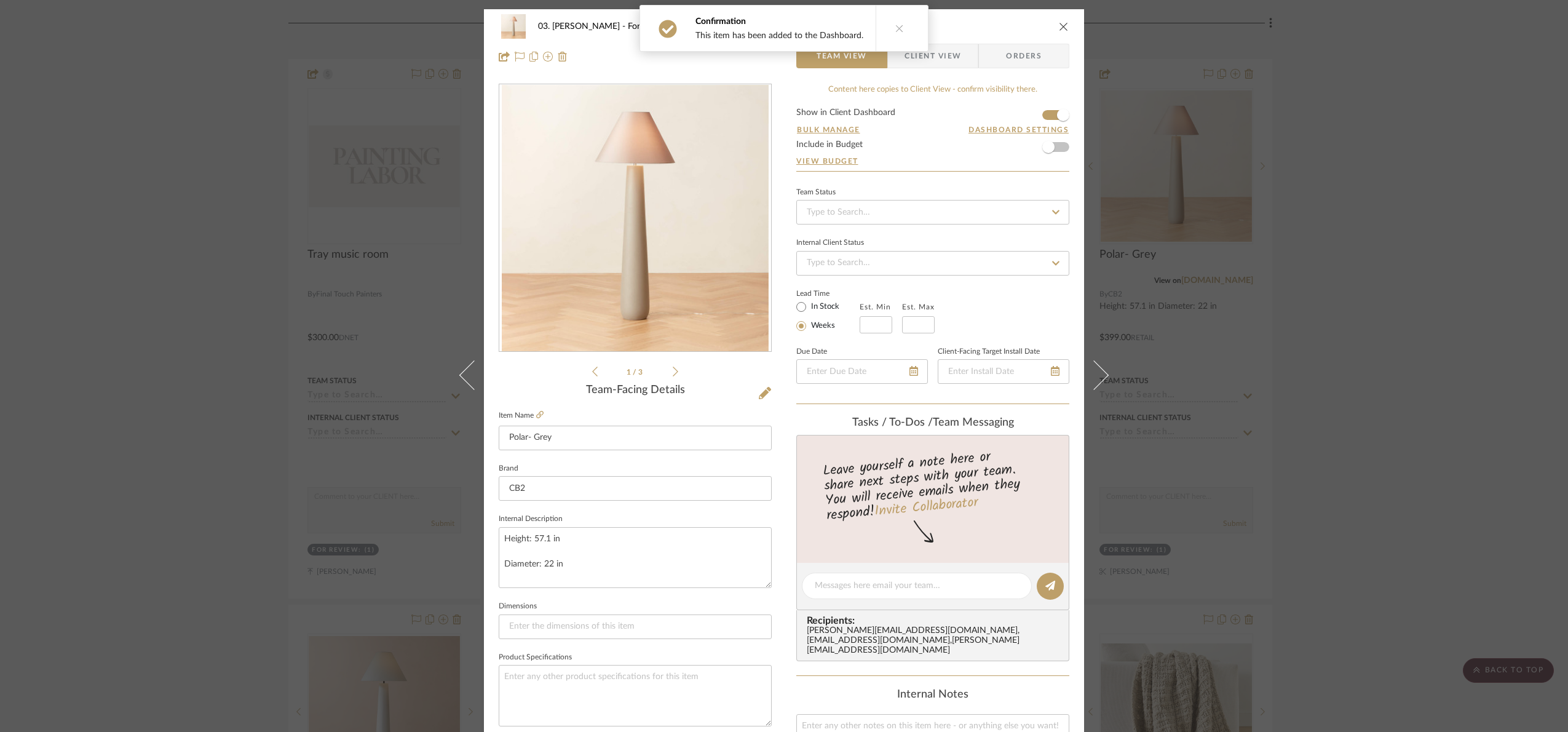
click at [933, 52] on span "Client View" at bounding box center [933, 56] width 57 height 25
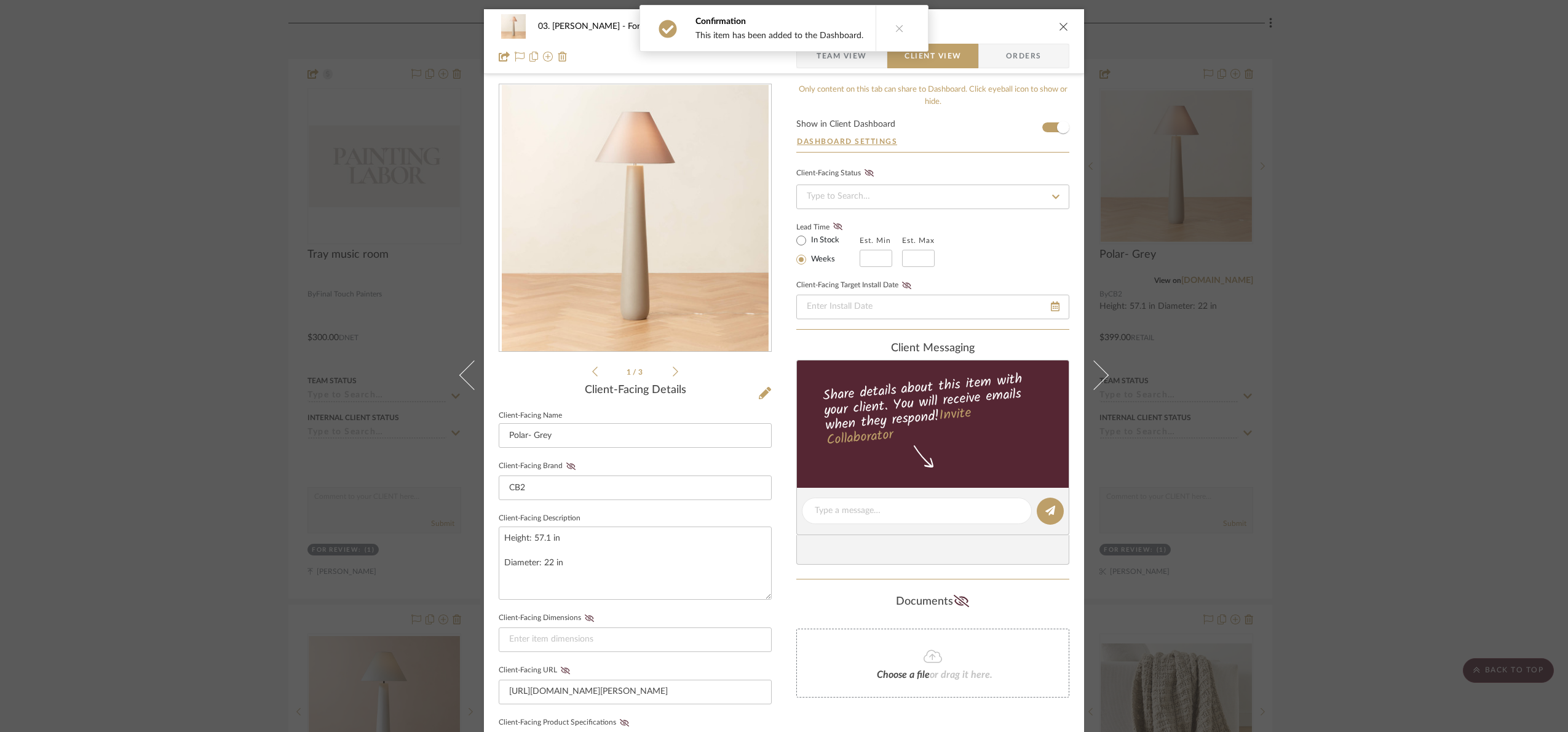
scroll to position [305, 0]
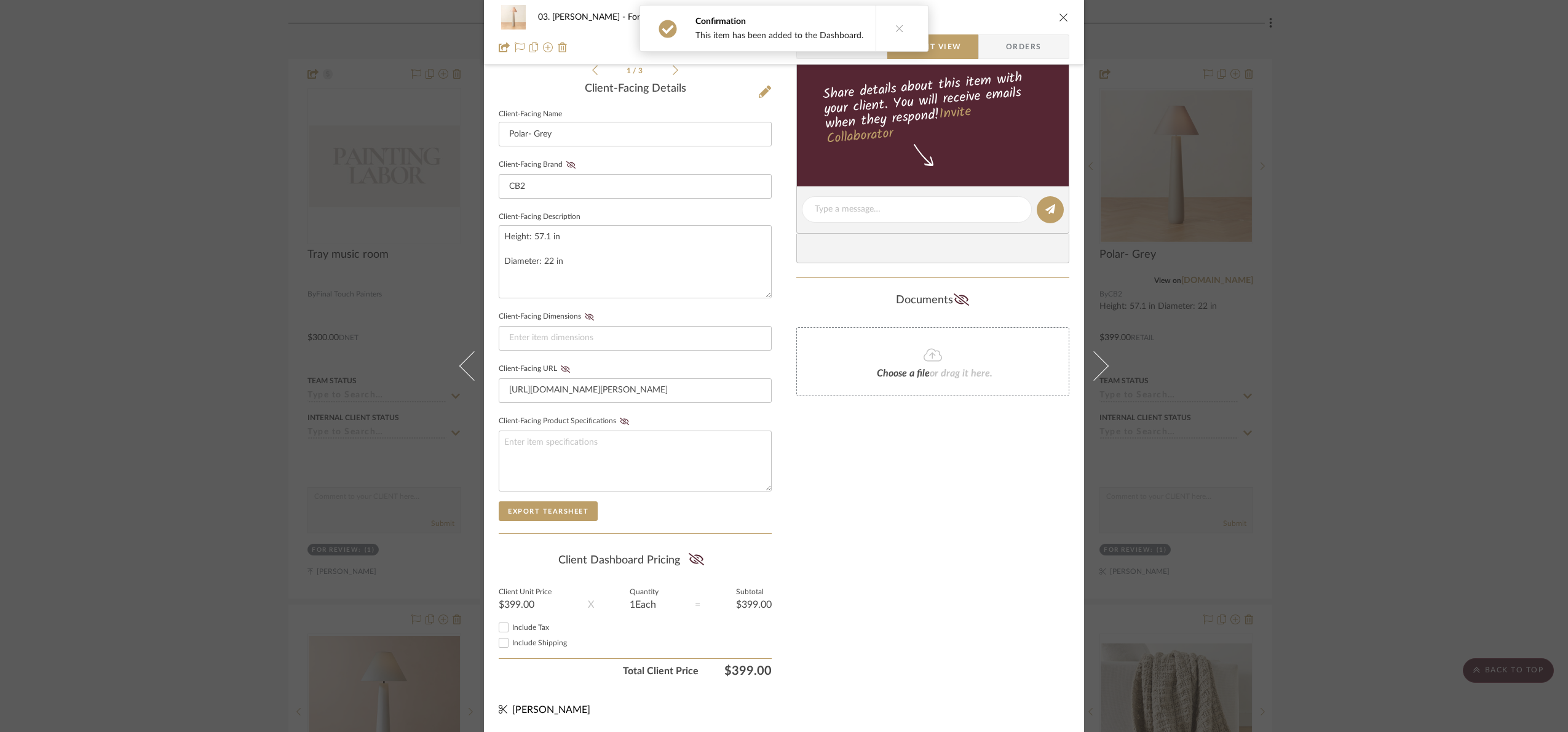
click at [682, 555] on summary-project-share-button at bounding box center [696, 560] width 33 height 28
click at [700, 556] on icon at bounding box center [696, 559] width 15 height 12
click at [1517, 291] on div "03. Jennifer For Review: Polar- Grey Team View Client View Orders 1 / 3 Client-…" at bounding box center [784, 366] width 1568 height 732
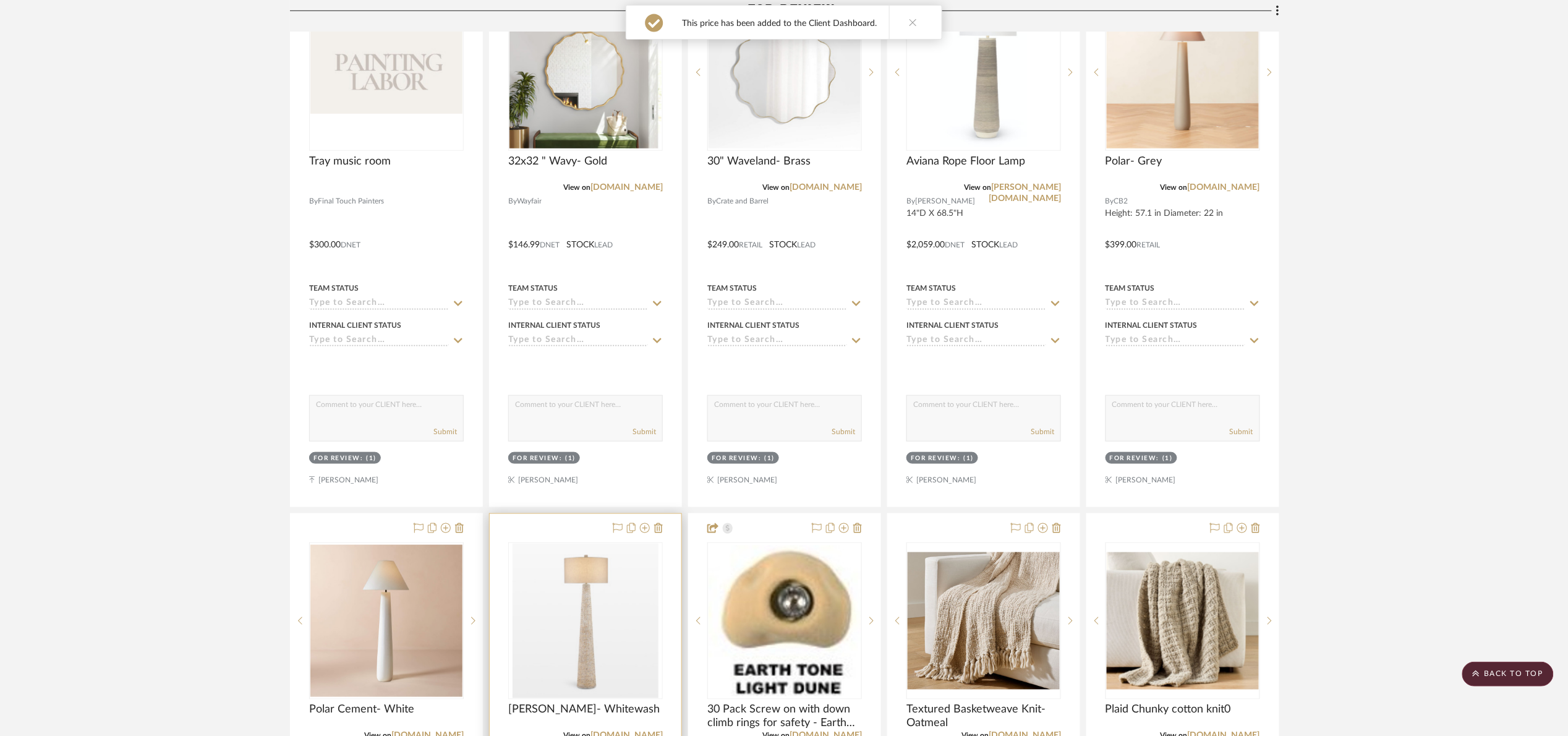
scroll to position [742, 0]
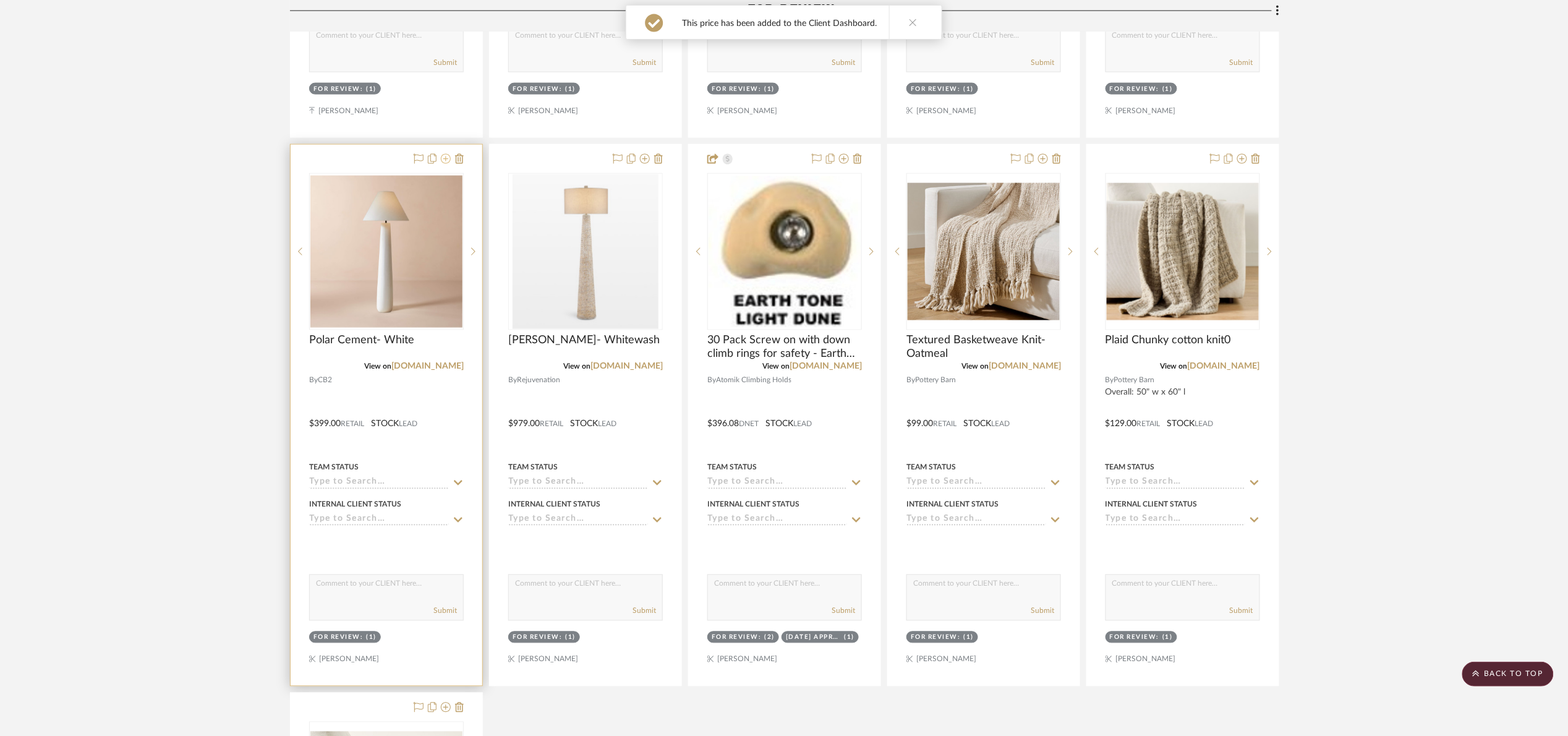
click at [445, 158] on icon at bounding box center [446, 159] width 10 height 10
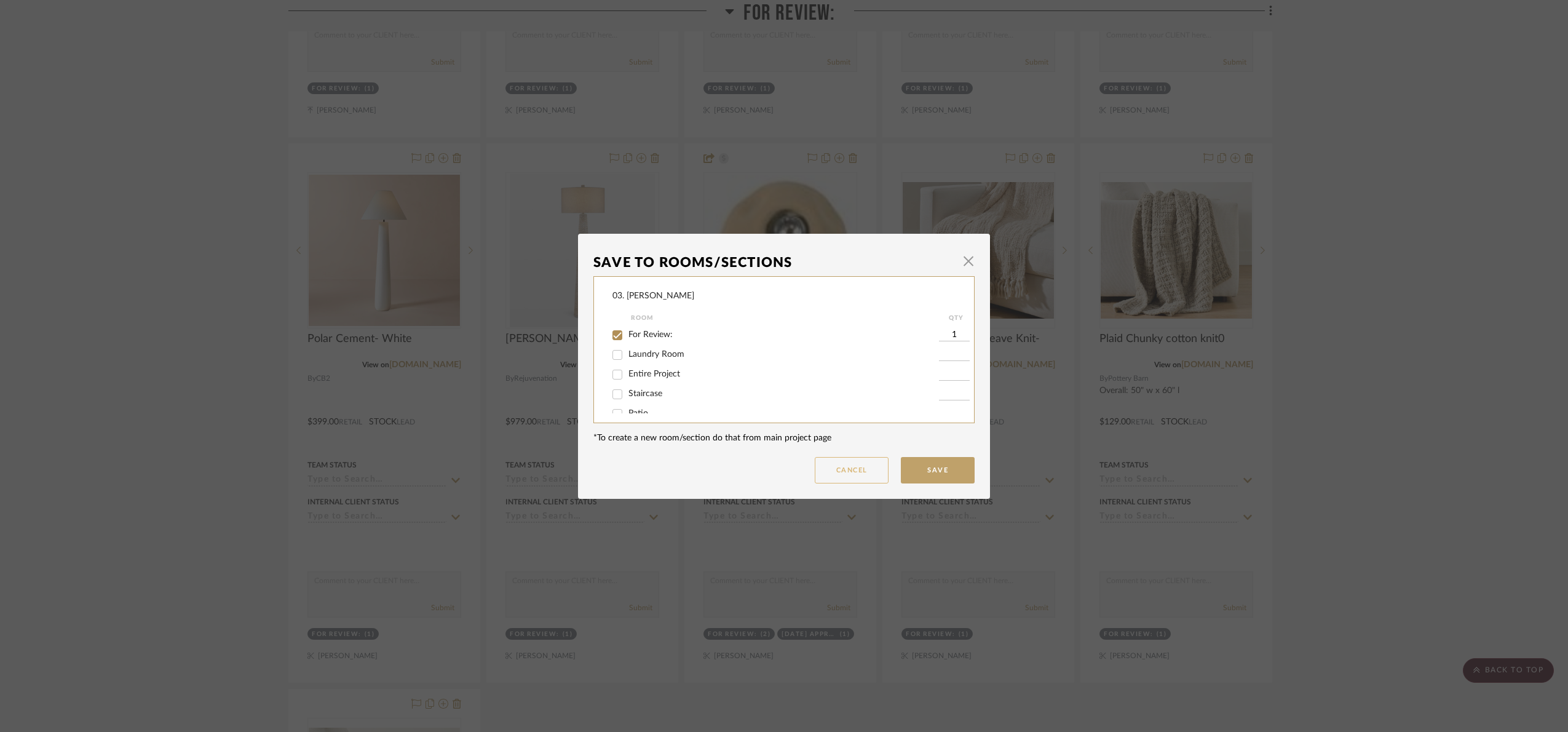
click at [839, 467] on button "Cancel" at bounding box center [852, 470] width 74 height 27
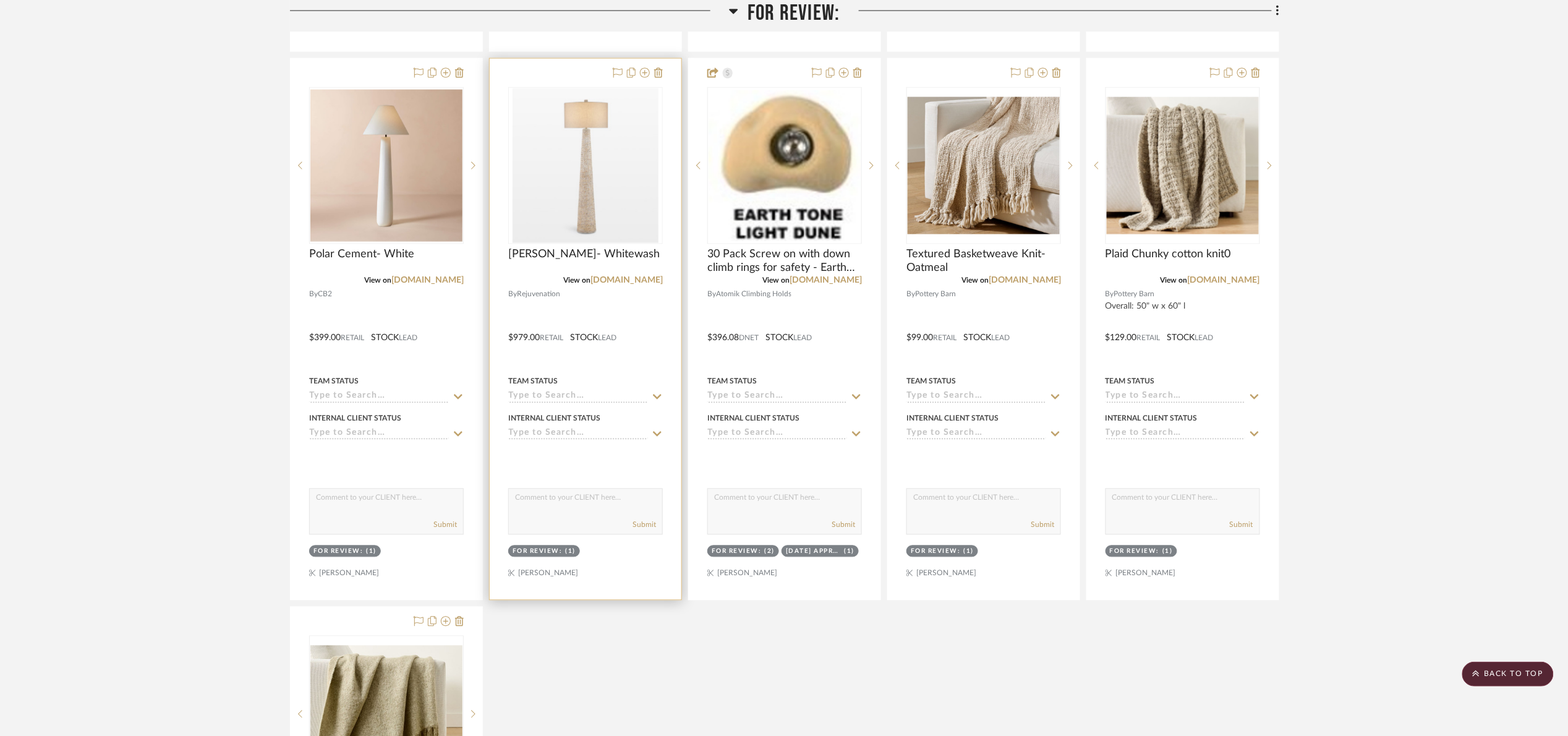
scroll to position [835, 0]
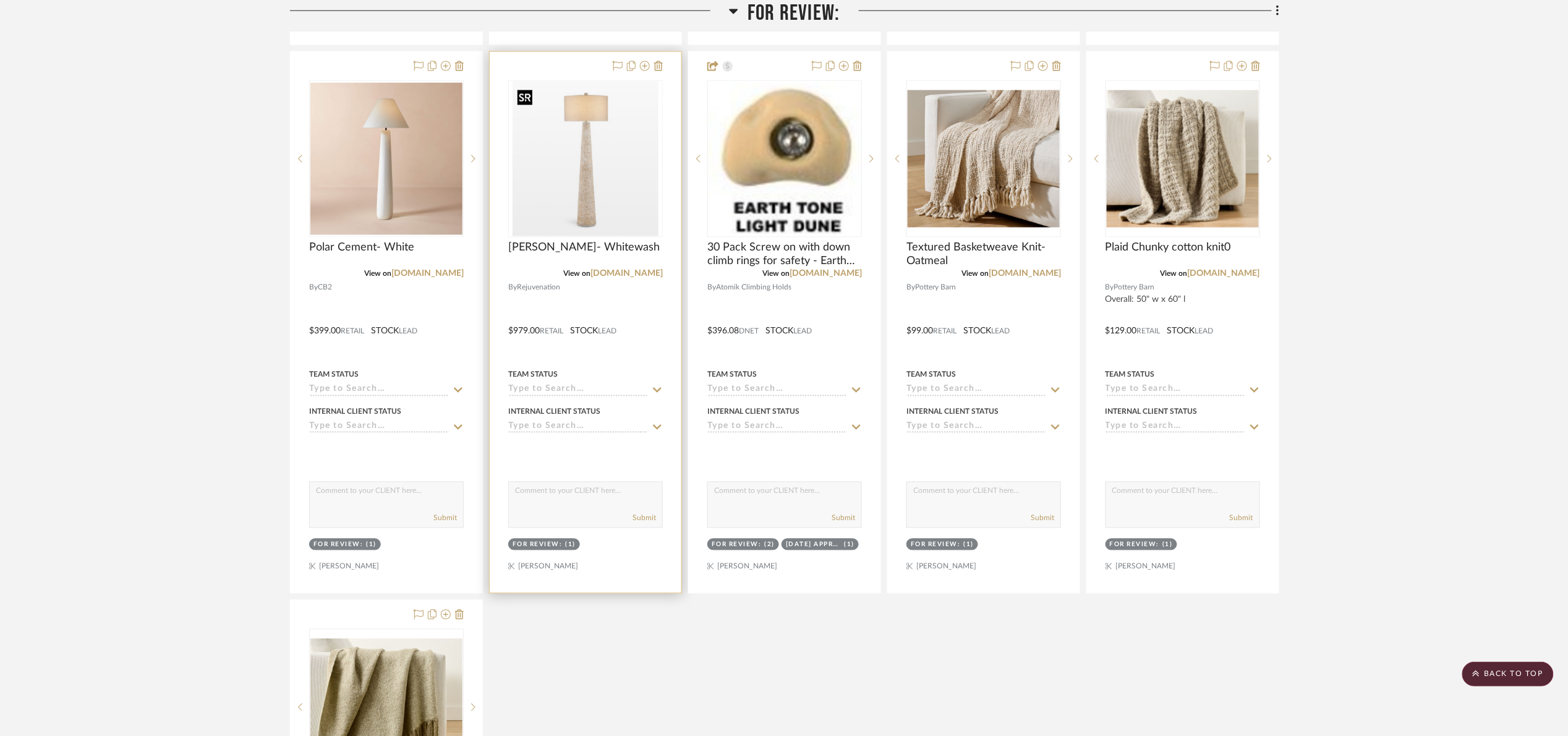
click at [585, 204] on img "0" at bounding box center [585, 159] width 146 height 155
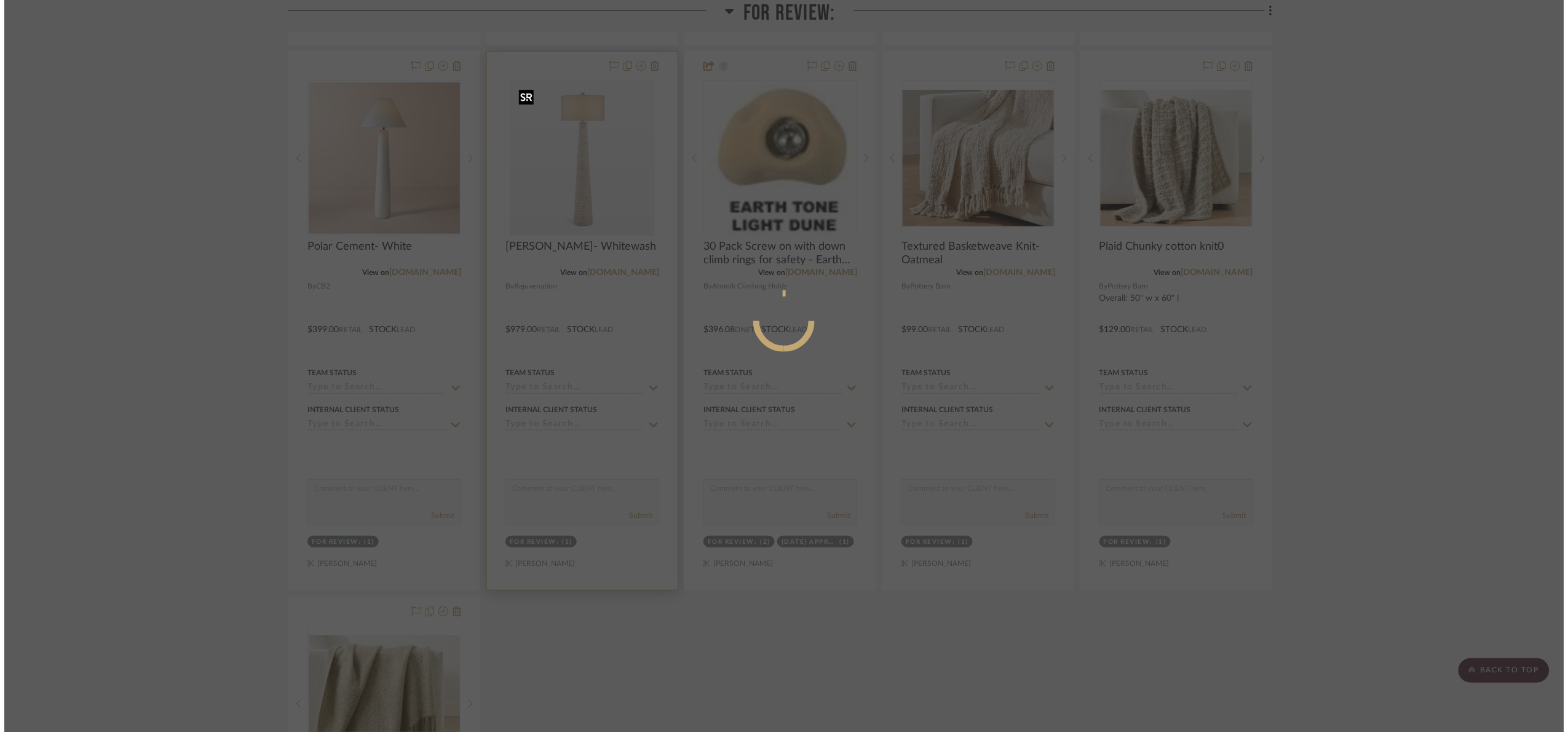
scroll to position [0, 0]
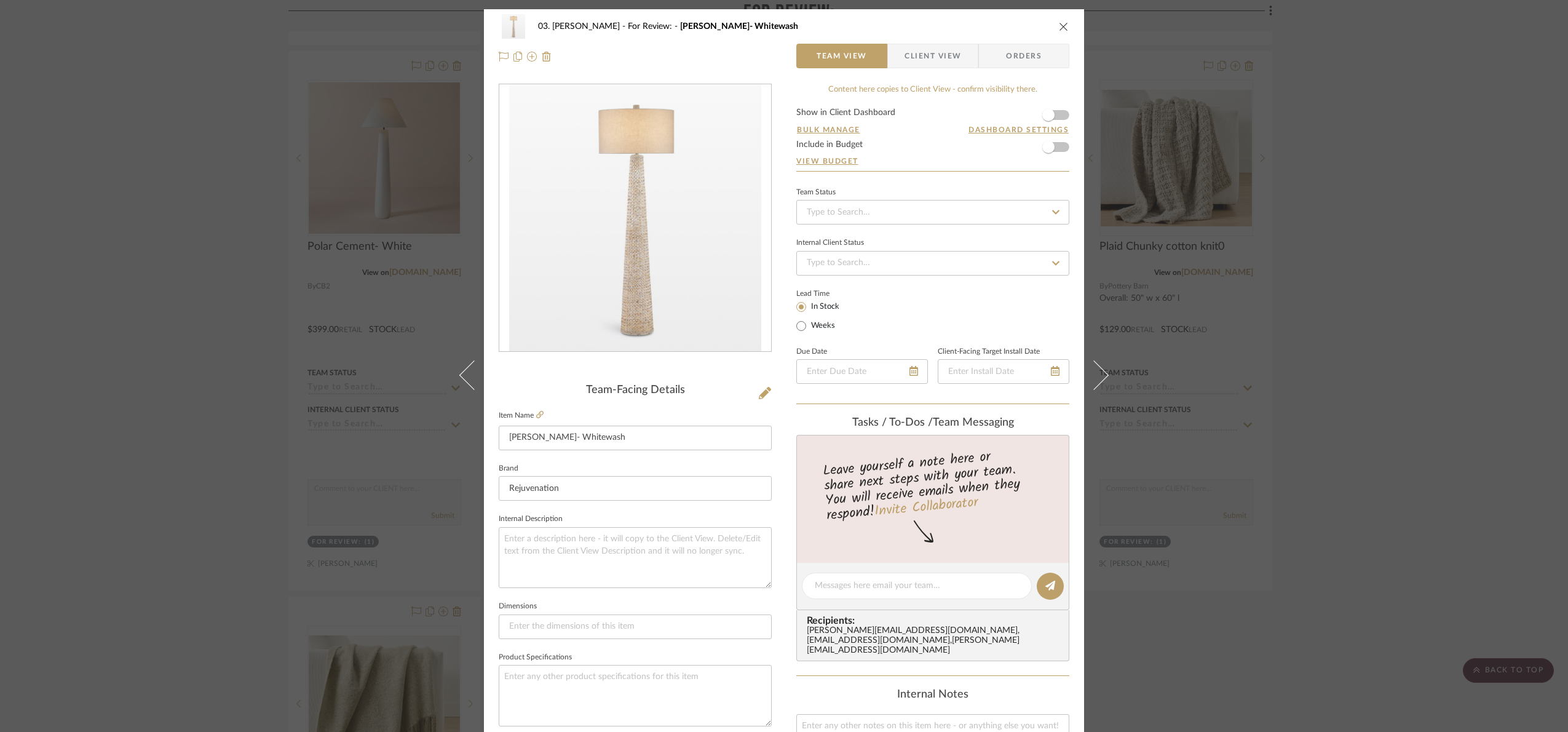
click at [1411, 324] on div "03. Jennifer For Review: Birdsong- Whitewash Team View Client View Orders Team-…" at bounding box center [784, 366] width 1568 height 732
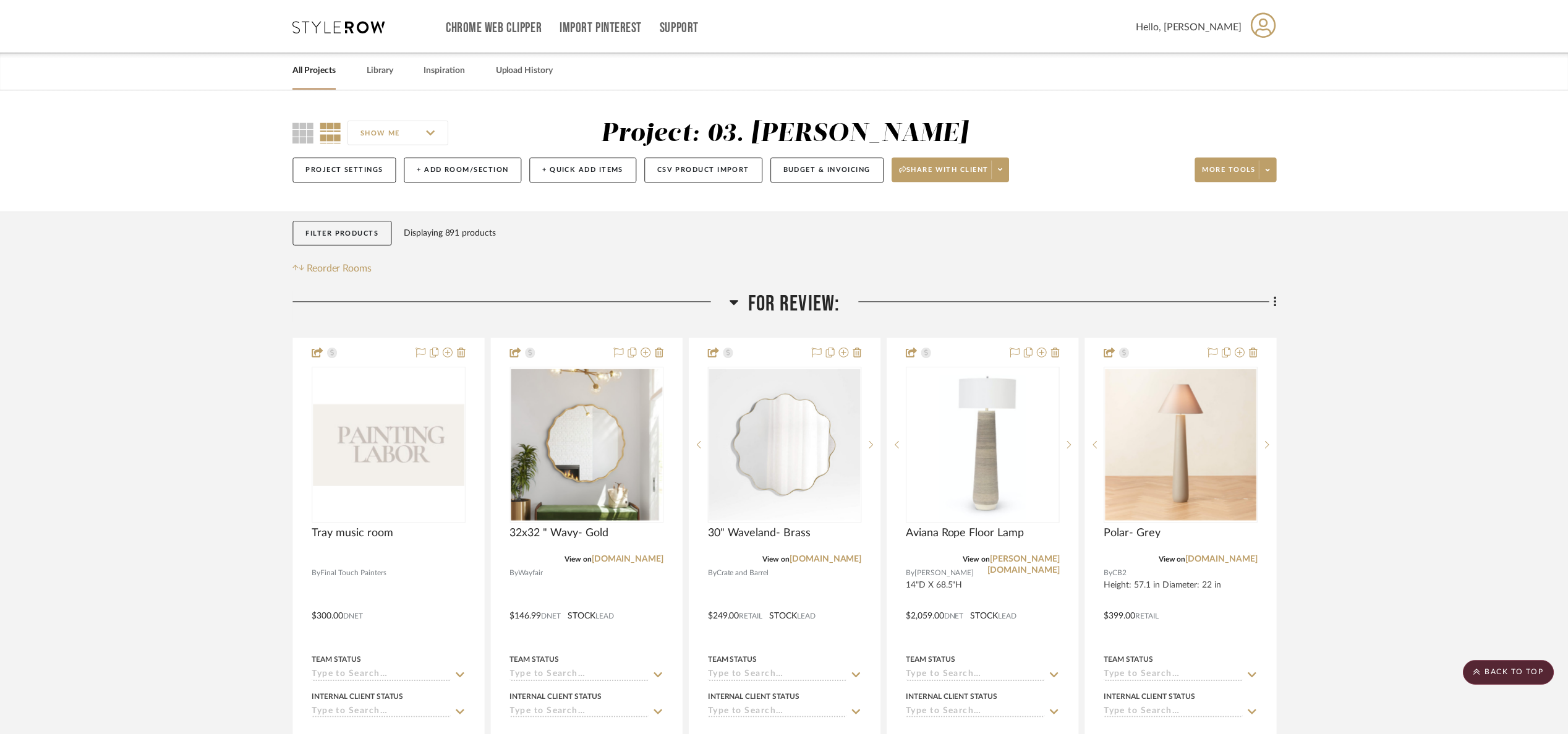
scroll to position [835, 0]
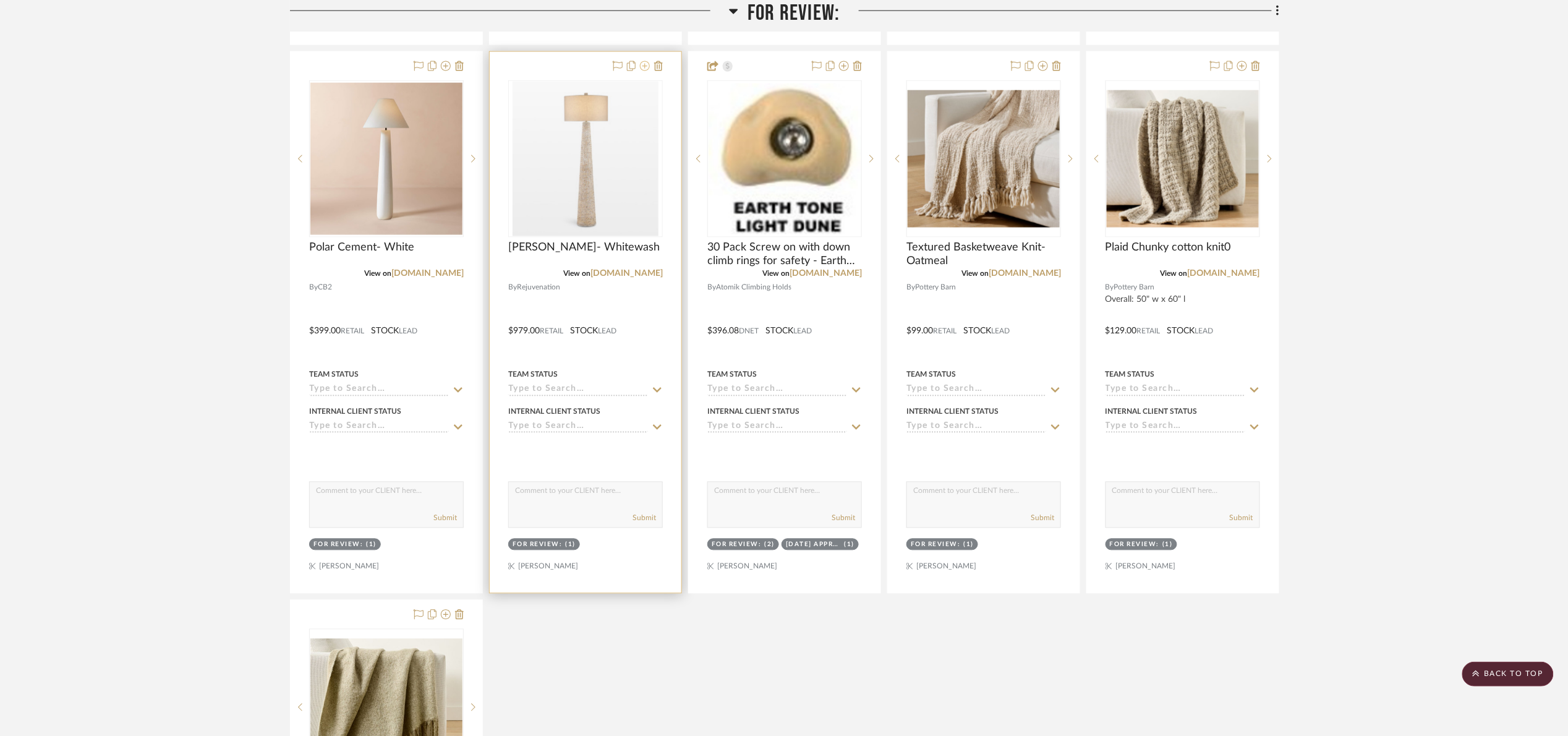
click at [647, 69] on icon at bounding box center [645, 66] width 10 height 10
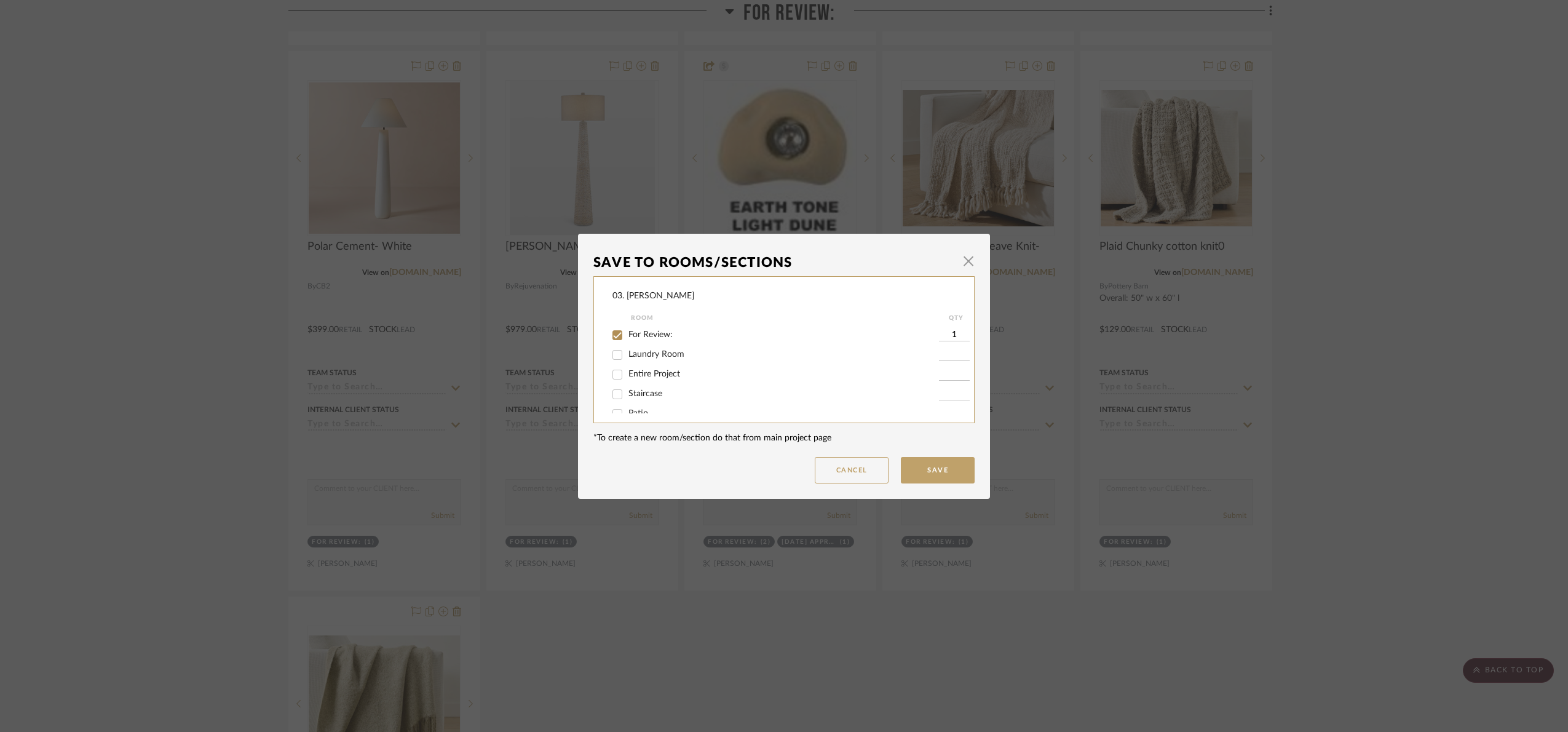
click at [642, 331] on span "For Review:" at bounding box center [651, 335] width 44 height 9
click at [627, 331] on input "For Review:" at bounding box center [617, 335] width 20 height 20
checkbox input "false"
click at [636, 399] on span "Will Not Use" at bounding box center [653, 401] width 49 height 9
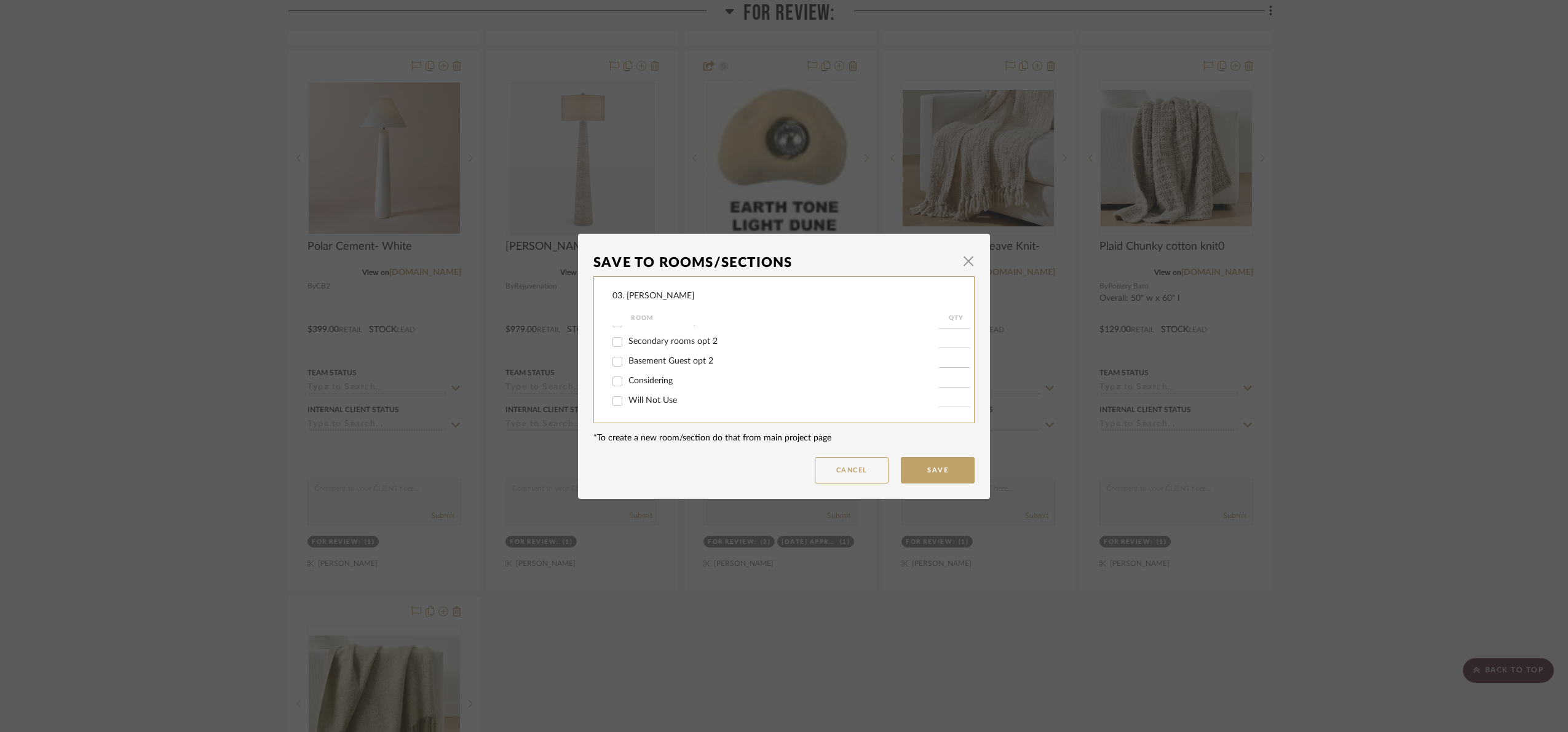
click at [627, 399] on input "Will Not Use" at bounding box center [617, 401] width 20 height 20
checkbox input "true"
type input "1"
click at [938, 469] on button "Save" at bounding box center [938, 470] width 74 height 27
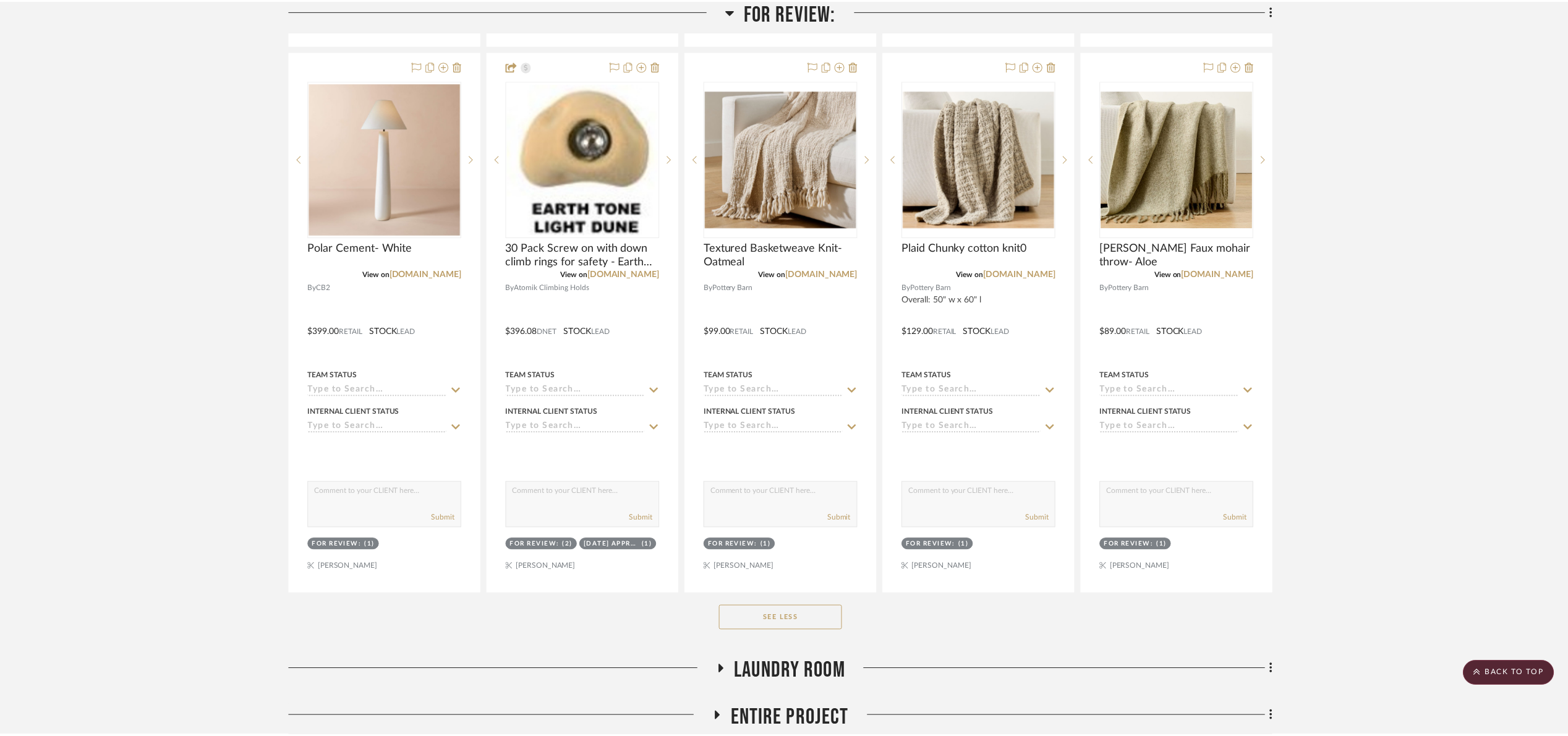
scroll to position [835, 0]
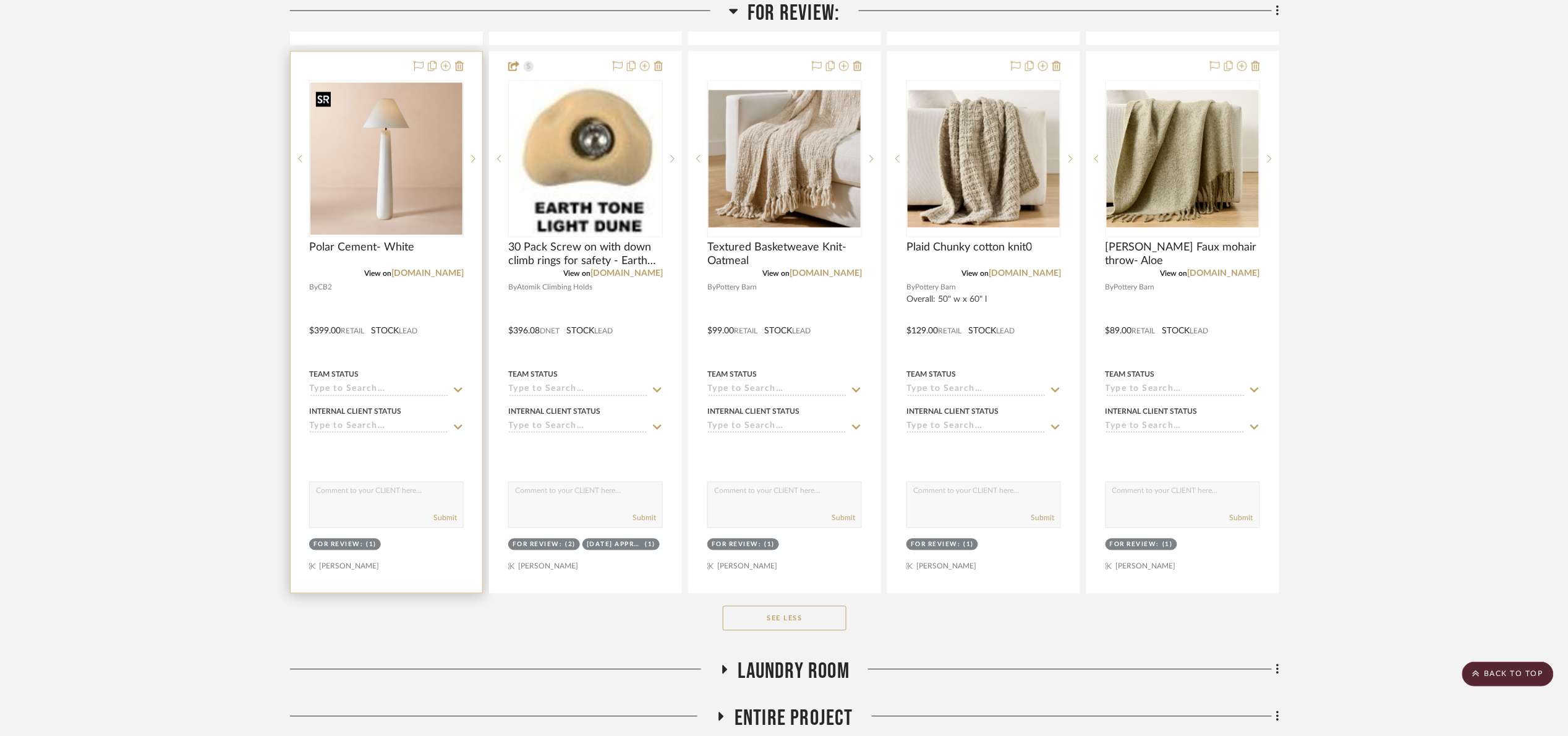
click at [399, 174] on img "0" at bounding box center [386, 158] width 152 height 152
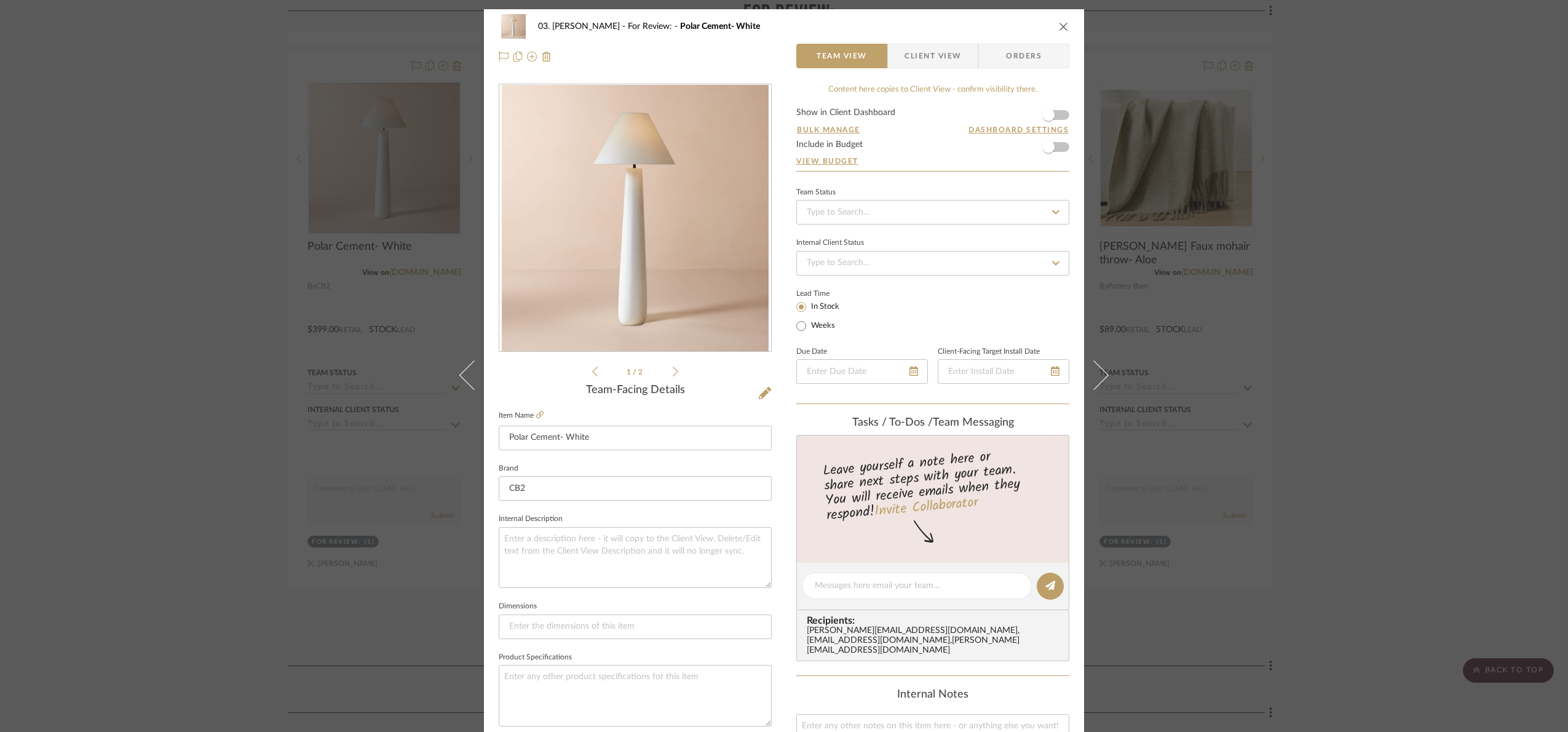
click at [919, 54] on span "Client View" at bounding box center [933, 56] width 57 height 25
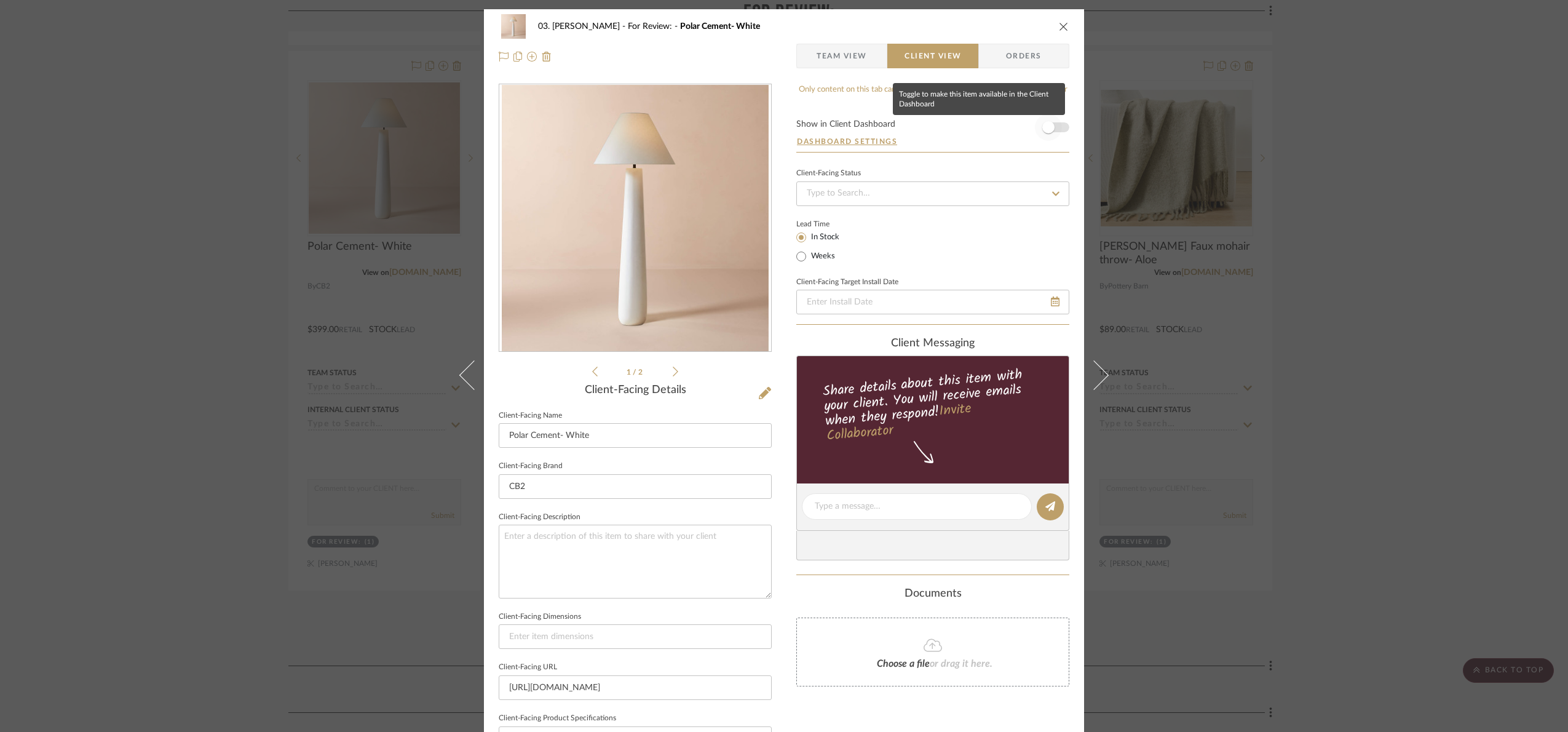
click at [1057, 125] on span "button" at bounding box center [1049, 127] width 27 height 27
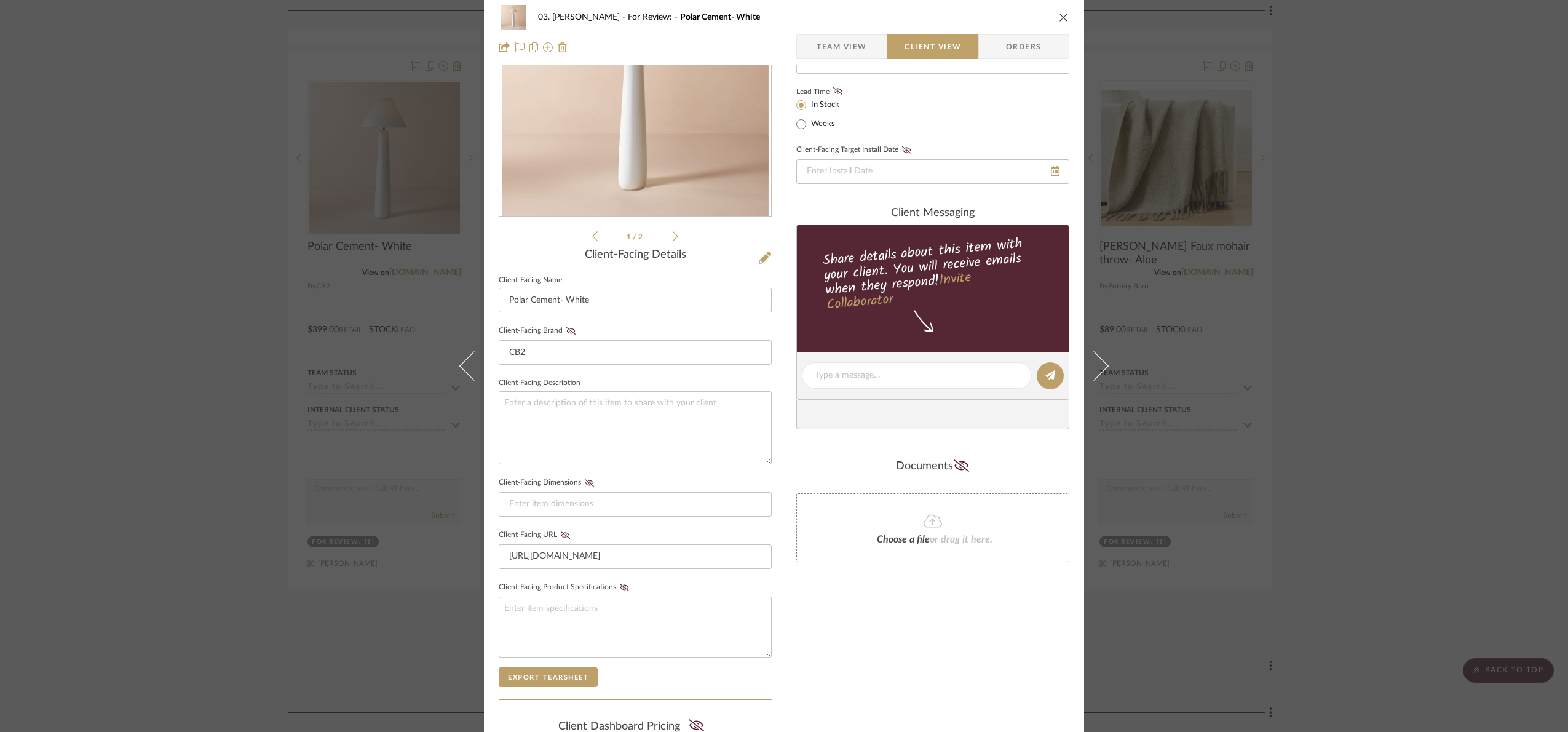
scroll to position [305, 0]
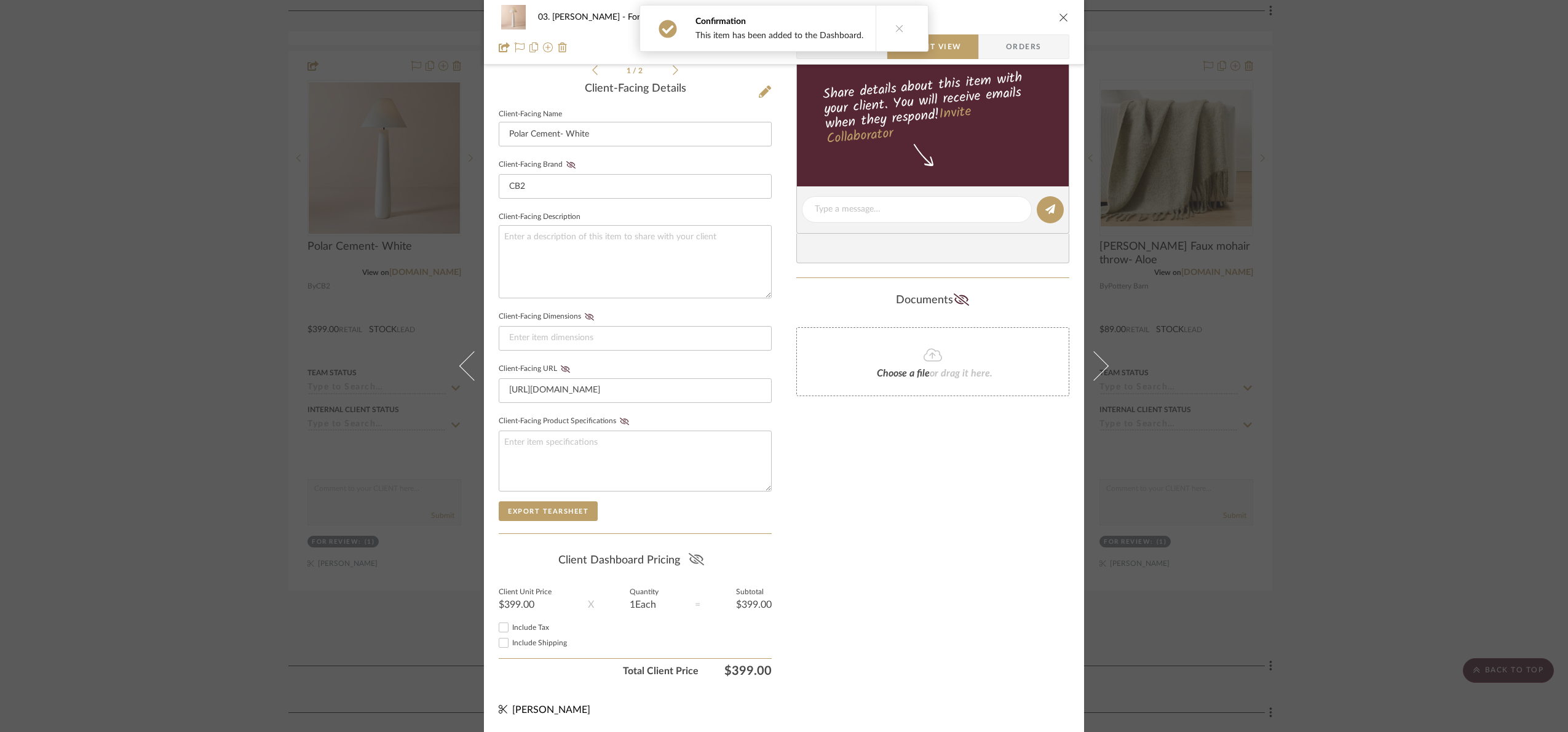
click at [698, 557] on icon at bounding box center [696, 559] width 15 height 12
drag, startPoint x: 1462, startPoint y: 463, endPoint x: 1445, endPoint y: 441, distance: 27.8
click at [1464, 463] on div "03. Jennifer For Review: Polar Cement- White Team View Client View Orders 1 / 2…" at bounding box center [784, 366] width 1568 height 732
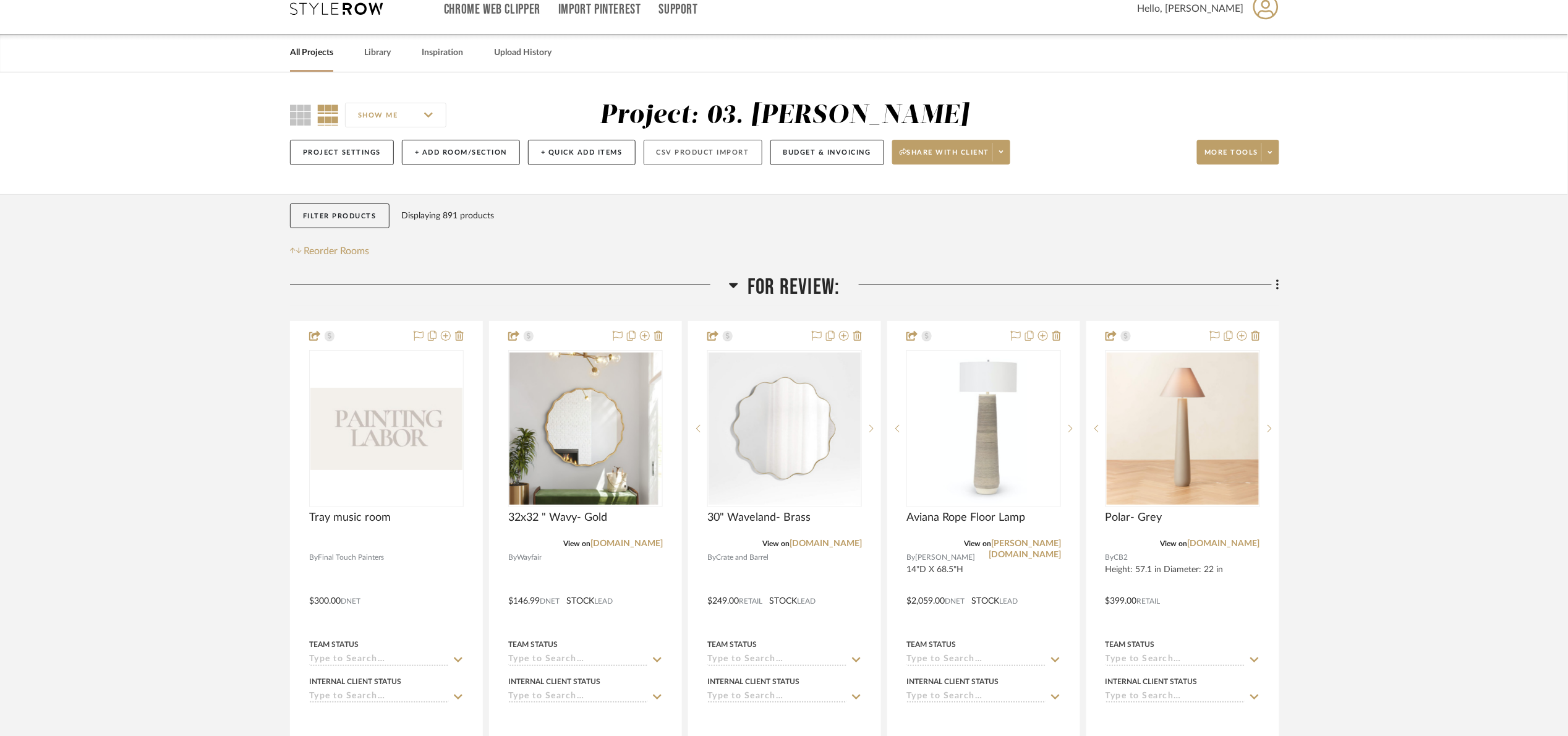
scroll to position [0, 0]
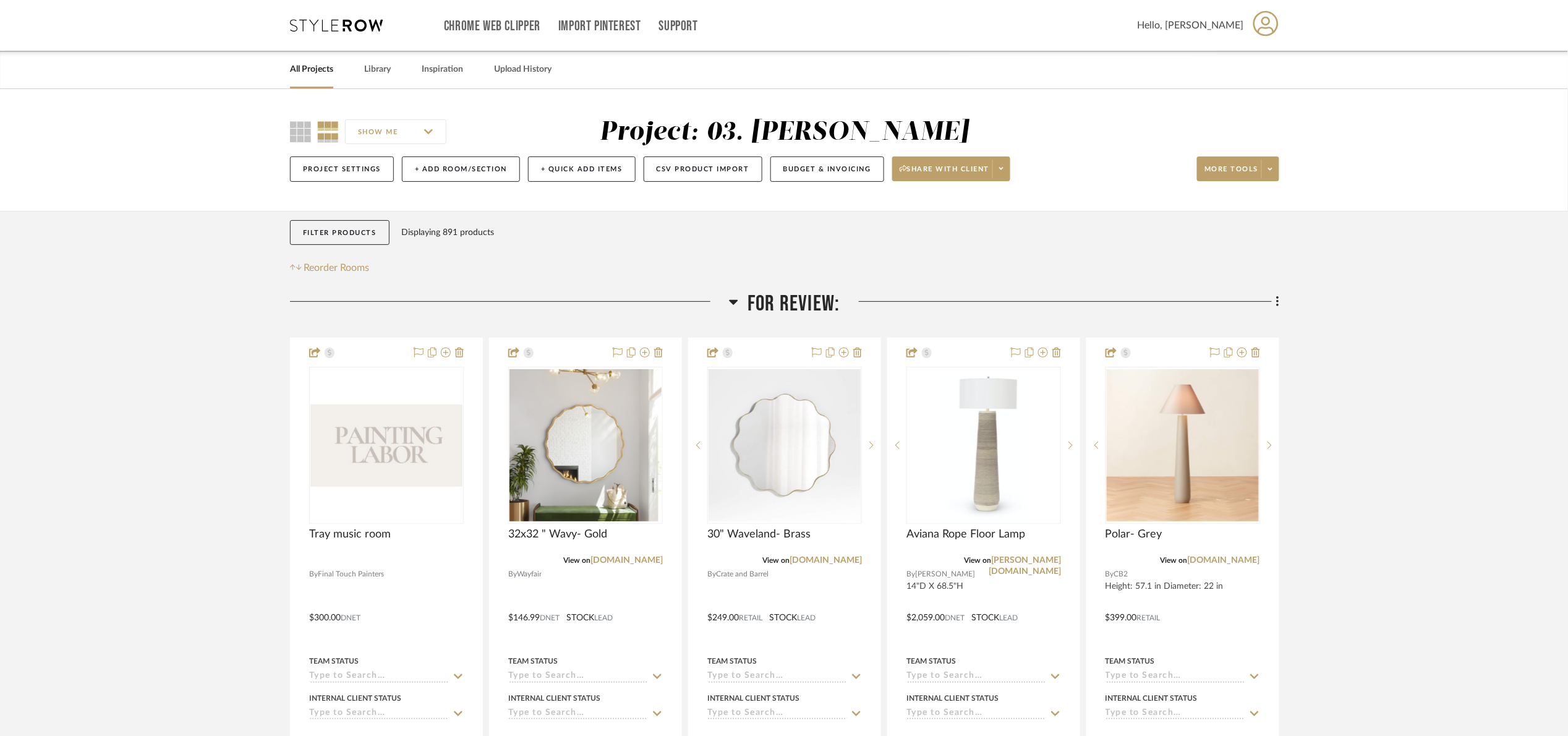
click at [813, 301] on span "For Review:" at bounding box center [793, 303] width 92 height 27
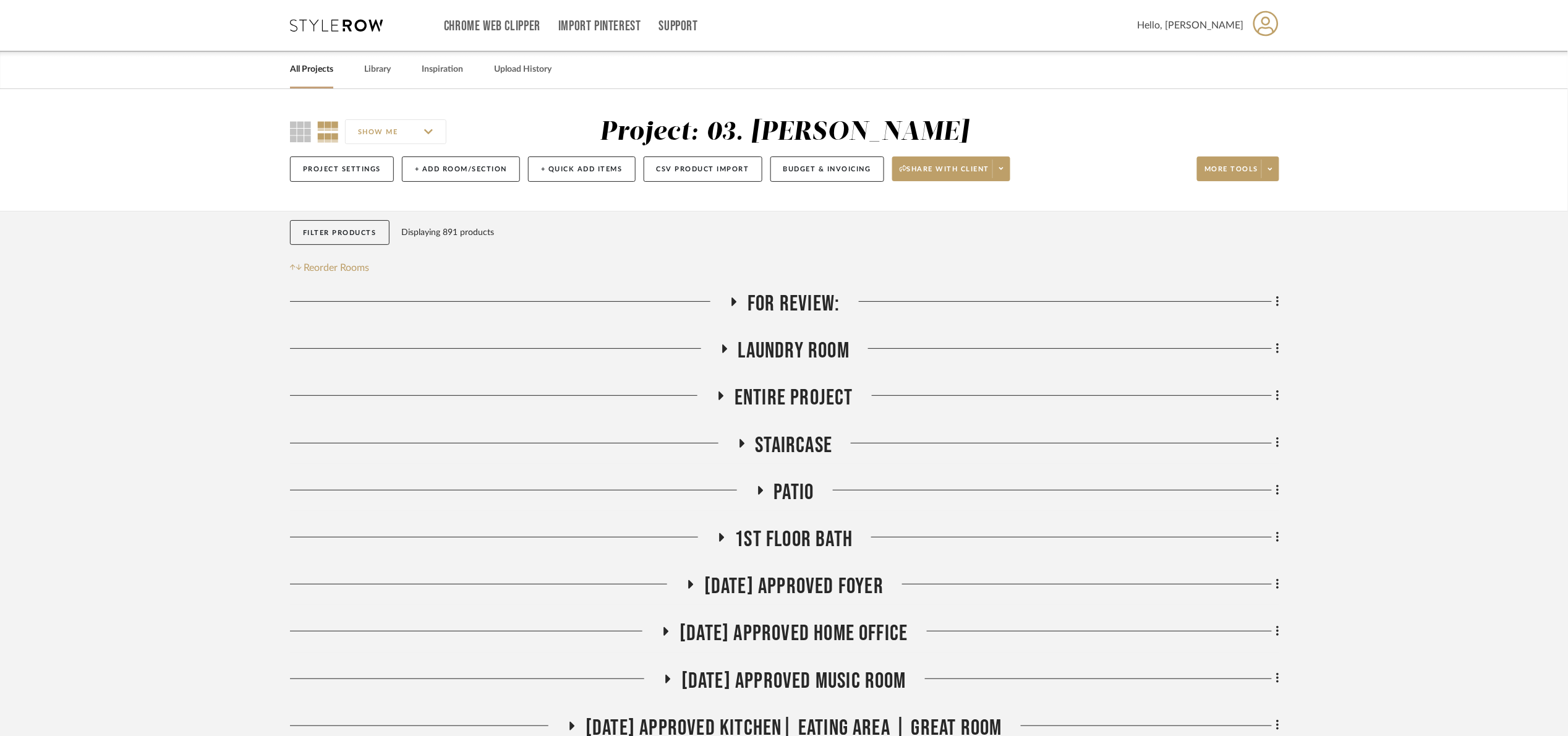
click at [804, 357] on span "Laundry Room" at bounding box center [794, 351] width 111 height 27
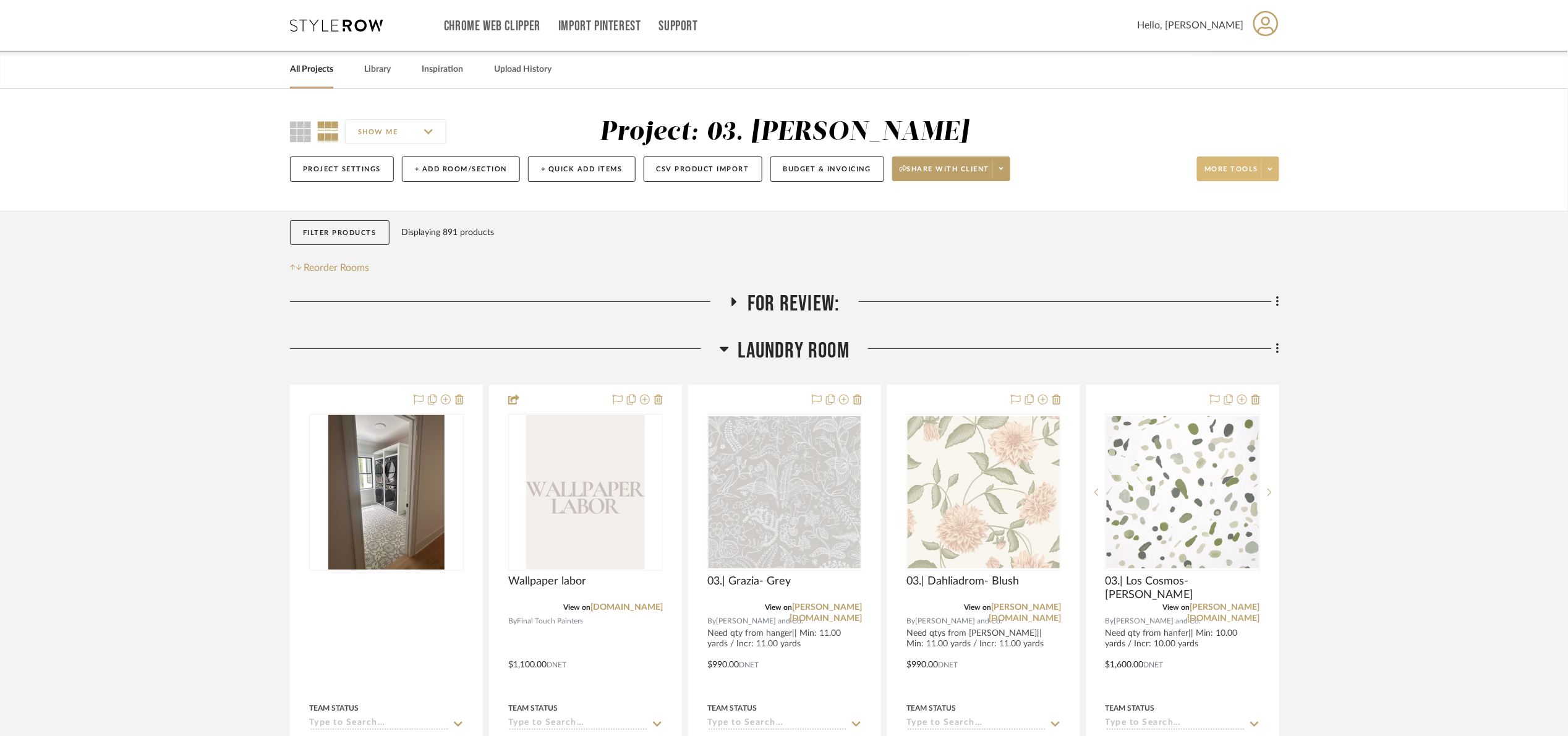
click at [1270, 170] on icon at bounding box center [1270, 169] width 4 height 7
click at [1276, 290] on span "Bulk Actions" at bounding box center [1250, 294] width 80 height 11
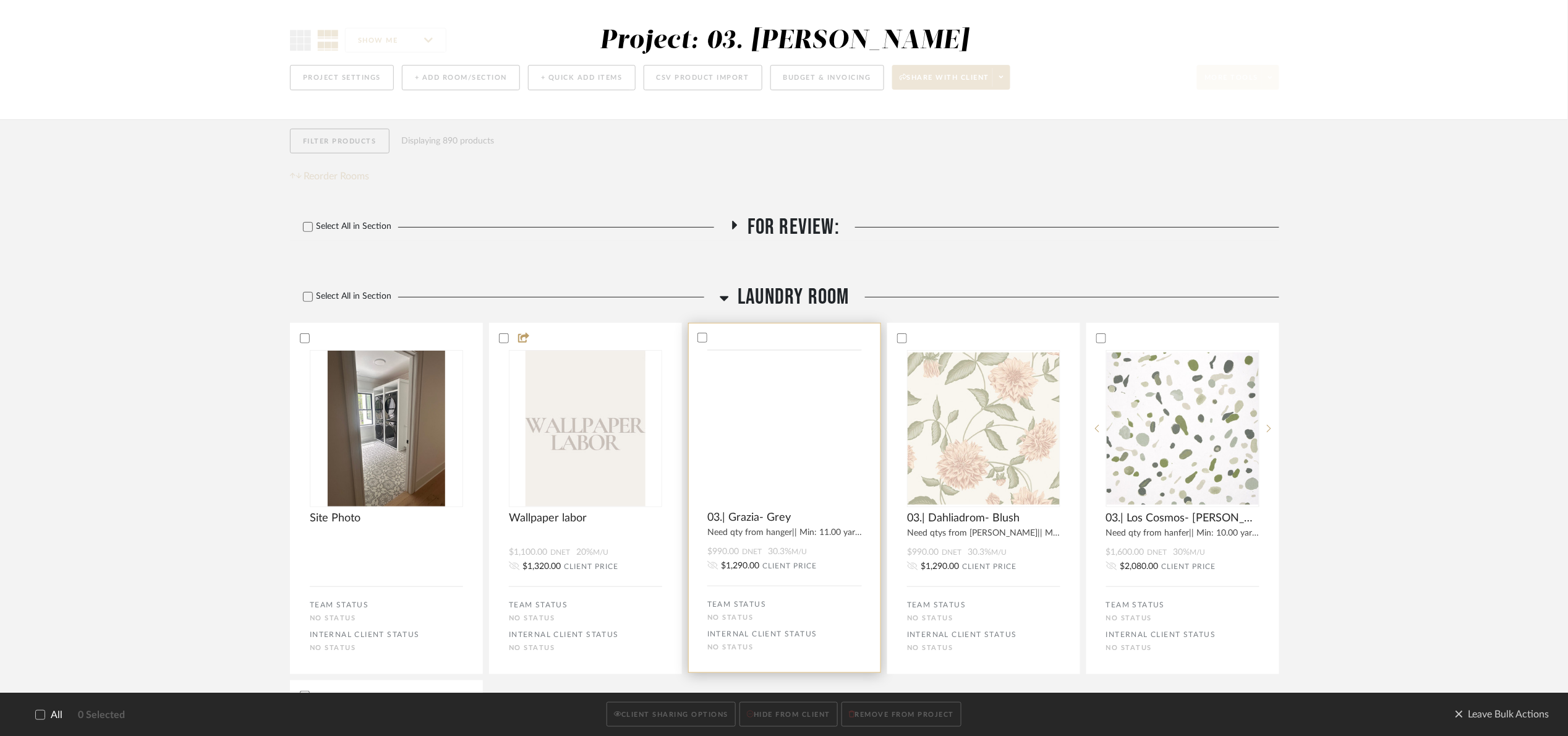
scroll to position [92, 0]
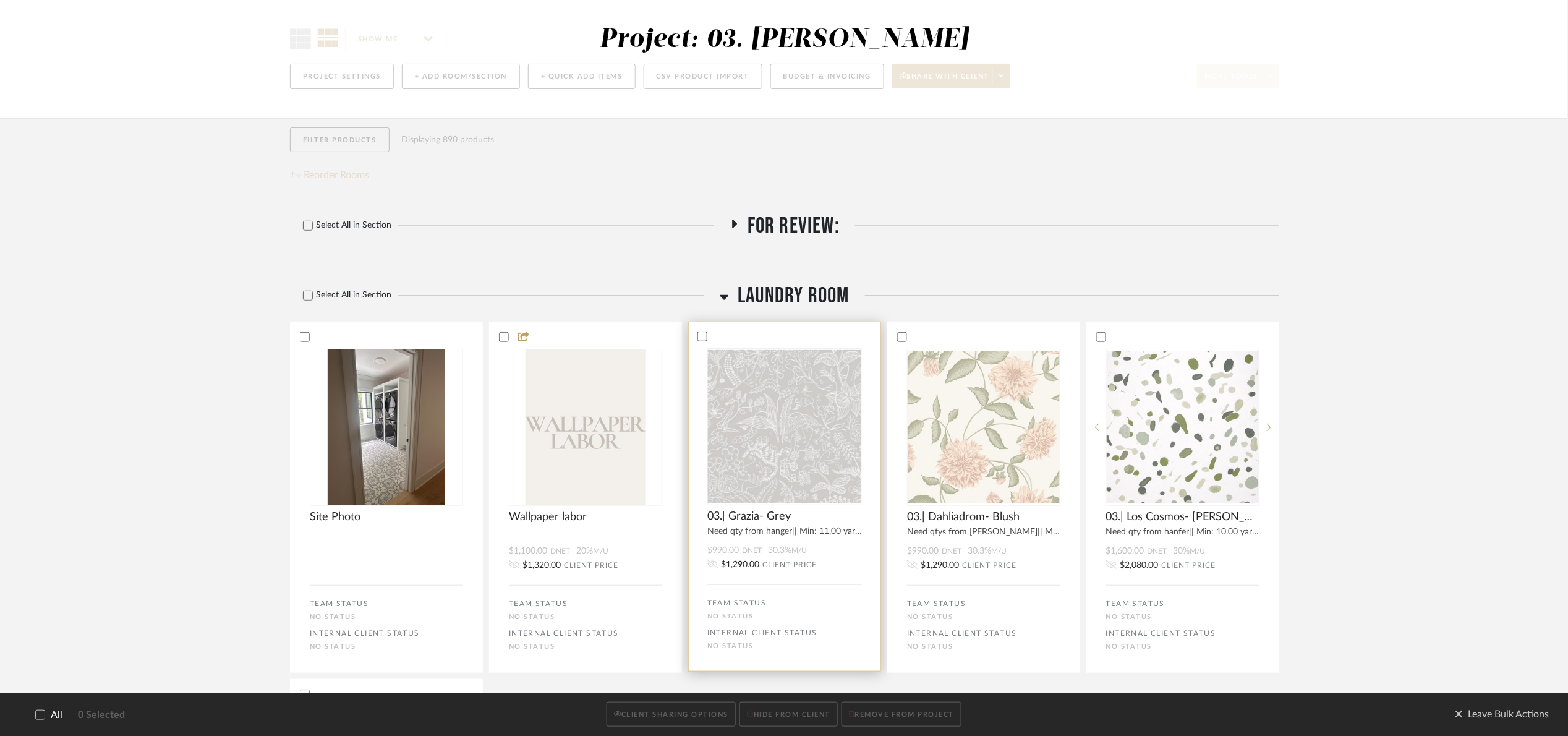
click at [778, 326] on bulk-actions-tile "03.| Grazia- Grey Need qty from hanger|| Min: 11.00 yards / Incr: 11.00 yards $…" at bounding box center [785, 496] width 193 height 350
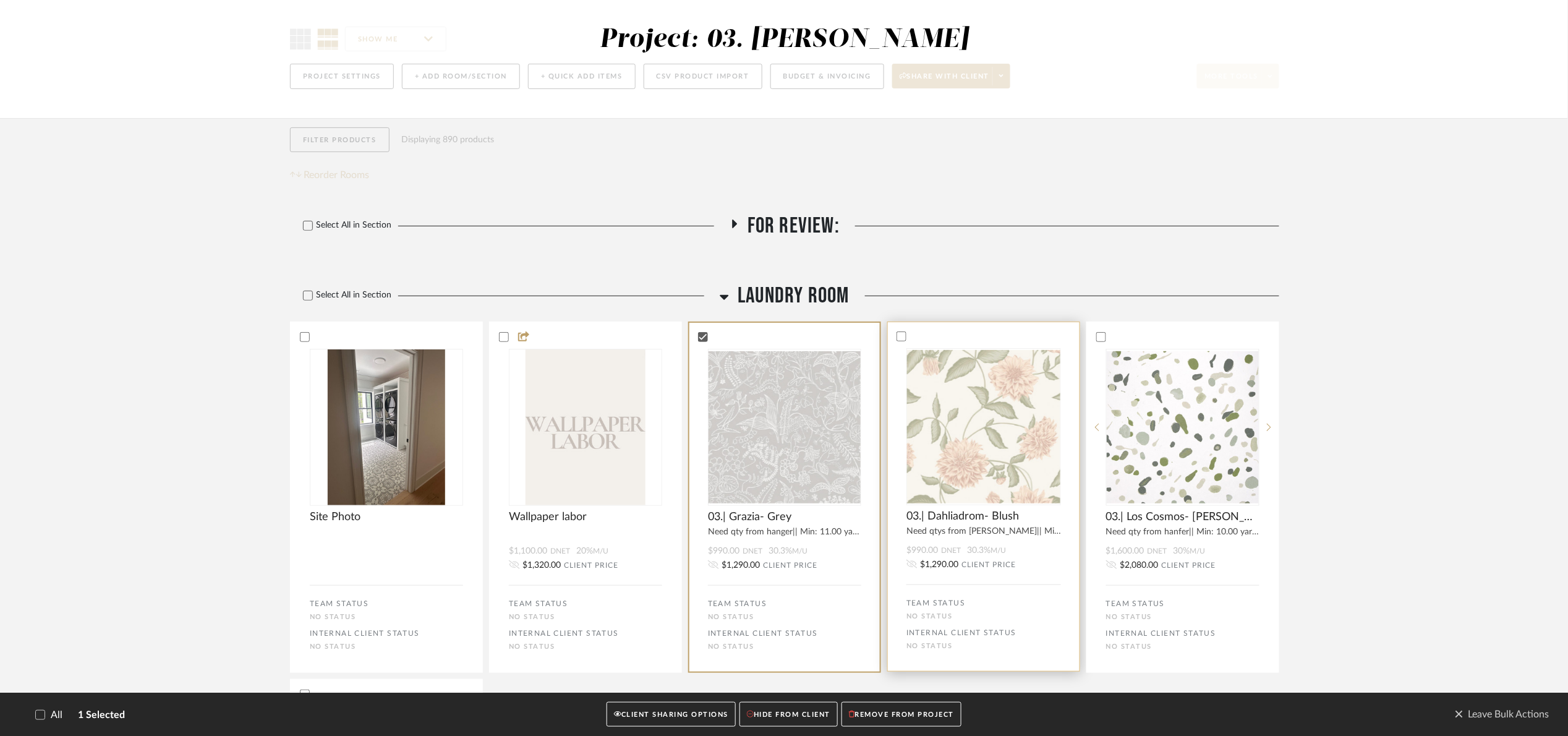
click at [969, 334] on div at bounding box center [984, 336] width 192 height 11
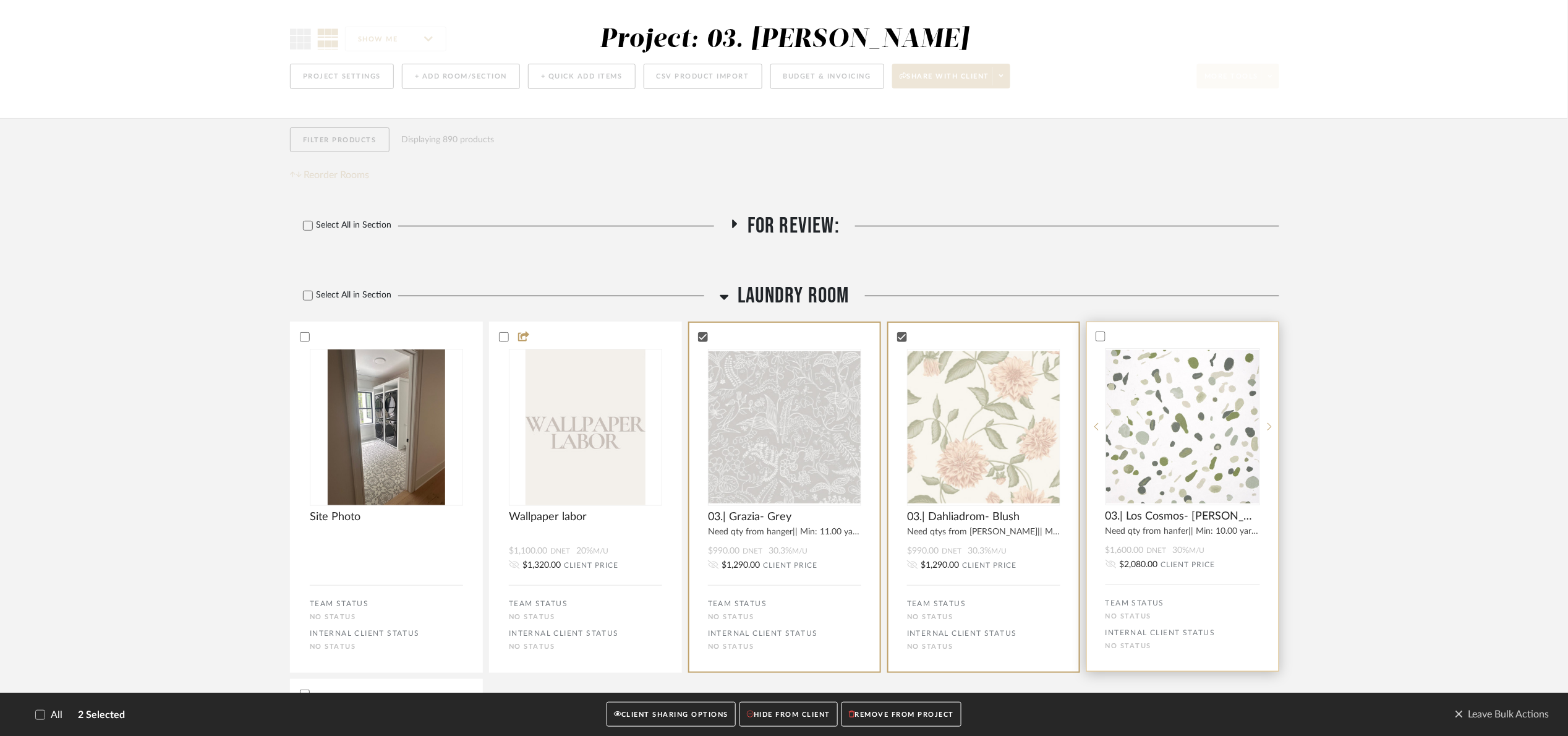
click at [1186, 341] on div at bounding box center [1183, 336] width 192 height 11
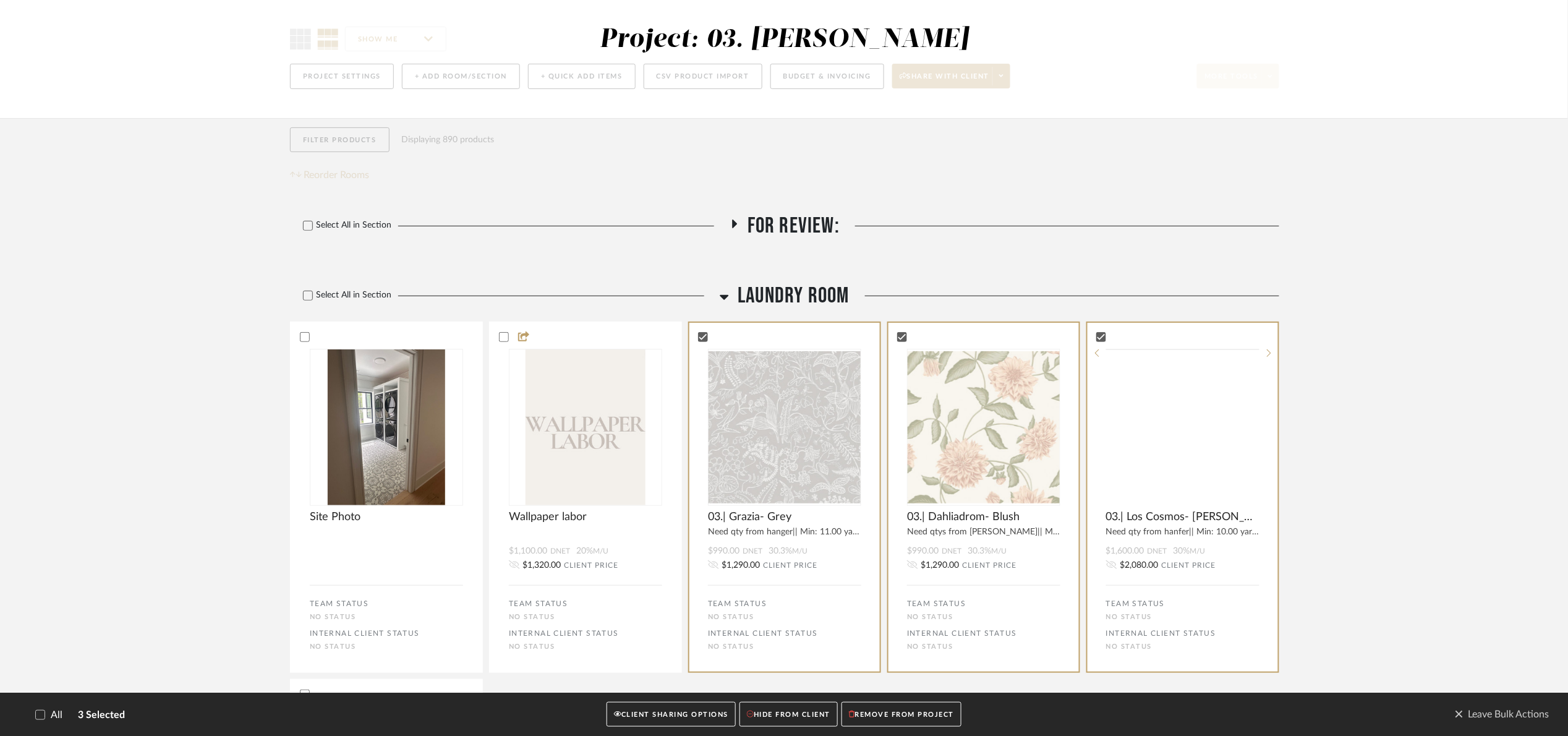
scroll to position [464, 0]
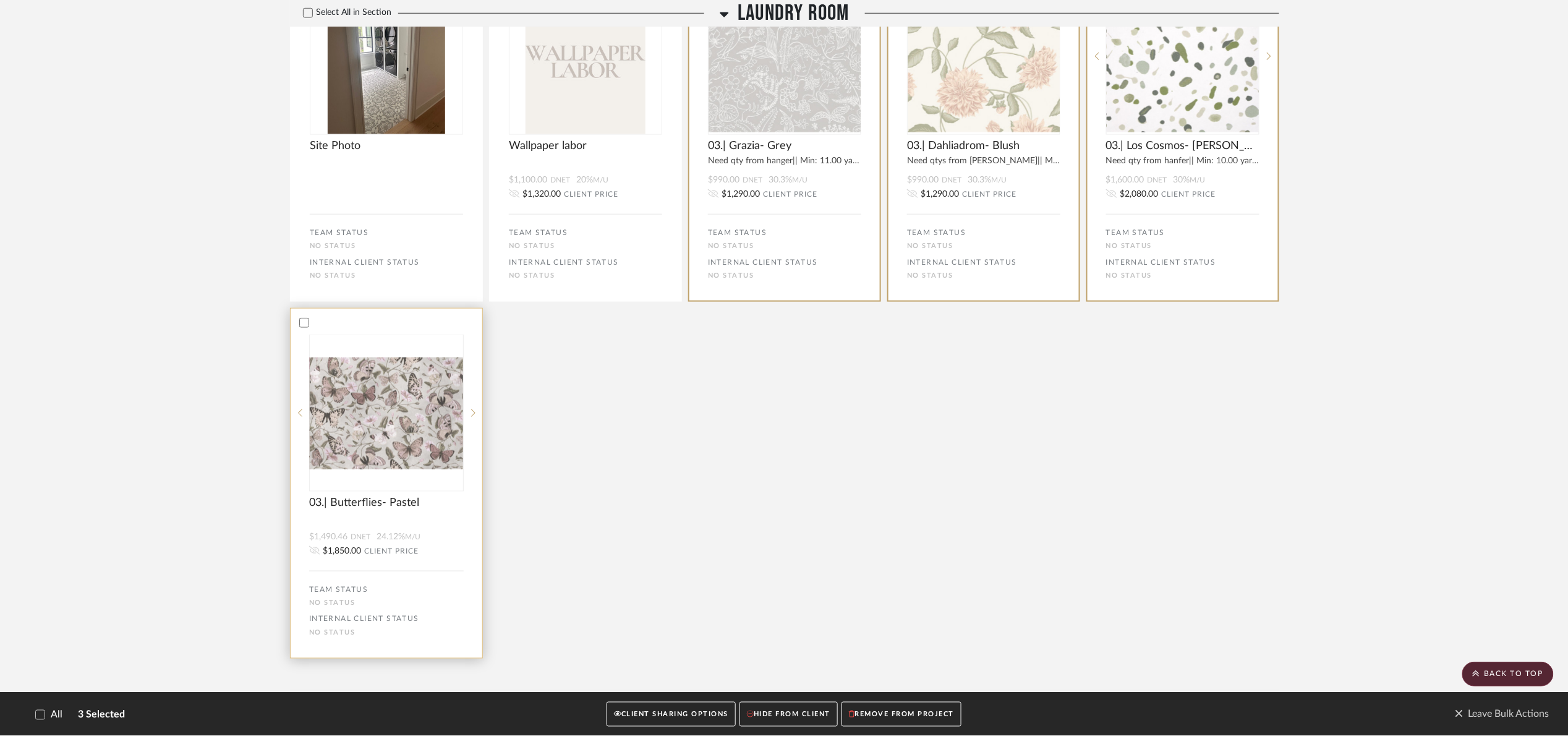
click at [0, 0] on div at bounding box center [0, 0] width 0 height 0
drag, startPoint x: 699, startPoint y: 712, endPoint x: 718, endPoint y: 704, distance: 20.6
click at [699, 711] on button "CLIENT SHARING OPTIONS" at bounding box center [671, 714] width 129 height 25
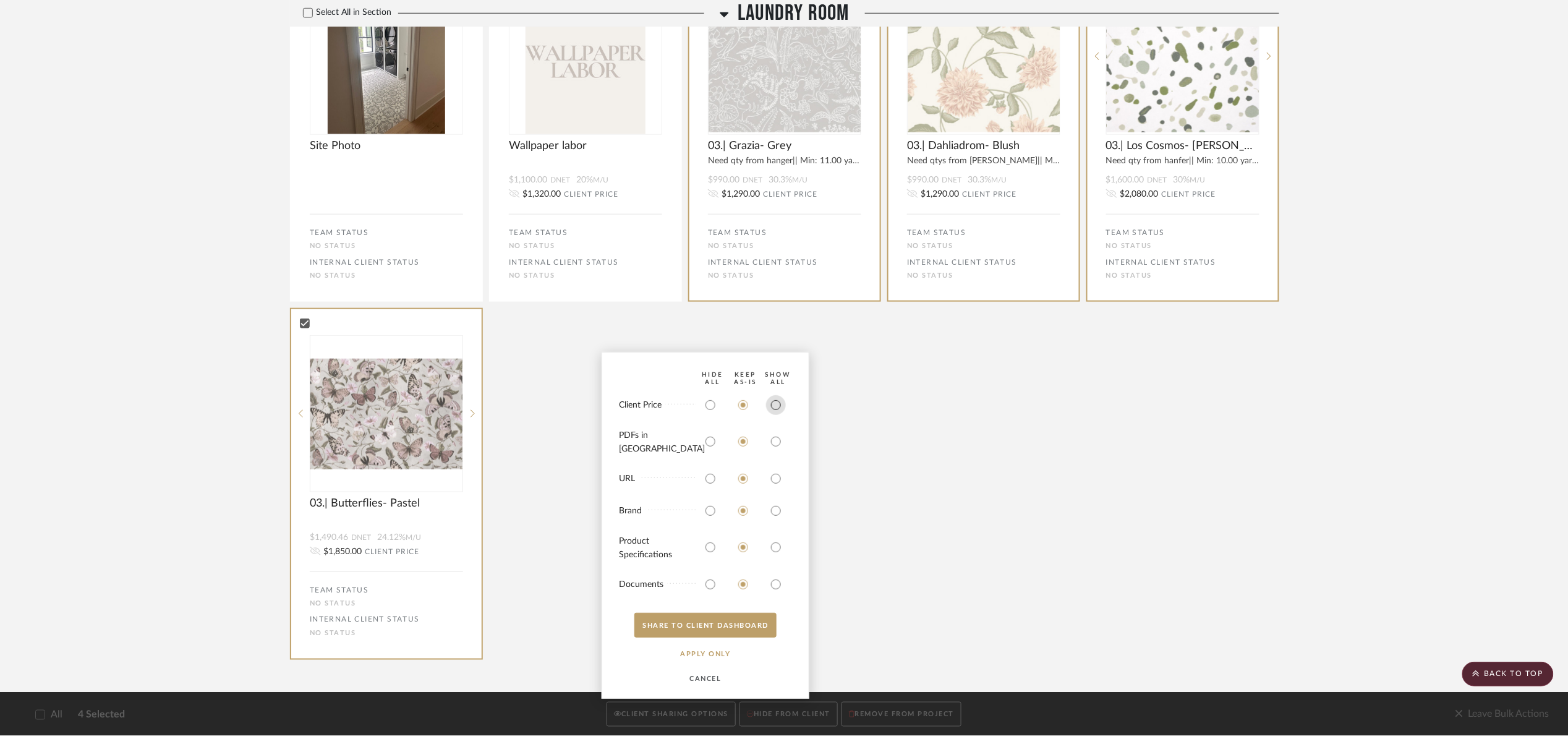
click at [776, 415] on input "radio" at bounding box center [776, 405] width 20 height 20
radio input "true"
click at [755, 642] on bulk-actions-sharing "HIDE All Keep AS-IS SHOW ALL Client Price PDFs in Carousel URL Brand Product Sp…" at bounding box center [705, 525] width 208 height 347
click at [754, 634] on button "SHARE TO CLIENT Dashboard" at bounding box center [705, 625] width 142 height 25
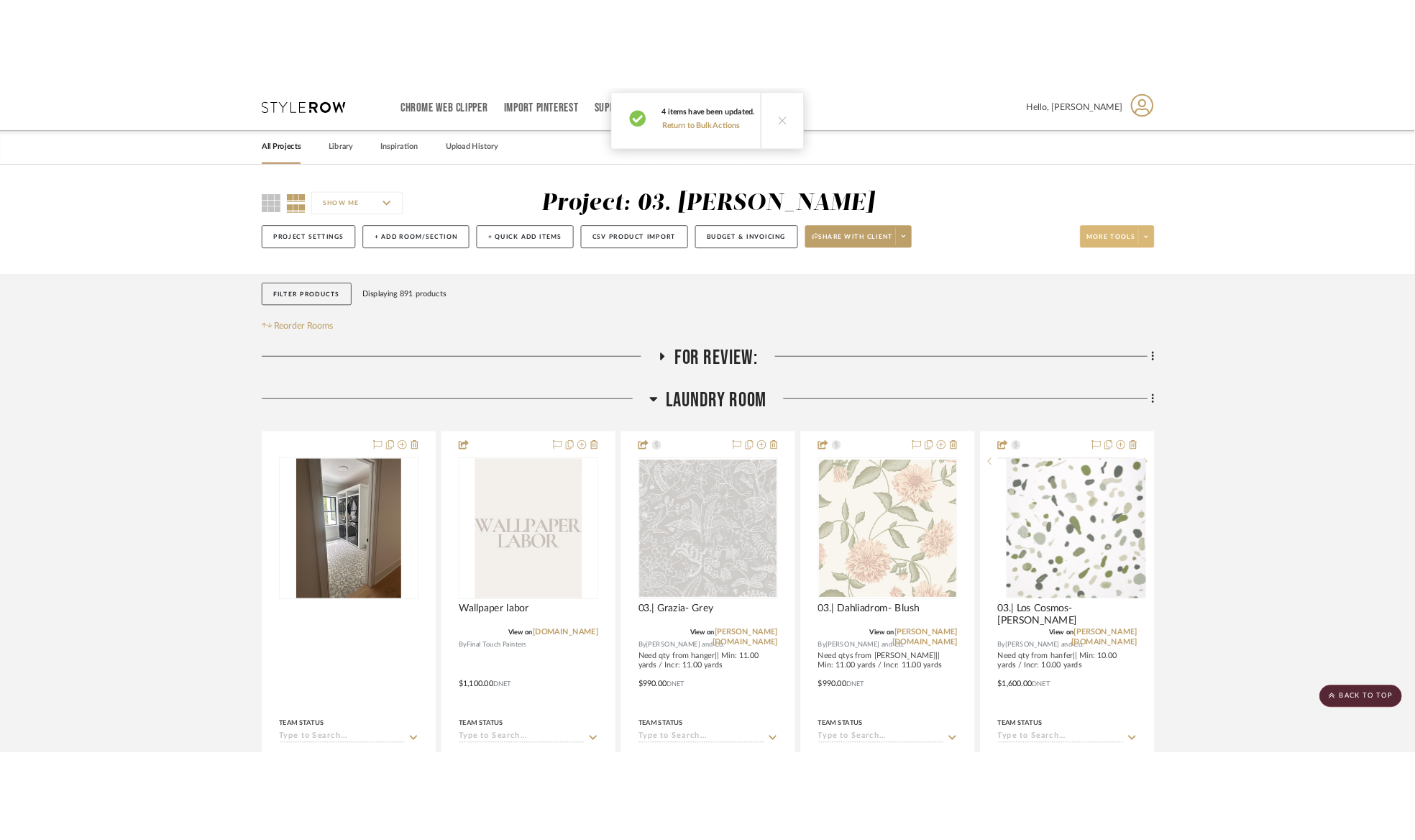
scroll to position [0, 0]
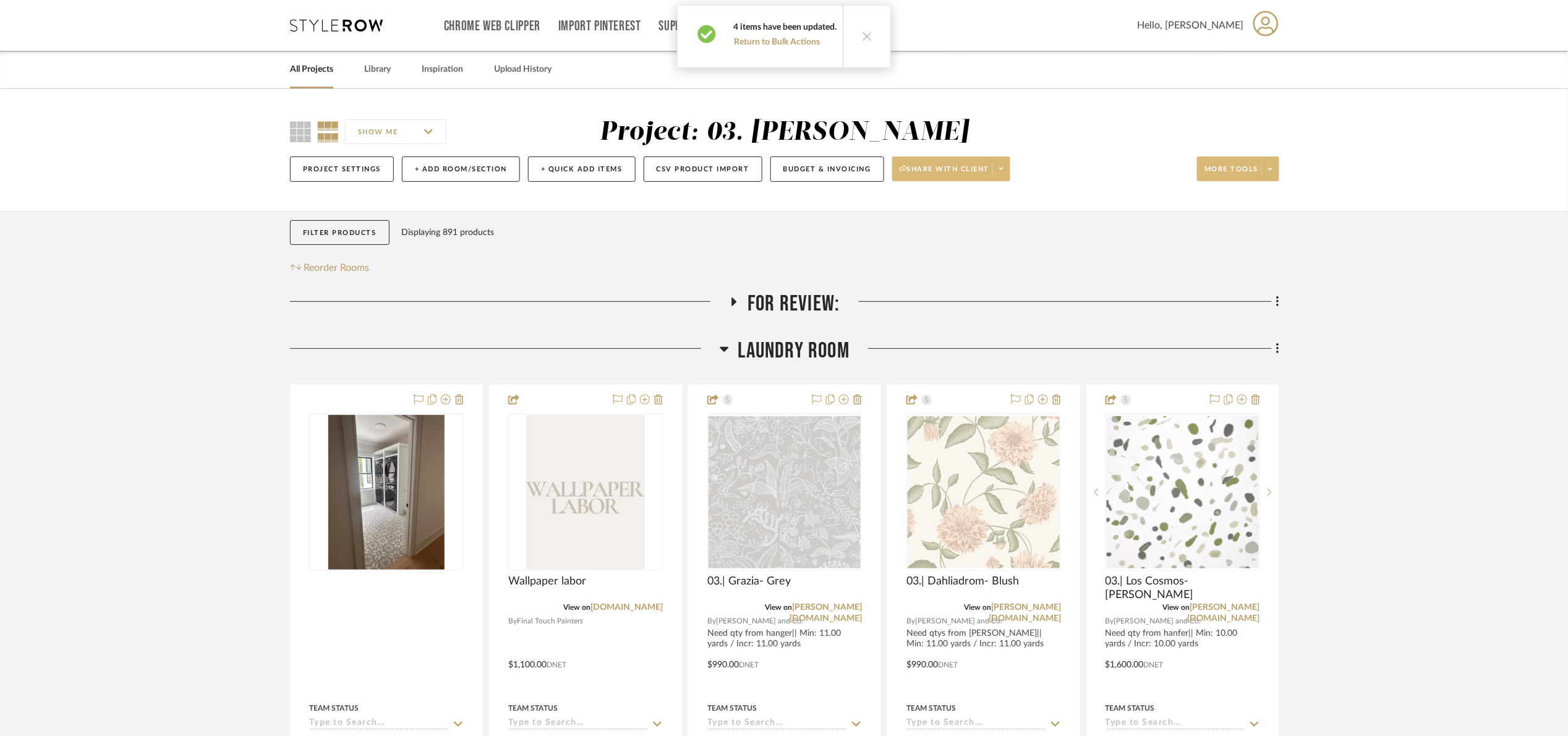
click at [926, 176] on span "Share with client" at bounding box center [945, 174] width 90 height 19
drag, startPoint x: 923, startPoint y: 204, endPoint x: 927, endPoint y: 196, distance: 8.9
click at [925, 199] on span "Preview Client Dashboard" at bounding box center [958, 204] width 106 height 11
drag, startPoint x: 801, startPoint y: 348, endPoint x: 834, endPoint y: 336, distance: 35.1
click at [801, 348] on span "Laundry Room" at bounding box center [794, 351] width 111 height 27
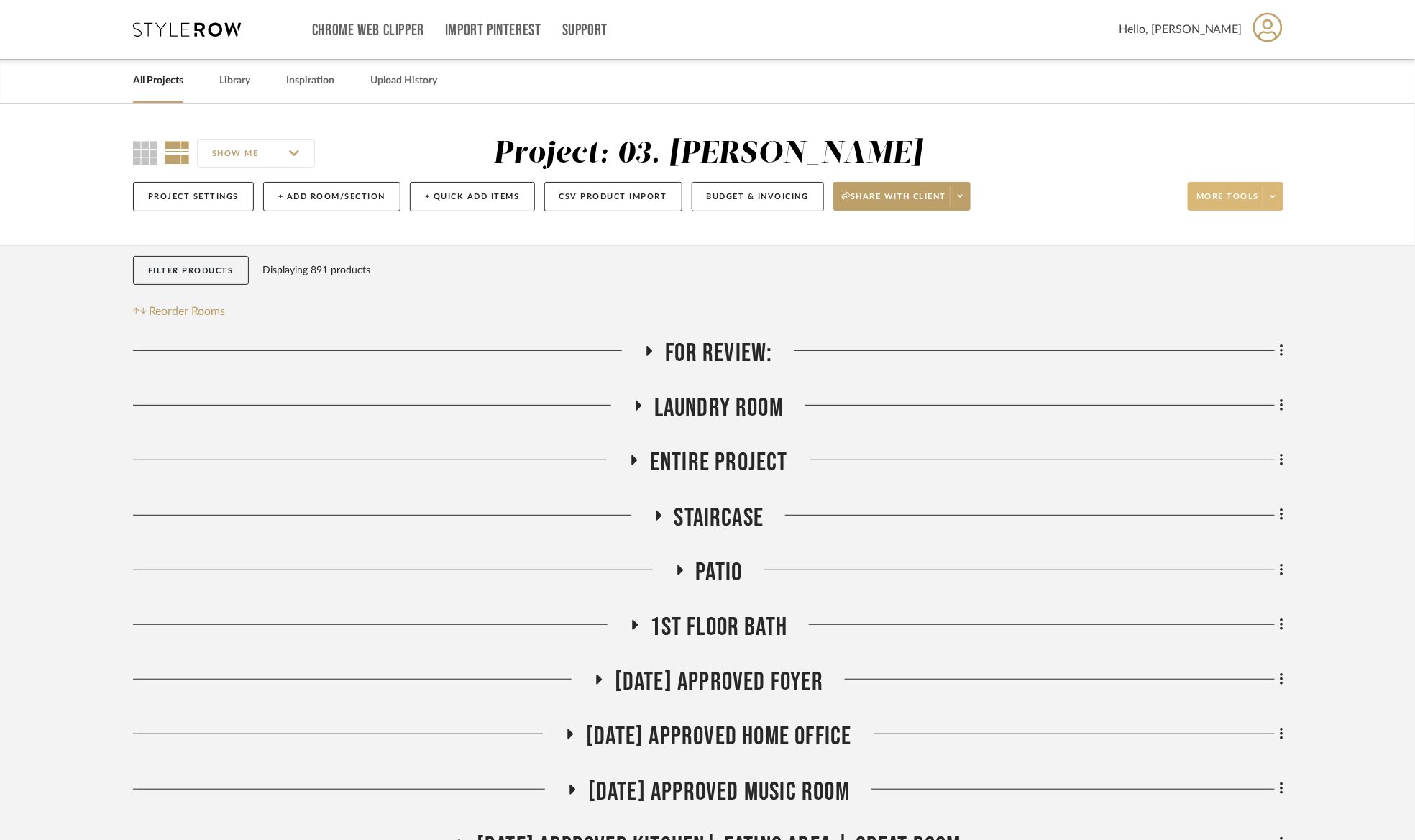
click at [713, 401] on span "Laundry Room" at bounding box center [719, 408] width 129 height 31
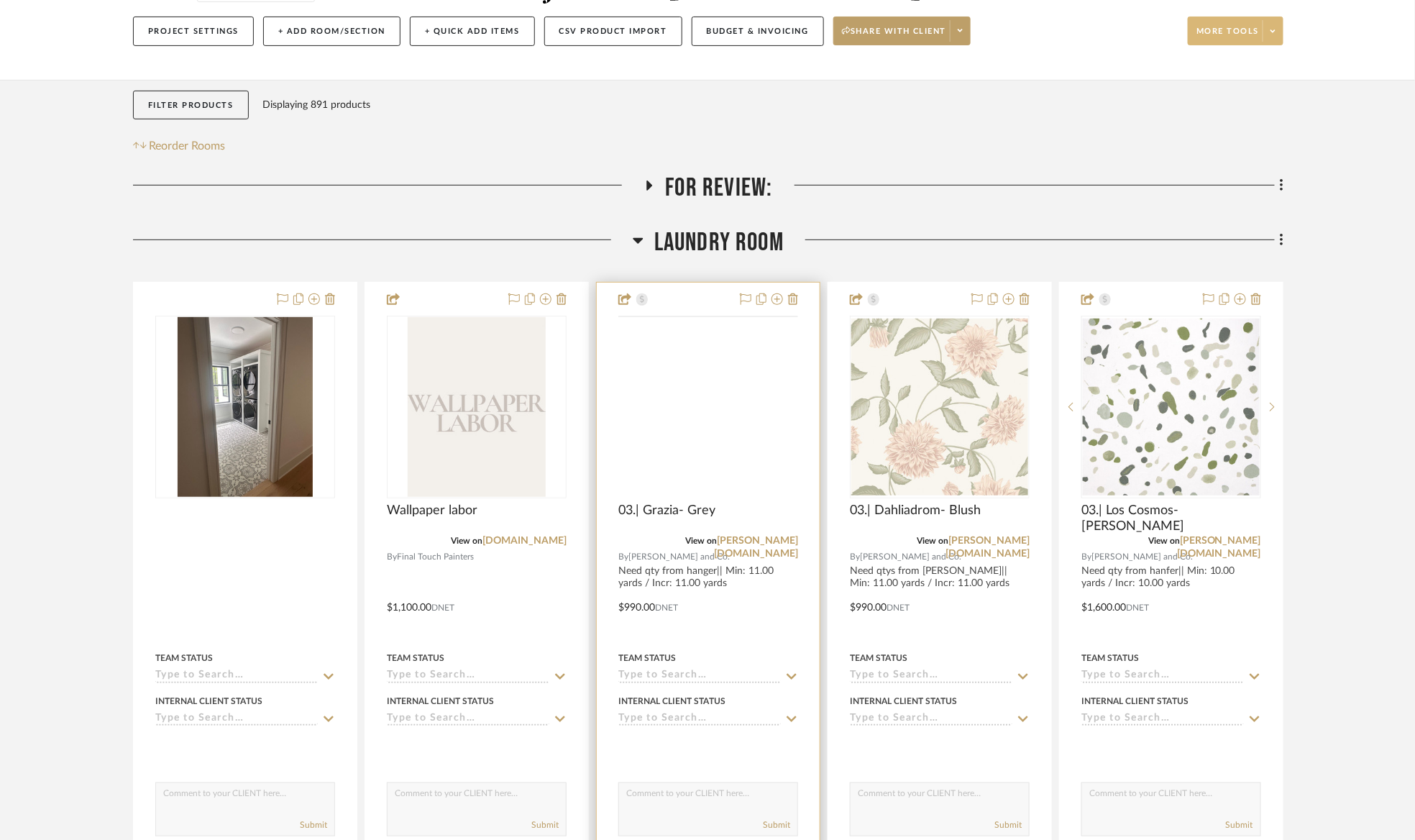
scroll to position [216, 0]
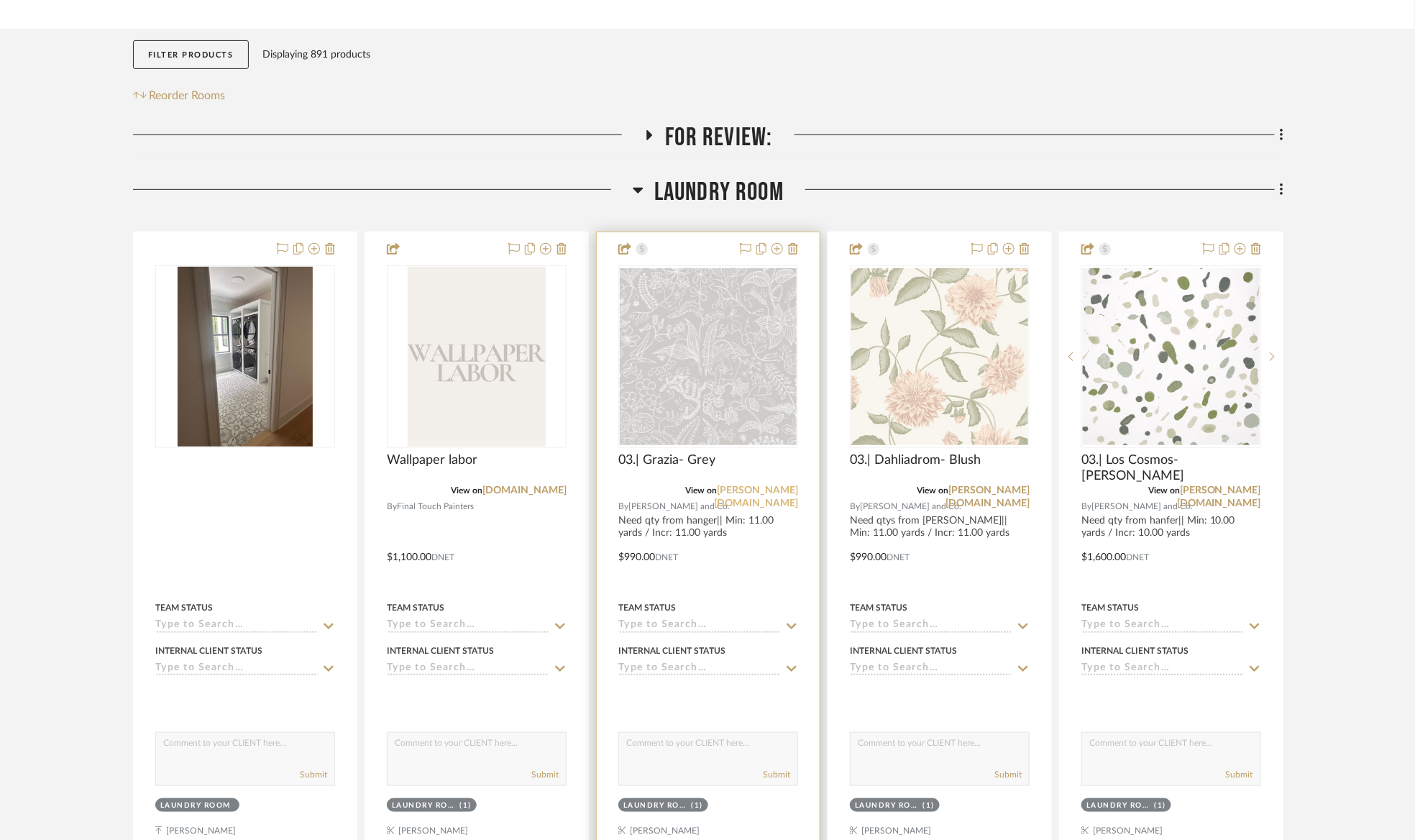
click at [771, 487] on link "schumacher.com" at bounding box center [755, 496] width 84 height 23
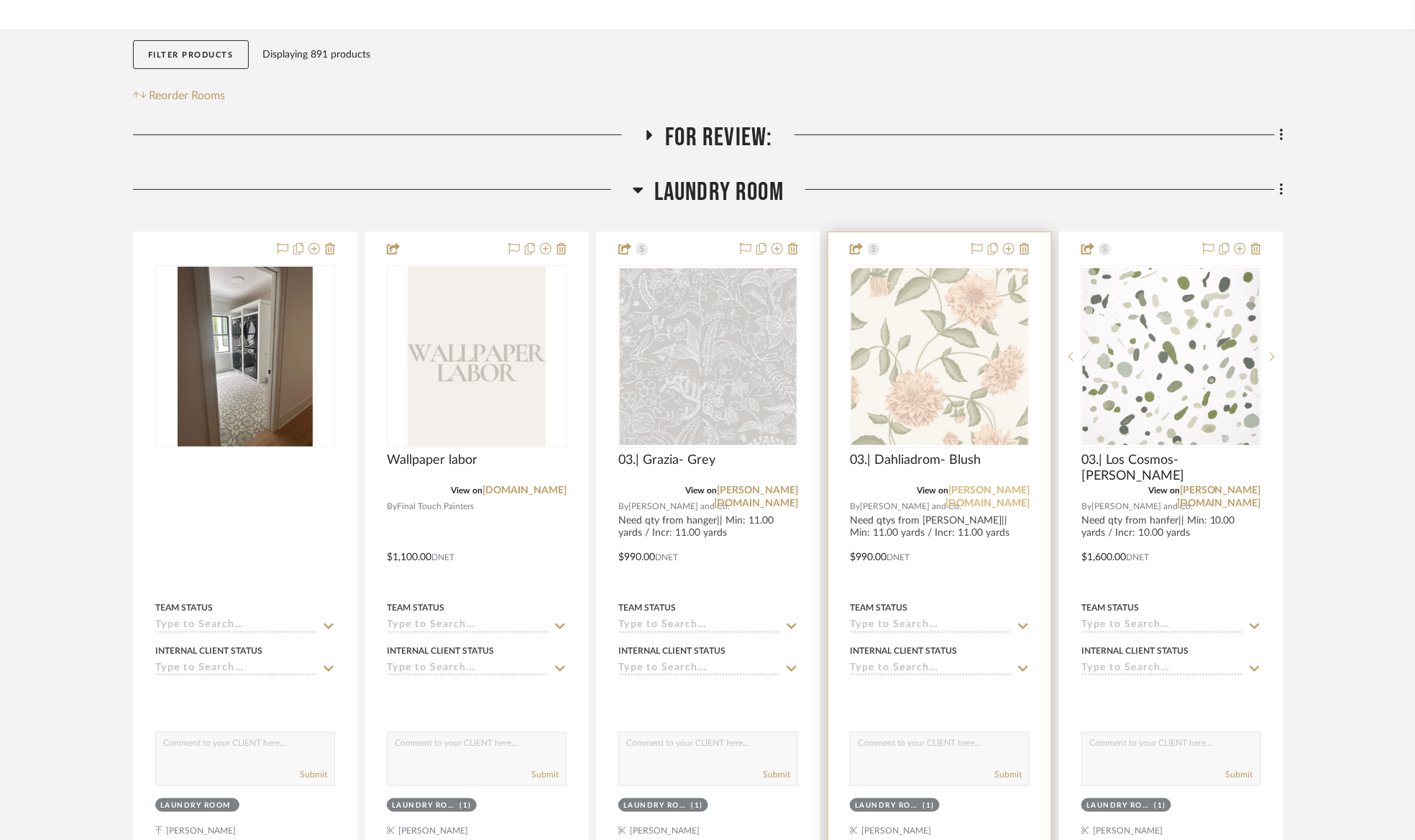
click at [962, 492] on link "schumacher.com" at bounding box center [987, 496] width 84 height 23
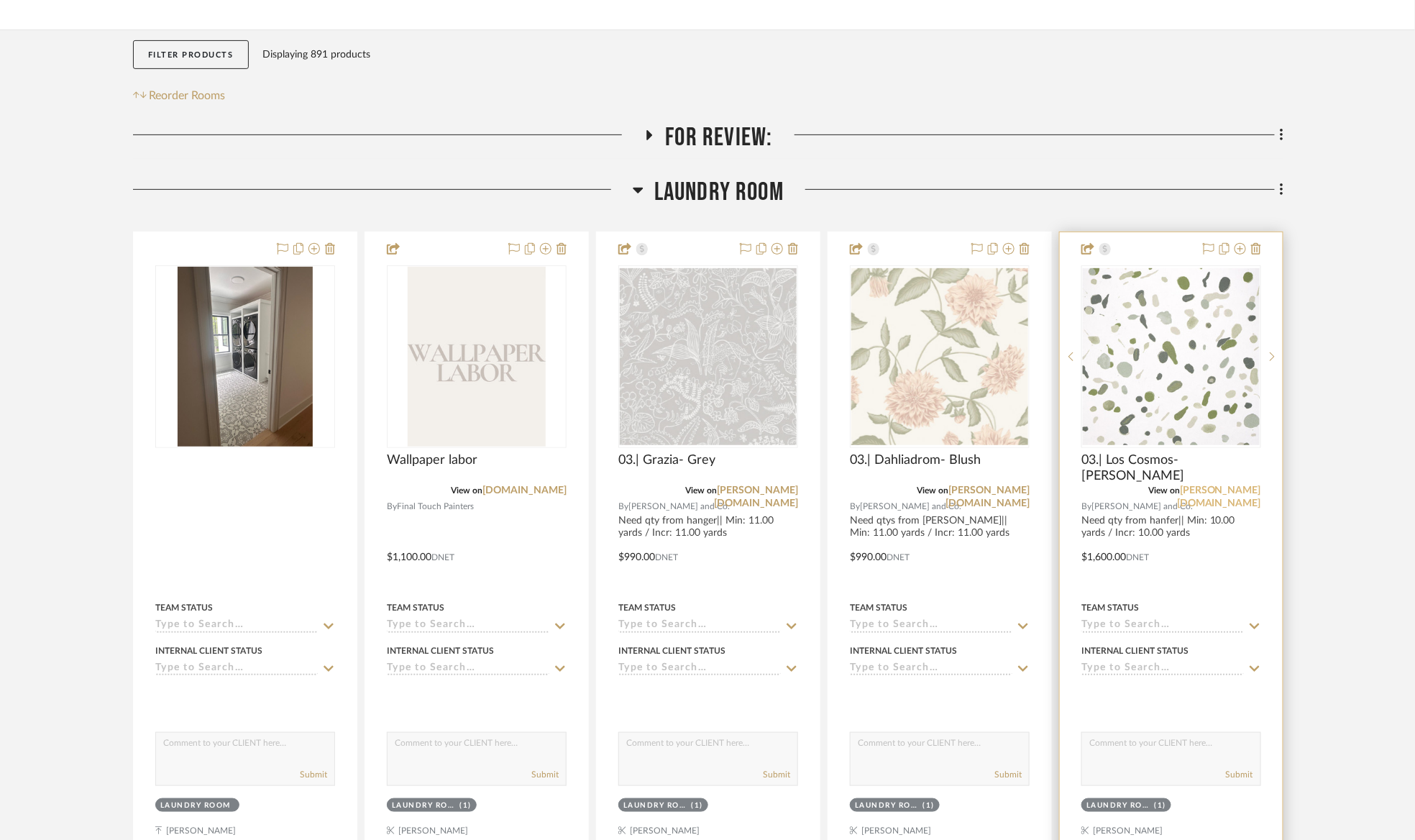
click at [1197, 489] on link "schumacher.com" at bounding box center [1219, 496] width 84 height 23
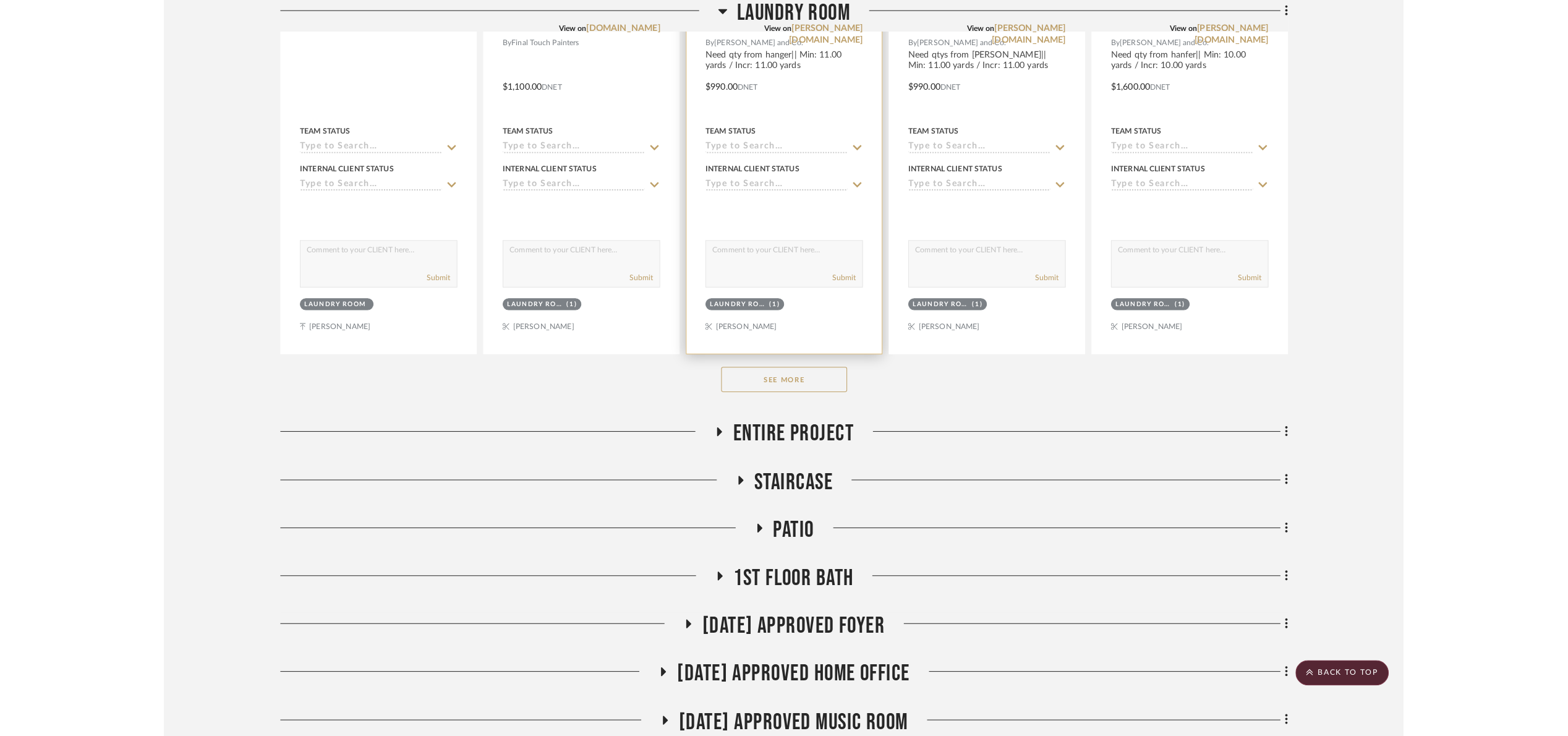
scroll to position [557, 0]
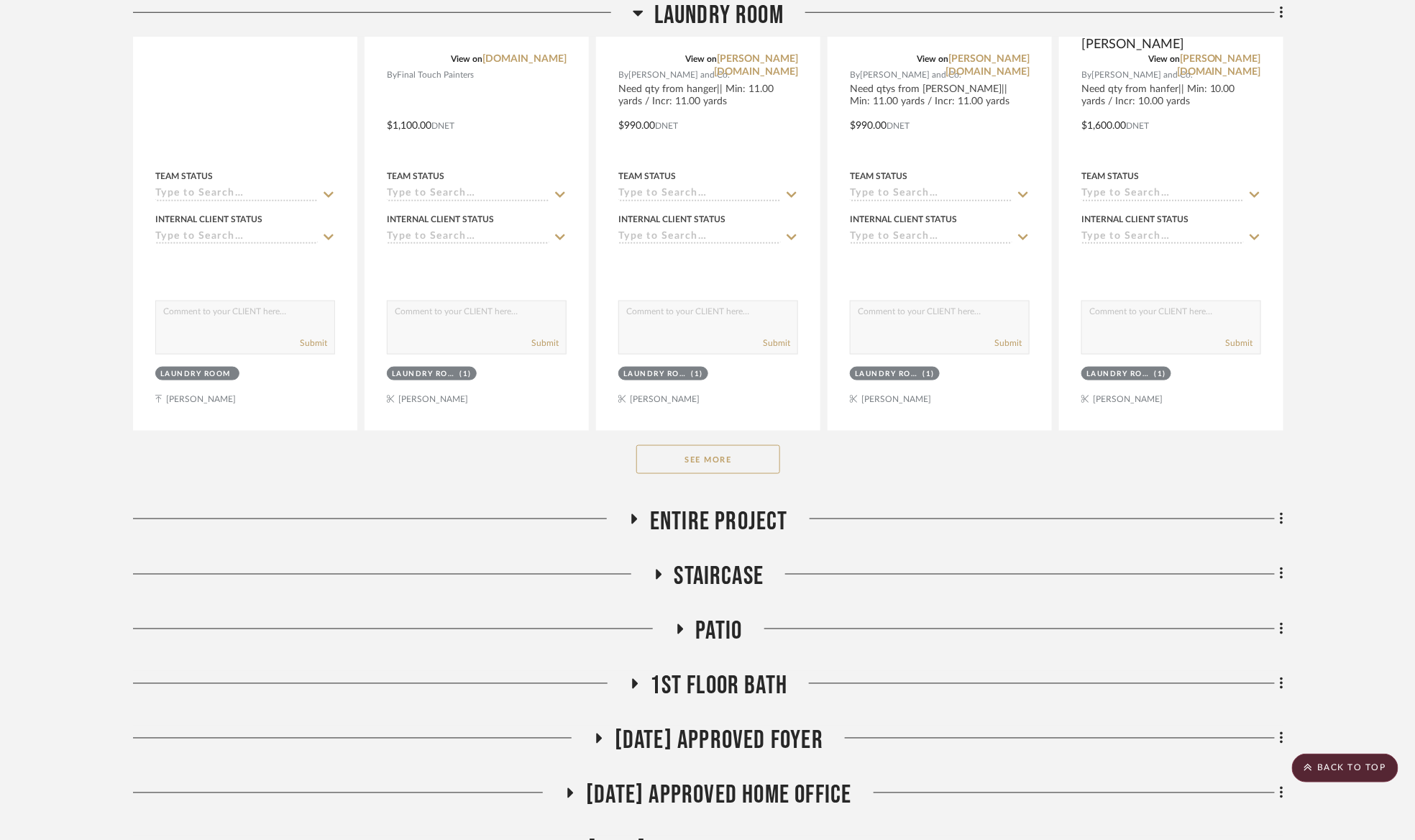
click at [710, 474] on button "See More" at bounding box center [708, 460] width 144 height 29
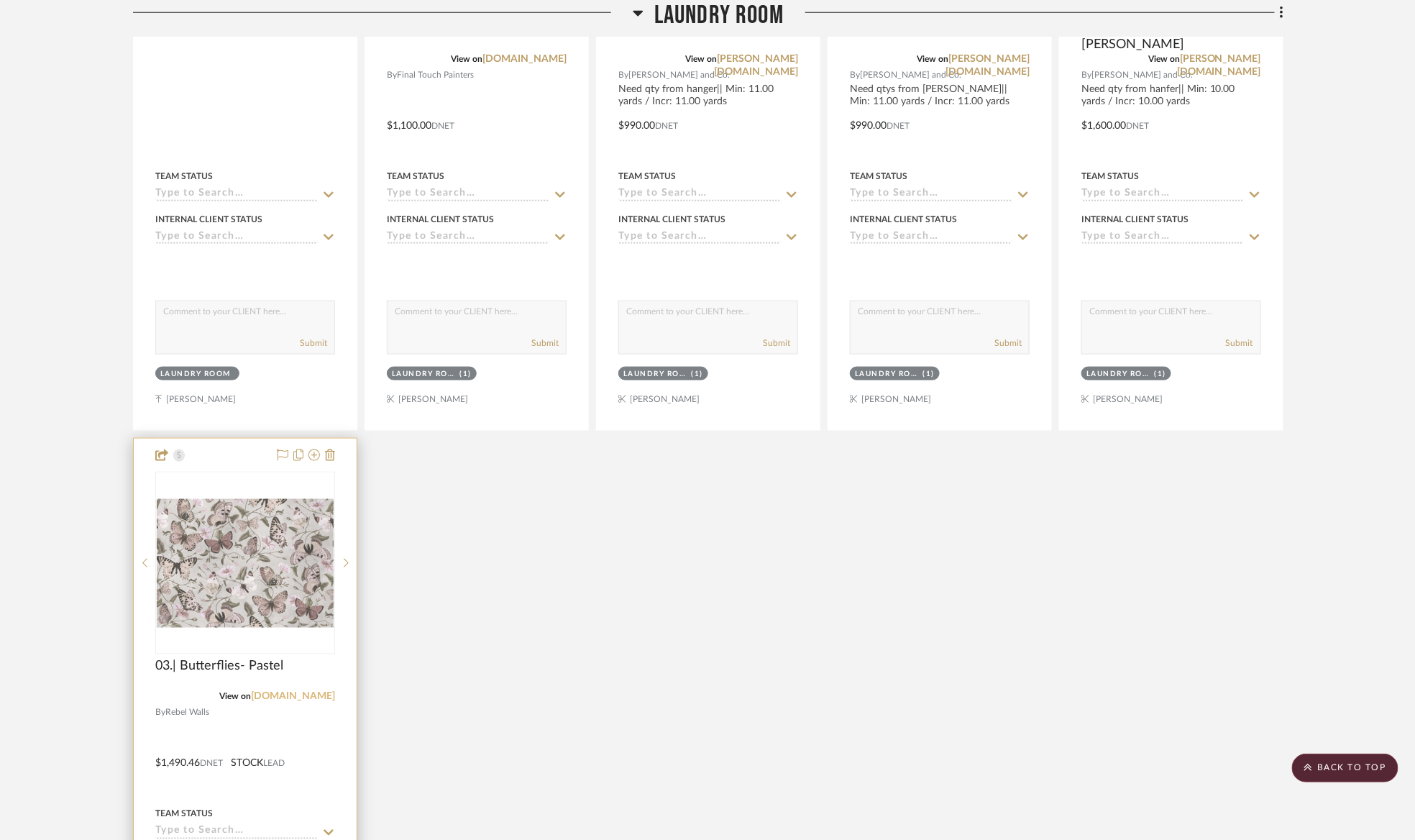
click at [316, 701] on link "rebelwalls.com" at bounding box center [293, 696] width 84 height 10
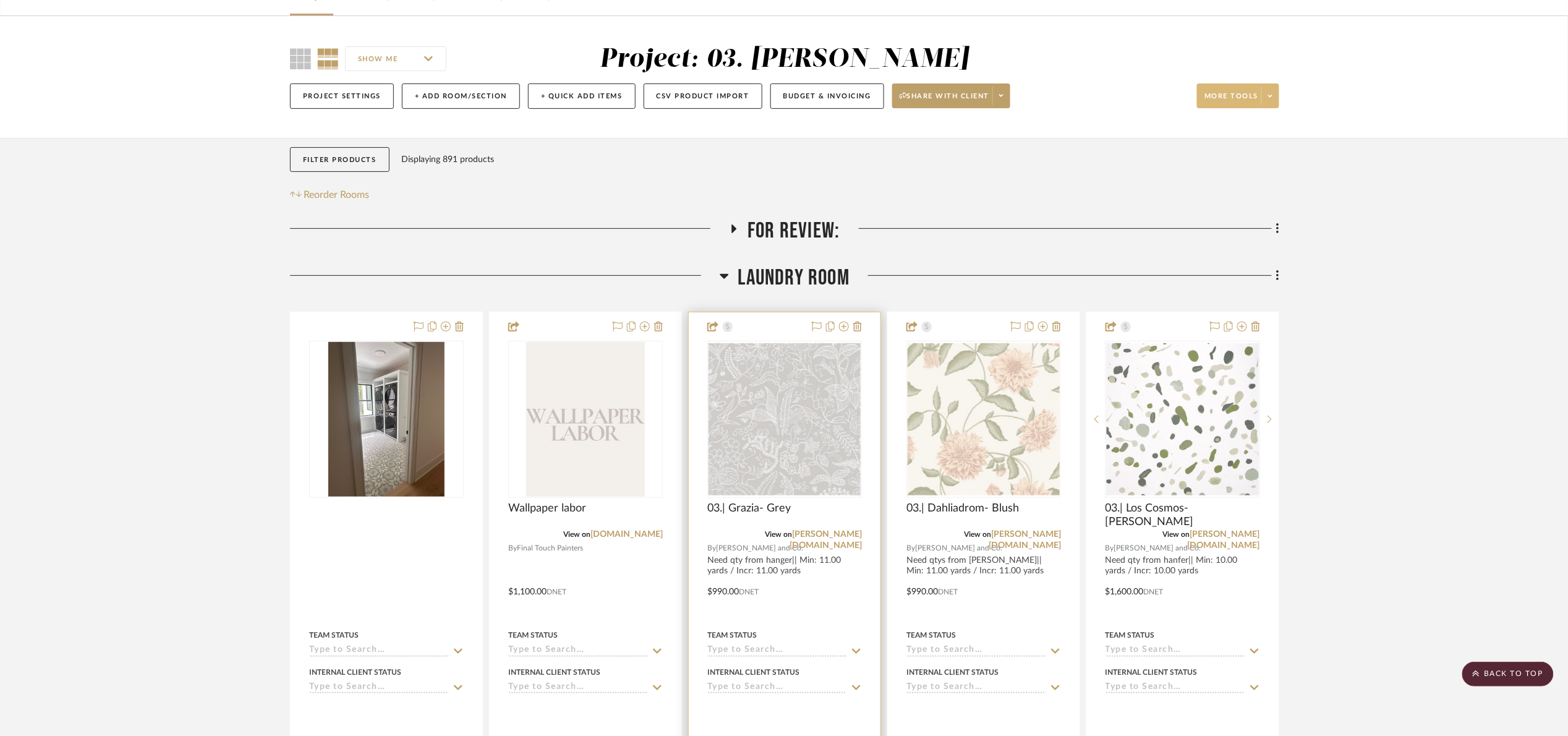
scroll to position [0, 0]
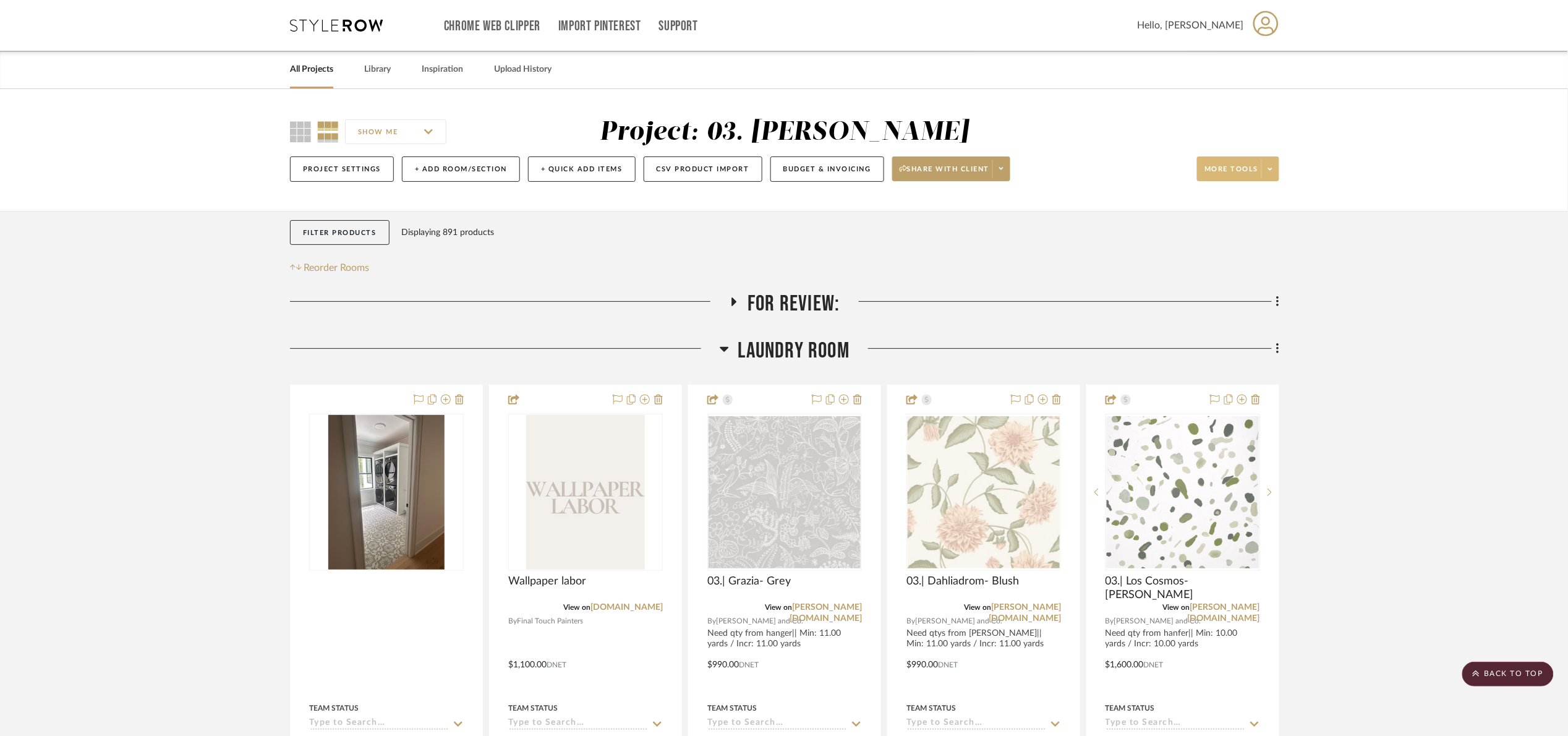
click at [748, 351] on span "Laundry Room" at bounding box center [794, 351] width 111 height 27
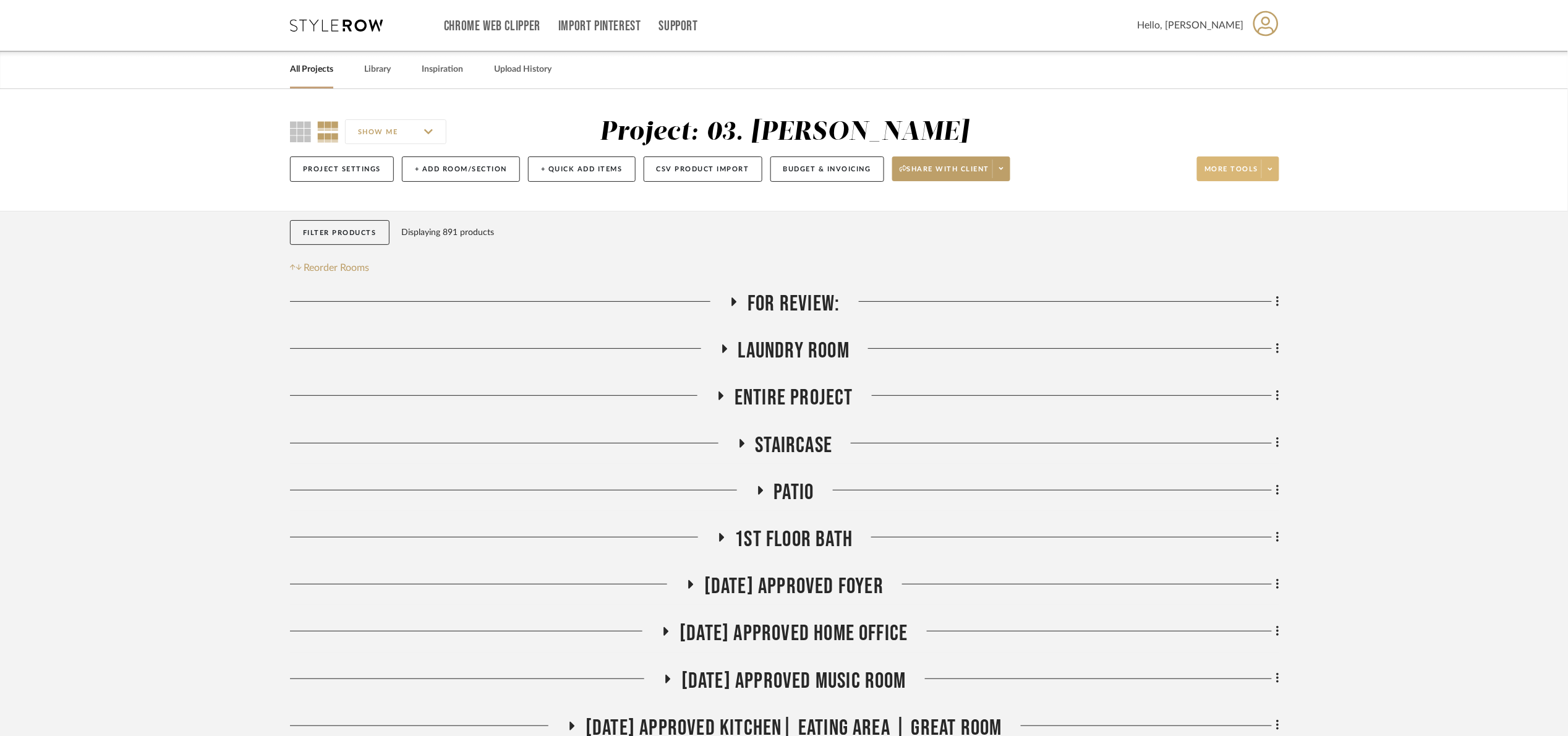
click at [770, 305] on span "For Review:" at bounding box center [793, 303] width 92 height 27
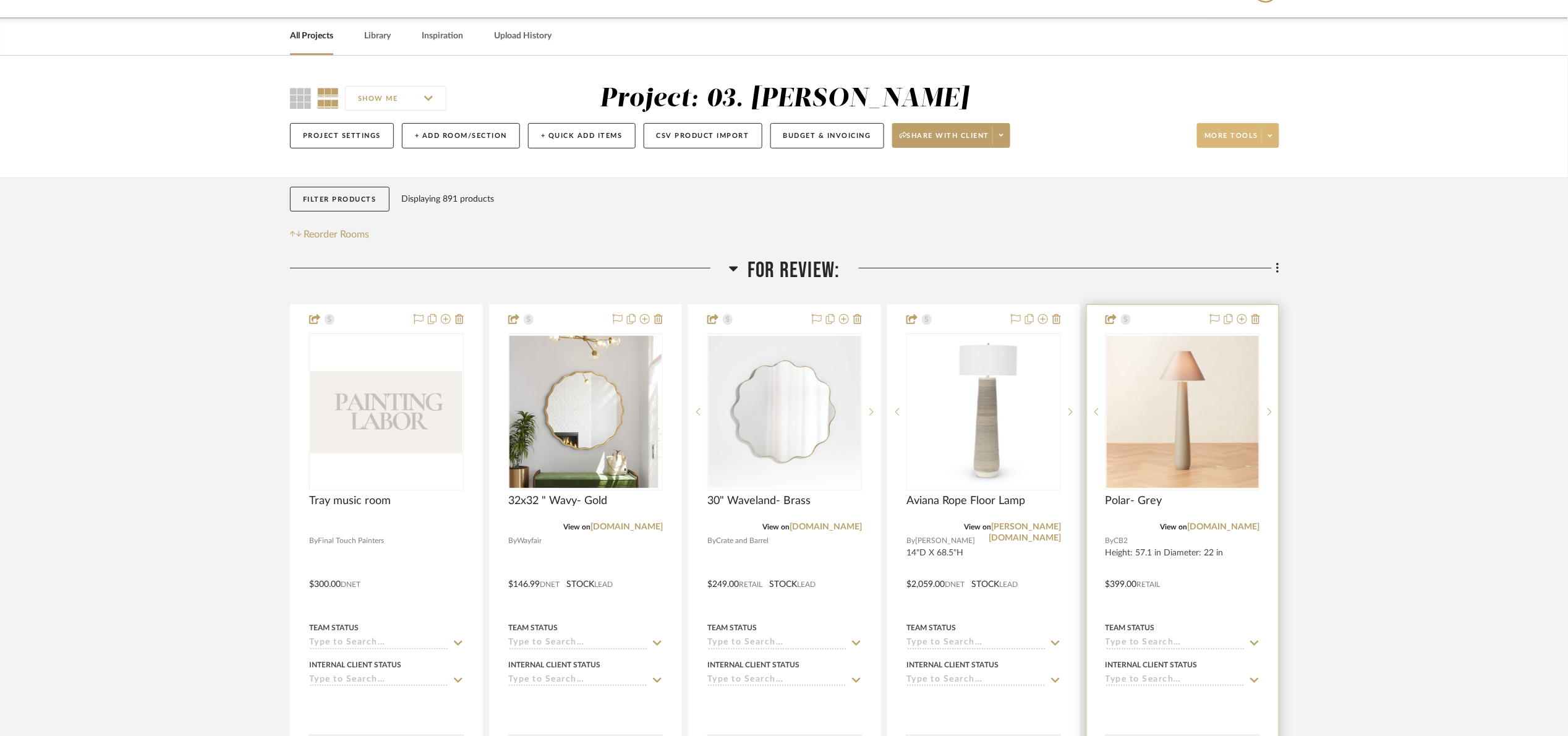
scroll to position [92, 0]
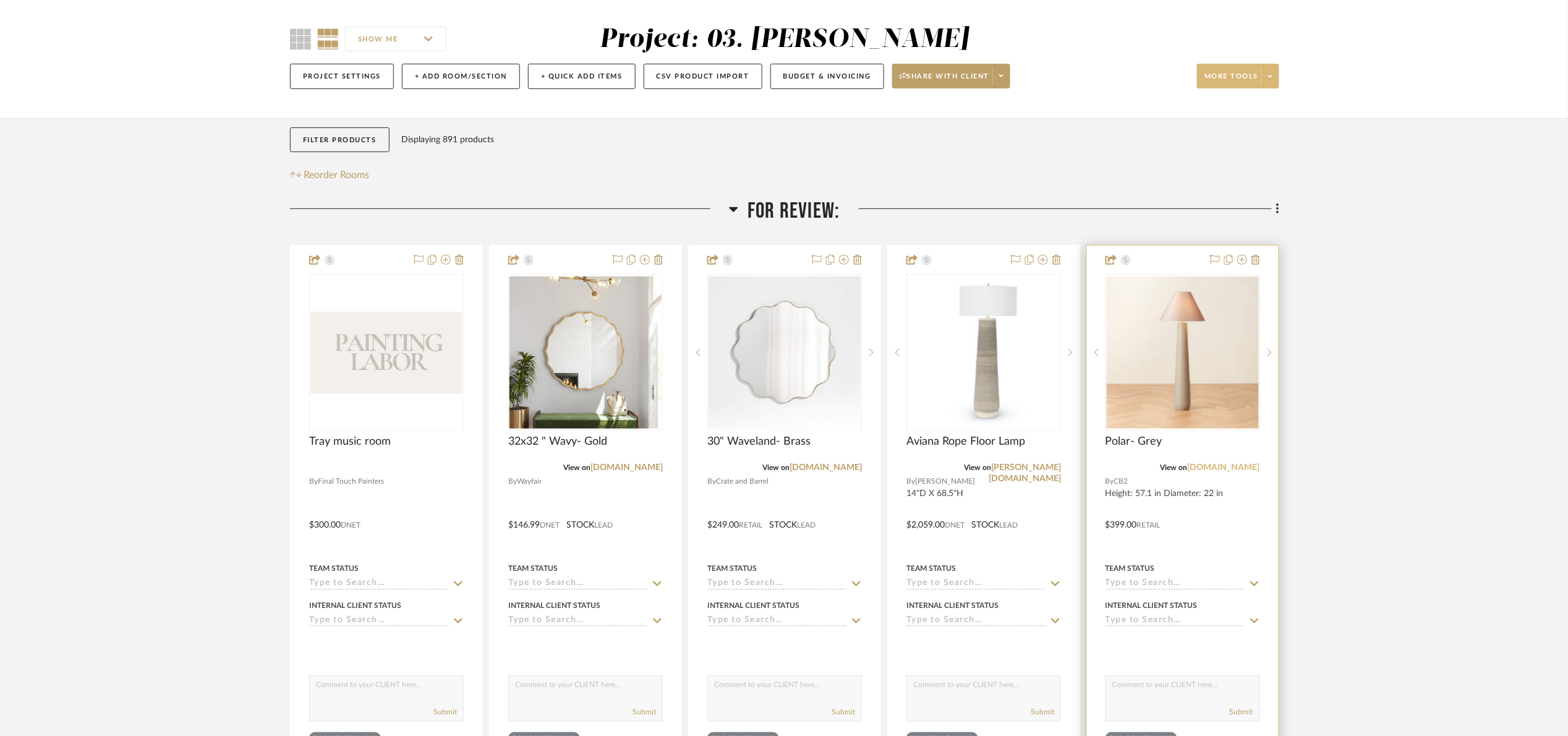
click at [1241, 464] on link "cb2.com" at bounding box center [1224, 467] width 73 height 9
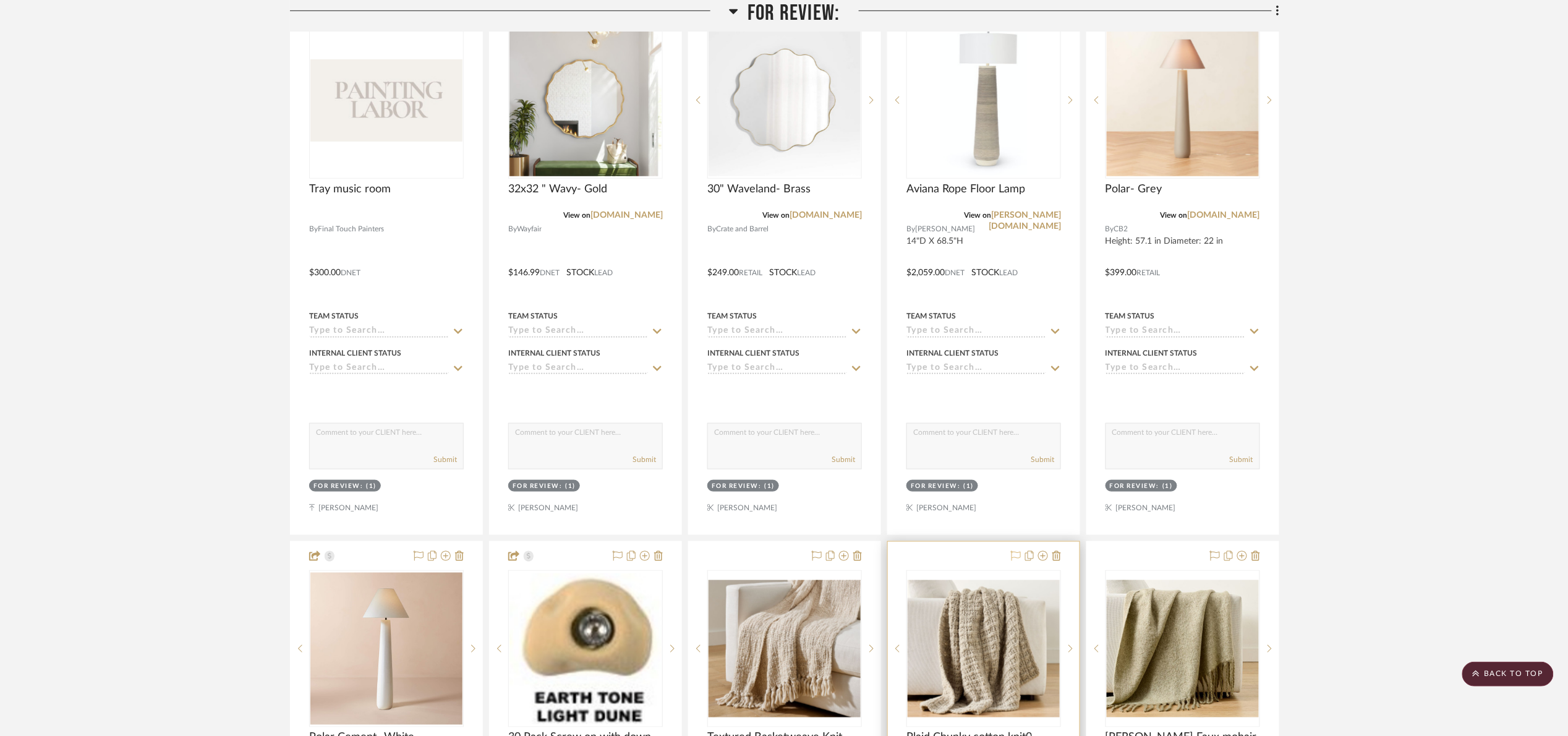
scroll to position [278, 0]
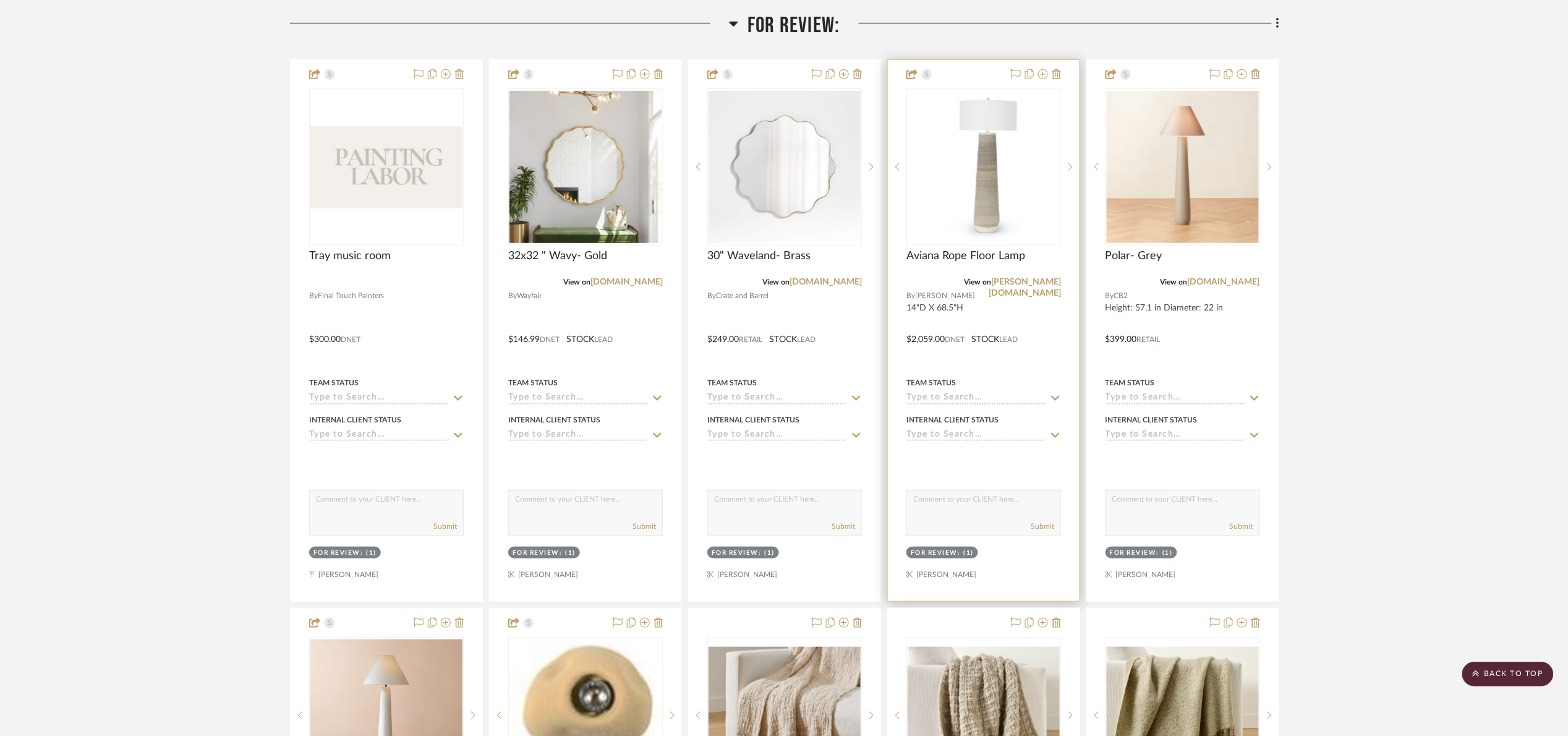
click at [994, 193] on img "0" at bounding box center [984, 166] width 87 height 155
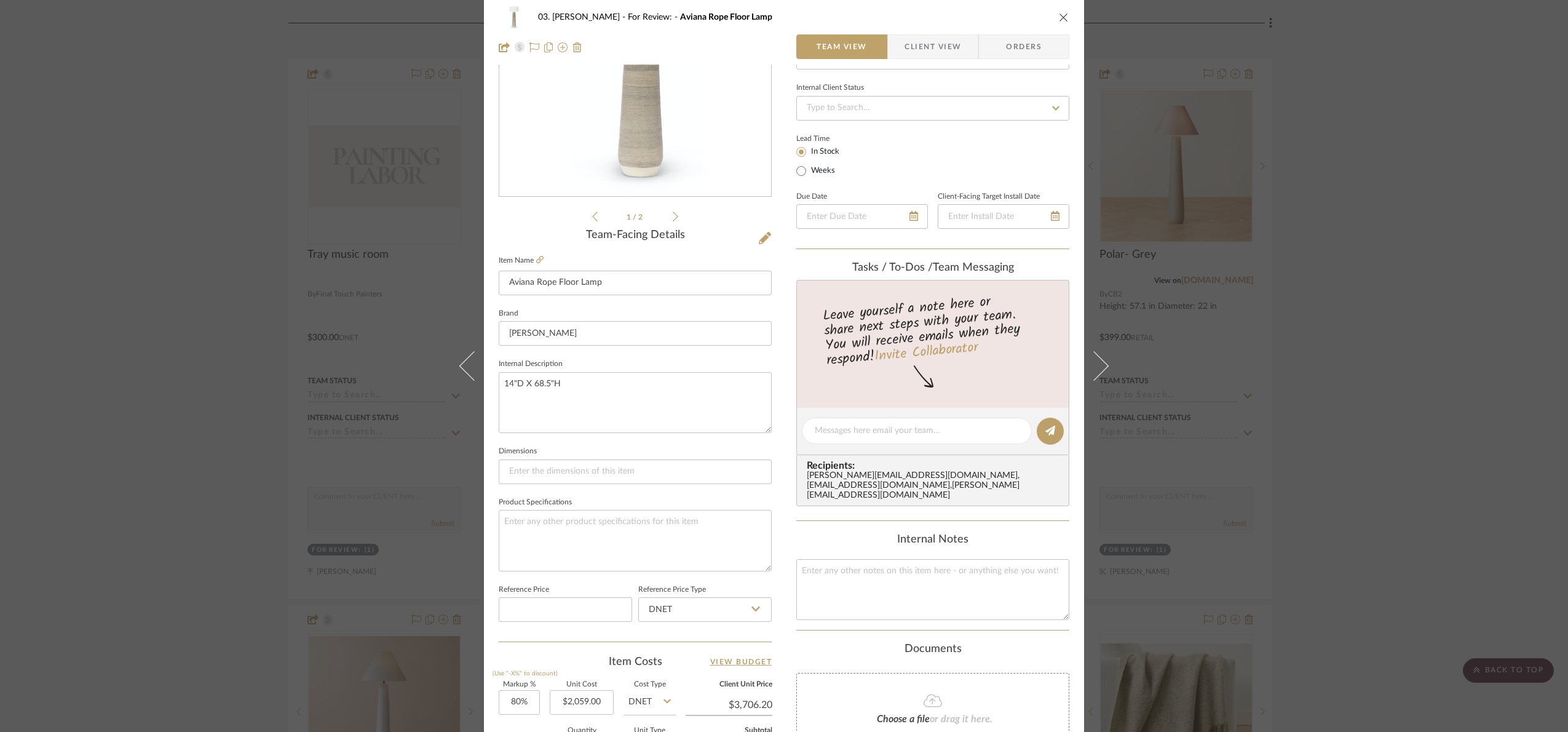
scroll to position [414, 0]
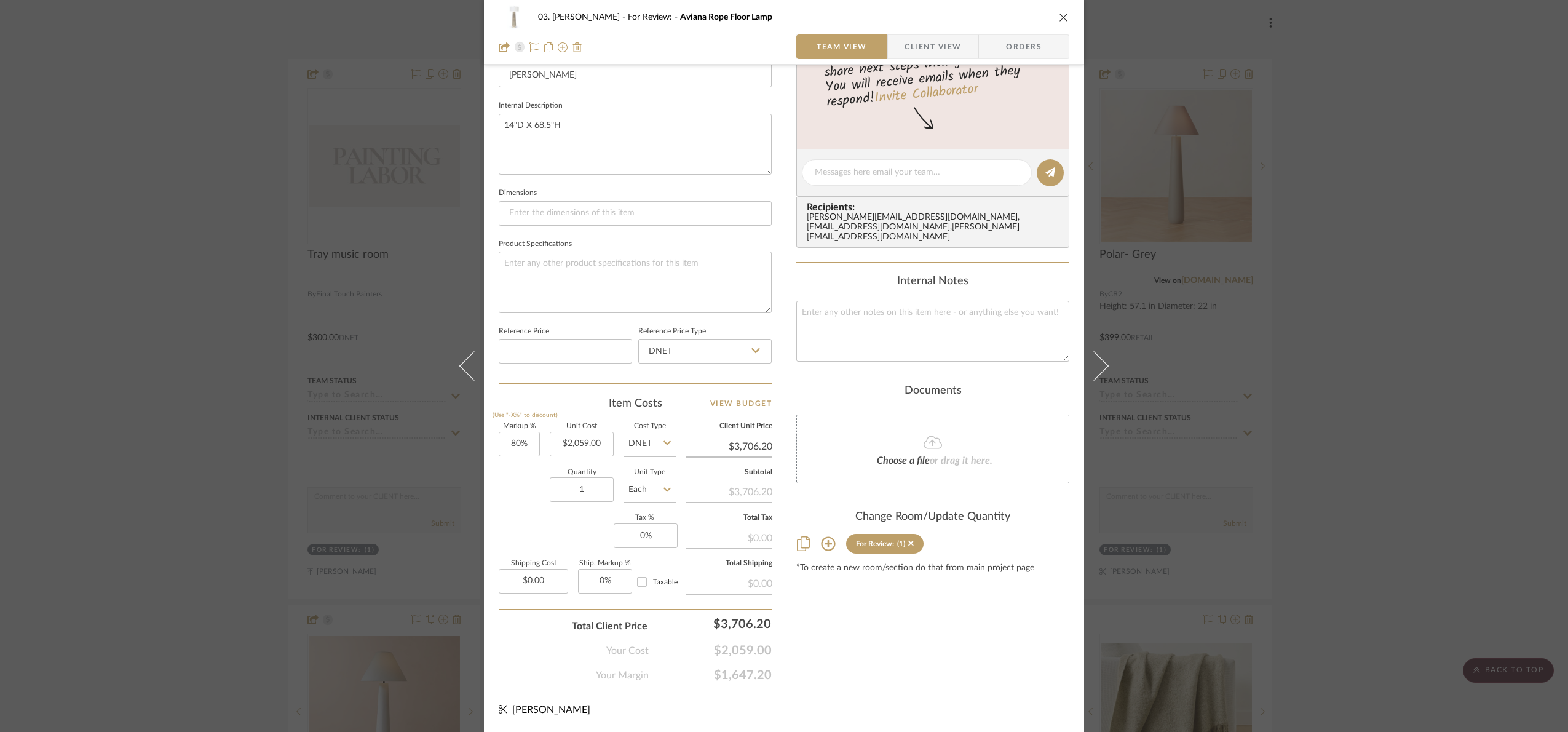
click at [1419, 328] on div "03. Jennifer For Review: Aviana Rope Floor Lamp Team View Client View Orders 1 …" at bounding box center [784, 366] width 1568 height 732
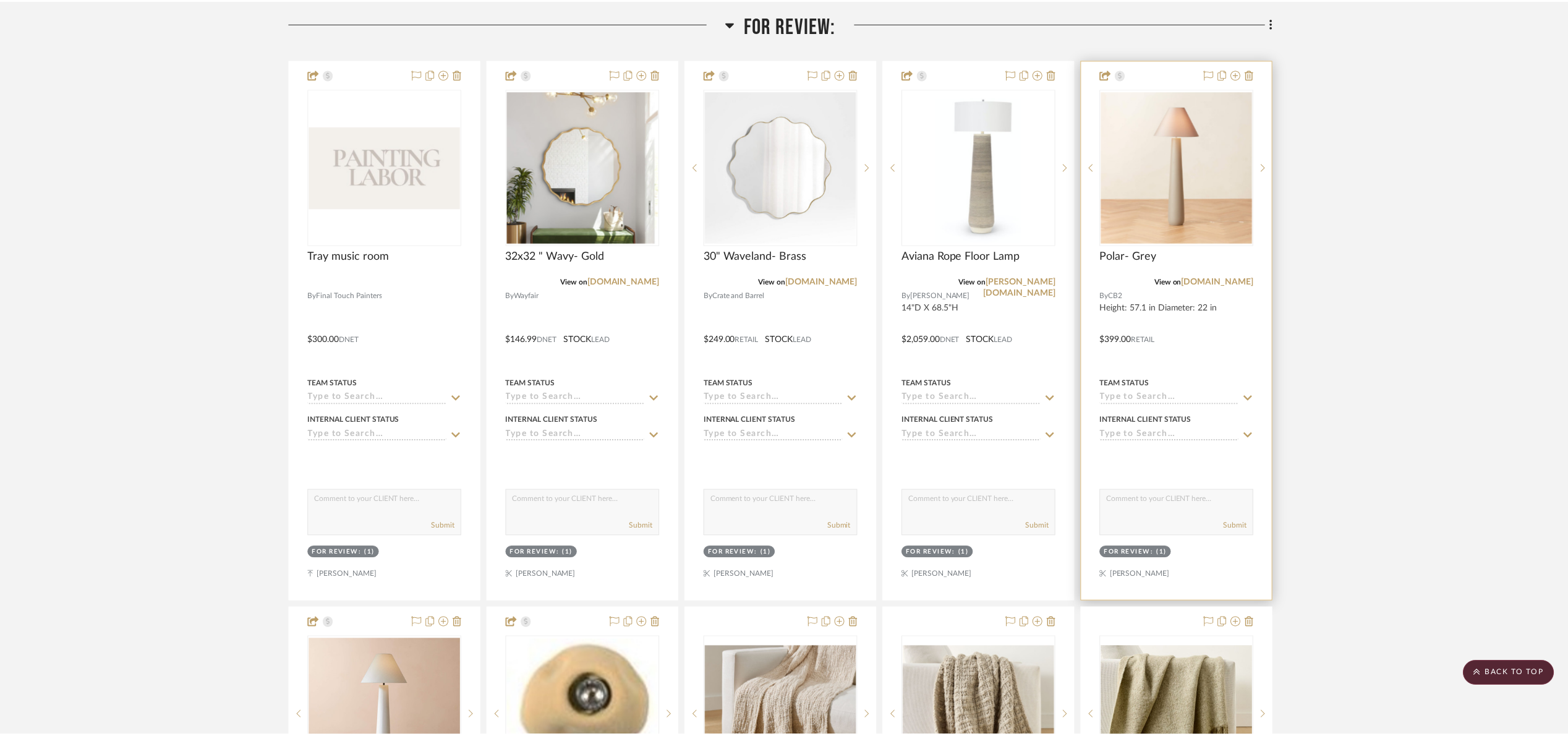
scroll to position [278, 0]
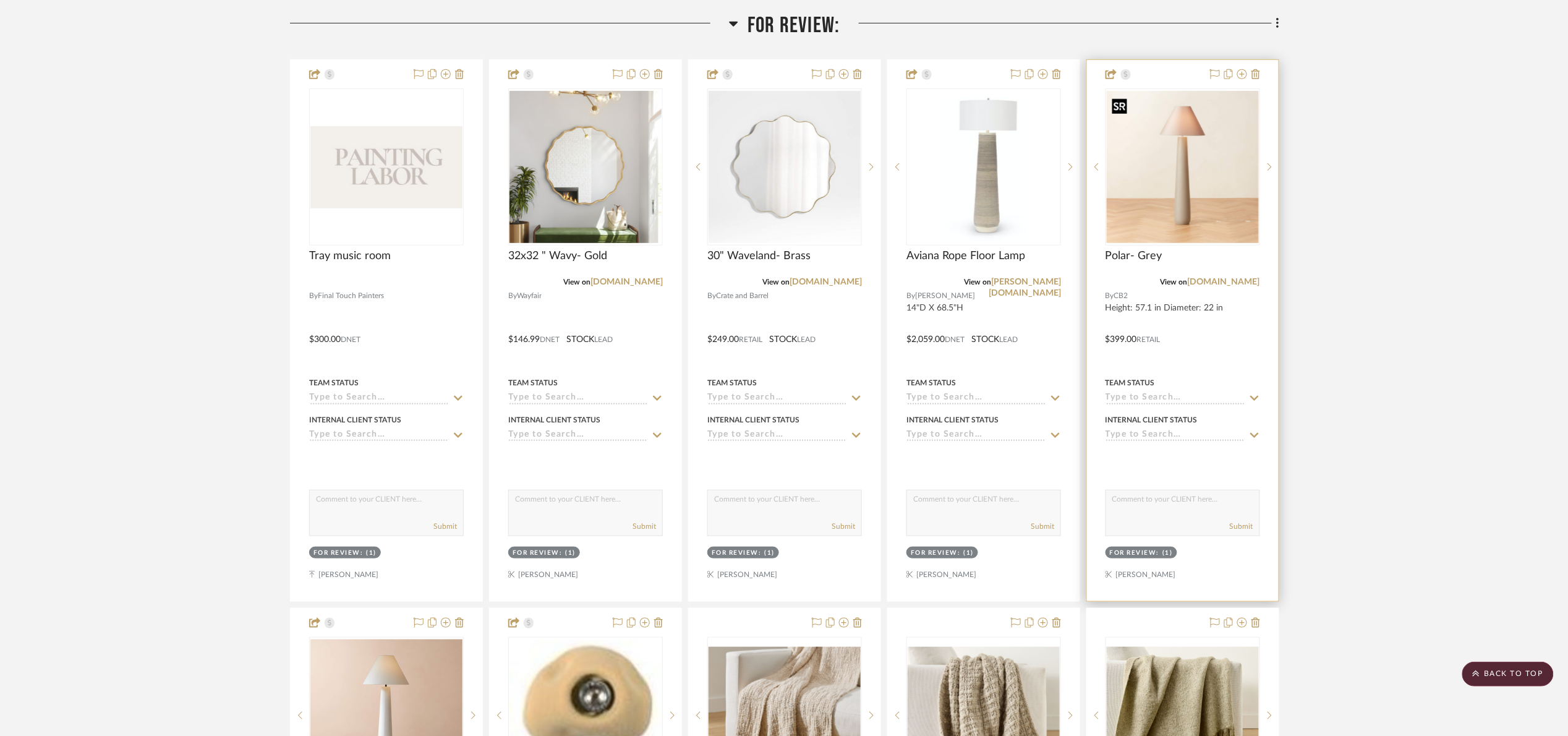
click at [1199, 188] on img "0" at bounding box center [1183, 166] width 152 height 152
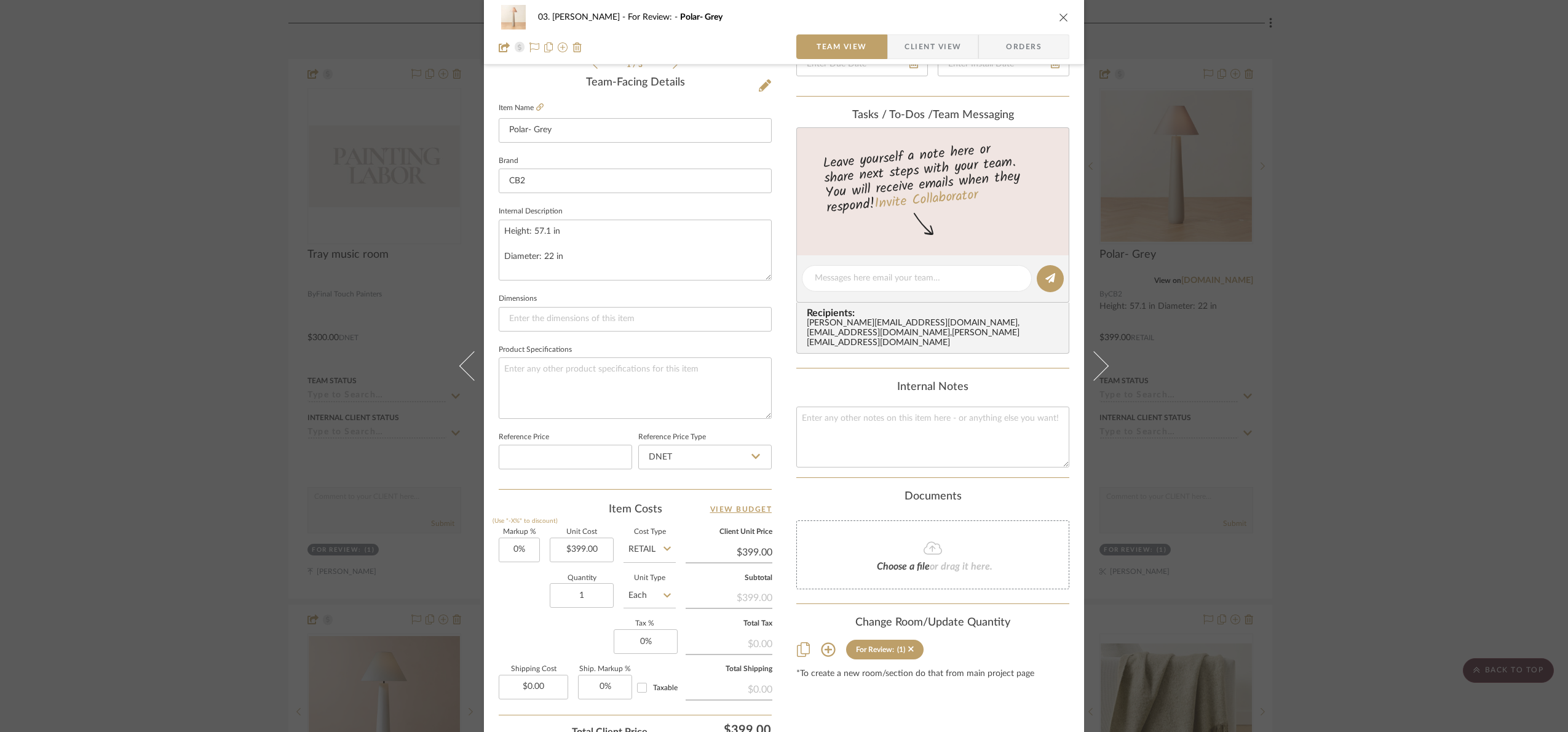
scroll to position [369, 0]
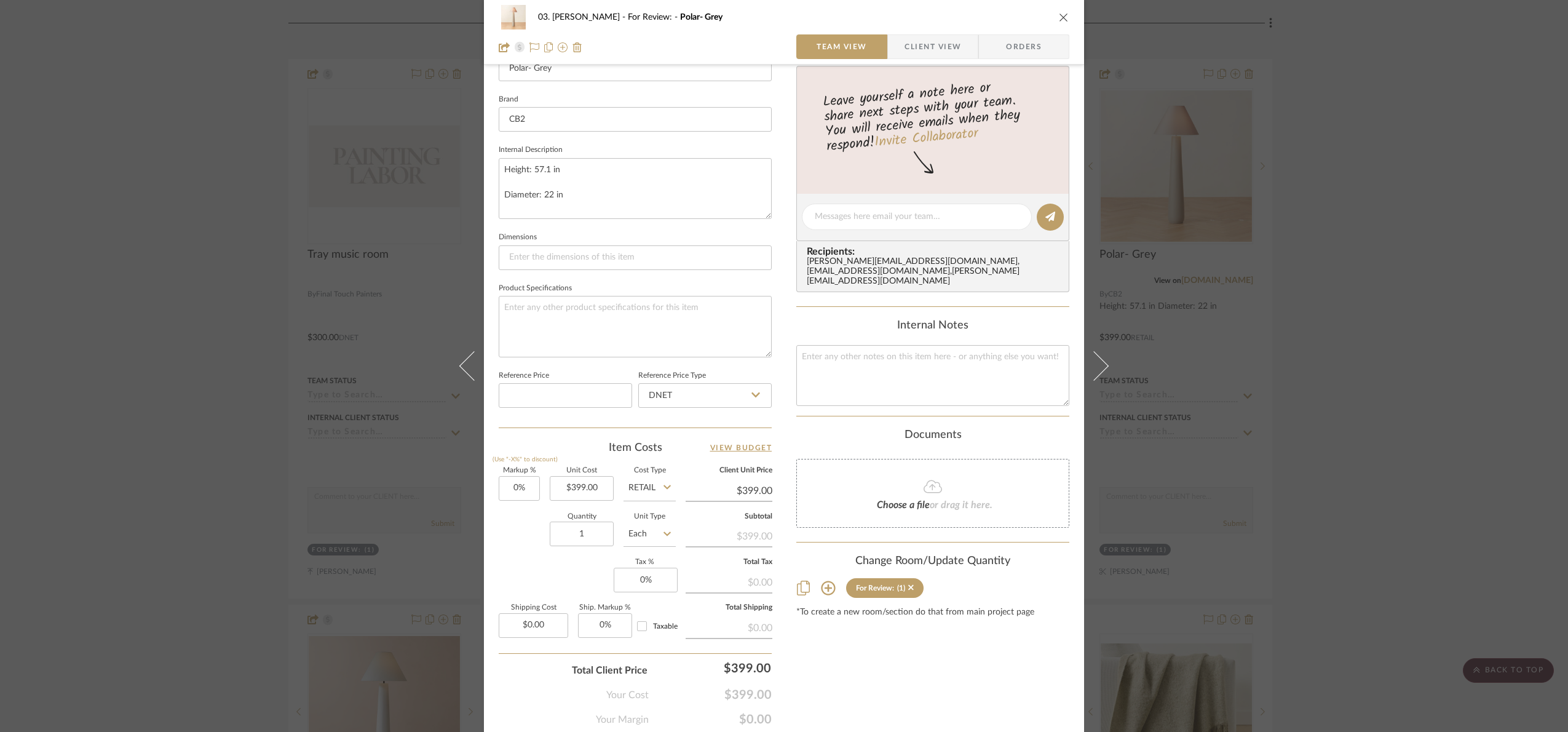
click at [577, 505] on sr-form-field "Unit Cost $399.00" at bounding box center [582, 489] width 64 height 44
click at [628, 498] on input "Retail" at bounding box center [649, 488] width 52 height 25
click at [648, 522] on span "DNET" at bounding box center [644, 521] width 23 height 9
type input "DNET"
type input "399.00"
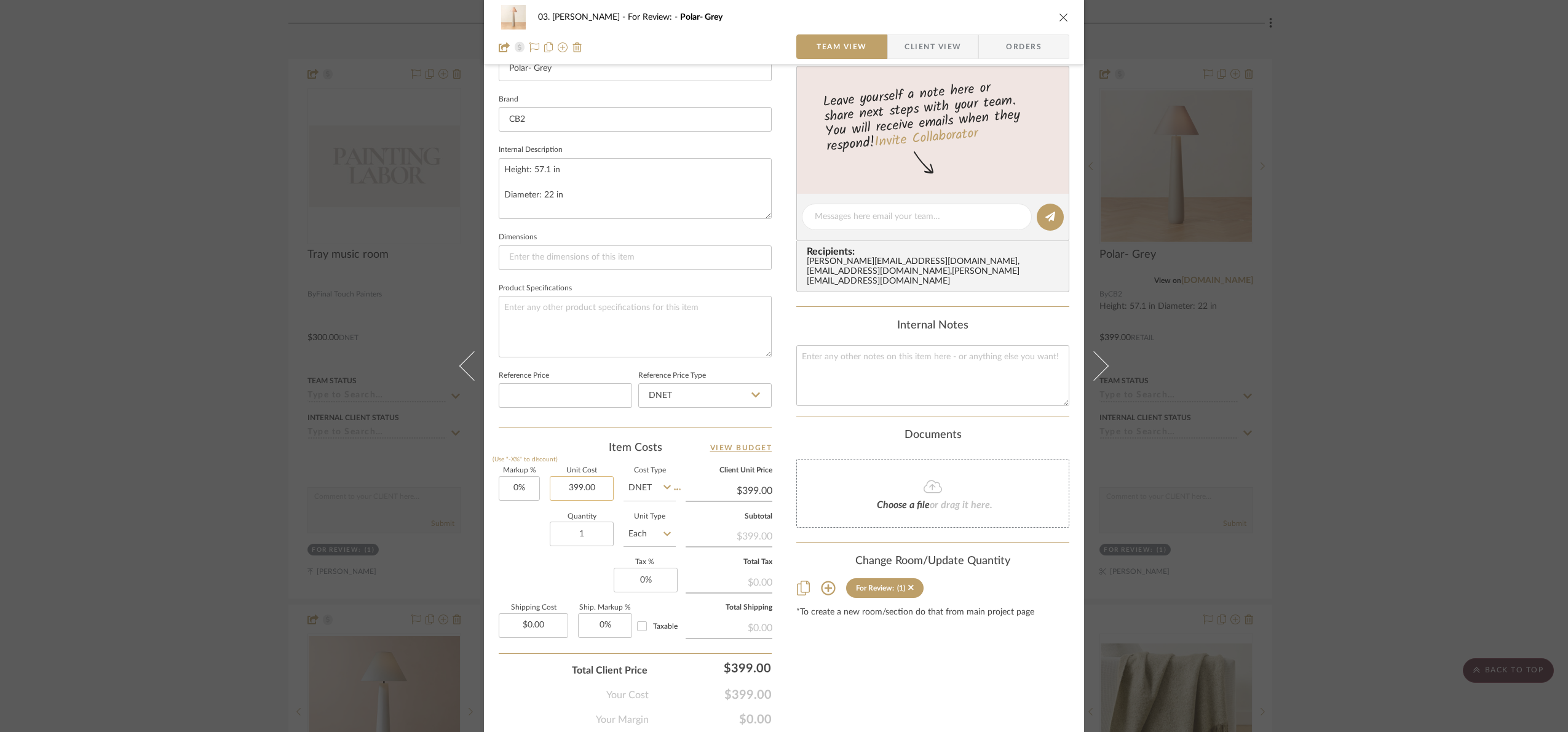
click at [594, 486] on input "399.00" at bounding box center [582, 488] width 64 height 25
type input "$319.00"
click at [530, 534] on div "Quantity 1 Unit Type Each" at bounding box center [587, 535] width 177 height 44
type input "$319.00"
type input "399"
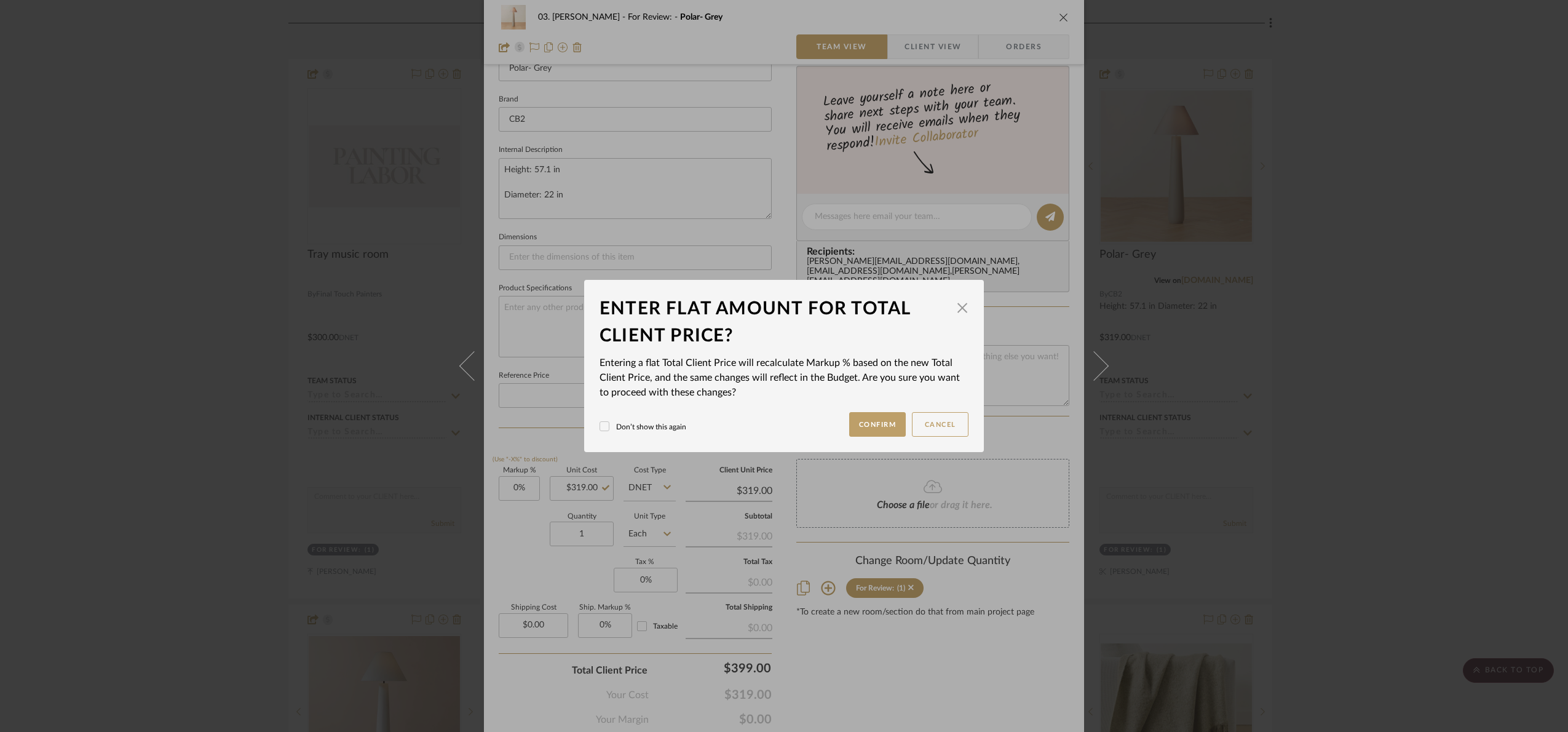
click at [830, 693] on div "03. Jennifer For Review: Polar- Grey Team View Client View Orders 1 / 3 Team-Fa…" at bounding box center [784, 366] width 1568 height 732
click at [872, 418] on button "Confirm" at bounding box center [878, 424] width 57 height 25
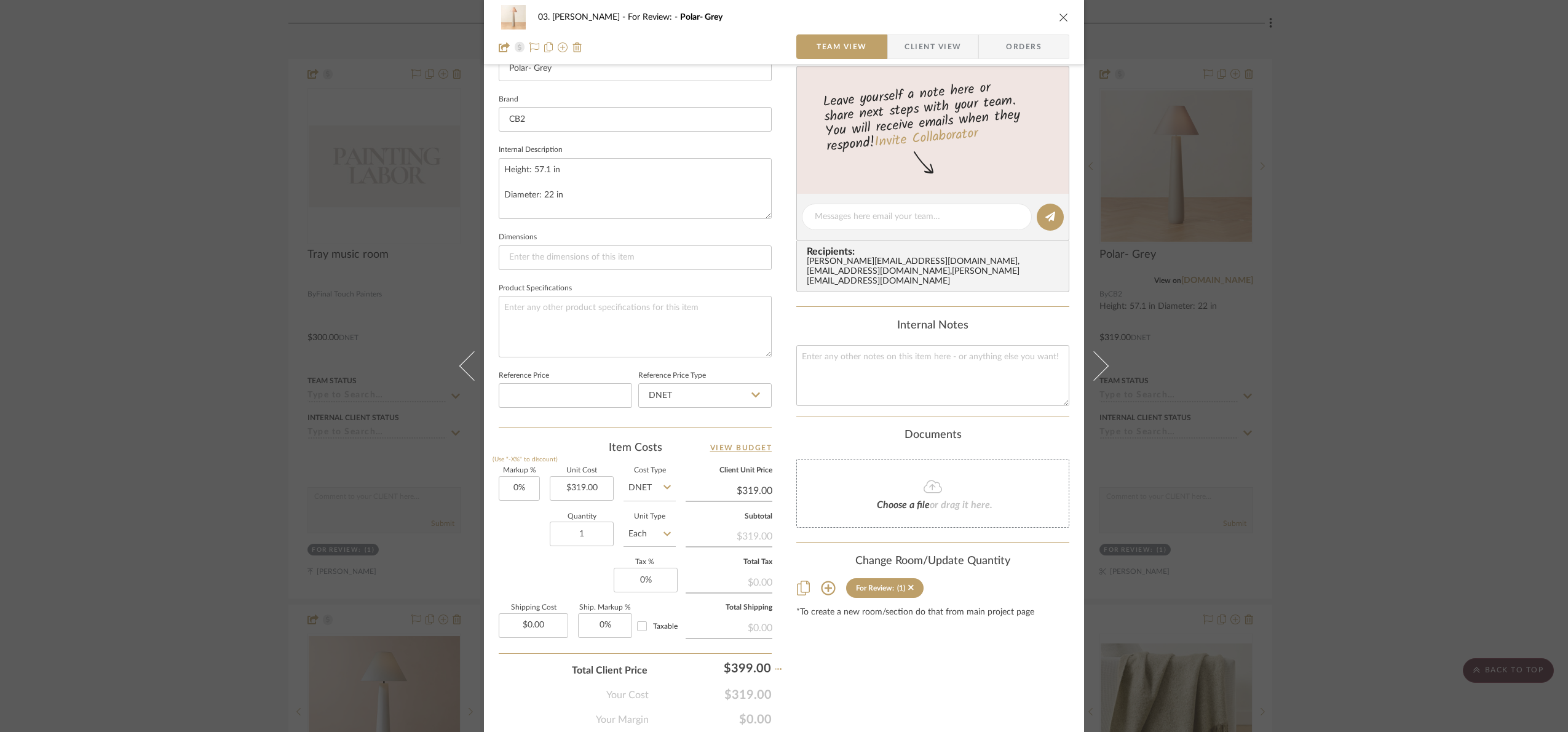
type input "25.07%"
type input "$399.00"
click at [1474, 475] on div "03. Jennifer For Review: Polar- Grey Team View Client View Orders 1 / 3 Team-Fa…" at bounding box center [784, 366] width 1568 height 732
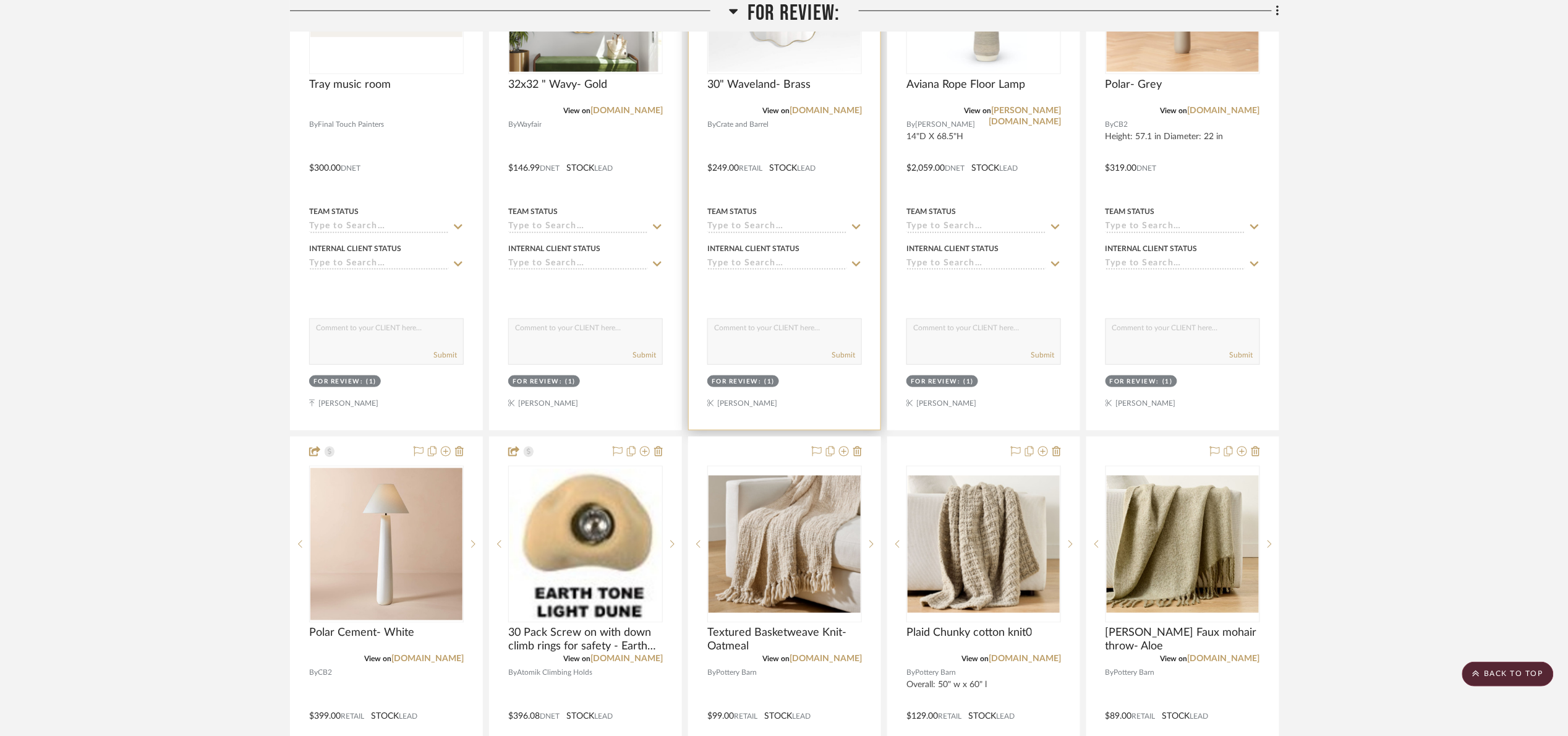
scroll to position [464, 0]
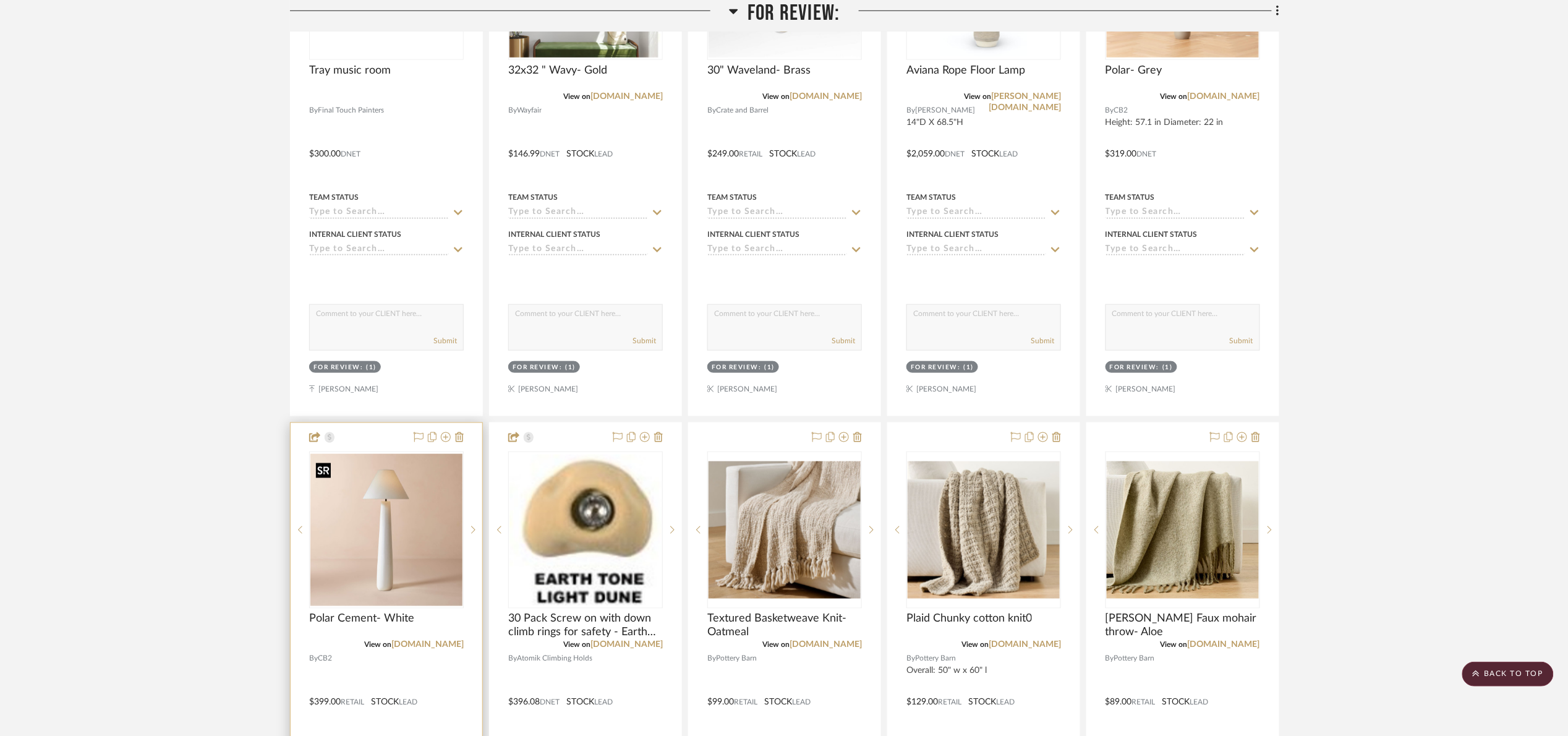
click at [374, 544] on img "0" at bounding box center [386, 529] width 152 height 152
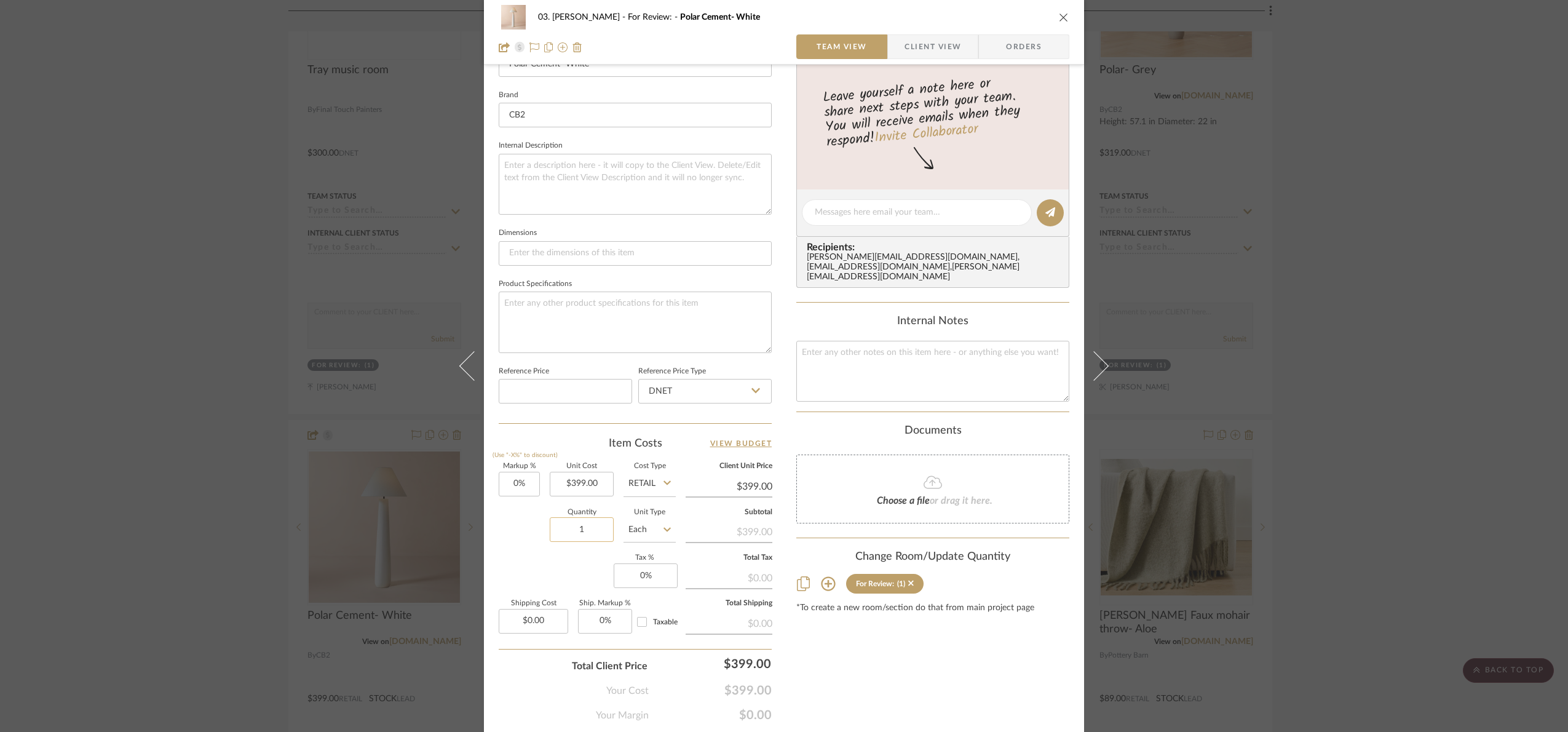
scroll to position [414, 0]
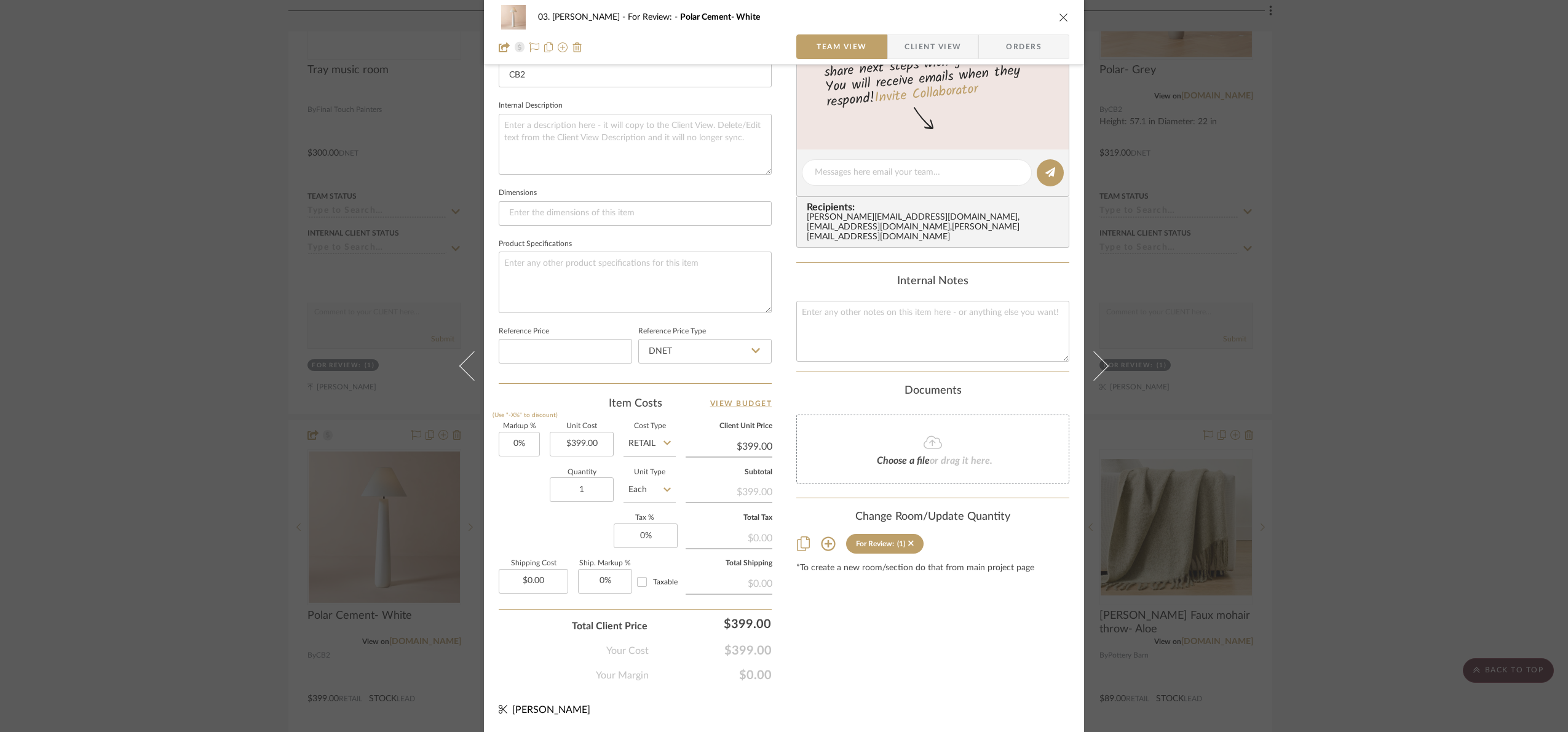
click at [642, 448] on input "Retail" at bounding box center [649, 444] width 52 height 25
click at [649, 476] on span "DNET" at bounding box center [644, 475] width 23 height 9
type input "DNET"
type input "399.00"
click at [578, 446] on input "399.00" at bounding box center [582, 444] width 64 height 25
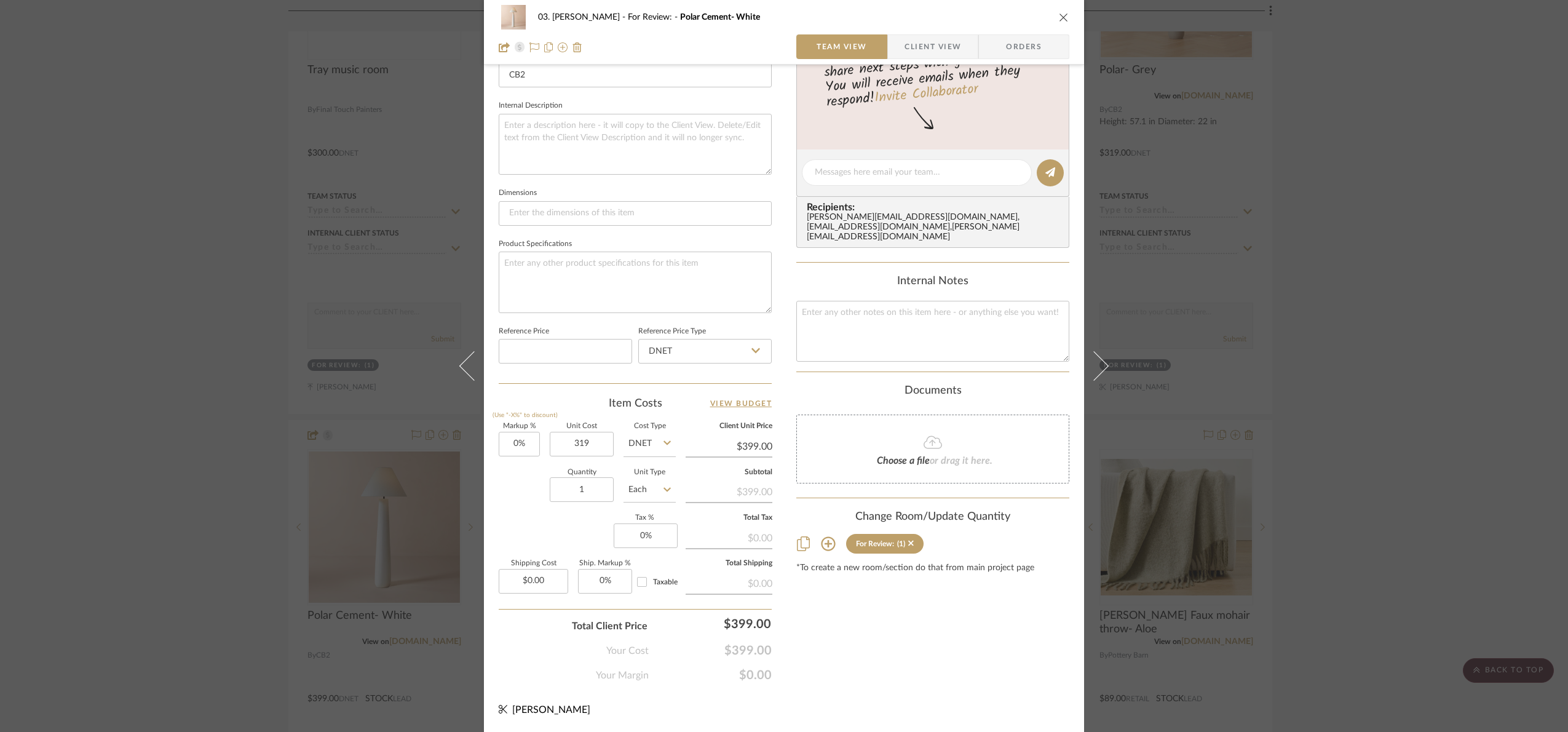
type input "$319.00"
click at [938, 688] on div "03. Jennifer For Review: Polar Cement- White Team View Client View Orders 1 / 2…" at bounding box center [784, 164] width 600 height 1136
type input "$319.00"
type input "399"
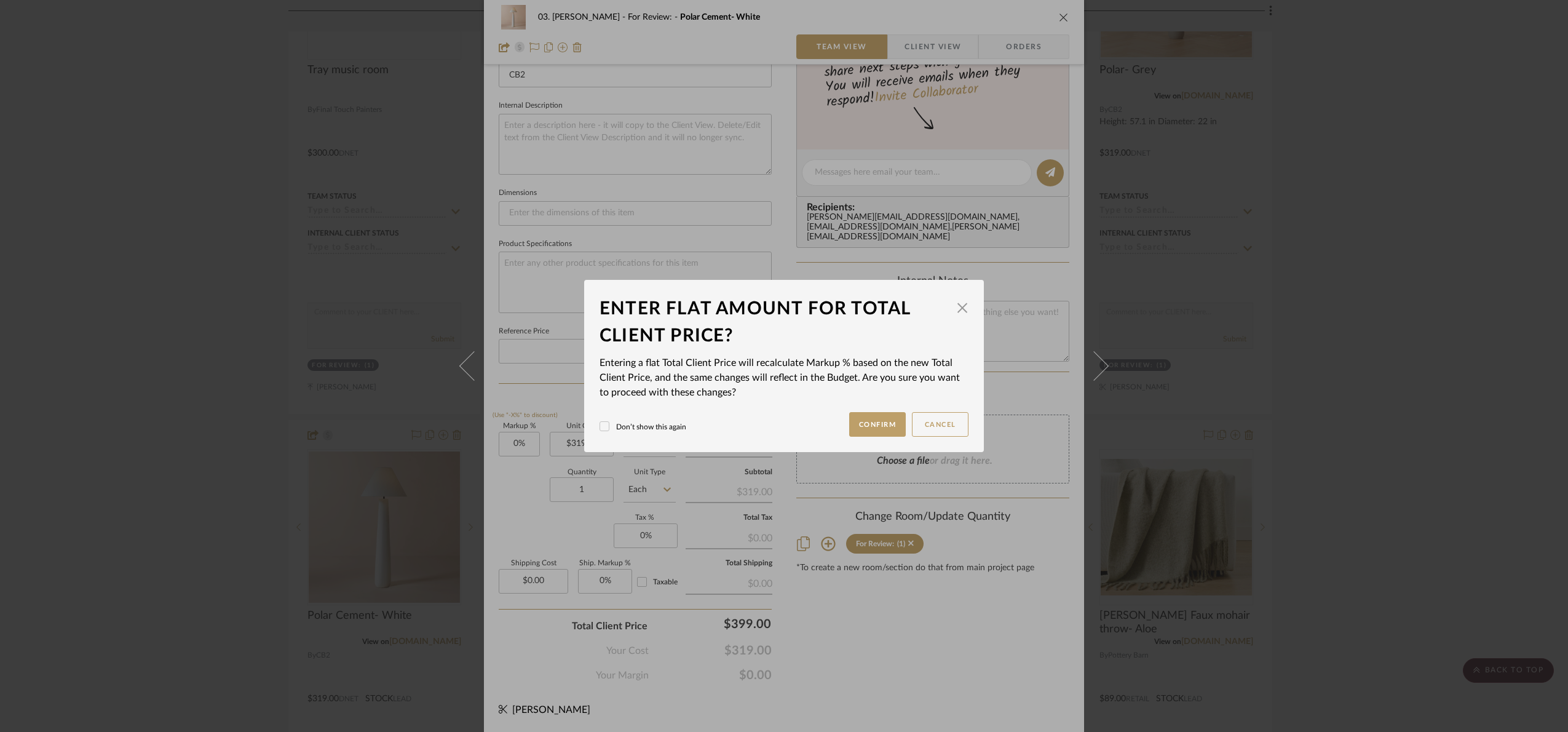
click at [909, 641] on div "03. Jennifer For Review: Polar Cement- White Team View Client View Orders 1 / 2…" at bounding box center [784, 366] width 1568 height 732
click at [861, 426] on button "Confirm" at bounding box center [878, 424] width 57 height 25
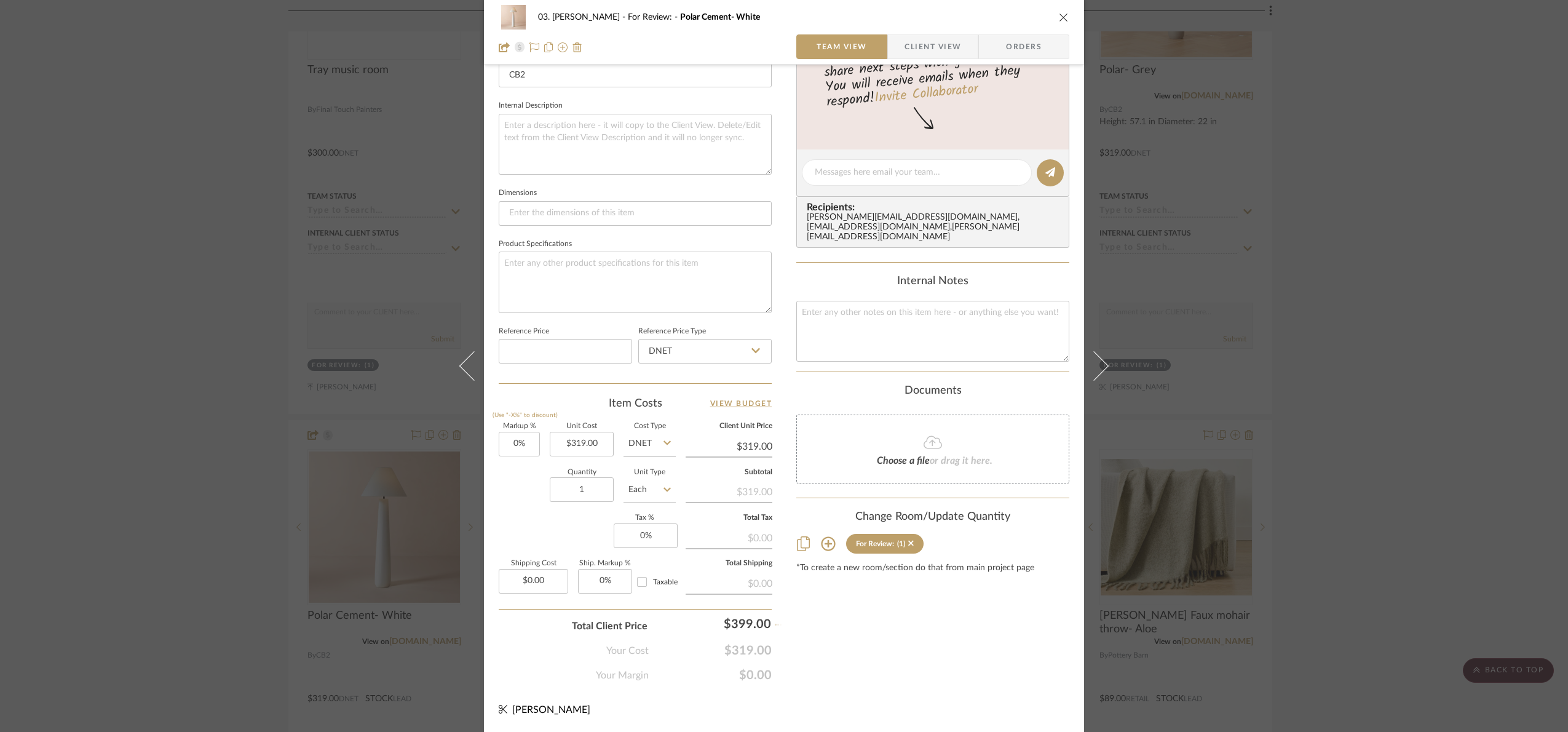
type input "25.07%"
type input "$399.00"
click at [1373, 411] on div "03. Jennifer For Review: Polar Cement- White Team View Client View Orders 1 / 2…" at bounding box center [784, 366] width 1568 height 732
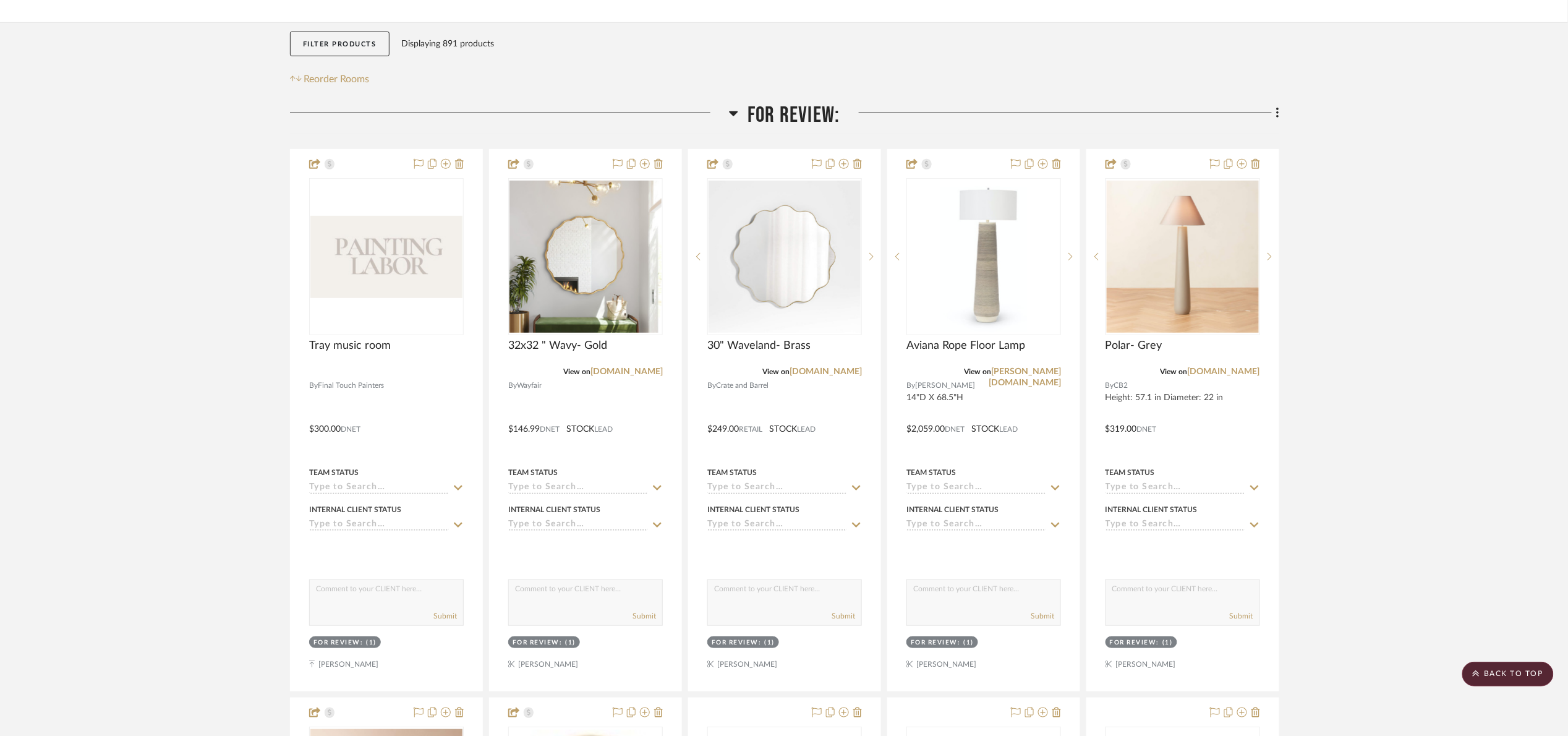
scroll to position [186, 0]
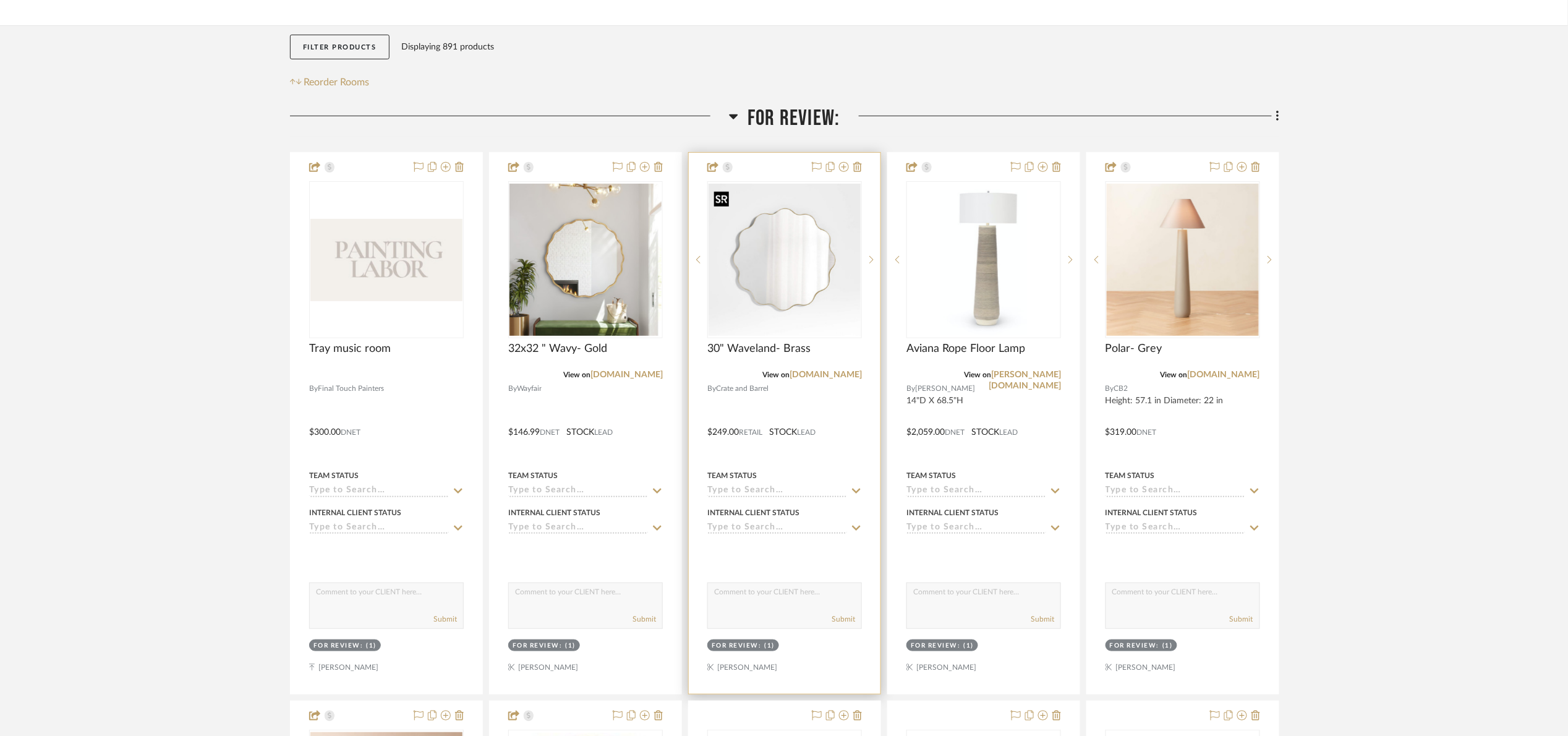
click at [751, 287] on img "0" at bounding box center [785, 259] width 152 height 152
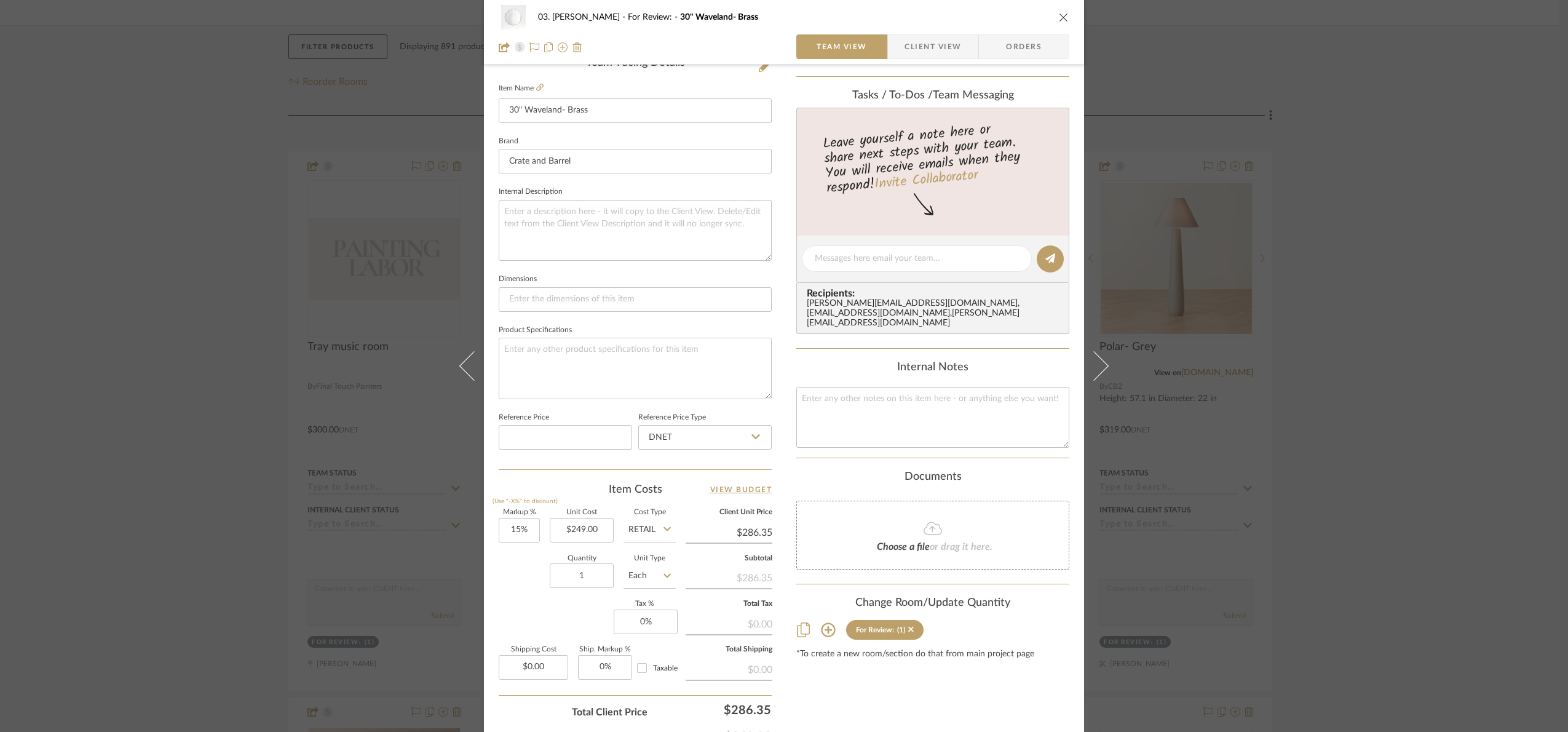
scroll to position [414, 0]
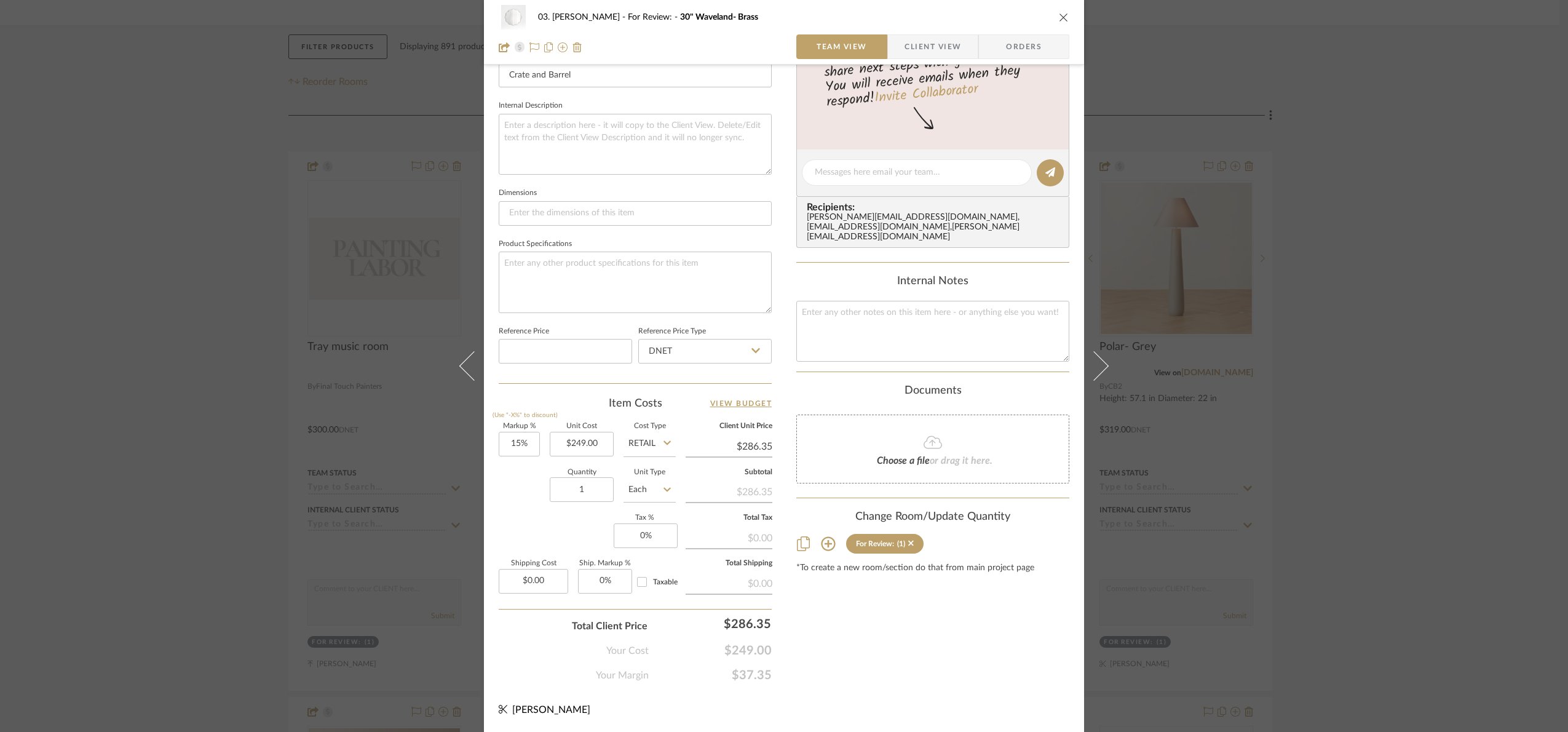
click at [539, 442] on div "Markup % (Use "-X%" to discount) 15% Unit Cost $249.00 Cost Type Retail Client …" at bounding box center [635, 512] width 273 height 180
type input "15"
click at [533, 439] on input "15" at bounding box center [519, 444] width 41 height 25
click at [886, 709] on div "03. Jennifer For Review: 30" Waveland- Brass Team View Client View Orders 1 / 2…" at bounding box center [784, 164] width 600 height 1136
type input "0%"
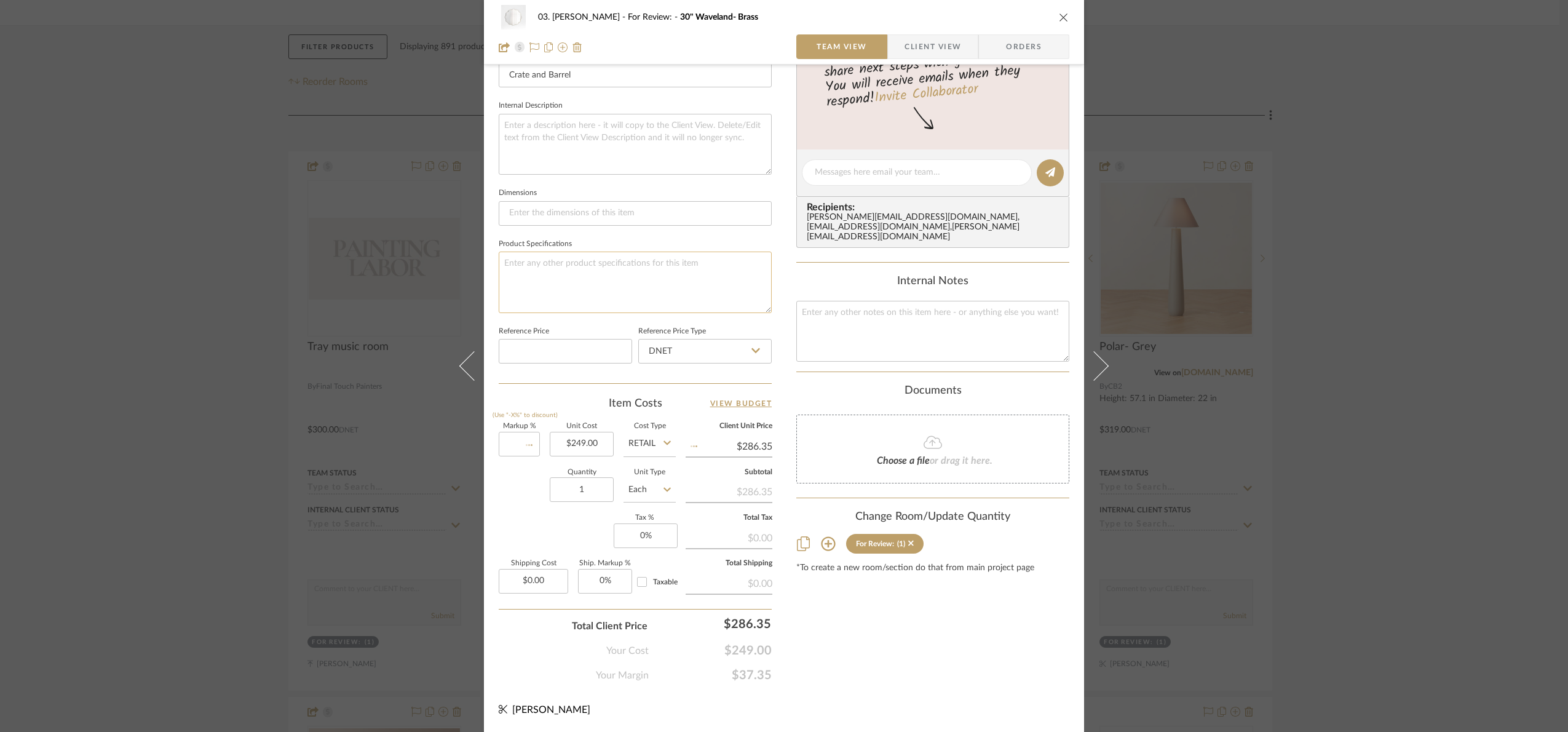
type input "$249.00"
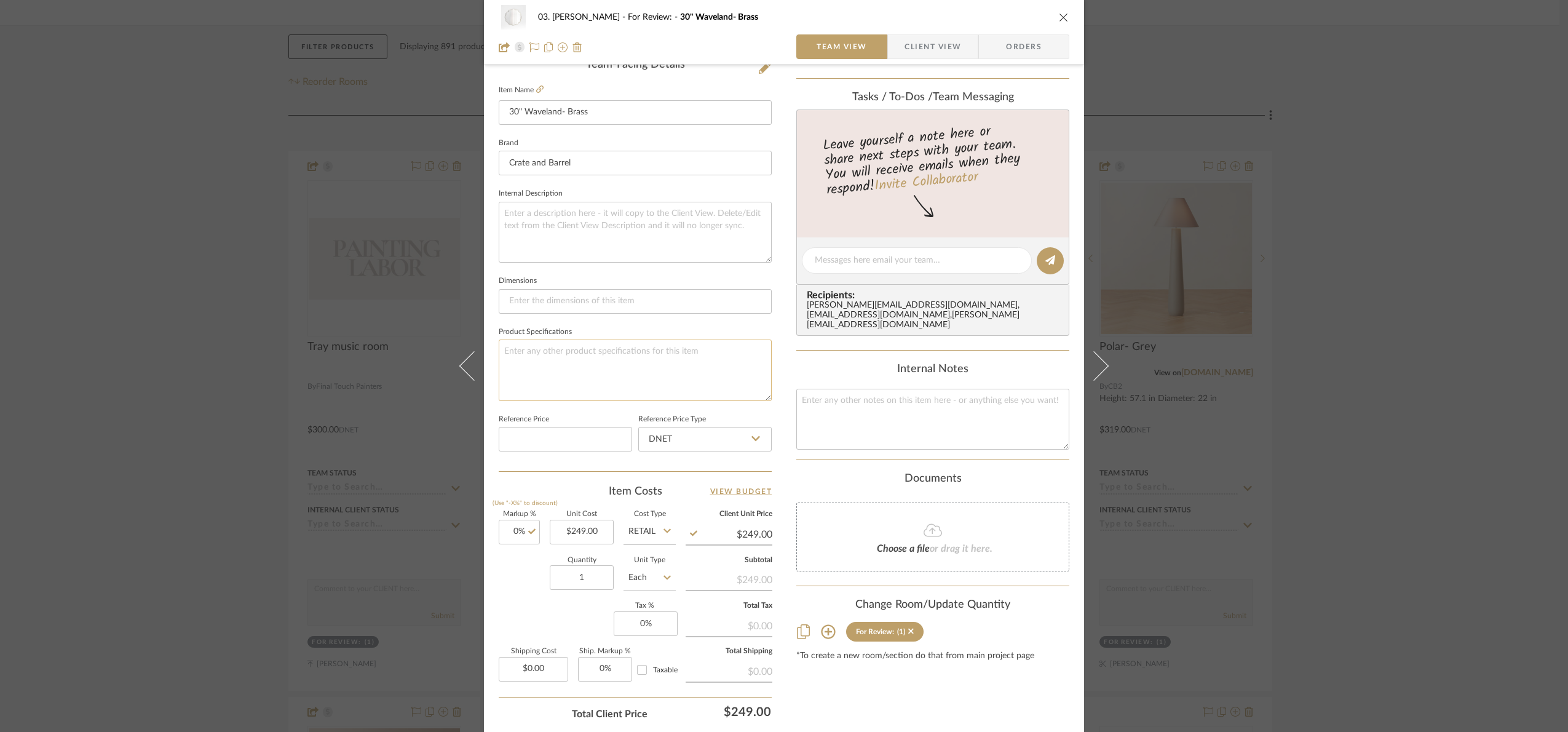
scroll to position [46, 0]
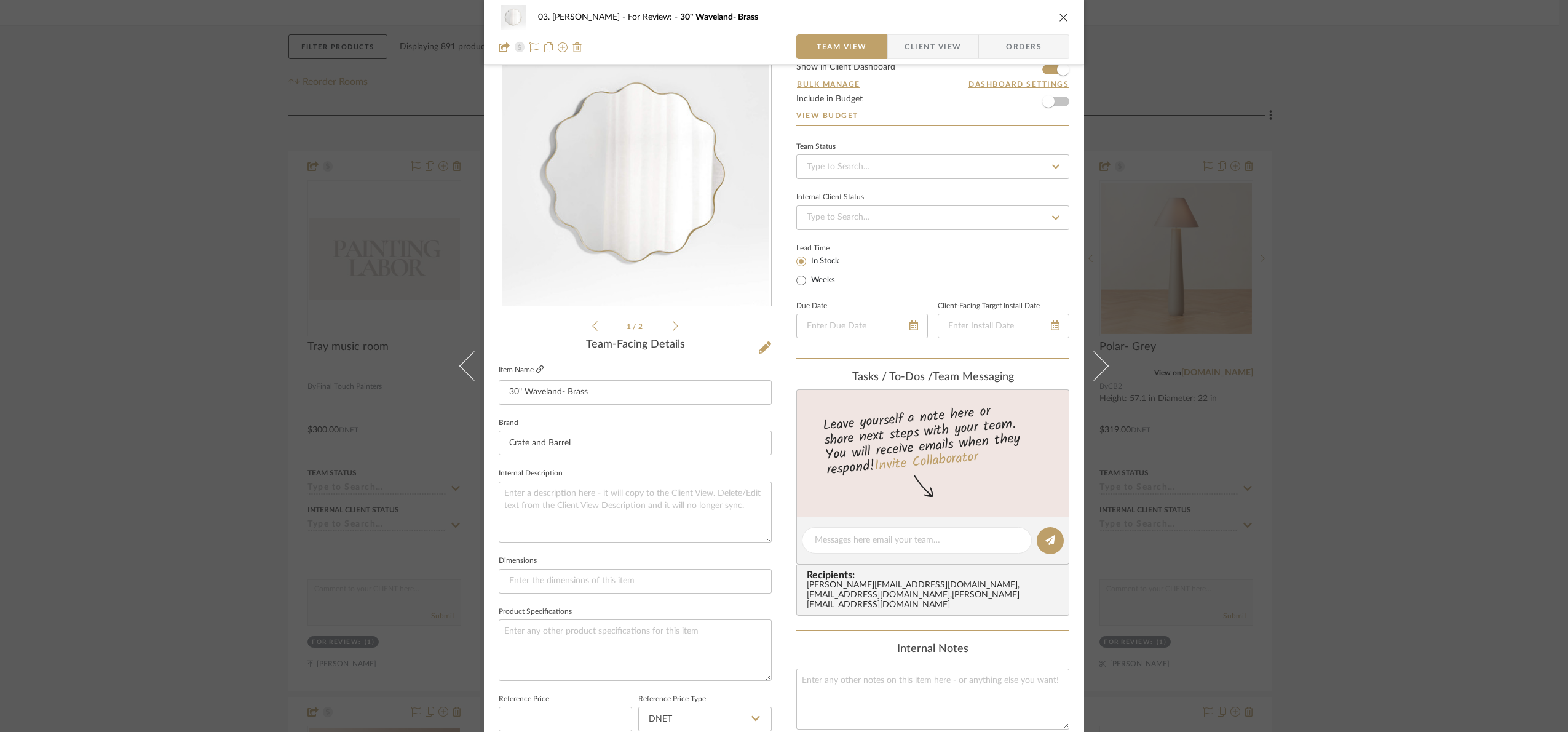
click at [538, 366] on icon at bounding box center [540, 369] width 7 height 7
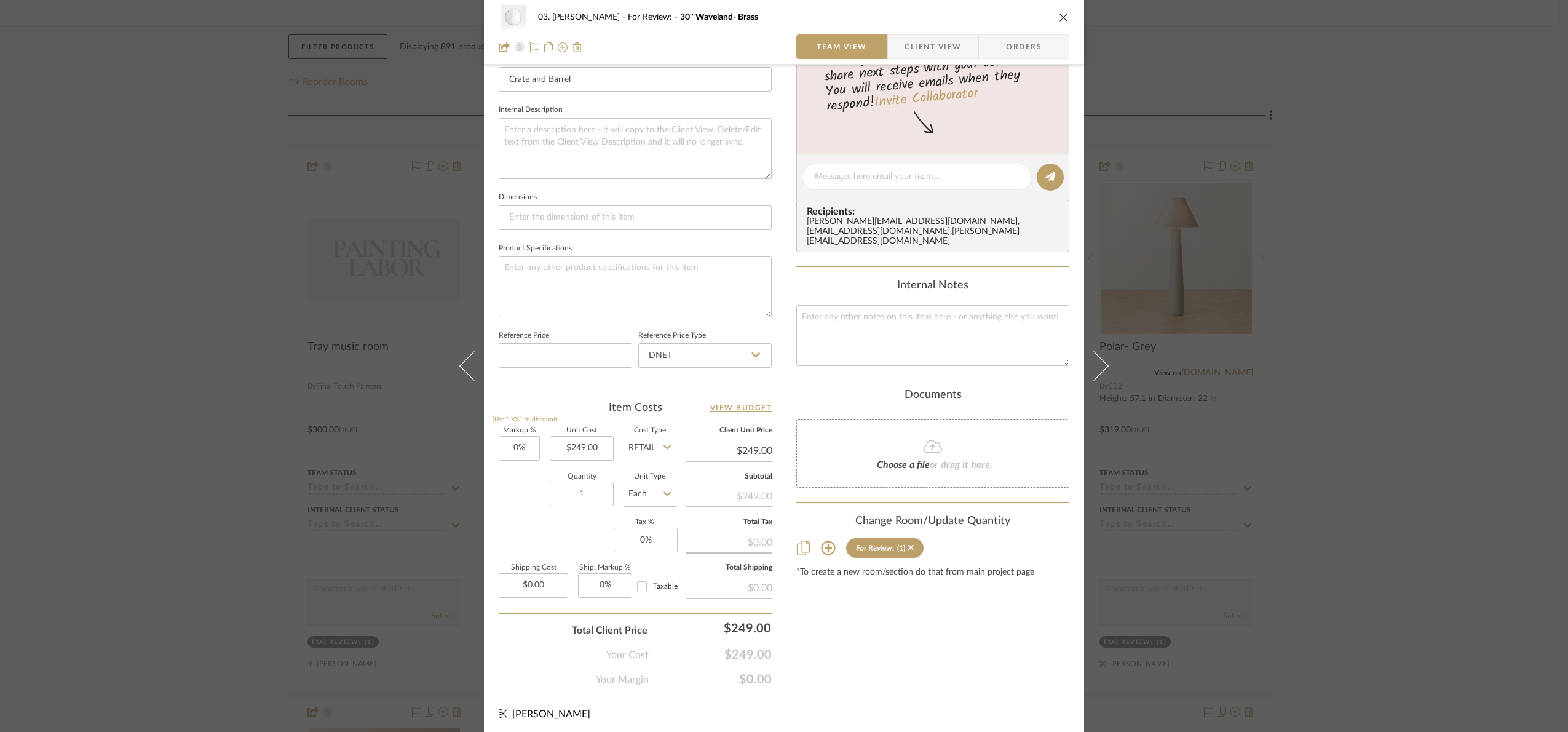
scroll to position [414, 0]
click at [646, 442] on input "Retail" at bounding box center [649, 444] width 52 height 25
click at [661, 476] on div "DNET" at bounding box center [696, 475] width 152 height 31
type input "DNET"
click at [577, 449] on input "249.00" at bounding box center [582, 444] width 64 height 25
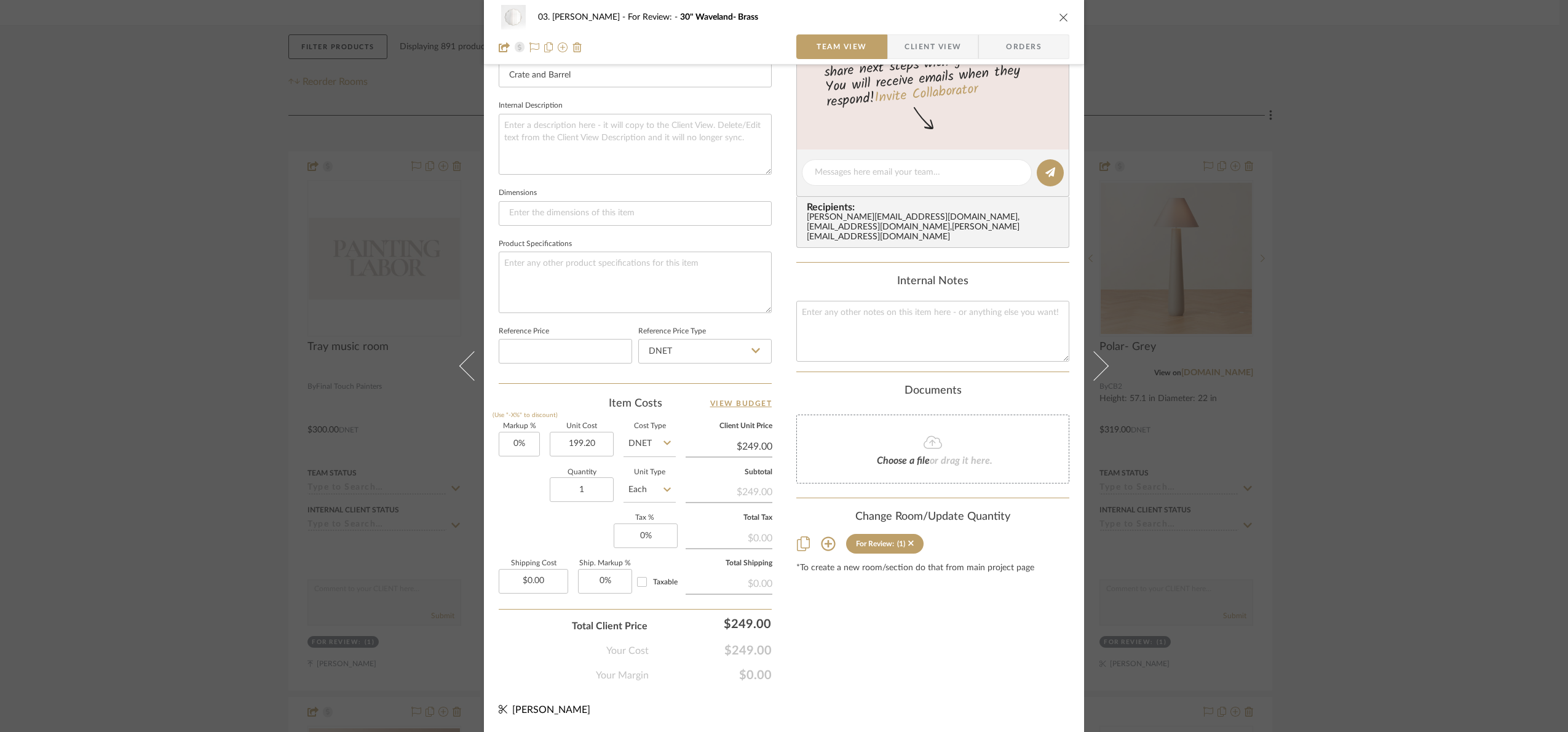
type input "$199.20"
drag, startPoint x: 886, startPoint y: 618, endPoint x: 913, endPoint y: 638, distance: 33.6
click at [887, 618] on div "Content here copies to Client View - confirm visibility there. Show in Client D…" at bounding box center [933, 177] width 273 height 1012
type input "$199.20"
type input "249"
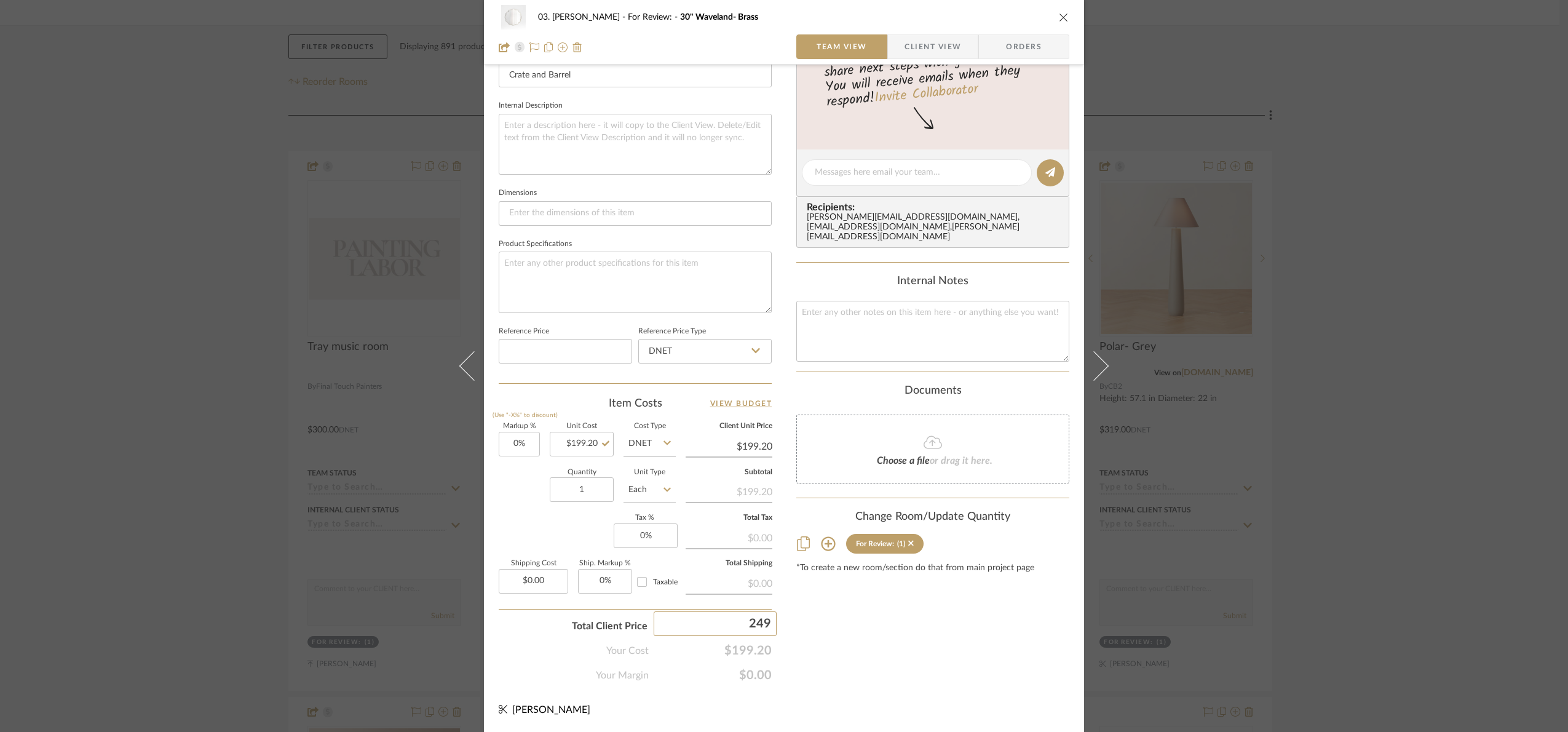
click at [862, 651] on div "03. Jennifer For Review: 30" Waveland- Brass Team View Client View Orders 1 / 2…" at bounding box center [784, 366] width 1568 height 732
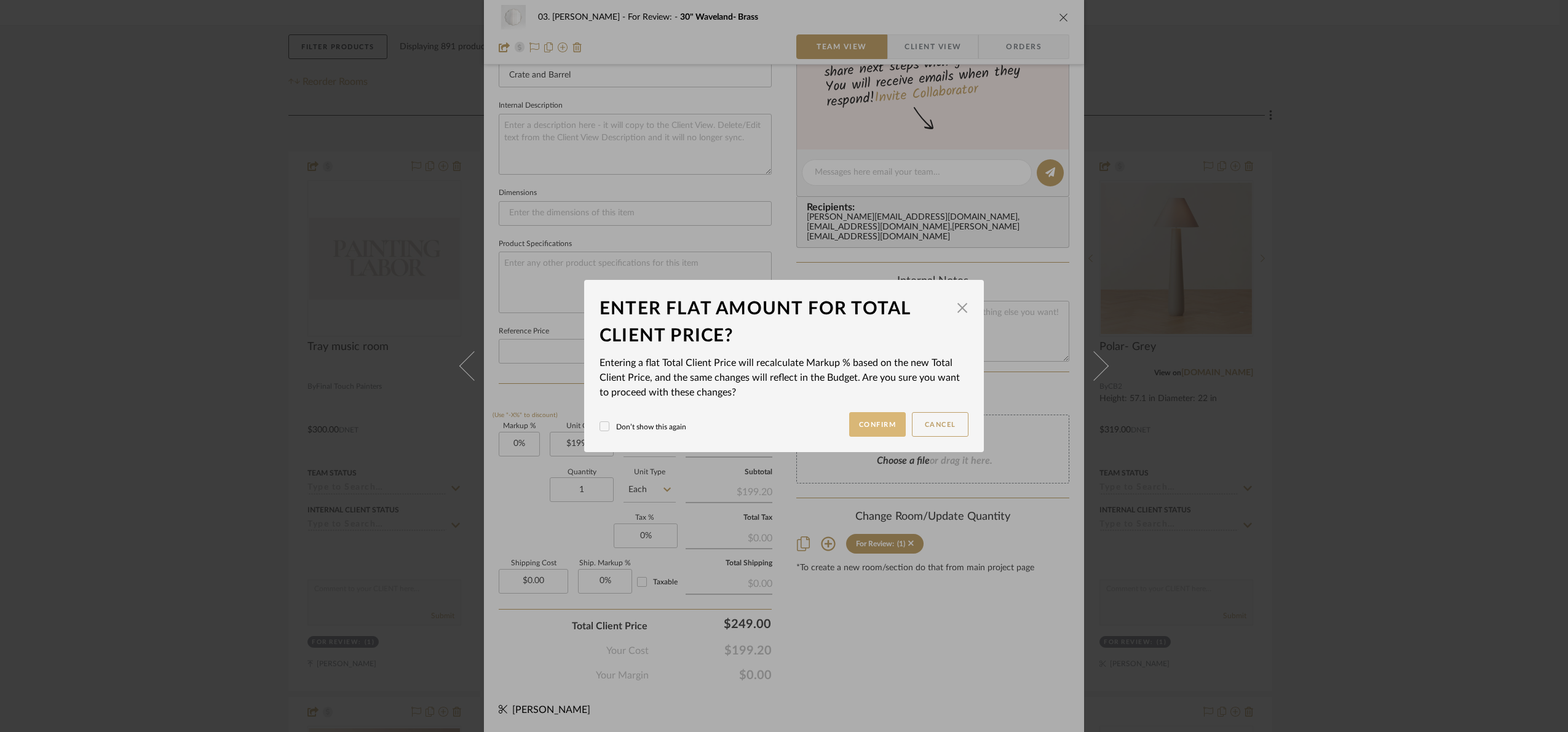
click at [891, 414] on button "Confirm" at bounding box center [878, 424] width 57 height 25
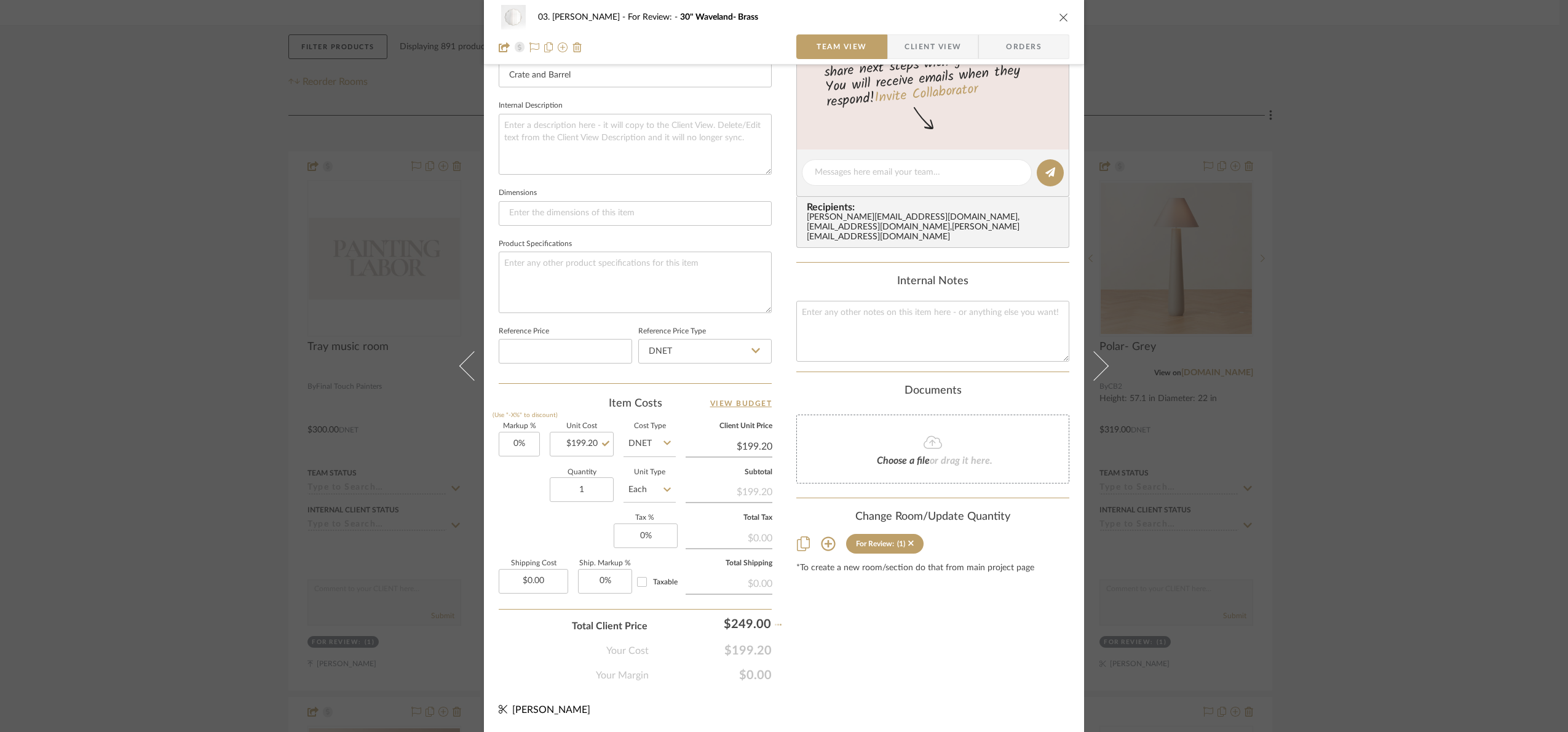
type input "25%"
type input "$249.00"
drag, startPoint x: 1435, startPoint y: 232, endPoint x: 1447, endPoint y: 244, distance: 17.0
click at [1435, 231] on div "03. Jennifer For Review: 30" Waveland- Brass Team View Client View Orders 1 / 2…" at bounding box center [784, 366] width 1568 height 732
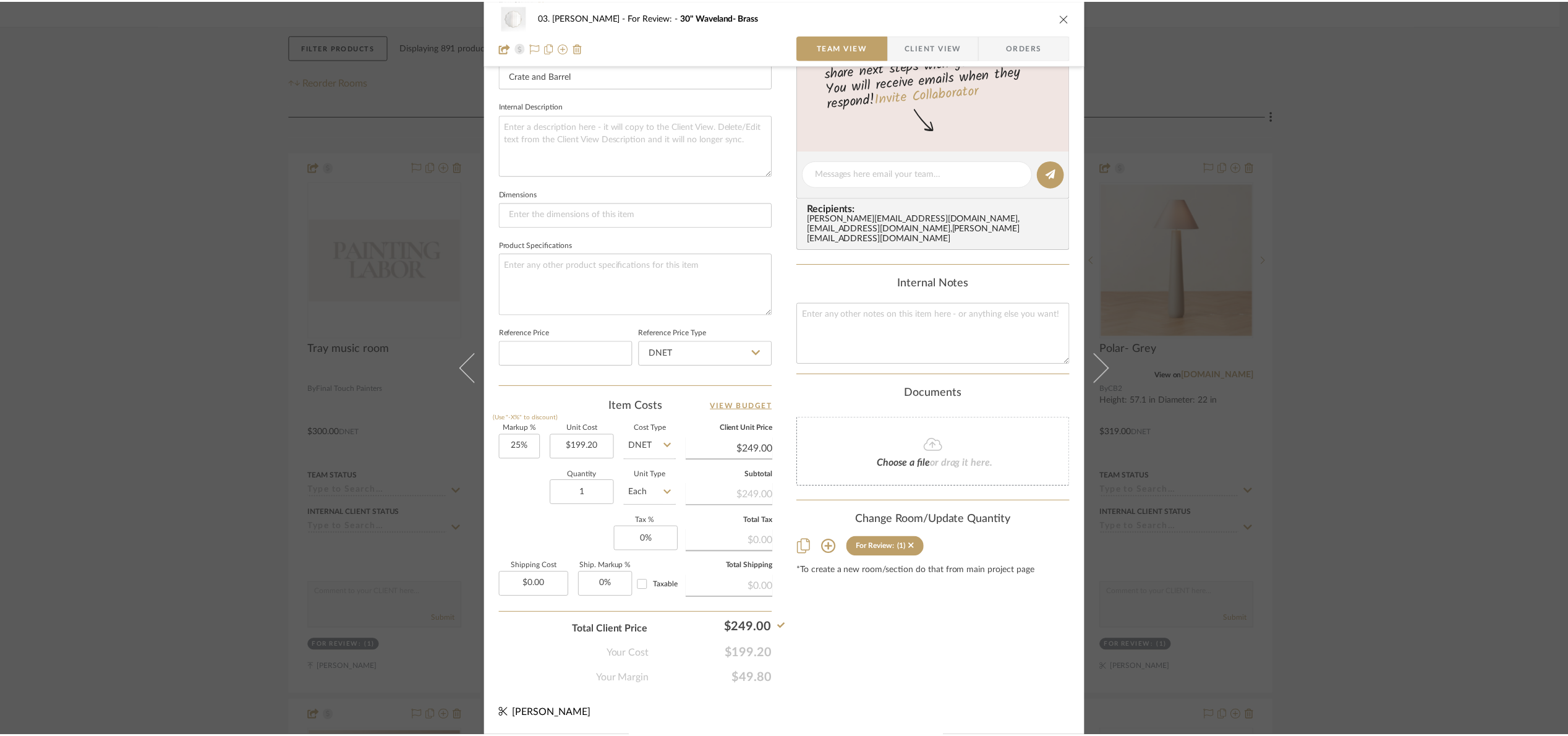
scroll to position [186, 0]
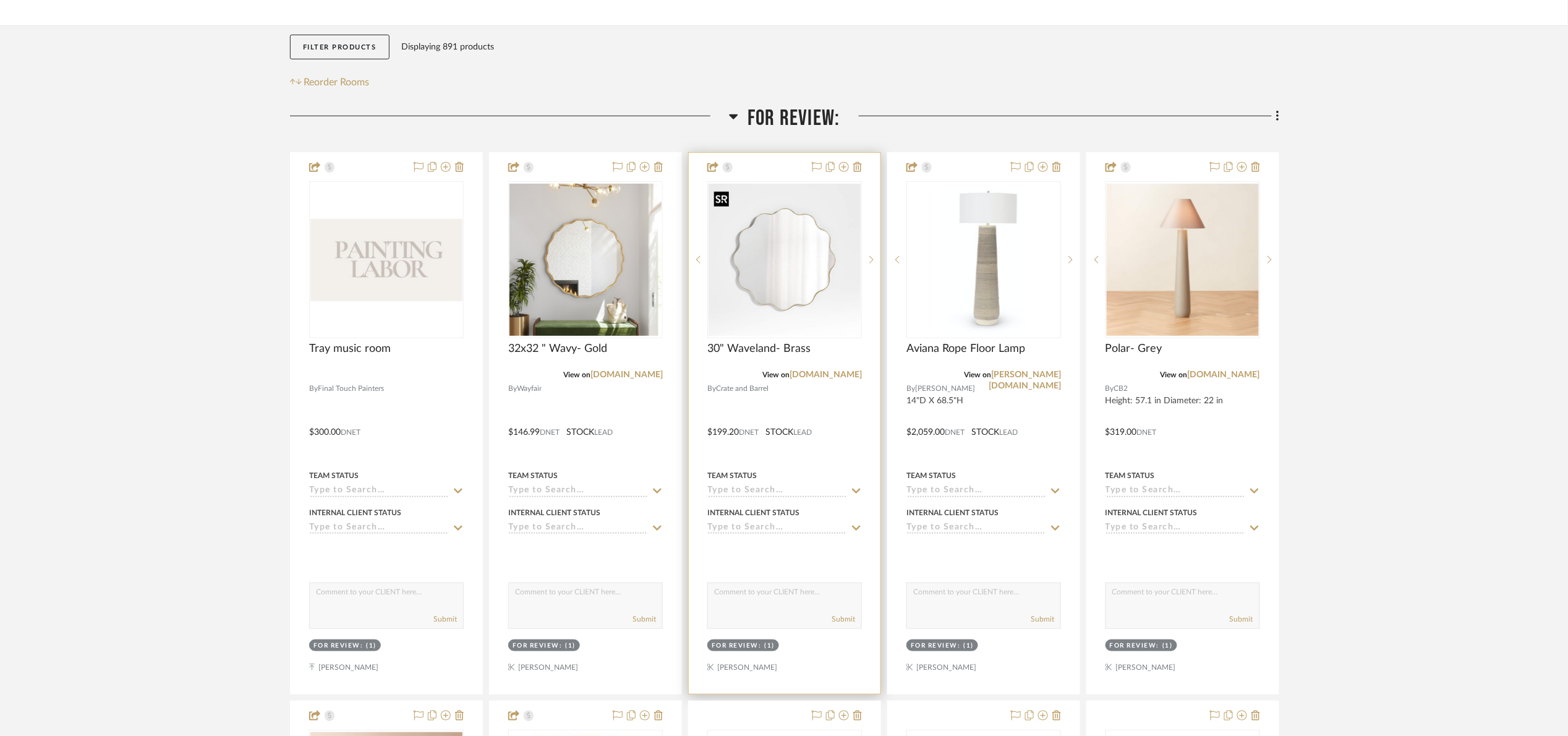
click at [746, 248] on img "0" at bounding box center [785, 259] width 152 height 152
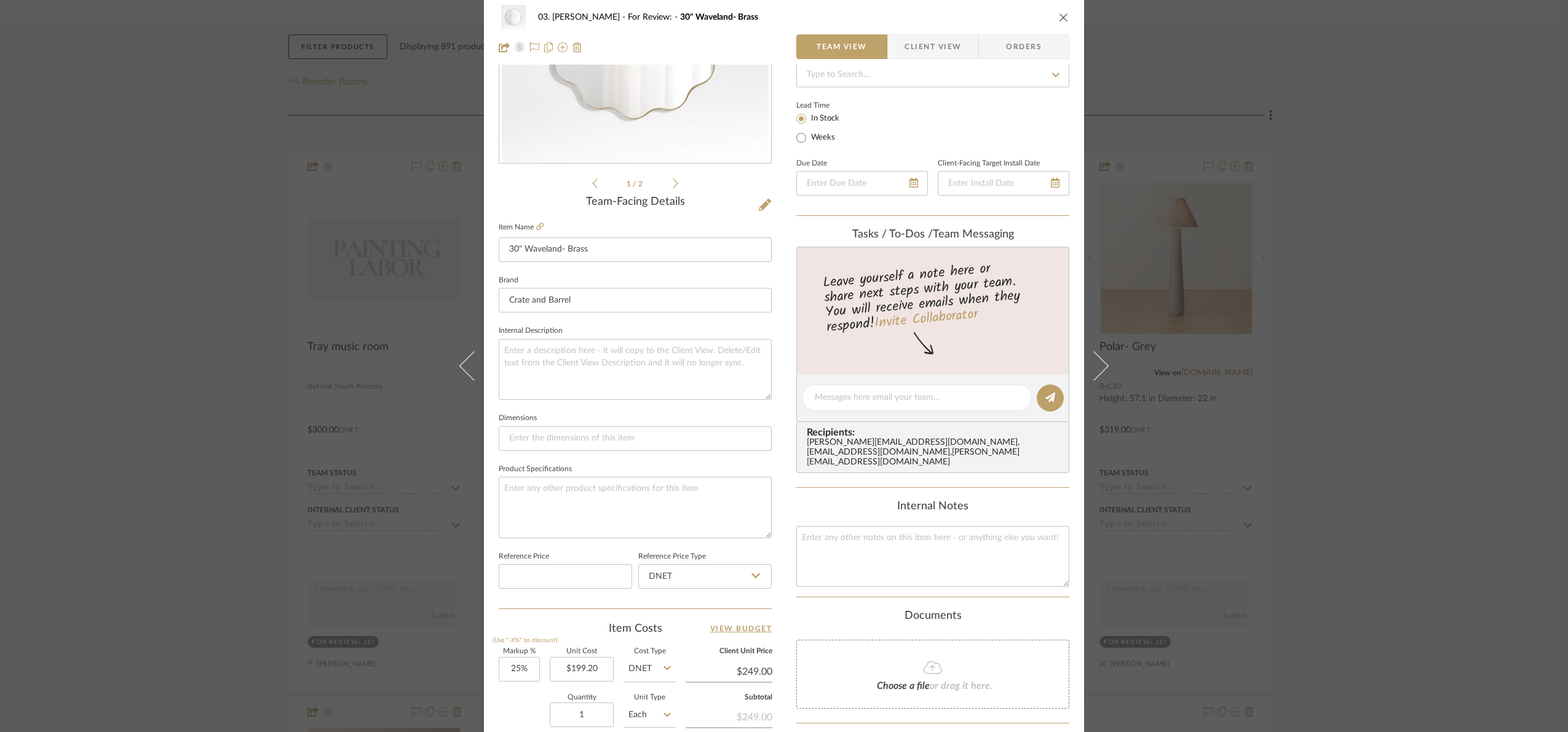
scroll to position [414, 0]
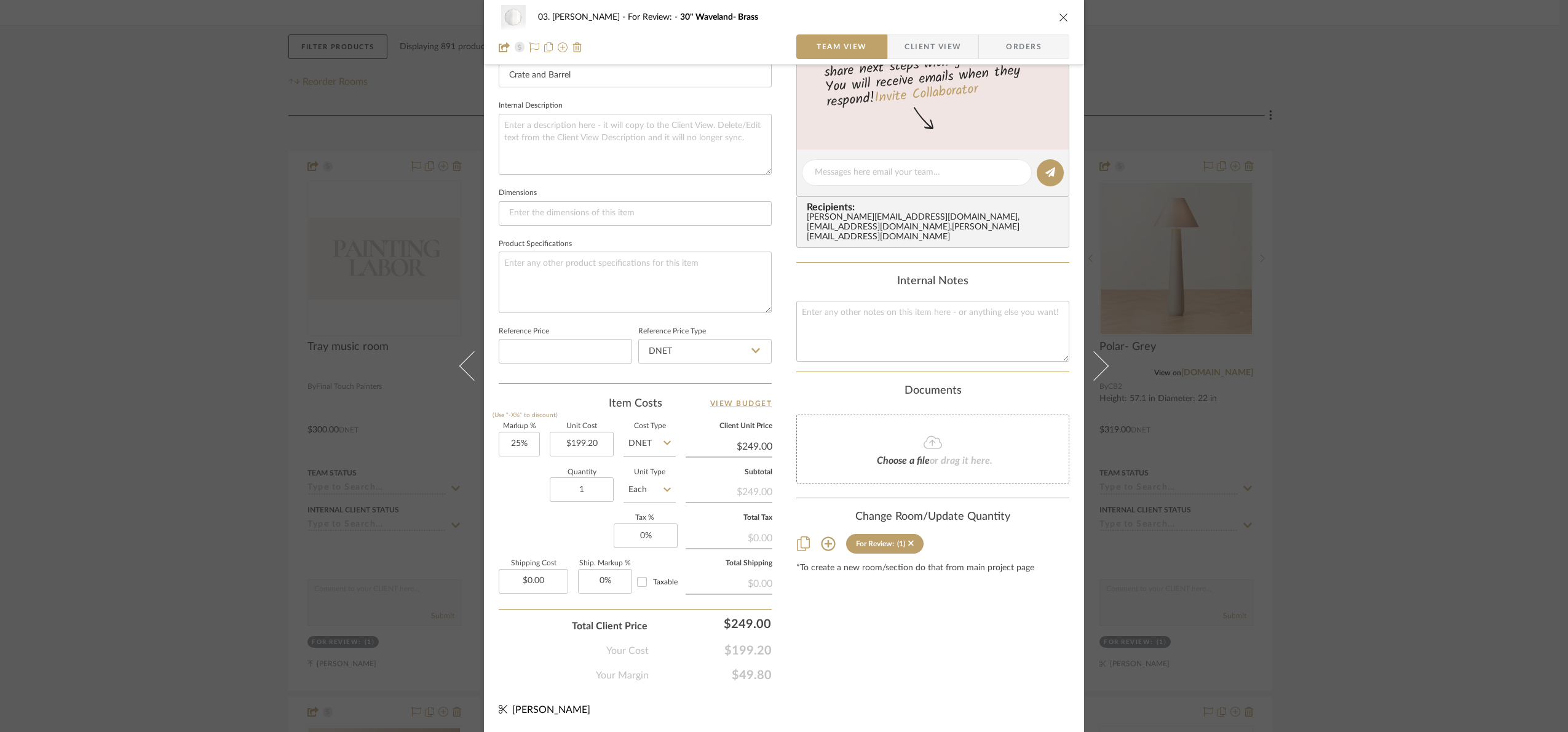
click at [1438, 384] on div "03. Jennifer For Review: 30" Waveland- Brass Team View Client View Orders 1 / 2…" at bounding box center [784, 366] width 1568 height 732
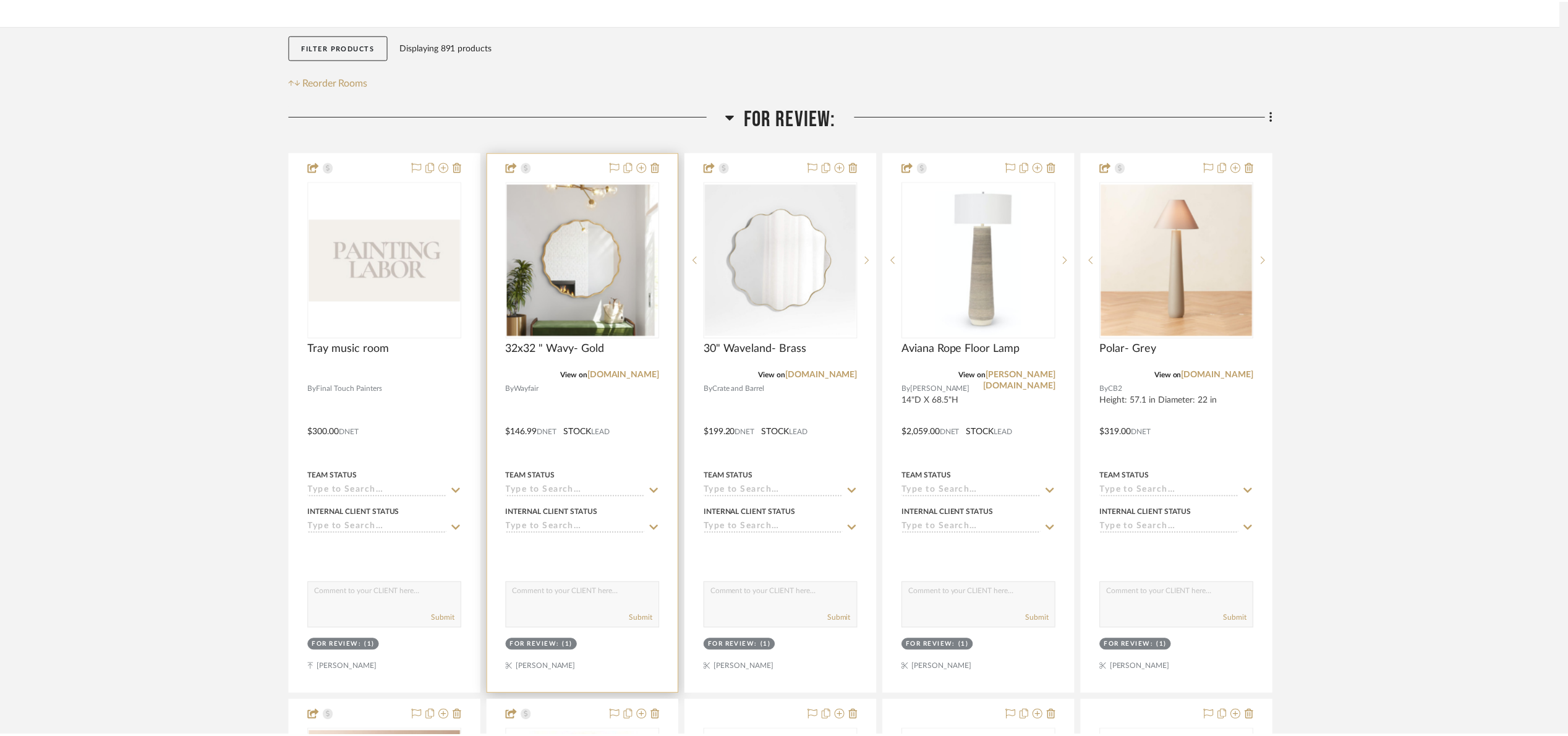
scroll to position [186, 0]
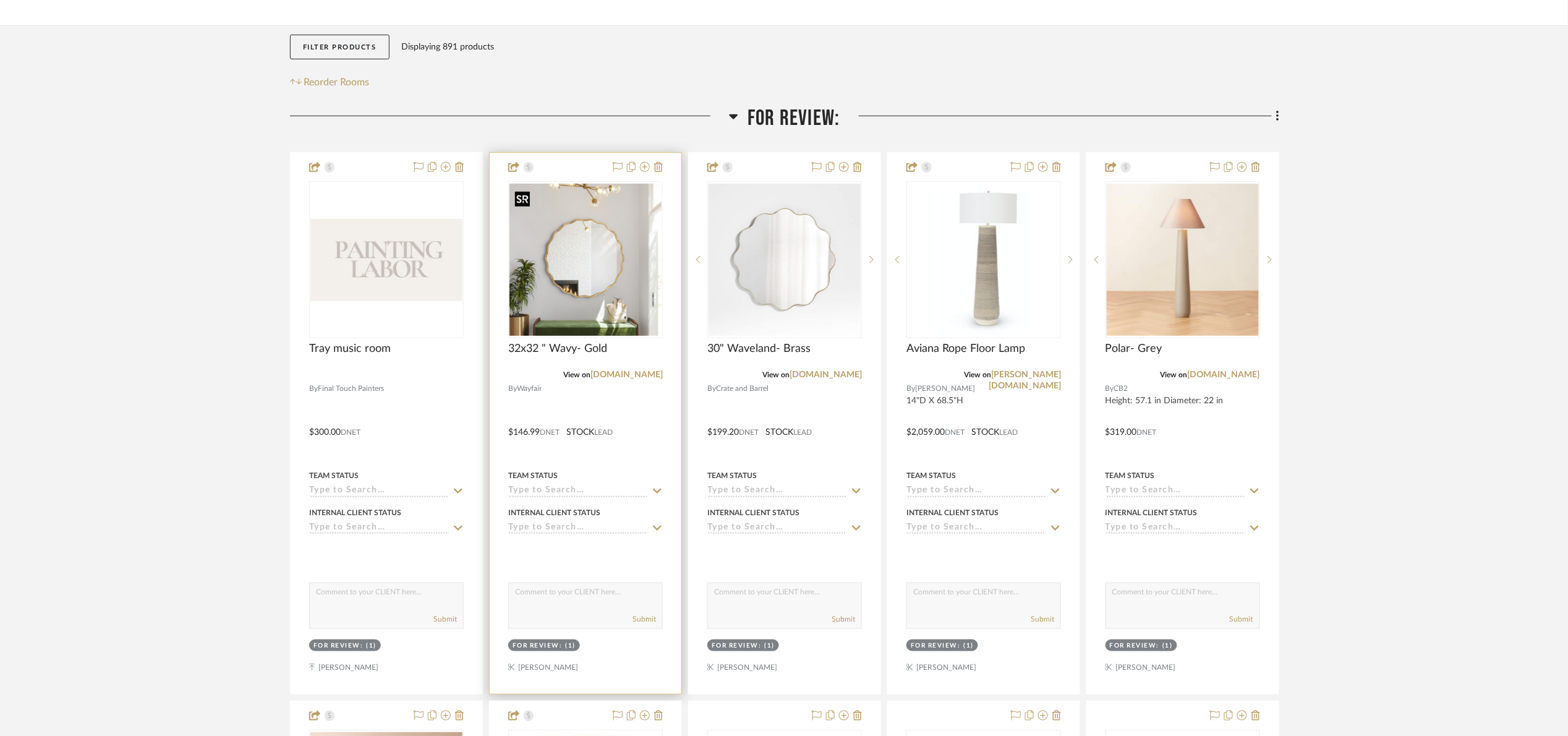
click at [550, 248] on img "0" at bounding box center [585, 259] width 152 height 152
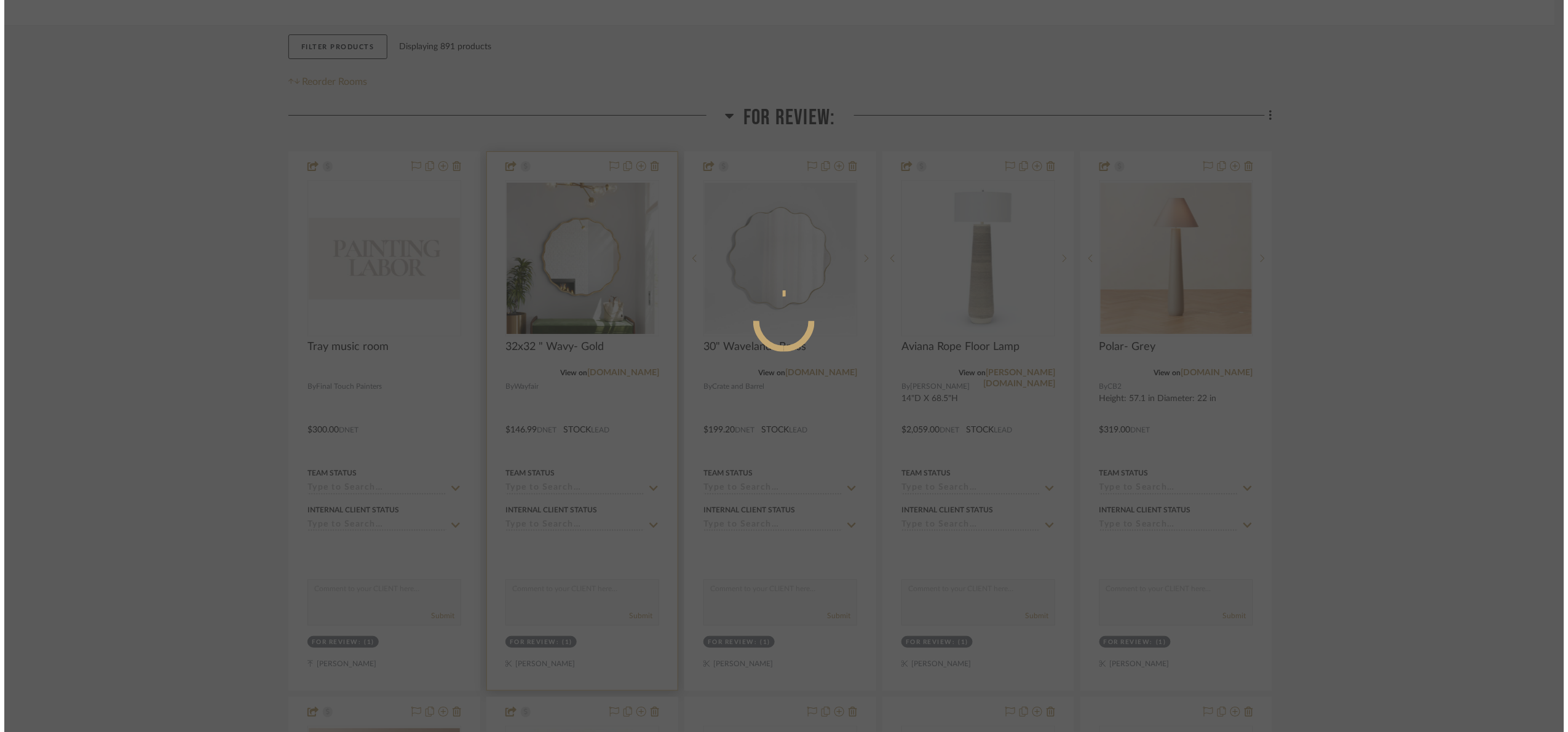
scroll to position [0, 0]
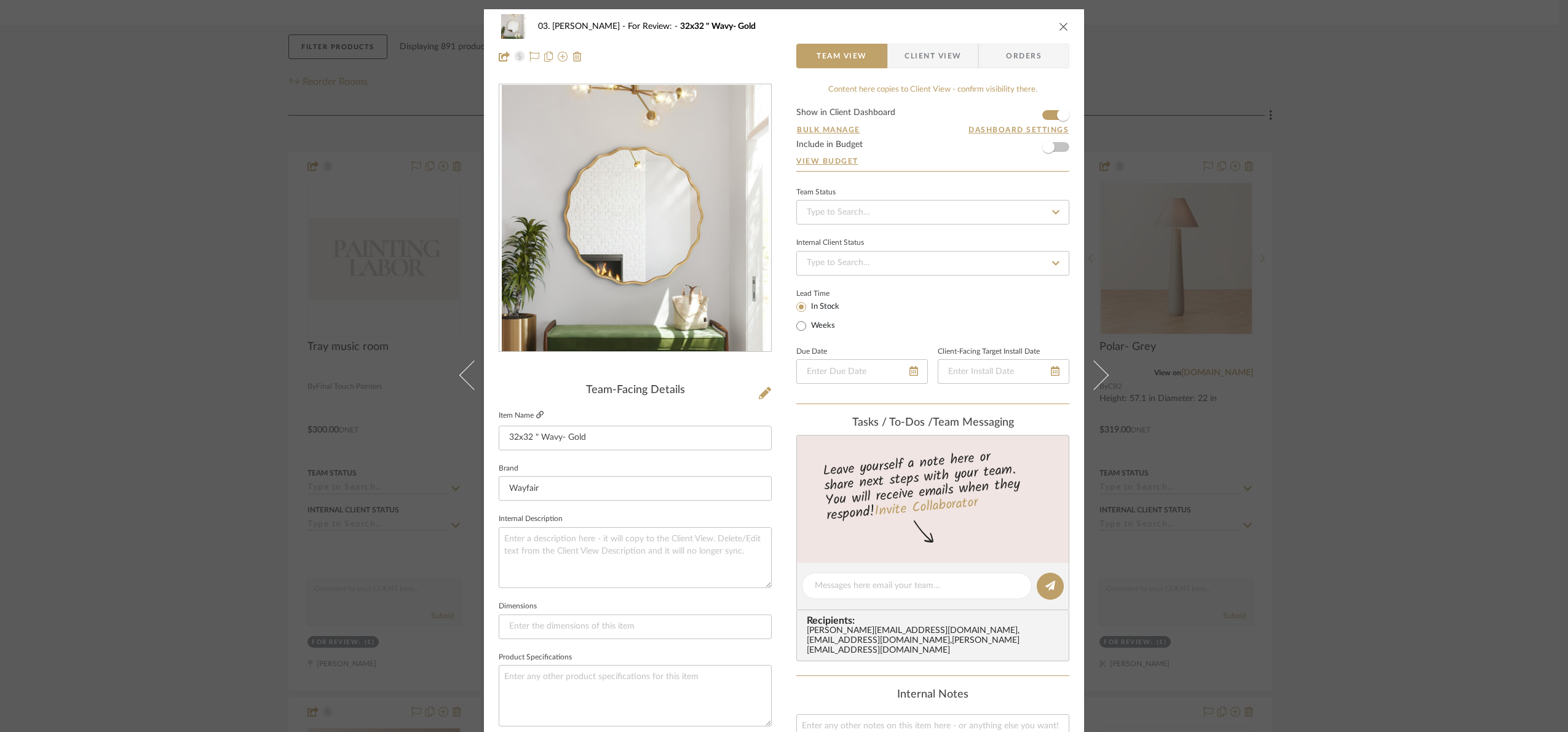
click at [537, 412] on icon at bounding box center [540, 414] width 7 height 7
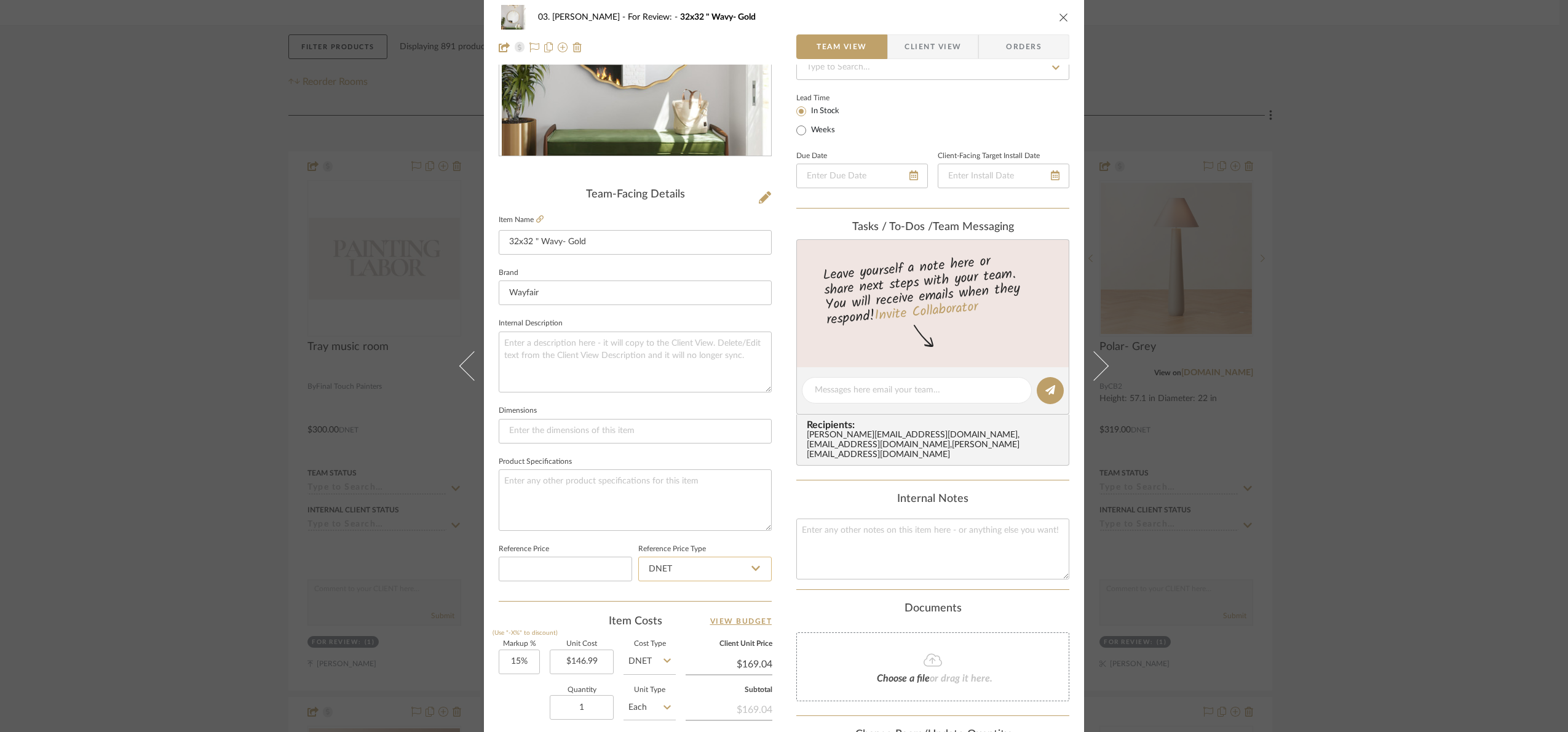
scroll to position [414, 0]
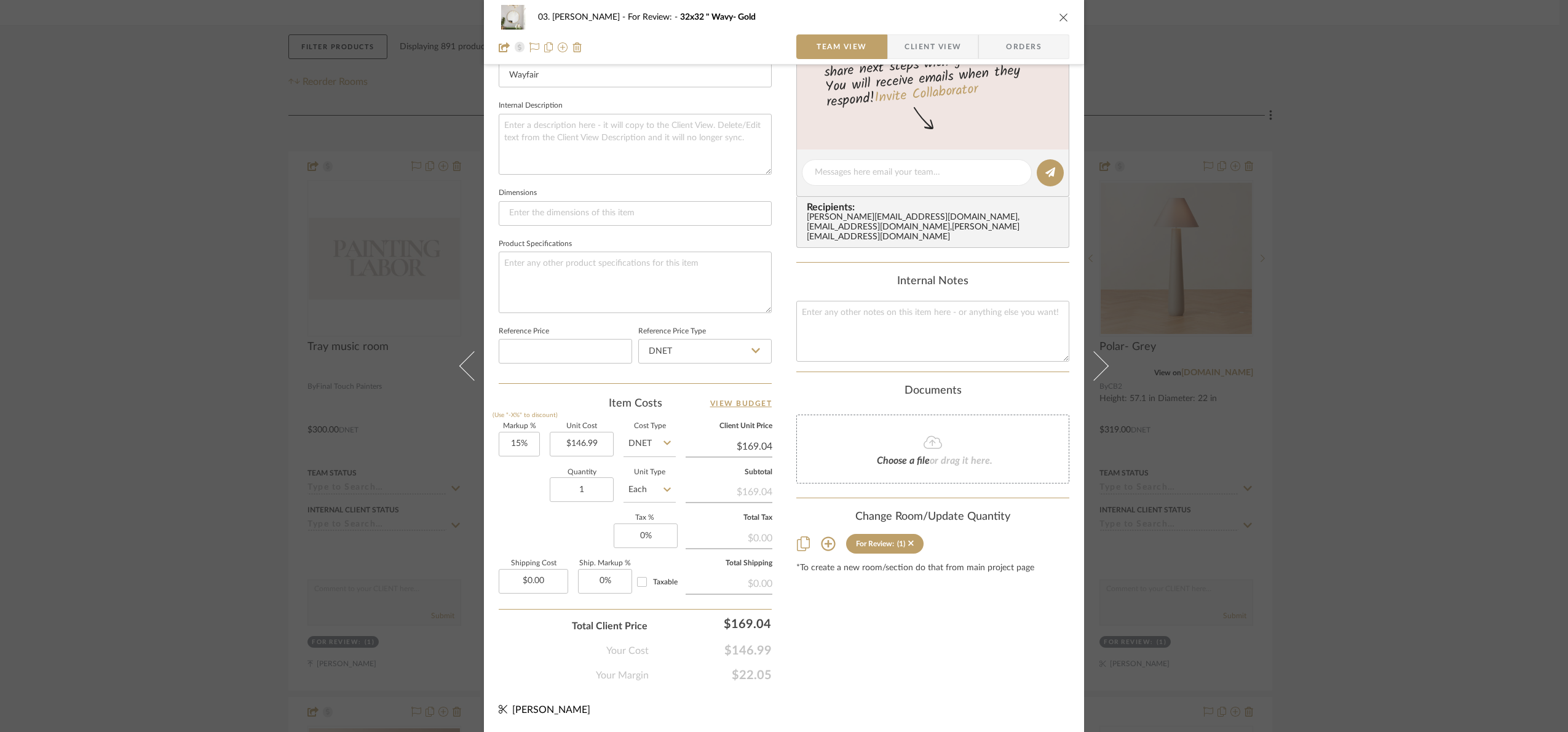
click at [1519, 314] on div "03. Jennifer For Review: 32x32 " Wavy- Gold Team View Client View Orders Team-F…" at bounding box center [784, 366] width 1568 height 732
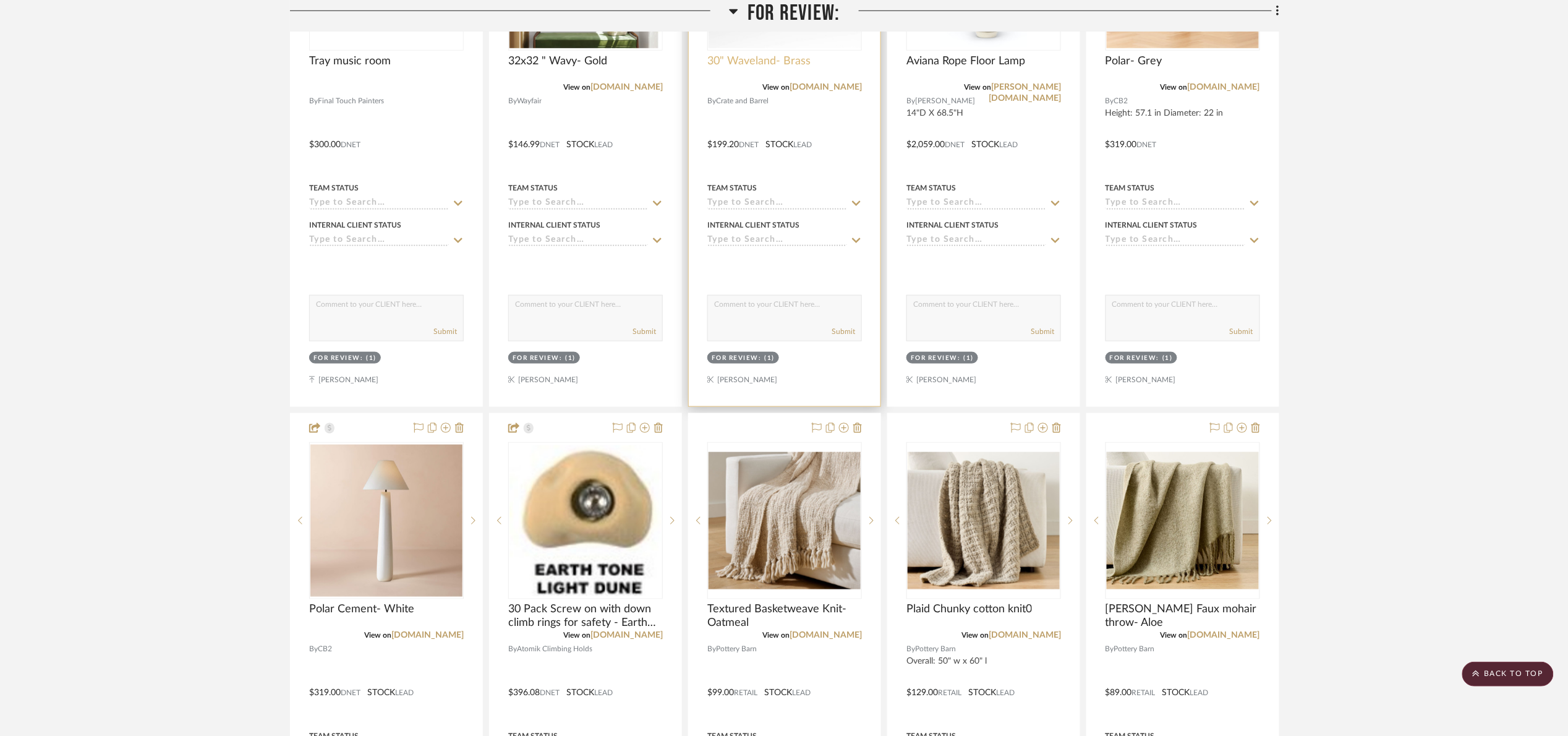
scroll to position [464, 0]
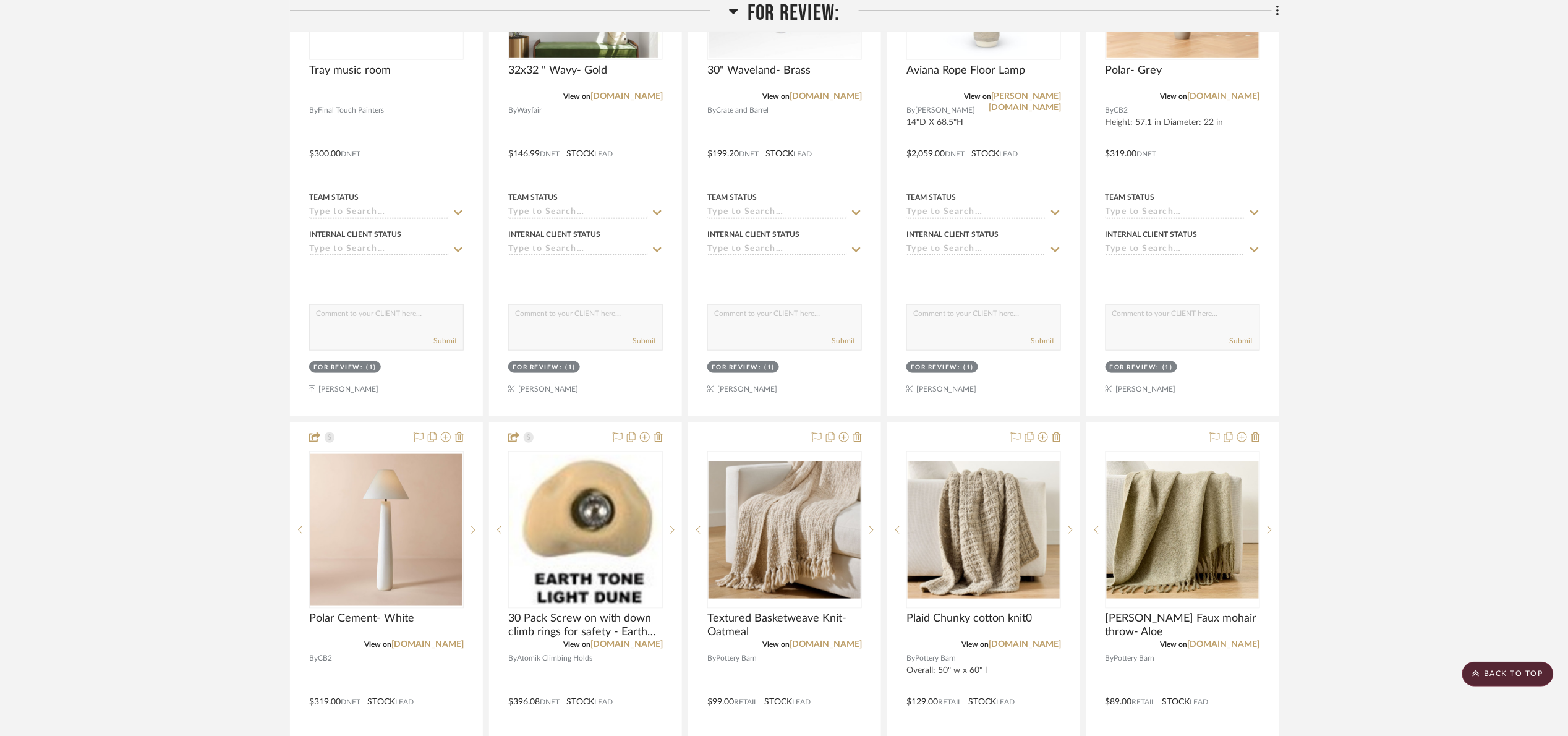
click at [816, 7] on span "For Review:" at bounding box center [793, 13] width 92 height 27
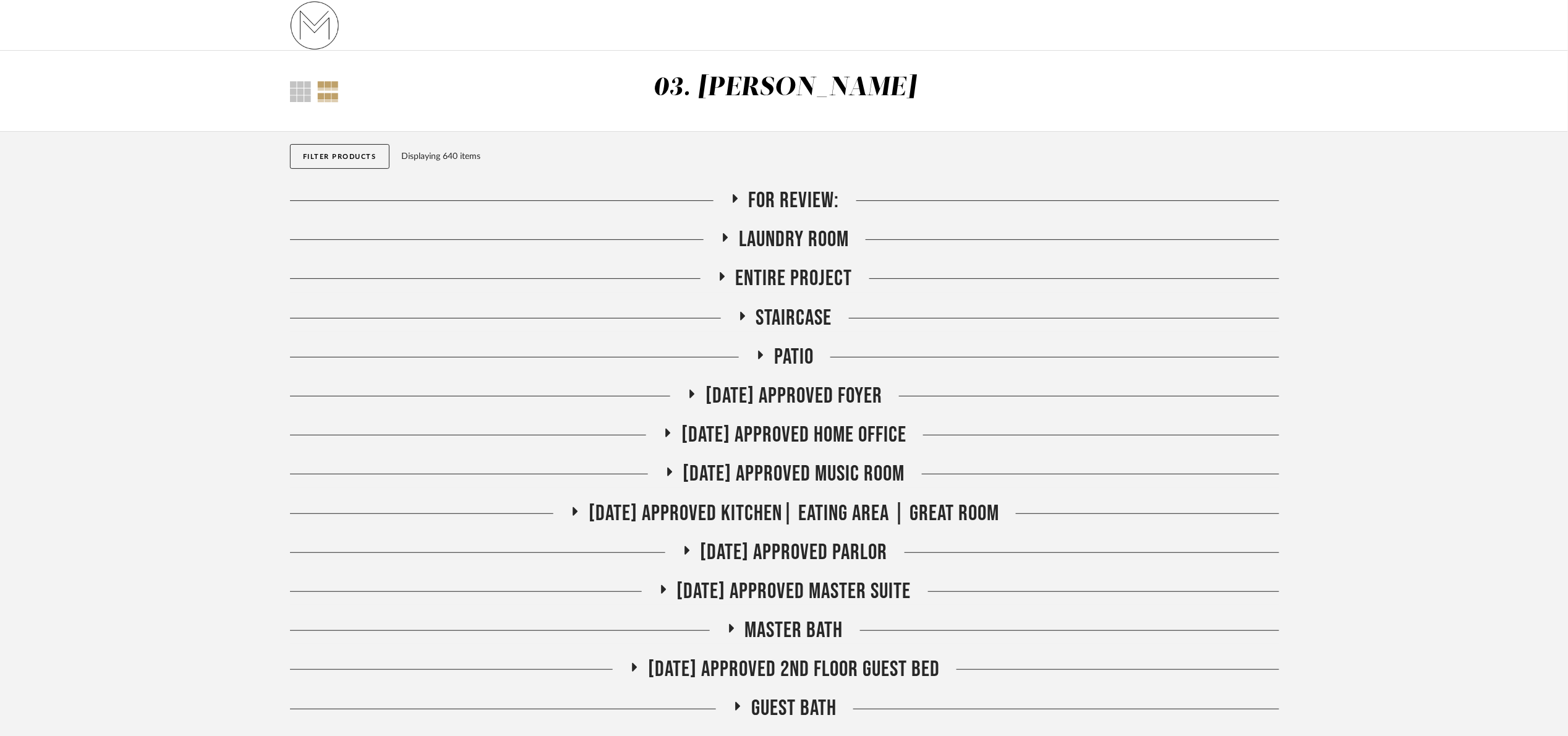
click at [776, 186] on div "Filter Products Displaying 640 items" at bounding box center [785, 159] width 989 height 56
click at [783, 192] on span "For Review:" at bounding box center [794, 200] width 91 height 27
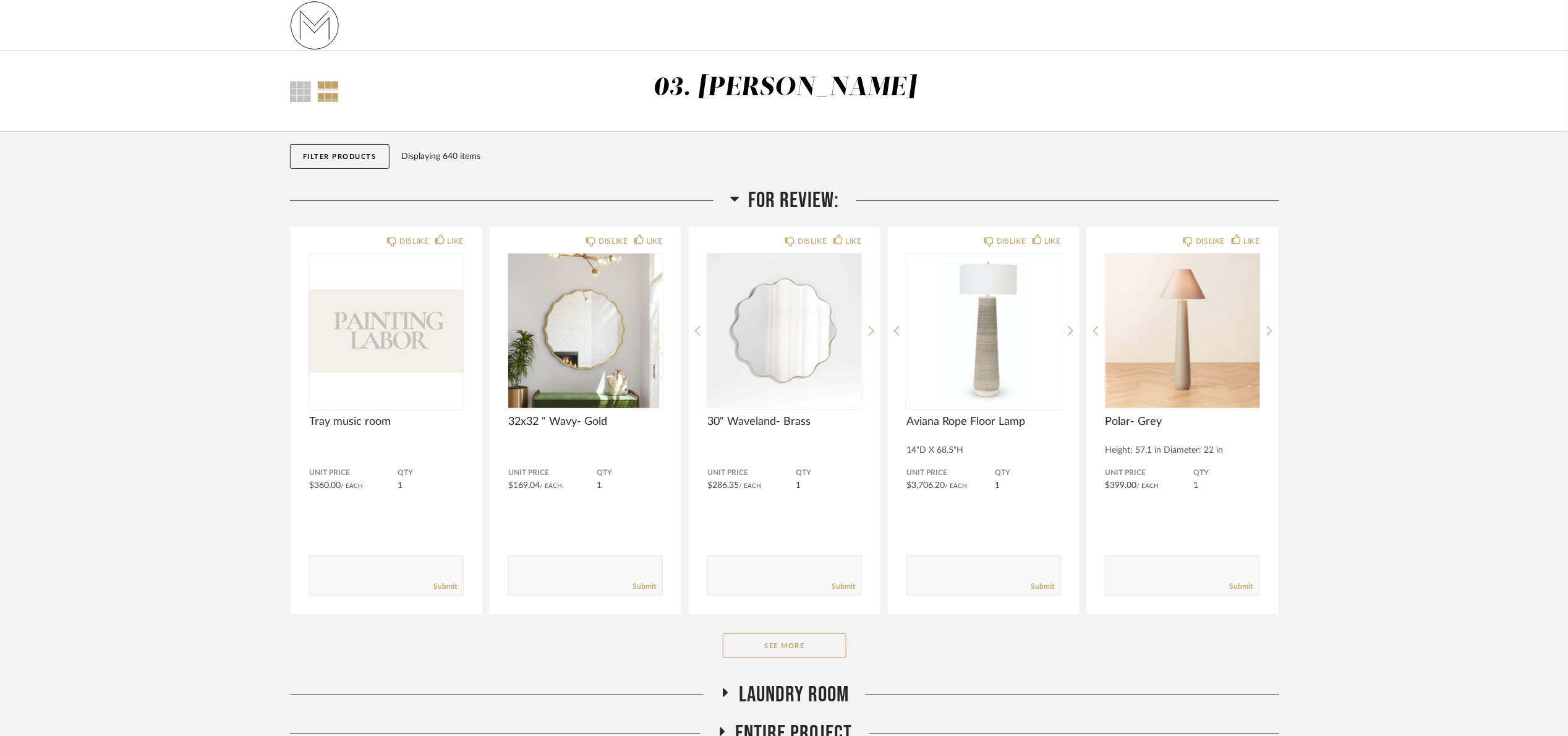
click at [798, 664] on div "For Review: DISLIKE LIKE Tray music room Unit Price $360.00 / Each QTY 1 Commen…" at bounding box center [785, 434] width 989 height 494
click at [798, 647] on button "See More" at bounding box center [785, 645] width 124 height 25
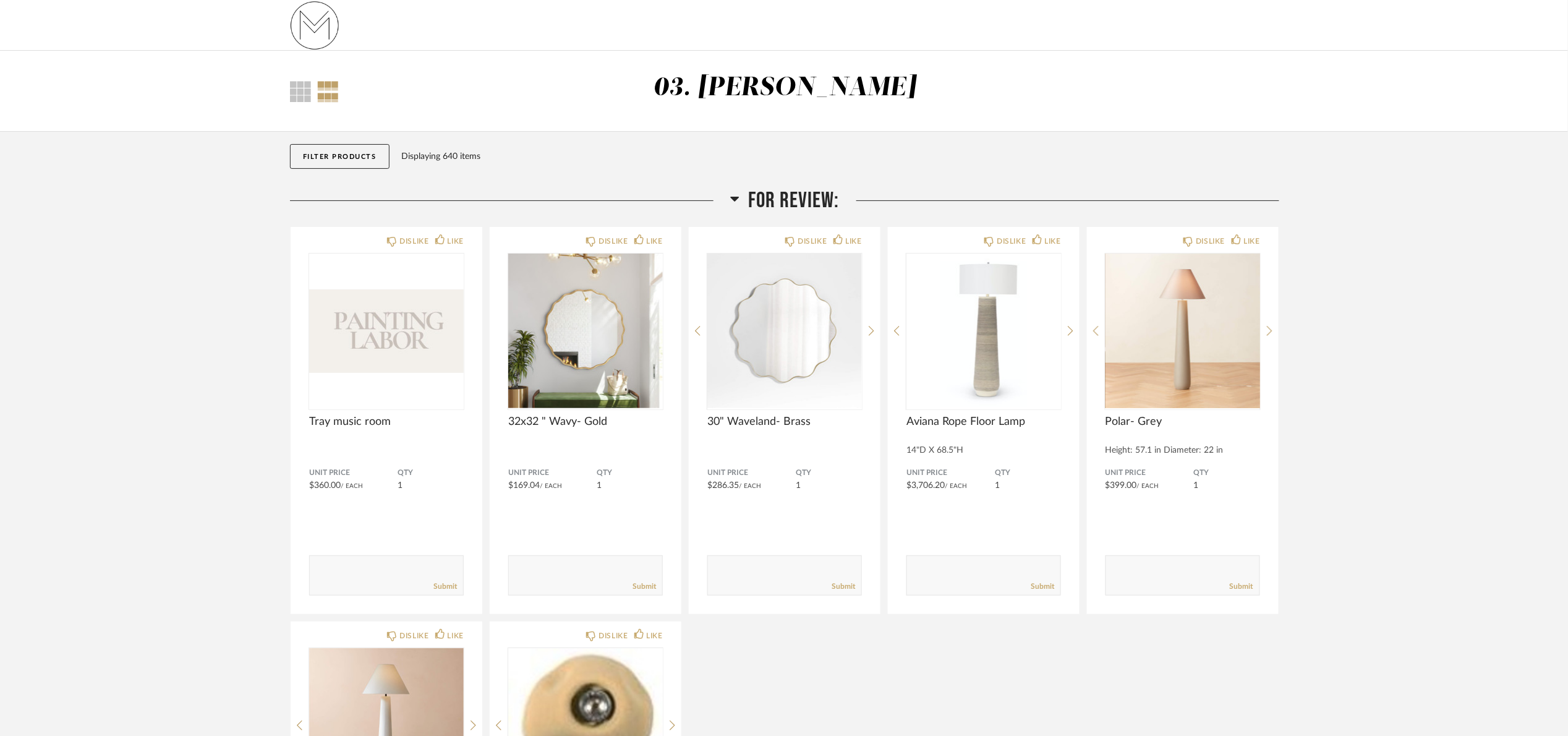
click at [767, 191] on span "For Review:" at bounding box center [794, 200] width 91 height 27
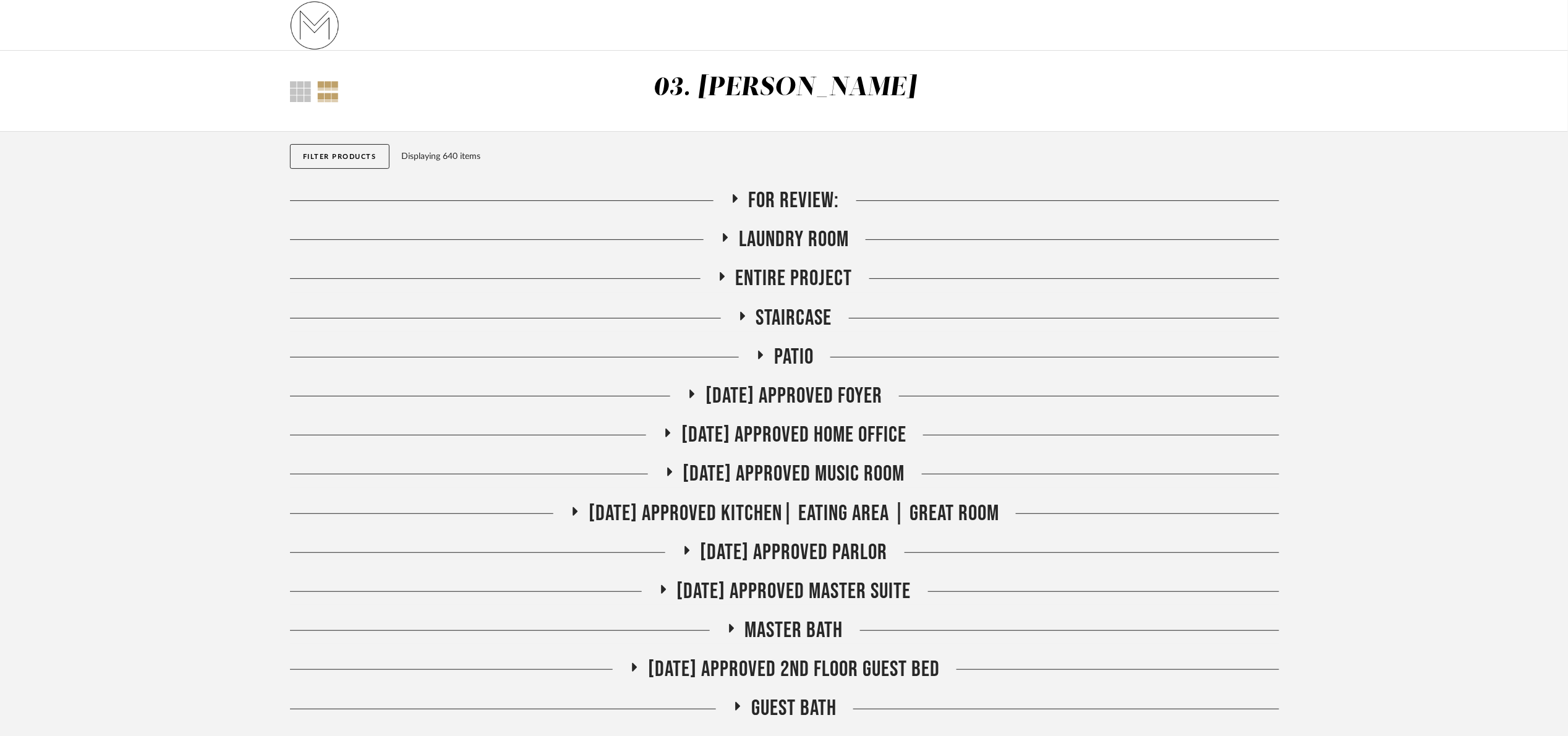
click at [791, 240] on span "Laundry Room" at bounding box center [794, 240] width 110 height 27
